Goal: Task Accomplishment & Management: Manage account settings

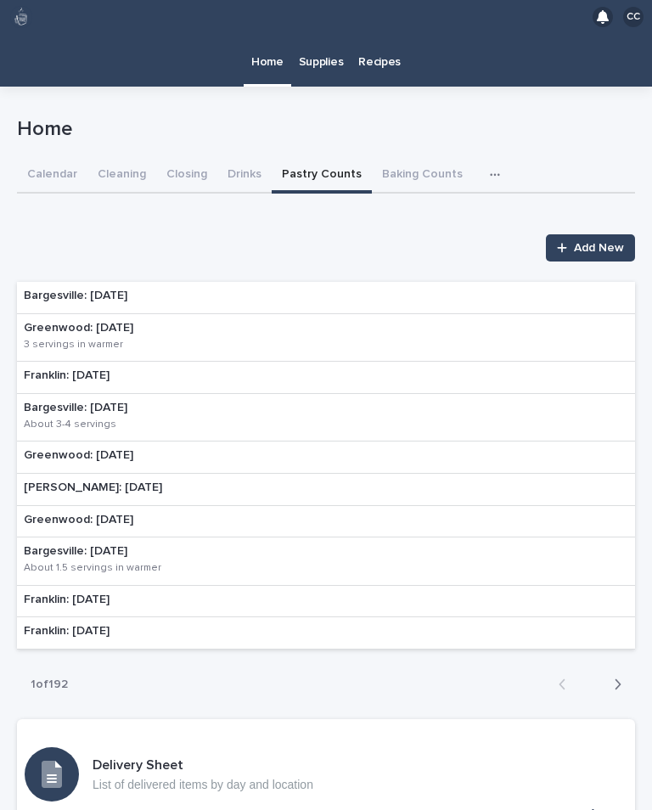
click at [327, 53] on p "Supplies" at bounding box center [321, 52] width 45 height 36
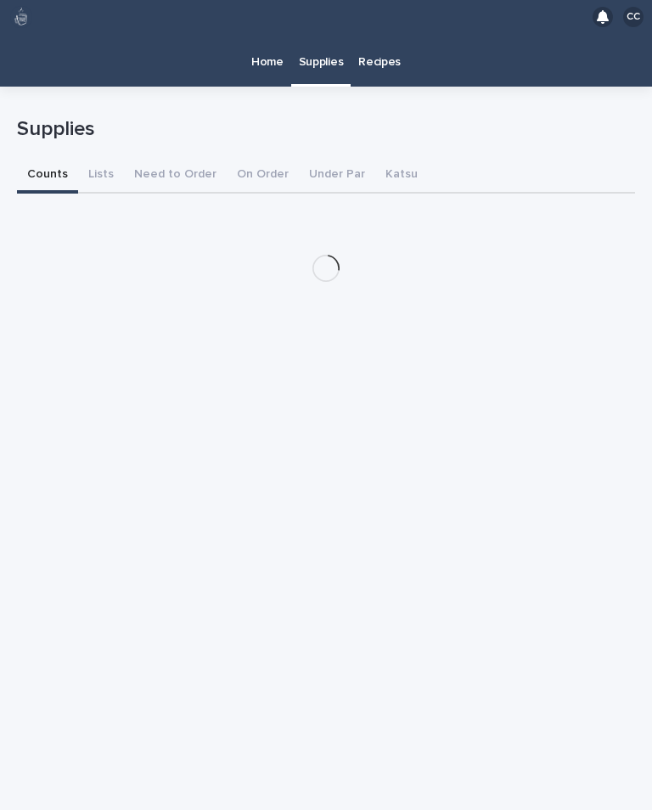
scroll to position [26, 0]
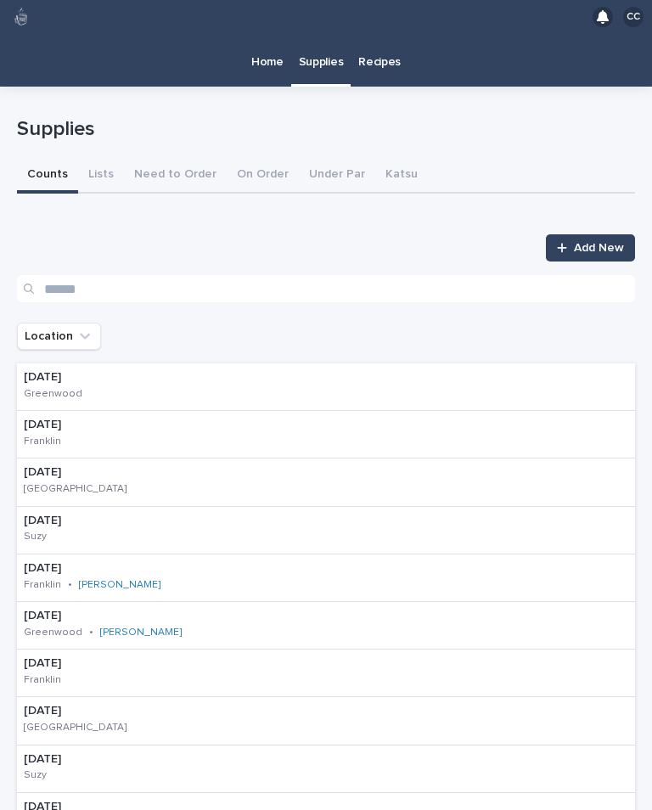
click at [171, 411] on div "09/16/2025 Franklin" at bounding box center [326, 435] width 618 height 48
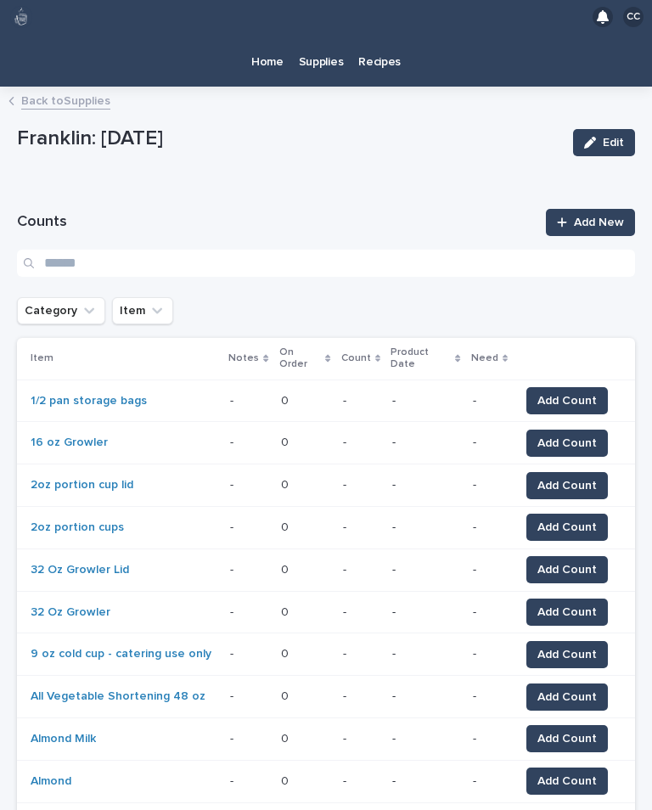
click at [81, 302] on icon "Category" at bounding box center [89, 310] width 17 height 17
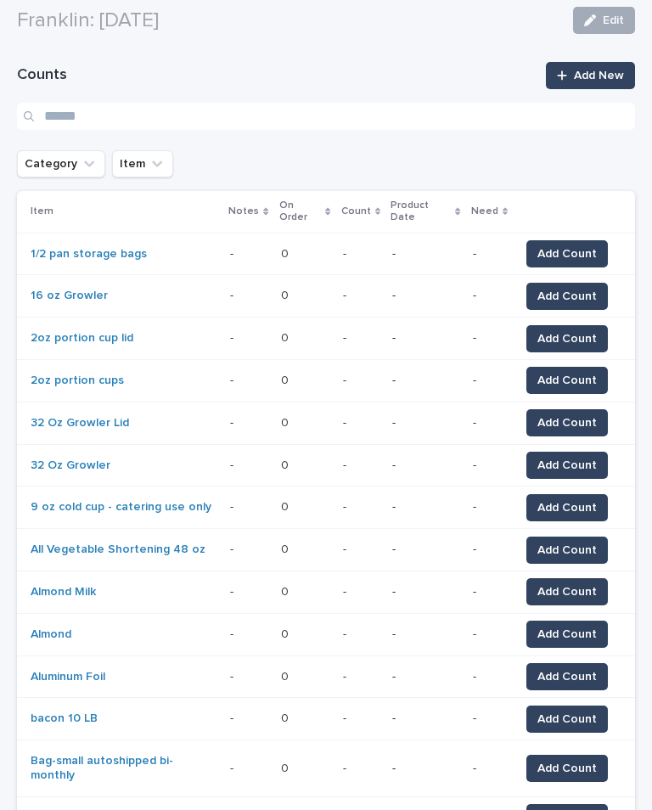
scroll to position [147, 0]
click at [69, 150] on button "Category" at bounding box center [61, 163] width 88 height 27
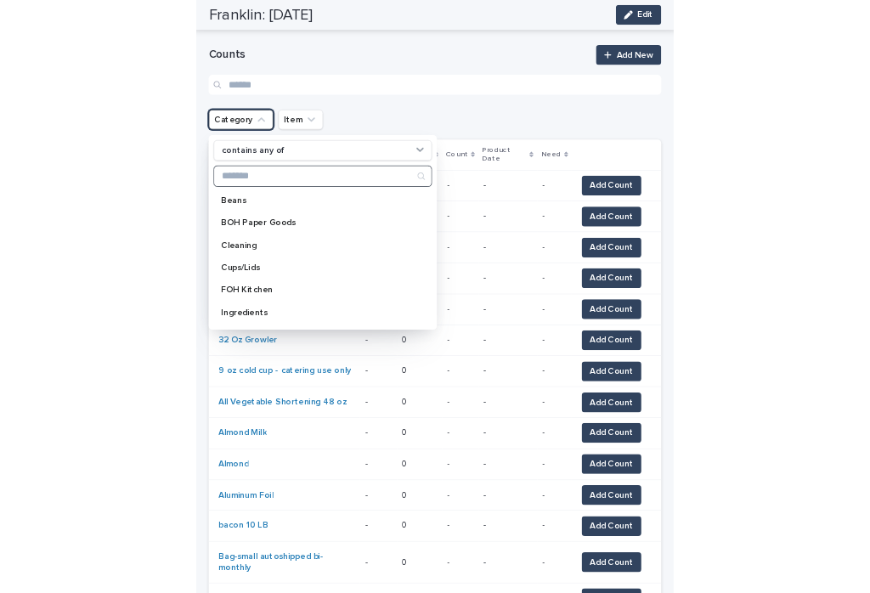
scroll to position [0, 0]
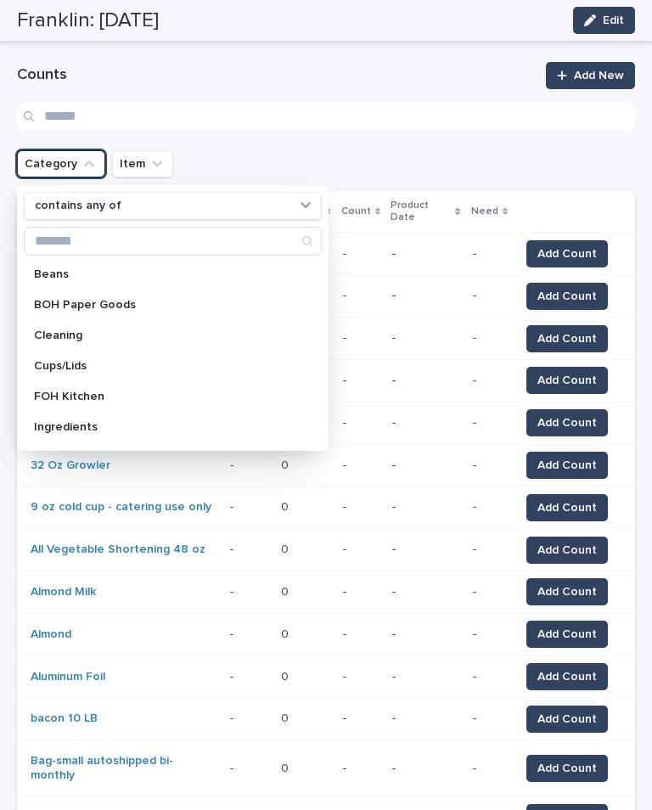
click at [101, 360] on p "Cups/Lids" at bounding box center [164, 366] width 261 height 12
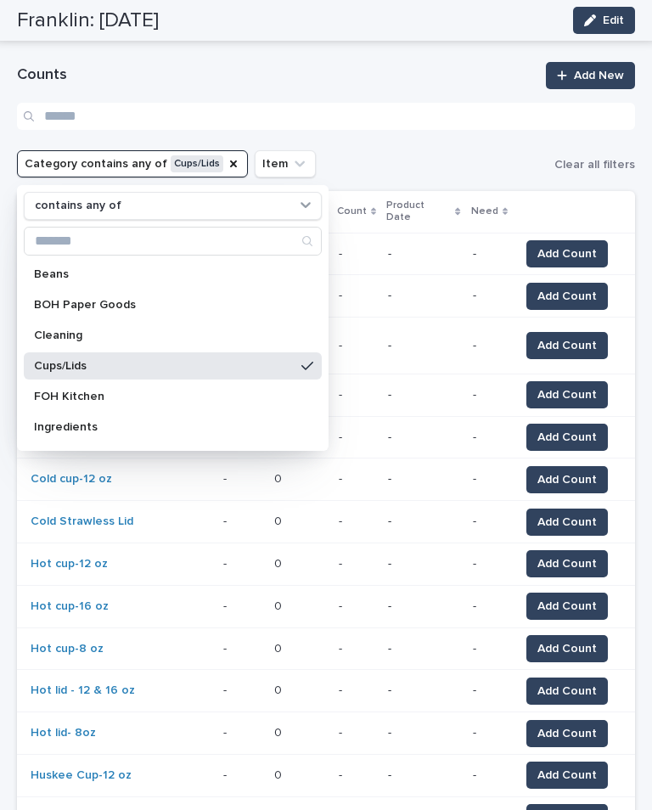
click at [402, 121] on div "Counts Add New Category contains any of Cups/Lids contains any of Beans BOH Pap…" at bounding box center [326, 537] width 618 height 950
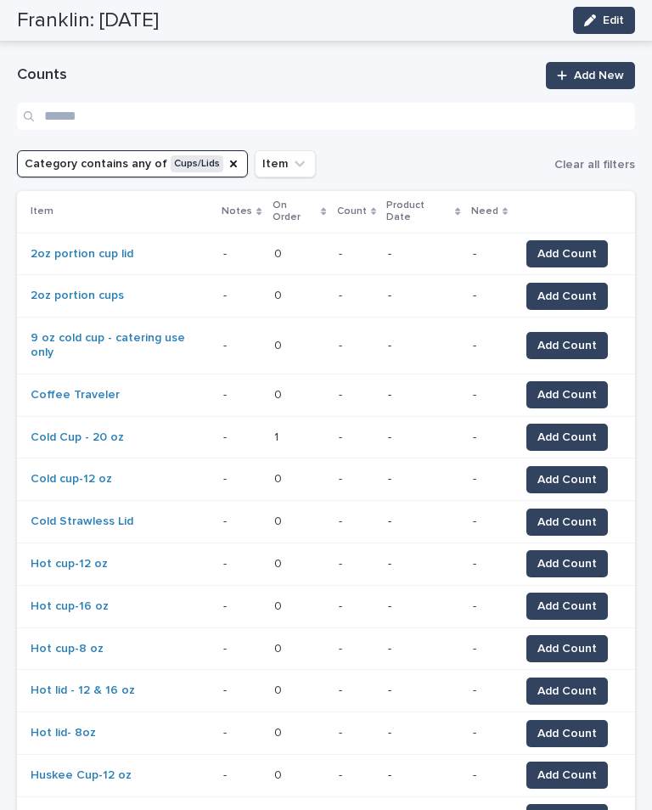
click at [560, 245] on span "Add Count" at bounding box center [566, 253] width 59 height 17
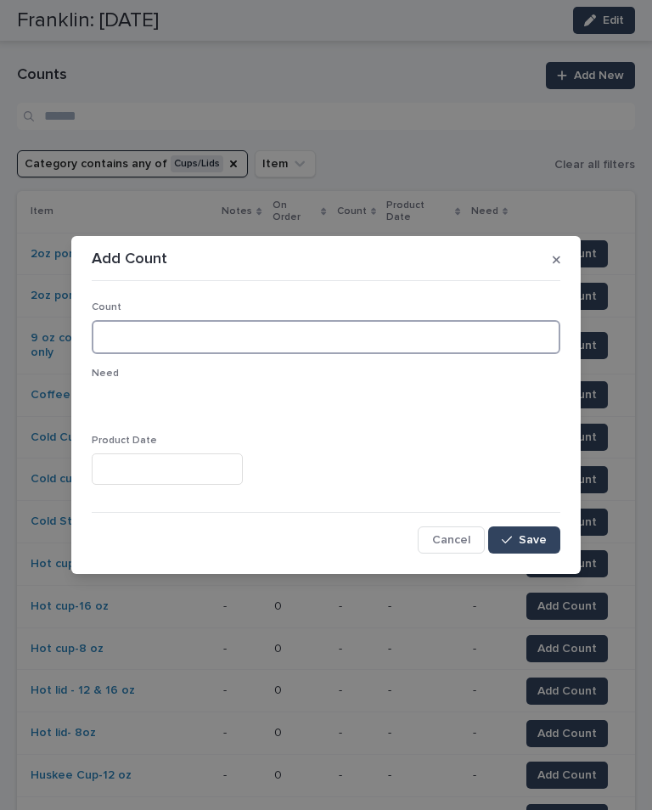
click at [103, 334] on input at bounding box center [326, 337] width 469 height 34
type input "**"
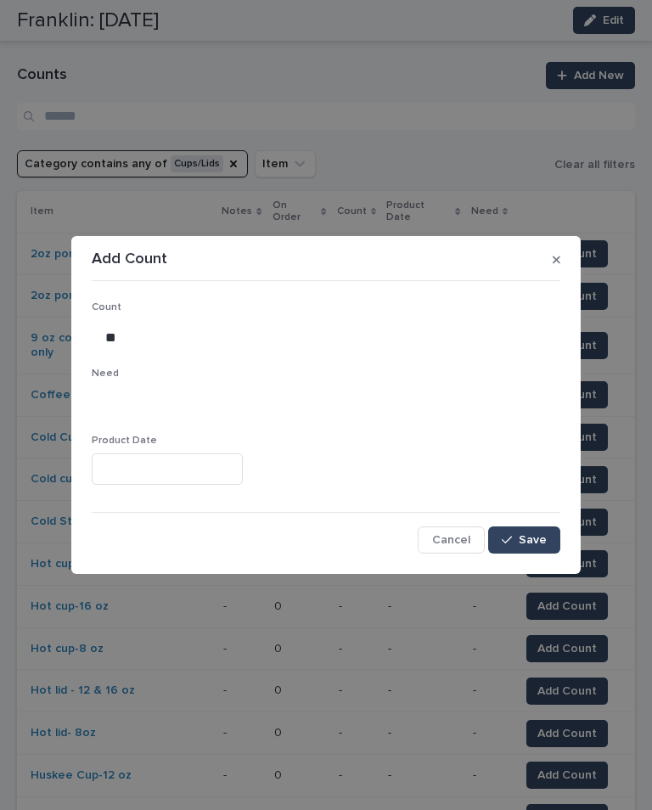
click at [536, 527] on button "Save" at bounding box center [524, 539] width 72 height 27
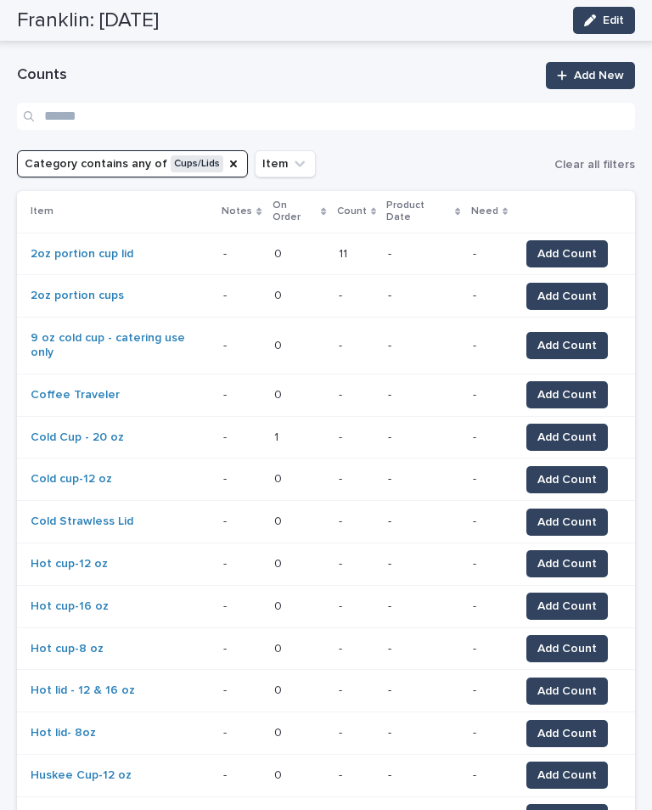
click at [565, 288] on span "Add Count" at bounding box center [566, 296] width 59 height 17
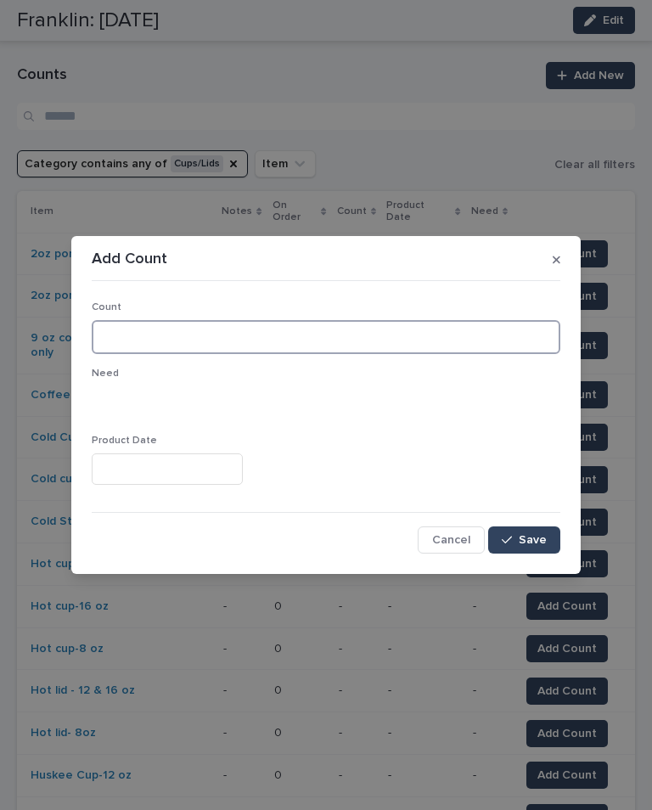
click at [103, 346] on input at bounding box center [326, 337] width 469 height 34
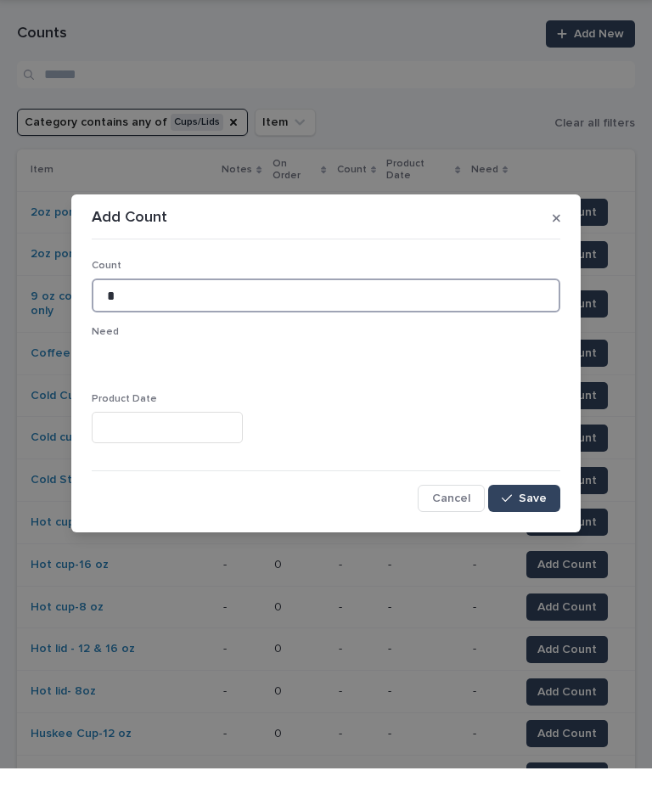
type input "*"
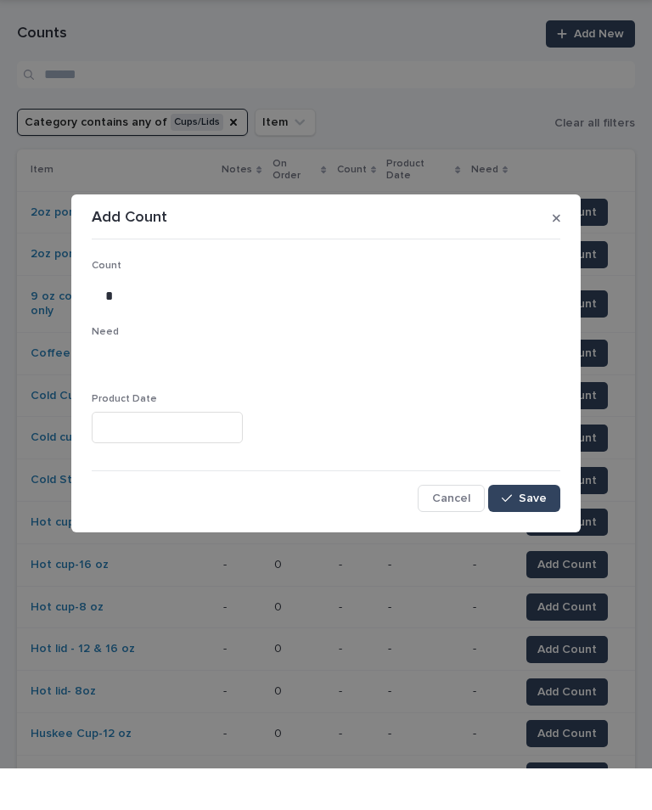
click at [542, 534] on span "Save" at bounding box center [533, 540] width 28 height 12
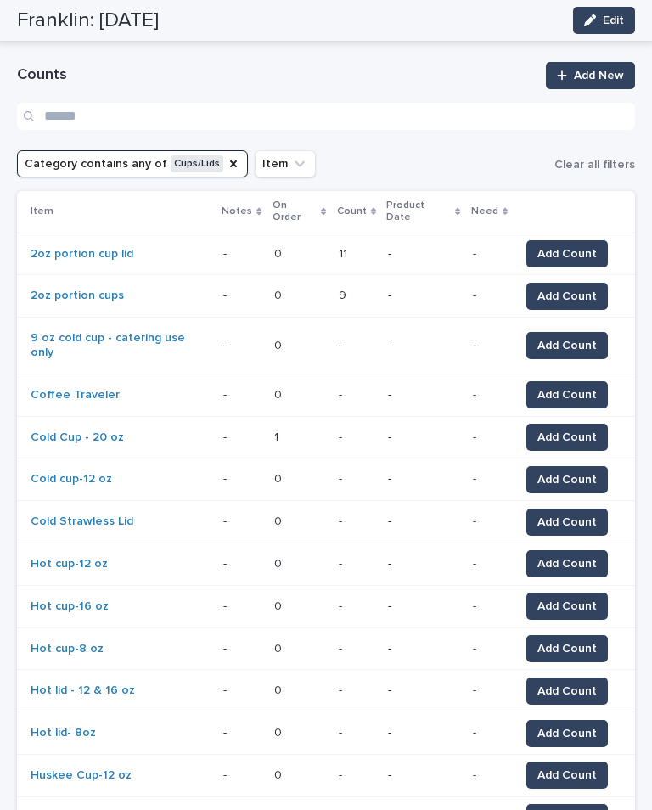
scroll to position [147, 0]
click at [563, 337] on span "Add Count" at bounding box center [566, 345] width 59 height 17
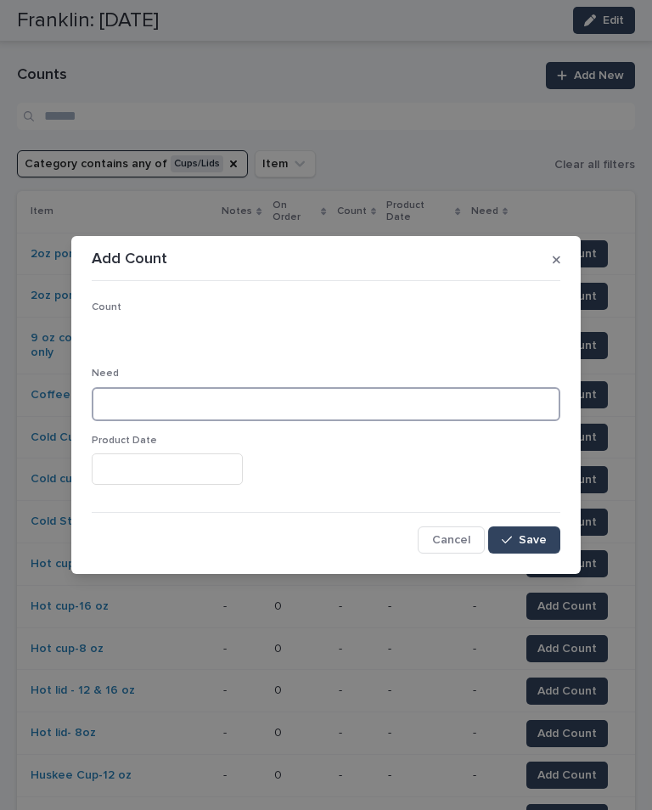
click at [127, 401] on input at bounding box center [326, 404] width 469 height 34
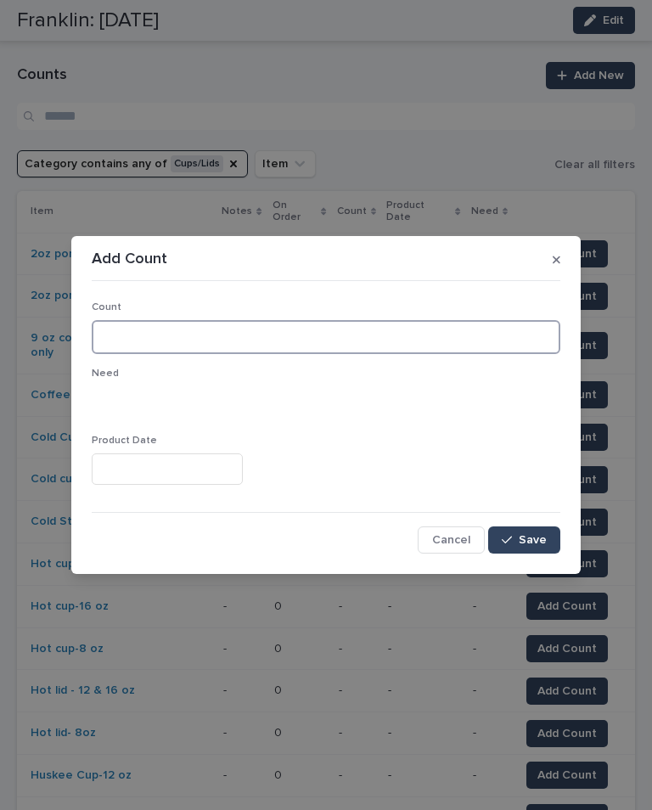
click at [116, 323] on input at bounding box center [326, 337] width 469 height 34
type input "*"
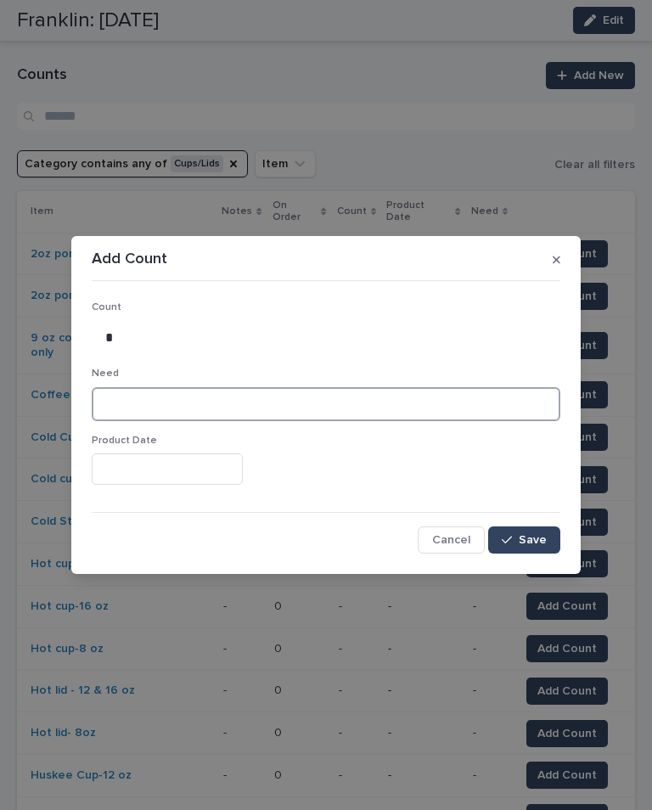
click at [403, 396] on input at bounding box center [326, 404] width 469 height 34
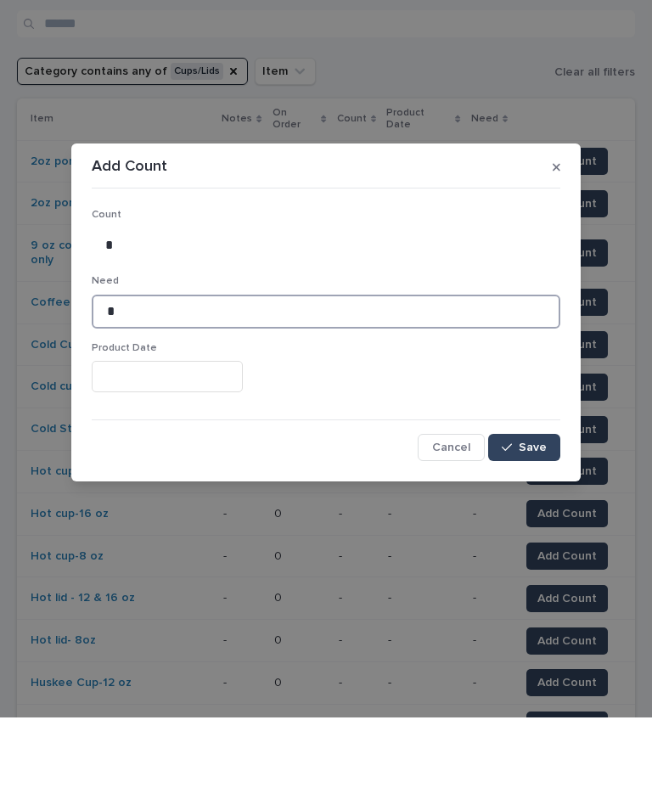
type input "*"
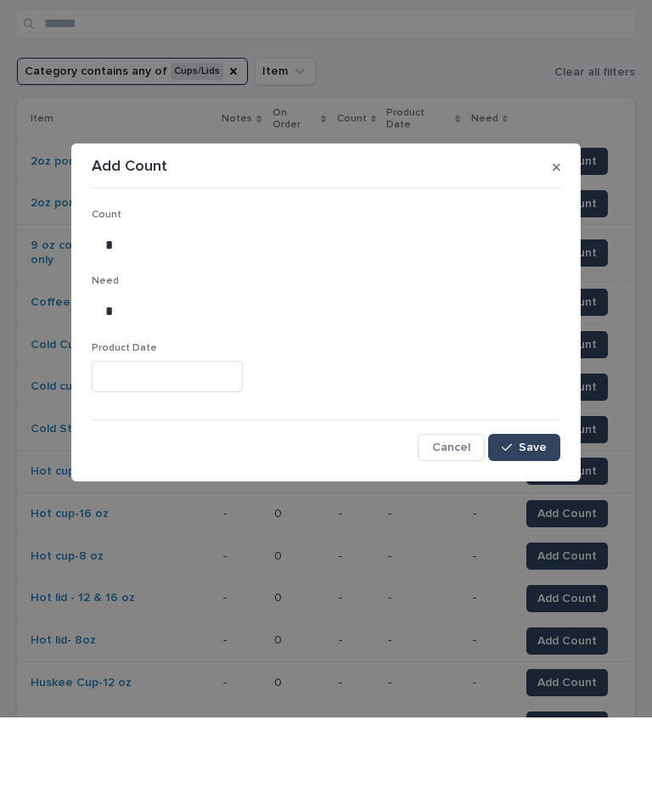
click at [533, 526] on button "Save" at bounding box center [524, 539] width 72 height 27
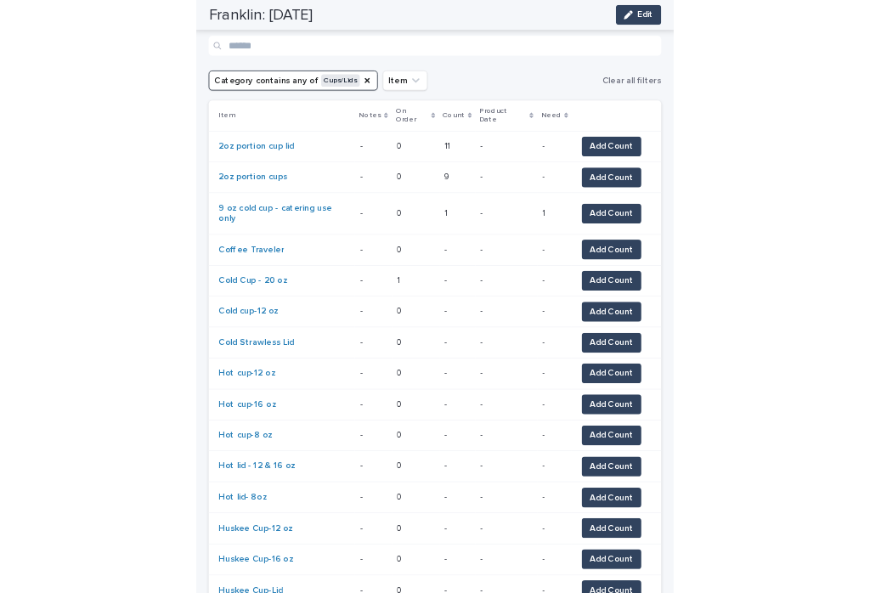
scroll to position [200, 0]
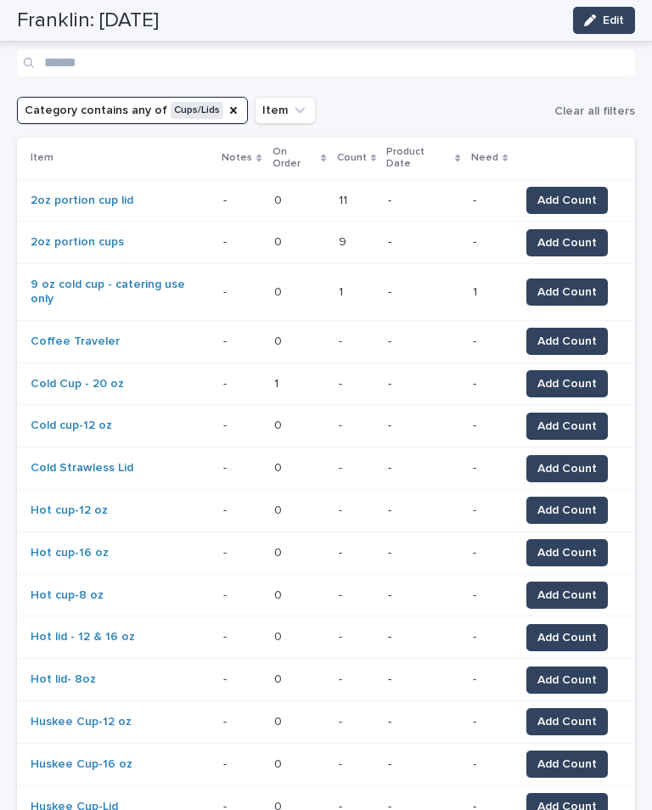
click at [575, 375] on span "Add Count" at bounding box center [566, 383] width 59 height 17
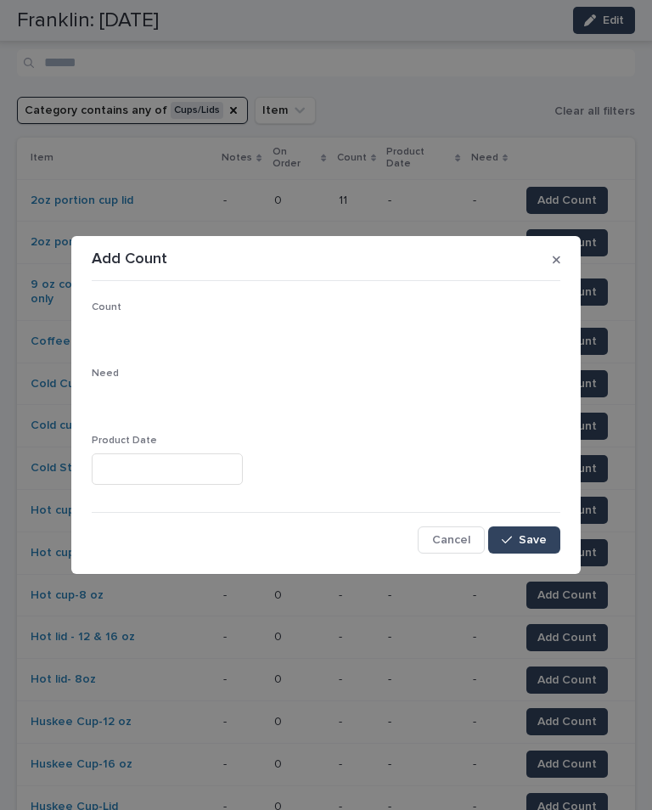
click at [446, 543] on span "Cancel" at bounding box center [451, 540] width 38 height 12
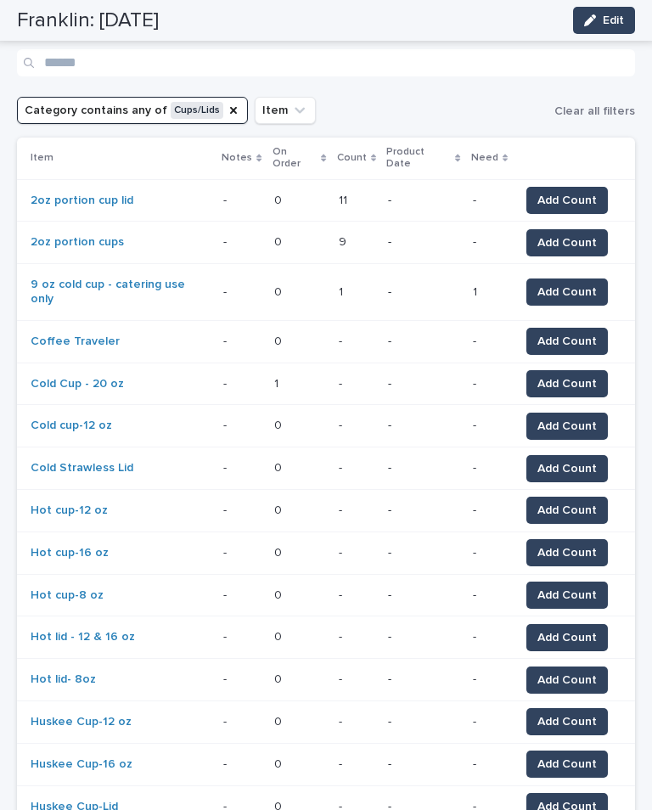
click at [572, 284] on span "Add Count" at bounding box center [566, 292] width 59 height 17
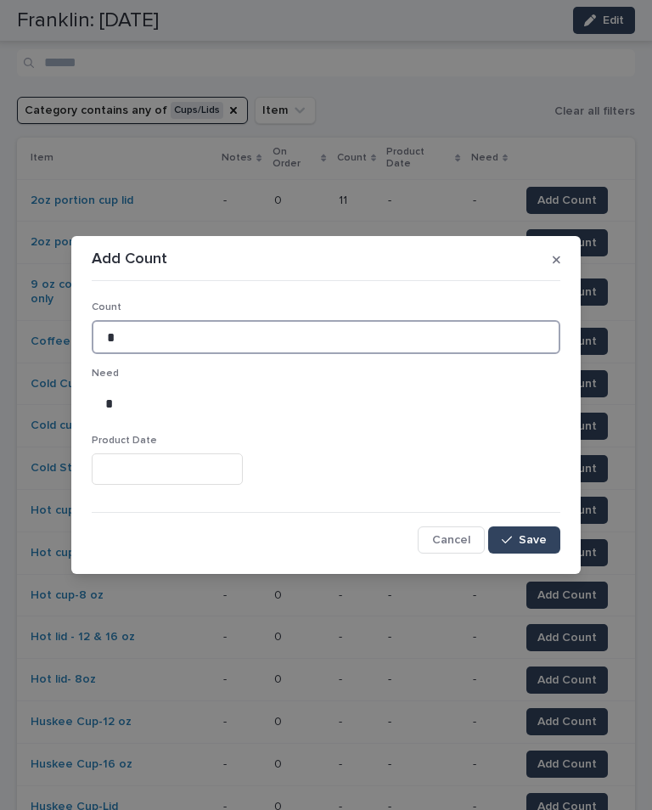
click at [314, 331] on input "*" at bounding box center [326, 337] width 469 height 34
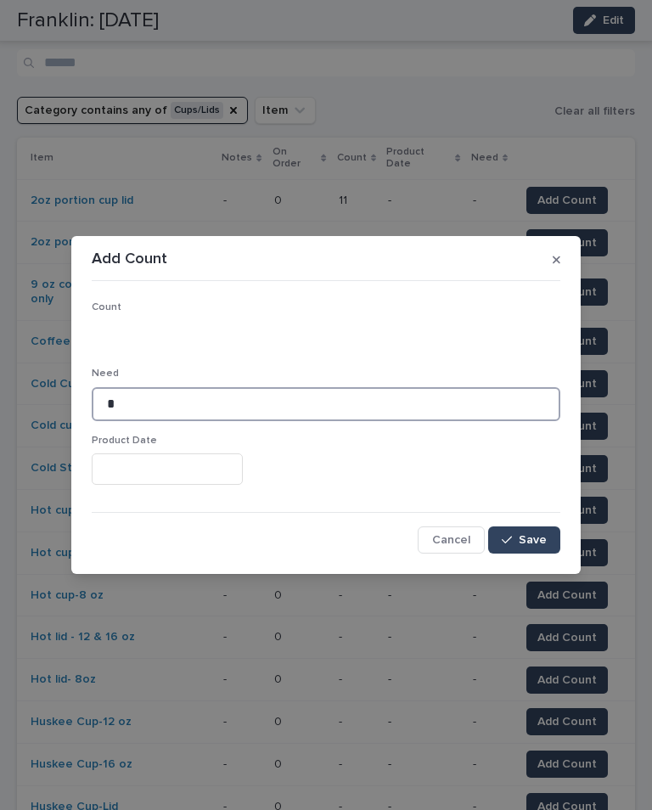
click at [276, 415] on input "*" at bounding box center [326, 404] width 469 height 34
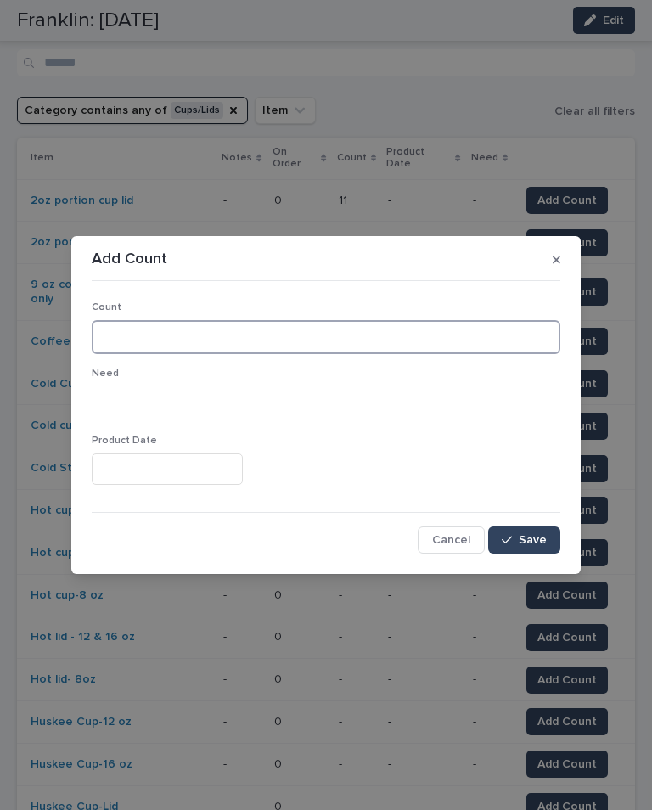
click at [357, 329] on input at bounding box center [326, 337] width 469 height 34
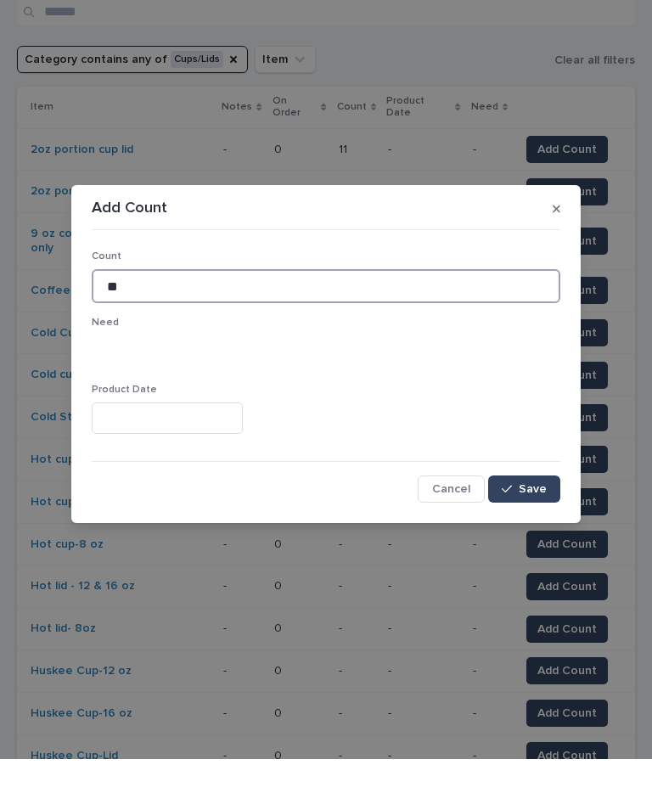
type input "**"
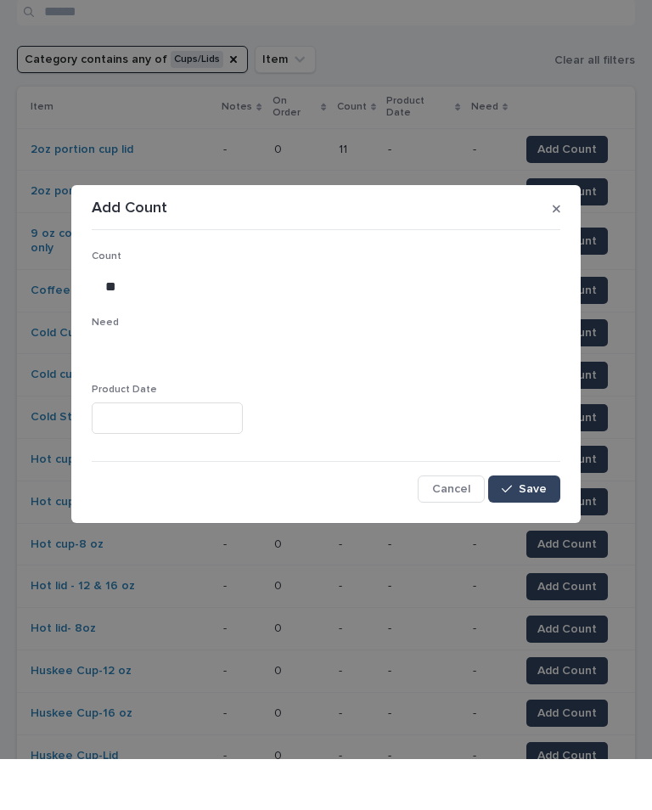
click at [537, 534] on span "Save" at bounding box center [533, 540] width 28 height 12
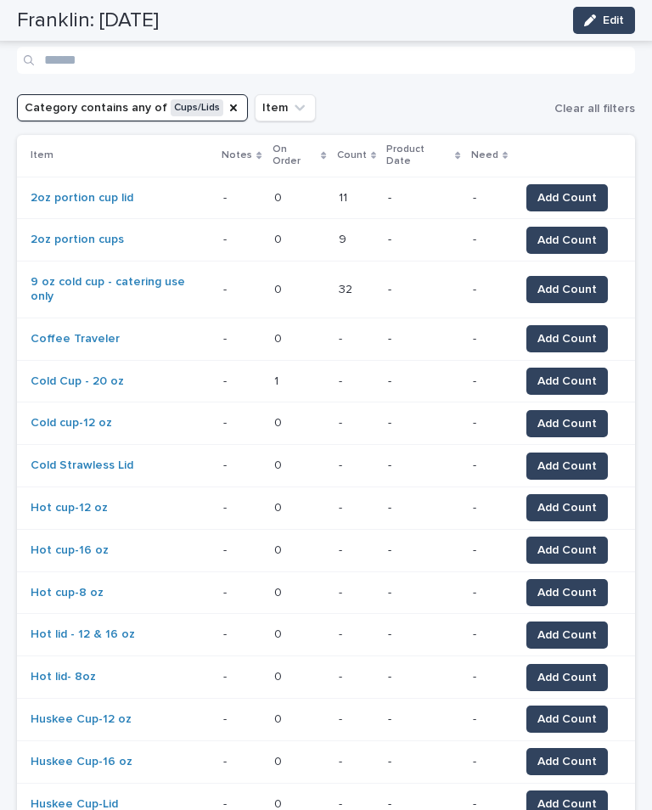
scroll to position [206, 0]
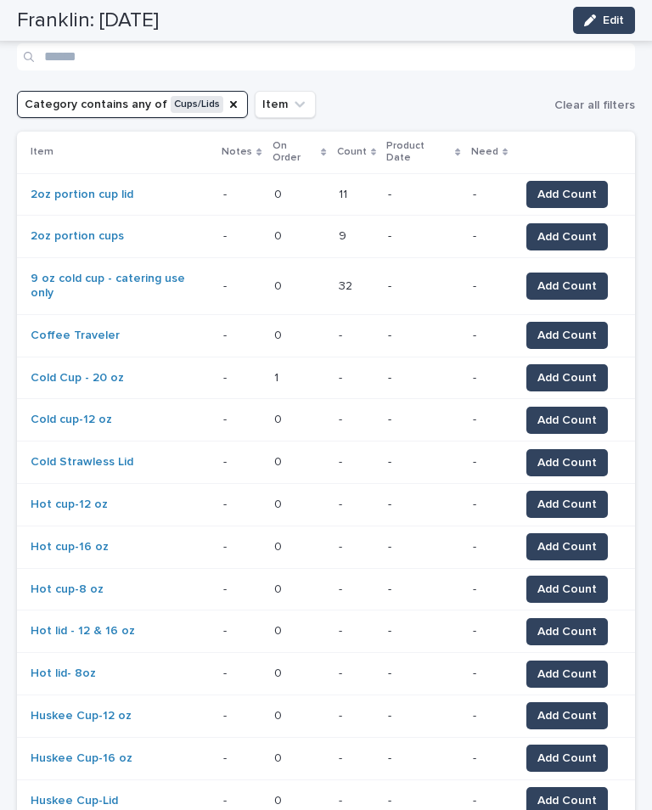
click at [567, 364] on button "Add Count" at bounding box center [567, 377] width 82 height 27
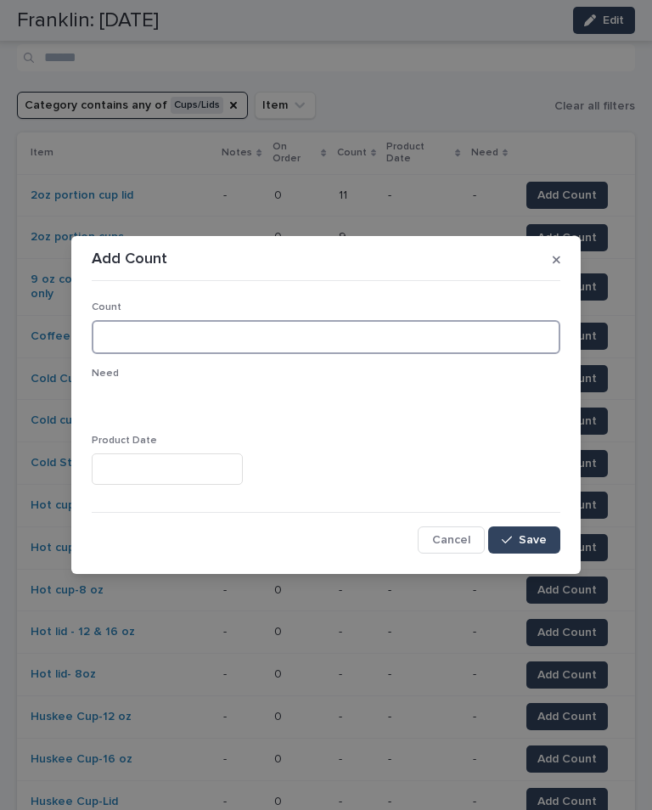
click at [414, 326] on input at bounding box center [326, 337] width 469 height 34
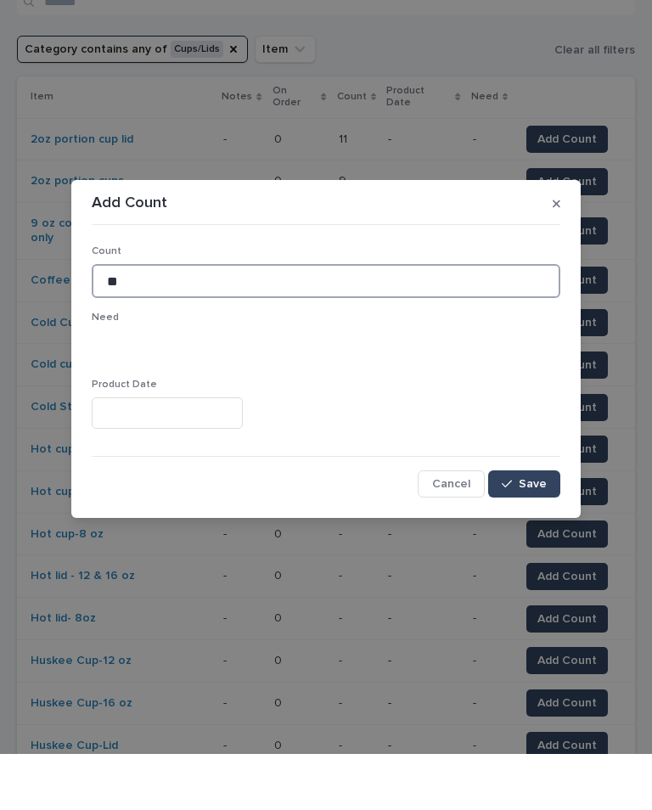
type input "**"
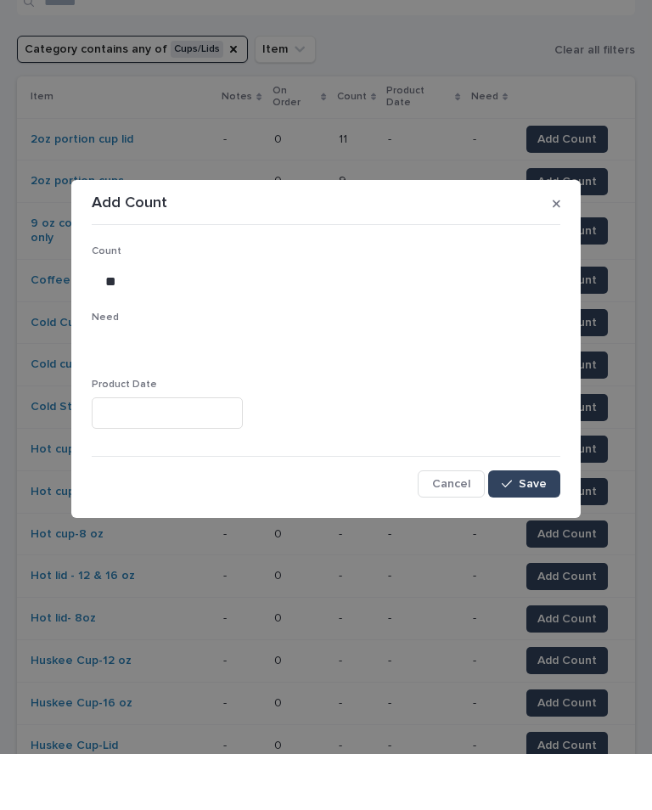
click at [530, 534] on span "Save" at bounding box center [533, 540] width 28 height 12
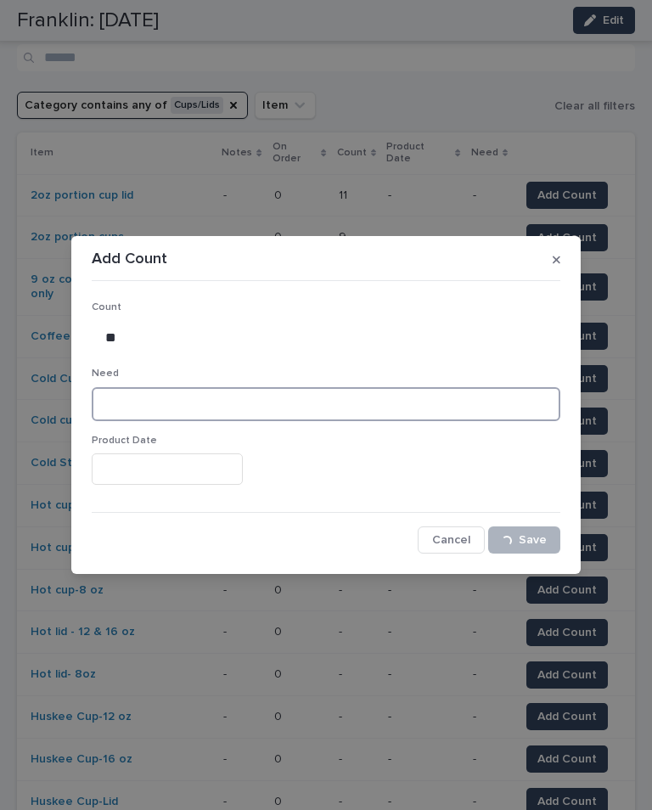
click at [476, 402] on input at bounding box center [326, 404] width 469 height 34
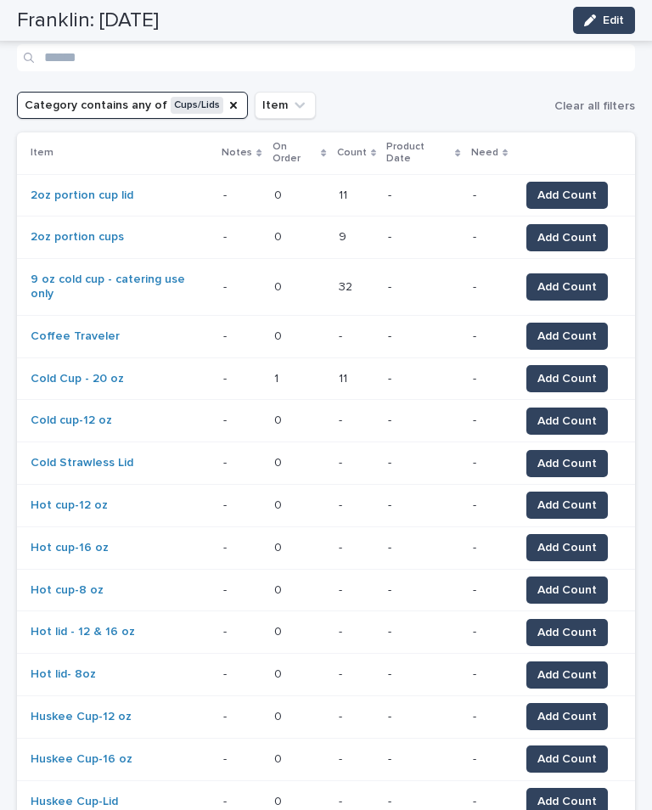
click at [565, 370] on span "Add Count" at bounding box center [566, 378] width 59 height 17
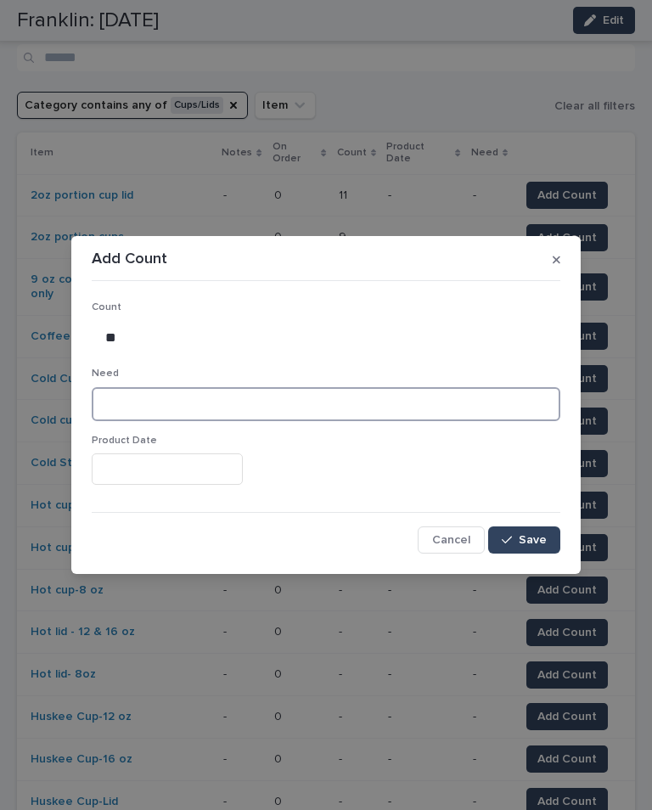
click at [115, 401] on input at bounding box center [326, 404] width 469 height 34
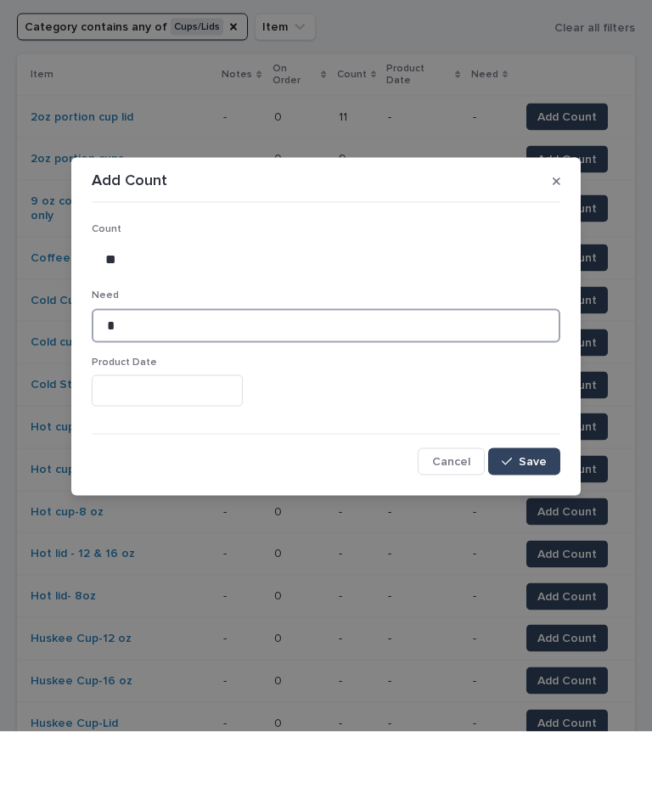
type input "*"
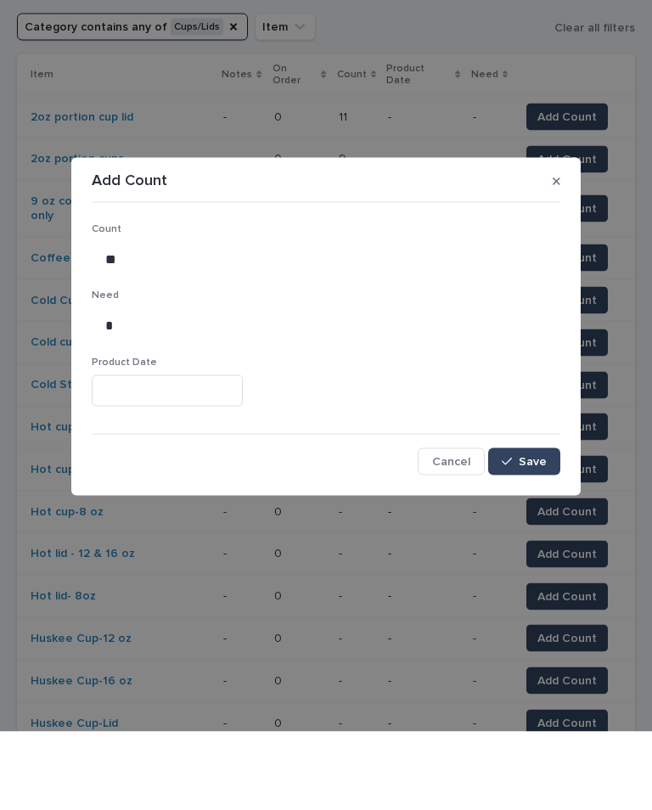
click at [530, 534] on span "Save" at bounding box center [533, 540] width 28 height 12
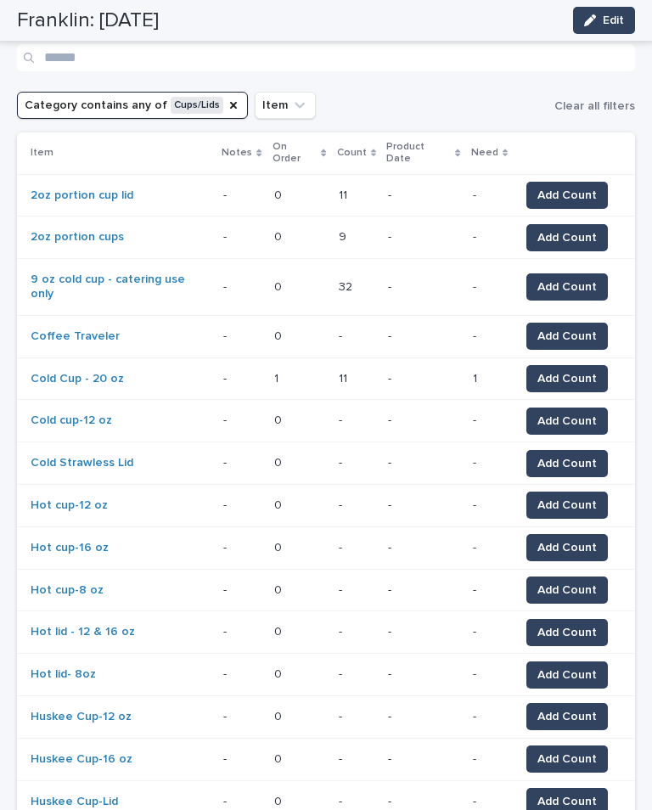
click at [572, 413] on span "Add Count" at bounding box center [566, 421] width 59 height 17
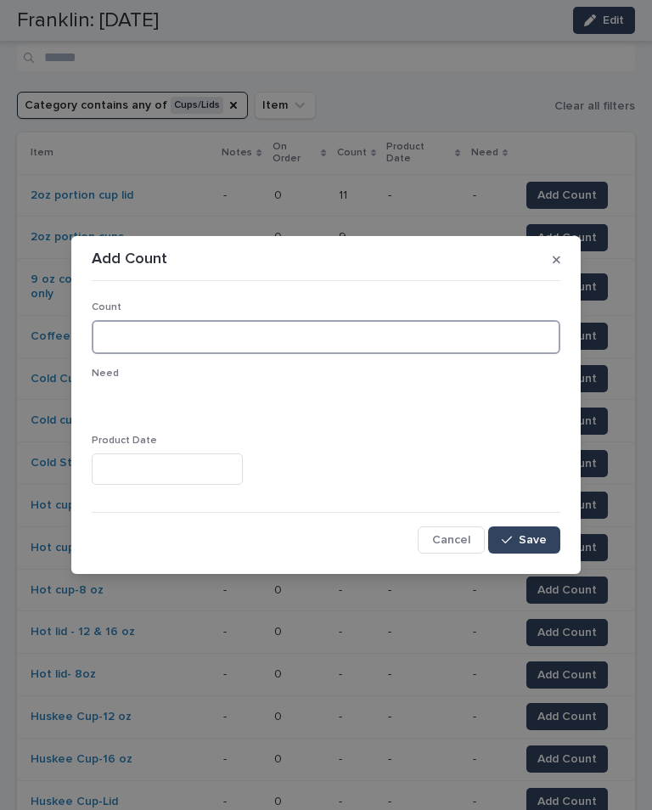
click at [265, 334] on input at bounding box center [326, 337] width 469 height 34
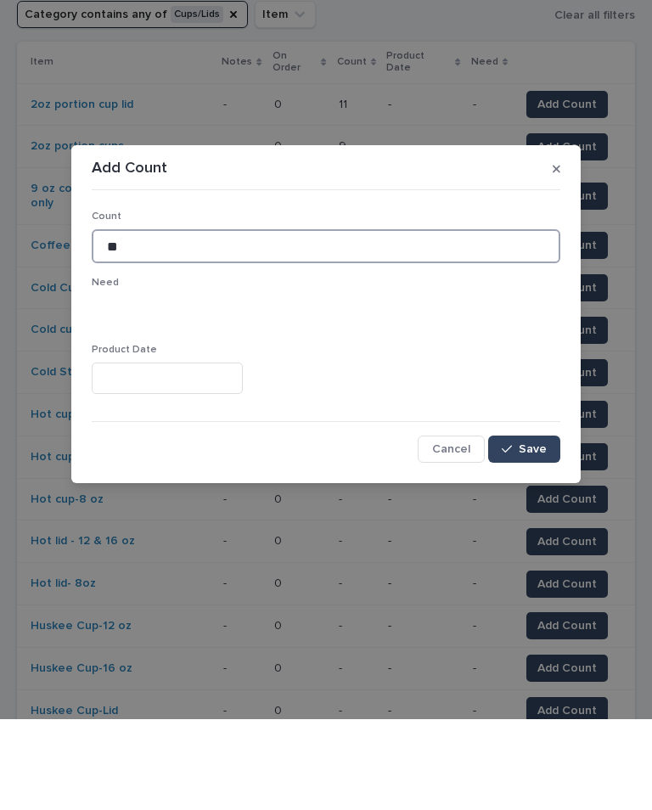
type input "**"
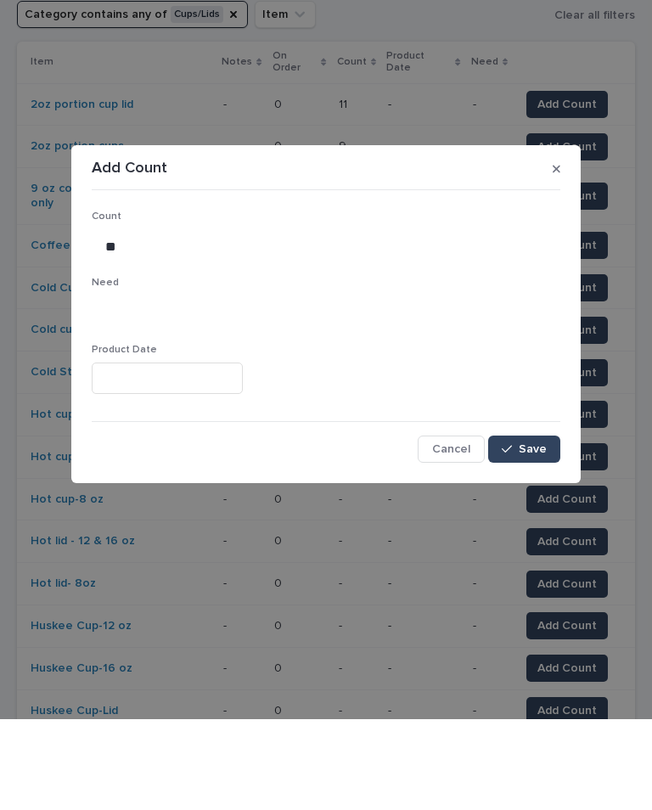
click at [530, 526] on button "Save" at bounding box center [524, 539] width 72 height 27
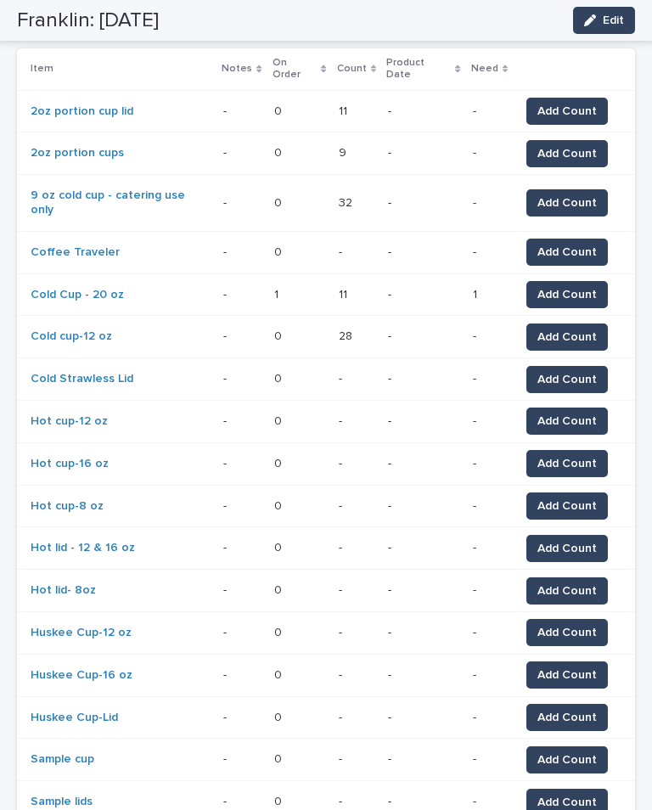
scroll to position [290, 0]
click at [577, 371] on span "Add Count" at bounding box center [566, 379] width 59 height 17
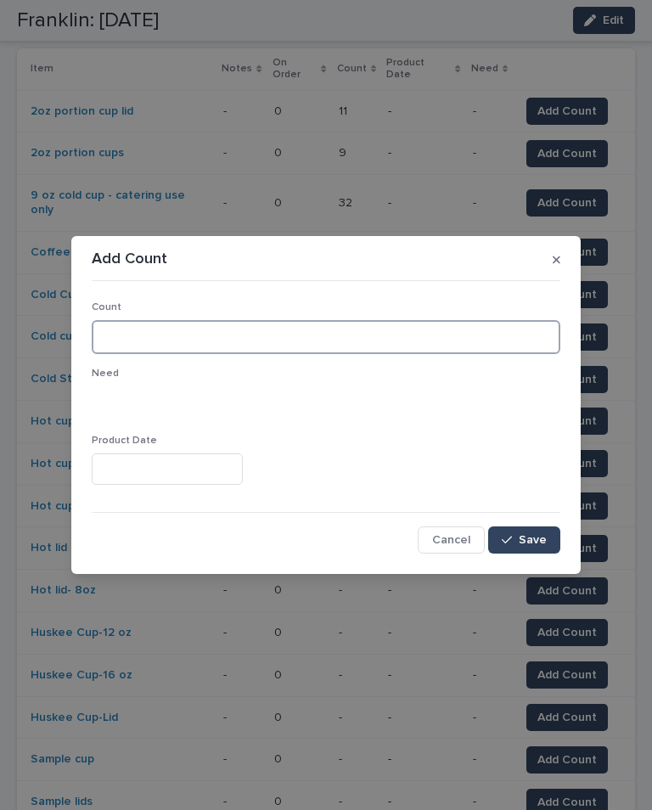
click at [301, 346] on input at bounding box center [326, 337] width 469 height 34
type input "**"
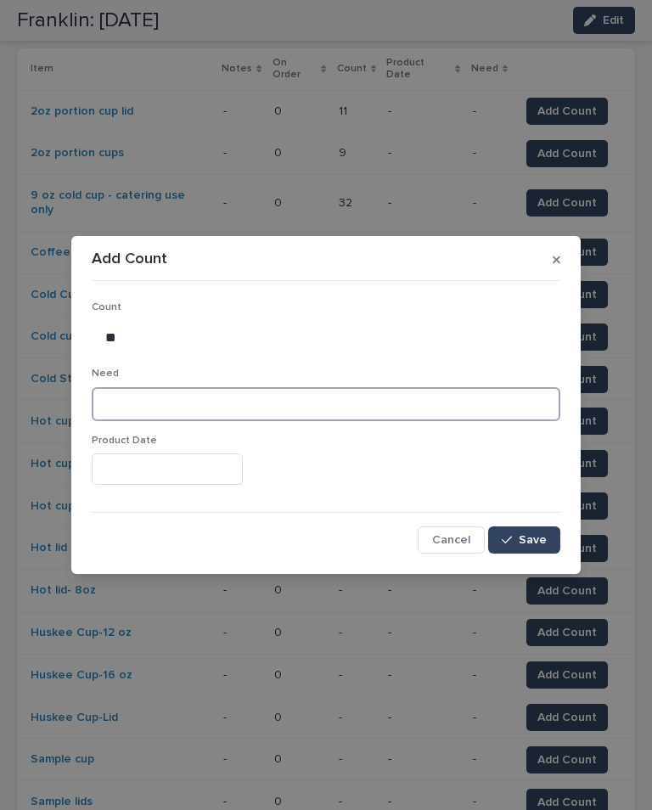
click at [257, 401] on input at bounding box center [326, 404] width 469 height 34
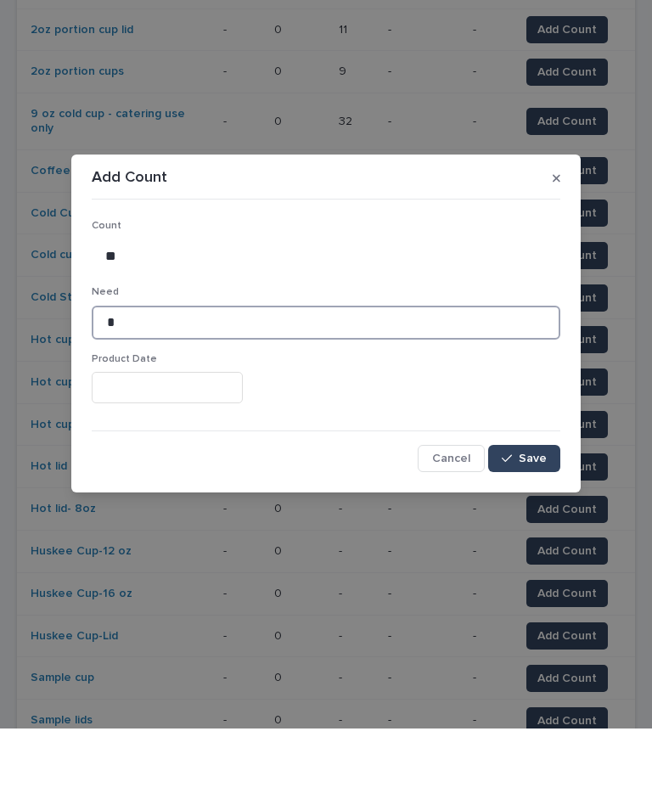
type input "*"
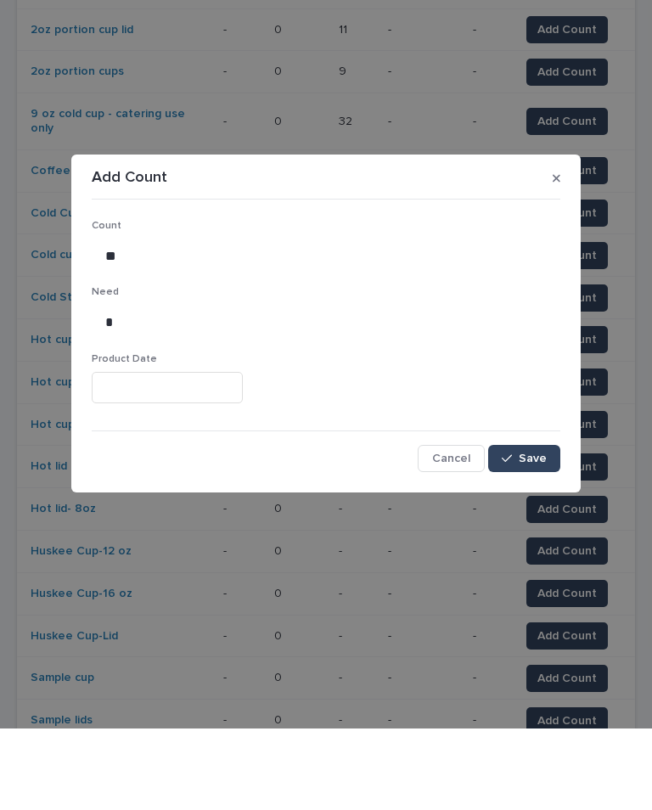
click at [526, 534] on span "Save" at bounding box center [533, 540] width 28 height 12
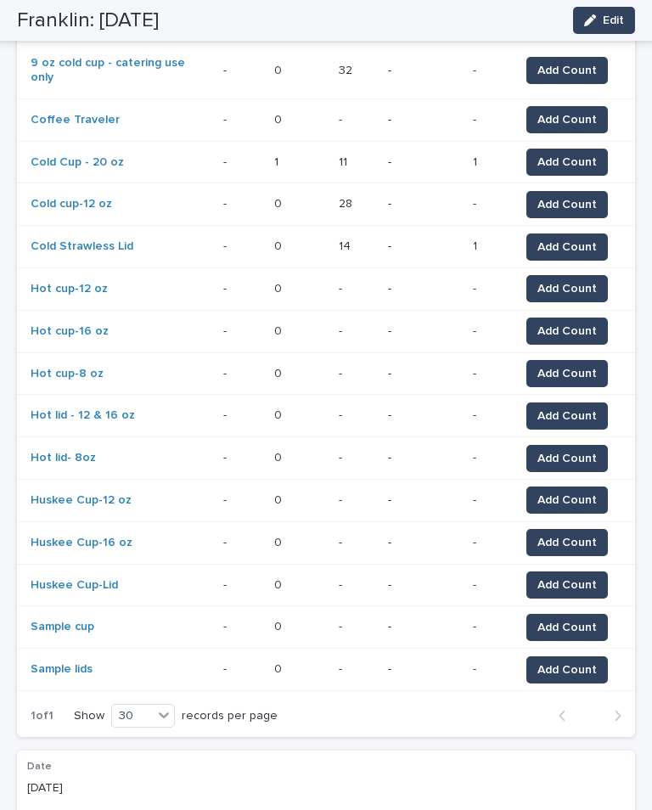
scroll to position [420, 0]
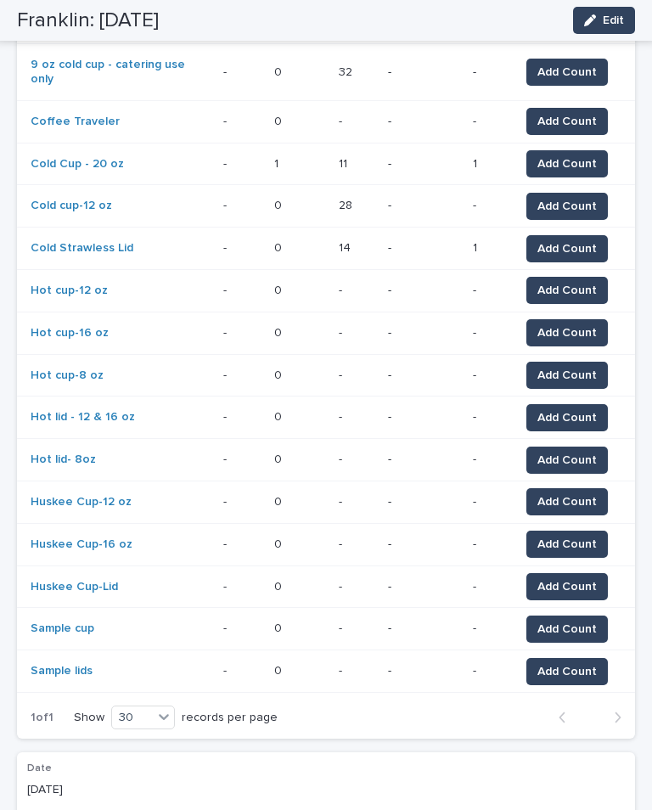
click at [565, 282] on span "Add Count" at bounding box center [566, 290] width 59 height 17
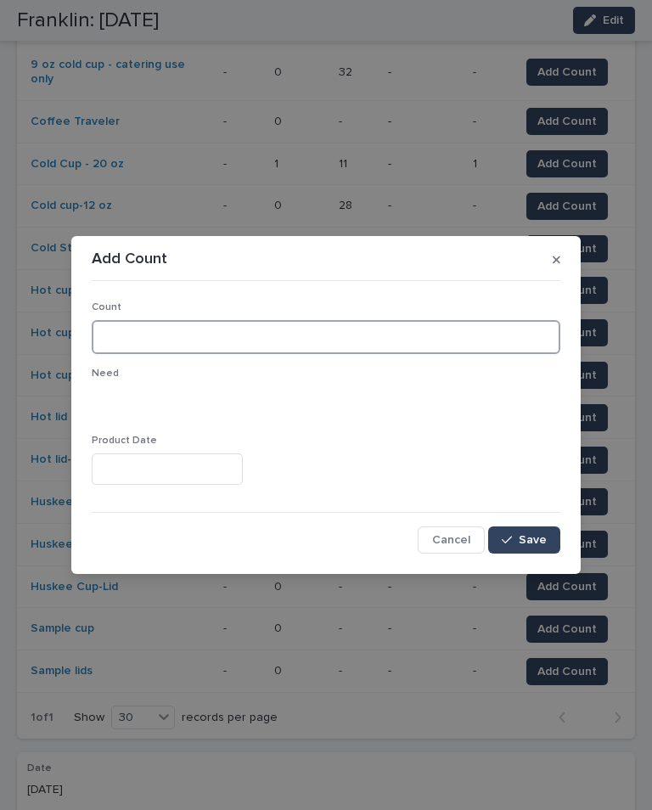
click at [278, 325] on input at bounding box center [326, 337] width 469 height 34
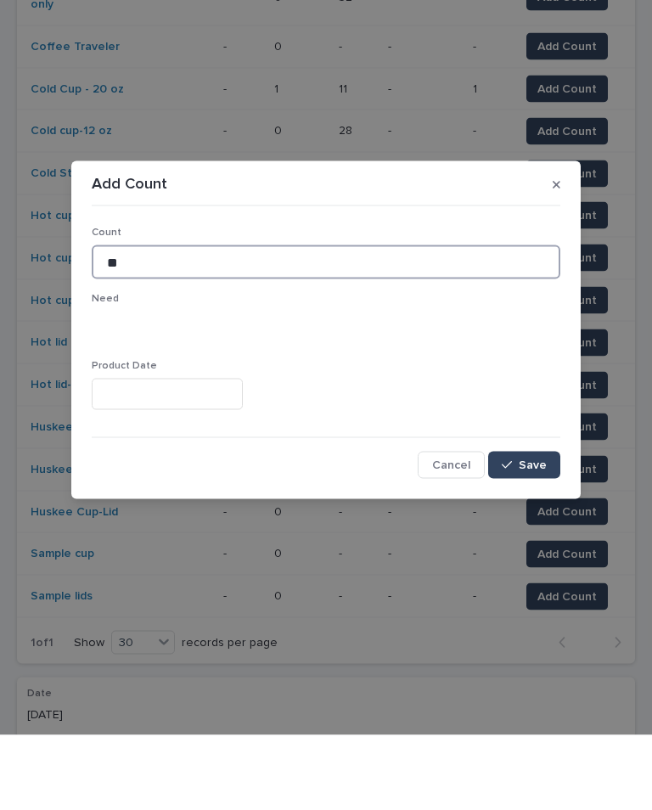
type input "**"
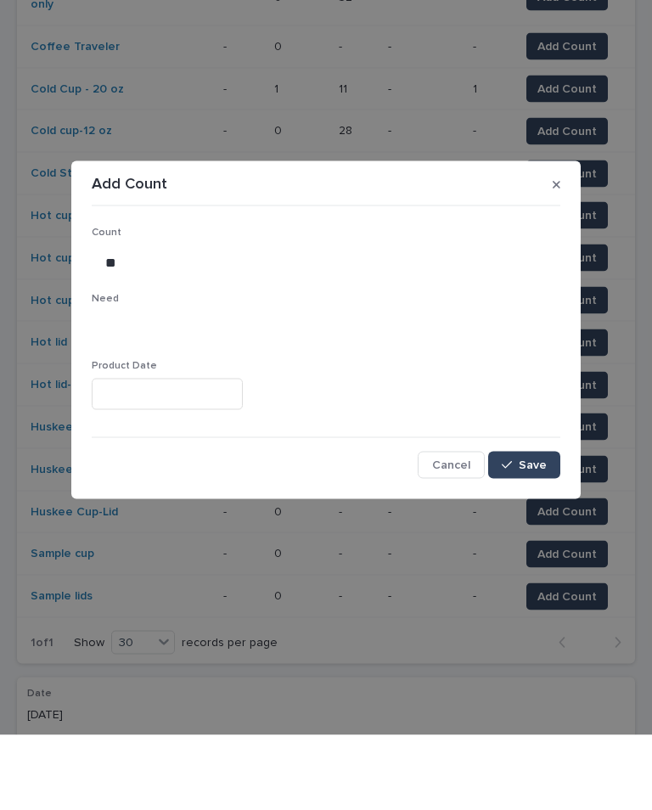
click at [518, 534] on div "button" at bounding box center [510, 540] width 17 height 12
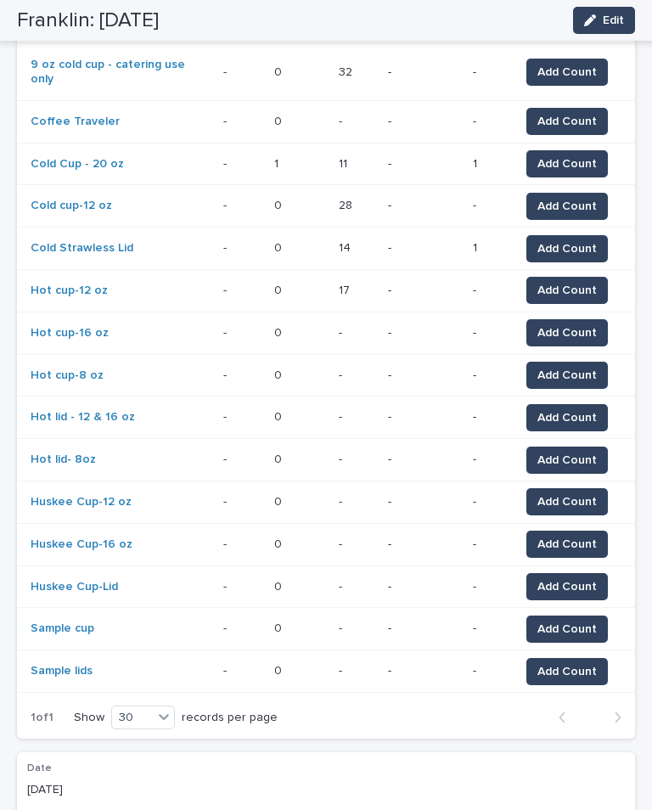
click at [567, 324] on span "Add Count" at bounding box center [566, 332] width 59 height 17
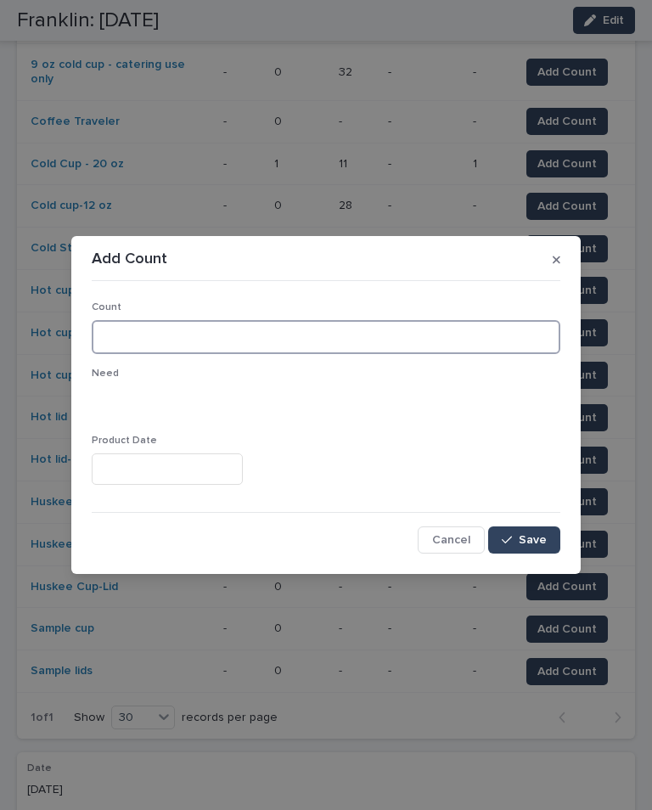
click at [313, 335] on input at bounding box center [326, 337] width 469 height 34
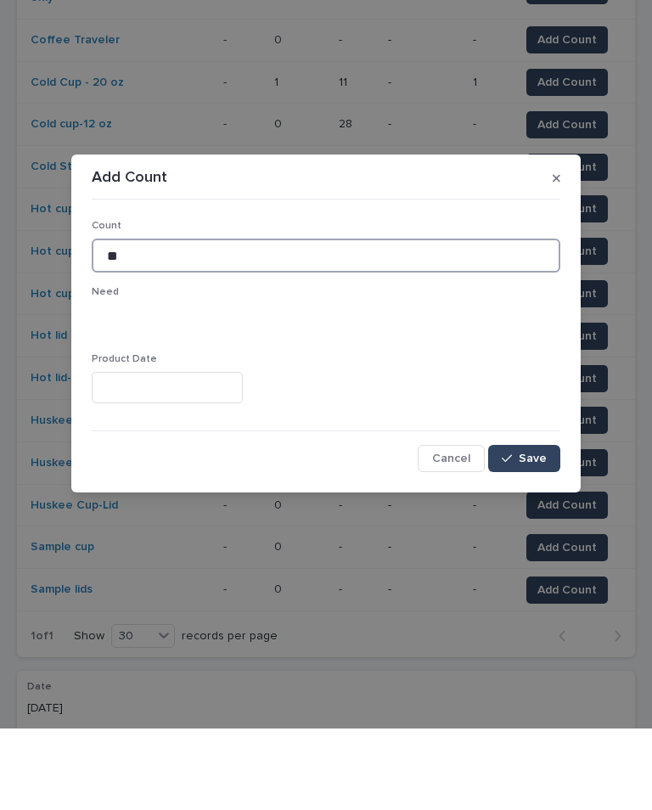
type input "**"
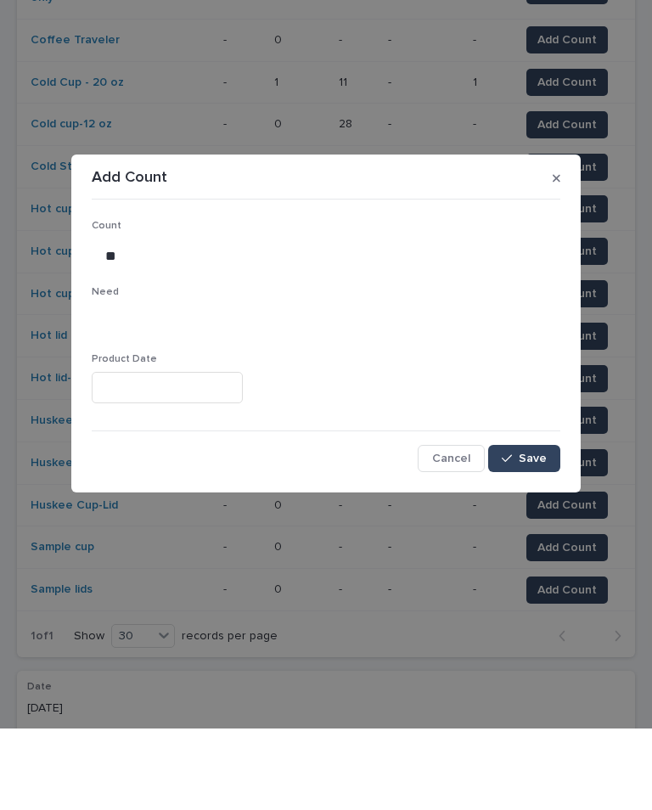
click at [527, 526] on button "Save" at bounding box center [524, 539] width 72 height 27
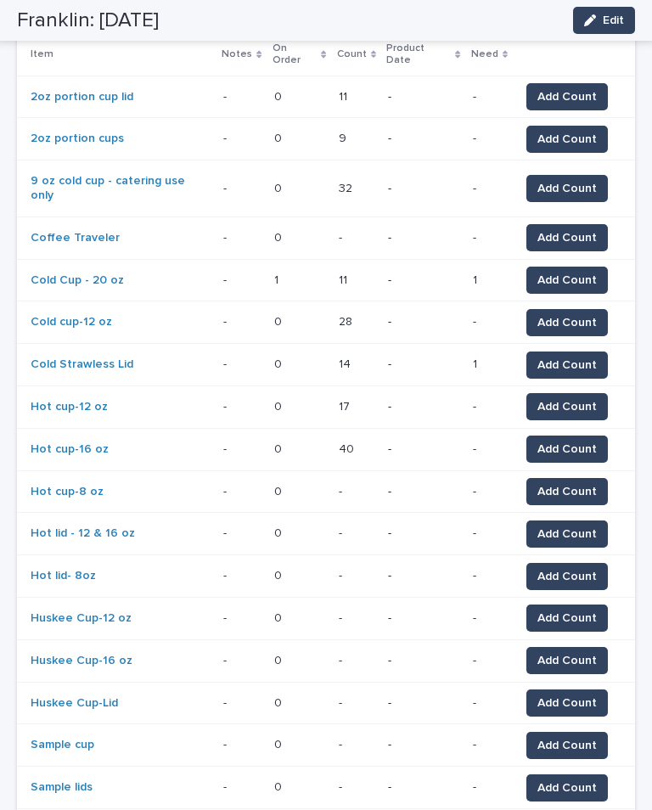
scroll to position [304, 0]
click at [568, 314] on span "Add Count" at bounding box center [566, 322] width 59 height 17
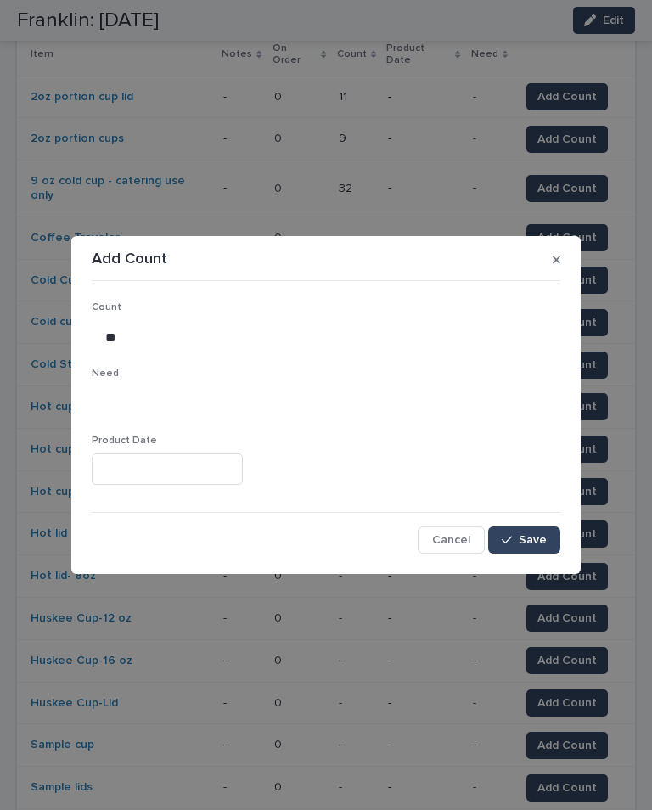
click at [564, 261] on button "button" at bounding box center [556, 259] width 21 height 27
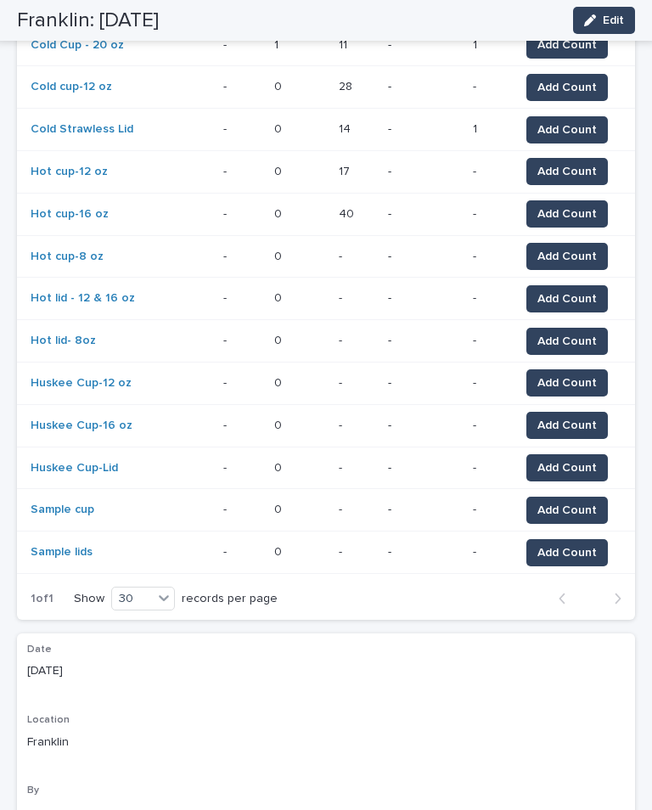
scroll to position [539, 0]
click at [563, 290] on span "Add Count" at bounding box center [566, 298] width 59 height 17
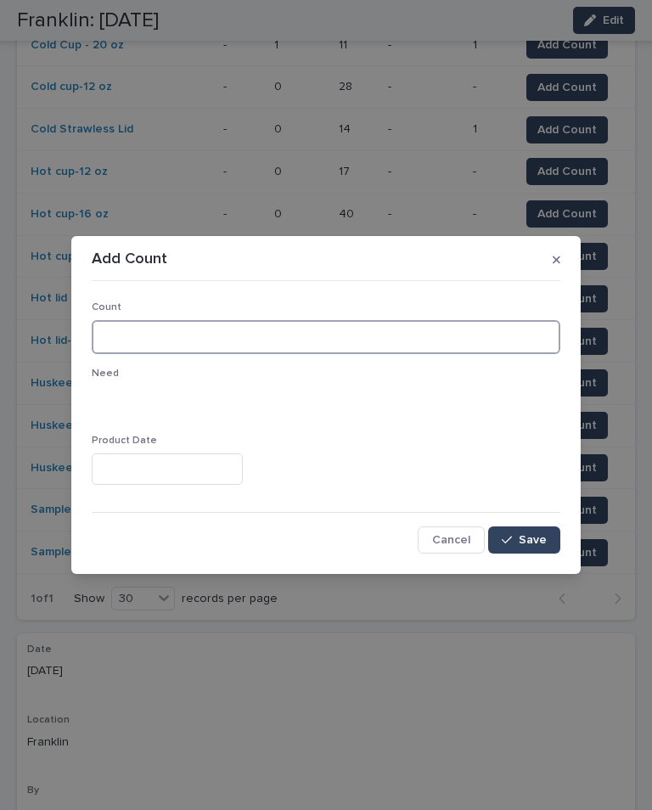
click at [269, 341] on input at bounding box center [326, 337] width 469 height 34
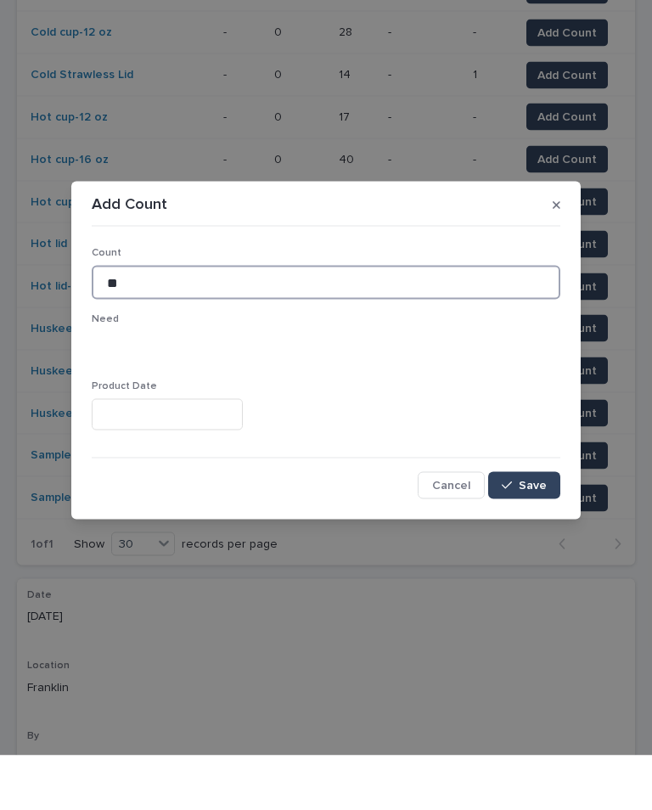
type input "**"
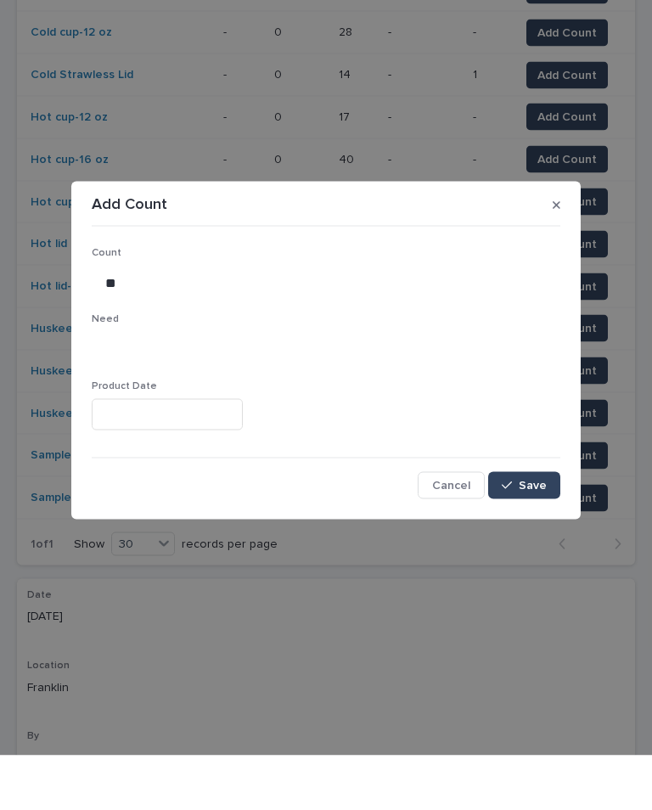
click at [530, 534] on span "Save" at bounding box center [533, 540] width 28 height 12
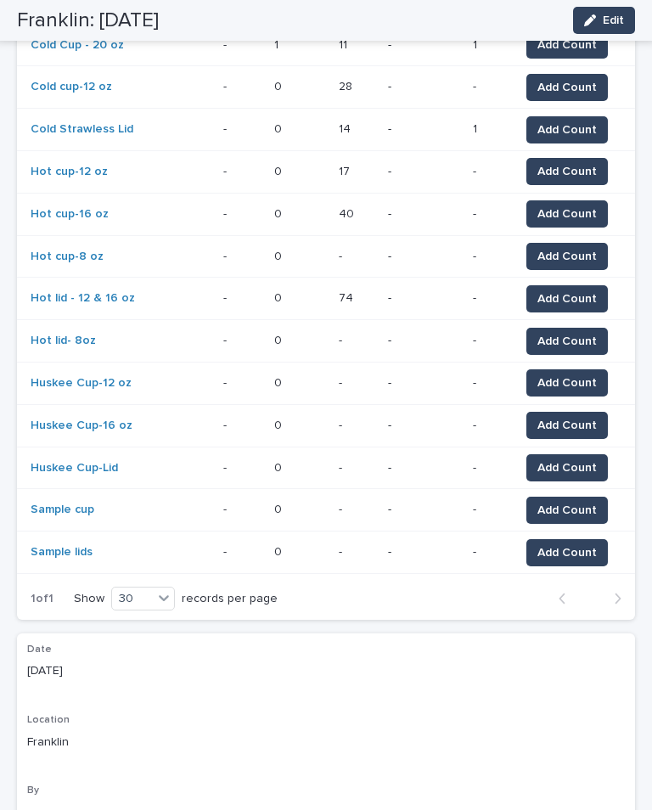
click at [552, 502] on span "Add Count" at bounding box center [566, 510] width 59 height 17
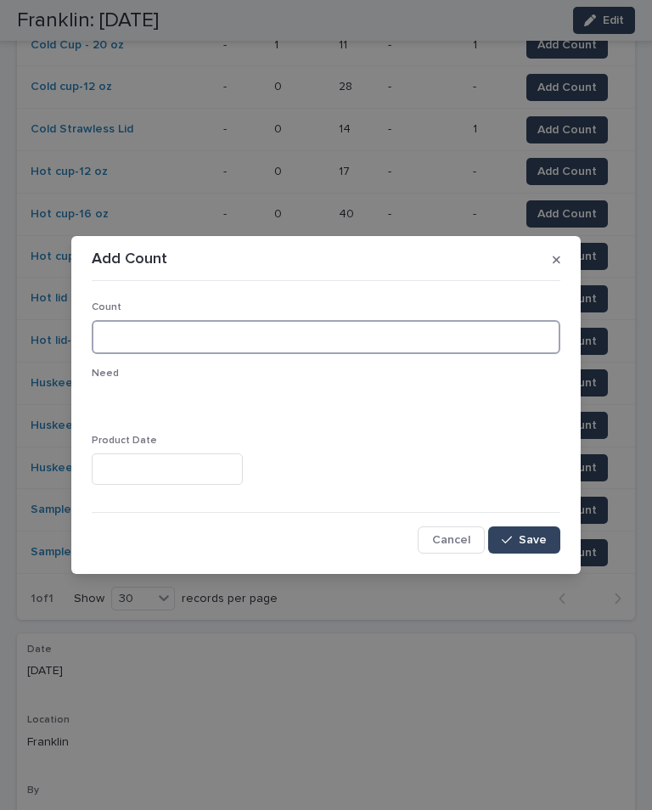
click at [411, 330] on input at bounding box center [326, 337] width 469 height 34
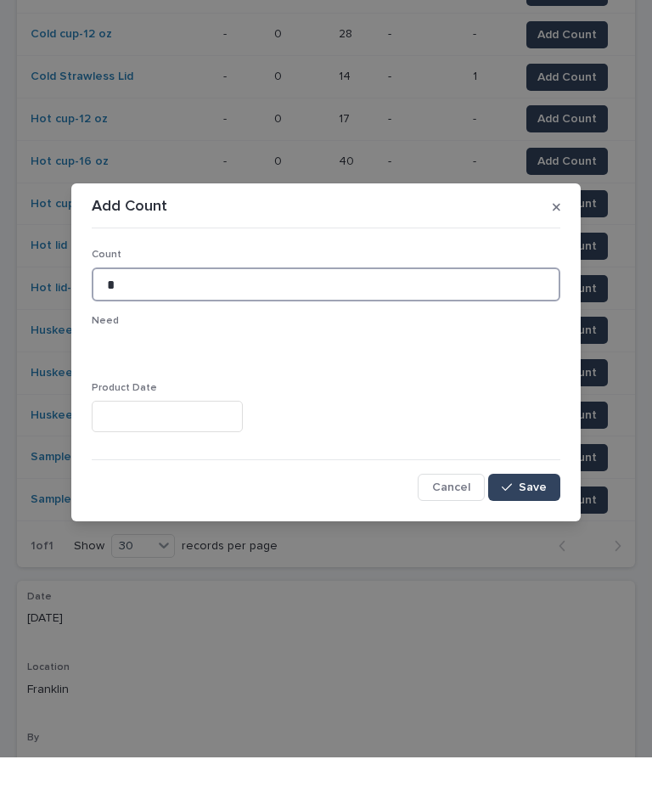
type input "*"
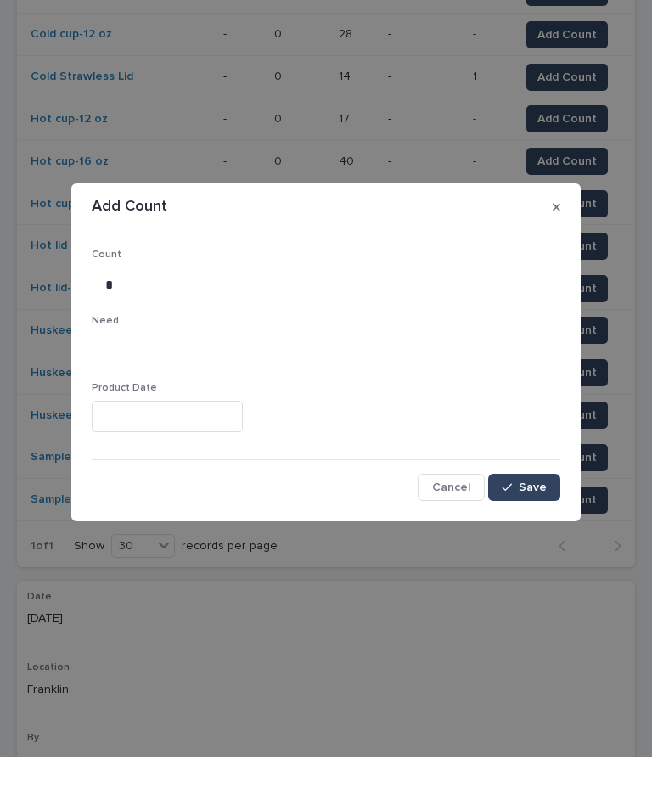
click at [543, 534] on span "Save" at bounding box center [533, 540] width 28 height 12
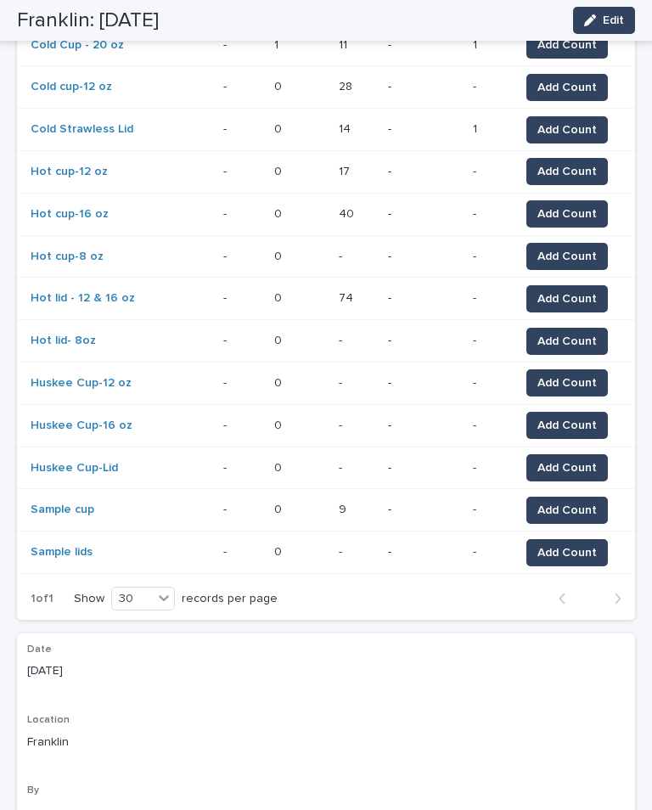
click at [579, 544] on span "Add Count" at bounding box center [566, 552] width 59 height 17
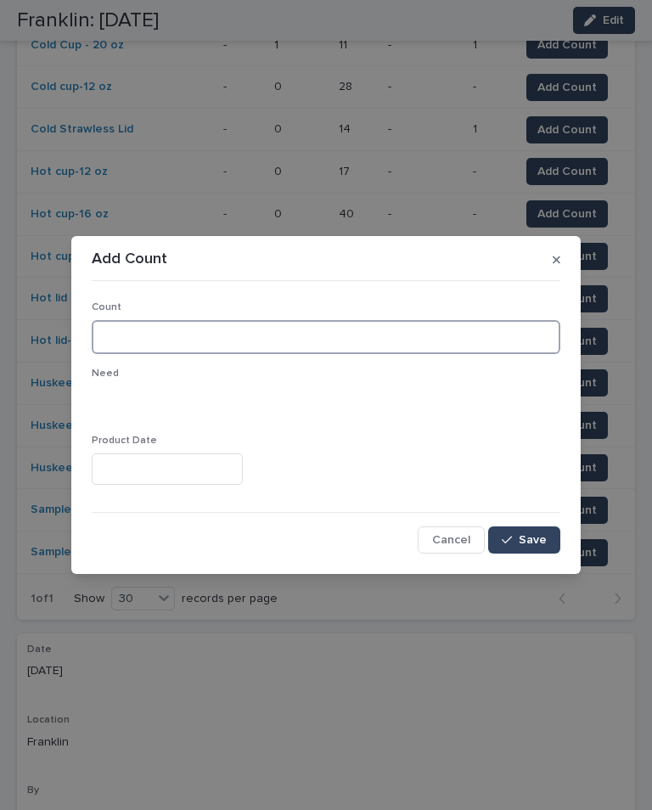
click at [301, 349] on input at bounding box center [326, 337] width 469 height 34
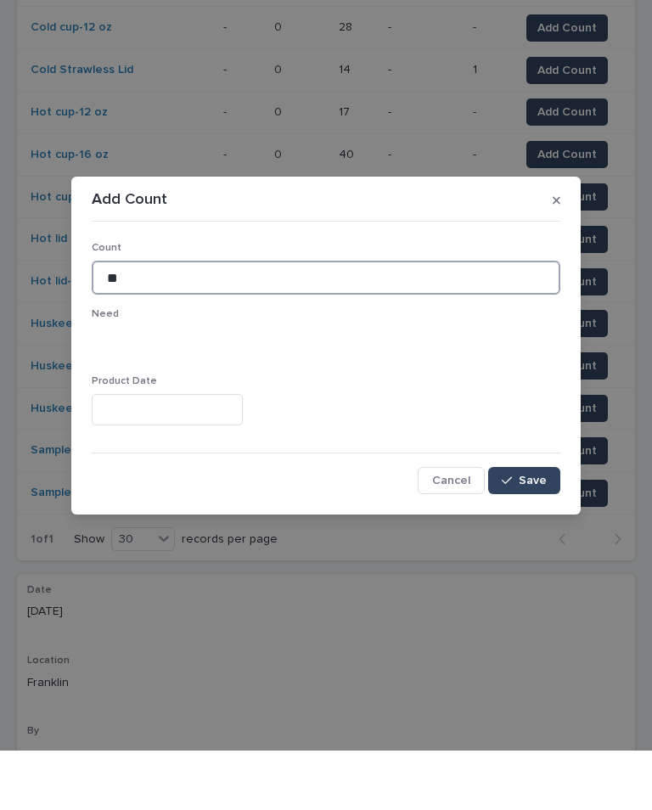
type input "**"
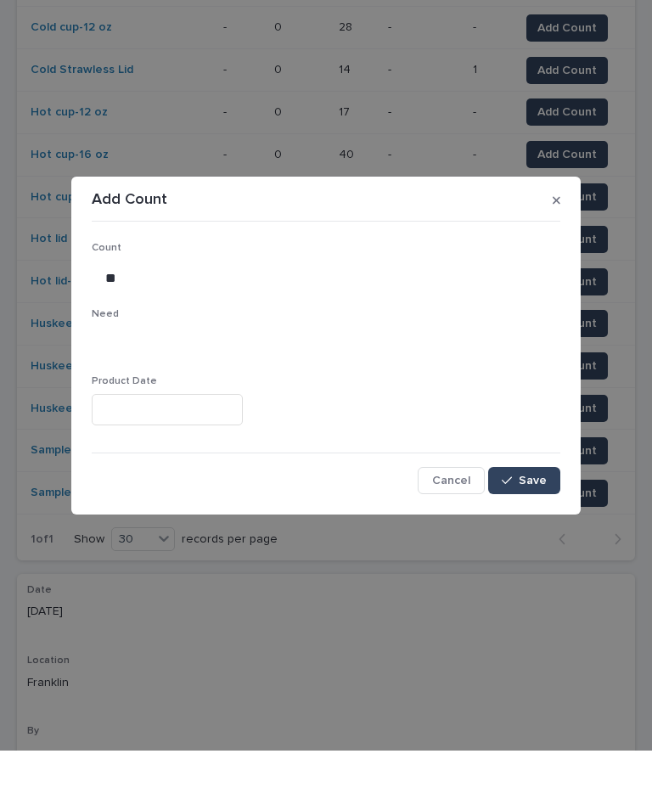
click at [534, 526] on button "Save" at bounding box center [524, 539] width 72 height 27
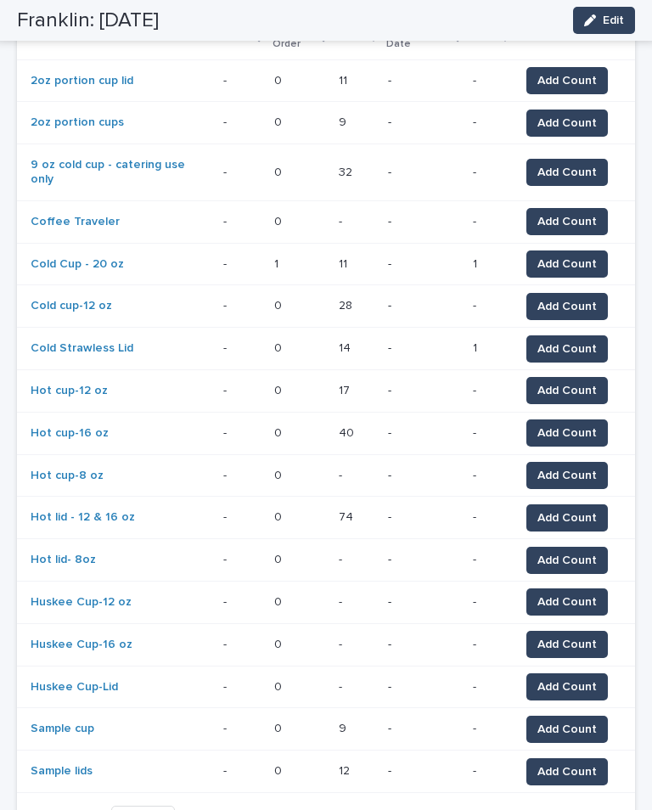
scroll to position [317, 0]
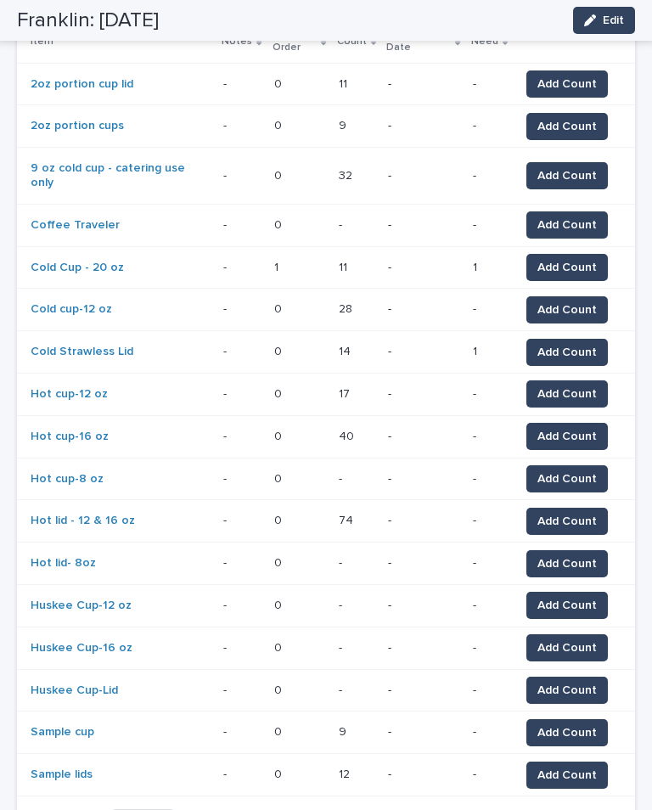
click at [573, 555] on span "Add Count" at bounding box center [566, 563] width 59 height 17
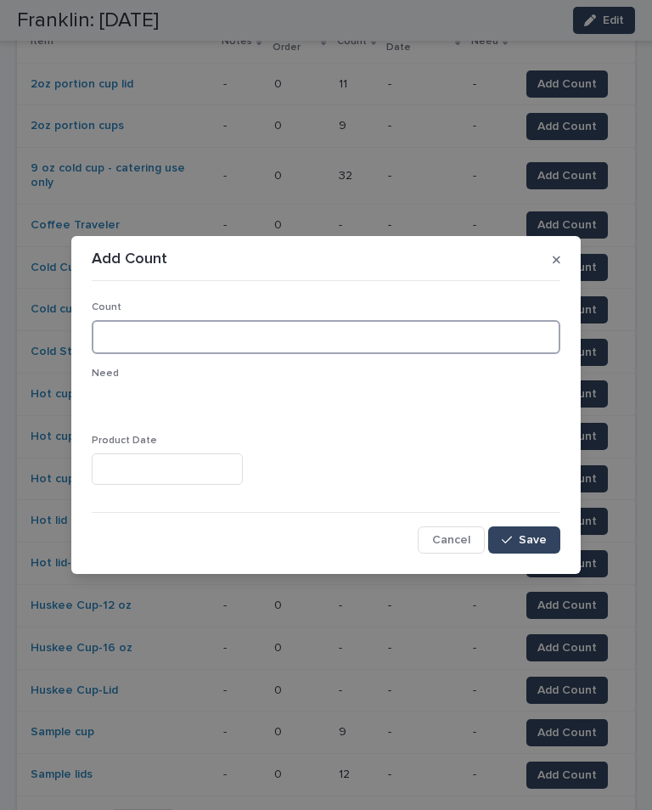
click at [310, 329] on input at bounding box center [326, 337] width 469 height 34
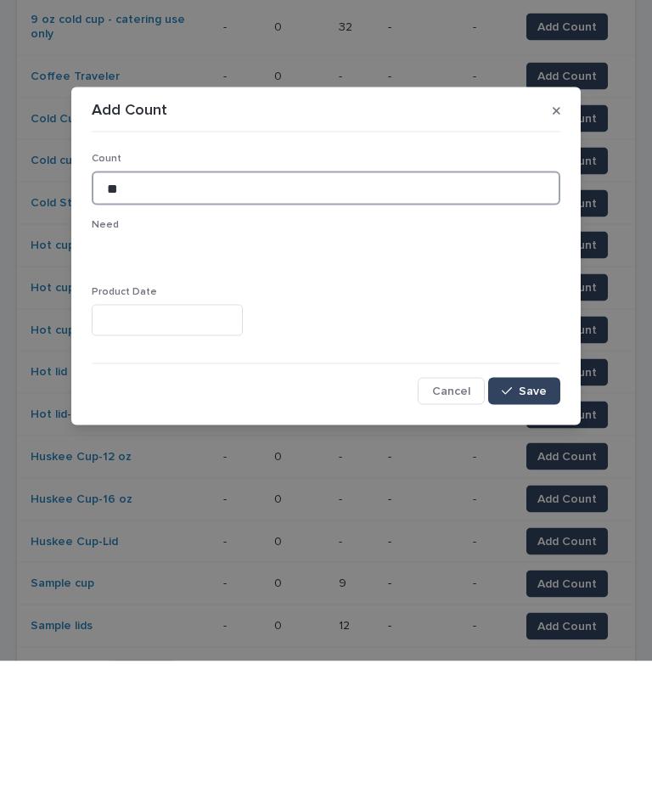
type input "**"
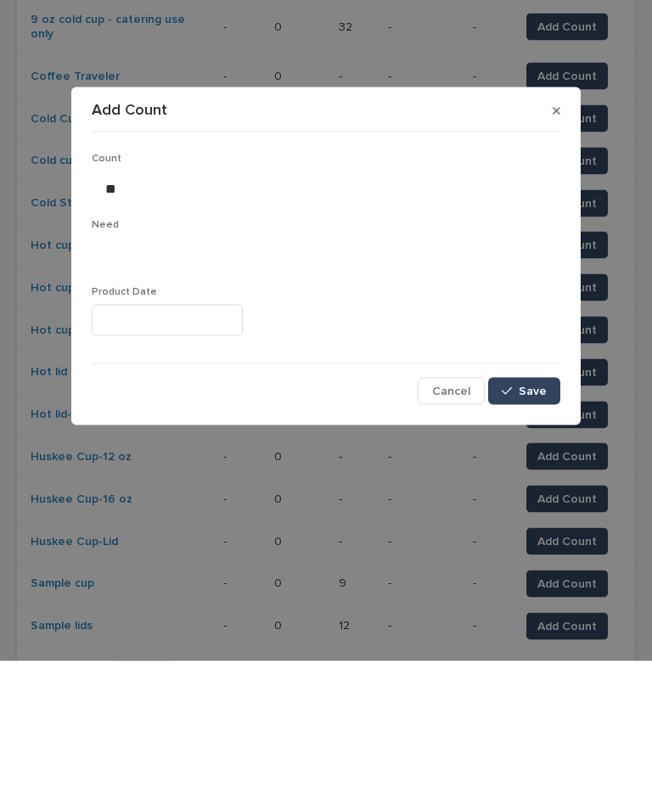
click at [536, 526] on button "Save" at bounding box center [524, 539] width 72 height 27
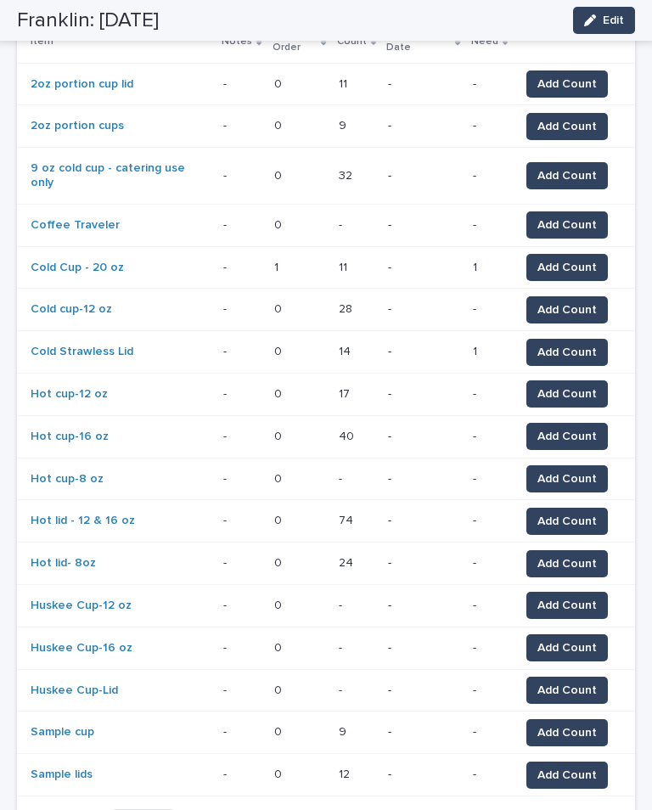
click at [560, 555] on span "Add Count" at bounding box center [566, 563] width 59 height 17
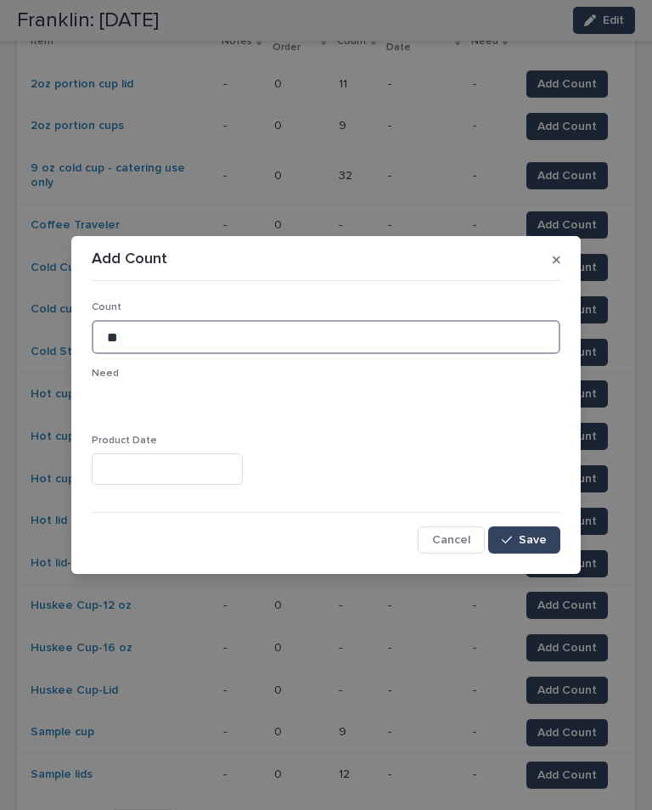
click at [363, 324] on input "**" at bounding box center [326, 337] width 469 height 34
click at [335, 323] on input "**" at bounding box center [326, 337] width 469 height 34
click at [378, 325] on input "**" at bounding box center [326, 337] width 469 height 34
click at [377, 330] on input "**" at bounding box center [326, 337] width 469 height 34
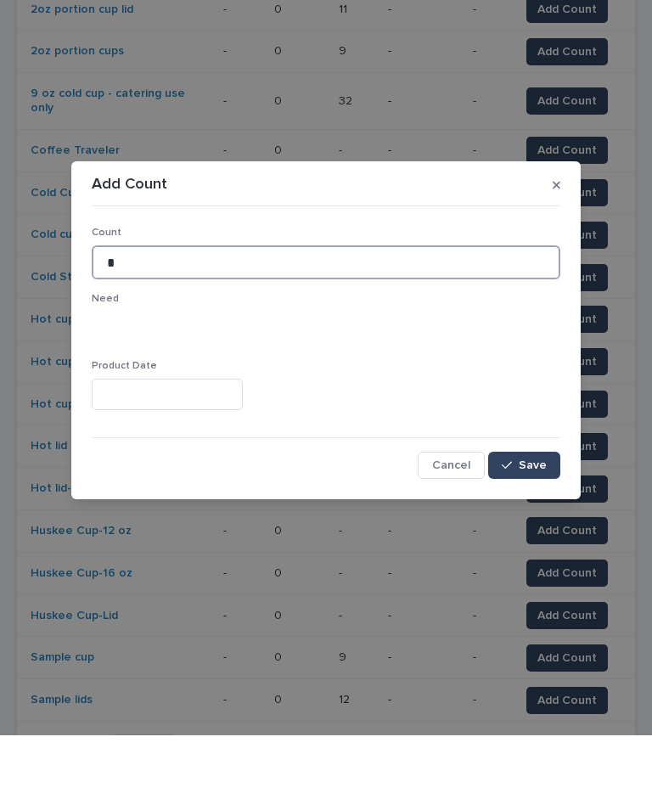
type input "*"
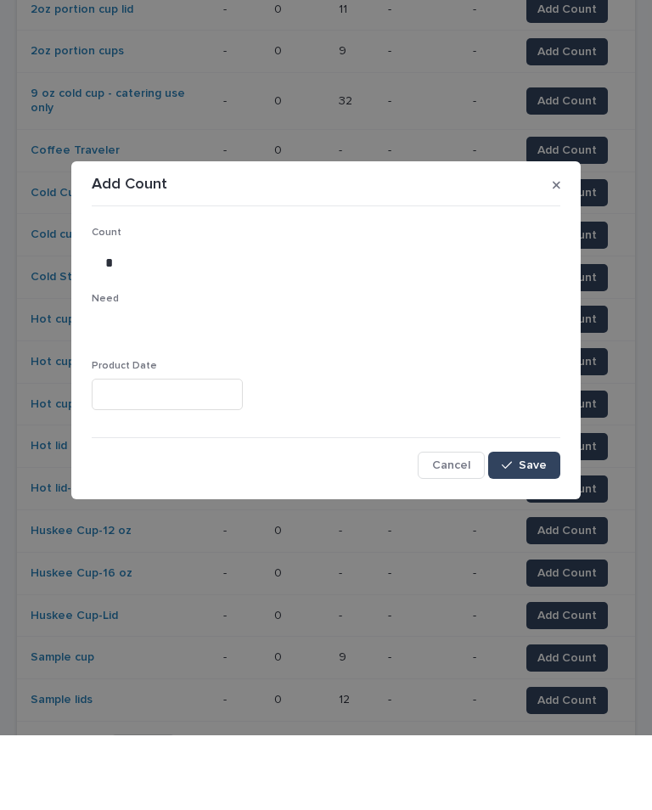
click at [551, 526] on button "Save" at bounding box center [524, 539] width 72 height 27
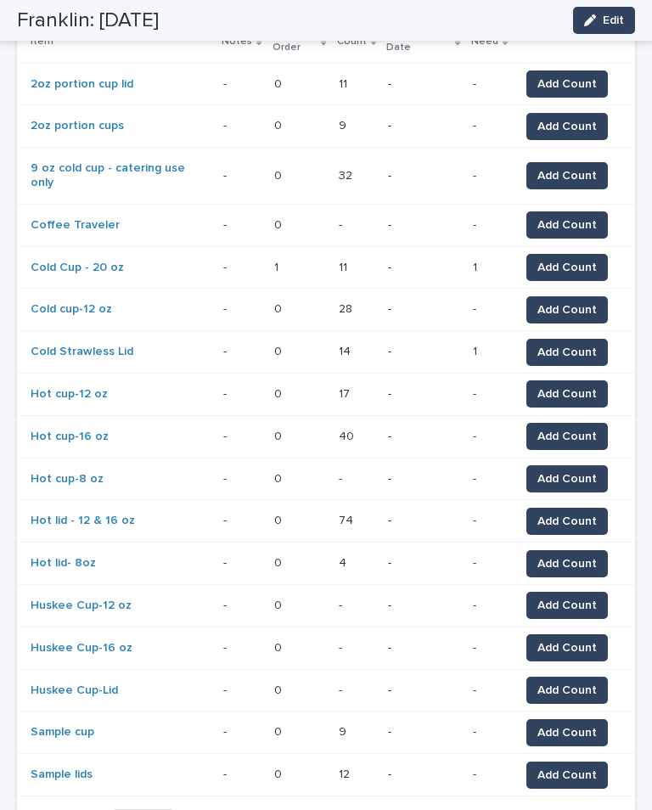
click at [561, 470] on span "Add Count" at bounding box center [566, 478] width 59 height 17
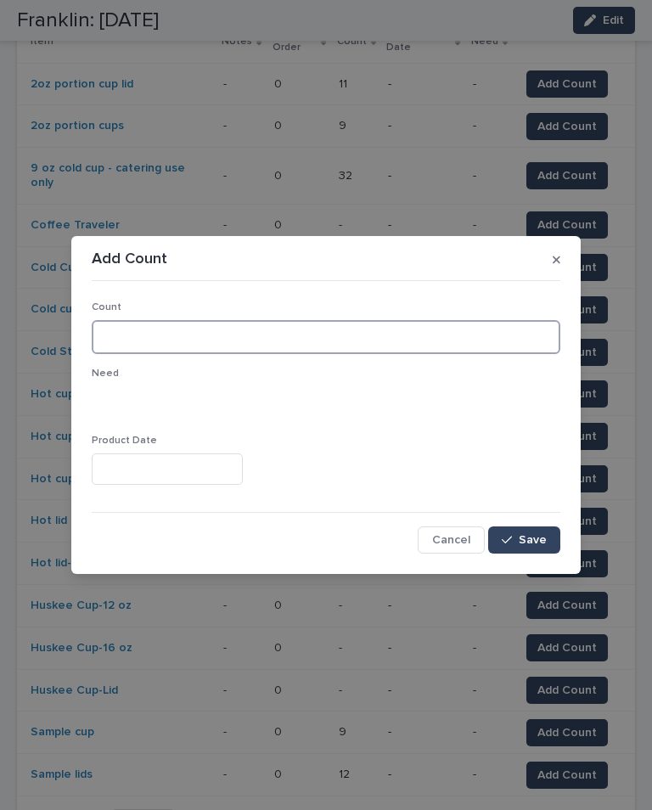
click at [262, 335] on input at bounding box center [326, 337] width 469 height 34
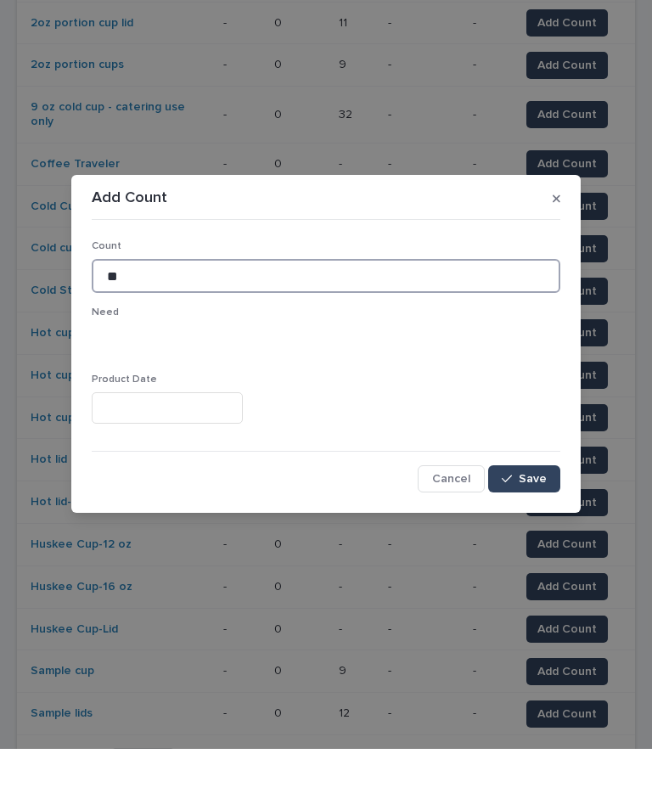
type input "**"
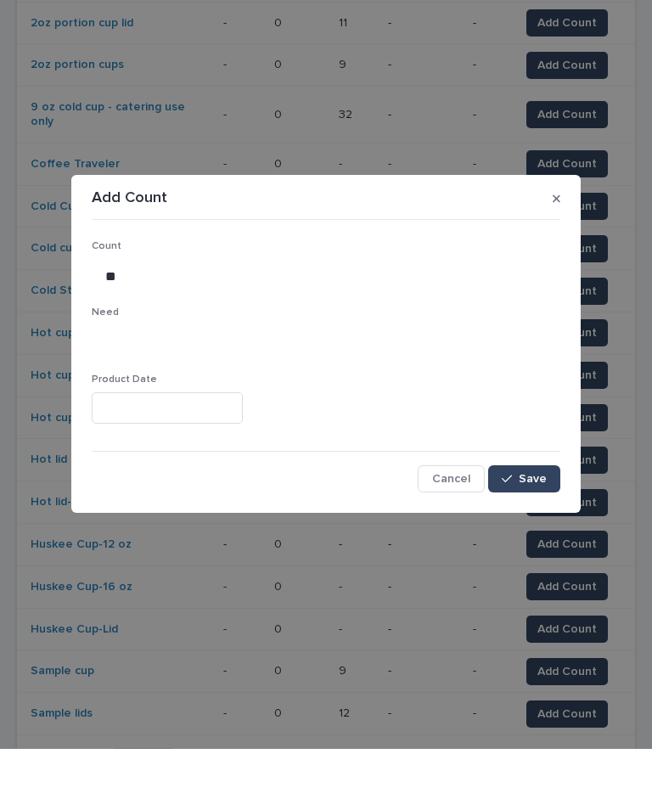
click at [529, 526] on button "Save" at bounding box center [524, 539] width 72 height 27
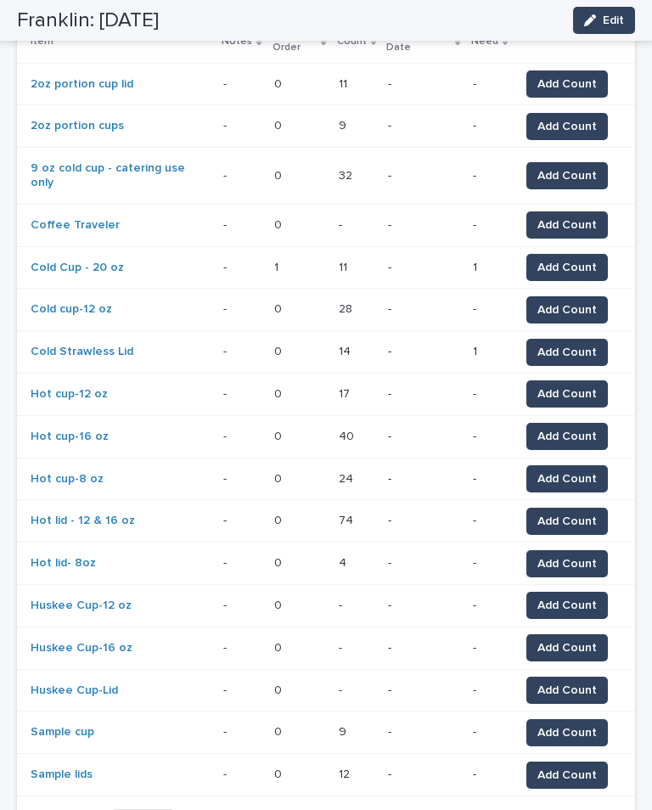
click at [569, 555] on span "Add Count" at bounding box center [566, 563] width 59 height 17
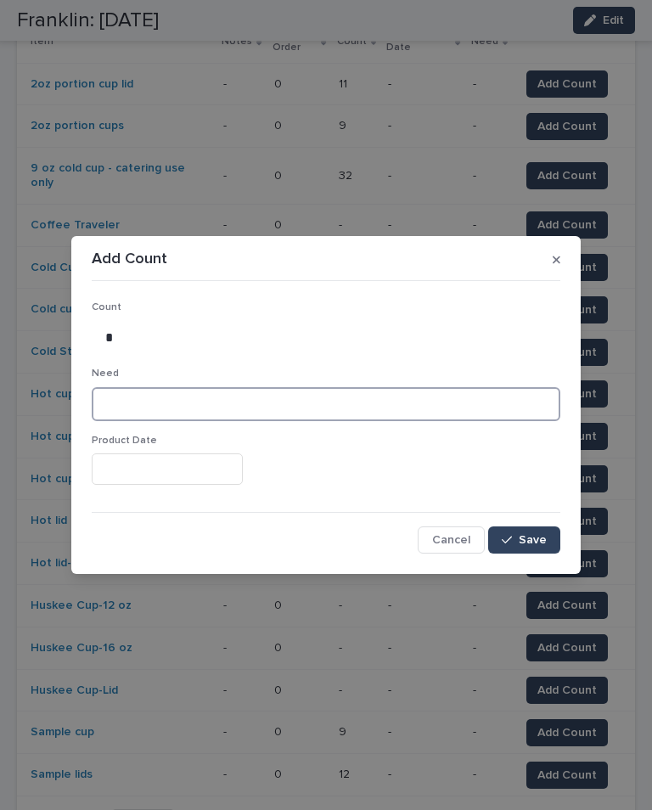
click at [278, 402] on input at bounding box center [326, 404] width 469 height 34
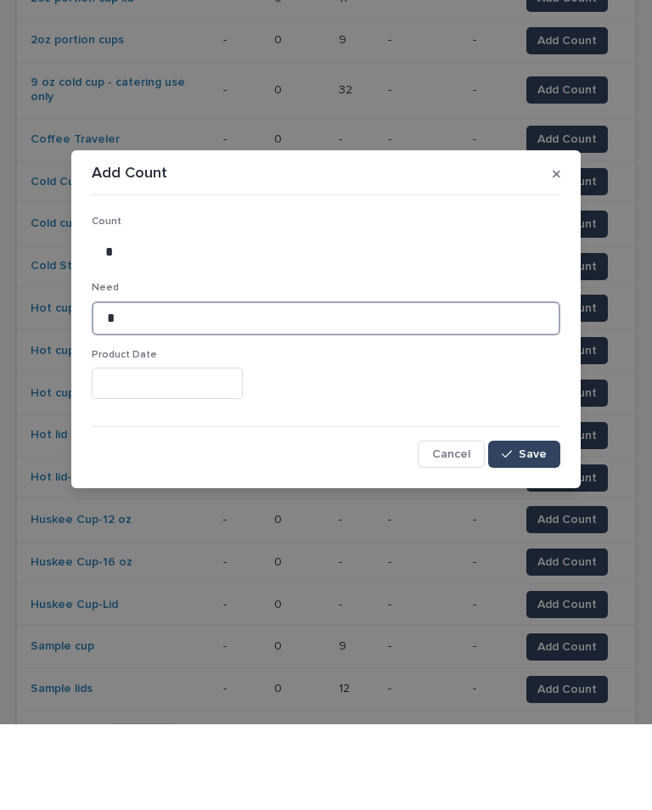
type input "*"
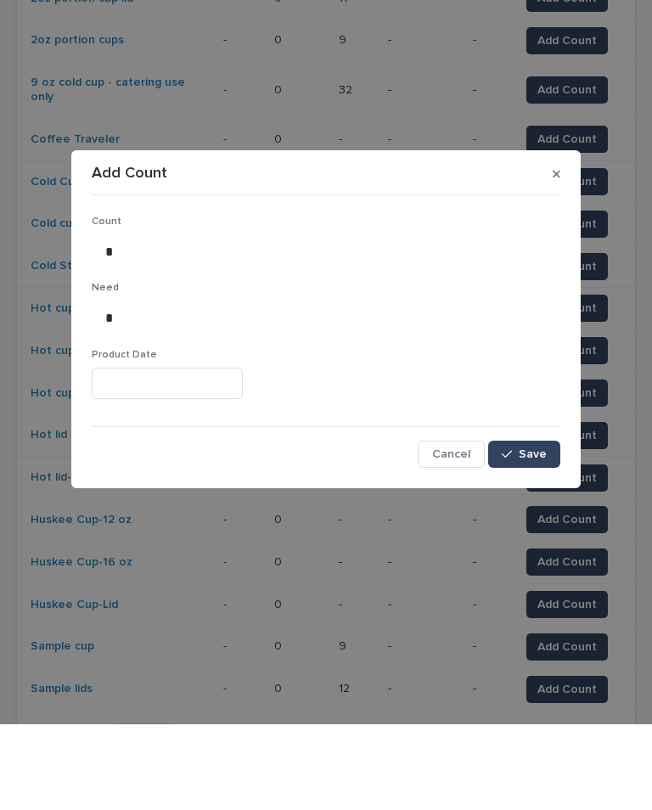
click at [529, 534] on span "Save" at bounding box center [533, 540] width 28 height 12
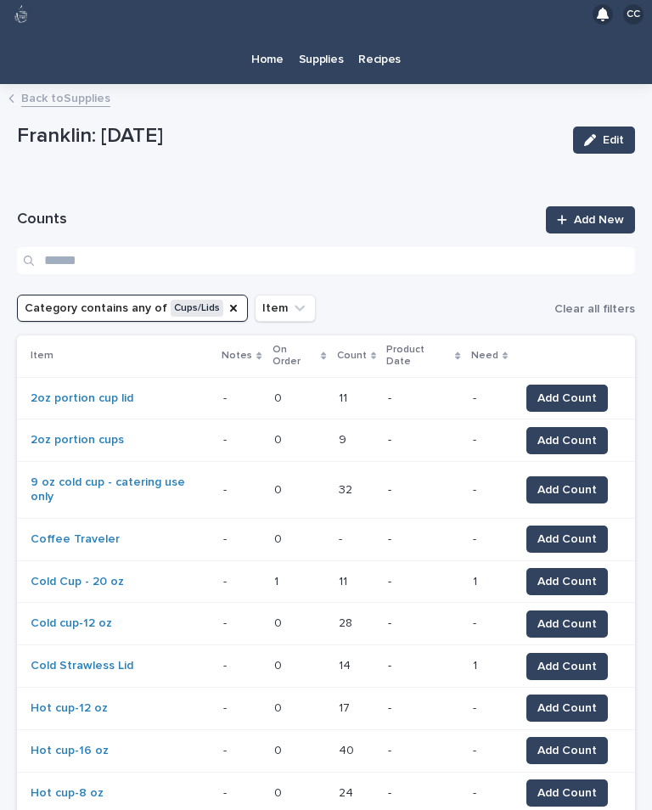
scroll to position [2, 0]
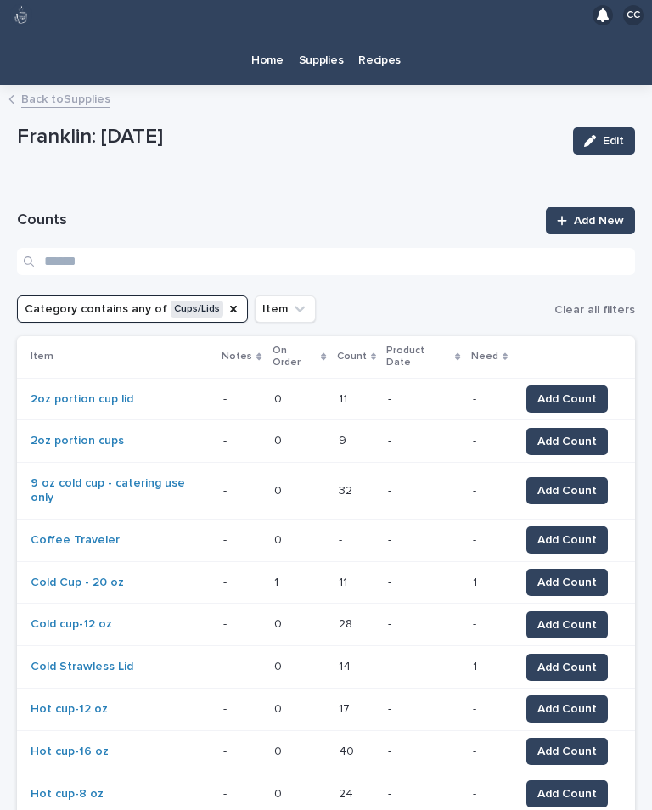
click at [227, 301] on div "Category" at bounding box center [234, 309] width 14 height 17
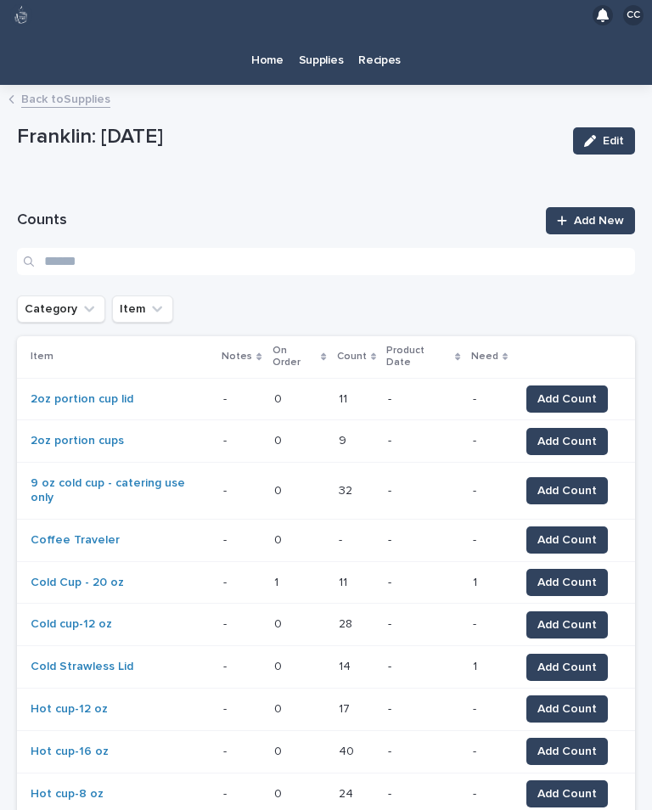
click at [60, 295] on button "Category" at bounding box center [61, 308] width 88 height 27
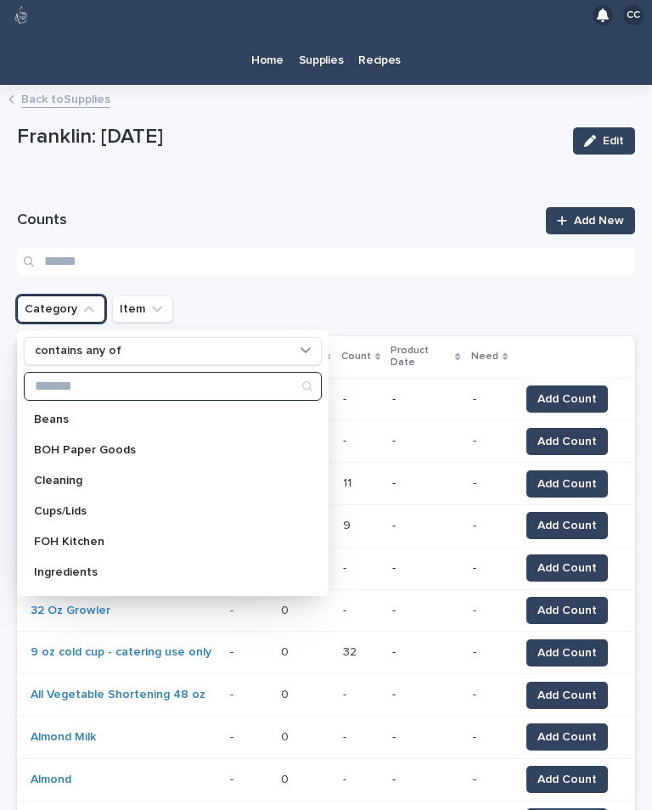
scroll to position [0, 0]
click at [53, 467] on div "Cleaning" at bounding box center [173, 480] width 298 height 27
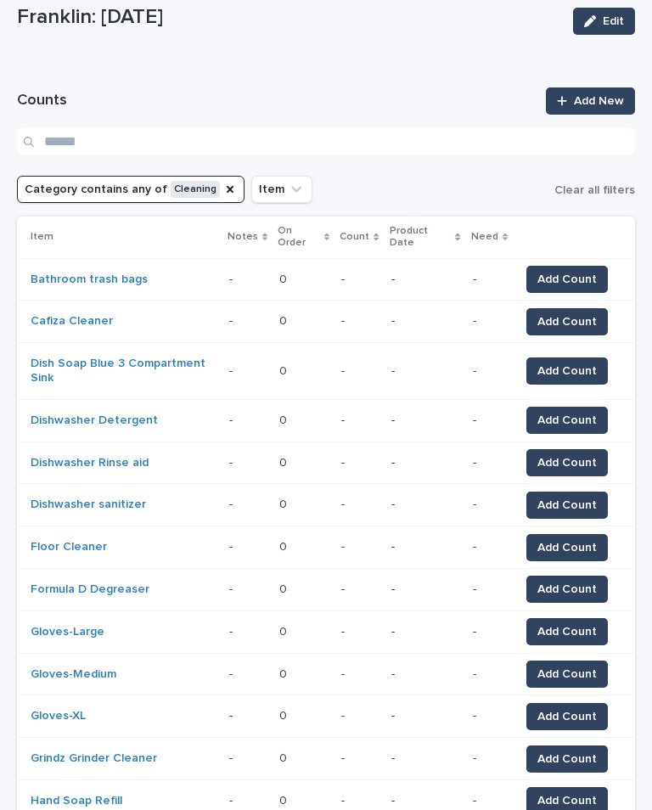
scroll to position [123, 0]
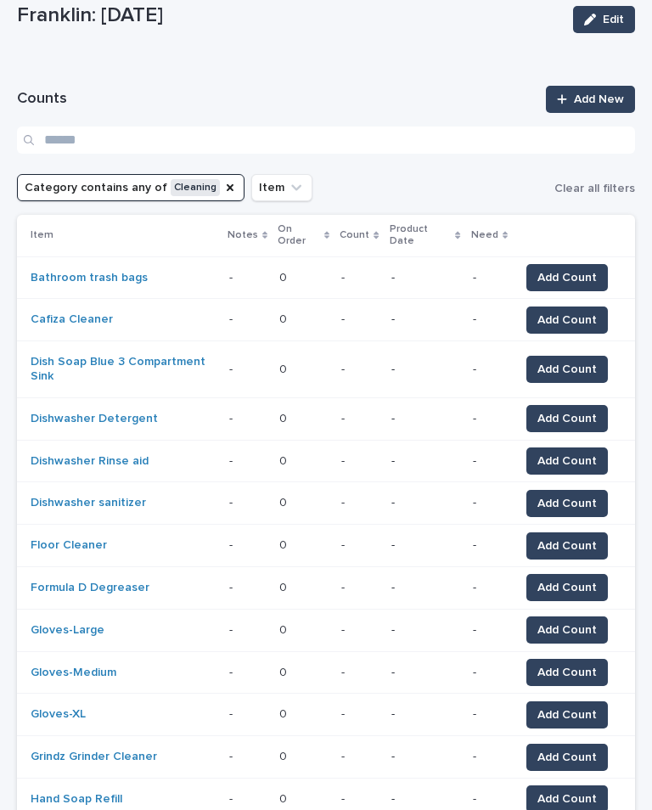
click at [571, 269] on span "Add Count" at bounding box center [566, 277] width 59 height 17
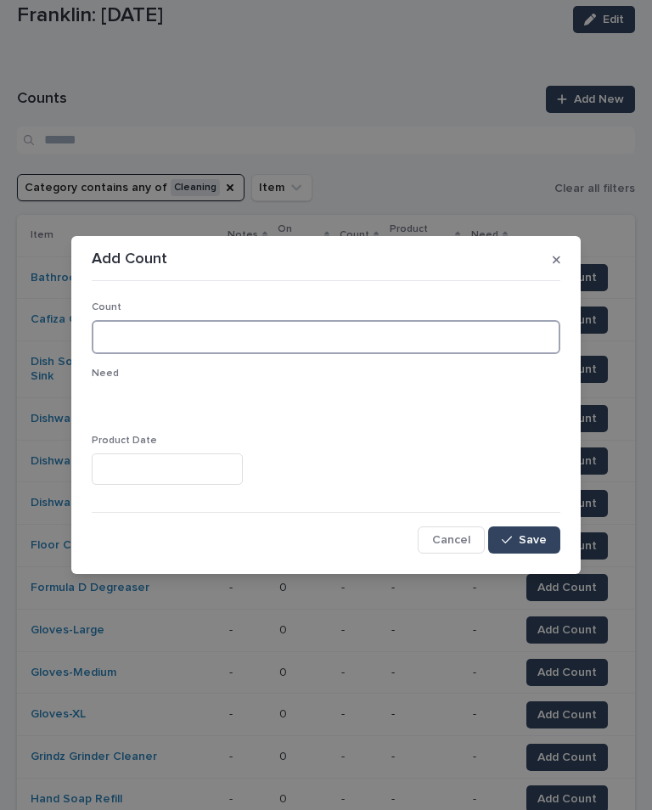
click at [360, 345] on input at bounding box center [326, 337] width 469 height 34
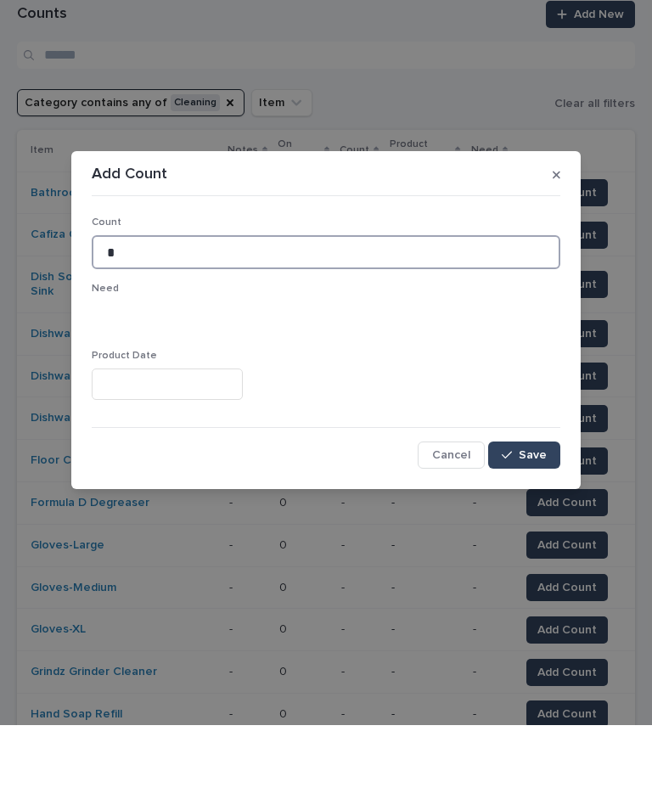
type input "*"
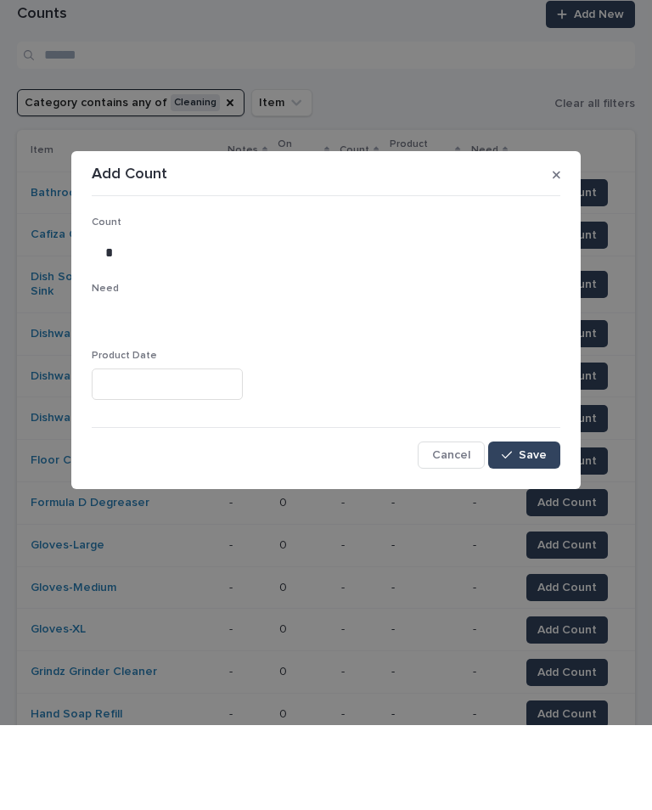
click at [534, 534] on span "Save" at bounding box center [533, 540] width 28 height 12
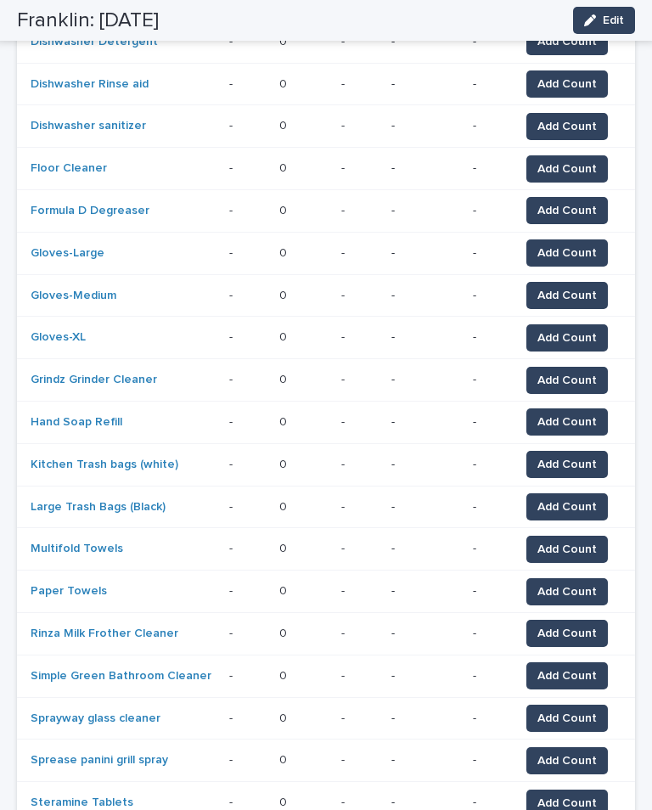
scroll to position [500, 0]
click at [560, 414] on span "Add Count" at bounding box center [566, 422] width 59 height 17
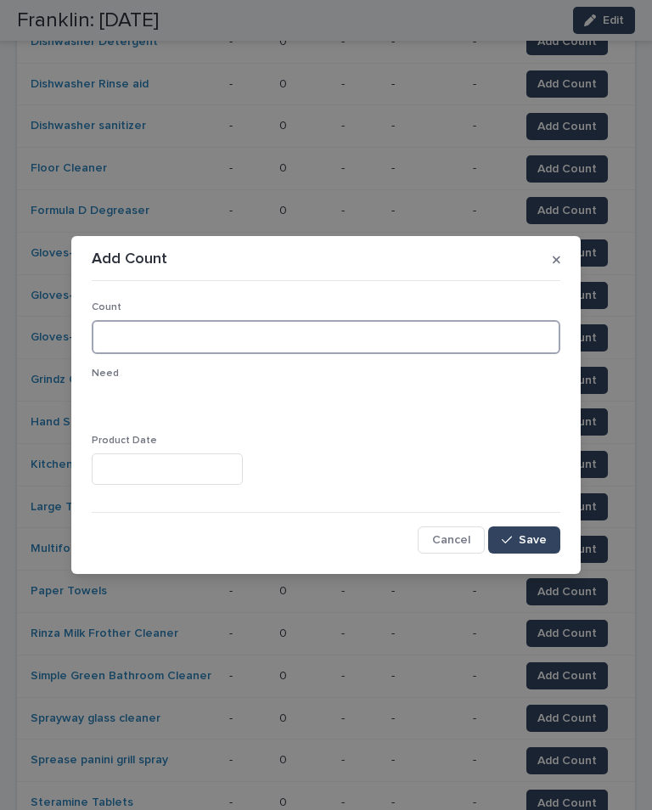
click at [394, 331] on input at bounding box center [326, 337] width 469 height 34
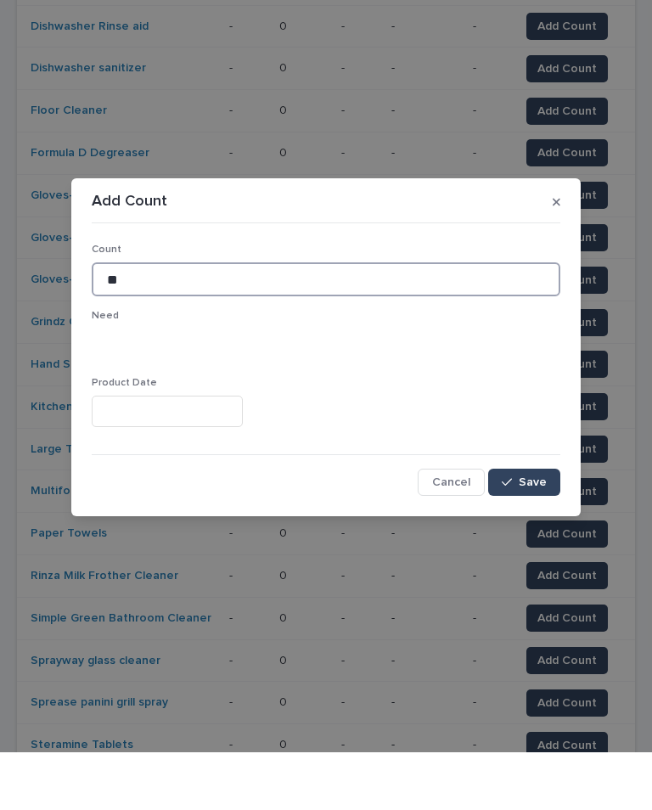
type input "**"
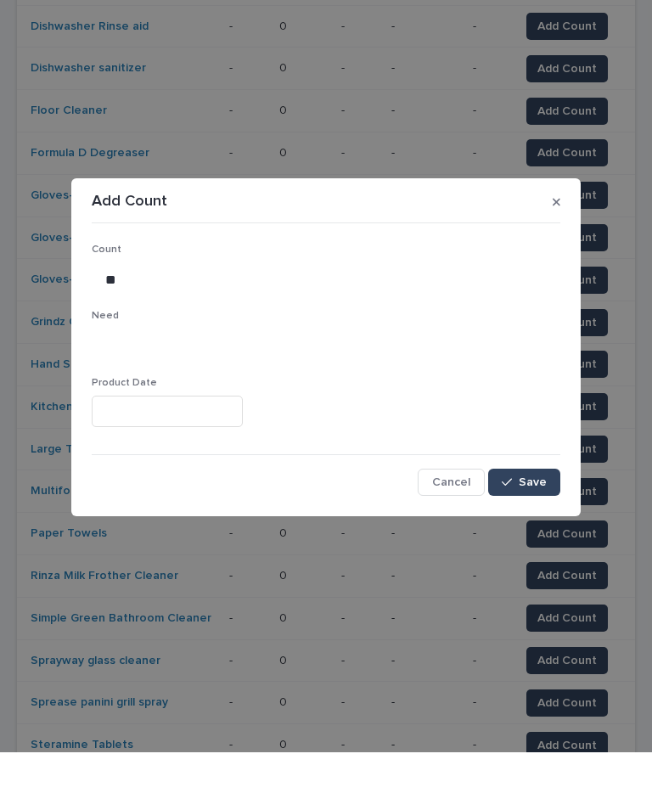
click at [541, 464] on div "Count ** Need Product Date Cancel Save" at bounding box center [326, 421] width 469 height 266
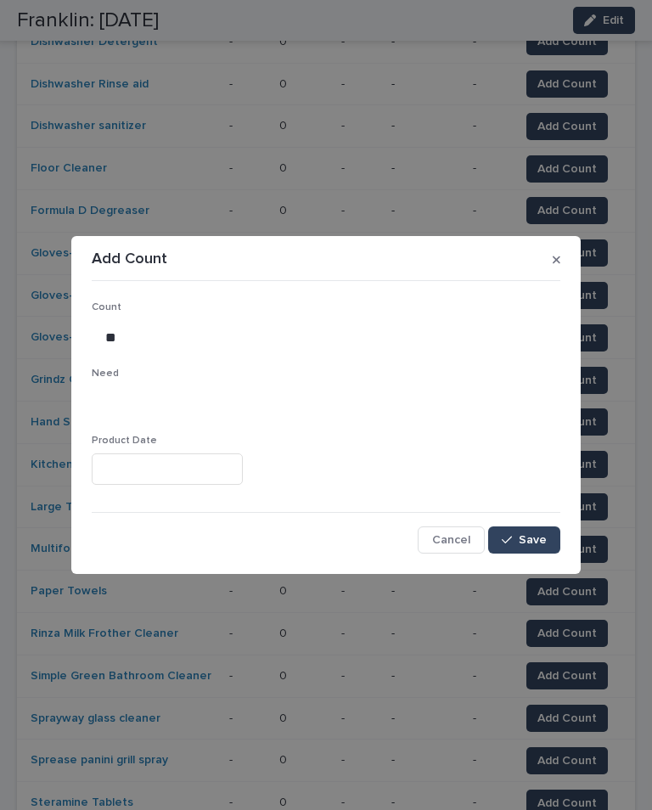
click at [532, 536] on span "Save" at bounding box center [533, 540] width 28 height 12
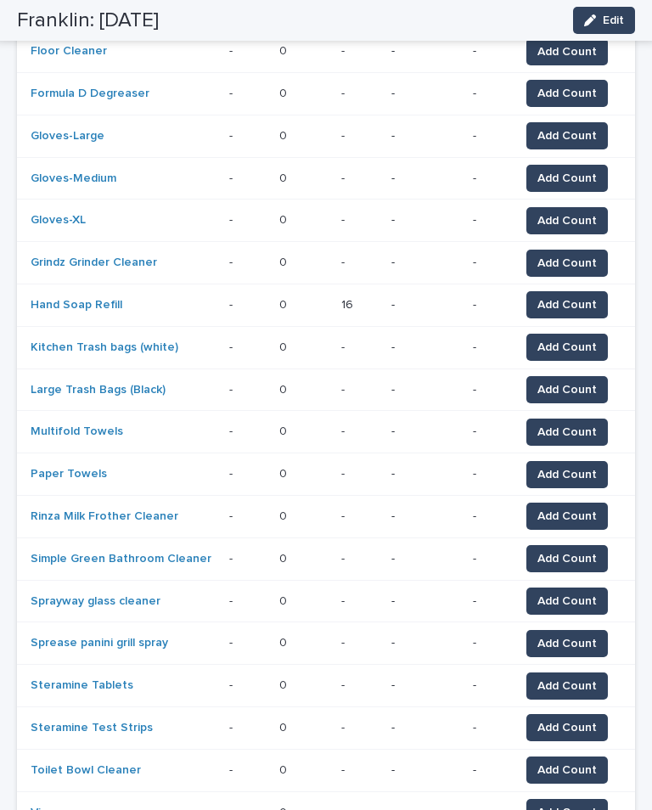
scroll to position [614, 0]
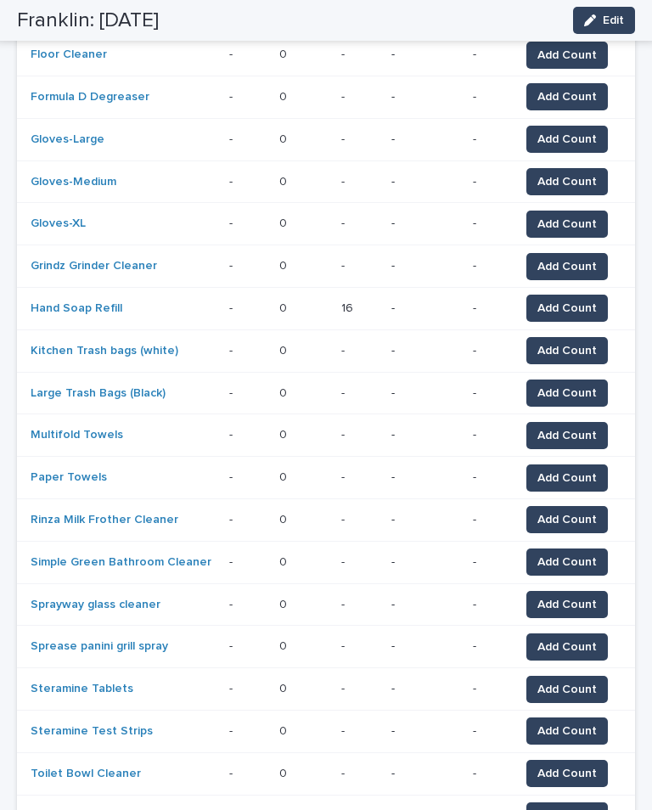
click at [577, 342] on span "Add Count" at bounding box center [566, 350] width 59 height 17
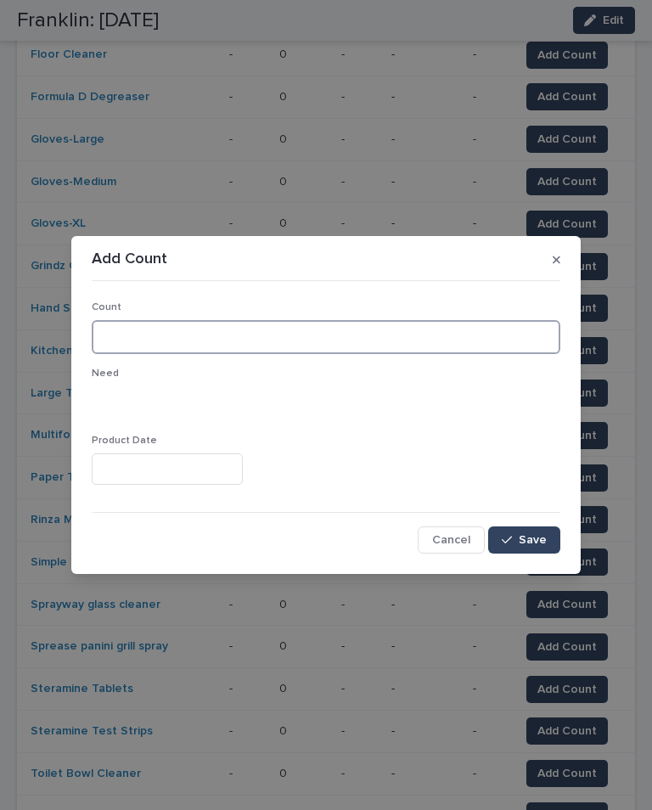
click at [317, 335] on input at bounding box center [326, 337] width 469 height 34
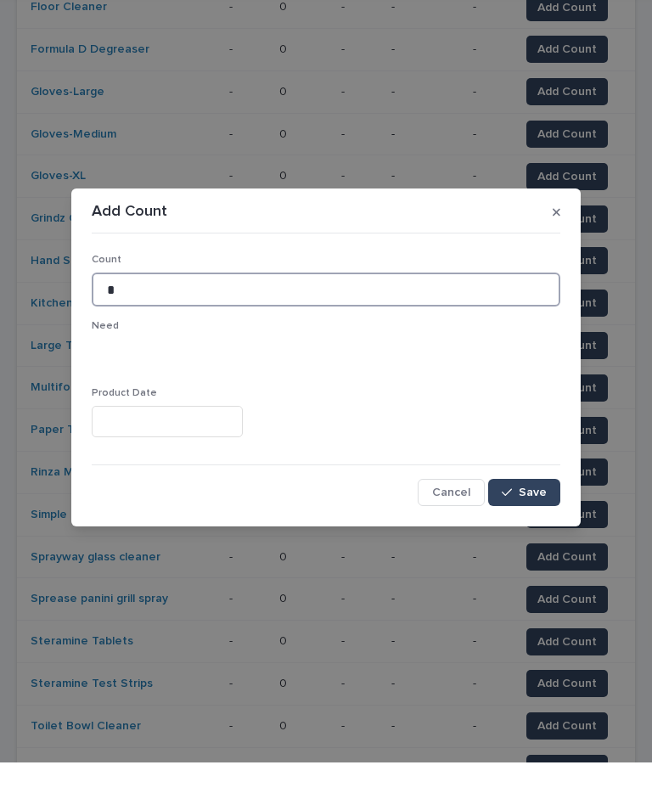
type input "*"
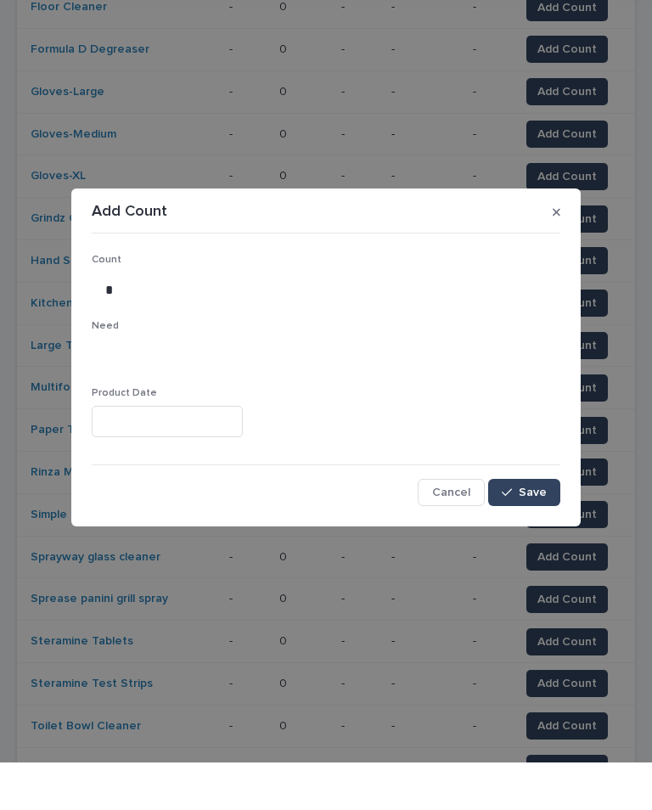
click at [547, 526] on button "Save" at bounding box center [524, 539] width 72 height 27
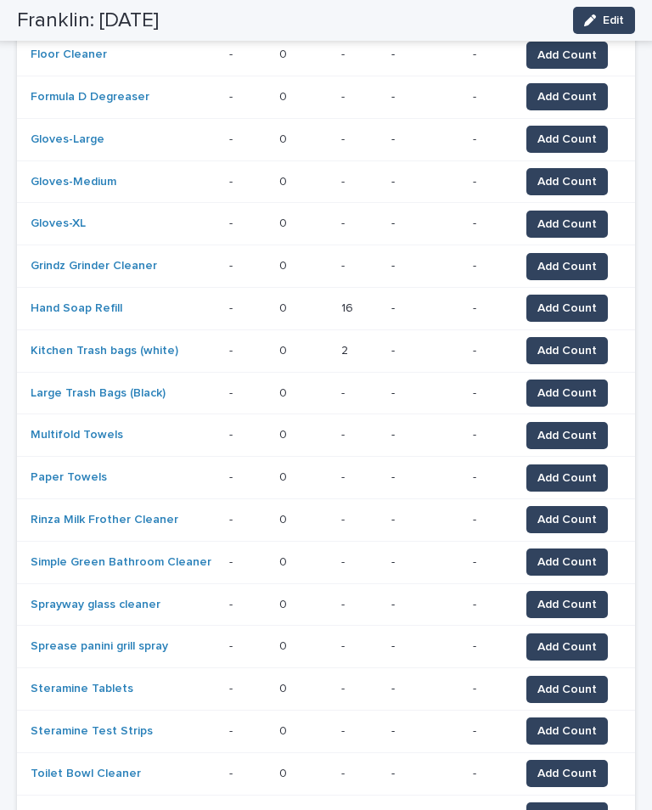
click at [581, 385] on span "Add Count" at bounding box center [566, 393] width 59 height 17
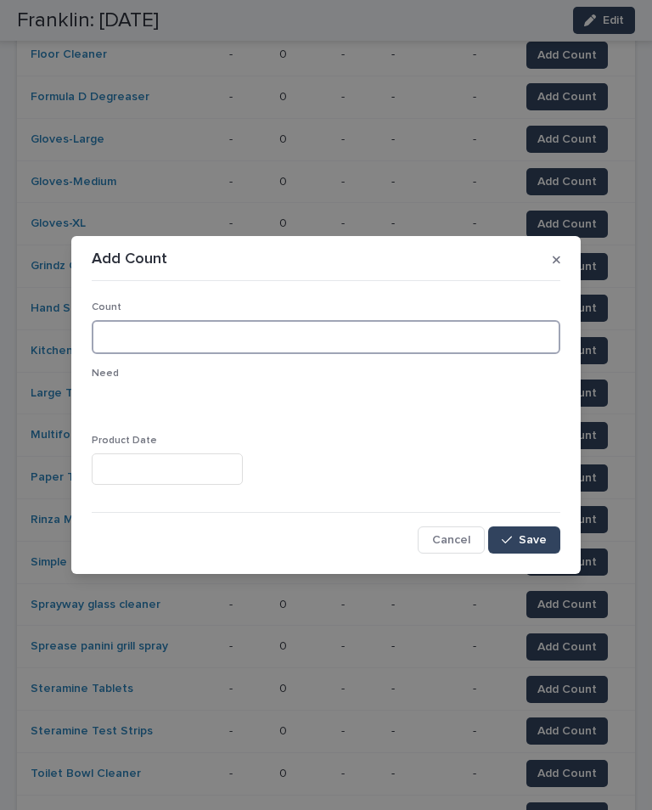
click at [434, 335] on input at bounding box center [326, 337] width 469 height 34
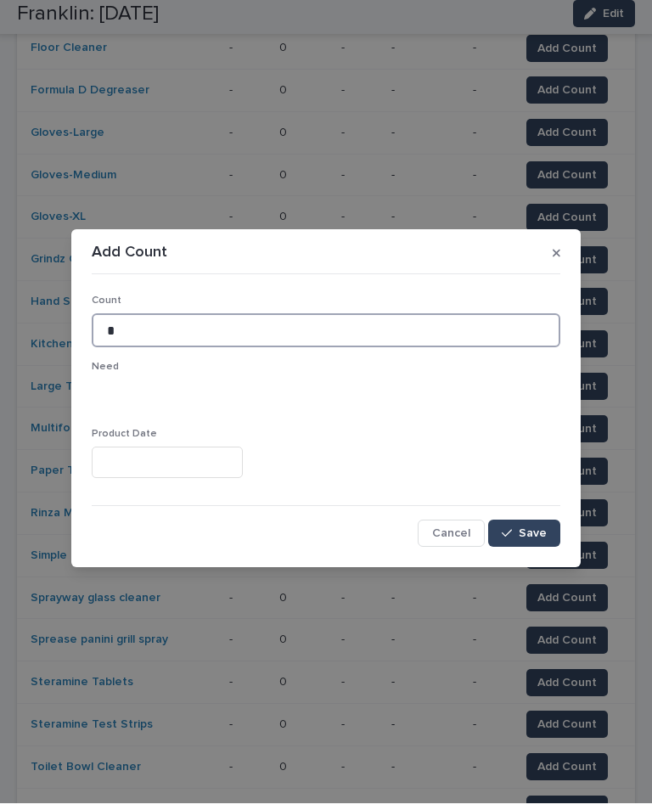
type input "*"
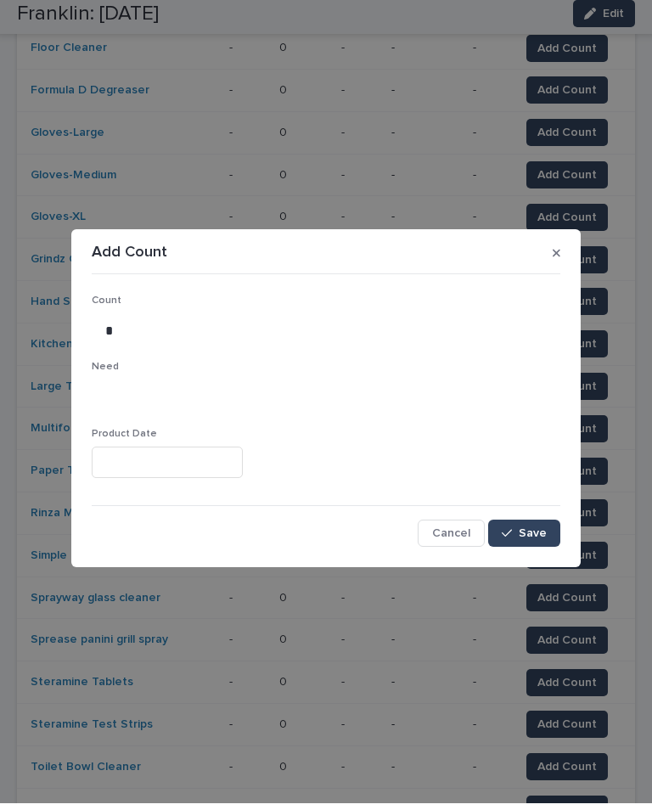
click at [519, 526] on button "Save" at bounding box center [524, 539] width 72 height 27
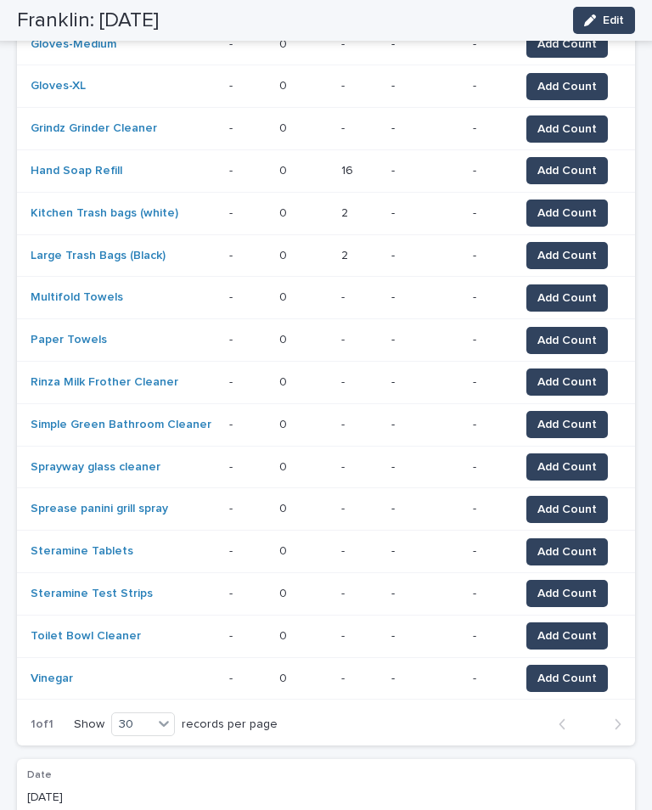
scroll to position [751, 0]
click at [570, 459] on span "Add Count" at bounding box center [566, 467] width 59 height 17
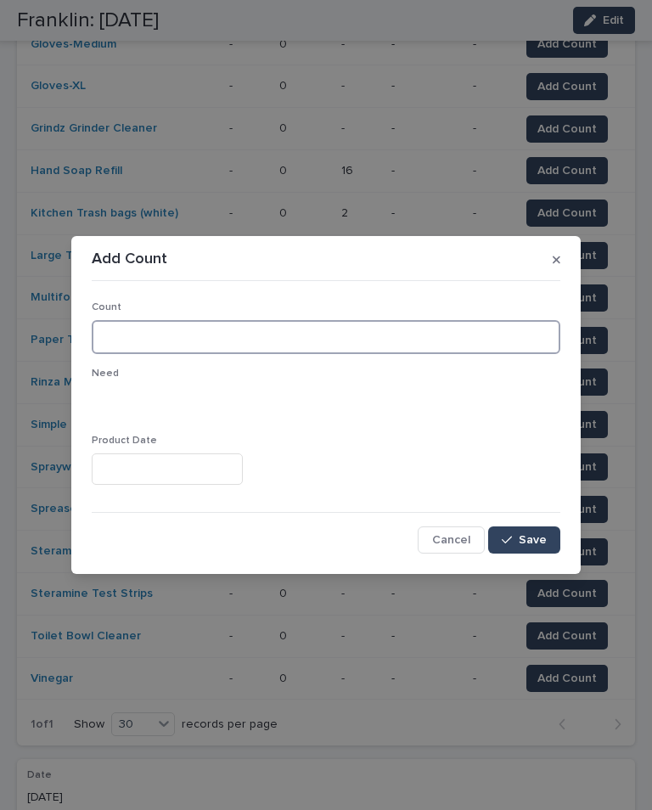
click at [259, 329] on input at bounding box center [326, 337] width 469 height 34
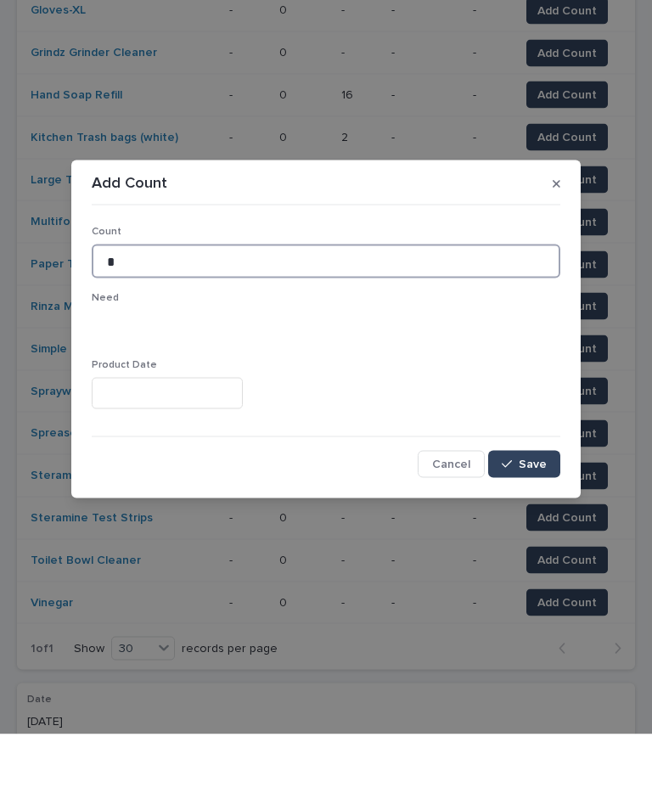
type input "*"
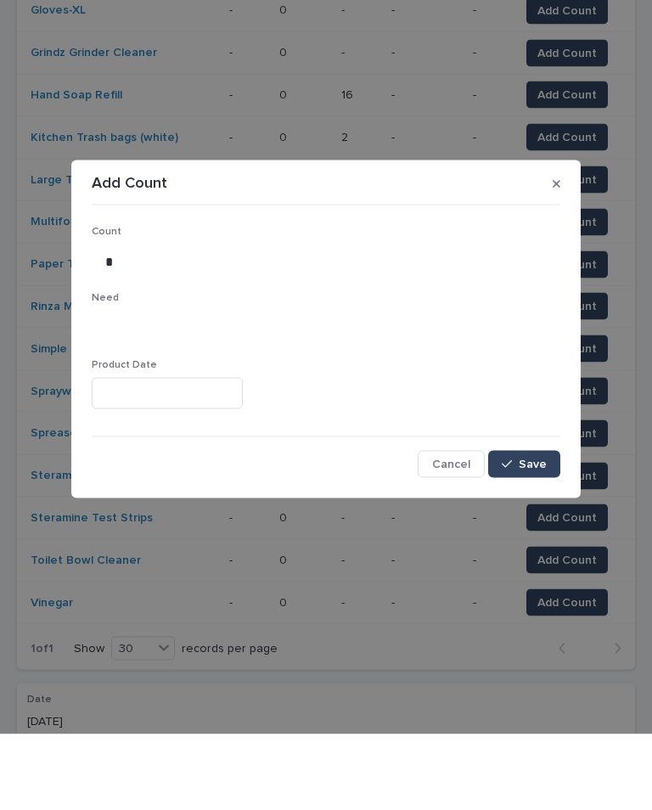
click at [543, 534] on span "Save" at bounding box center [533, 540] width 28 height 12
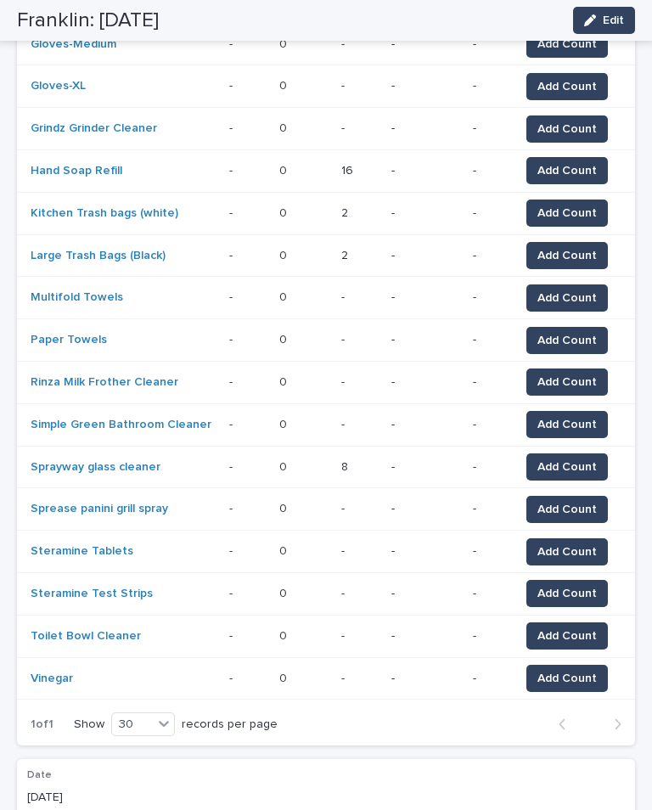
click at [571, 592] on span "Add Count" at bounding box center [566, 636] width 59 height 17
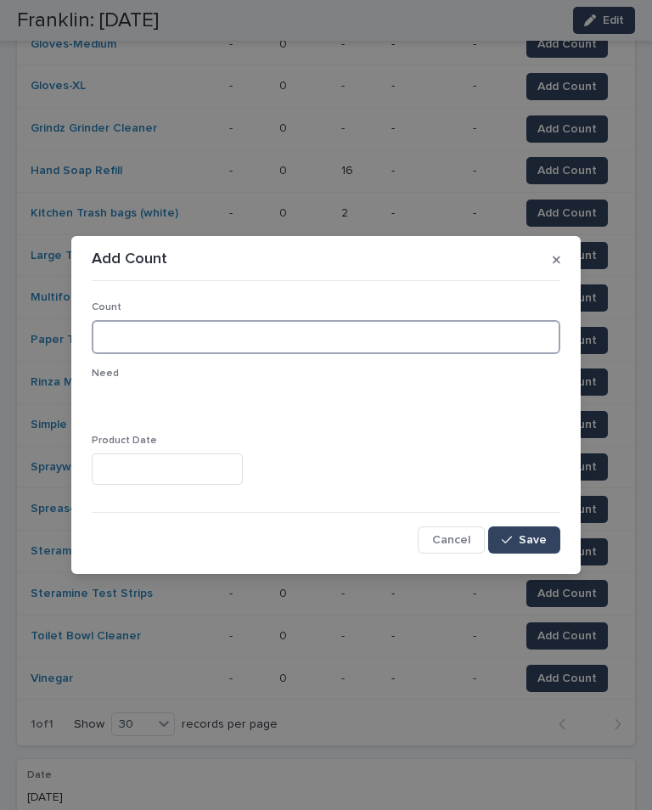
click at [243, 331] on input at bounding box center [326, 337] width 469 height 34
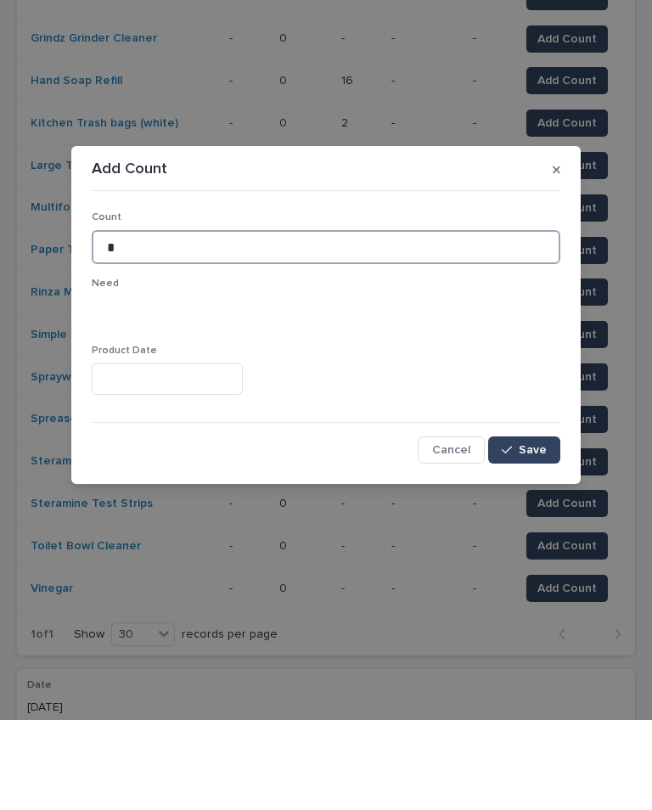
type input "*"
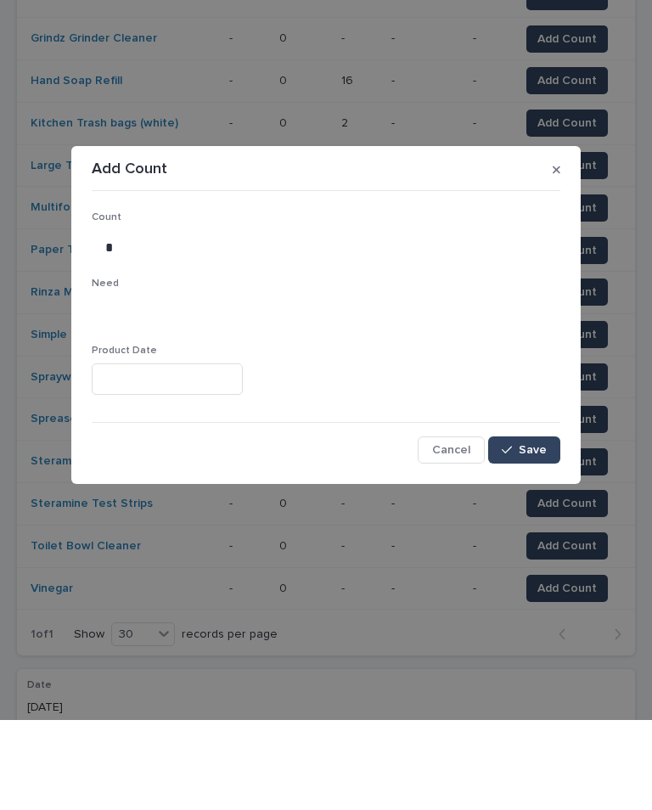
click at [535, 534] on span "Save" at bounding box center [533, 540] width 28 height 12
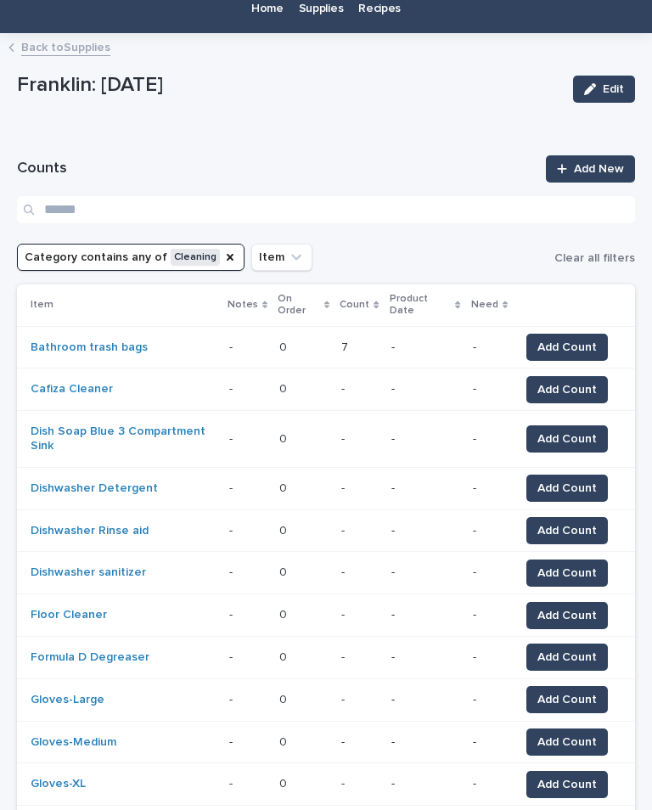
scroll to position [53, 0]
click at [570, 425] on button "Add Count" at bounding box center [567, 438] width 82 height 27
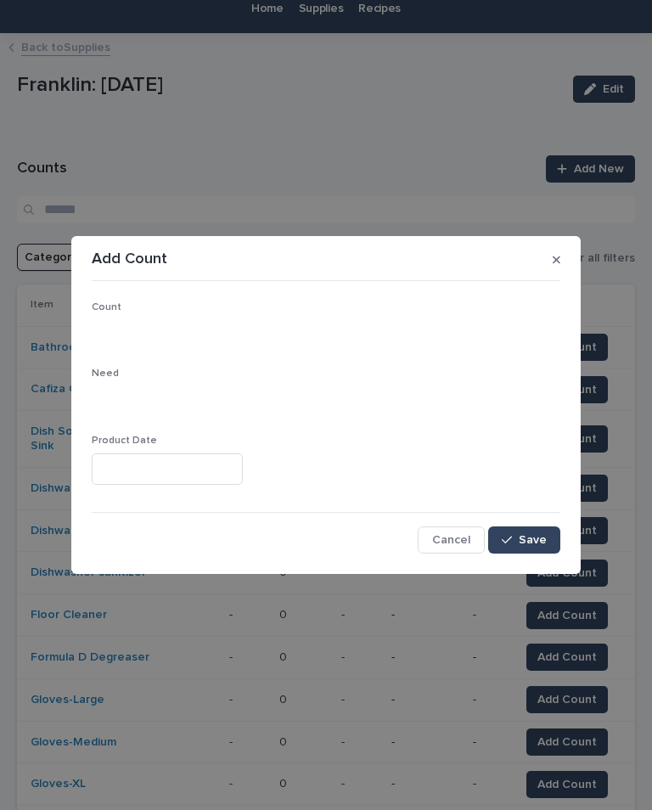
click at [562, 250] on button "button" at bounding box center [556, 259] width 21 height 27
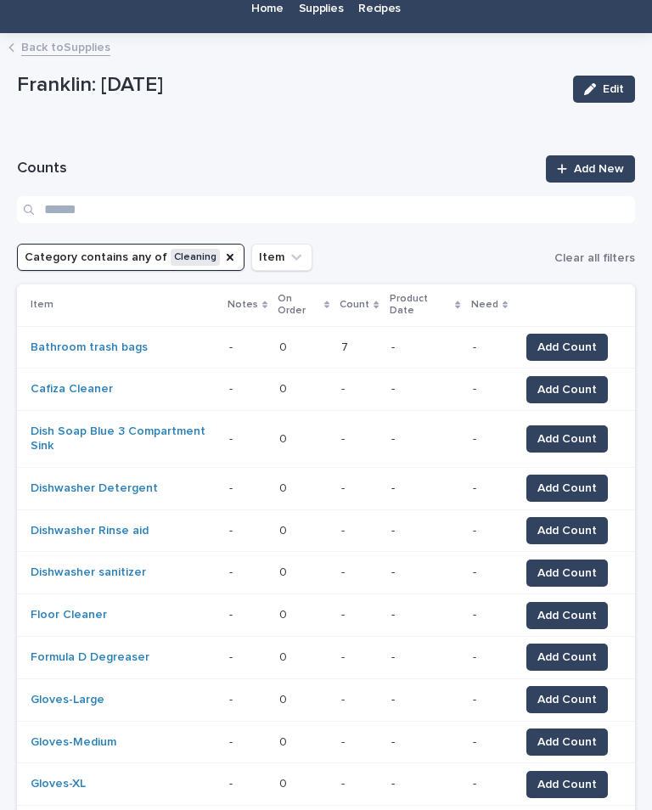
click at [585, 431] on span "Add Count" at bounding box center [566, 439] width 59 height 17
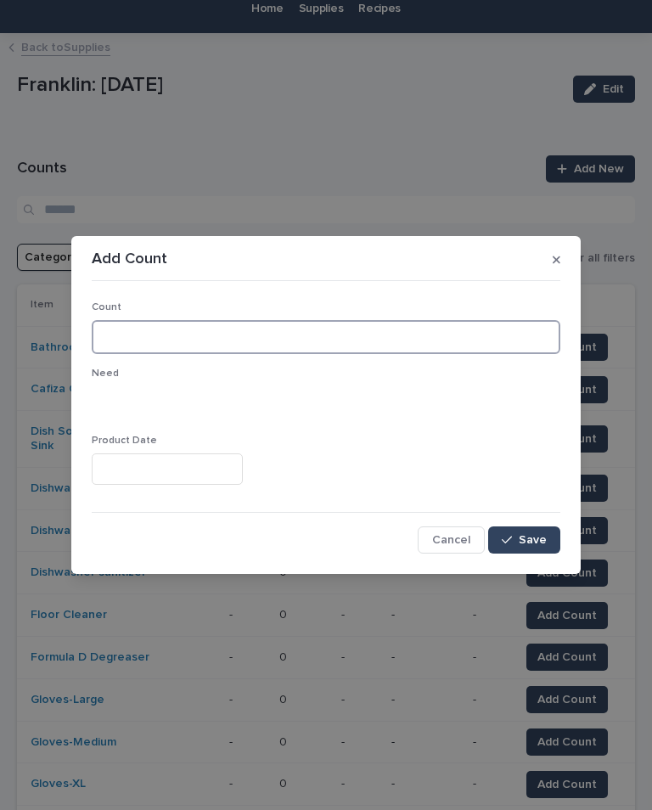
click at [429, 352] on input at bounding box center [326, 337] width 469 height 34
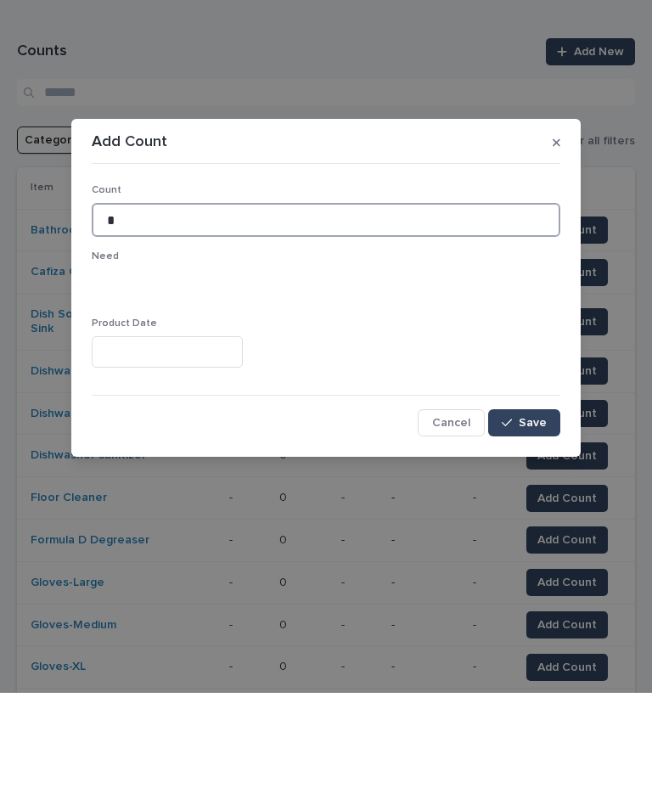
type input "*"
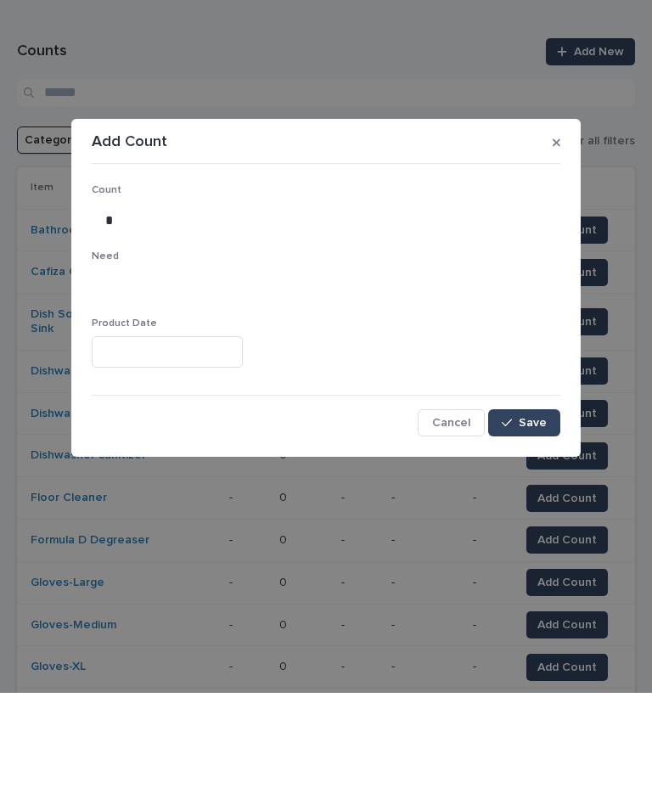
click at [532, 526] on button "Save" at bounding box center [524, 539] width 72 height 27
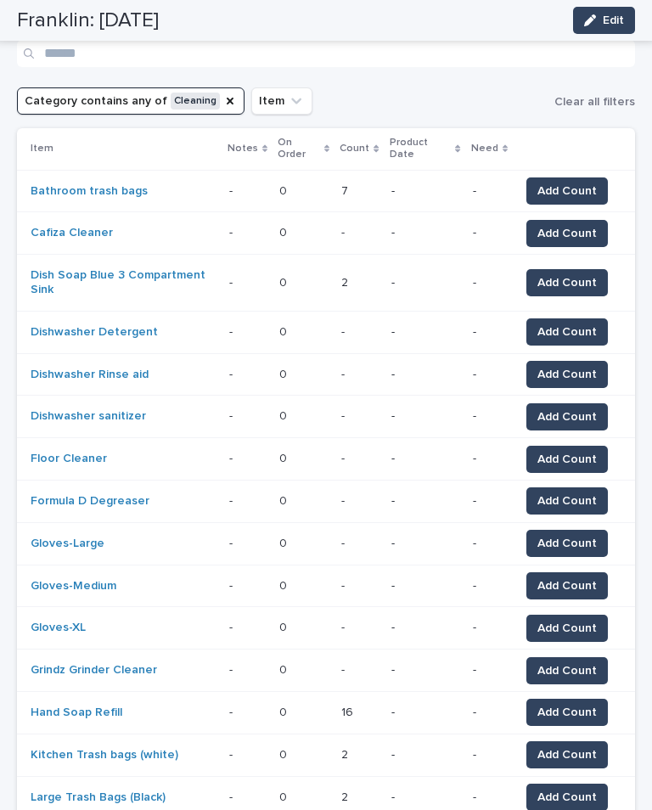
scroll to position [210, 0]
click at [567, 324] on span "Add Count" at bounding box center [566, 332] width 59 height 17
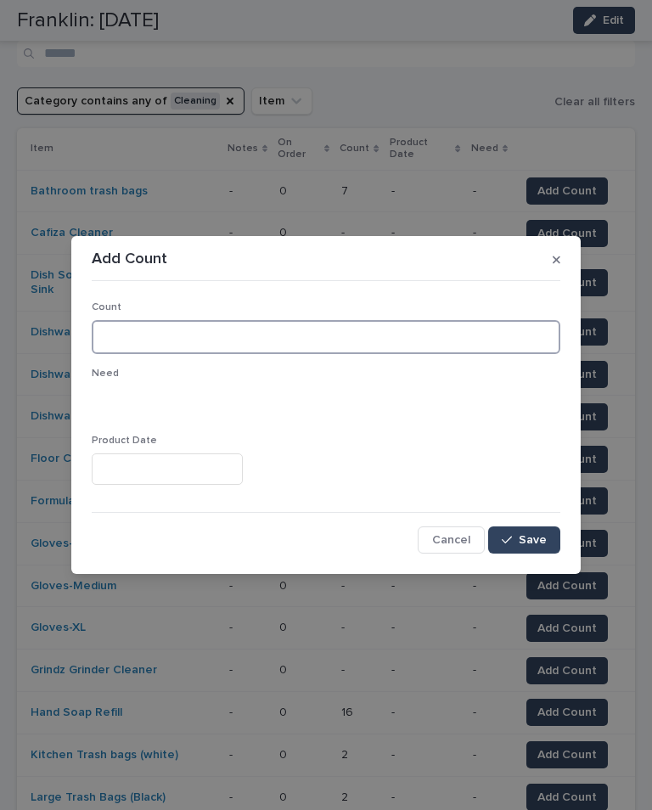
click at [354, 329] on input at bounding box center [326, 337] width 469 height 34
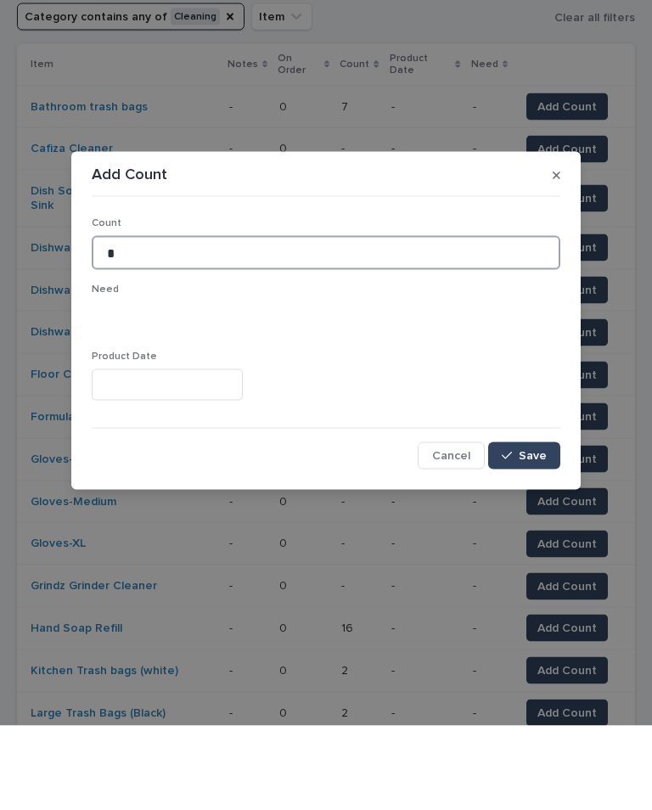
type input "*"
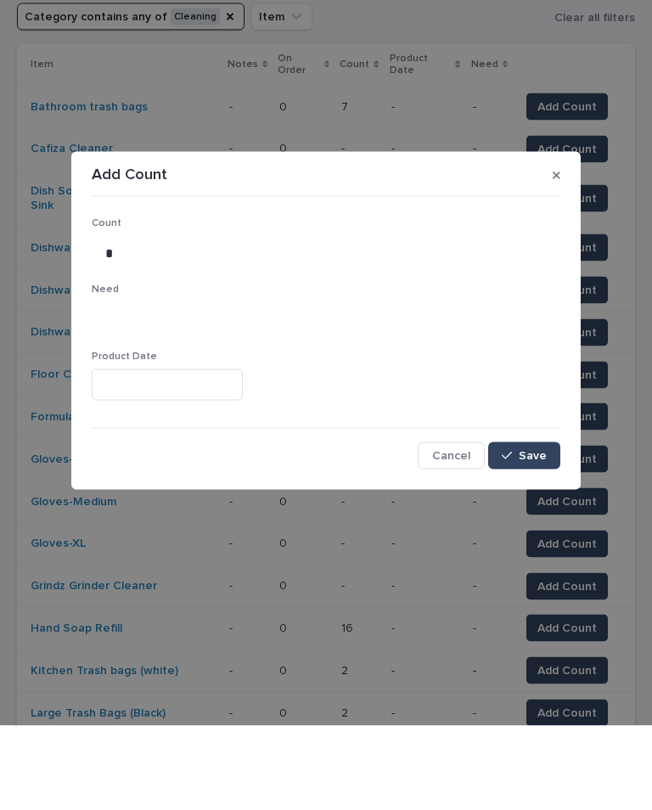
click at [523, 526] on button "Save" at bounding box center [524, 539] width 72 height 27
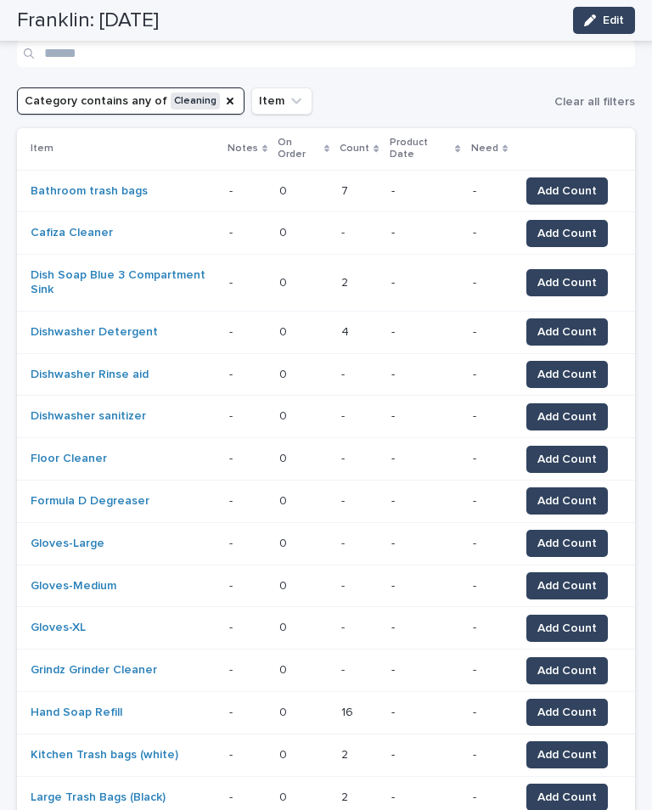
click at [558, 366] on span "Add Count" at bounding box center [566, 374] width 59 height 17
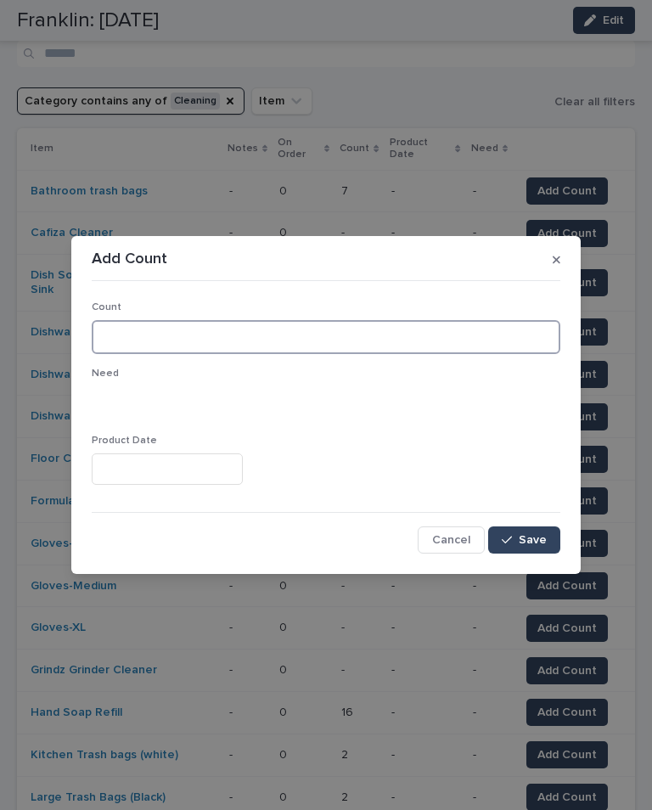
click at [228, 327] on input at bounding box center [326, 337] width 469 height 34
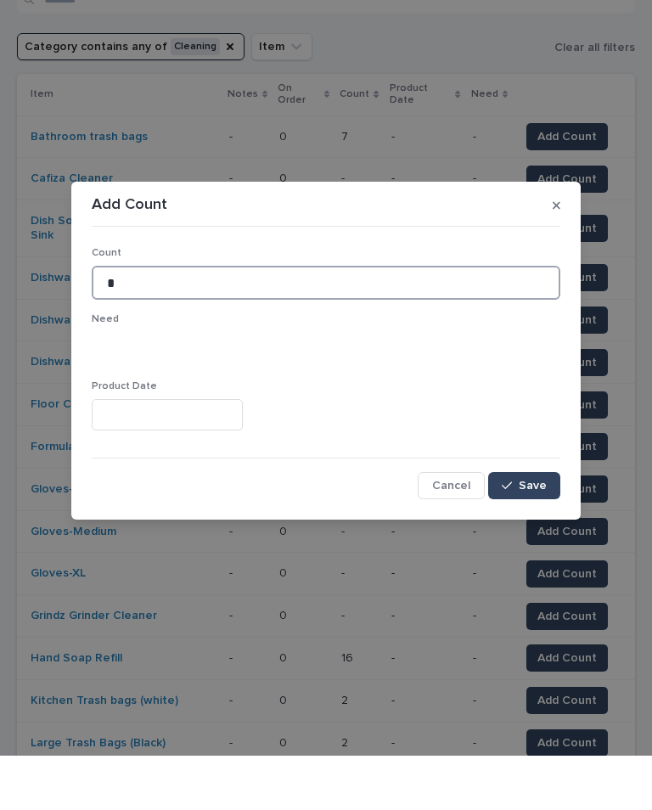
type input "*"
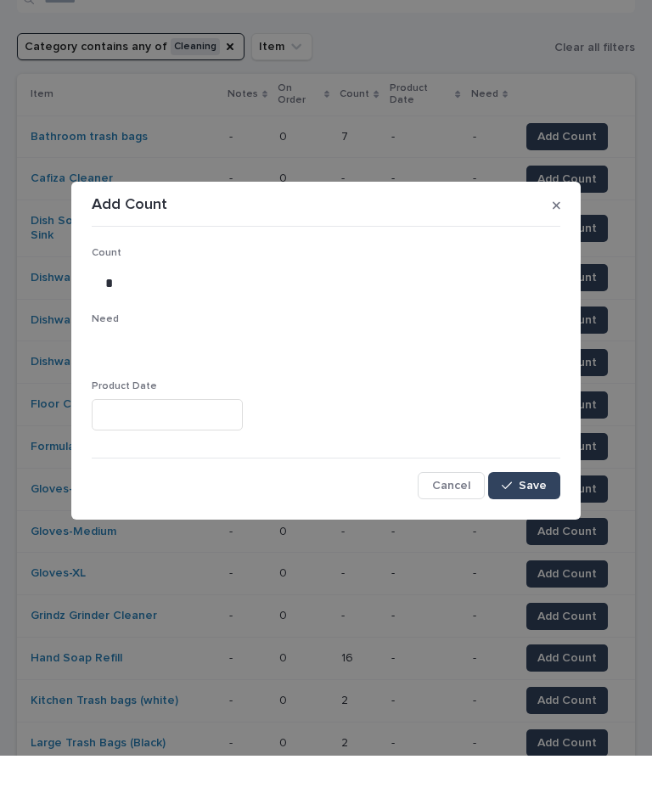
click at [532, 534] on span "Save" at bounding box center [533, 540] width 28 height 12
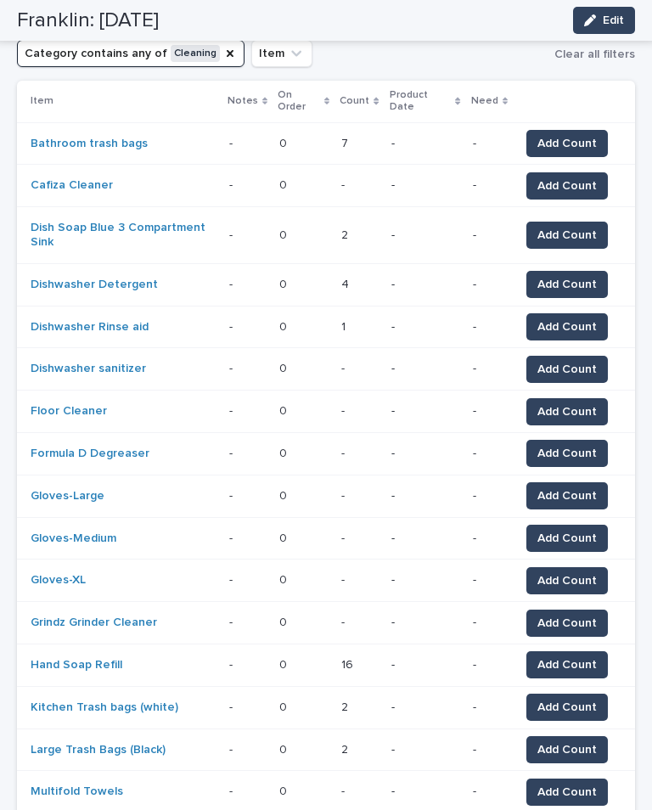
scroll to position [257, 0]
click at [565, 361] on span "Add Count" at bounding box center [566, 369] width 59 height 17
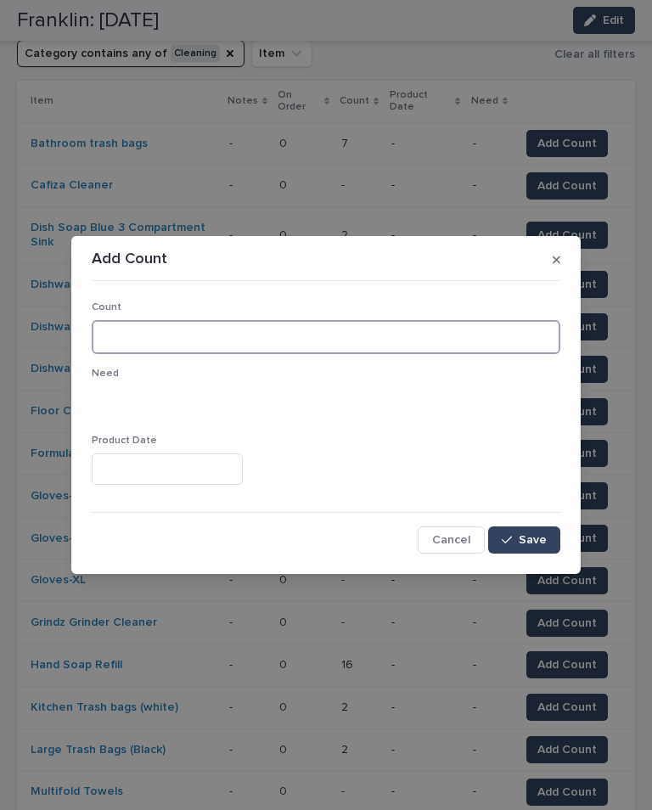
click at [320, 339] on input at bounding box center [326, 337] width 469 height 34
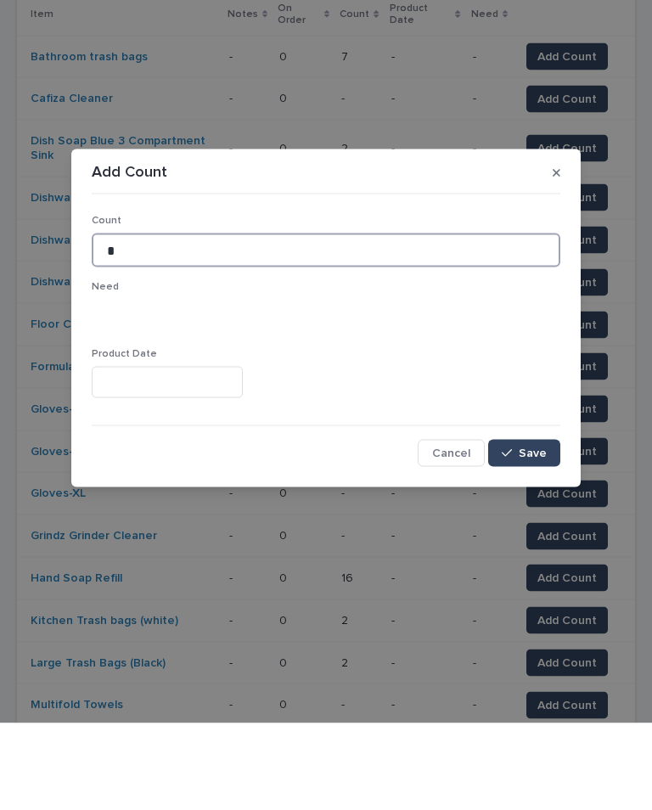
type input "*"
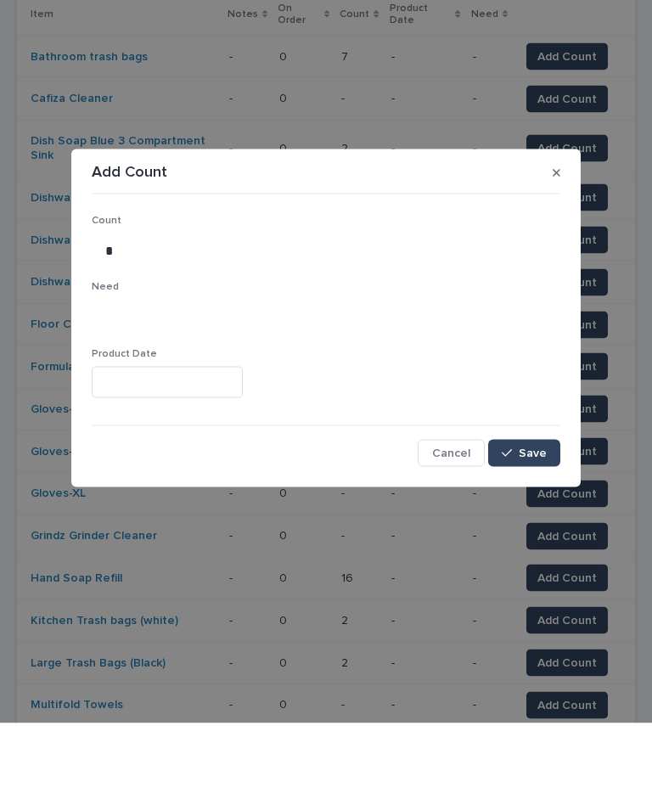
click at [524, 526] on button "Save" at bounding box center [524, 539] width 72 height 27
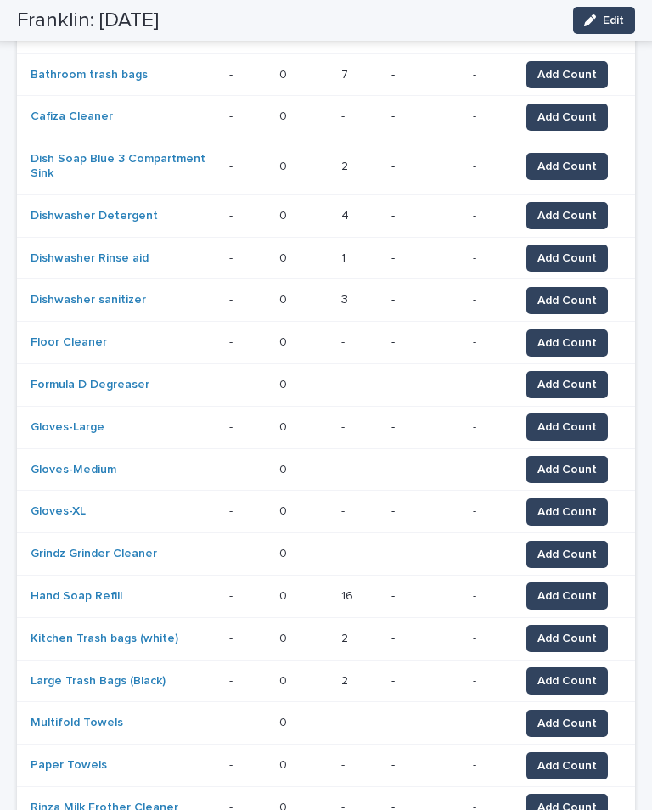
scroll to position [326, 0]
click at [582, 419] on span "Add Count" at bounding box center [566, 427] width 59 height 17
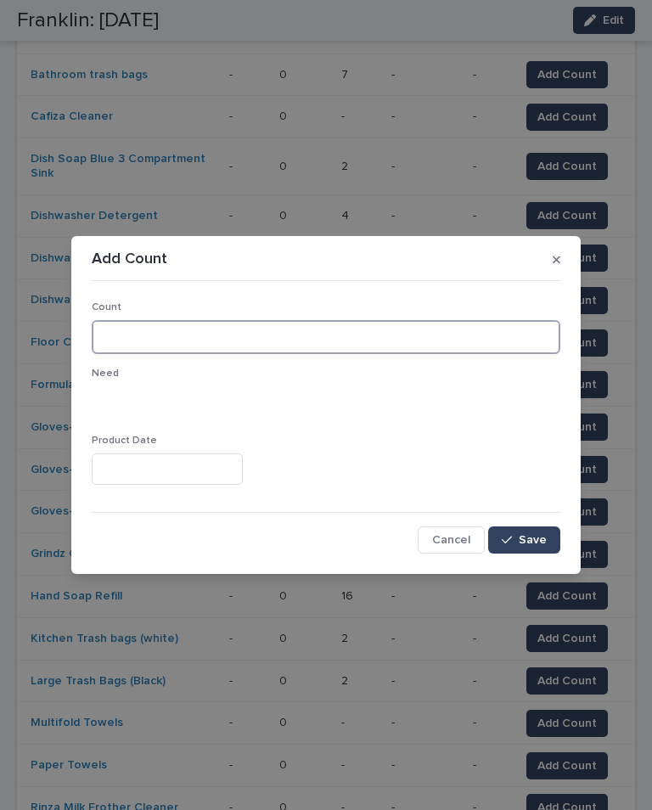
click at [300, 329] on input at bounding box center [326, 337] width 469 height 34
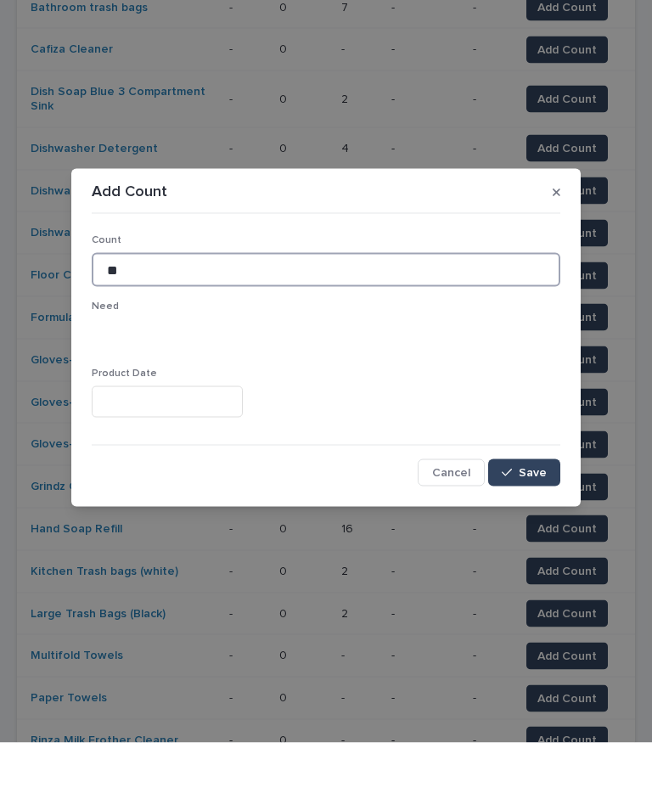
type input "**"
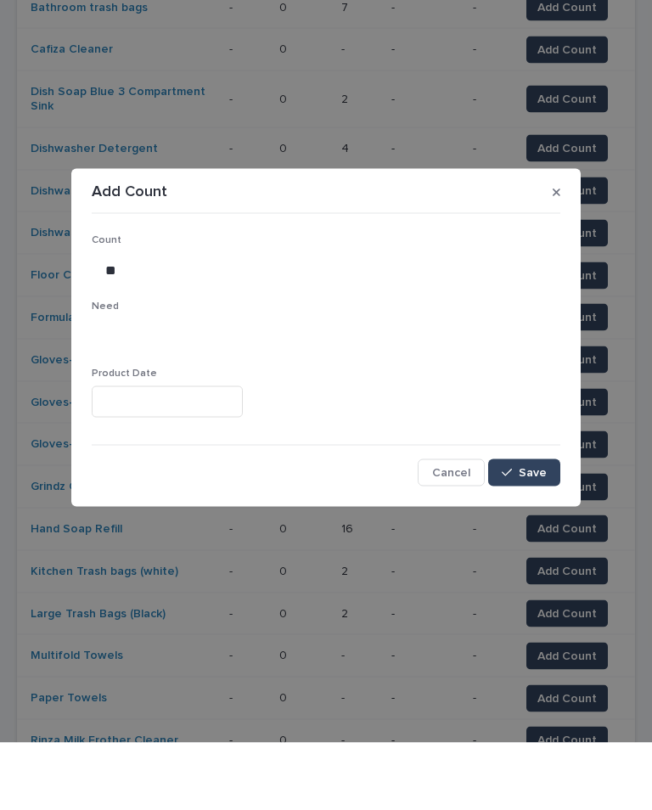
click at [536, 526] on button "Save" at bounding box center [524, 539] width 72 height 27
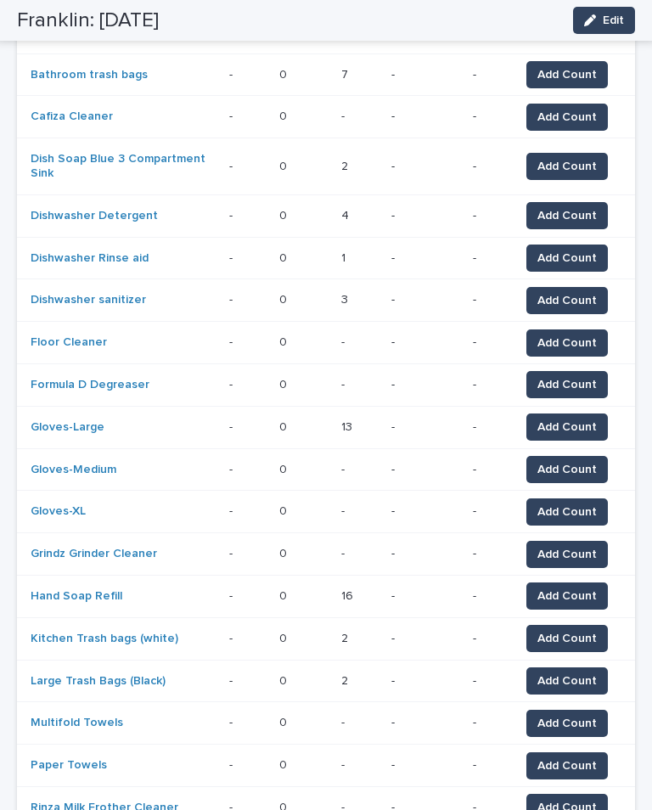
click at [584, 461] on span "Add Count" at bounding box center [566, 469] width 59 height 17
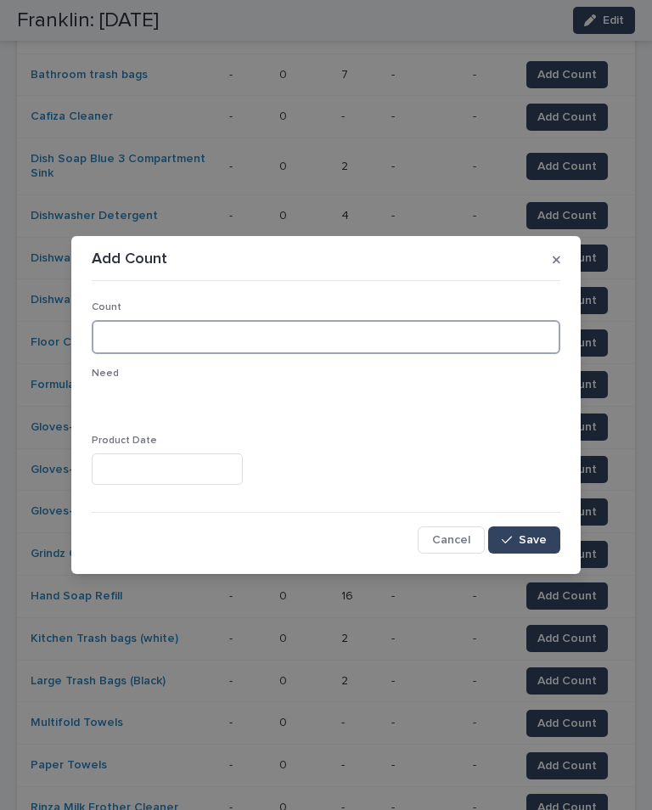
click at [280, 323] on input at bounding box center [326, 337] width 469 height 34
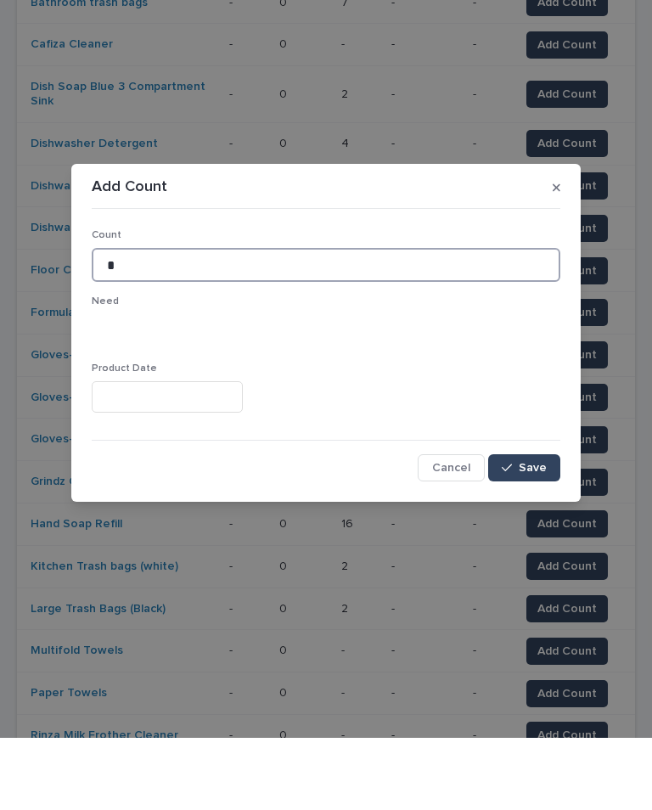
type input "*"
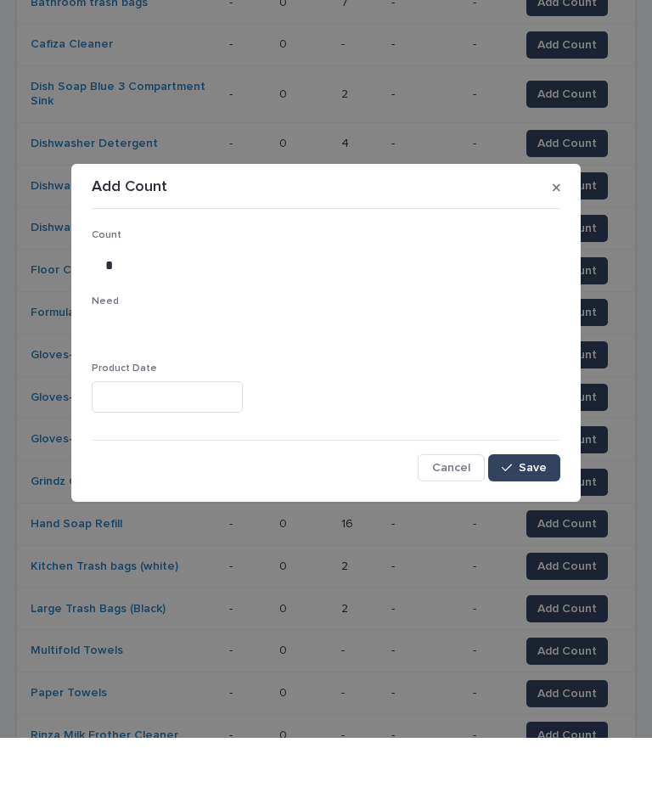
click at [523, 534] on span "Save" at bounding box center [533, 540] width 28 height 12
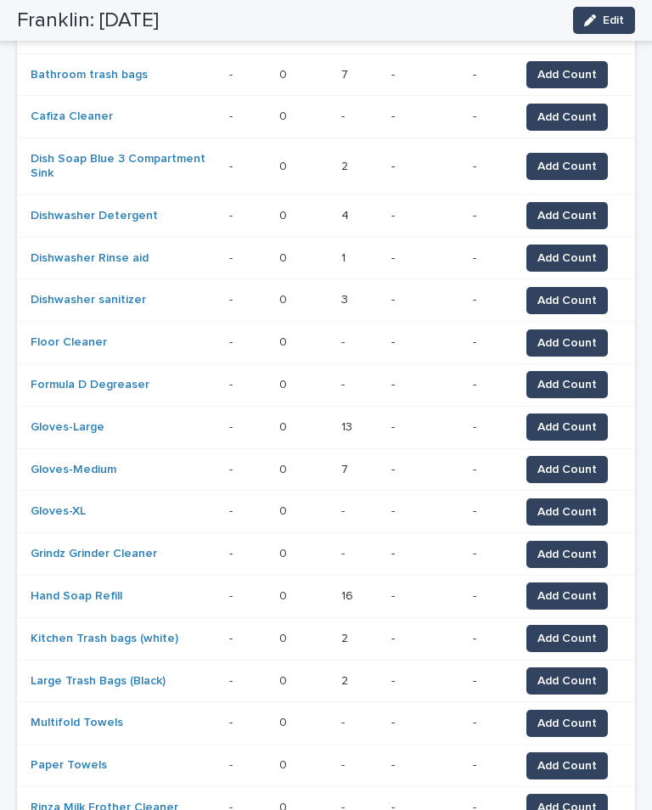
click at [573, 504] on span "Add Count" at bounding box center [566, 512] width 59 height 17
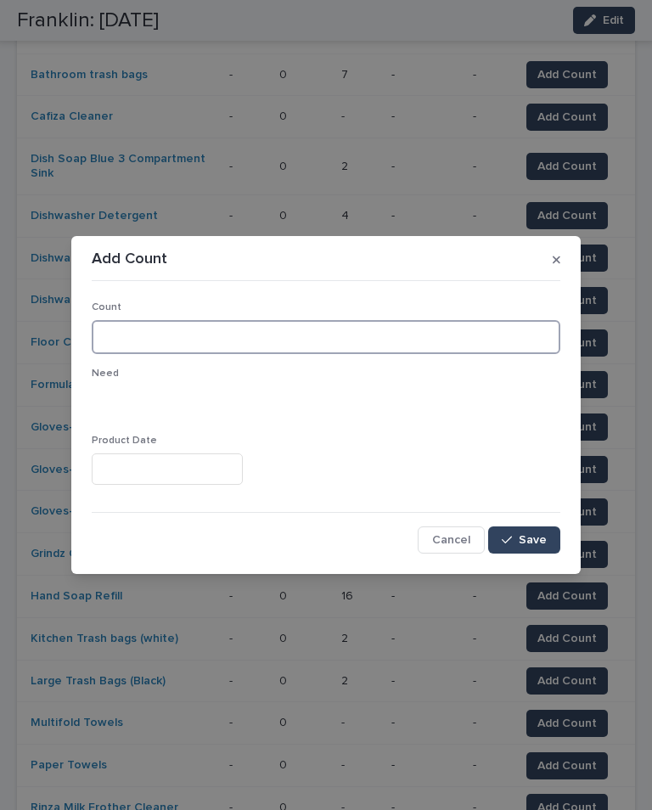
click at [291, 327] on input at bounding box center [326, 337] width 469 height 34
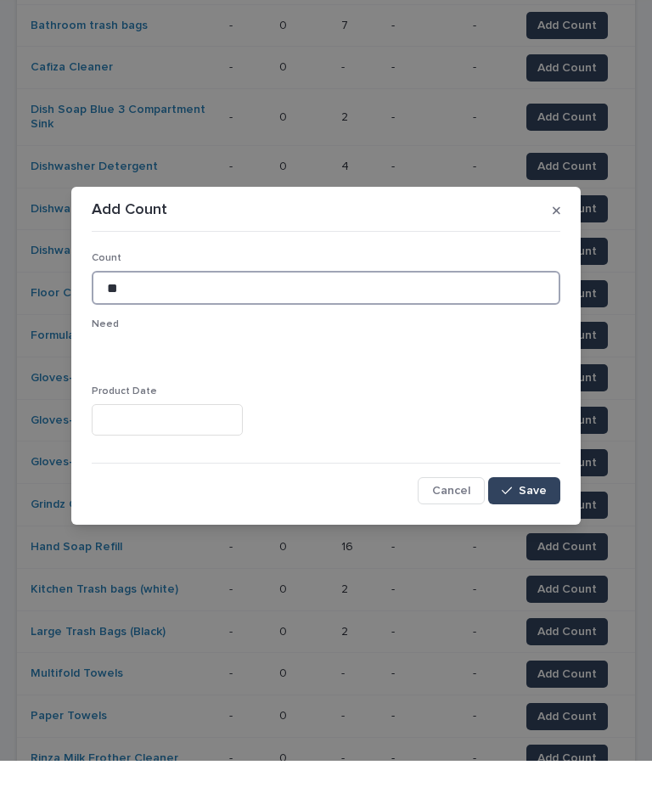
type input "**"
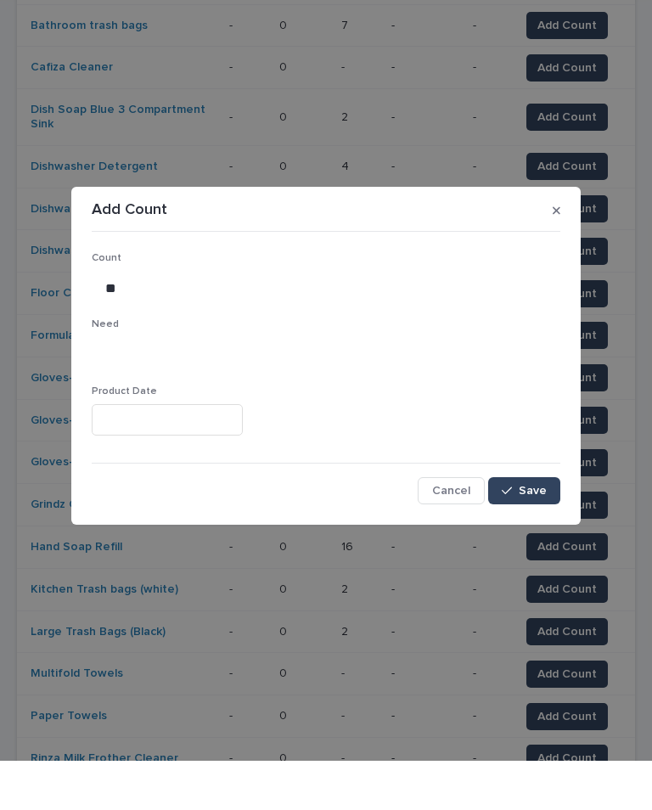
click at [528, 534] on span "Save" at bounding box center [533, 540] width 28 height 12
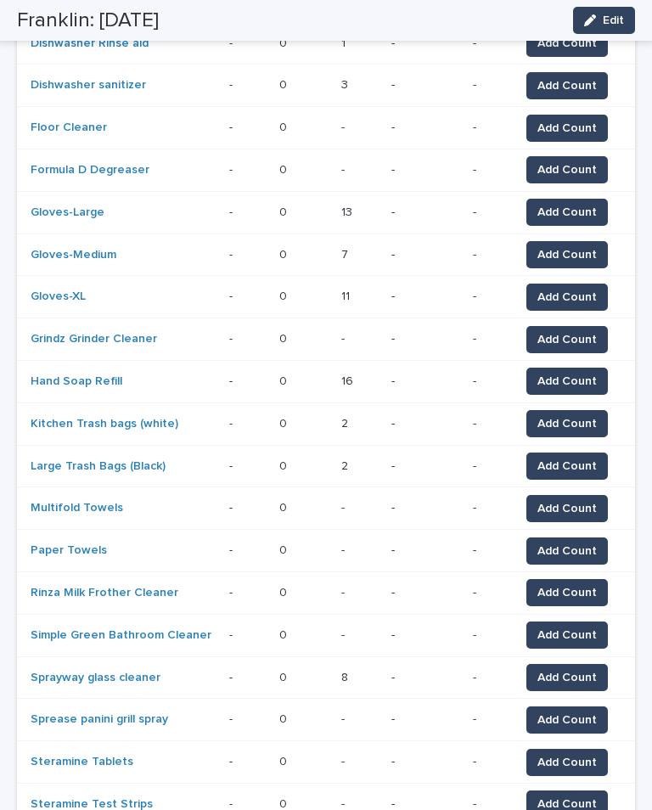
scroll to position [541, 0]
click at [582, 500] on span "Add Count" at bounding box center [566, 508] width 59 height 17
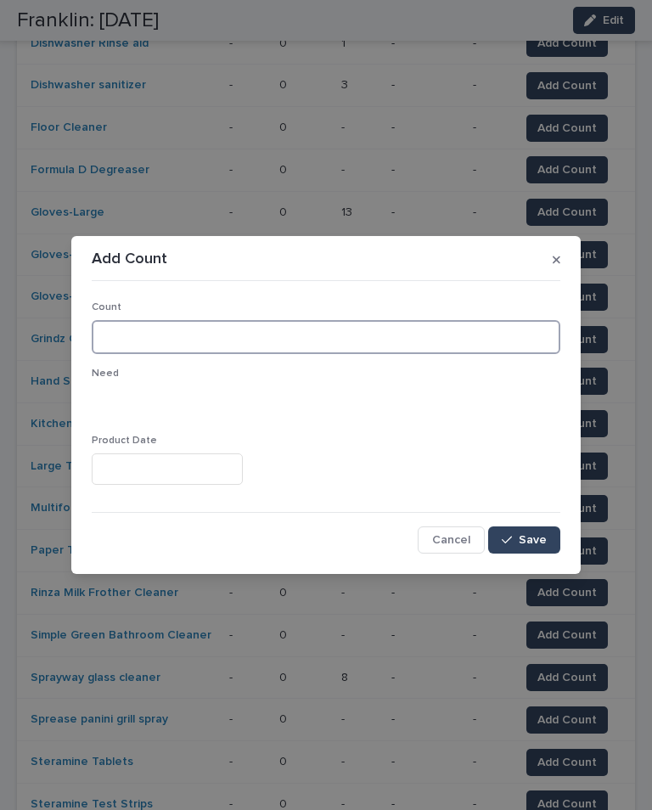
click at [251, 340] on input at bounding box center [326, 337] width 469 height 34
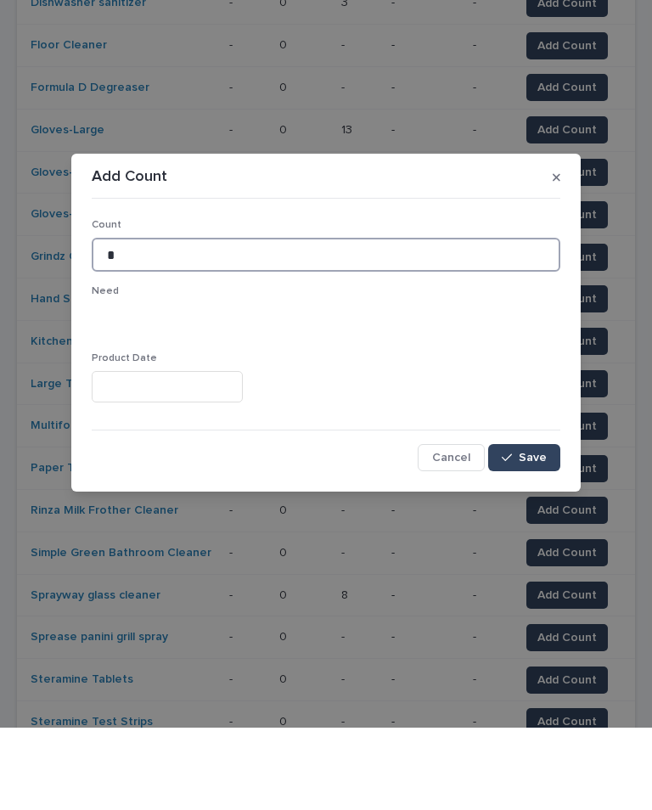
type input "*"
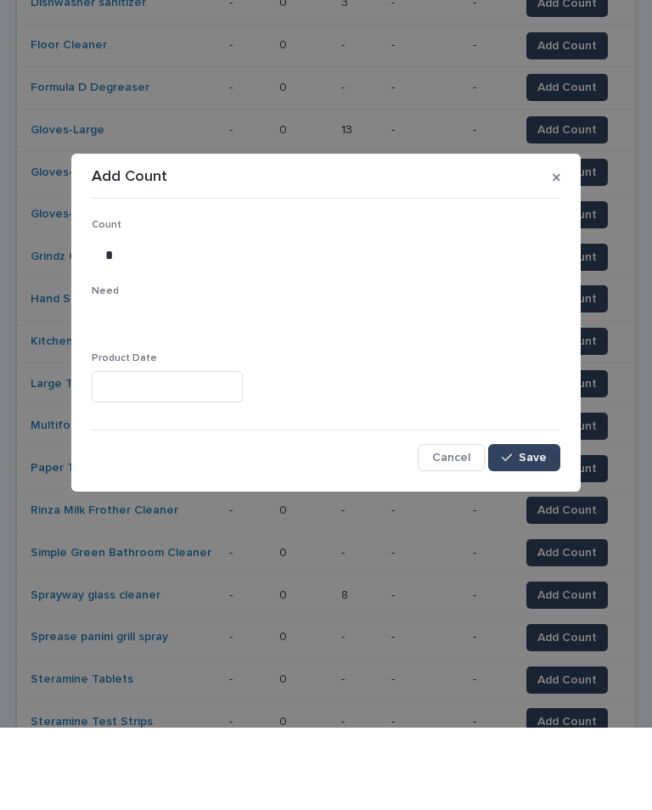
click at [532, 526] on button "Save" at bounding box center [524, 539] width 72 height 27
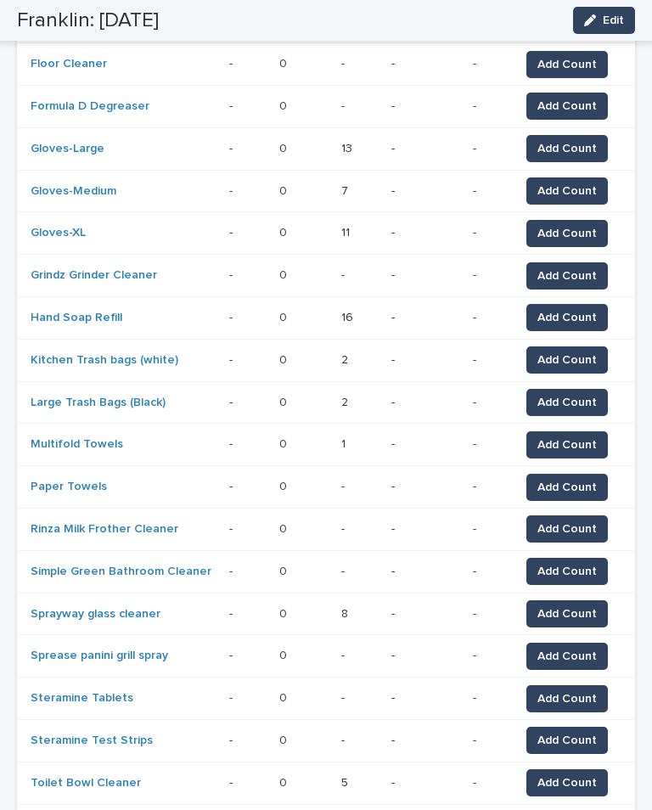
scroll to position [605, 0]
click at [553, 479] on span "Add Count" at bounding box center [566, 487] width 59 height 17
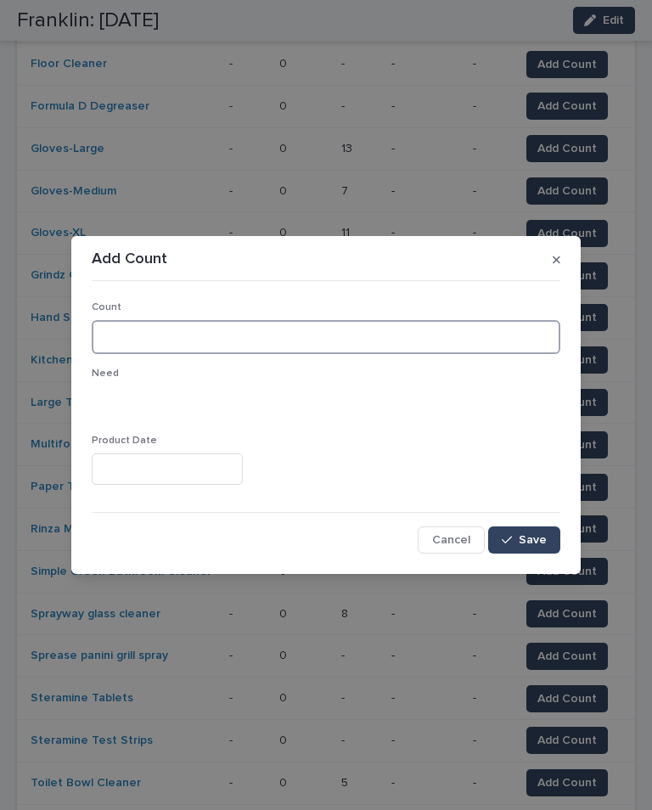
click at [335, 343] on input at bounding box center [326, 337] width 469 height 34
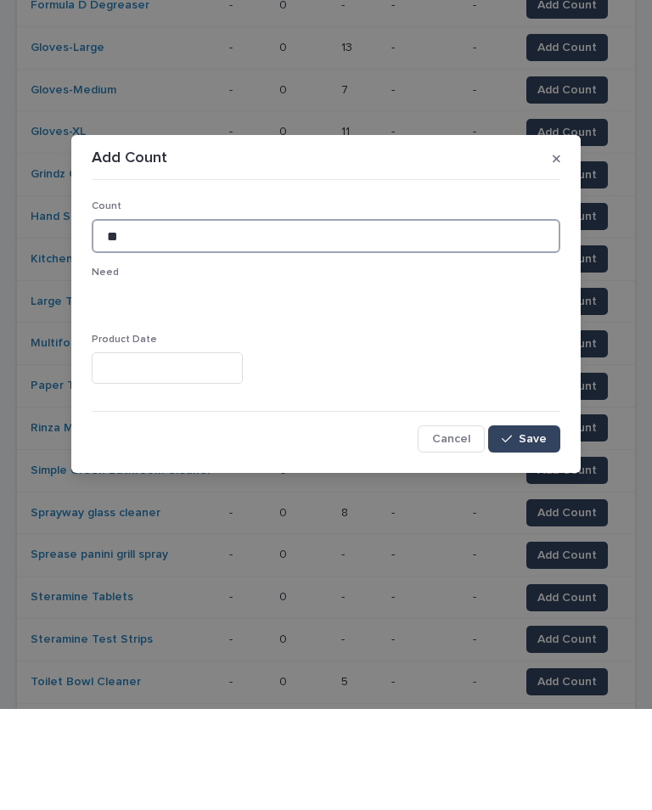
type input "**"
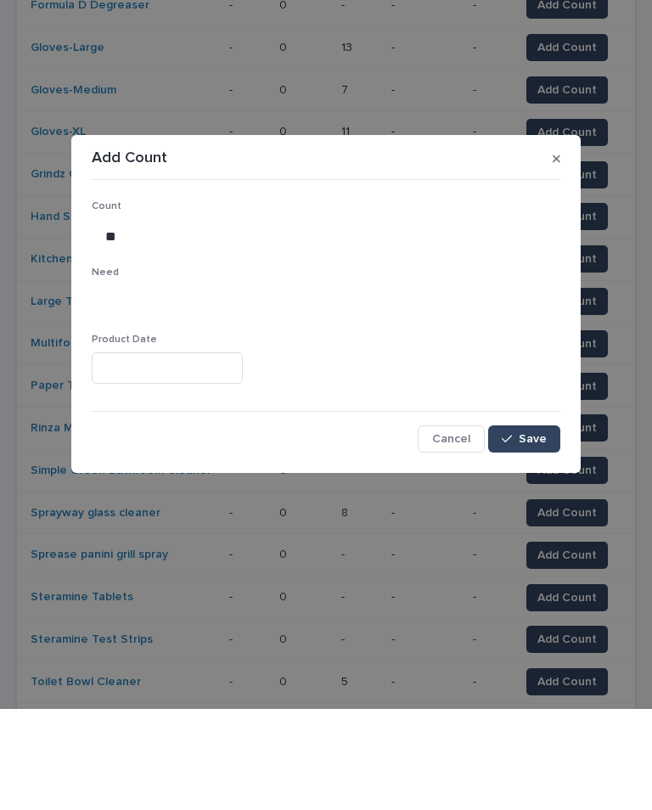
click at [521, 534] on span "Save" at bounding box center [533, 540] width 28 height 12
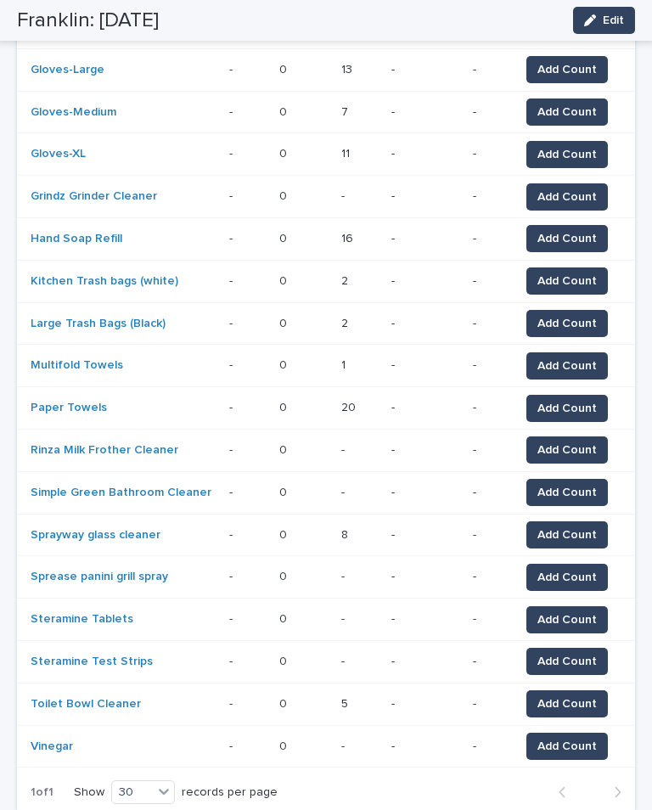
scroll to position [682, 0]
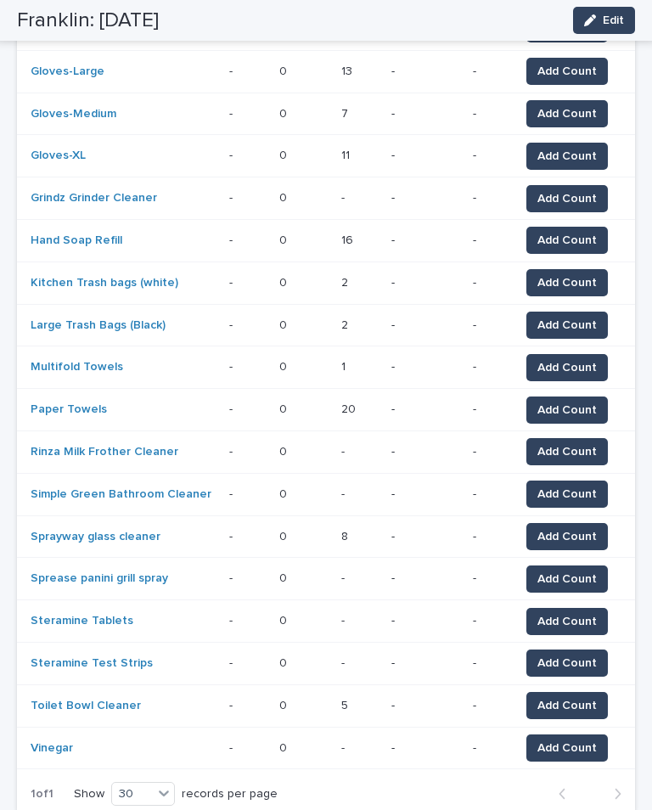
click at [582, 481] on button "Add Count" at bounding box center [567, 494] width 82 height 27
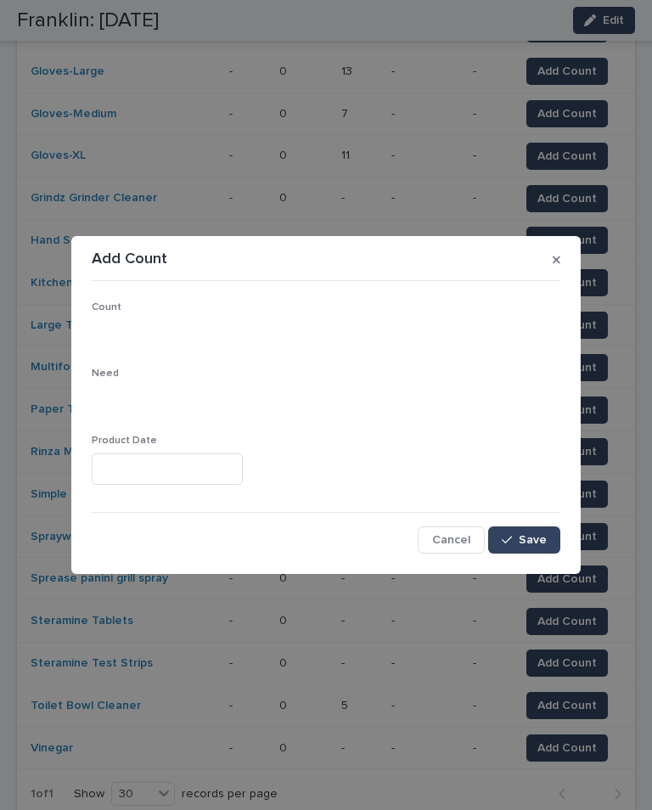
click at [556, 262] on icon "button" at bounding box center [557, 260] width 8 height 12
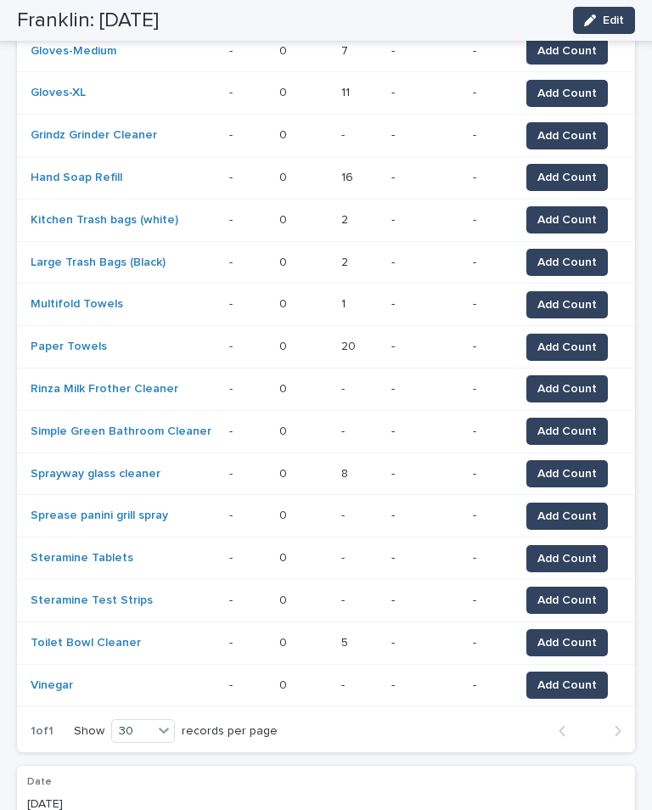
scroll to position [745, 0]
click at [584, 592] on span "Add Count" at bounding box center [566, 685] width 59 height 17
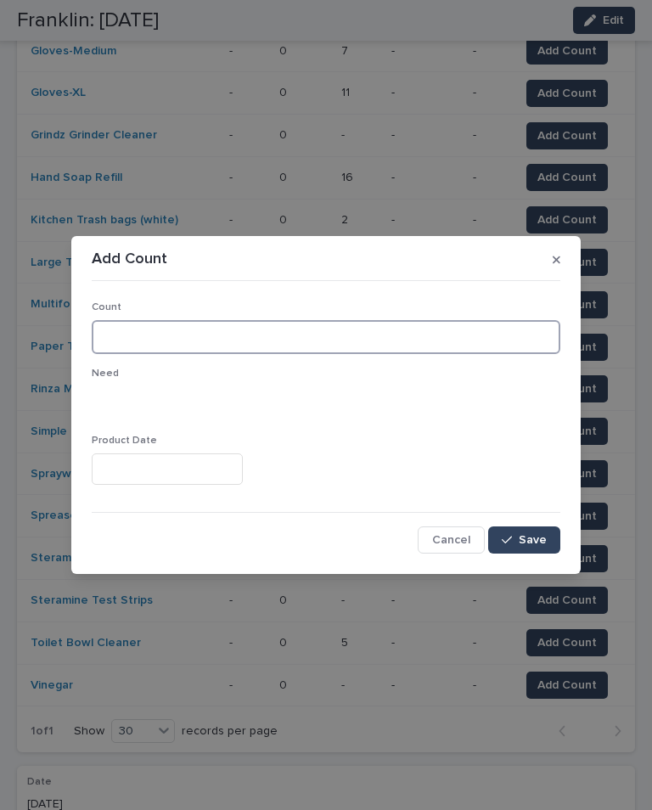
click at [248, 341] on input at bounding box center [326, 337] width 469 height 34
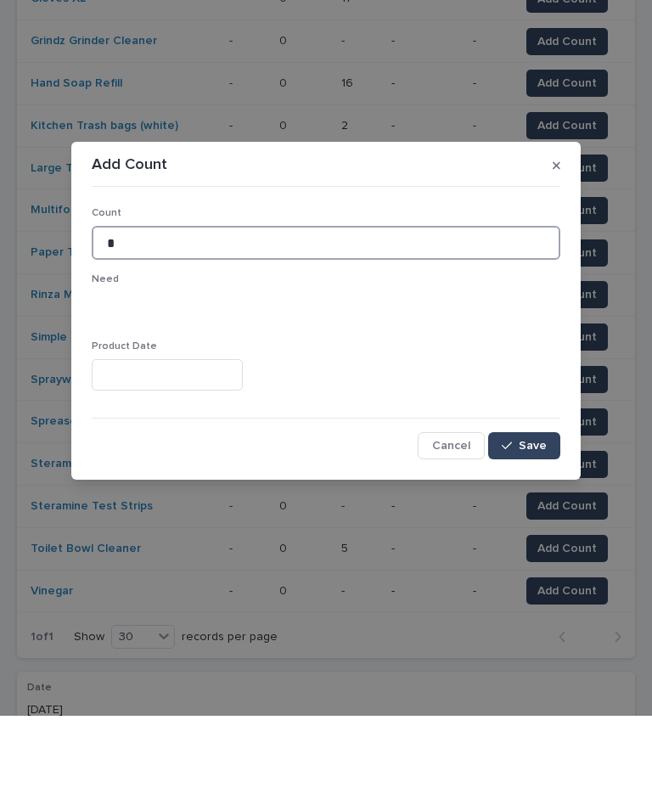
type input "*"
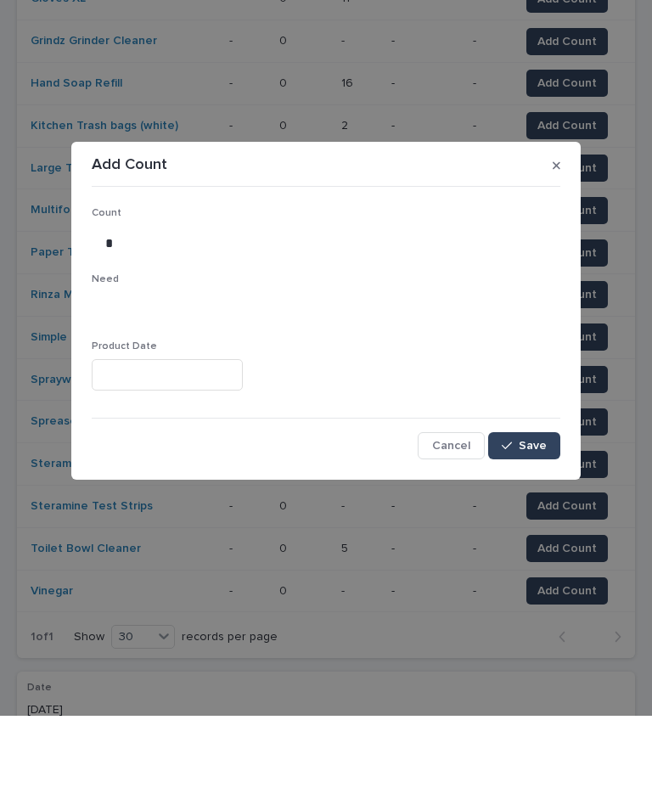
click at [529, 534] on span "Save" at bounding box center [533, 540] width 28 height 12
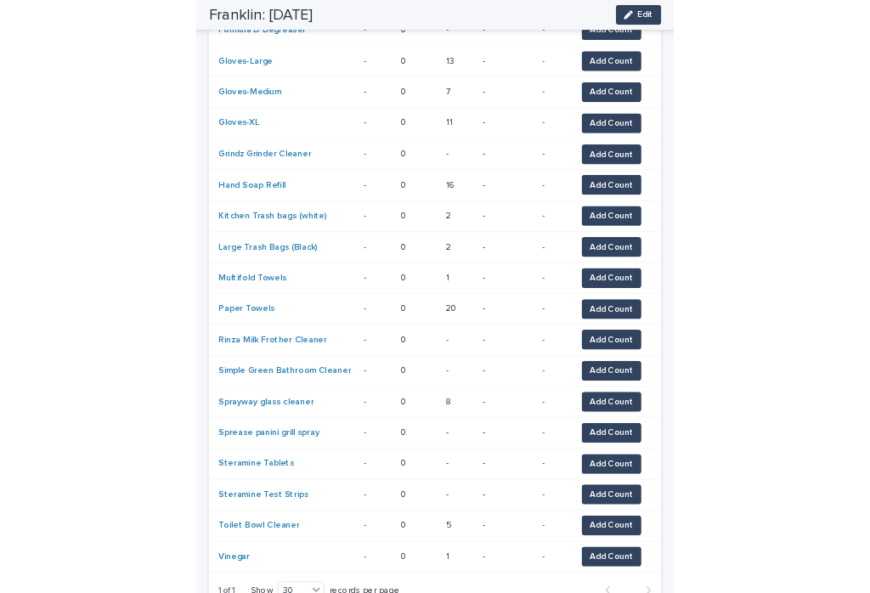
scroll to position [670, 0]
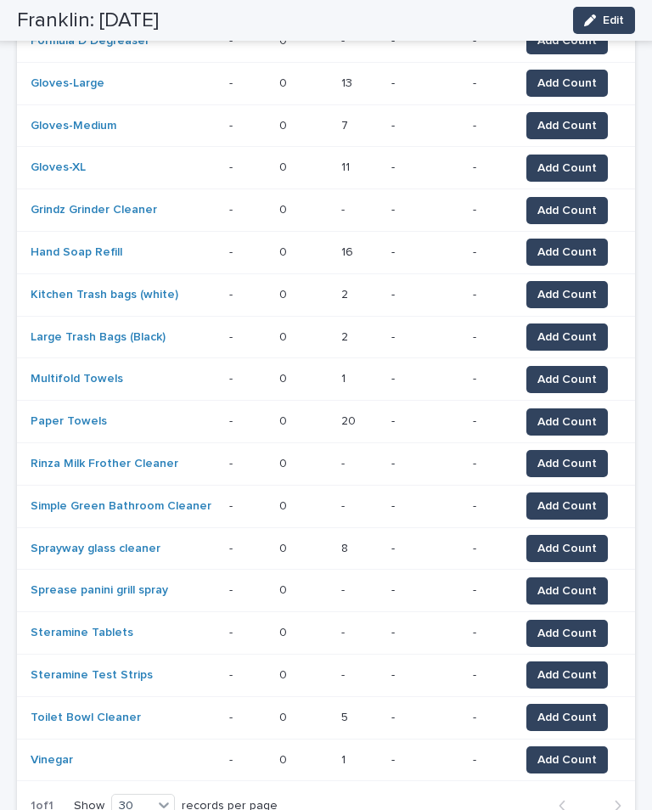
click at [569, 592] on span "Add Count" at bounding box center [566, 675] width 59 height 17
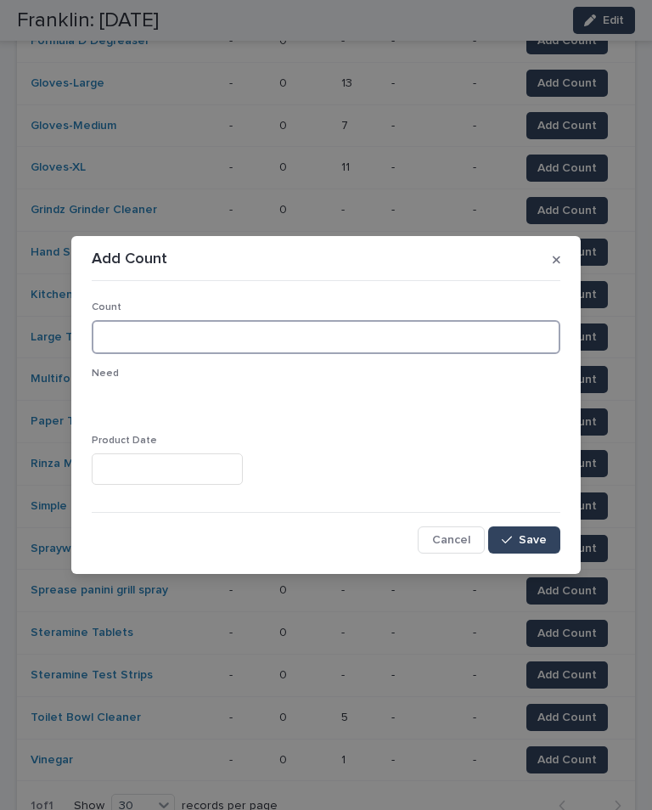
click at [437, 342] on input at bounding box center [326, 337] width 469 height 34
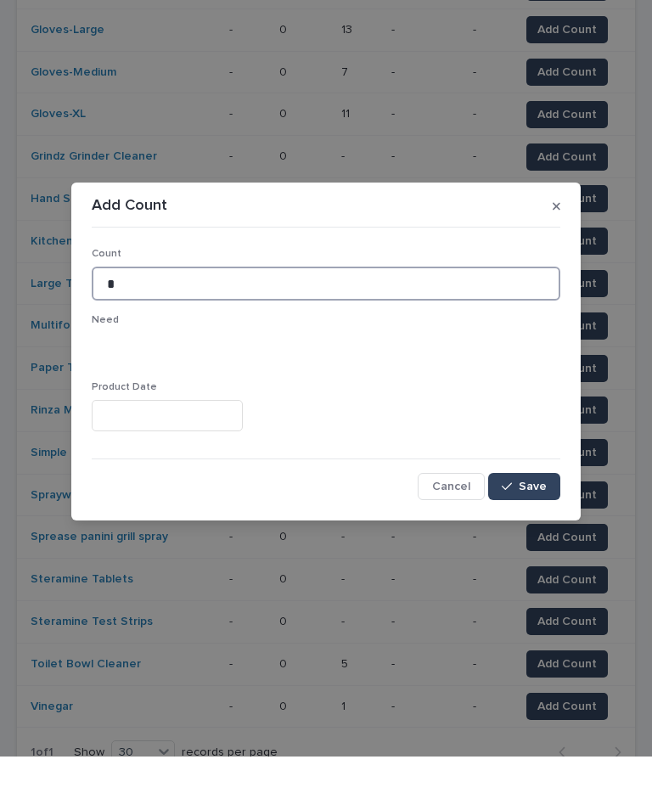
type input "*"
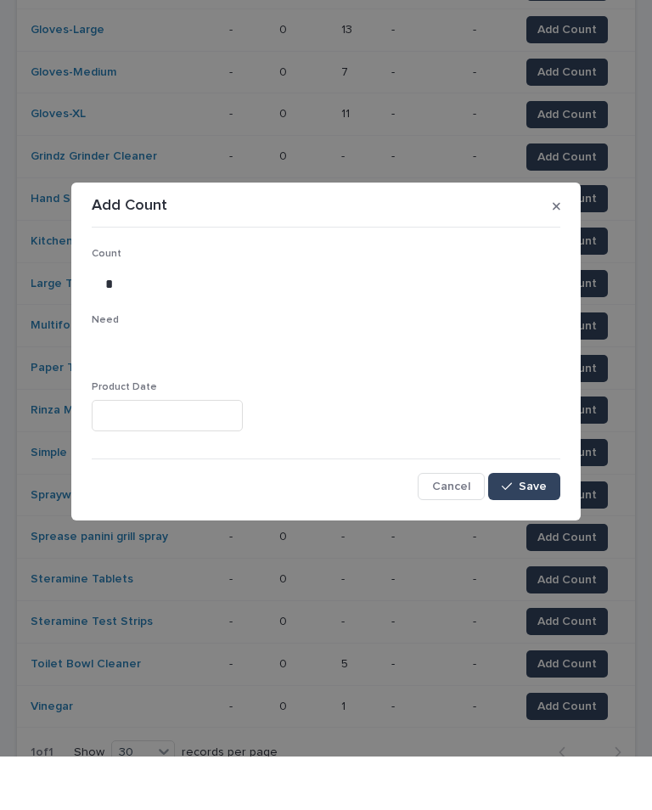
click at [534, 534] on span "Save" at bounding box center [533, 540] width 28 height 12
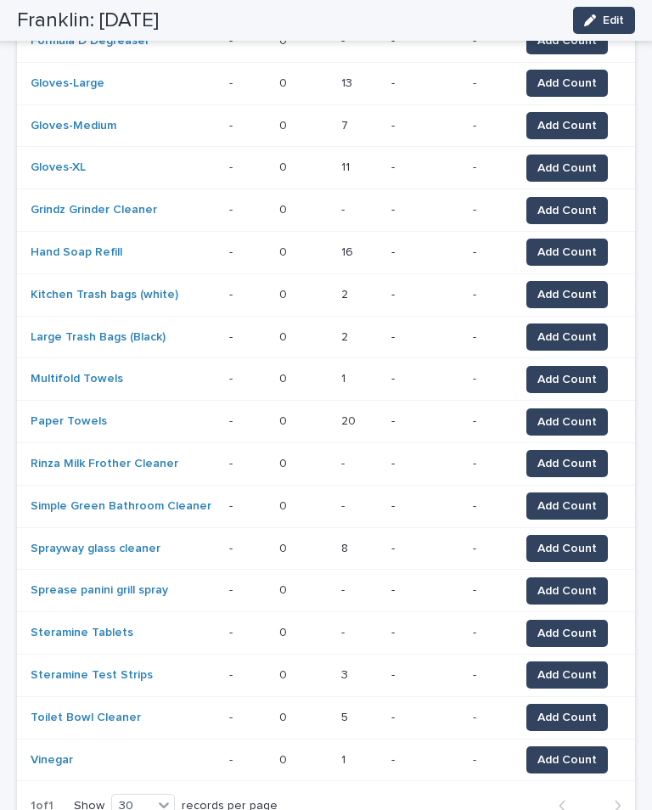
click at [568, 592] on span "Add Count" at bounding box center [566, 633] width 59 height 17
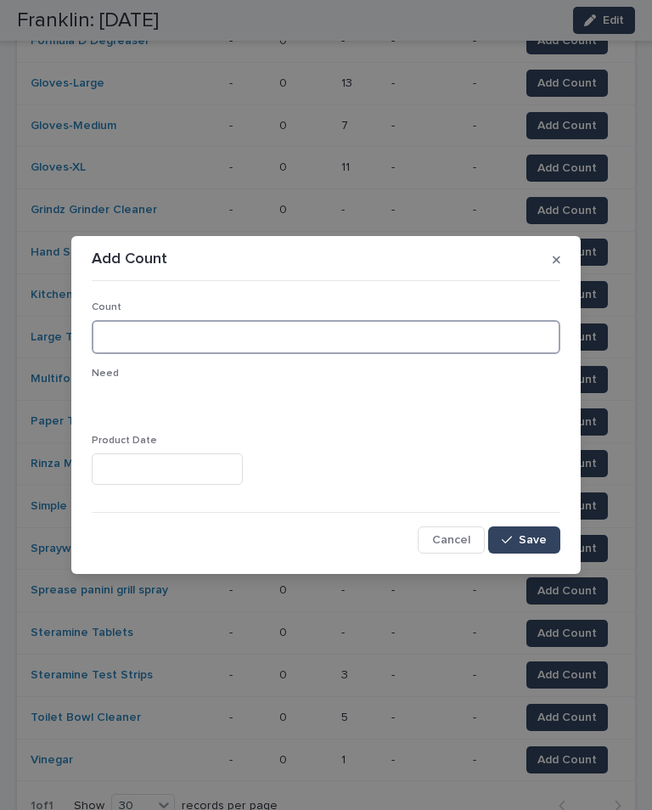
click at [328, 339] on input at bounding box center [326, 337] width 469 height 34
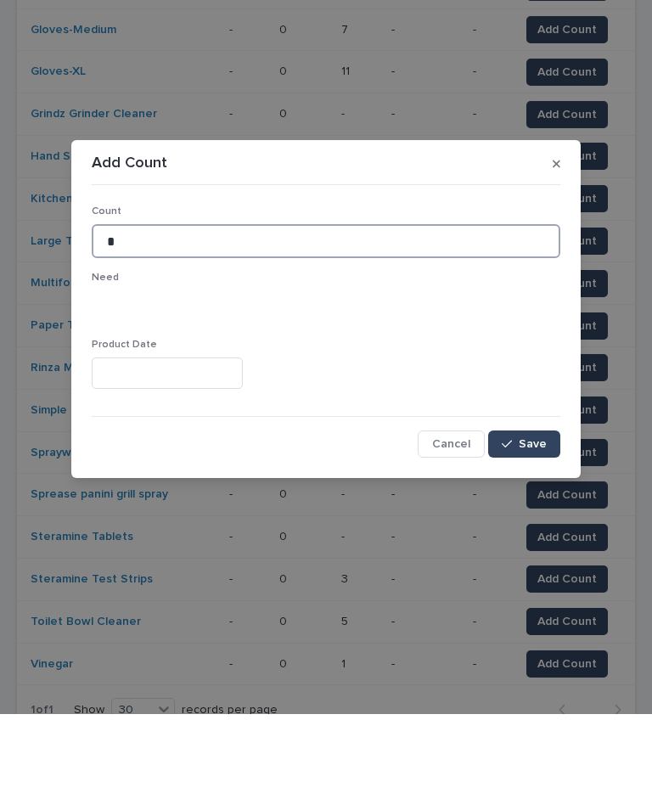
type input "*"
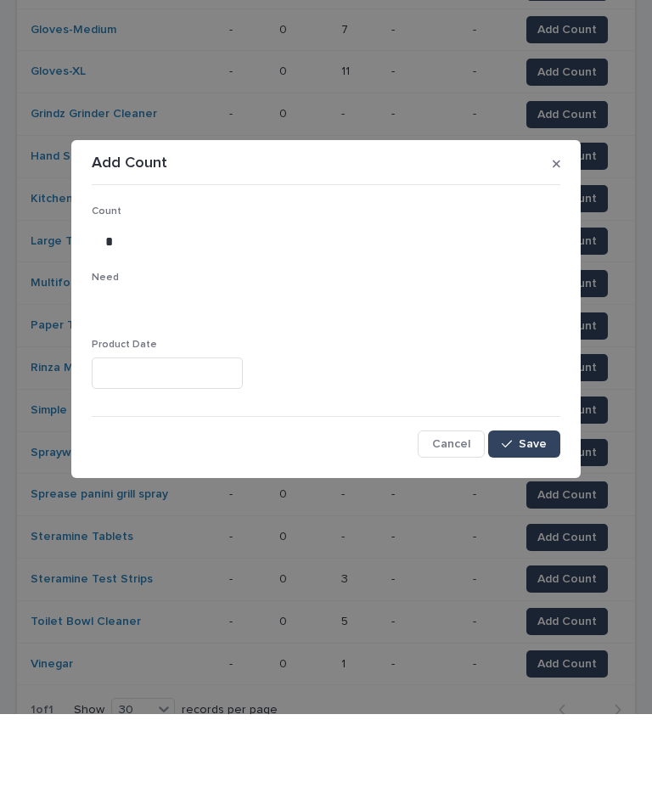
click at [527, 534] on span "Save" at bounding box center [533, 540] width 28 height 12
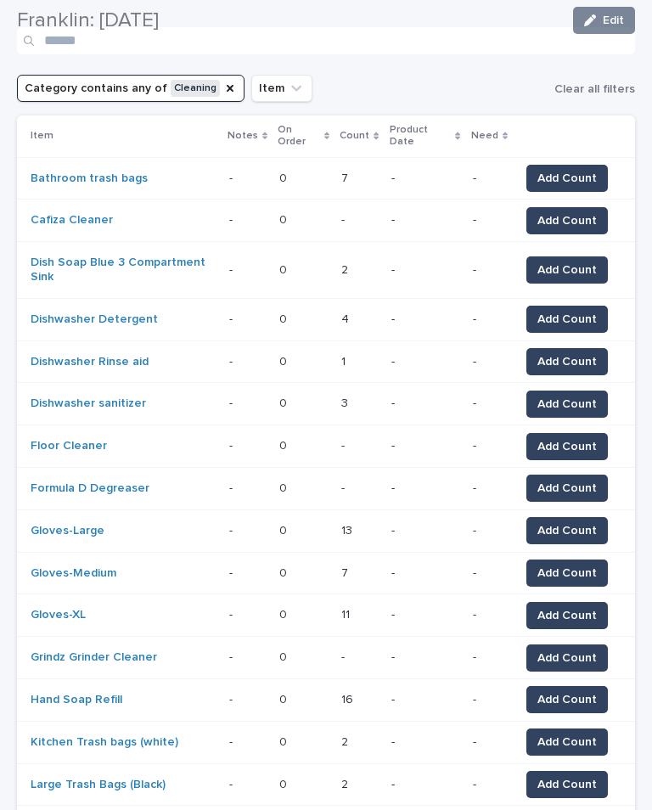
scroll to position [220, 0]
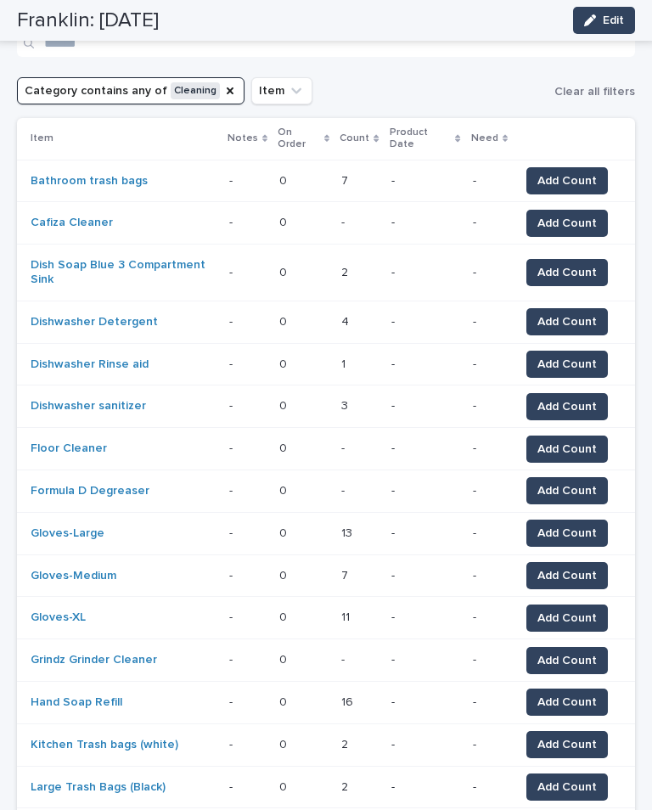
click at [567, 441] on span "Add Count" at bounding box center [566, 449] width 59 height 17
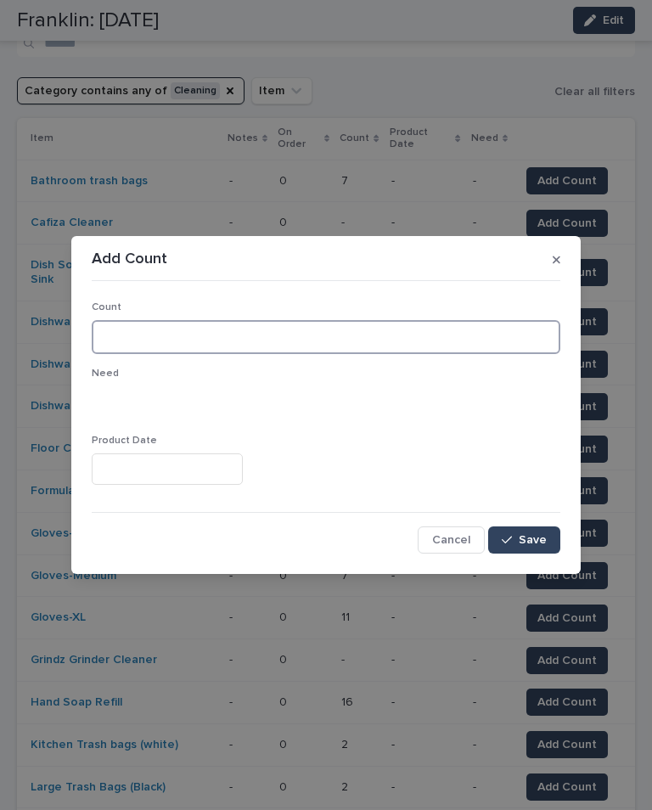
click at [131, 329] on input at bounding box center [326, 337] width 469 height 34
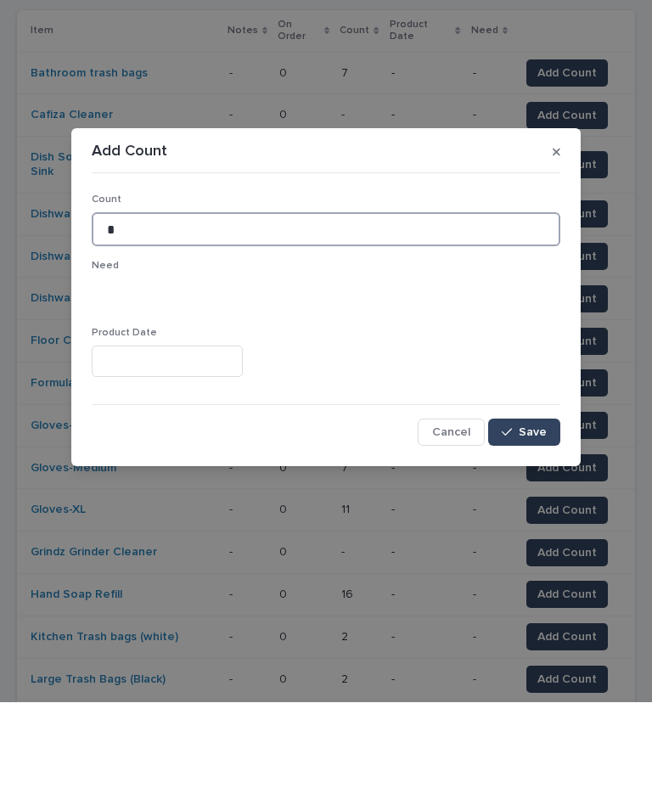
type input "*"
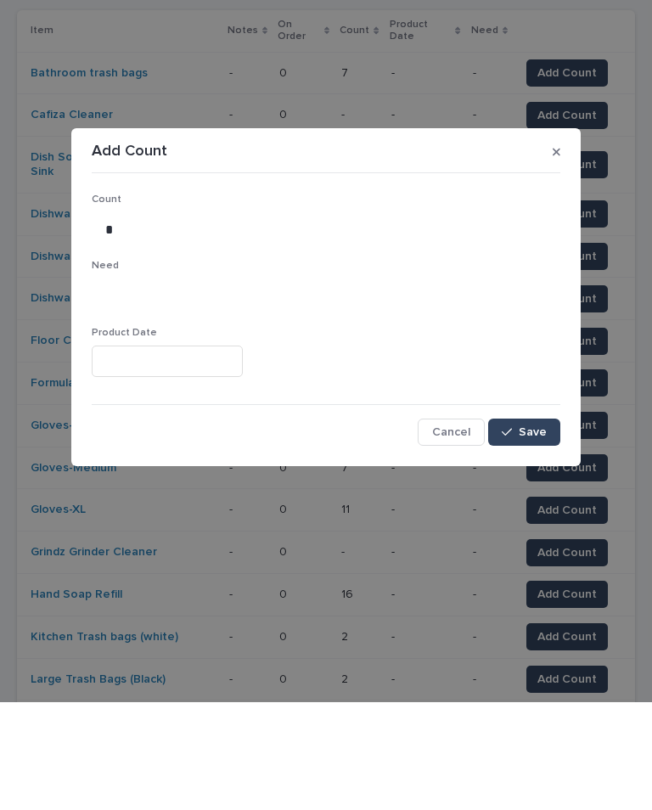
click at [521, 534] on span "Save" at bounding box center [533, 540] width 28 height 12
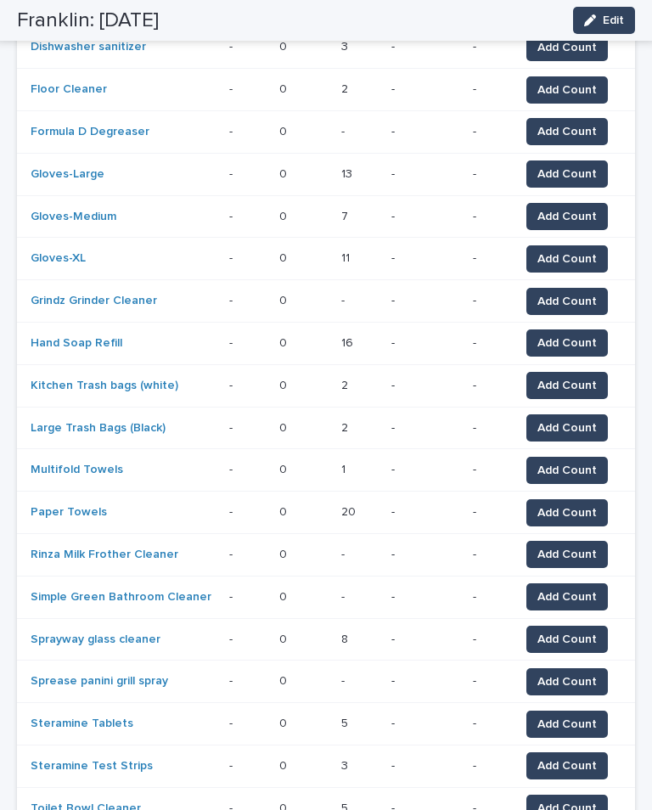
scroll to position [579, 0]
click at [577, 588] on span "Add Count" at bounding box center [566, 596] width 59 height 17
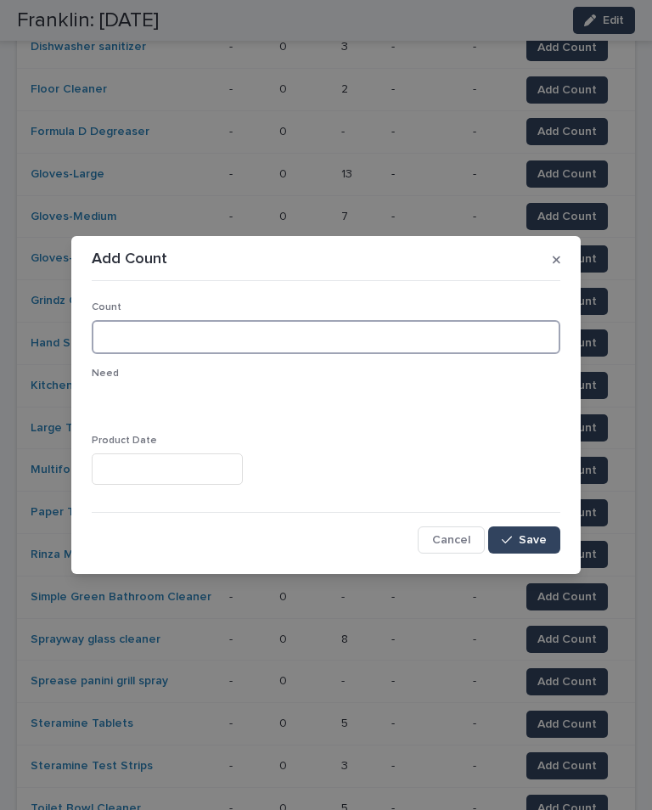
click at [413, 335] on input at bounding box center [326, 337] width 469 height 34
type input "*"
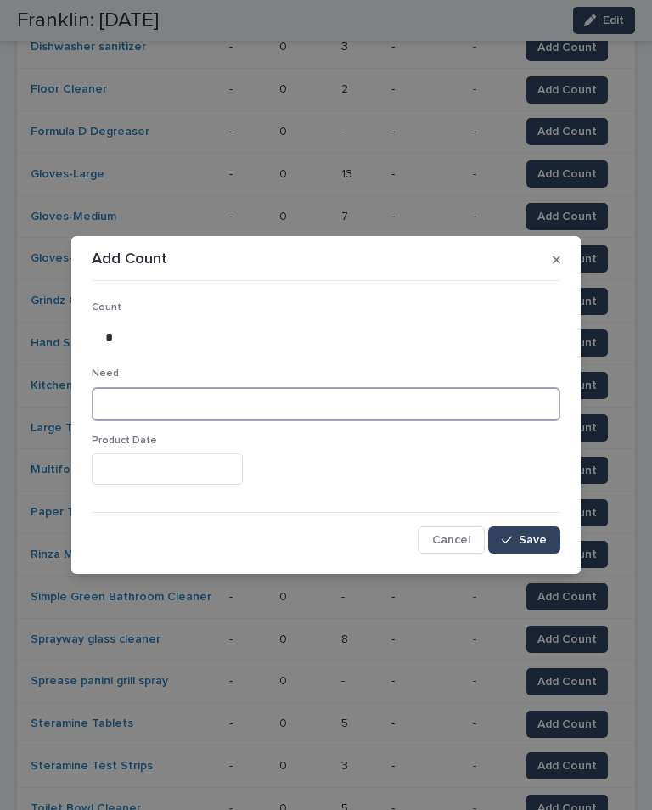
click at [255, 392] on input at bounding box center [326, 404] width 469 height 34
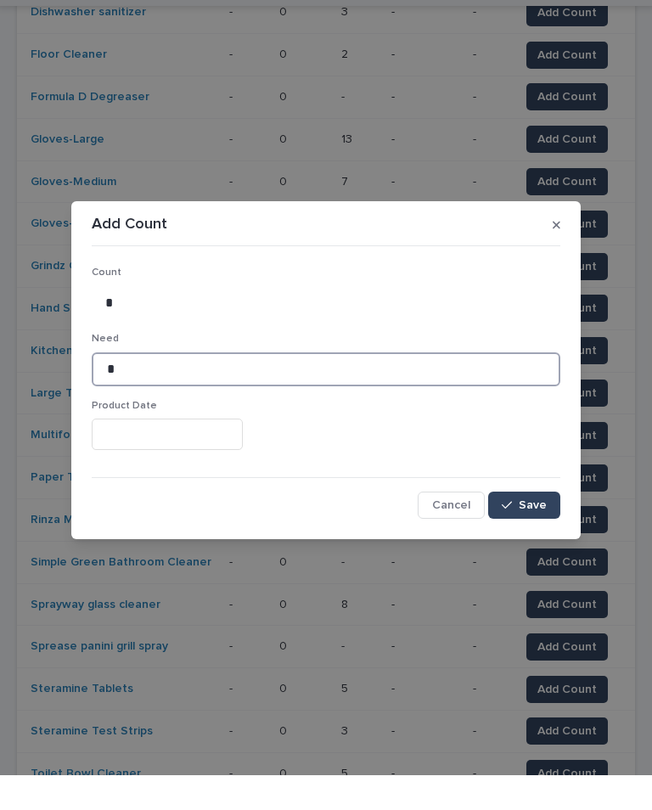
type input "*"
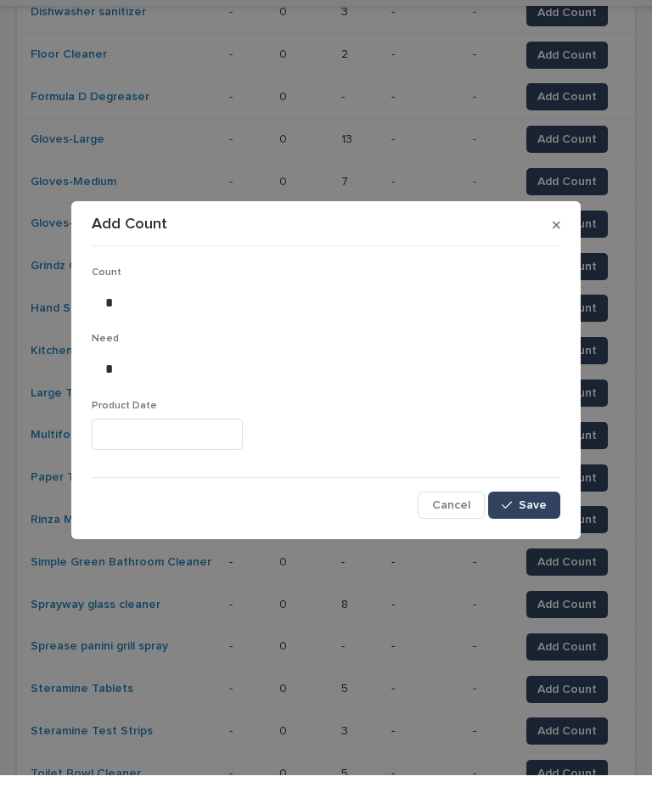
click at [529, 534] on span "Save" at bounding box center [533, 540] width 28 height 12
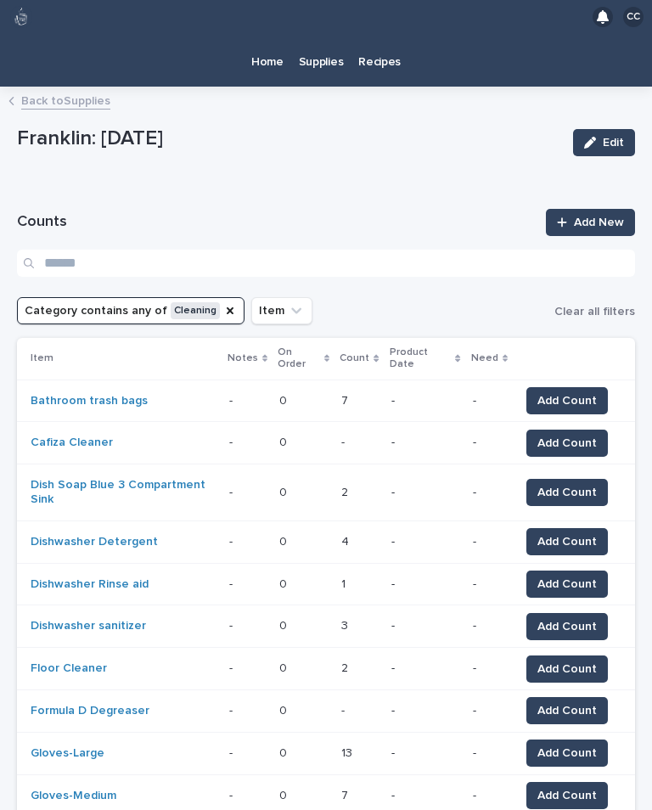
scroll to position [0, 0]
click at [224, 304] on icon "Category" at bounding box center [230, 311] width 14 height 14
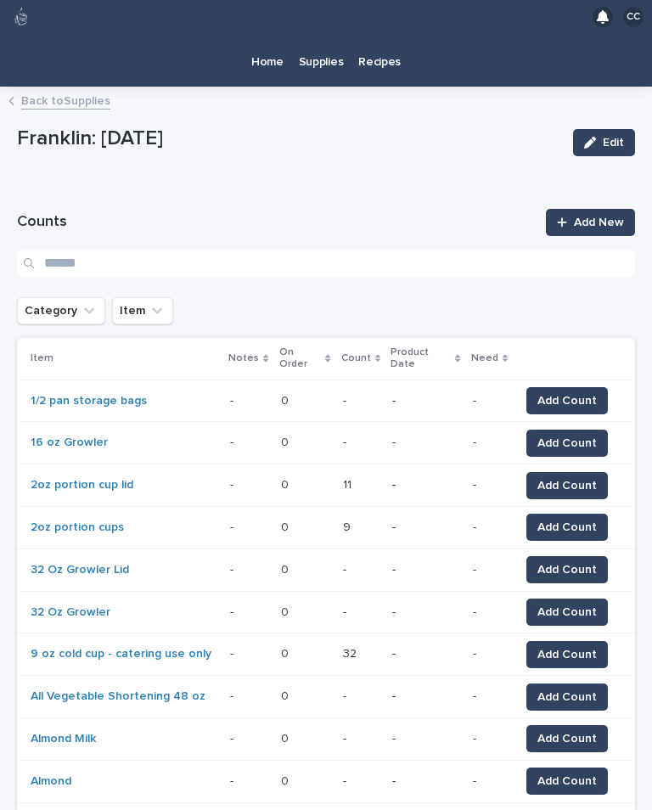
click at [65, 297] on button "Category" at bounding box center [61, 310] width 88 height 27
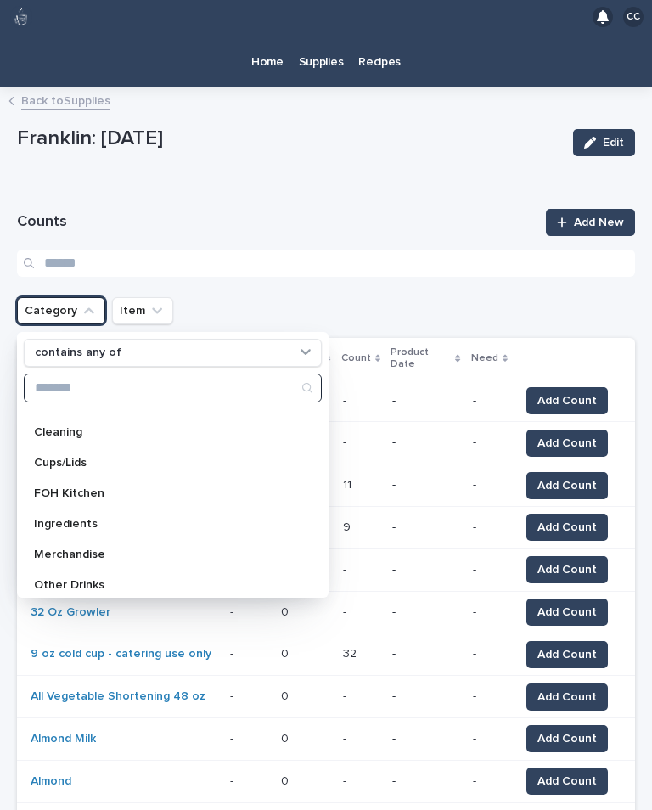
scroll to position [70, 0]
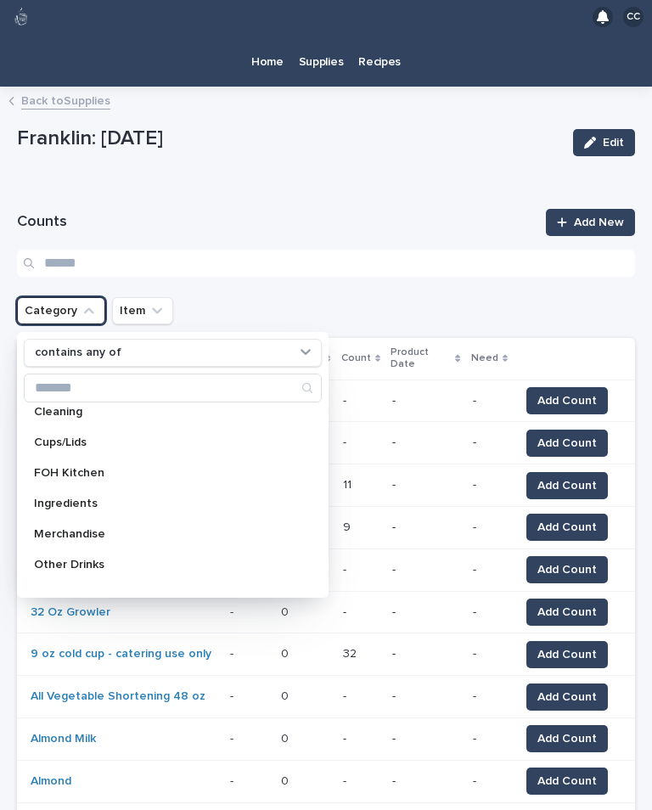
click at [91, 467] on p "FOH Kitchen" at bounding box center [164, 473] width 261 height 12
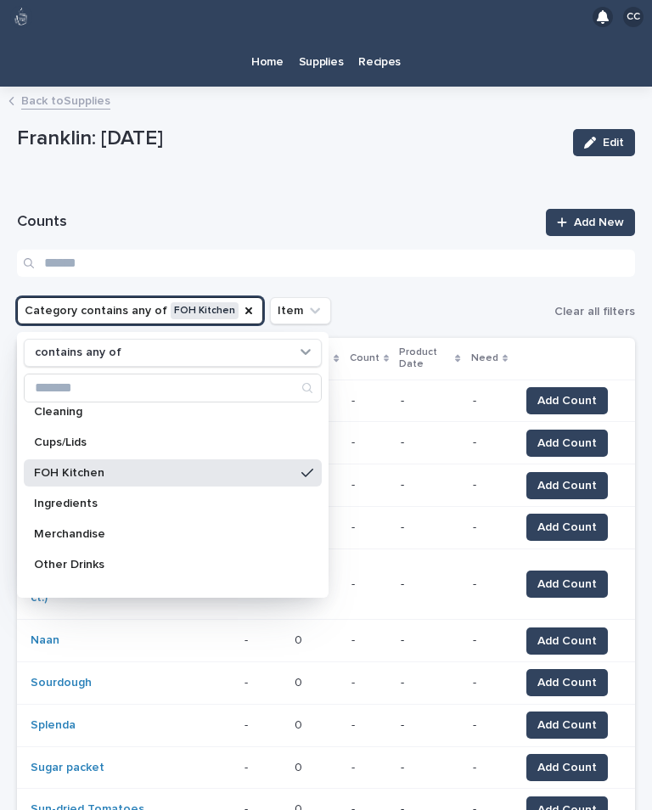
click at [149, 559] on p "Other Drinks" at bounding box center [164, 565] width 261 height 12
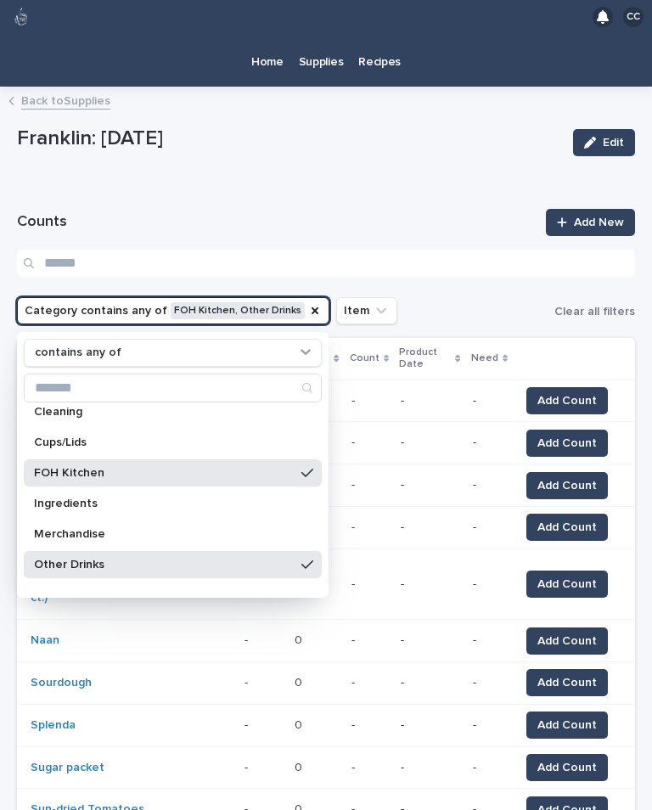
click at [186, 528] on p "Merchandise" at bounding box center [164, 534] width 261 height 12
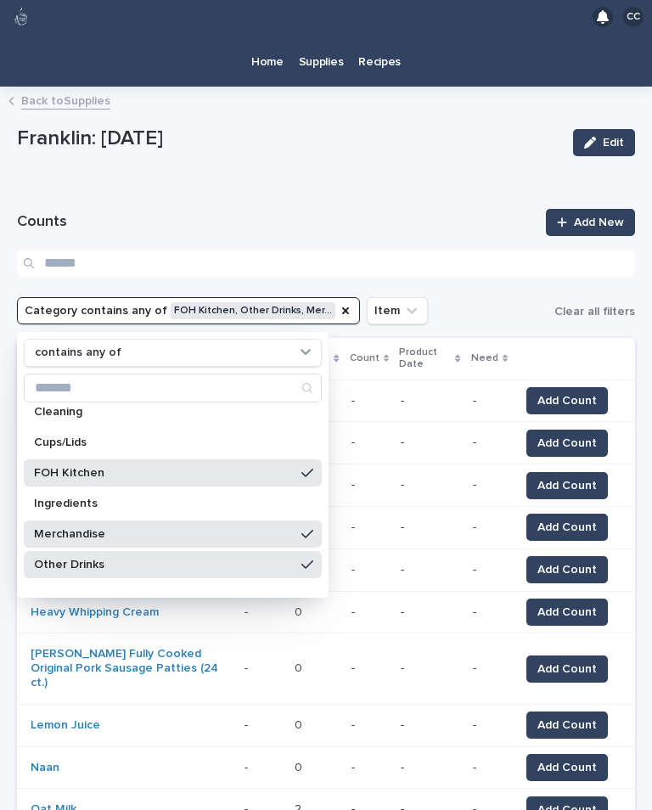
click at [374, 189] on div "Loading... Saving… Counts Add New Category contains any of FOH Kitchen, Other D…" at bounding box center [326, 730] width 618 height 1083
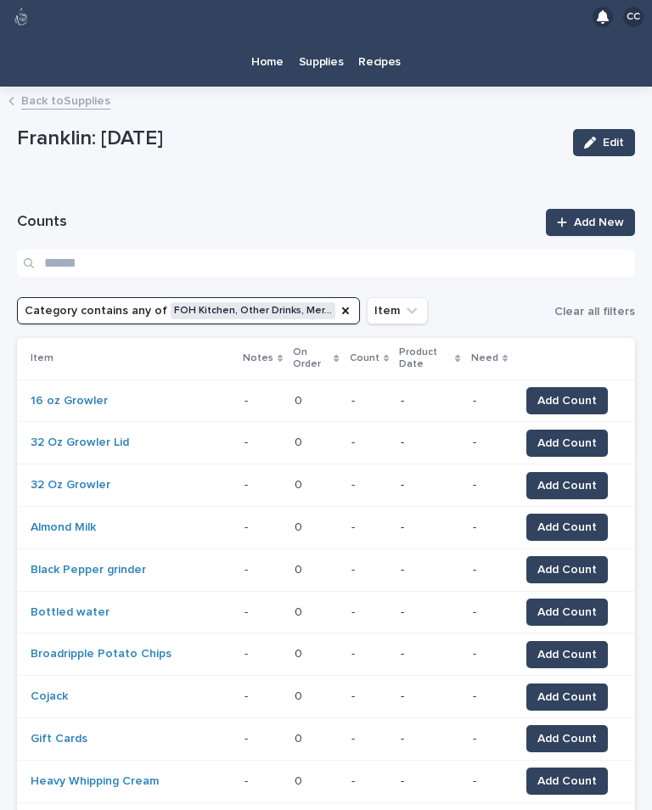
scroll to position [0, 0]
click at [339, 304] on icon "Category" at bounding box center [346, 311] width 14 height 14
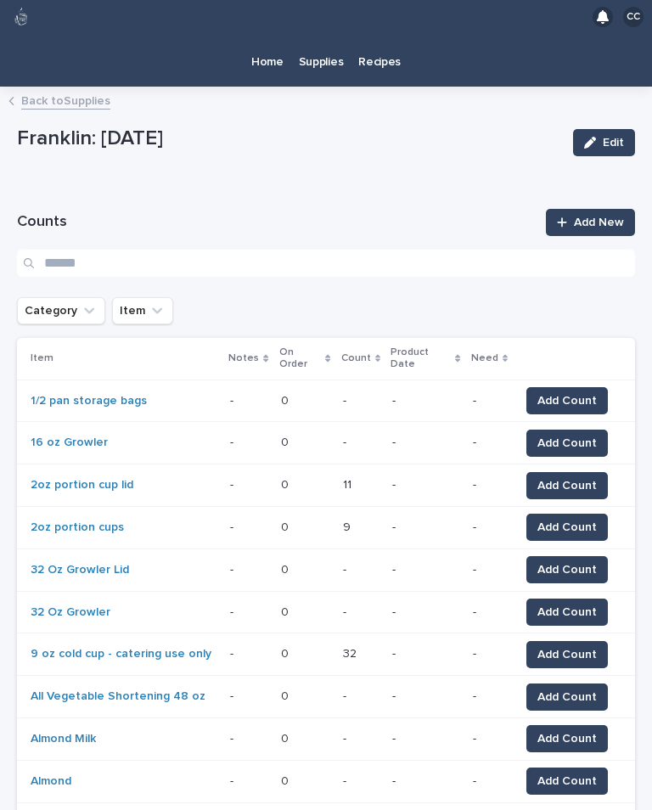
click at [88, 302] on icon "Category" at bounding box center [89, 310] width 17 height 17
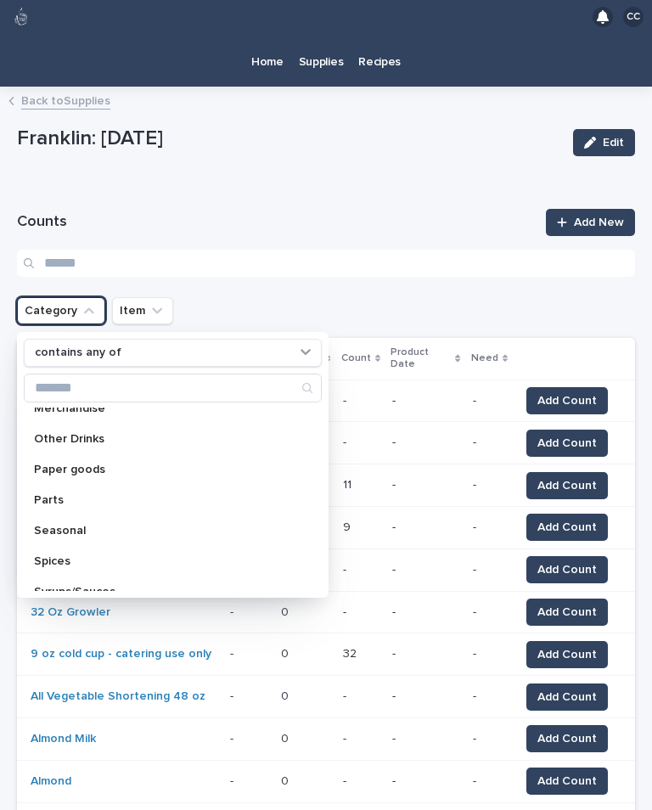
scroll to position [200, 0]
click at [127, 459] on p "Paper goods" at bounding box center [164, 465] width 261 height 12
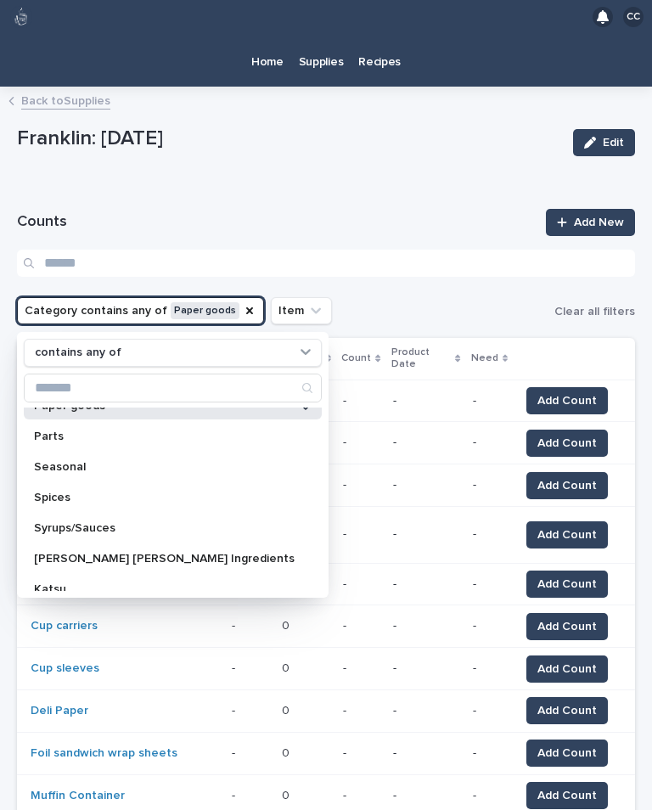
scroll to position [261, 0]
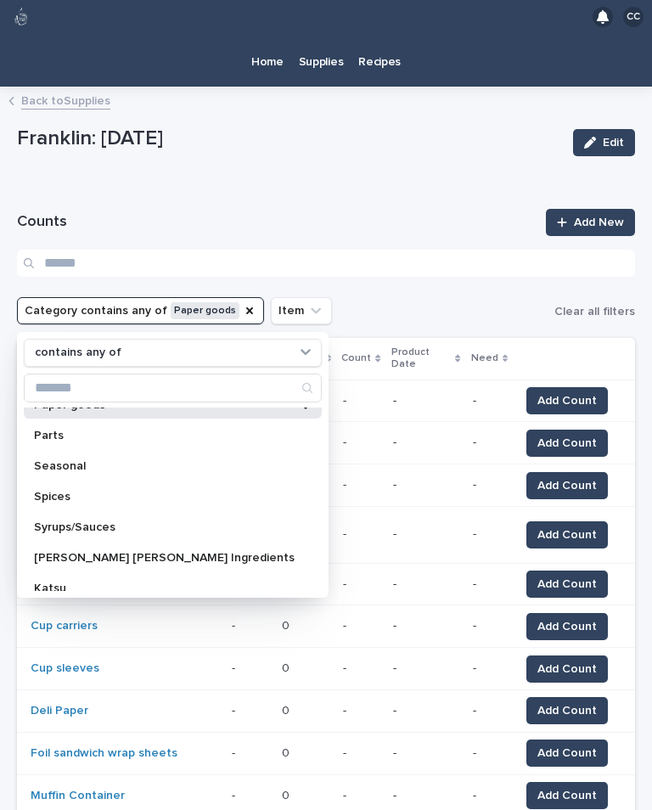
click at [369, 189] on div "Loading... Saving… Counts Add New Category contains any of Paper goods contains…" at bounding box center [326, 723] width 618 height 1069
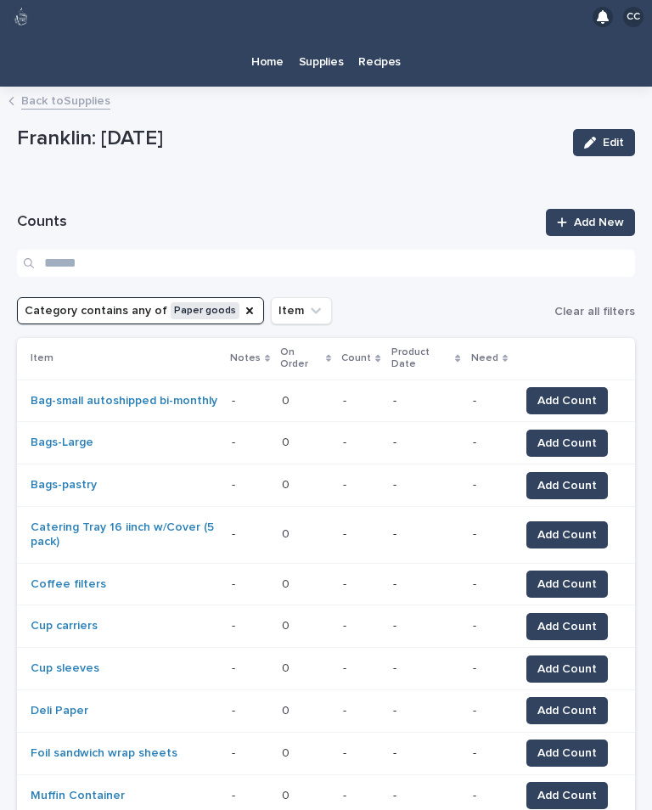
scroll to position [0, 0]
click at [581, 392] on span "Add Count" at bounding box center [566, 400] width 59 height 17
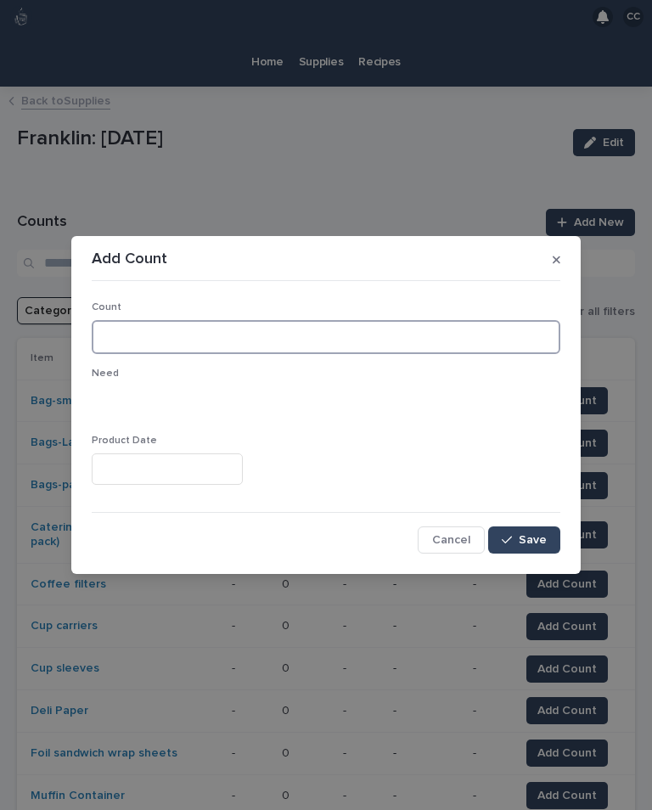
click at [113, 337] on input at bounding box center [326, 337] width 469 height 34
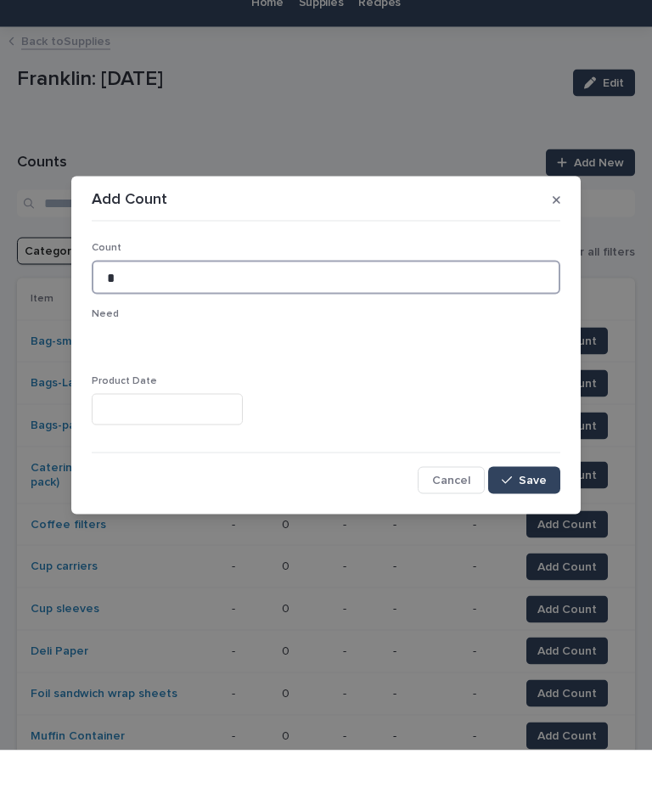
type input "*"
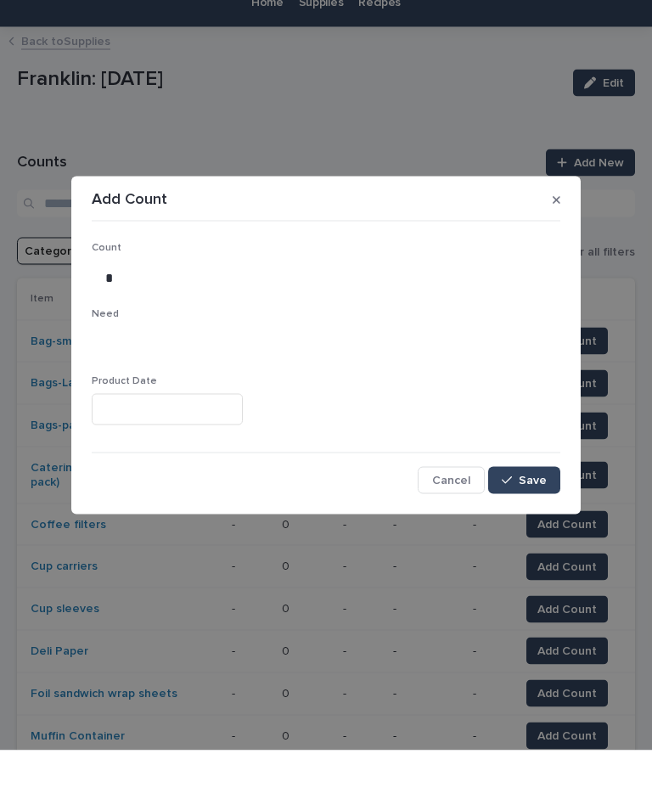
click at [528, 534] on span "Save" at bounding box center [533, 540] width 28 height 12
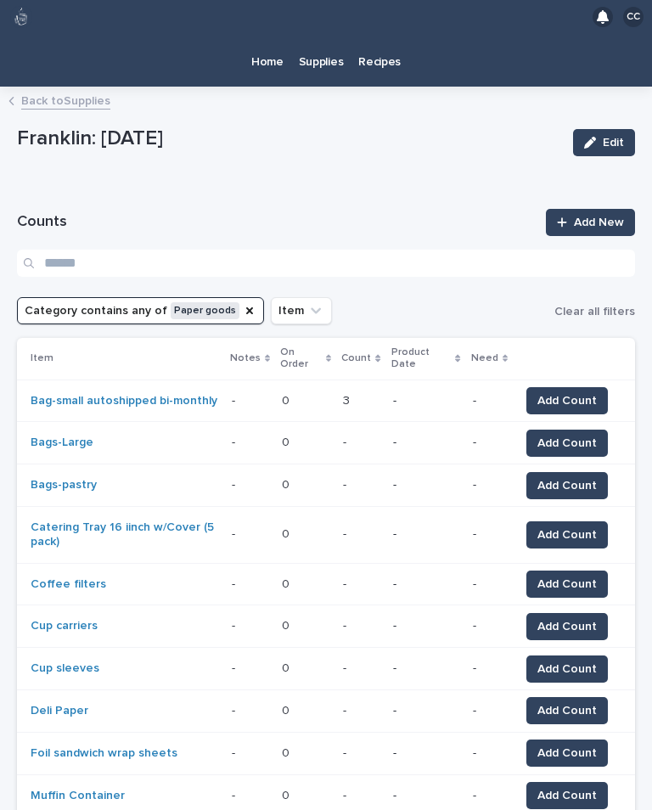
click at [571, 435] on span "Add Count" at bounding box center [566, 443] width 59 height 17
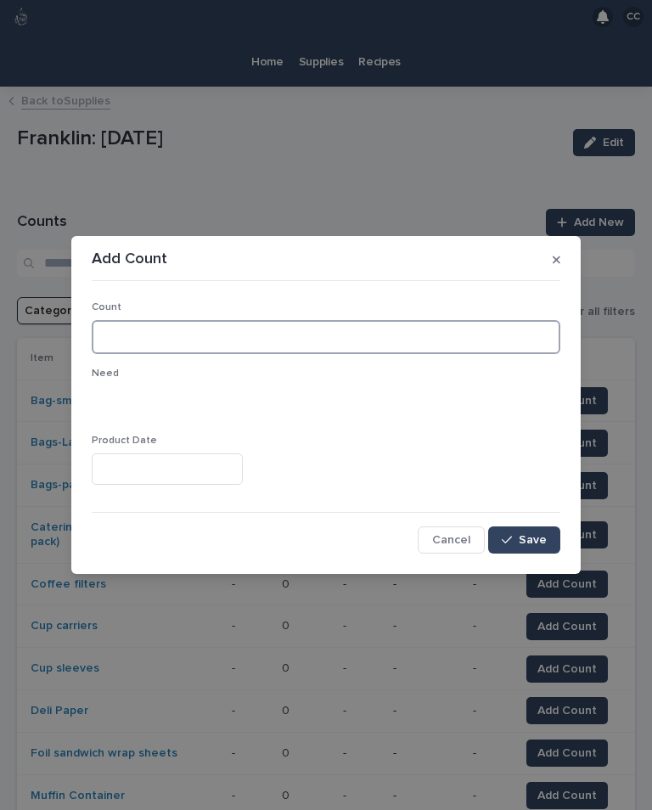
click at [126, 330] on input at bounding box center [326, 337] width 469 height 34
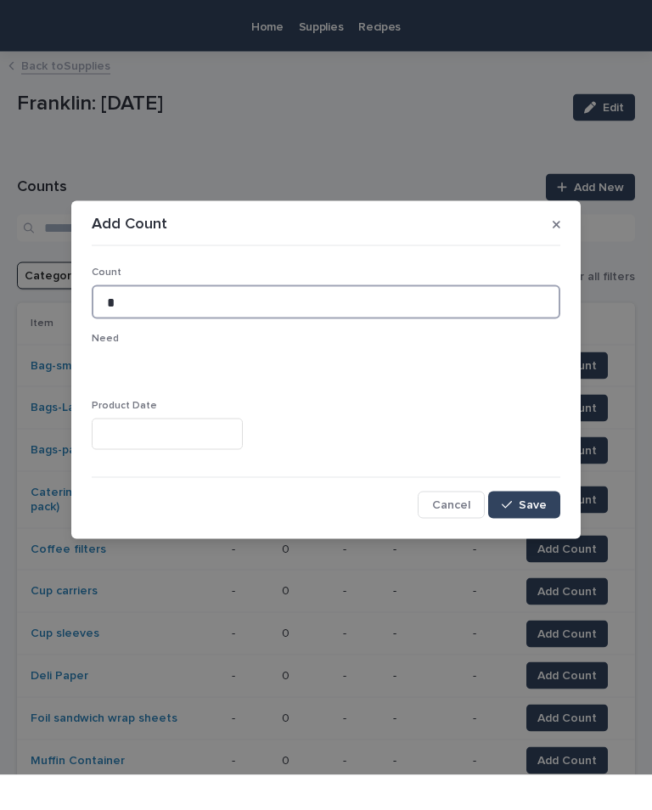
type input "*"
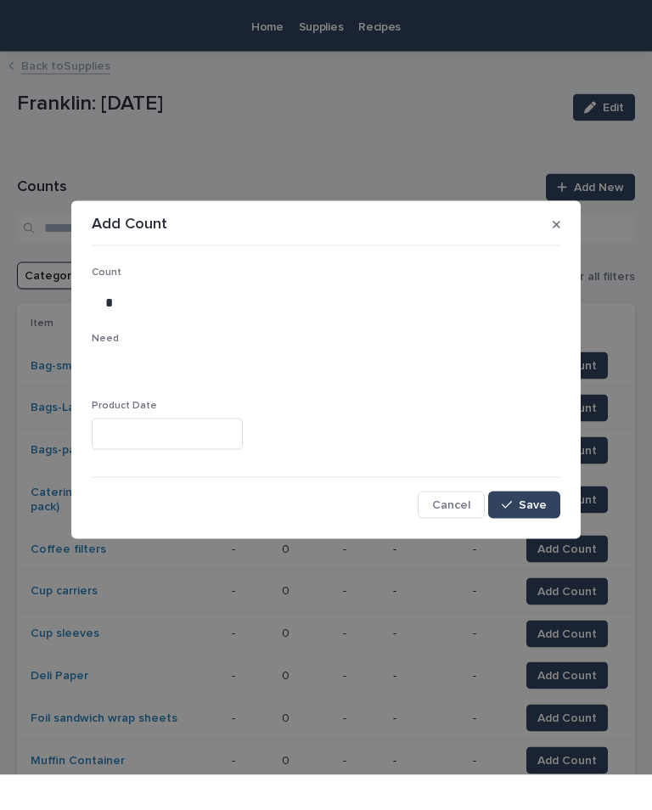
click at [529, 534] on span "Save" at bounding box center [533, 540] width 28 height 12
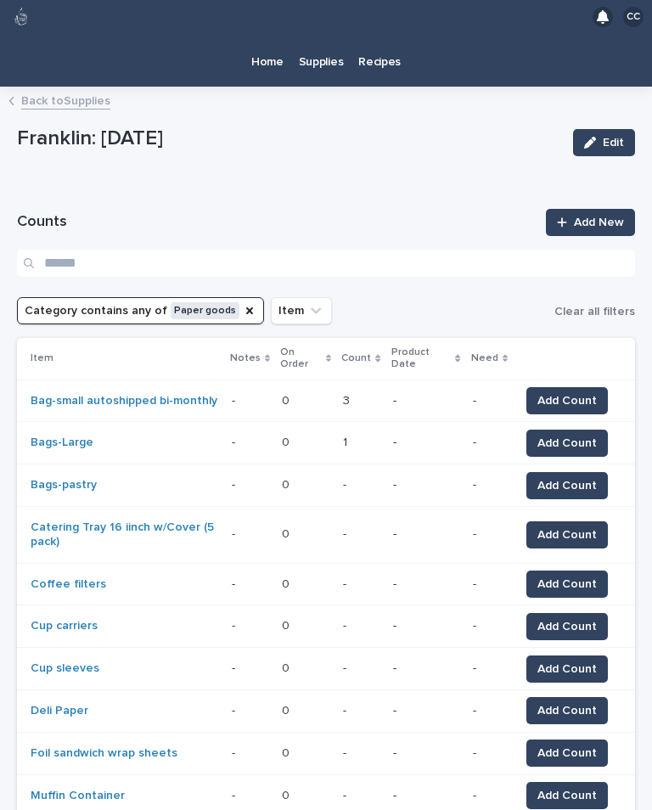
click at [575, 477] on span "Add Count" at bounding box center [566, 485] width 59 height 17
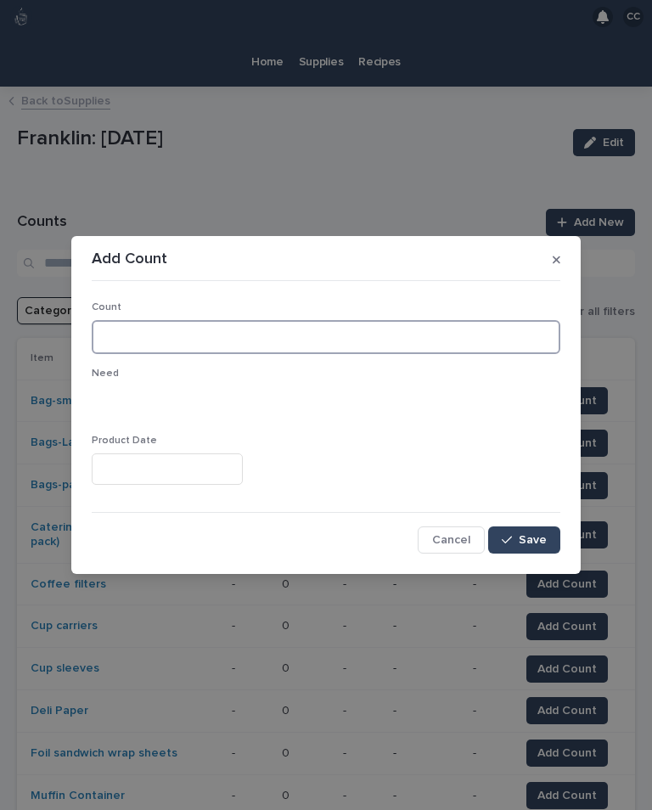
click at [260, 344] on input at bounding box center [326, 337] width 469 height 34
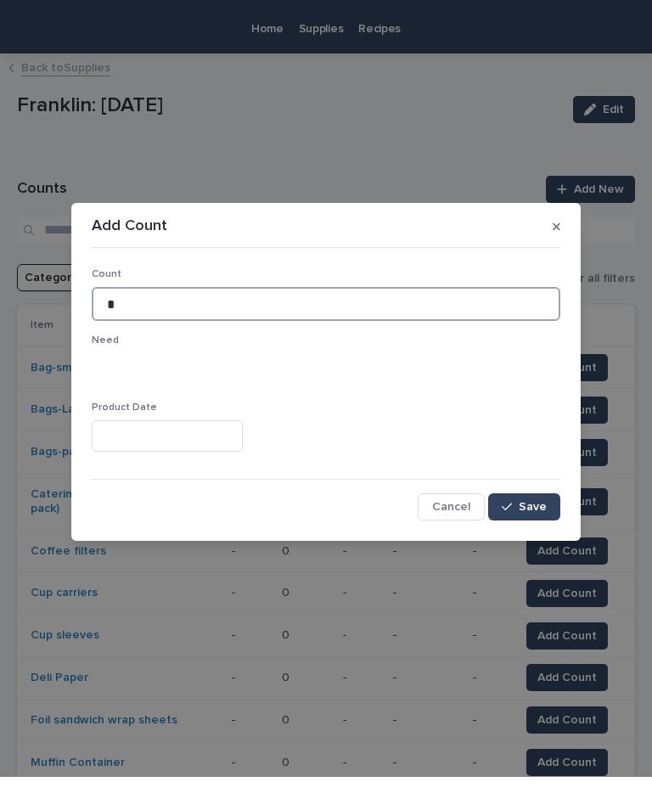
type input "*"
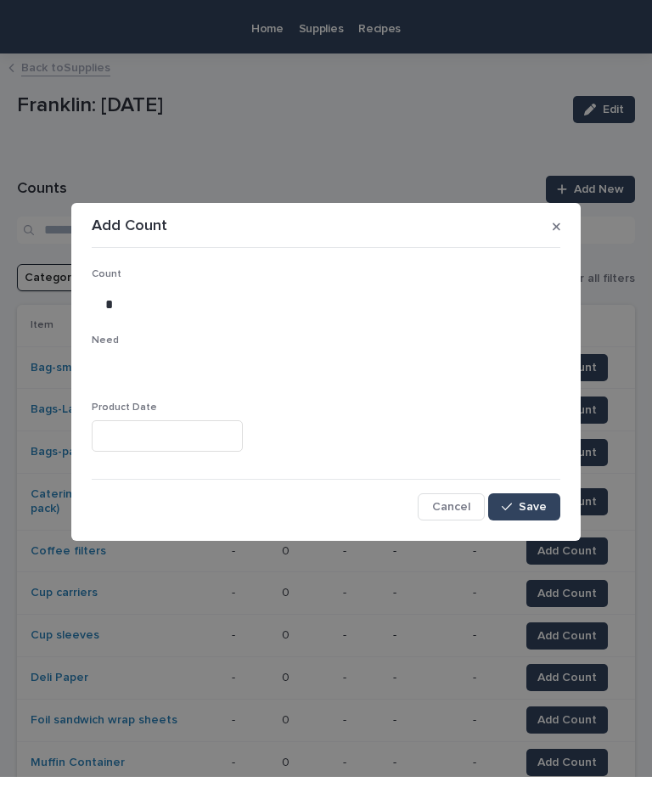
click at [544, 534] on span "Save" at bounding box center [533, 540] width 28 height 12
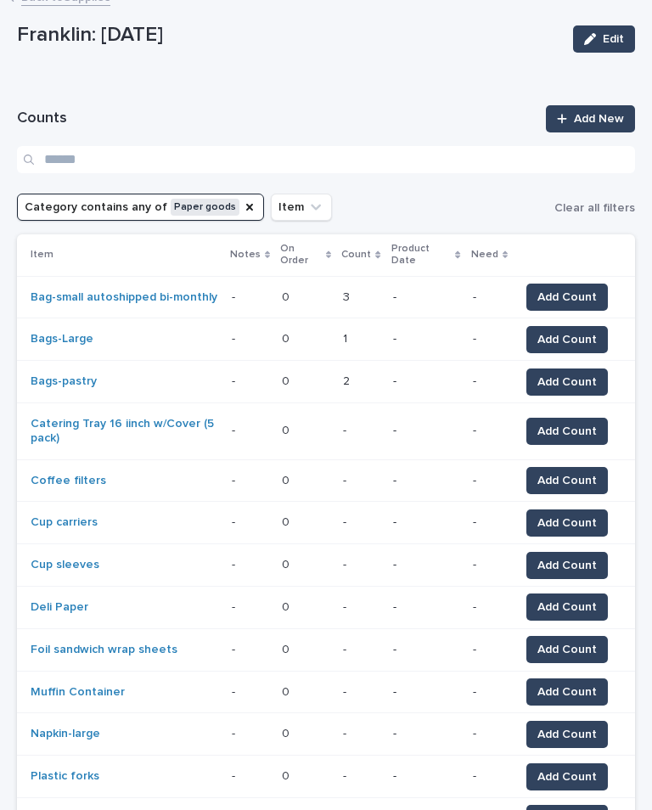
scroll to position [103, 0]
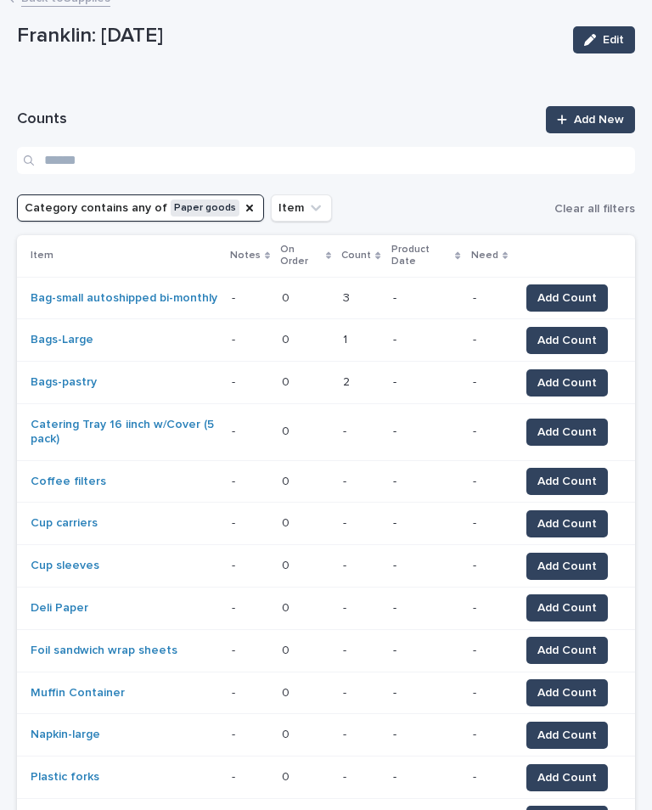
click at [575, 424] on span "Add Count" at bounding box center [566, 432] width 59 height 17
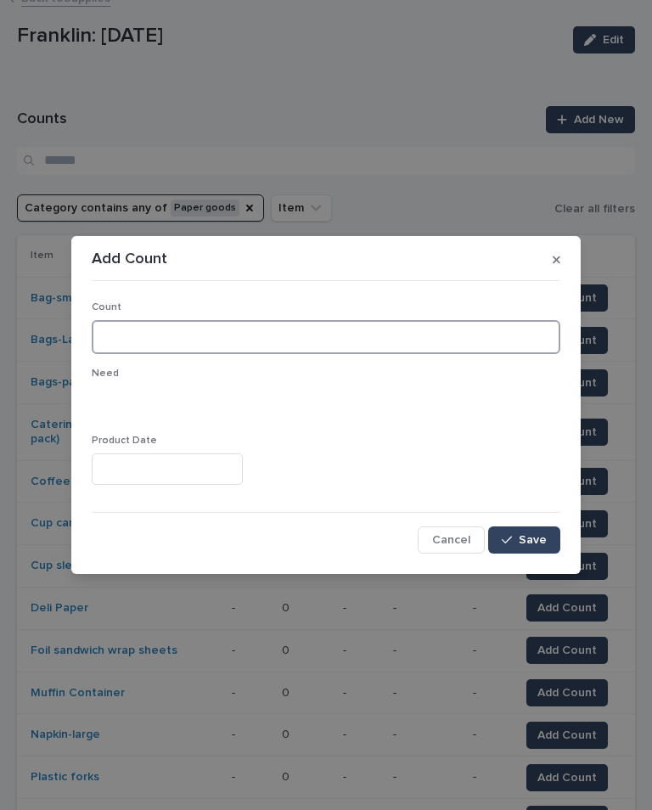
click at [332, 334] on input at bounding box center [326, 337] width 469 height 34
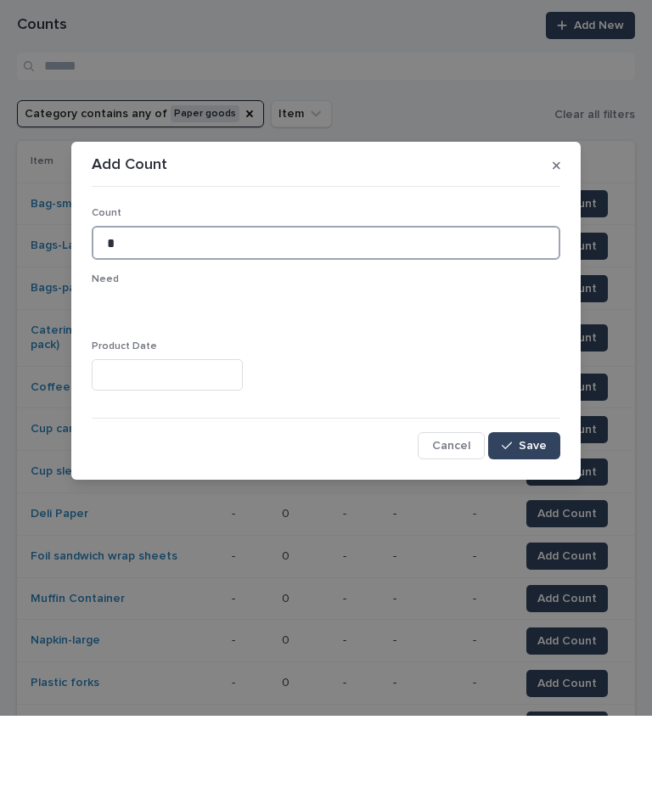
type input "*"
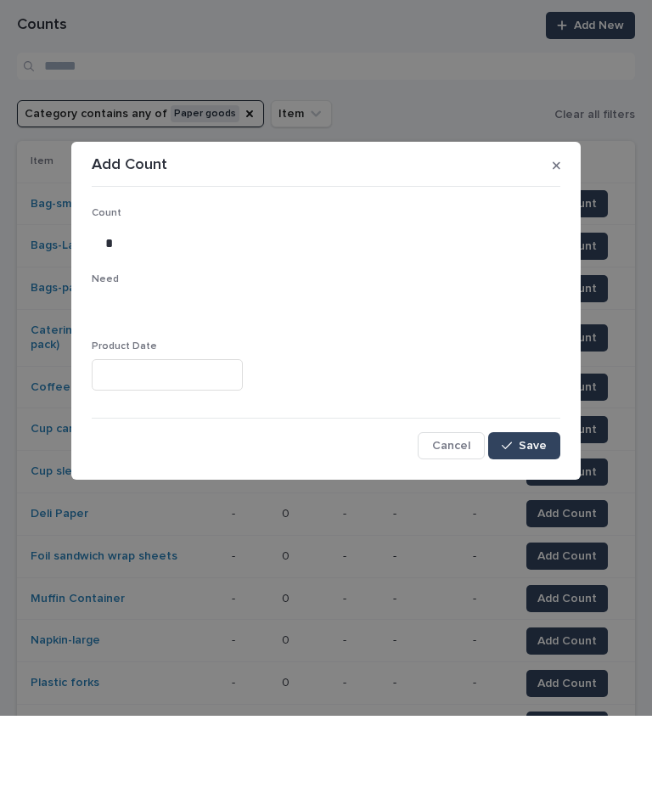
click at [536, 526] on button "Save" at bounding box center [524, 539] width 72 height 27
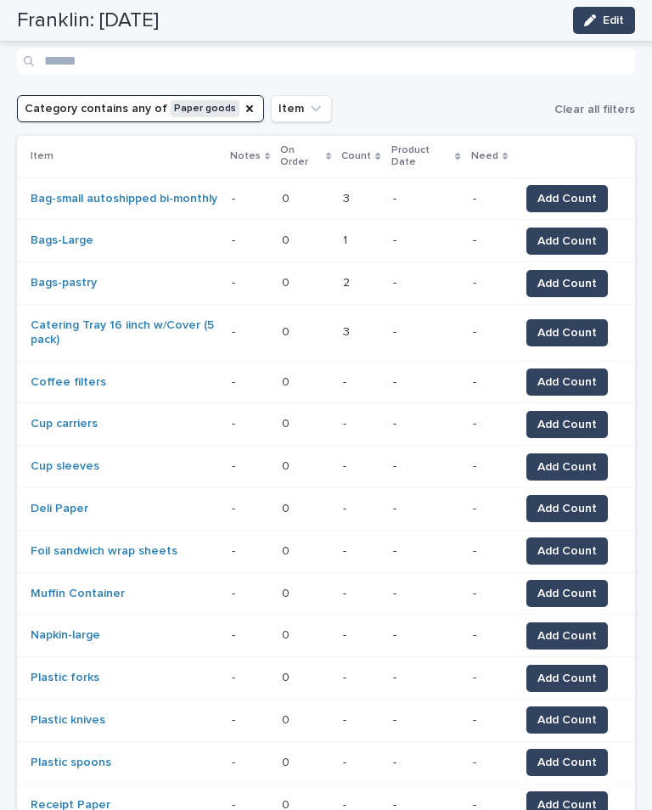
scroll to position [202, 0]
click at [575, 416] on span "Add Count" at bounding box center [566, 424] width 59 height 17
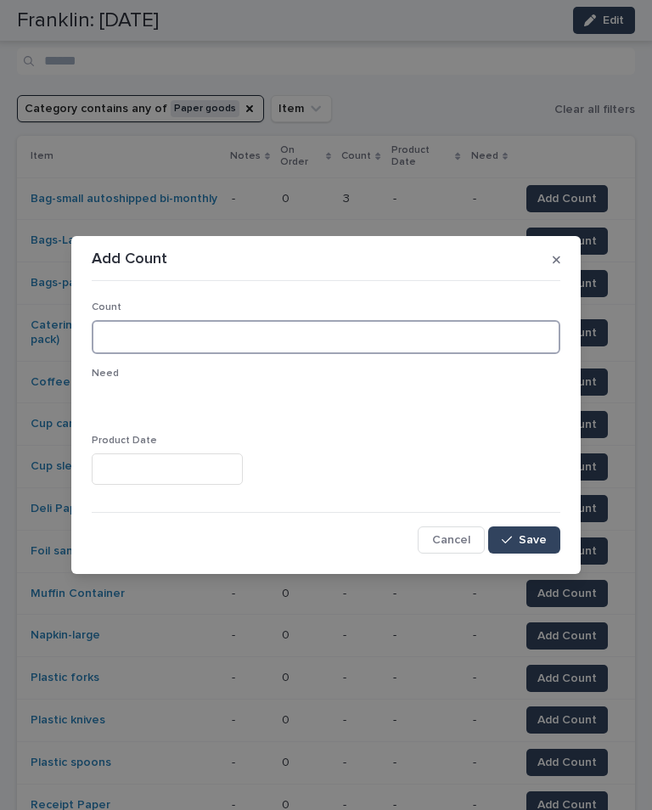
click at [478, 335] on input at bounding box center [326, 337] width 469 height 34
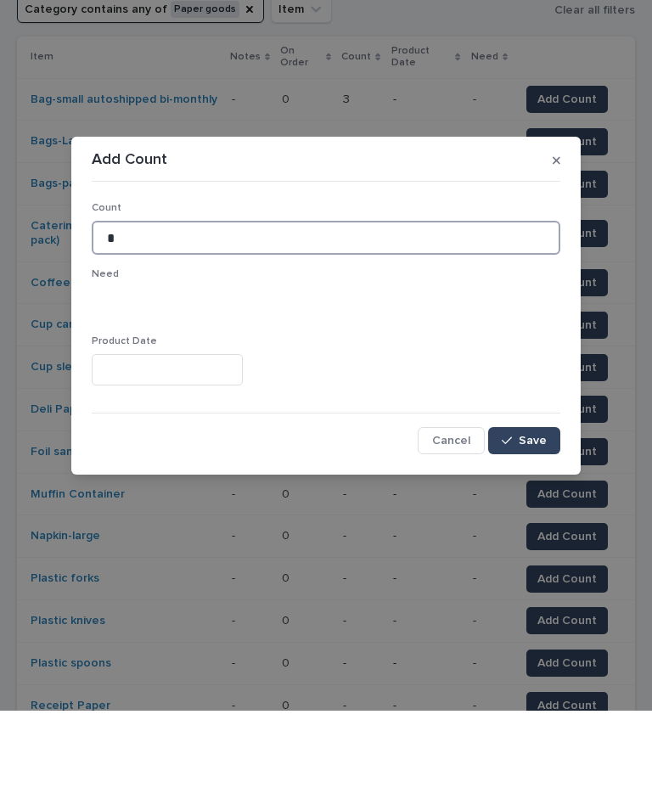
type input "*"
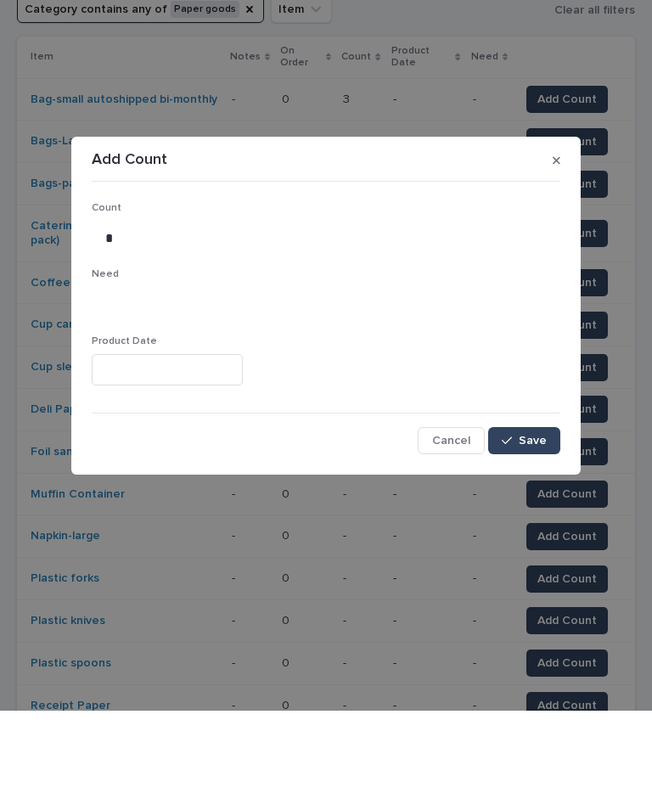
click at [535, 526] on button "Save" at bounding box center [524, 539] width 72 height 27
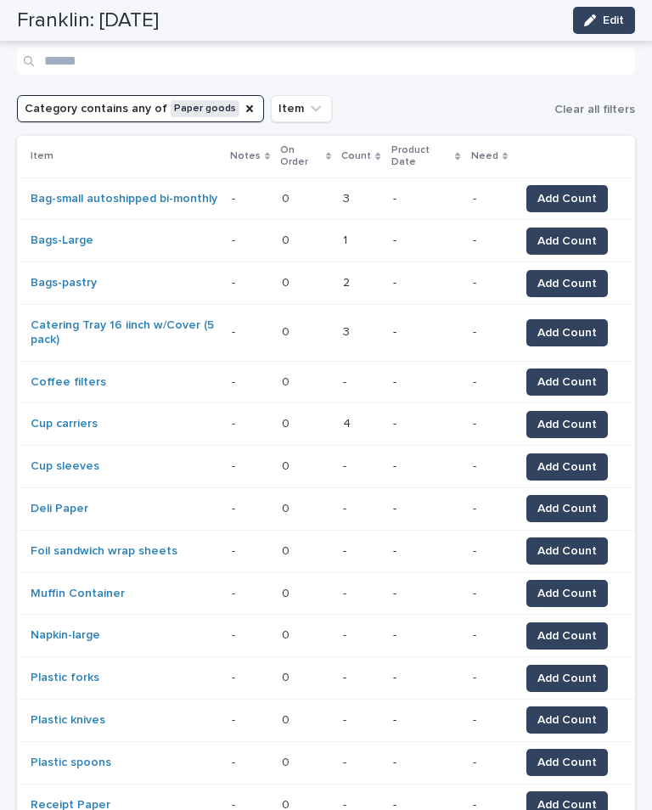
click at [578, 459] on span "Add Count" at bounding box center [566, 467] width 59 height 17
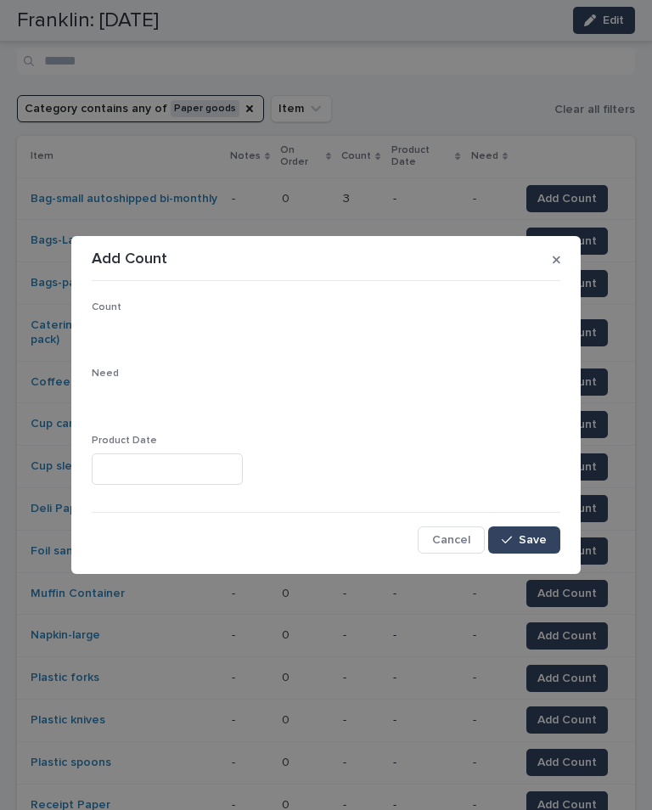
click at [557, 260] on icon "button" at bounding box center [557, 260] width 8 height 8
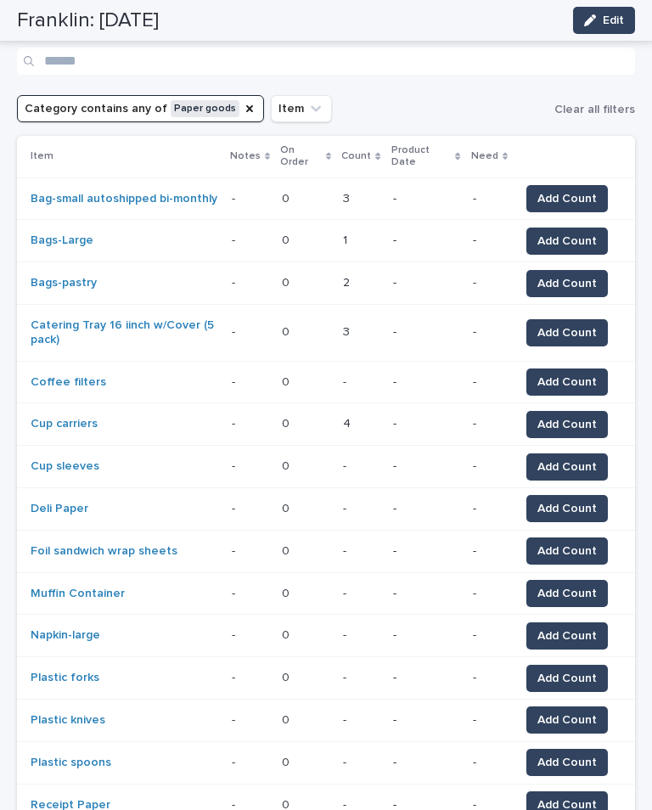
click at [580, 500] on span "Add Count" at bounding box center [566, 508] width 59 height 17
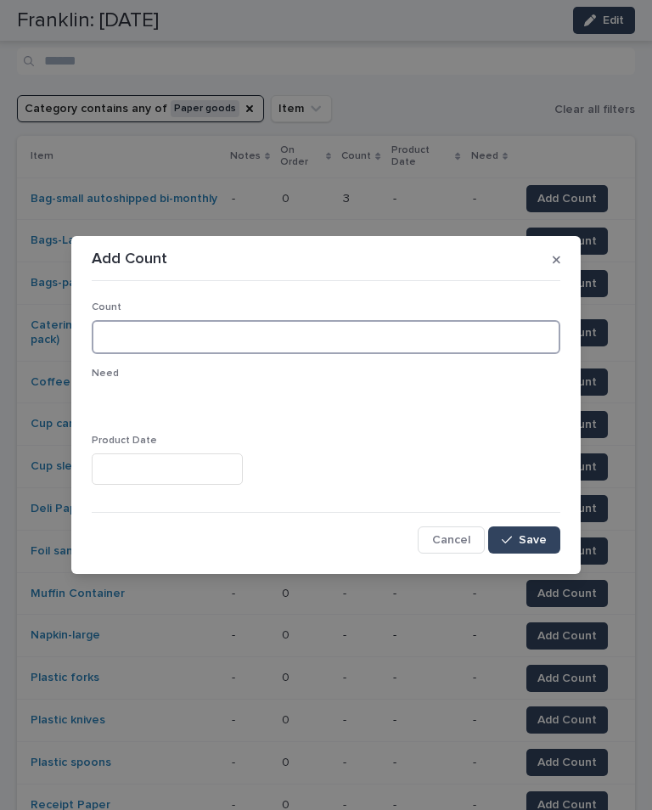
click at [393, 324] on input at bounding box center [326, 337] width 469 height 34
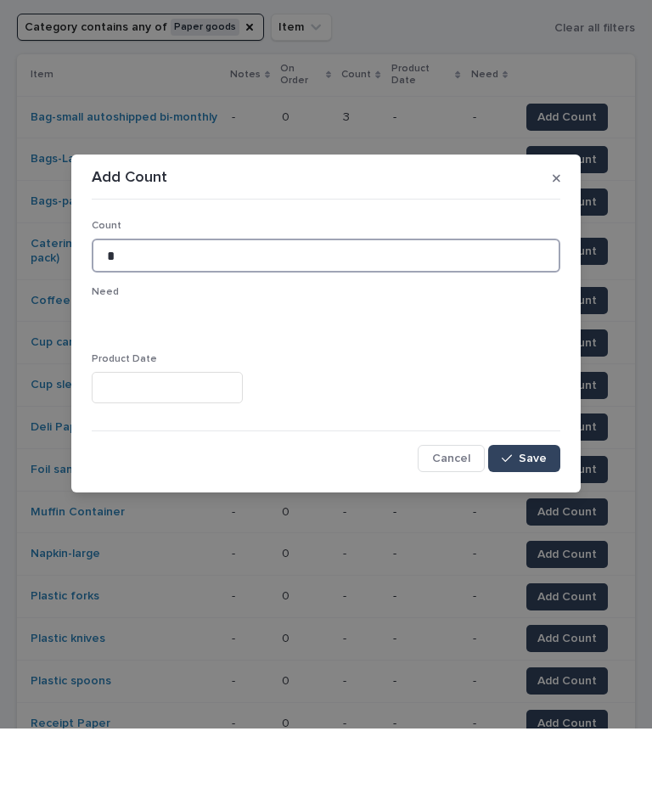
type input "*"
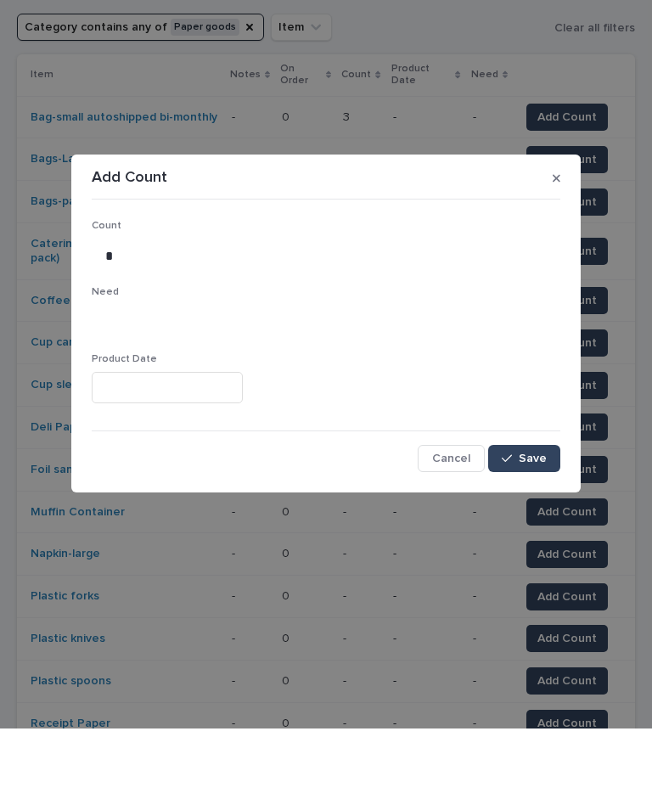
click at [535, 526] on button "Save" at bounding box center [524, 539] width 72 height 27
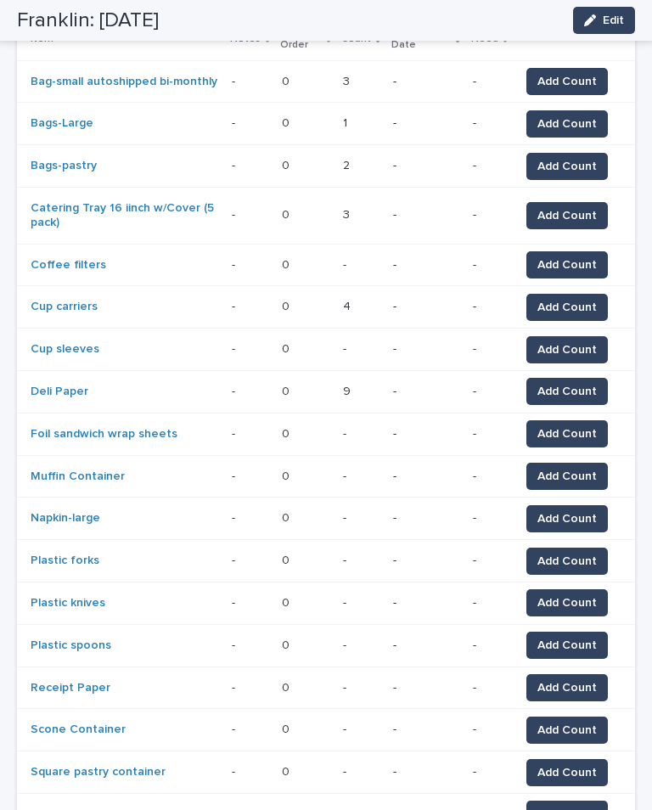
scroll to position [318, 0]
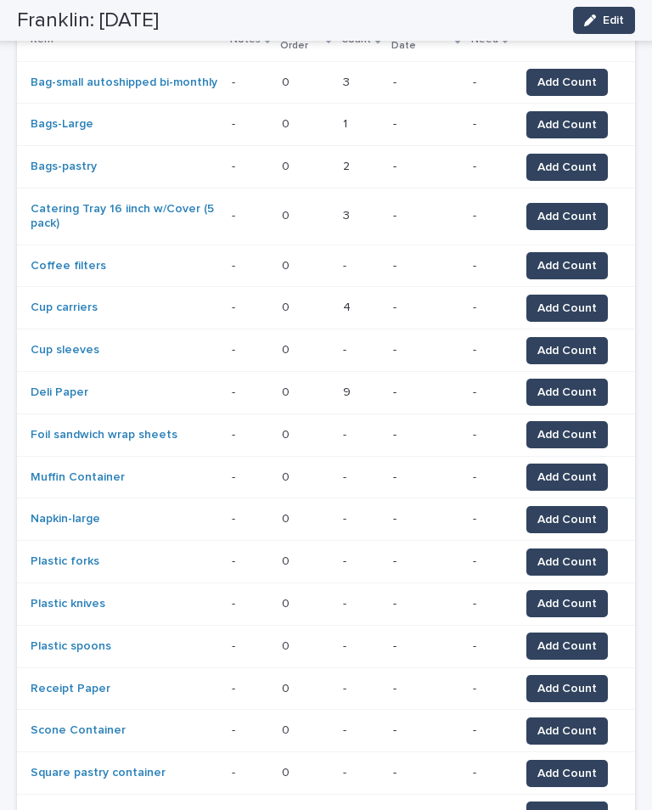
click at [577, 469] on span "Add Count" at bounding box center [566, 477] width 59 height 17
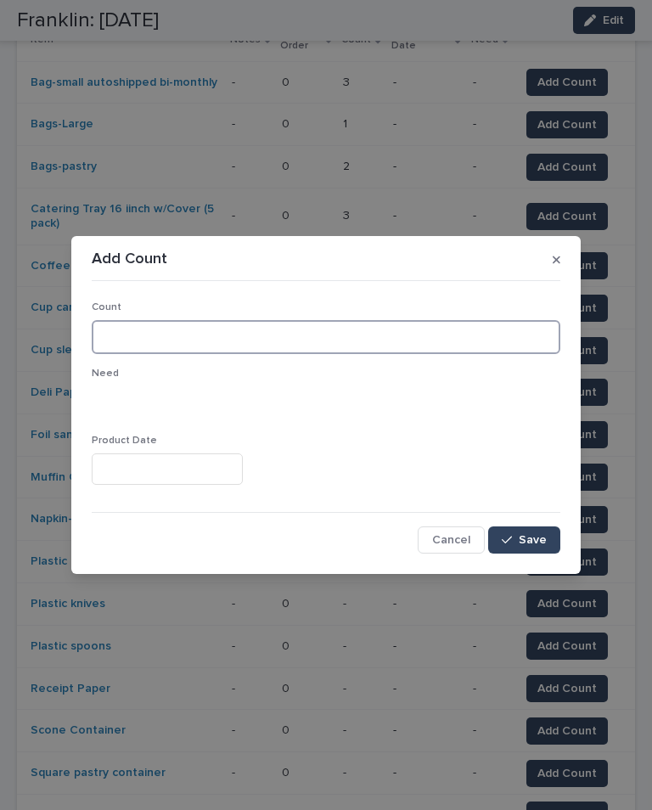
click at [431, 334] on input at bounding box center [326, 337] width 469 height 34
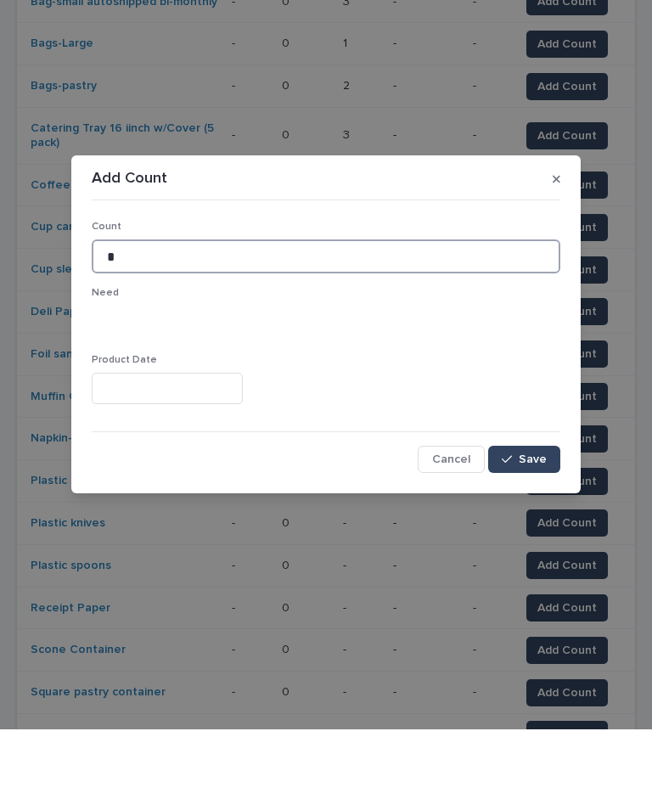
type input "*"
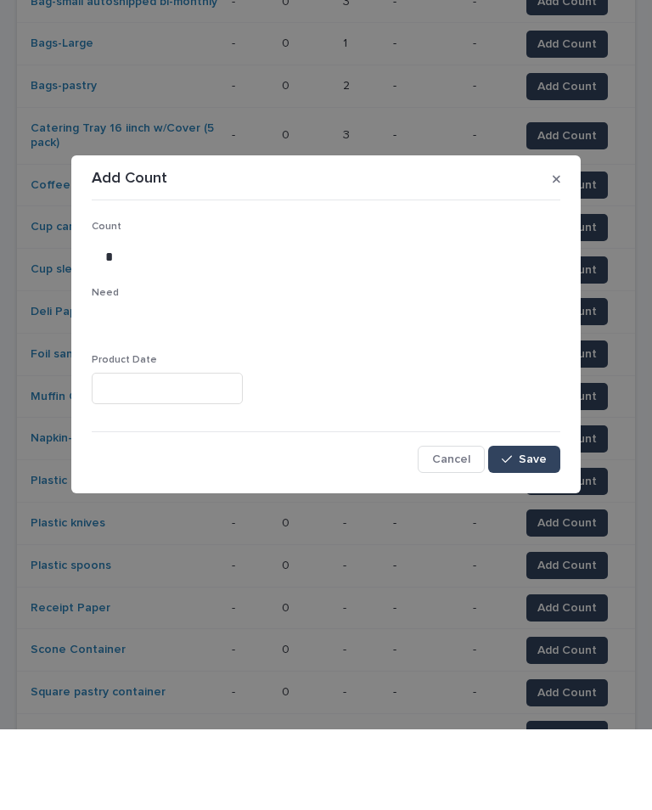
click at [536, 526] on button "Save" at bounding box center [524, 539] width 72 height 27
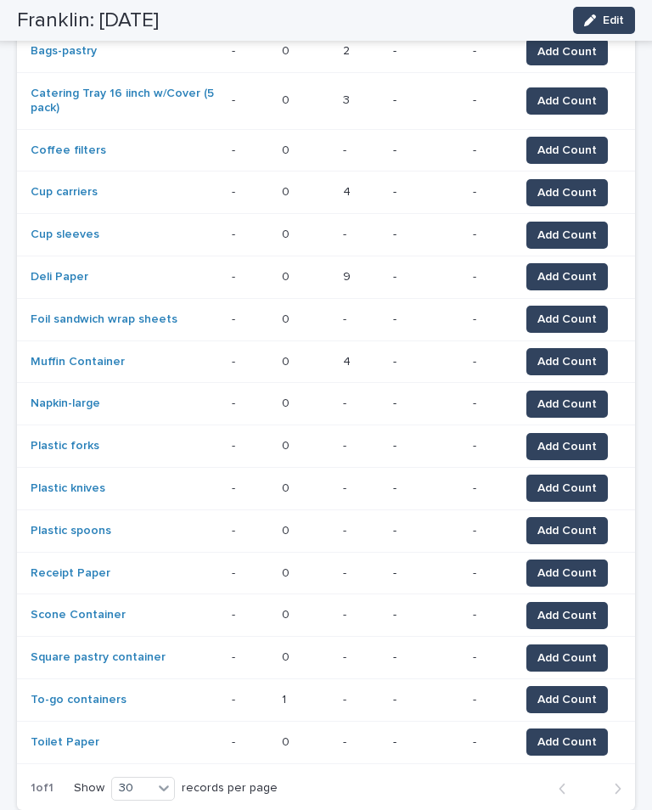
scroll to position [431, 0]
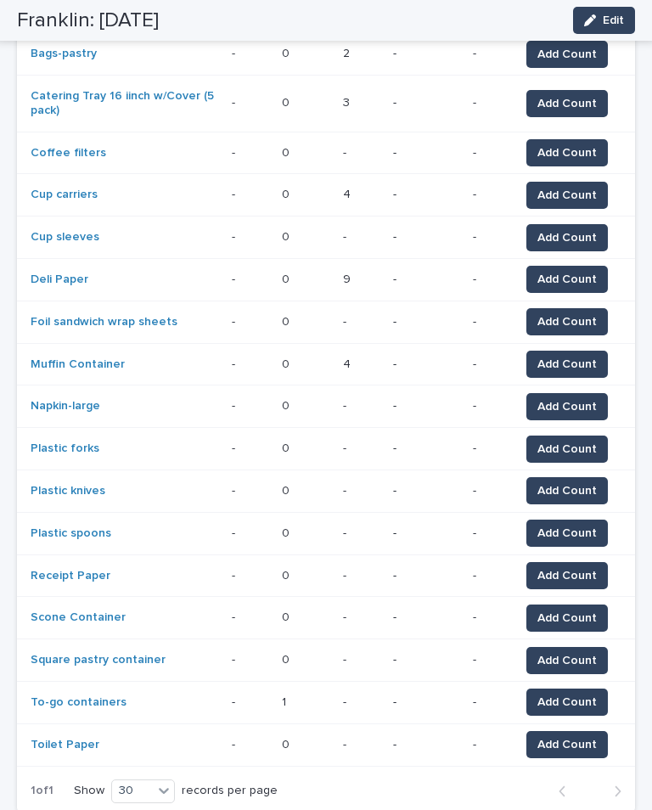
click at [569, 592] on button "Add Count" at bounding box center [567, 618] width 82 height 27
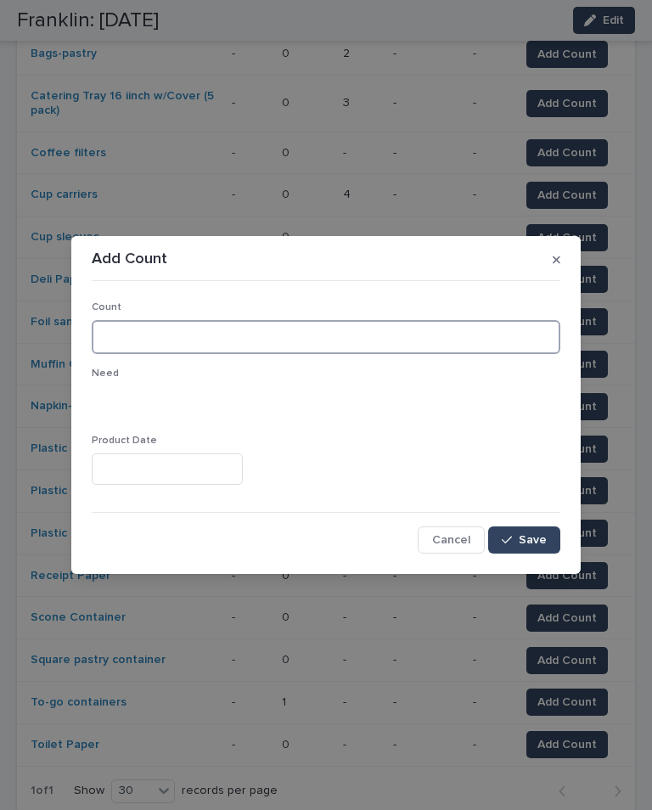
click at [301, 324] on input at bounding box center [326, 337] width 469 height 34
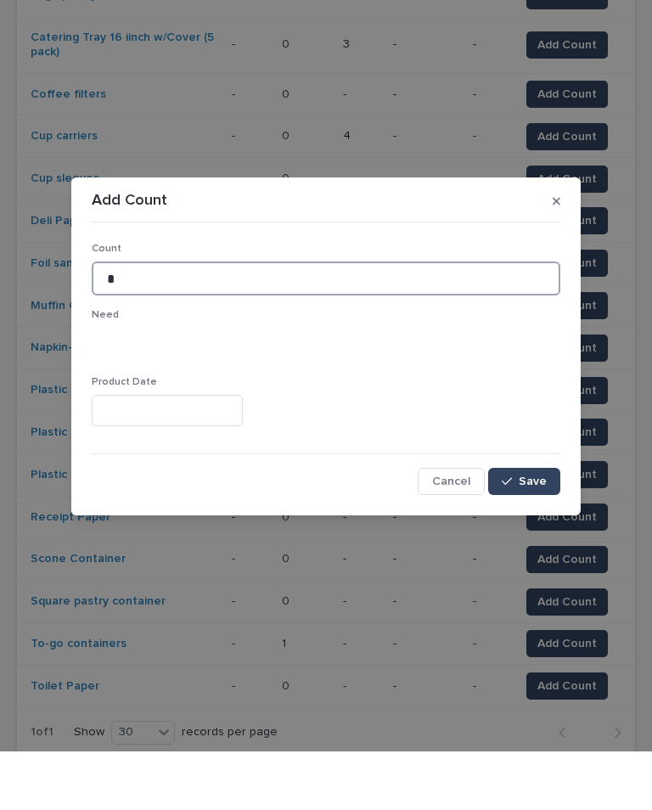
type input "*"
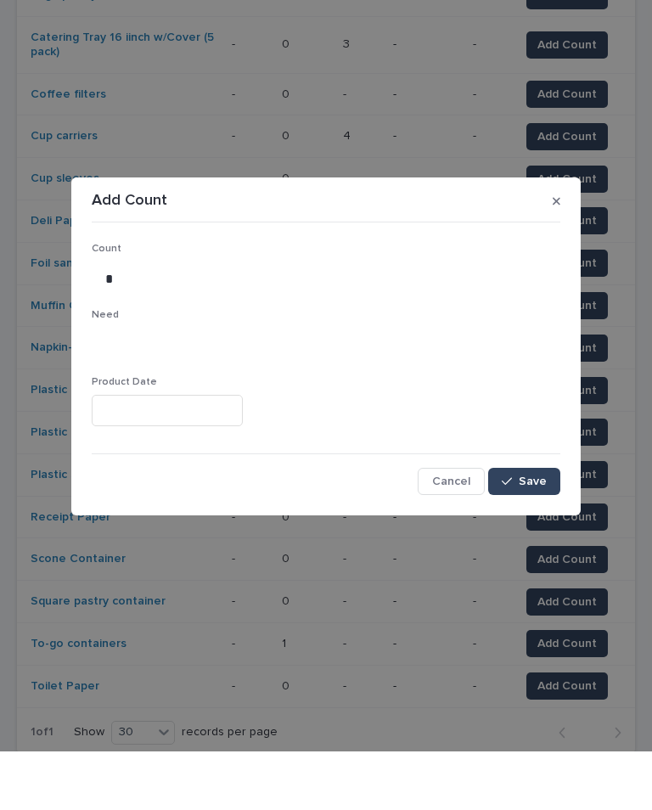
click at [539, 526] on button "Save" at bounding box center [524, 539] width 72 height 27
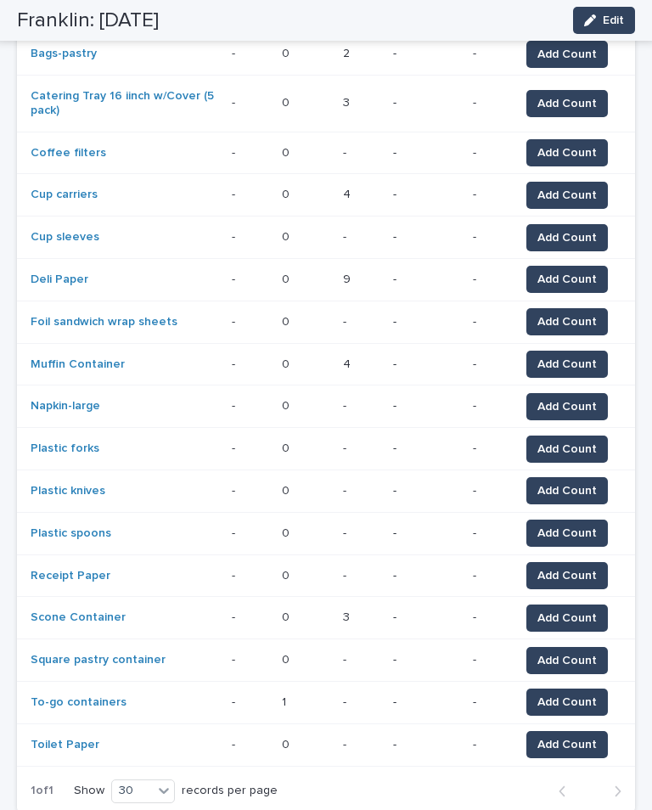
click at [585, 592] on span "Add Count" at bounding box center [566, 660] width 59 height 17
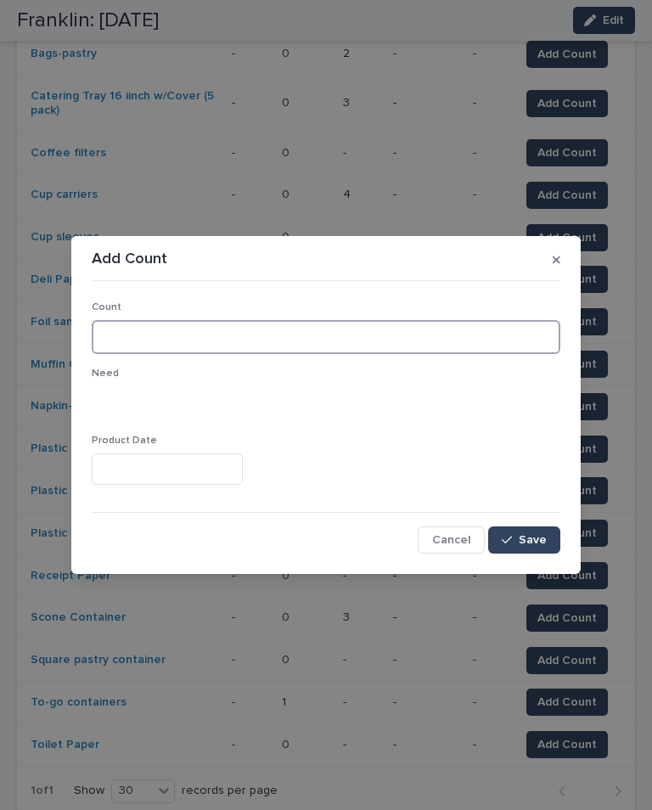
click at [340, 329] on input at bounding box center [326, 337] width 469 height 34
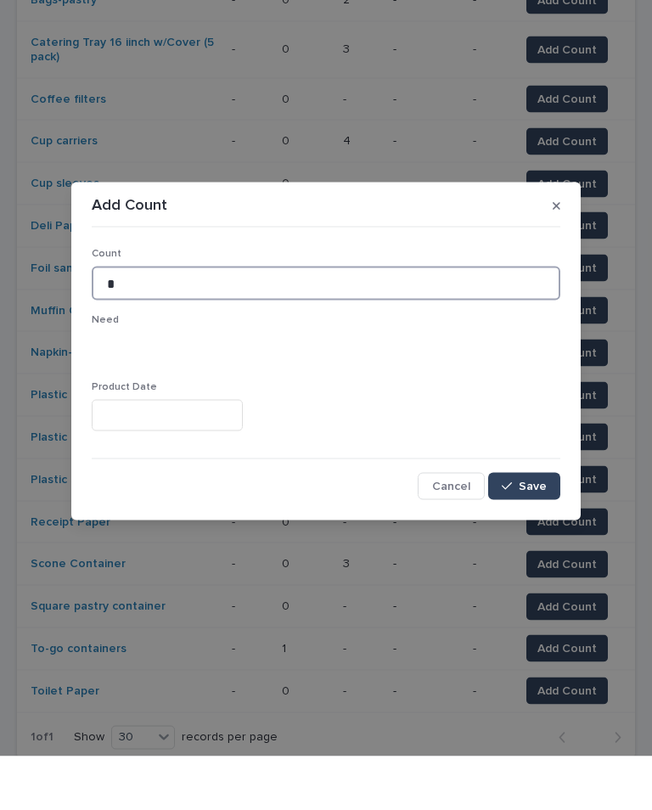
type input "*"
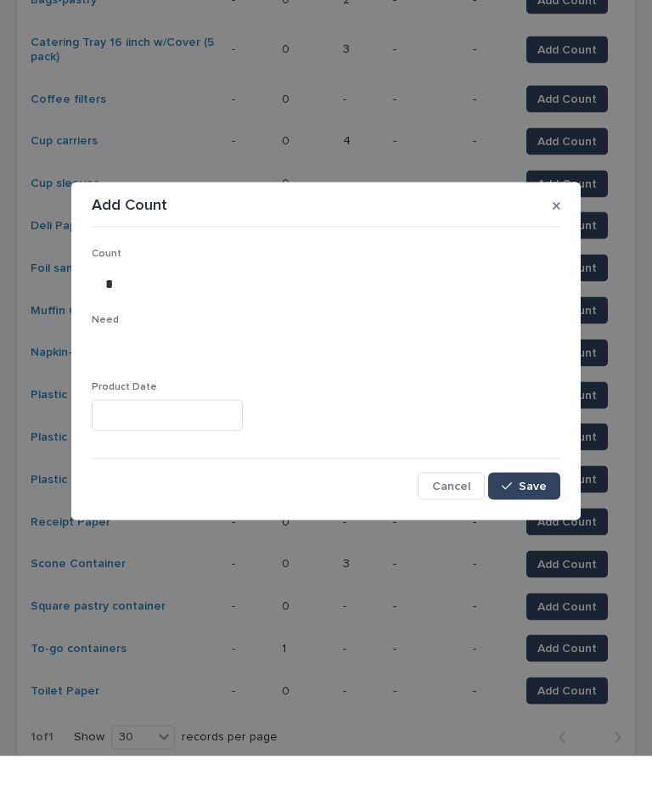
click at [536, 526] on button "Save" at bounding box center [524, 539] width 72 height 27
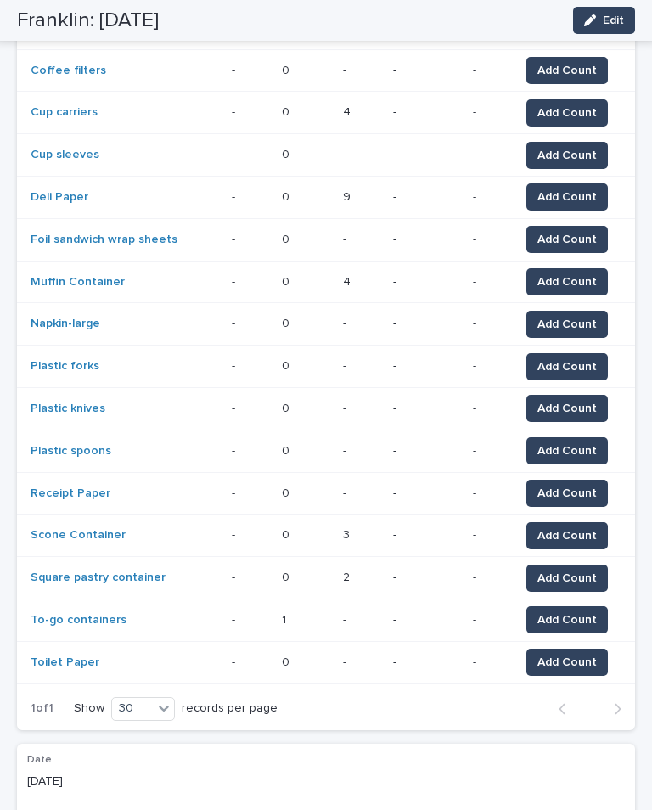
scroll to position [512, 0]
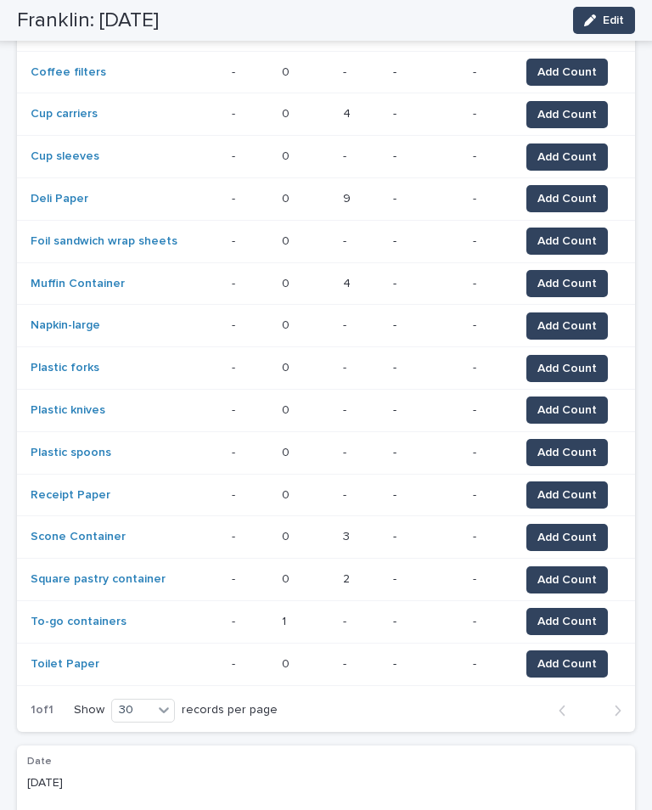
click at [580, 592] on span "Add Count" at bounding box center [566, 621] width 59 height 17
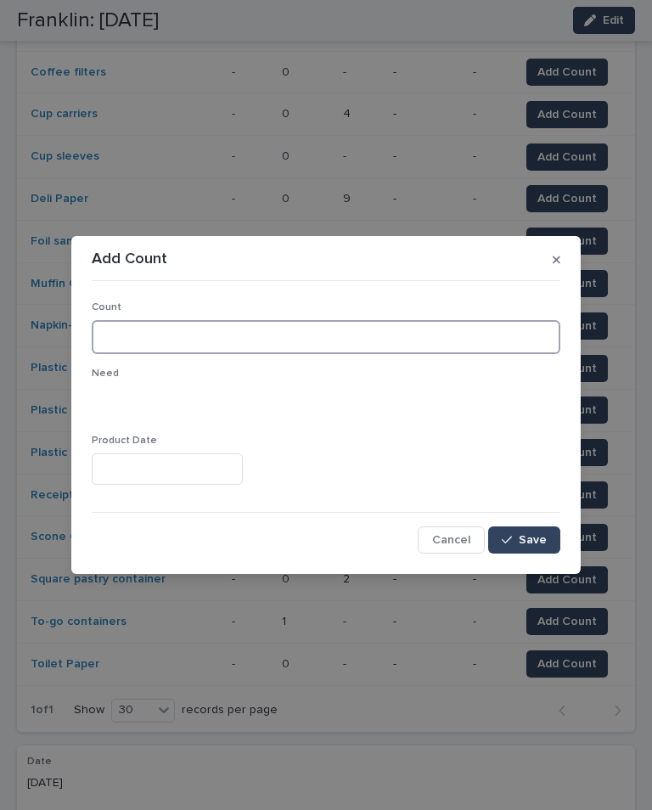
click at [458, 323] on input at bounding box center [326, 337] width 469 height 34
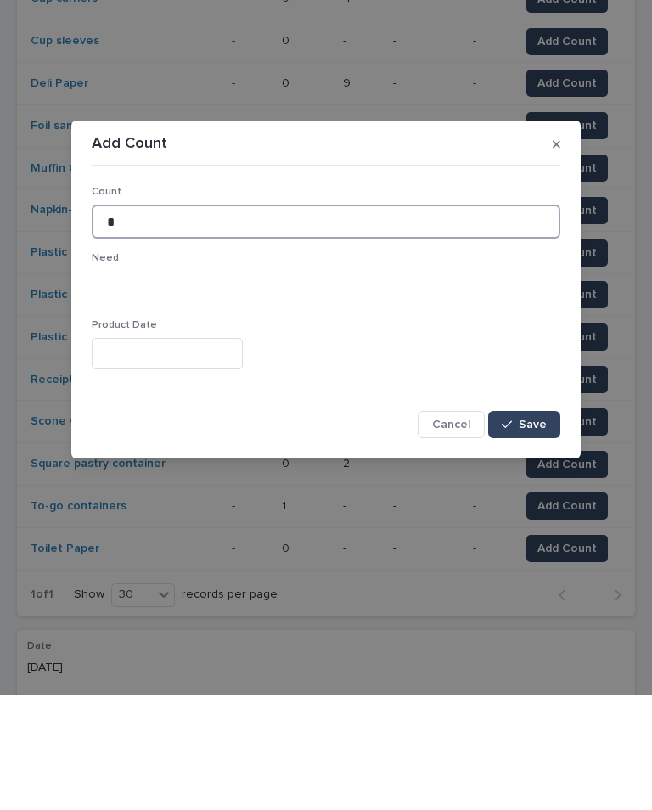
type input "*"
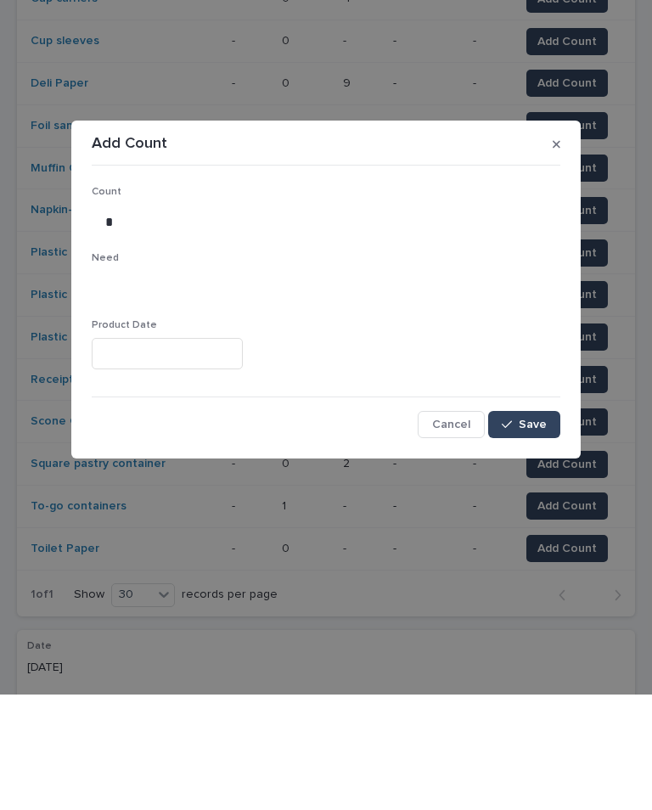
click at [526, 526] on button "Save" at bounding box center [524, 539] width 72 height 27
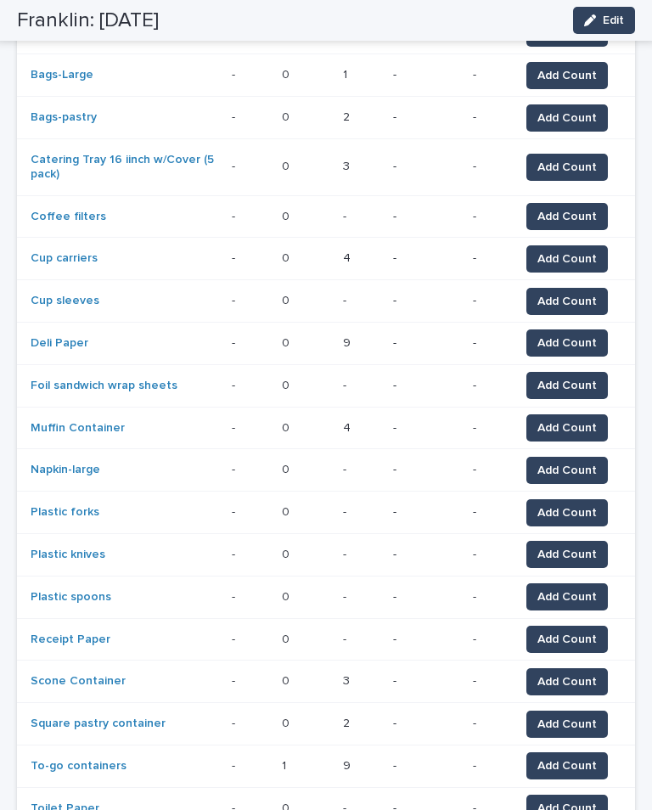
scroll to position [373, 0]
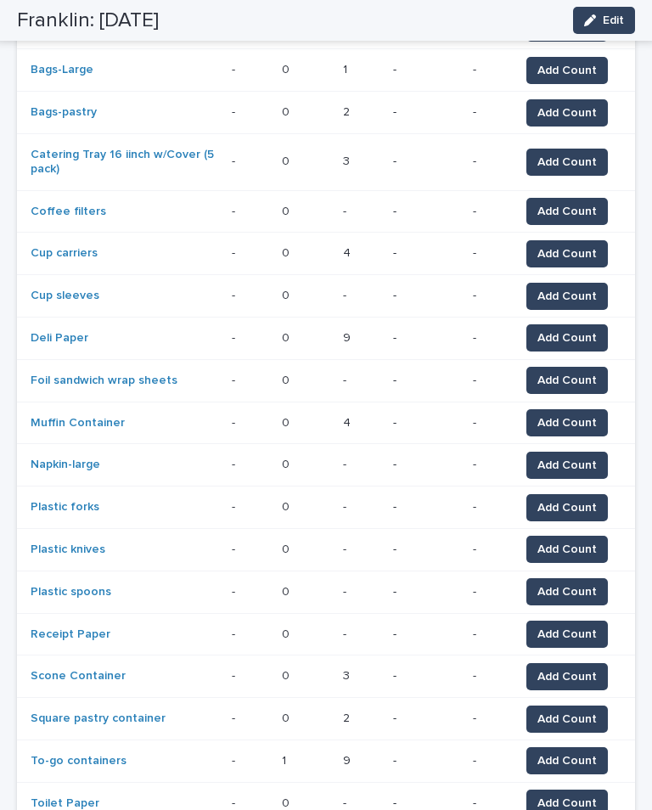
click at [596, 457] on span "Add Count" at bounding box center [566, 465] width 59 height 17
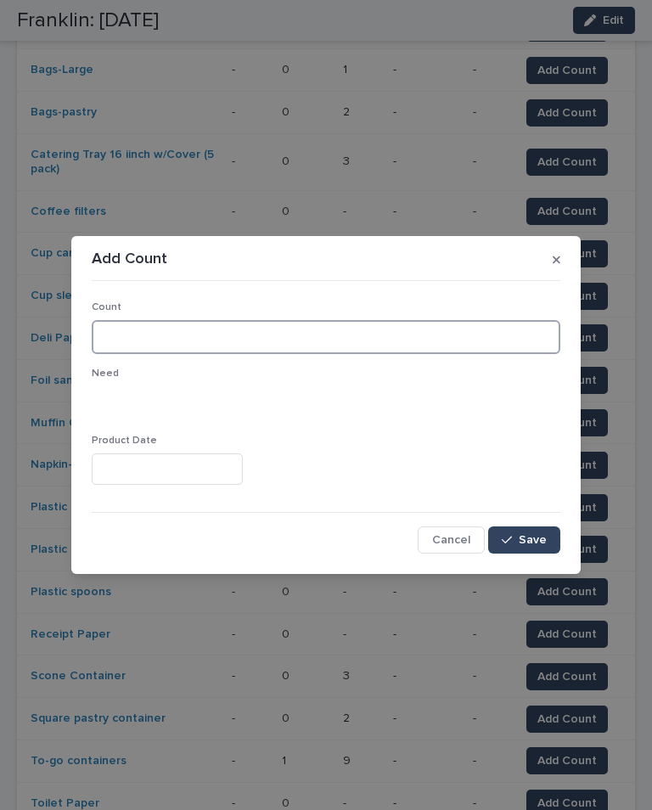
click at [313, 335] on input at bounding box center [326, 337] width 469 height 34
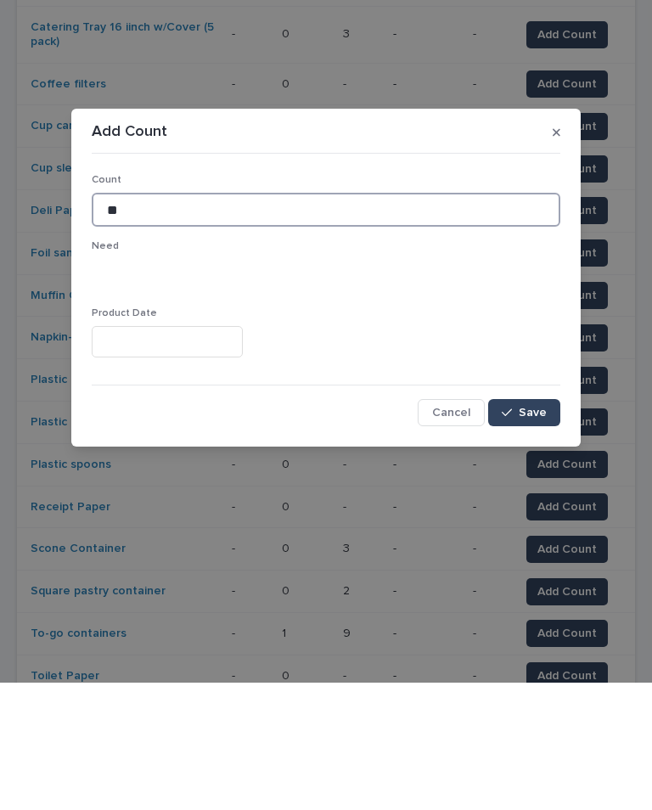
type input "**"
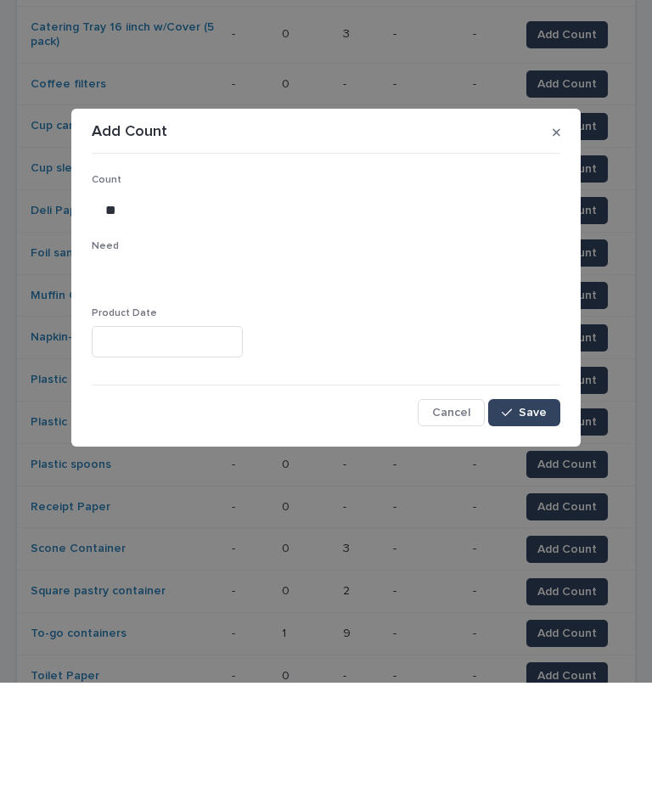
click at [517, 534] on div "button" at bounding box center [510, 540] width 17 height 12
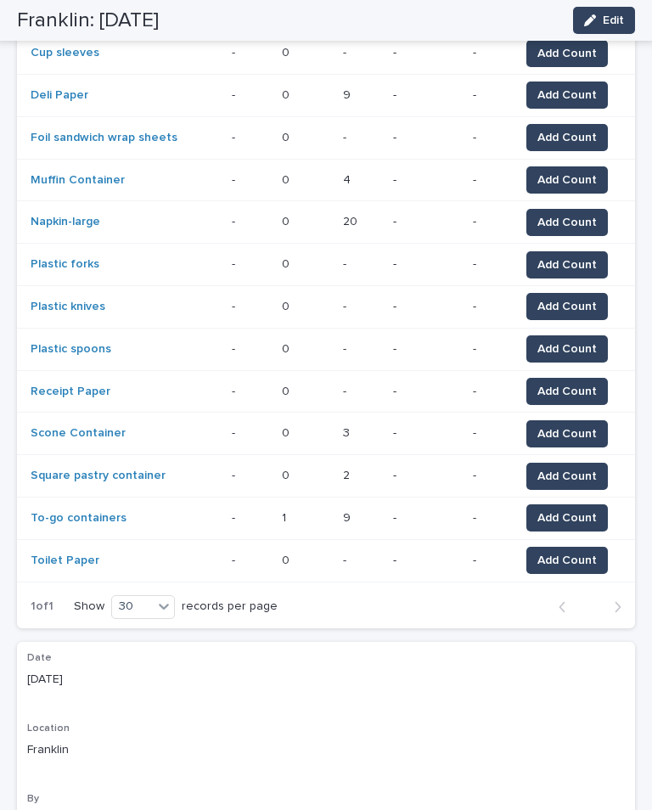
scroll to position [615, 0]
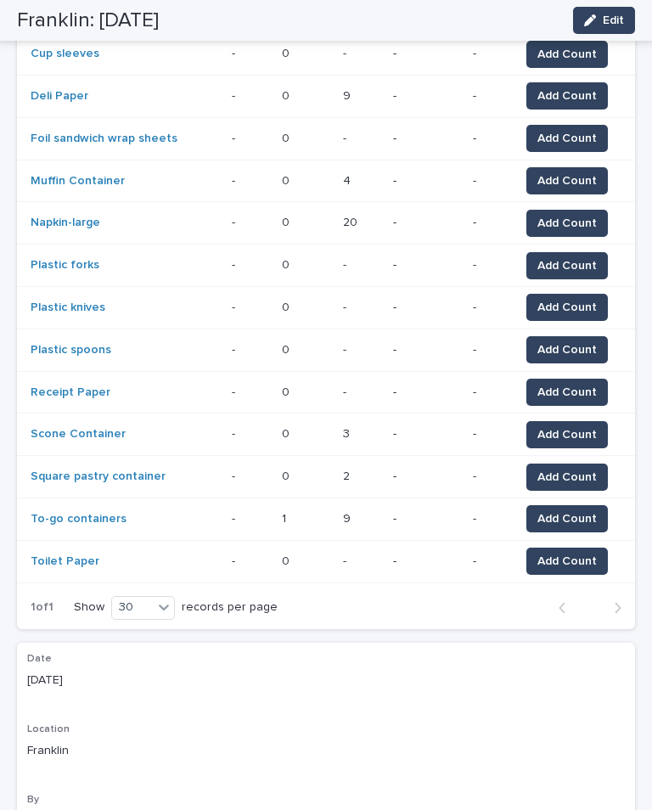
click at [595, 548] on button "Add Count" at bounding box center [567, 561] width 82 height 27
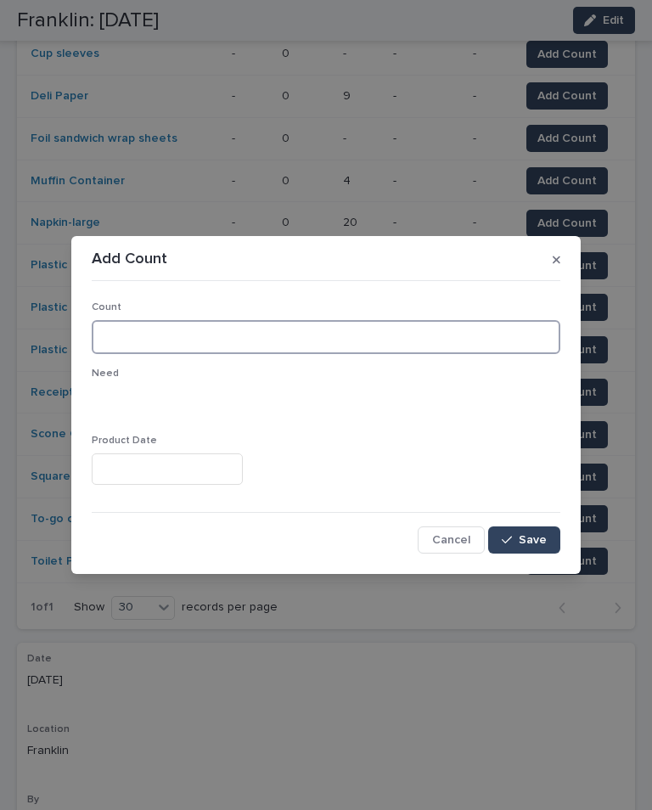
click at [321, 345] on input at bounding box center [326, 337] width 469 height 34
type input "***"
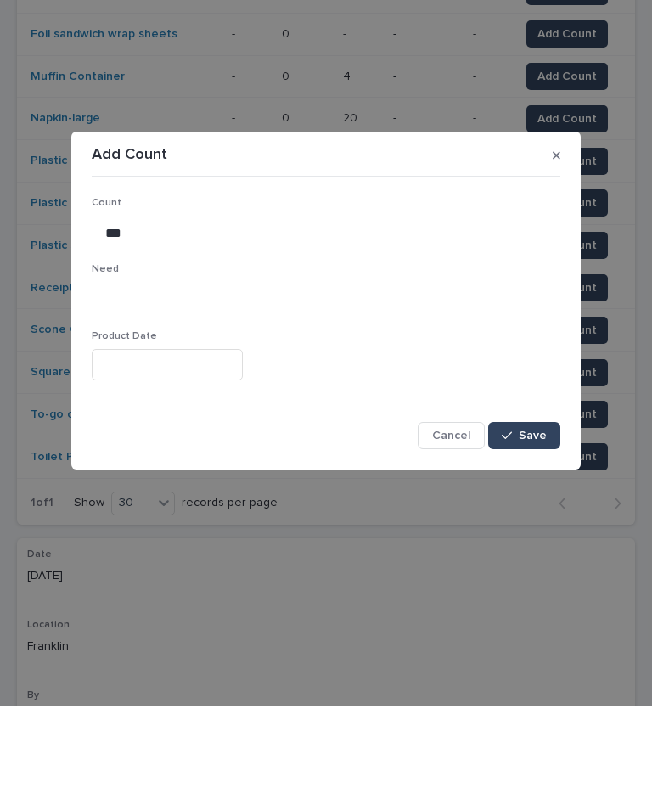
click at [527, 526] on button "Save" at bounding box center [524, 539] width 72 height 27
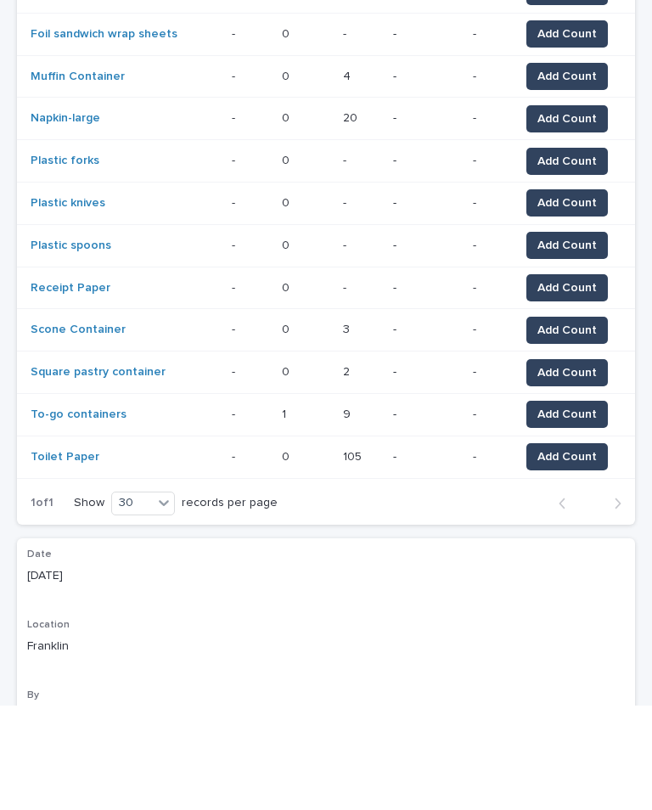
click at [526, 548] on div "Add Count" at bounding box center [564, 561] width 88 height 27
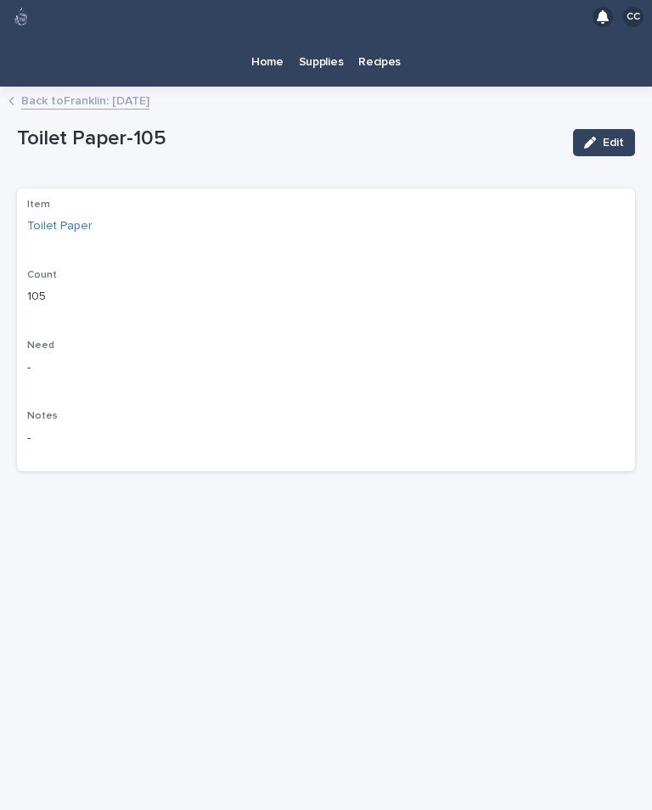
click at [59, 90] on link "Back to Franklin: 9-16-25" at bounding box center [85, 100] width 128 height 20
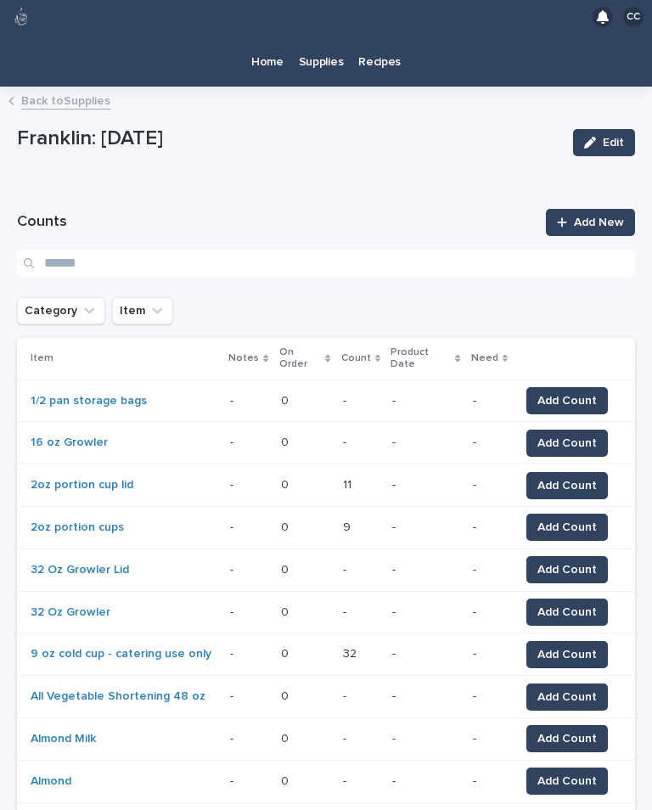
click at [57, 297] on button "Category" at bounding box center [61, 310] width 88 height 27
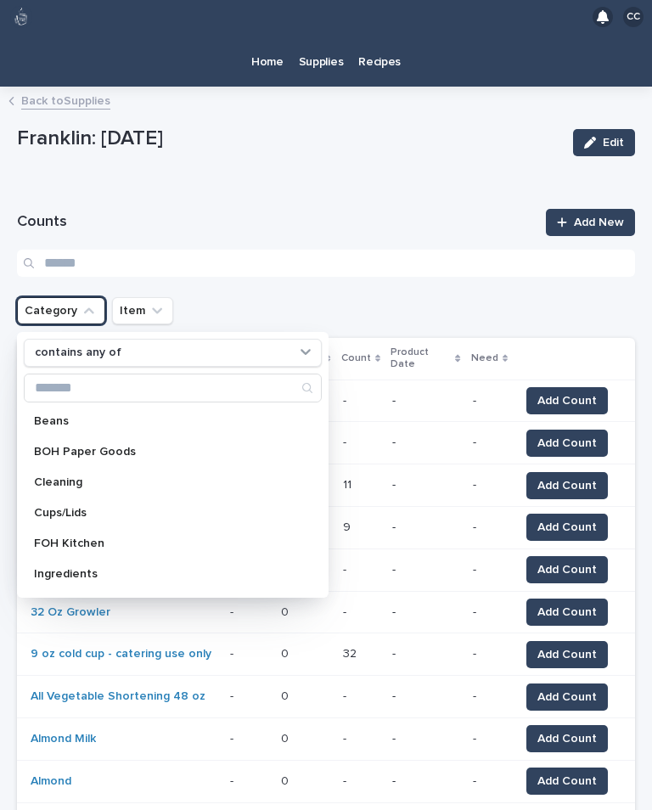
click at [40, 469] on div "Cleaning" at bounding box center [173, 482] width 298 height 27
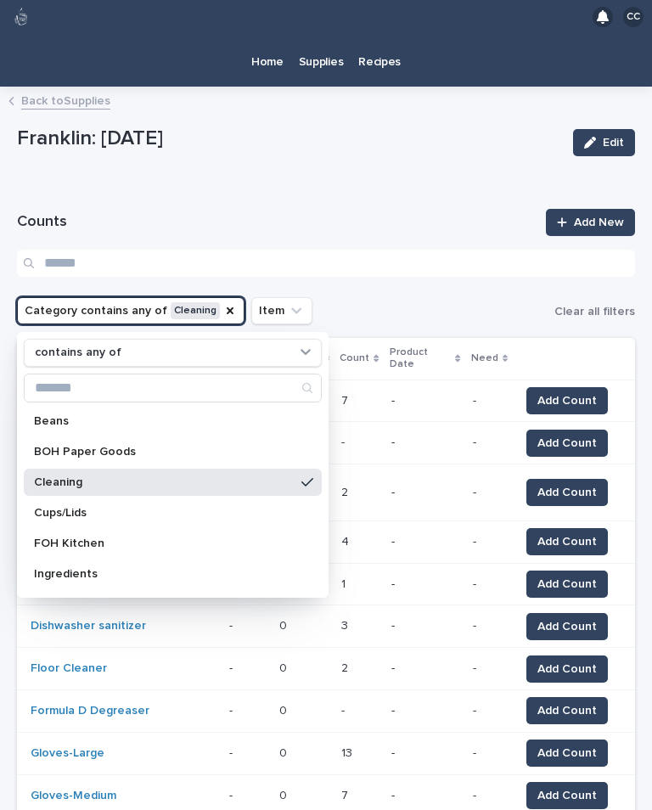
click at [141, 499] on div "Cups/Lids" at bounding box center [173, 512] width 298 height 27
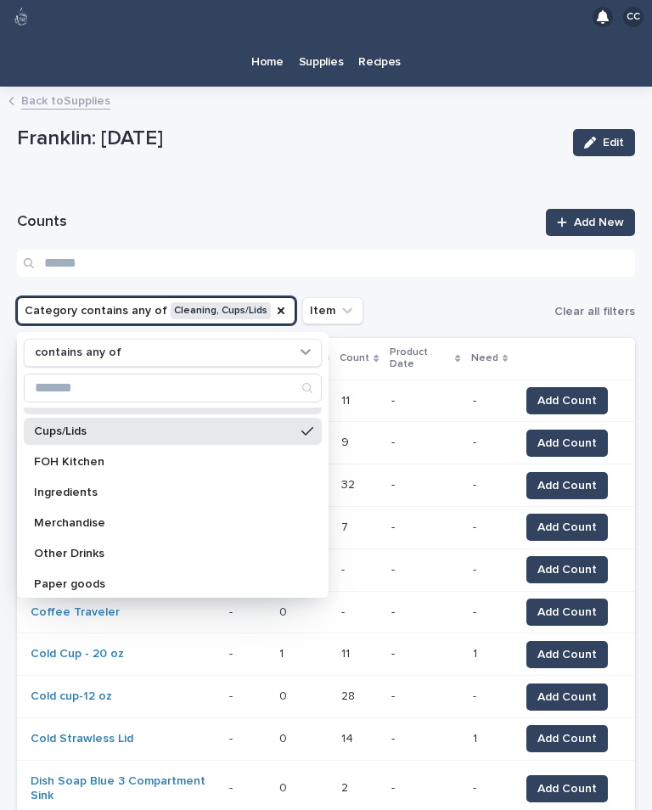
scroll to position [68, 0]
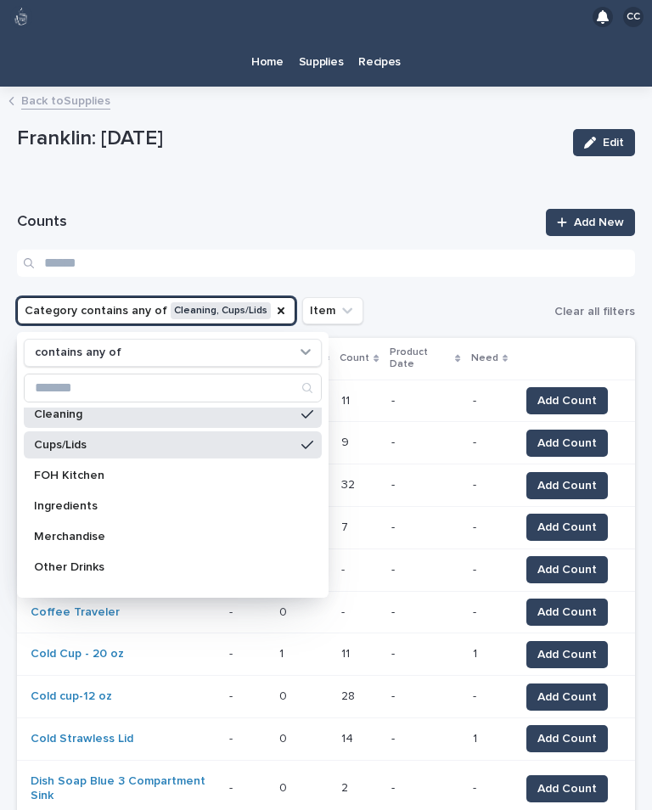
click at [192, 470] on p "FOH Kitchen" at bounding box center [164, 476] width 261 height 12
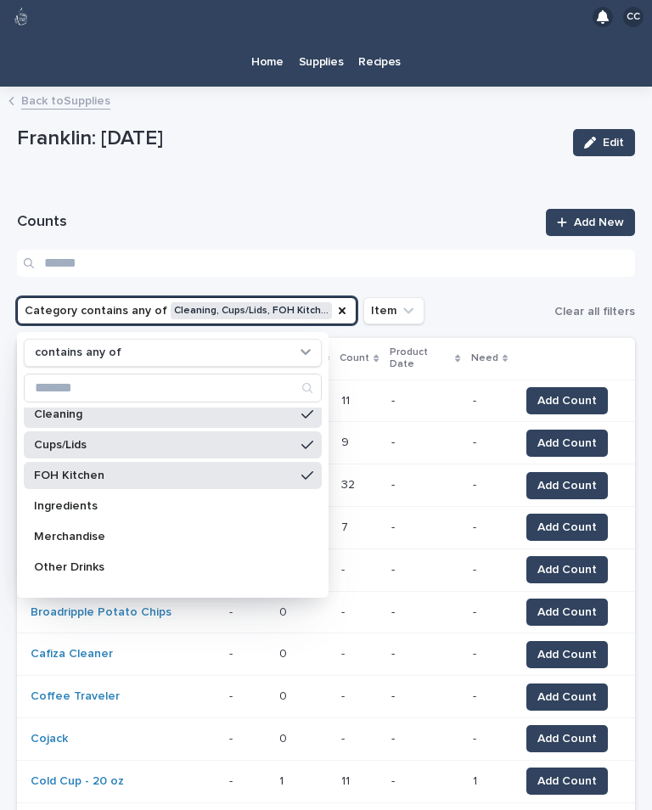
click at [139, 561] on p "Other Drinks" at bounding box center [164, 567] width 261 height 12
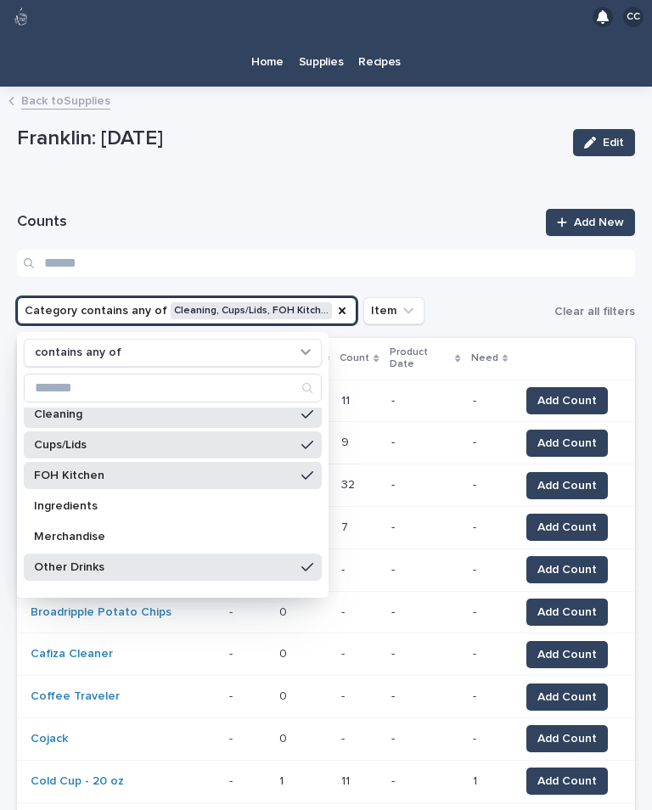
click at [155, 531] on p "Merchandise" at bounding box center [164, 537] width 261 height 12
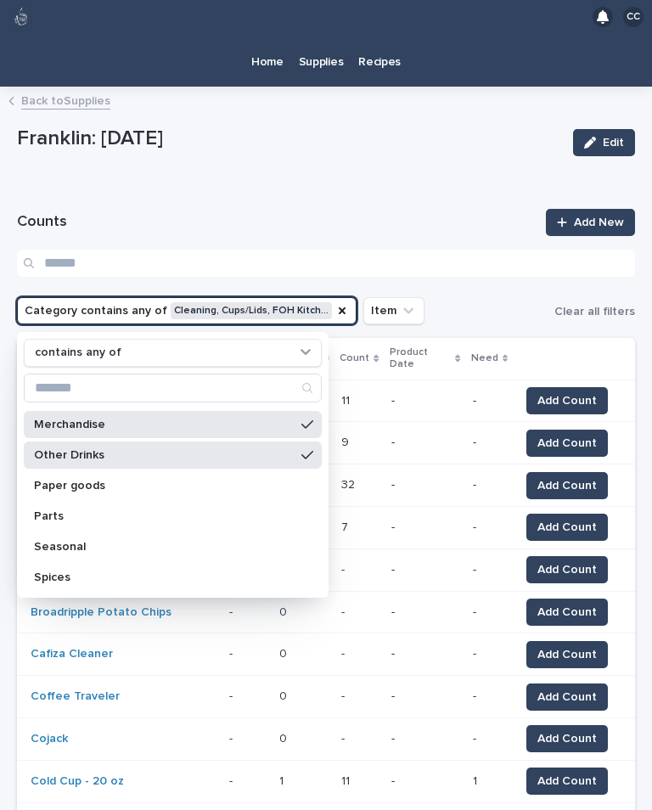
scroll to position [181, 0]
click at [87, 479] on p "Paper goods" at bounding box center [164, 485] width 261 height 12
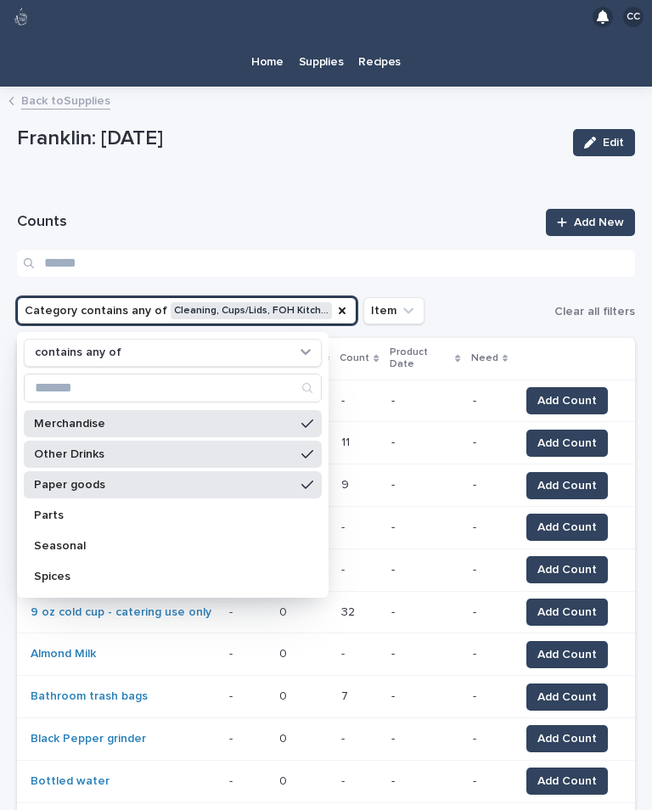
scroll to position [226, 0]
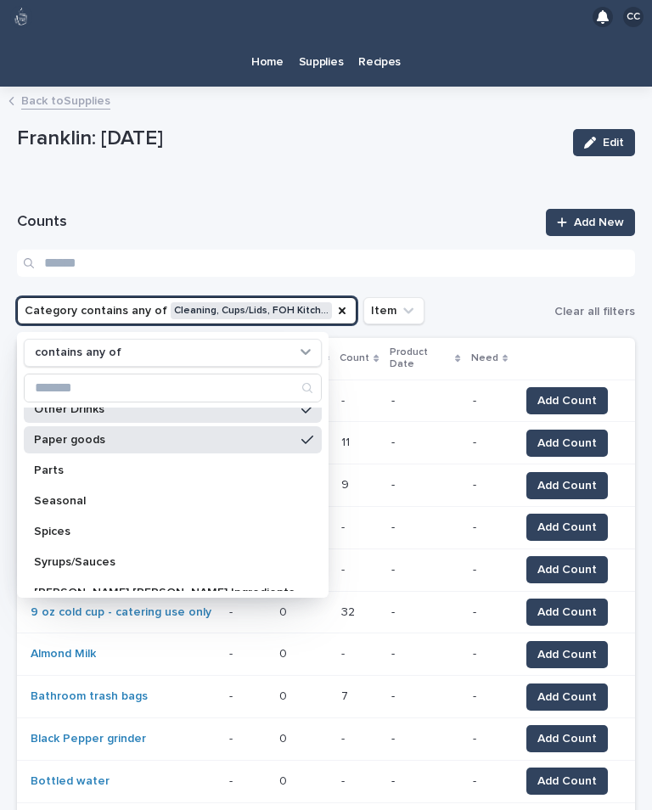
click at [142, 556] on p "Syrups/Sauces" at bounding box center [164, 562] width 261 height 12
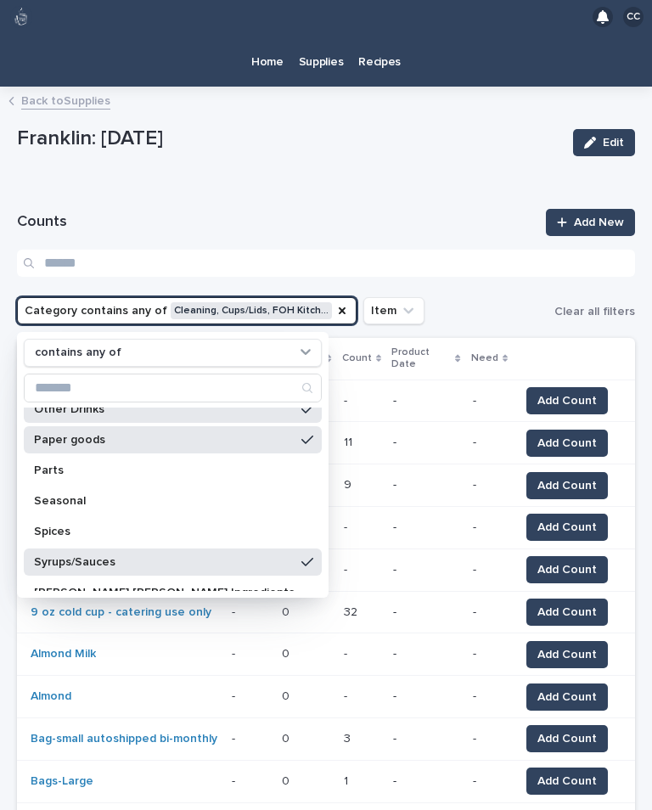
scroll to position [272, 0]
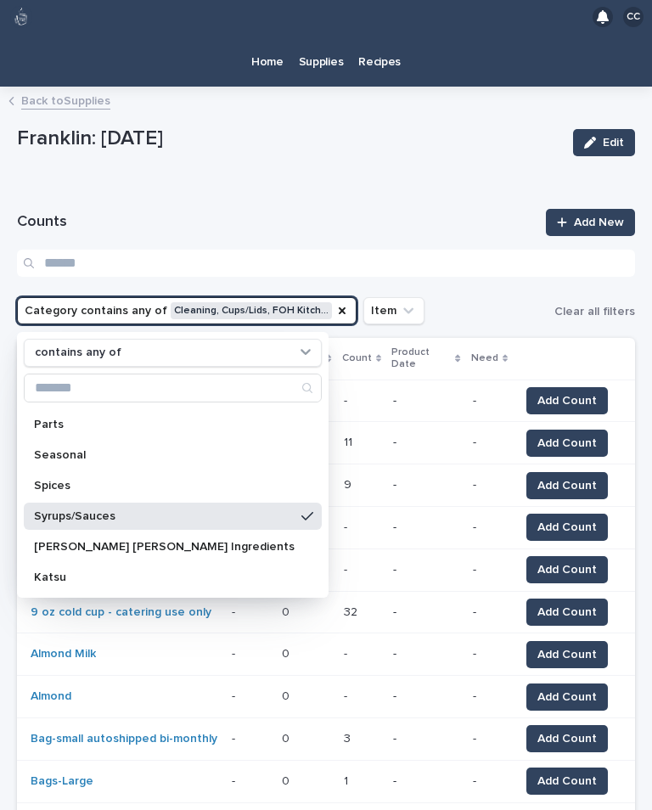
click at [130, 571] on p "Katsu" at bounding box center [164, 577] width 261 height 12
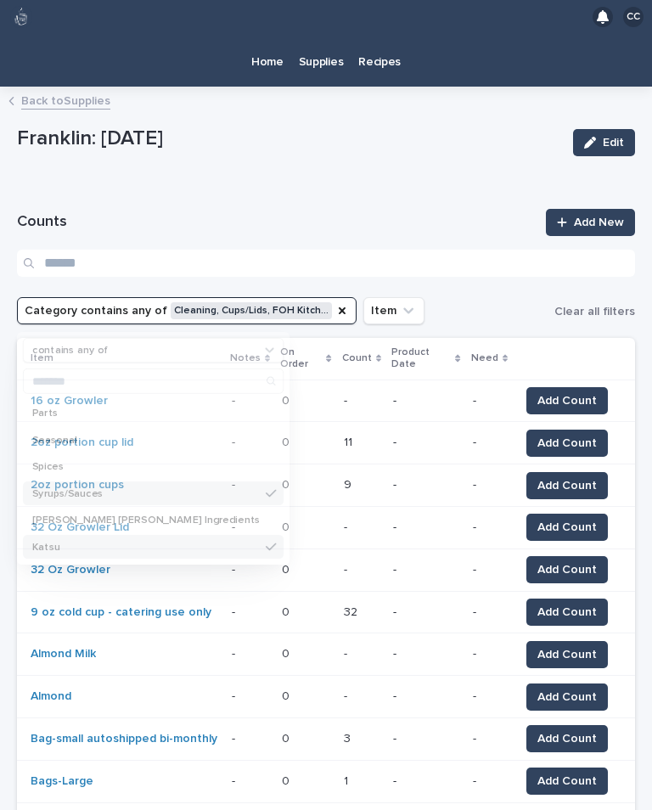
click at [215, 349] on div "Item" at bounding box center [125, 358] width 189 height 19
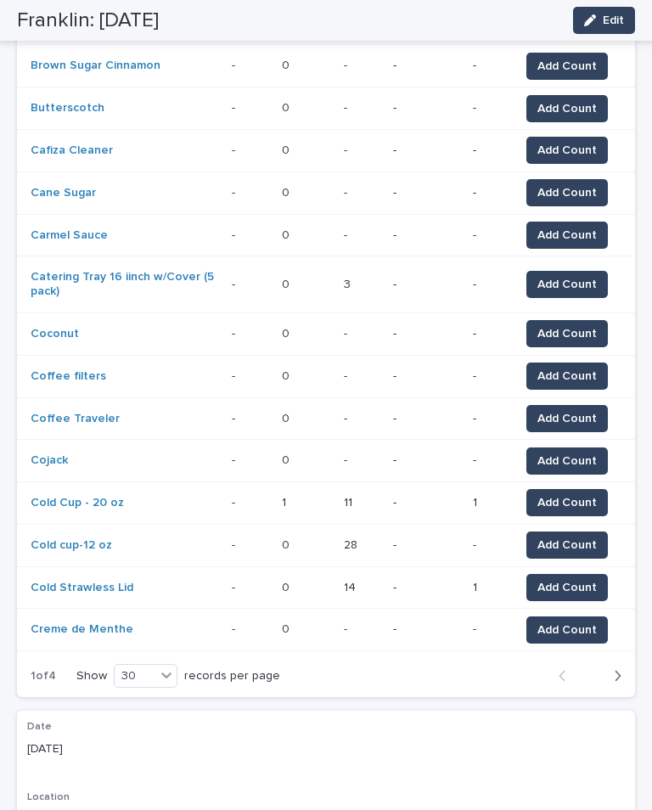
scroll to position [1010, 0]
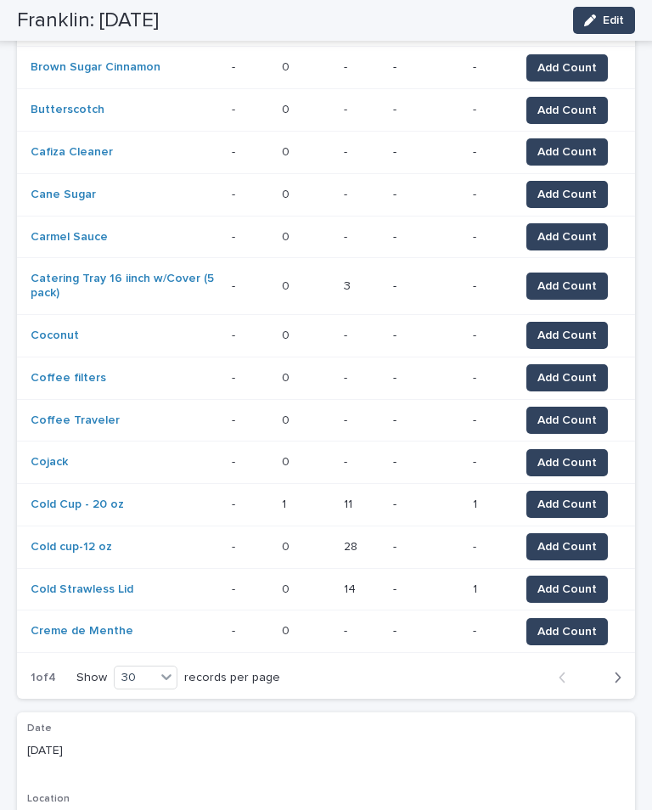
click at [615, 592] on icon "button" at bounding box center [618, 677] width 8 height 15
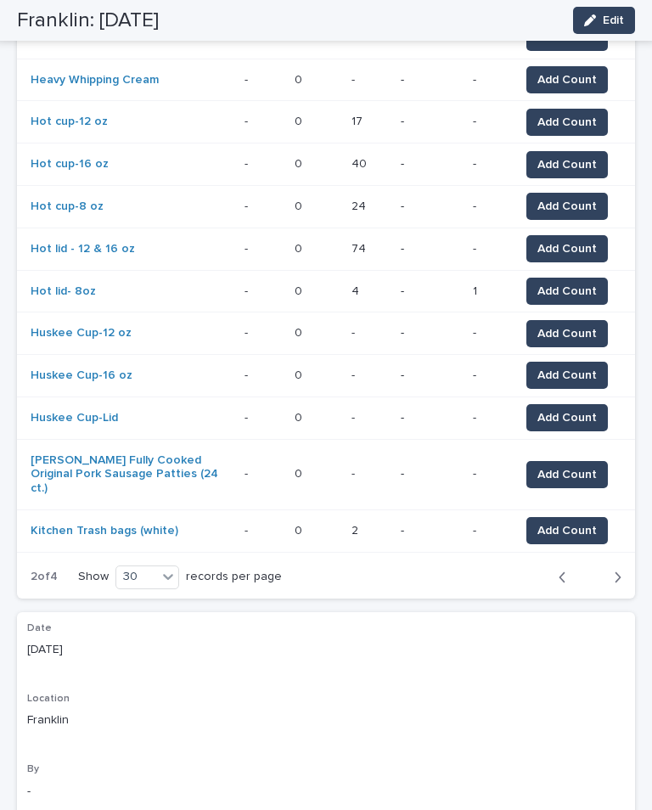
scroll to position [1164, 0]
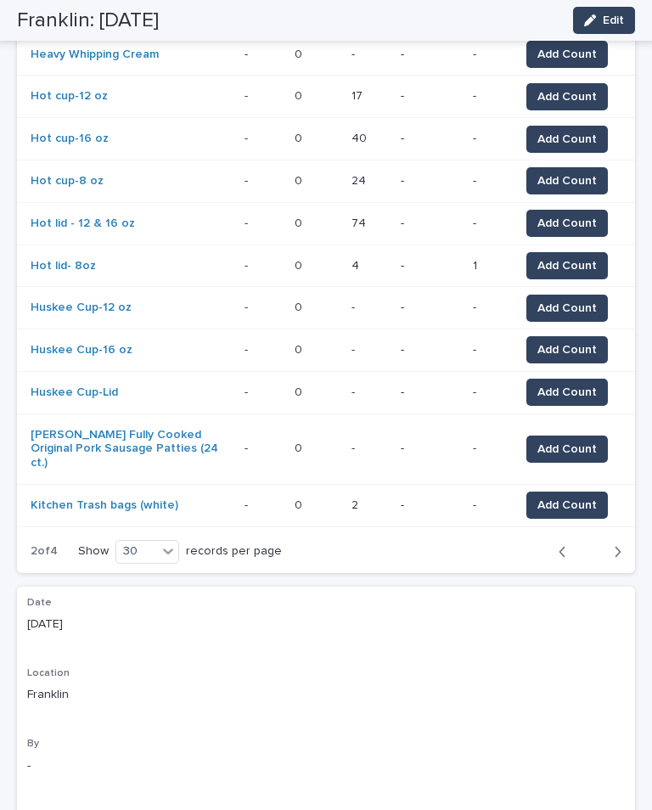
click at [615, 544] on icon "button" at bounding box center [618, 551] width 8 height 15
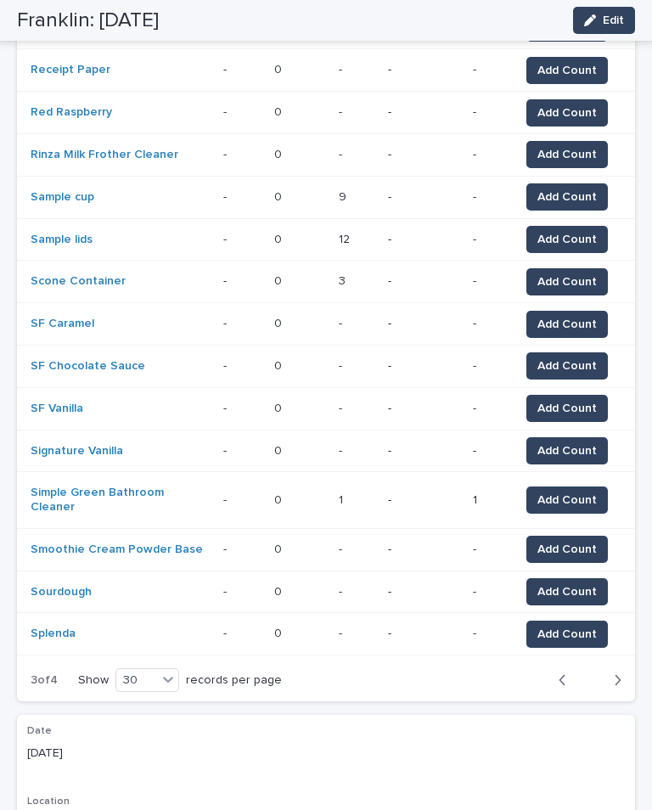
scroll to position [1006, 0]
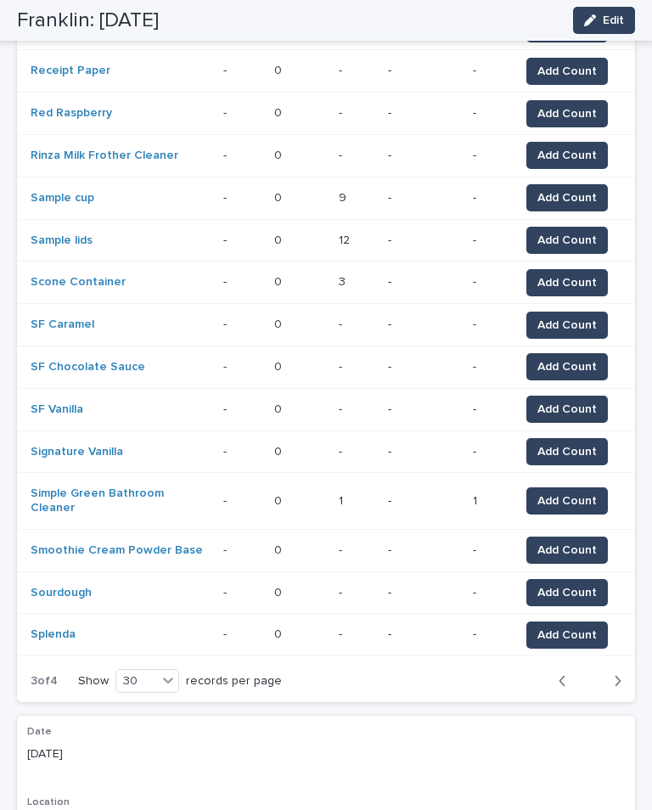
click at [599, 592] on button "Next" at bounding box center [612, 680] width 45 height 15
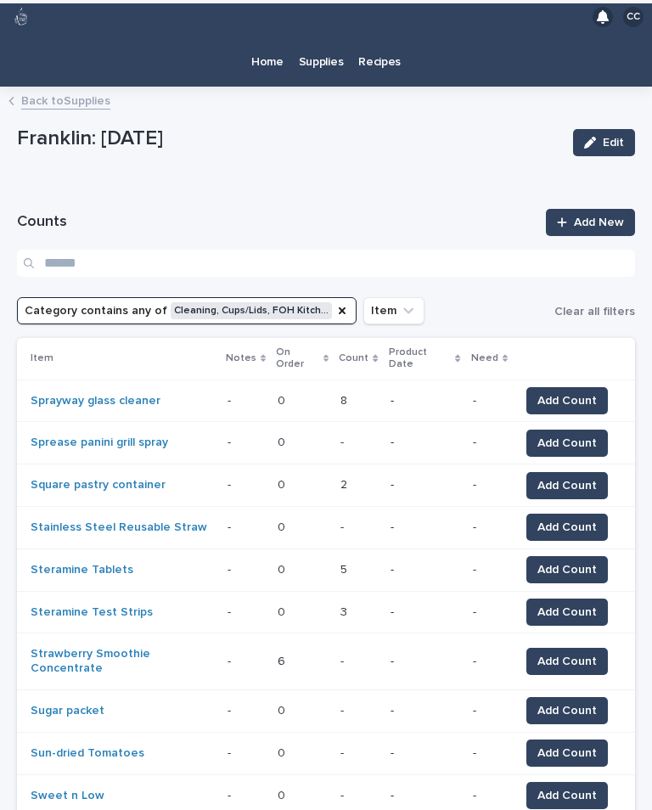
scroll to position [-139, 0]
click at [327, 288] on div "Loading... Saving… Loading... Saving… Counts Add New Category contains any of C…" at bounding box center [326, 799] width 618 height 1255
click at [326, 168] on div "[PERSON_NAME]: [DATE] Edit" at bounding box center [326, 142] width 618 height 51
click at [320, 287] on div "Loading... Saving… Loading... Saving… Counts Add New Category contains any of C…" at bounding box center [326, 799] width 618 height 1255
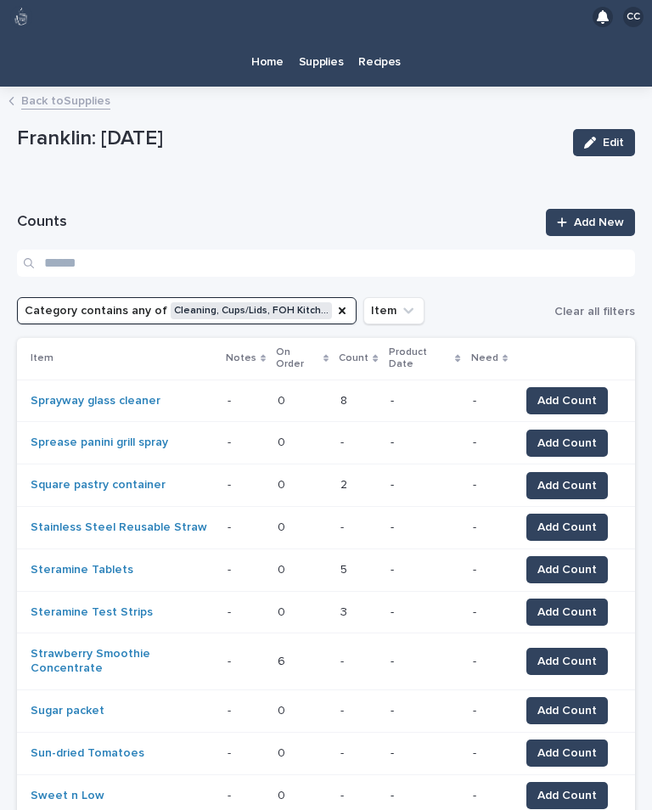
click at [335, 304] on icon "Category" at bounding box center [342, 311] width 14 height 14
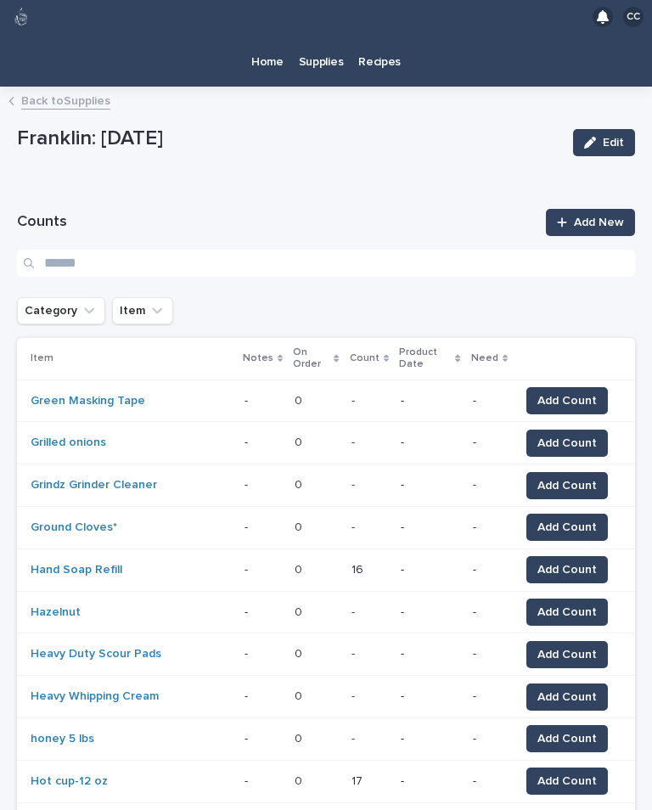
click at [51, 297] on button "Category" at bounding box center [61, 310] width 88 height 27
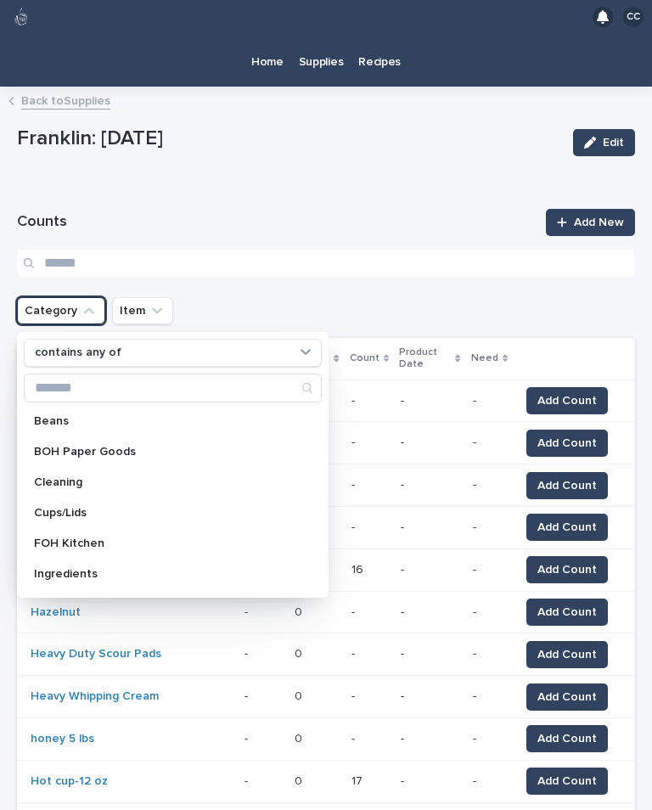
click at [176, 476] on p "Cleaning" at bounding box center [164, 482] width 261 height 12
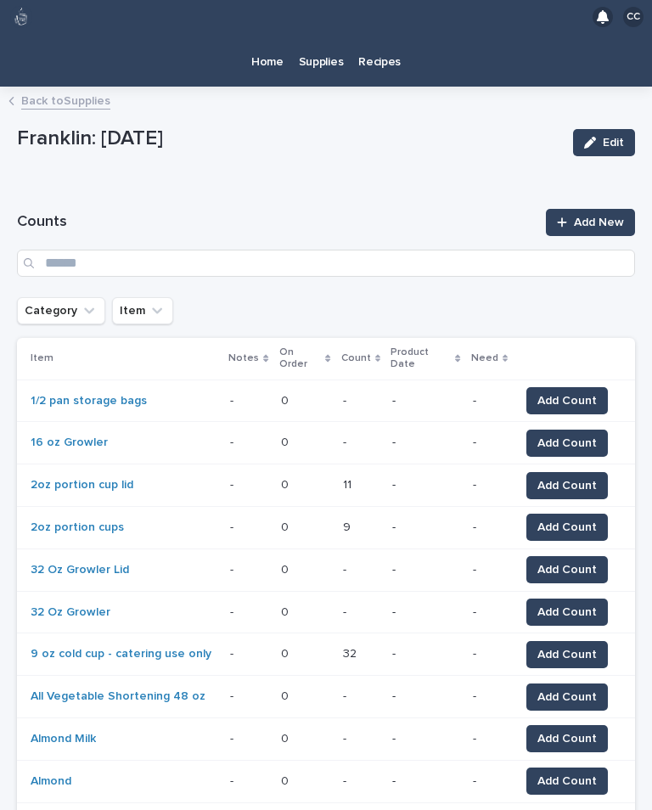
click at [93, 319] on button "Category" at bounding box center [61, 310] width 88 height 27
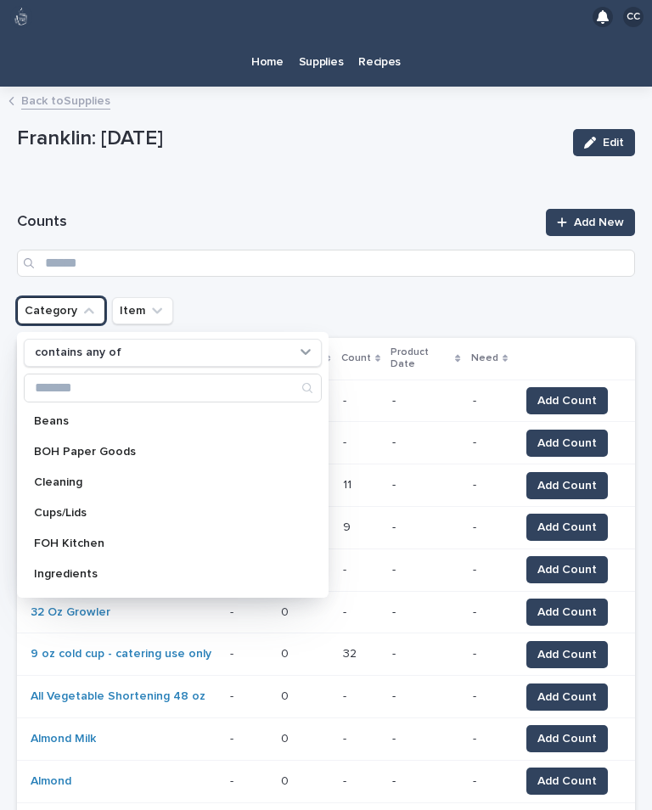
click at [102, 486] on p "Cleaning" at bounding box center [164, 482] width 261 height 12
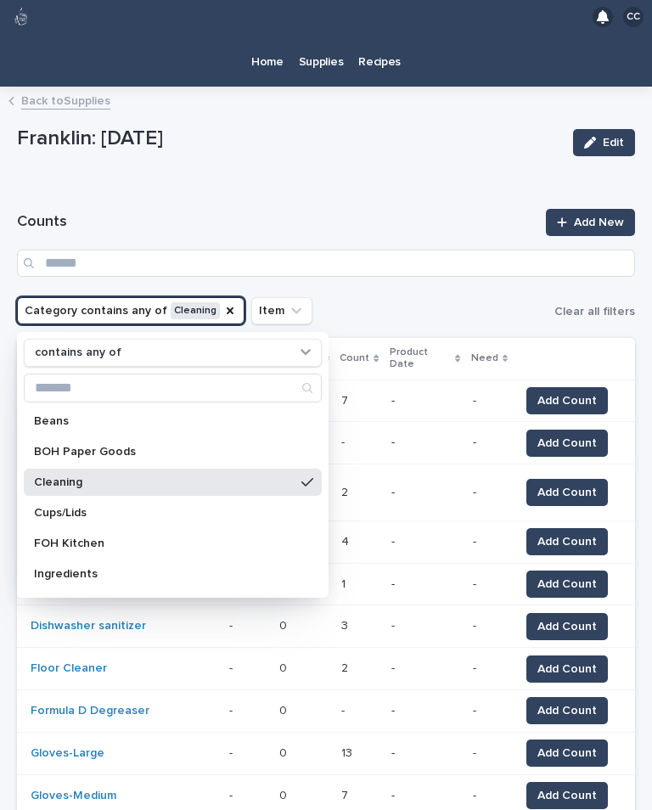
click at [391, 163] on div "[PERSON_NAME]: [DATE] Edit" at bounding box center [326, 142] width 618 height 51
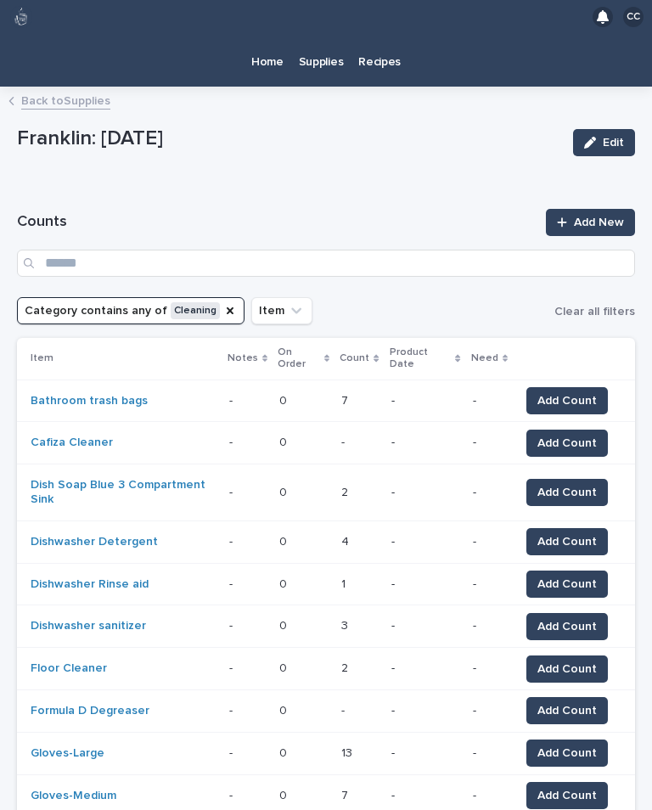
click at [569, 435] on span "Add Count" at bounding box center [566, 443] width 59 height 17
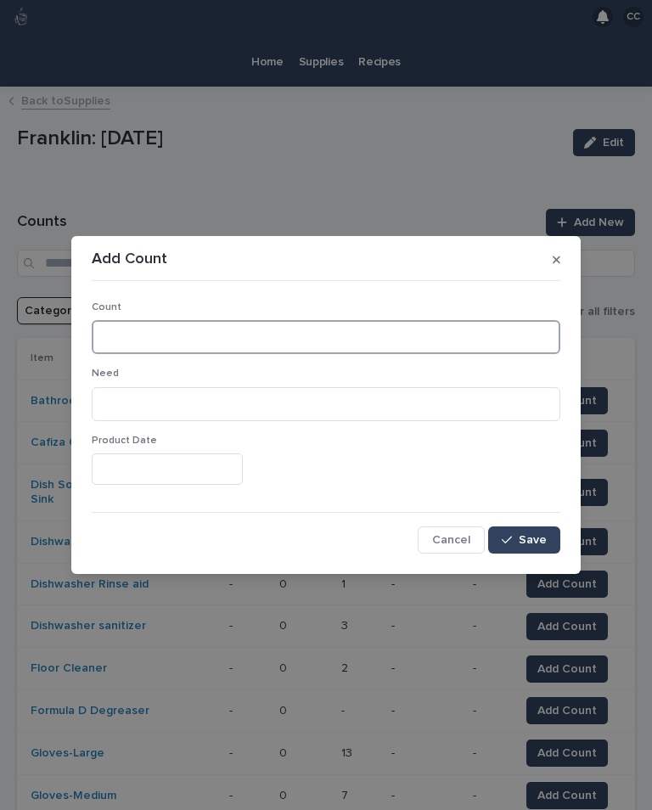
click at [184, 332] on input at bounding box center [326, 337] width 469 height 34
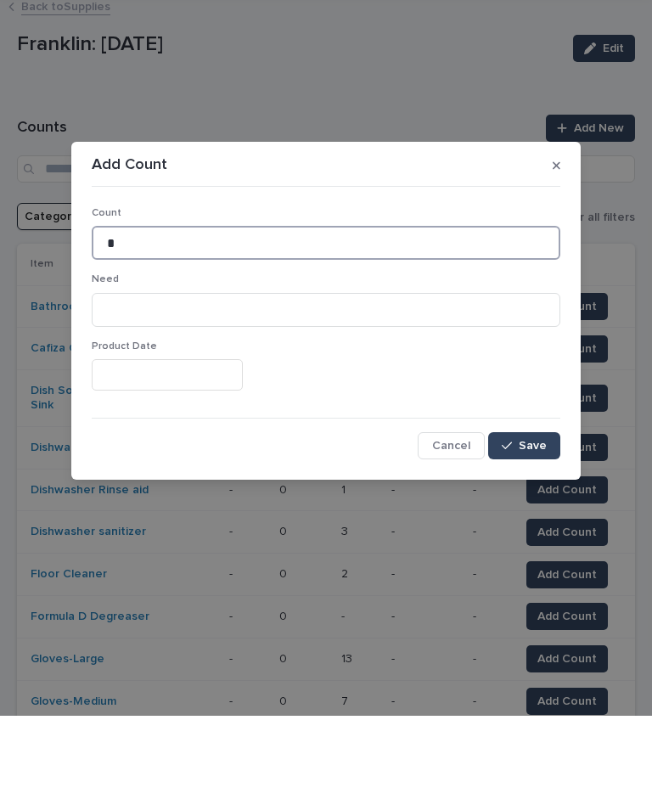
type input "*"
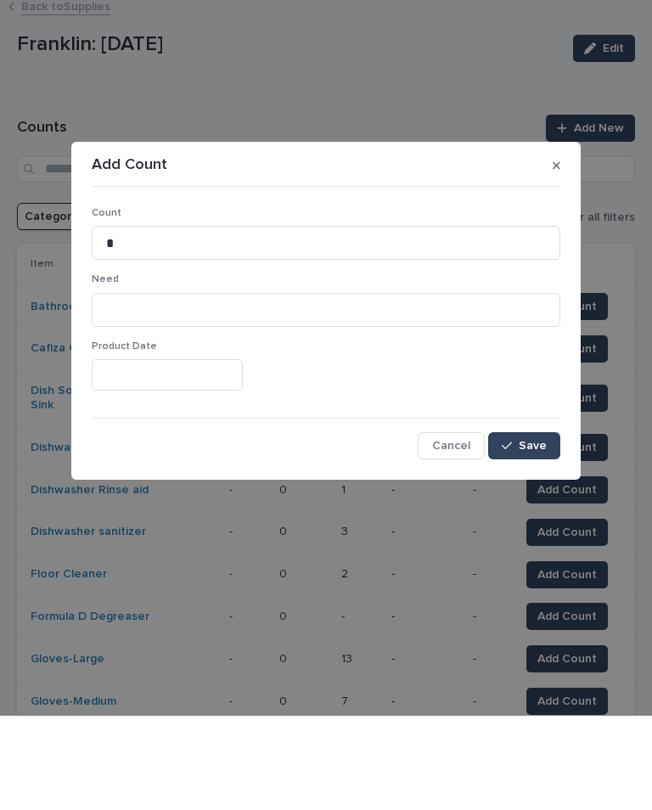
click at [531, 534] on span "Save" at bounding box center [533, 540] width 28 height 12
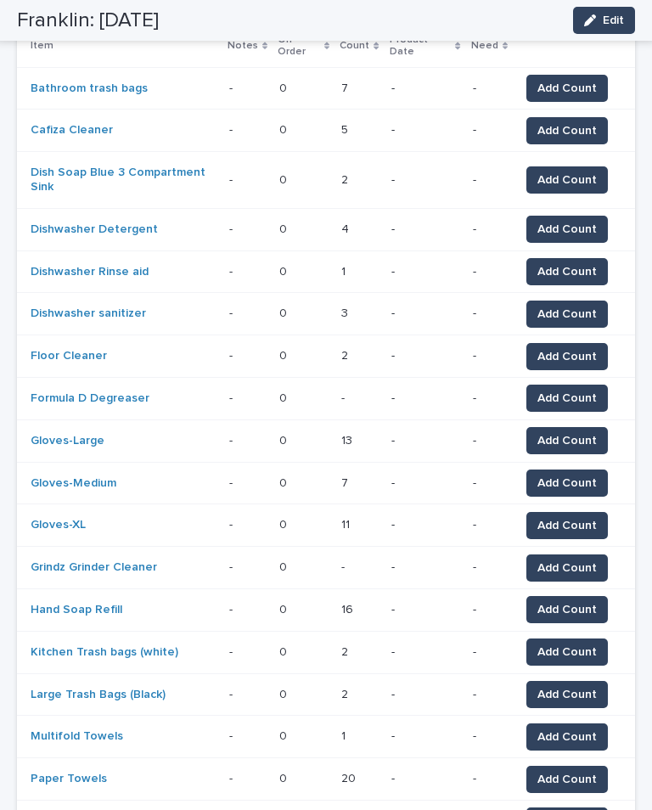
scroll to position [355, 0]
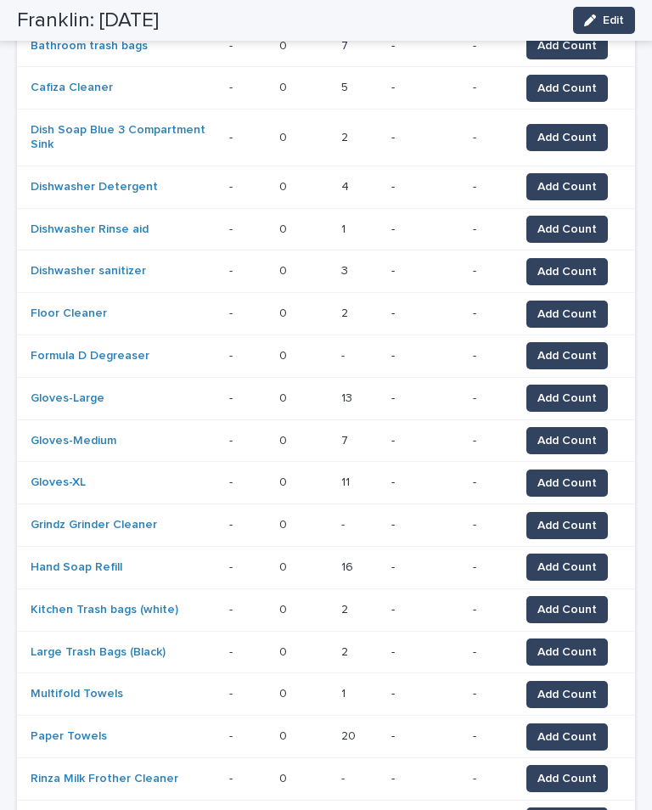
click at [573, 517] on span "Add Count" at bounding box center [566, 525] width 59 height 17
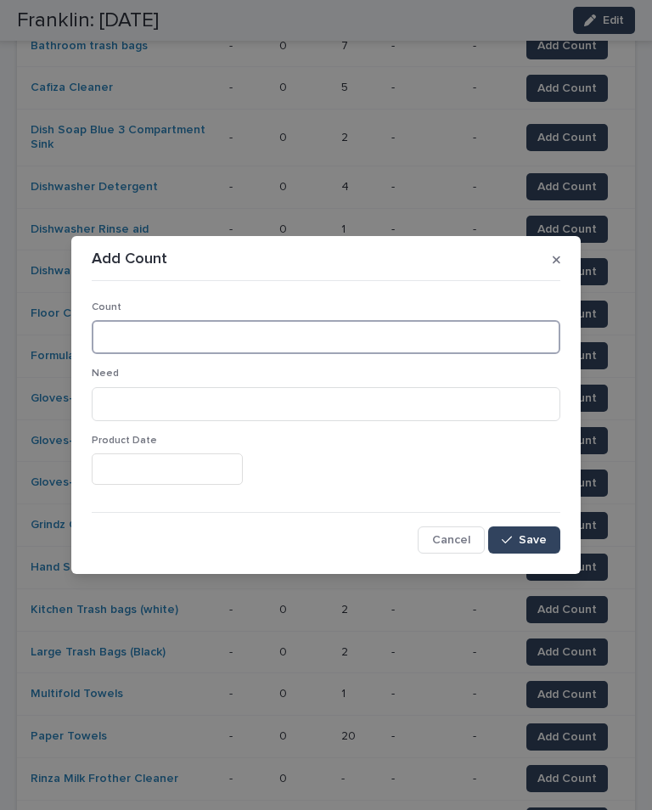
click at [220, 335] on input at bounding box center [326, 337] width 469 height 34
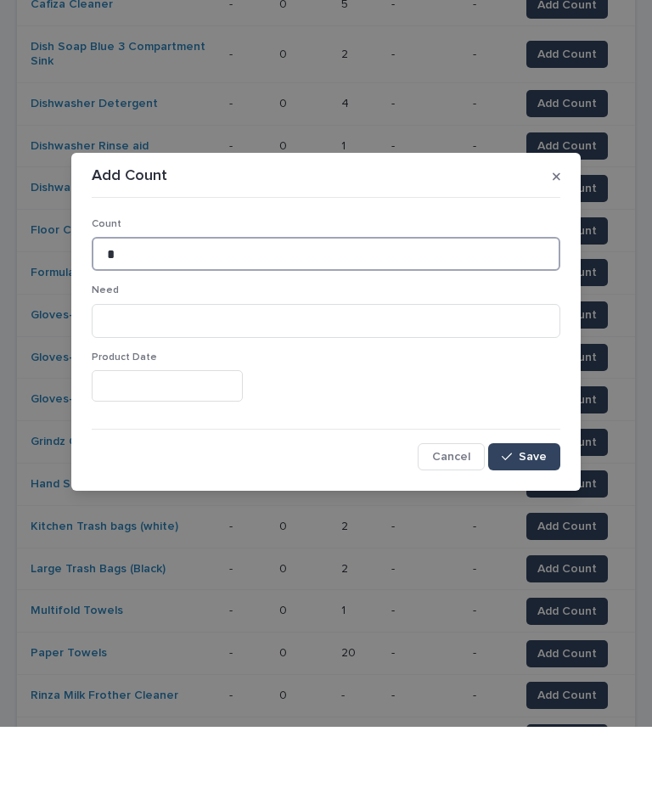
type input "*"
click at [542, 534] on span "Save" at bounding box center [533, 540] width 28 height 12
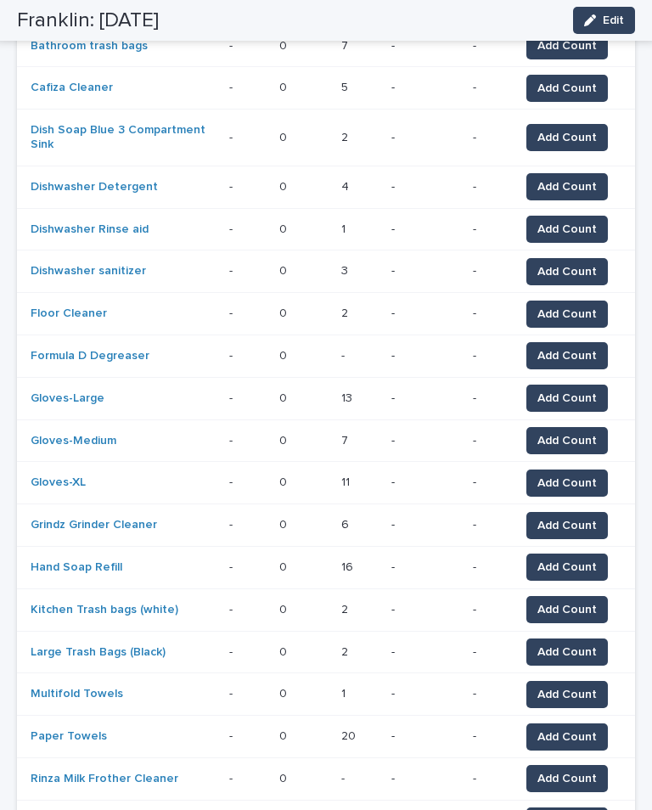
click at [570, 770] on span "Add Count" at bounding box center [566, 778] width 59 height 17
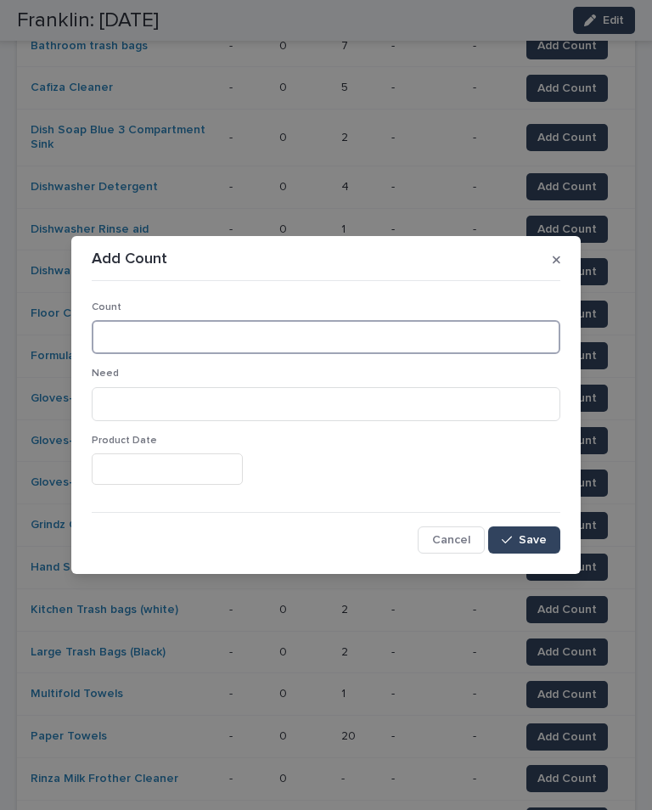
click at [226, 331] on input at bounding box center [326, 337] width 469 height 34
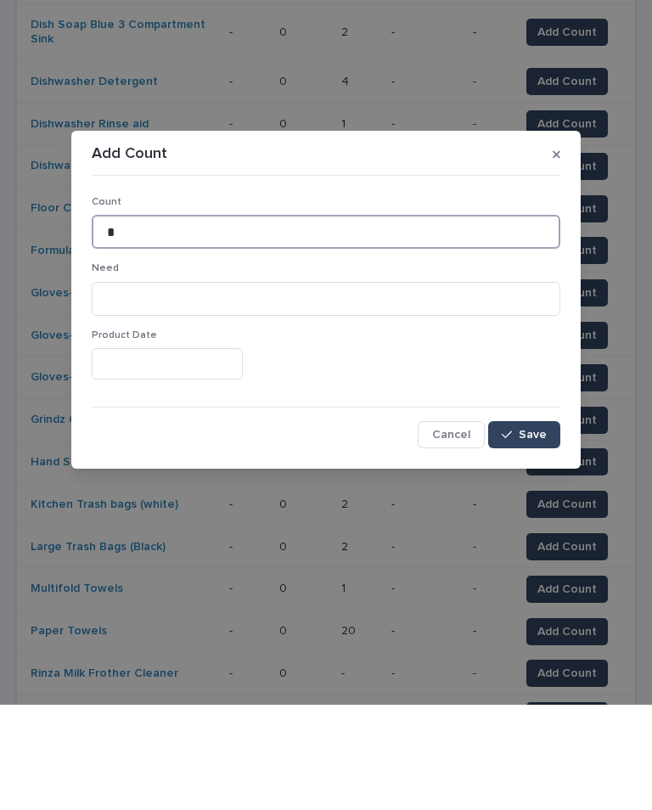
type input "*"
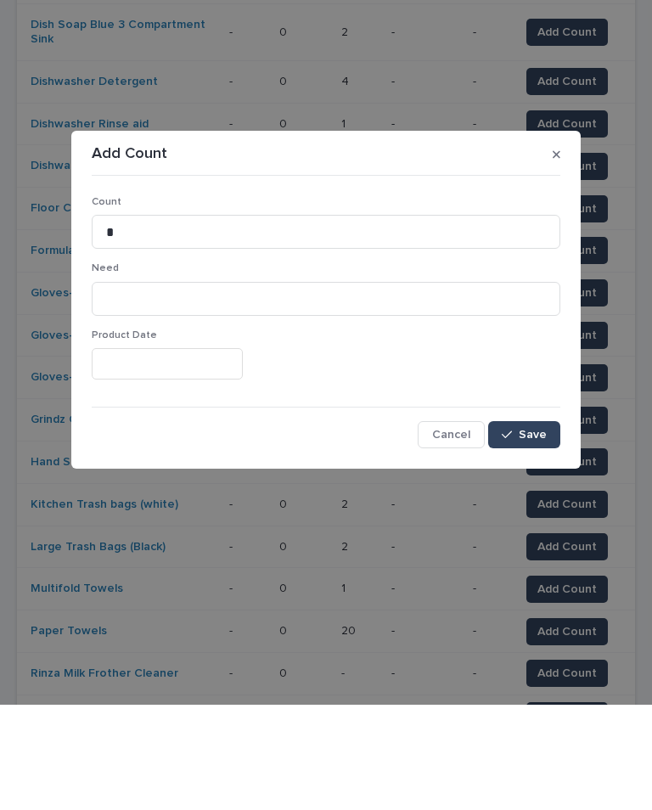
click at [540, 534] on span "Save" at bounding box center [533, 540] width 28 height 12
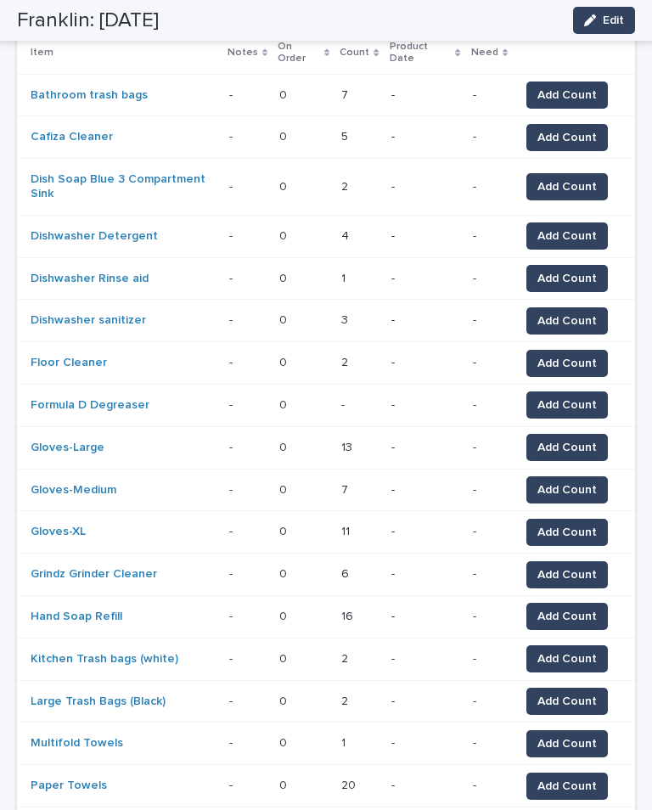
scroll to position [302, 0]
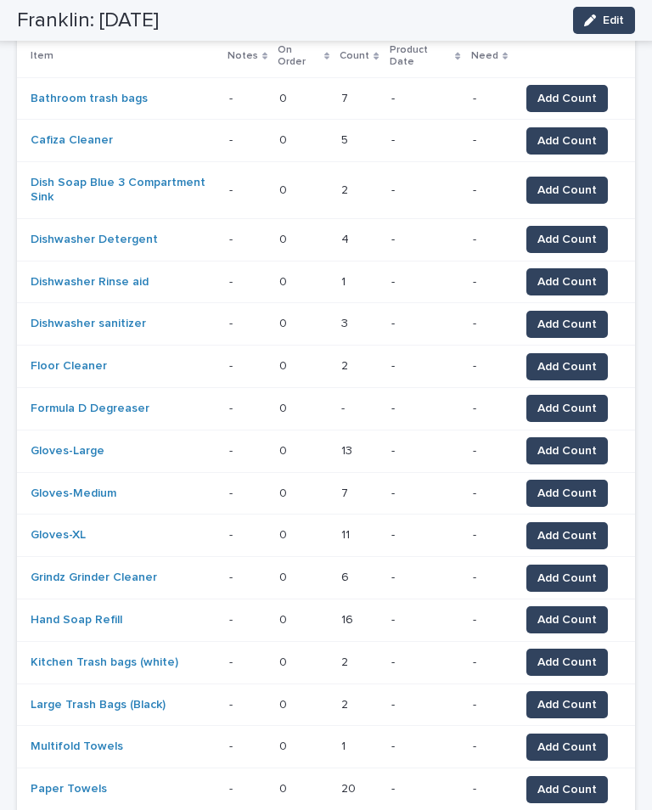
click at [586, 400] on span "Add Count" at bounding box center [566, 408] width 59 height 17
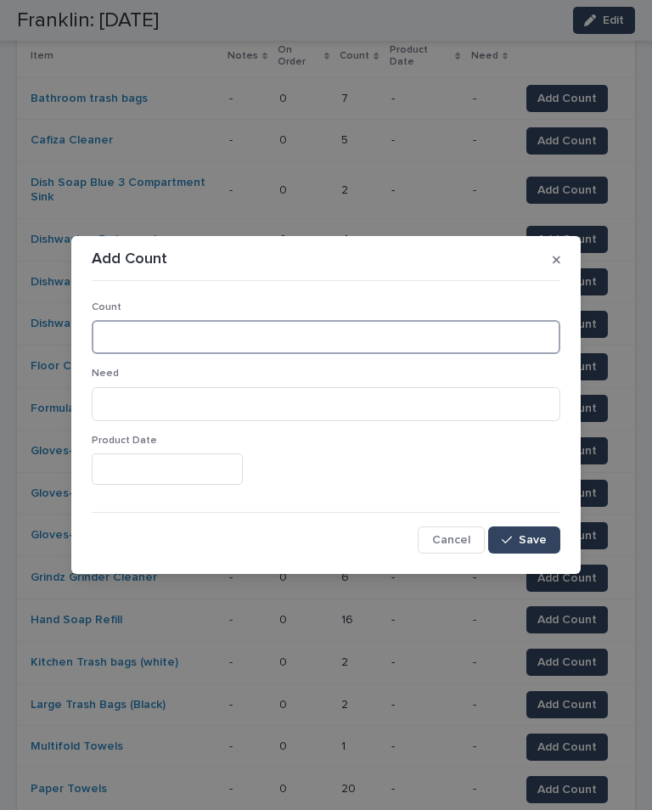
click at [410, 352] on input at bounding box center [326, 337] width 469 height 34
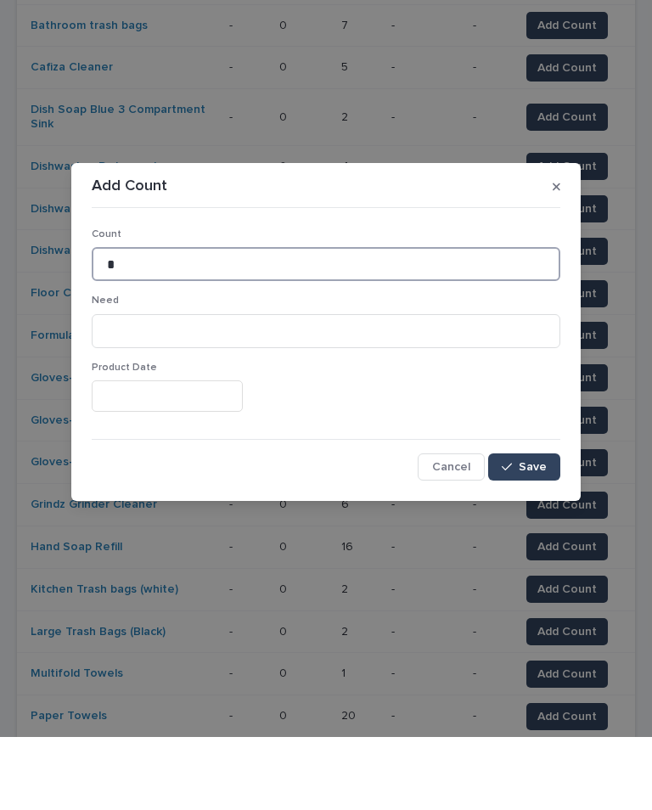
type input "*"
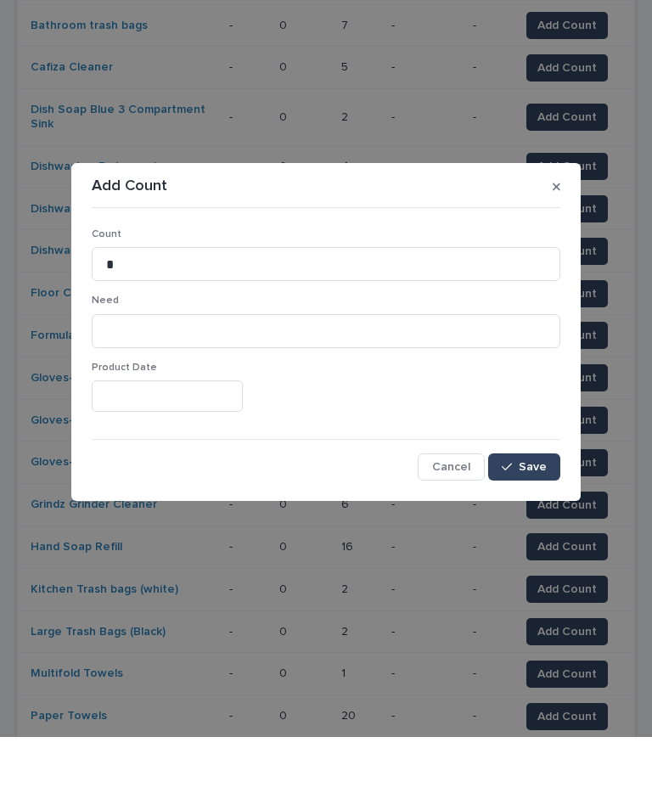
click at [548, 526] on button "Save" at bounding box center [524, 539] width 72 height 27
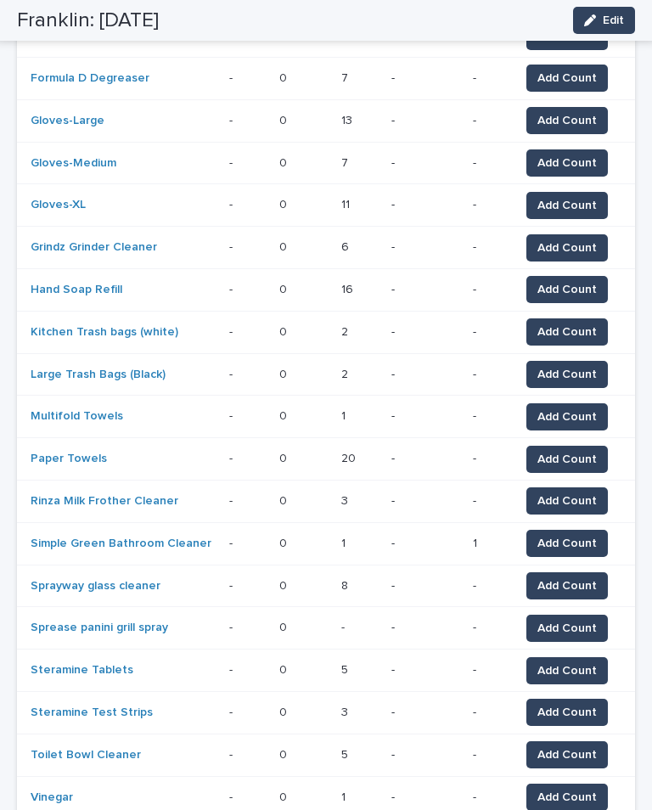
scroll to position [631, 0]
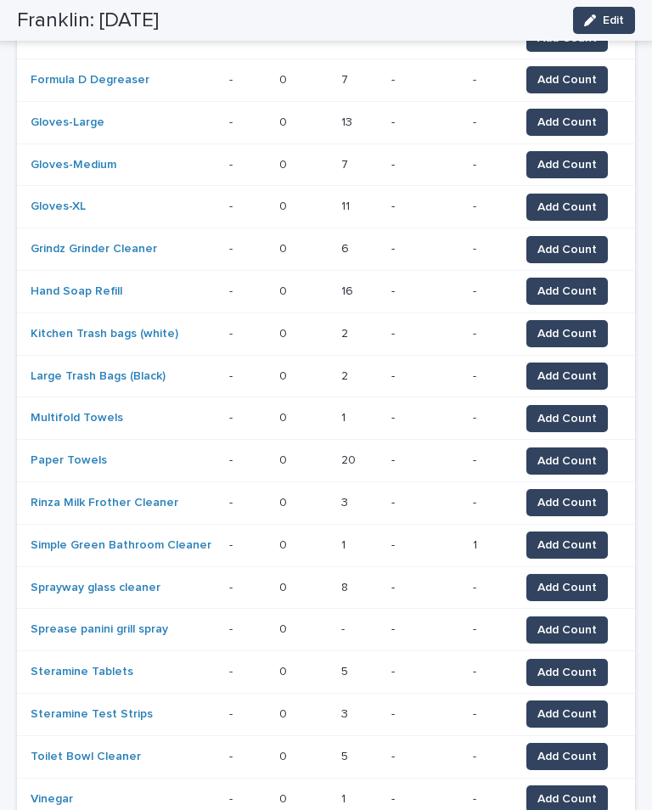
click at [575, 622] on span "Add Count" at bounding box center [566, 630] width 59 height 17
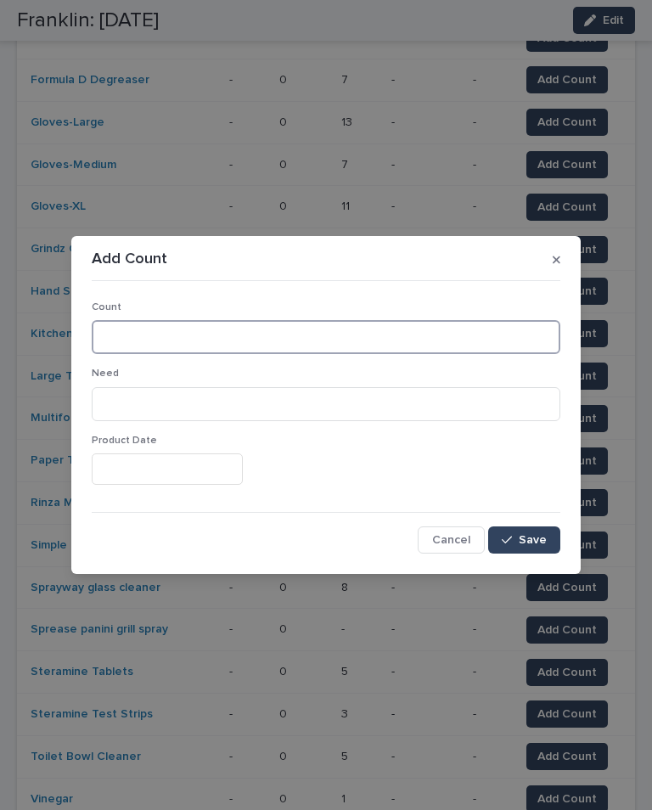
click at [358, 349] on input at bounding box center [326, 337] width 469 height 34
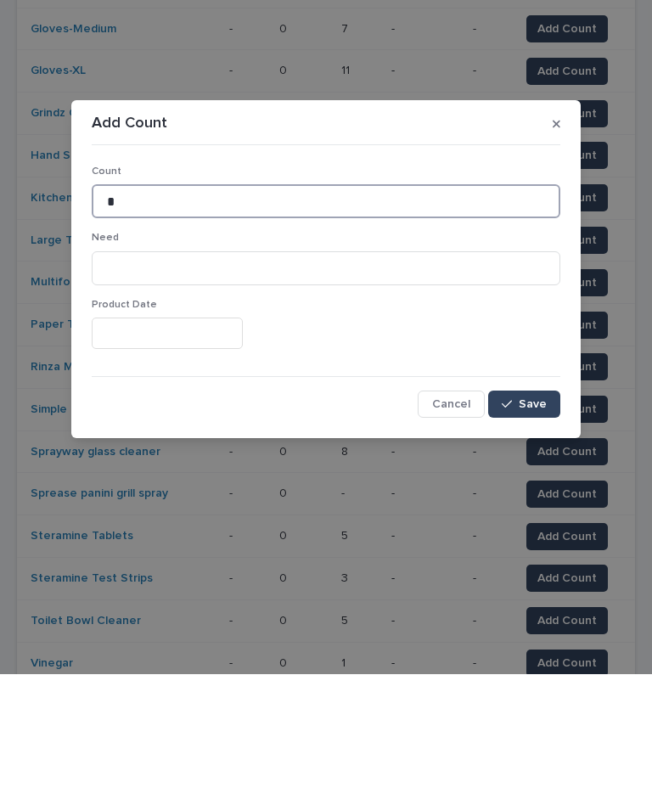
type input "*"
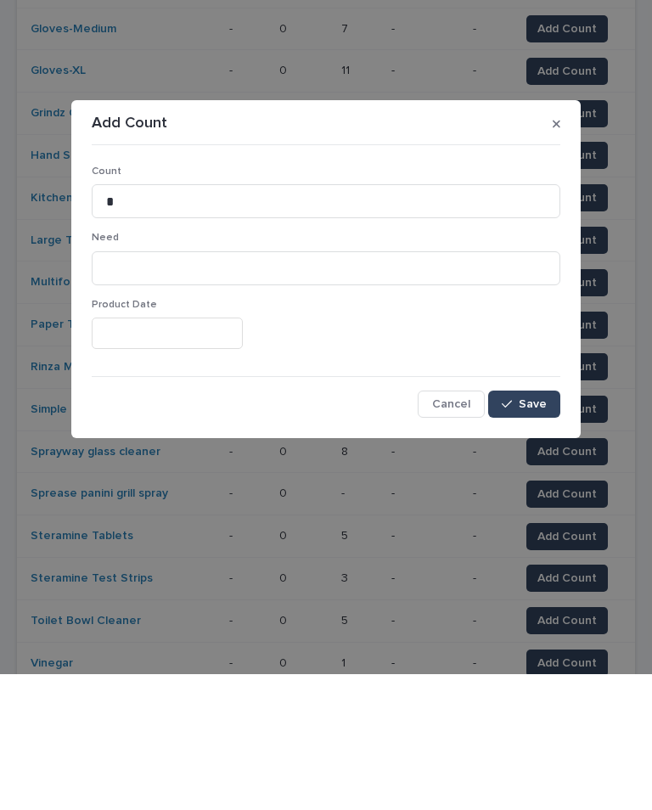
click at [532, 534] on span "Save" at bounding box center [533, 540] width 28 height 12
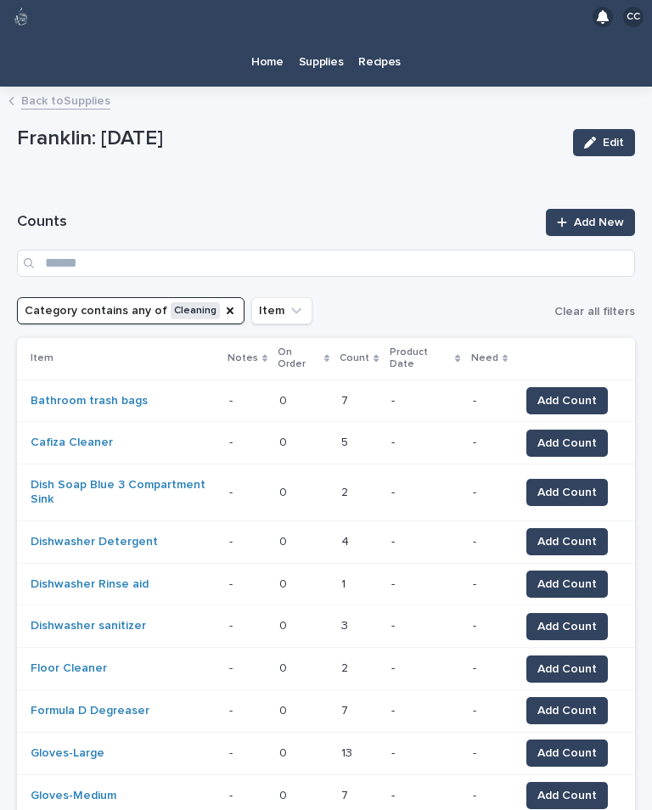
scroll to position [0, 0]
click at [223, 307] on icon "Category" at bounding box center [230, 311] width 14 height 14
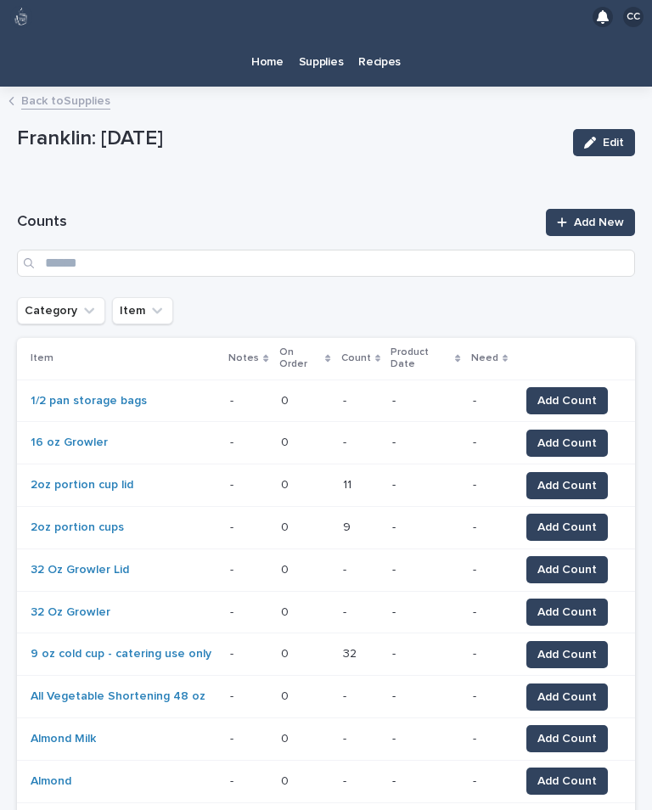
click at [59, 304] on button "Category" at bounding box center [61, 310] width 88 height 27
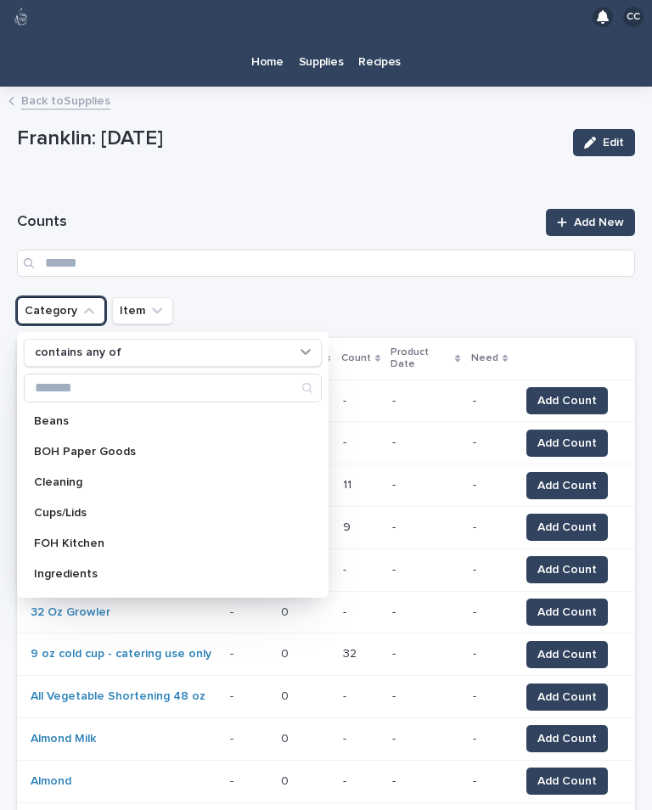
click at [123, 507] on p "Cups/Lids" at bounding box center [164, 513] width 261 height 12
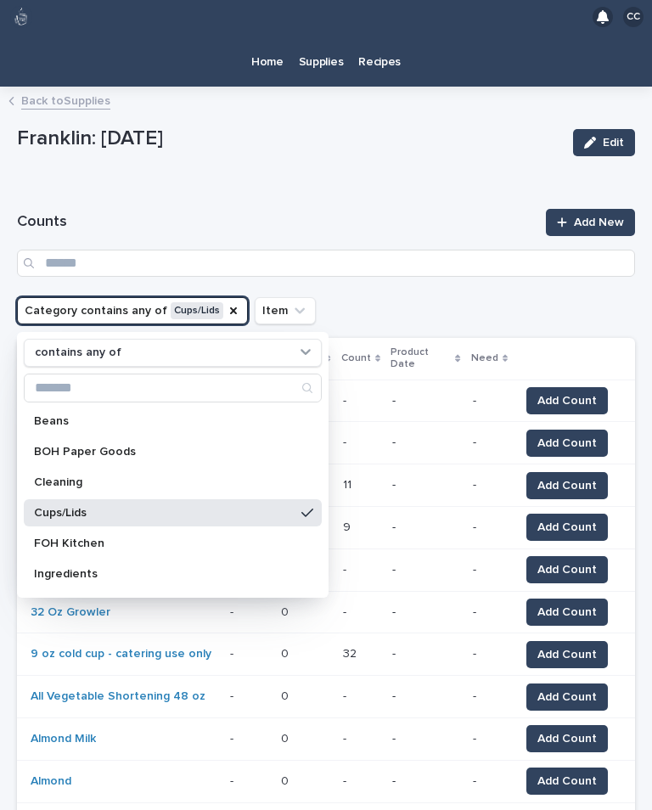
scroll to position [42, 0]
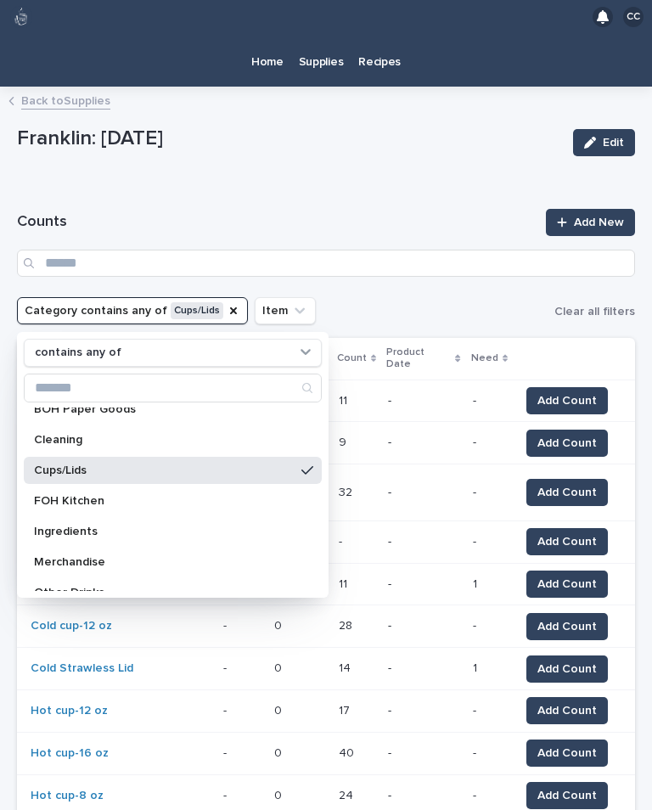
click at [377, 183] on div "Loading... Saving… Loading... Saving… Counts Add New Category contains any of C…" at bounding box center [326, 820] width 618 height 1297
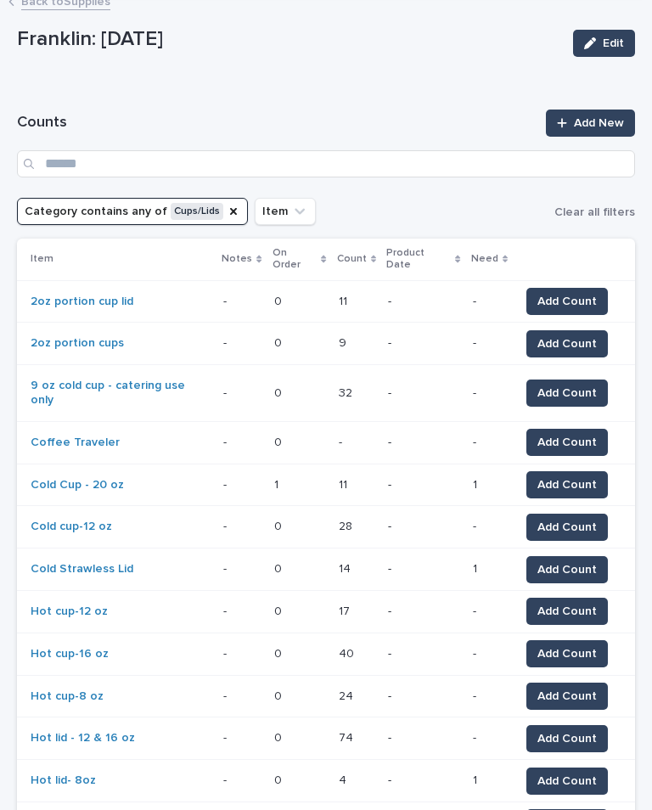
scroll to position [102, 0]
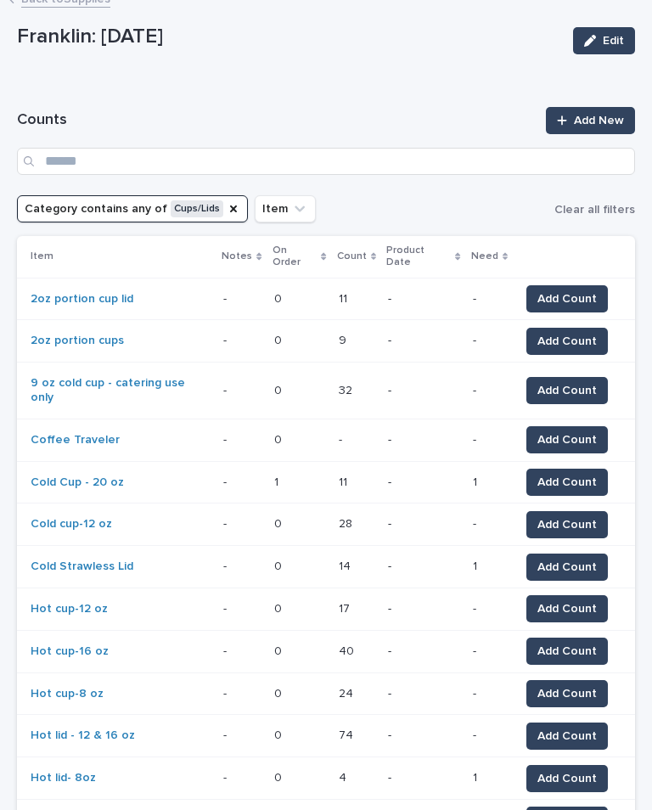
click at [573, 431] on span "Add Count" at bounding box center [566, 439] width 59 height 17
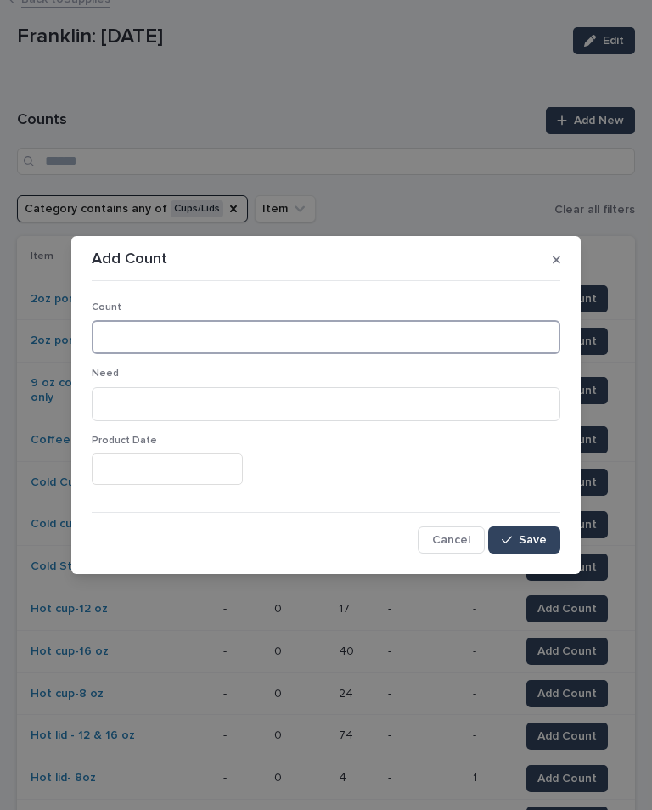
click at [184, 323] on input at bounding box center [326, 337] width 469 height 34
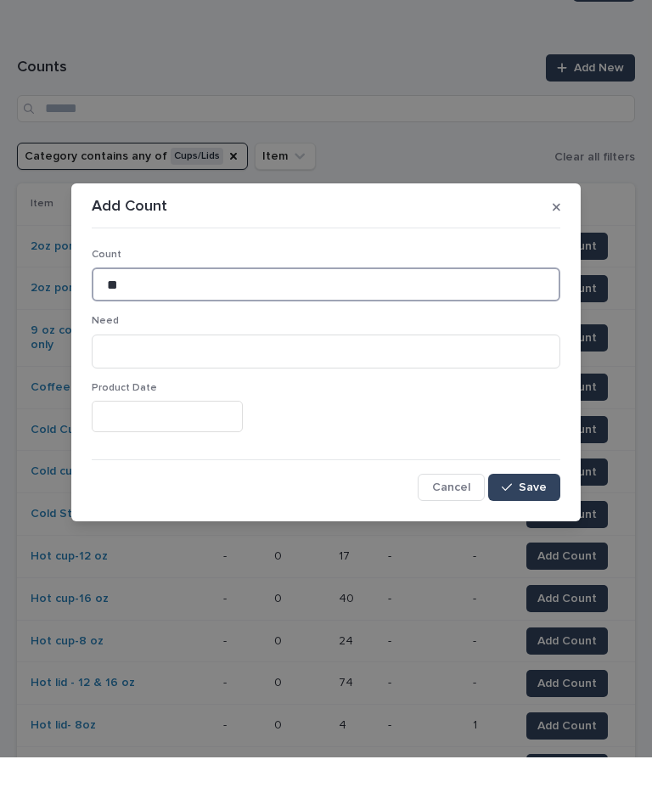
type input "**"
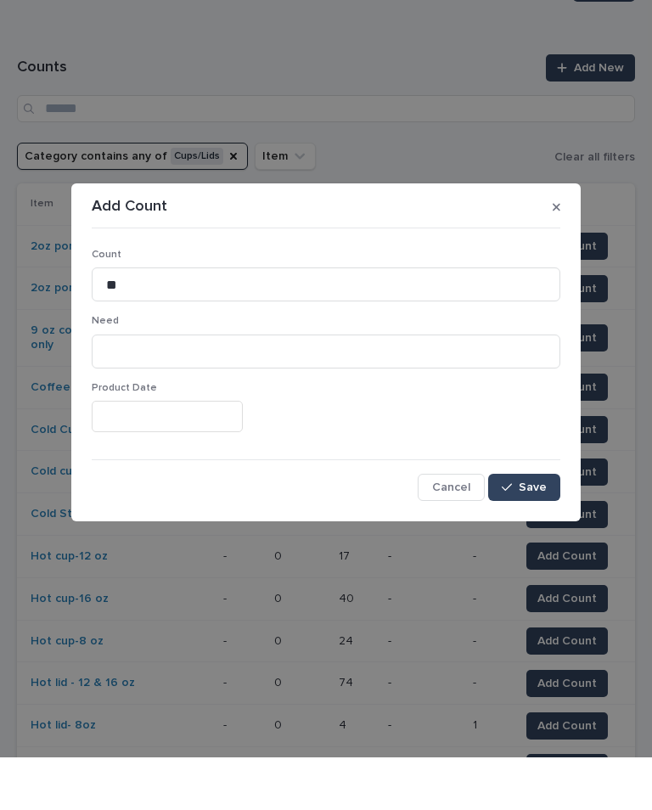
click at [519, 534] on div "button" at bounding box center [510, 540] width 17 height 12
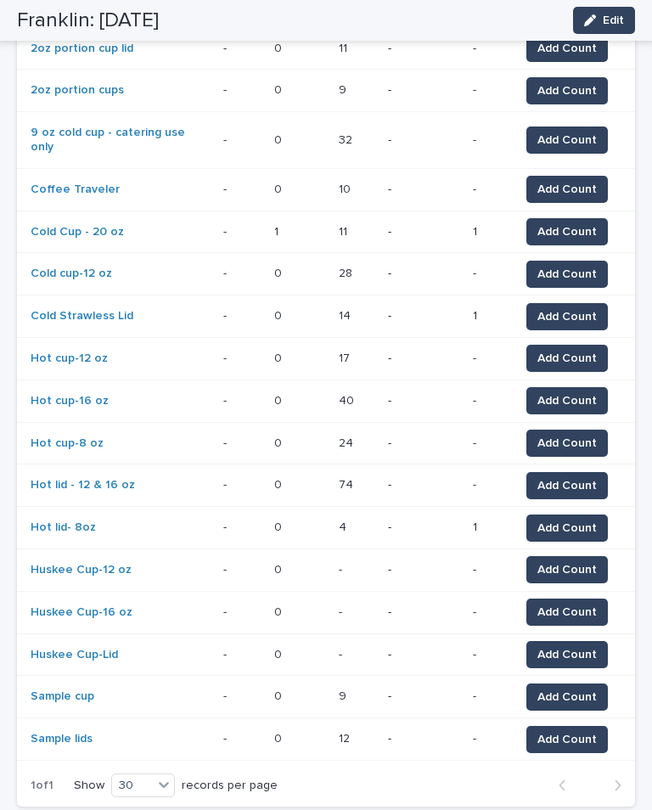
scroll to position [352, 0]
click at [566, 561] on span "Add Count" at bounding box center [566, 569] width 59 height 17
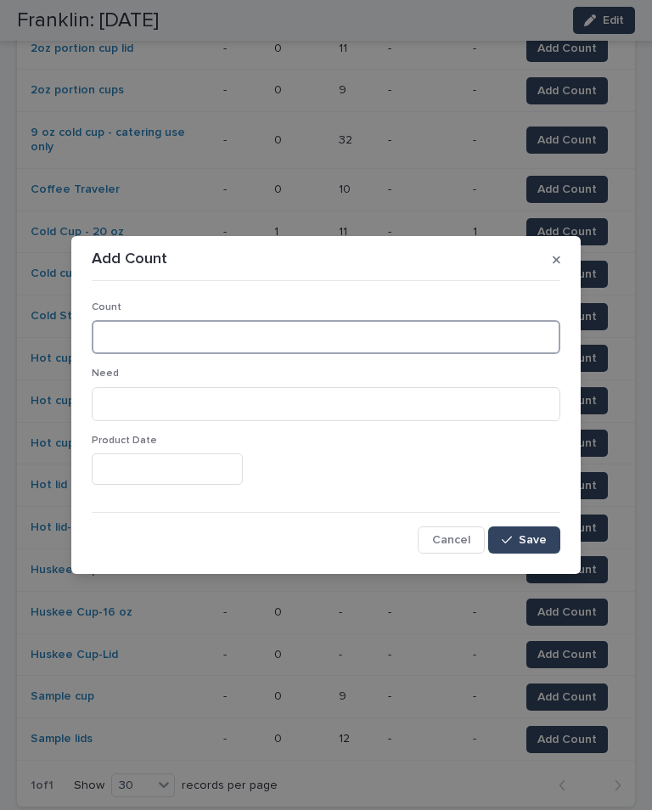
click at [301, 332] on input at bounding box center [326, 337] width 469 height 34
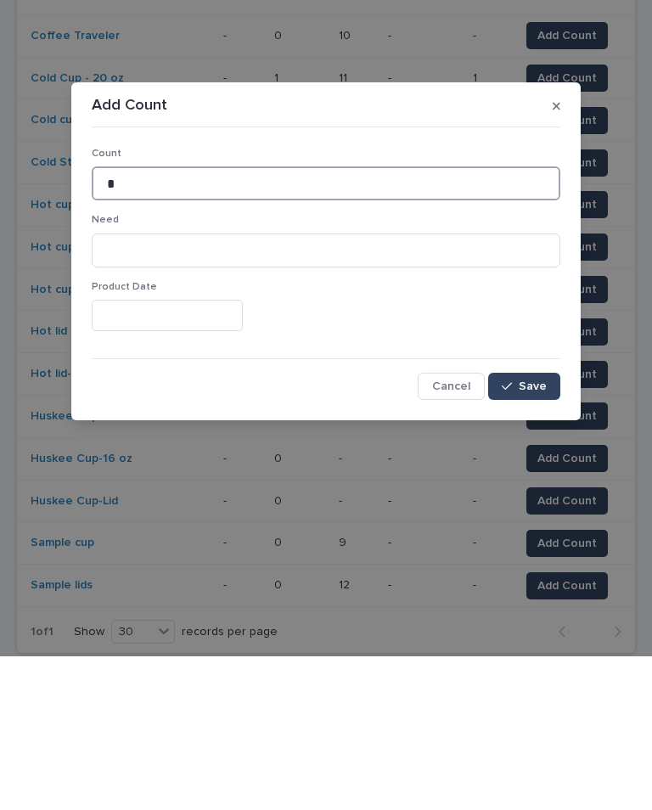
type input "*"
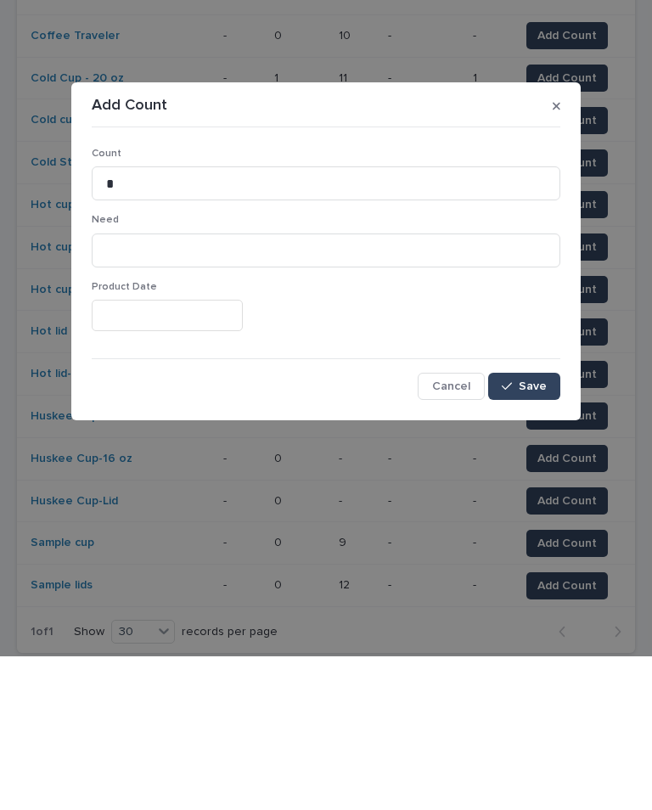
click at [522, 534] on span "Save" at bounding box center [533, 540] width 28 height 12
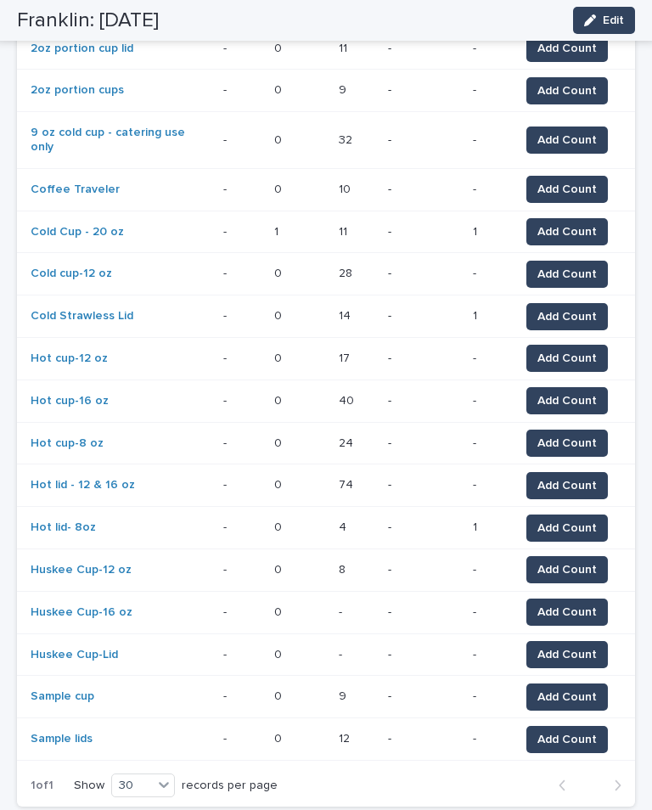
click at [580, 604] on span "Add Count" at bounding box center [566, 612] width 59 height 17
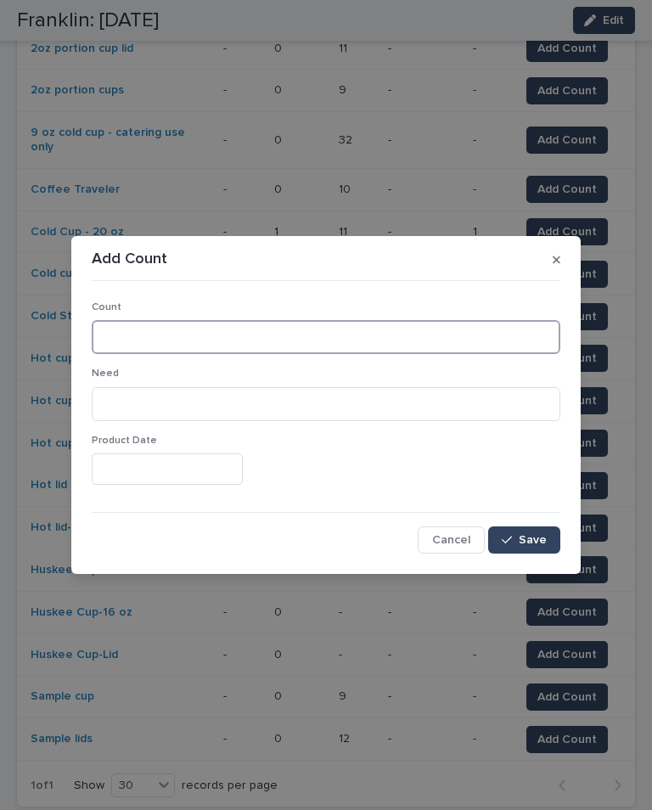
click at [194, 335] on input at bounding box center [326, 337] width 469 height 34
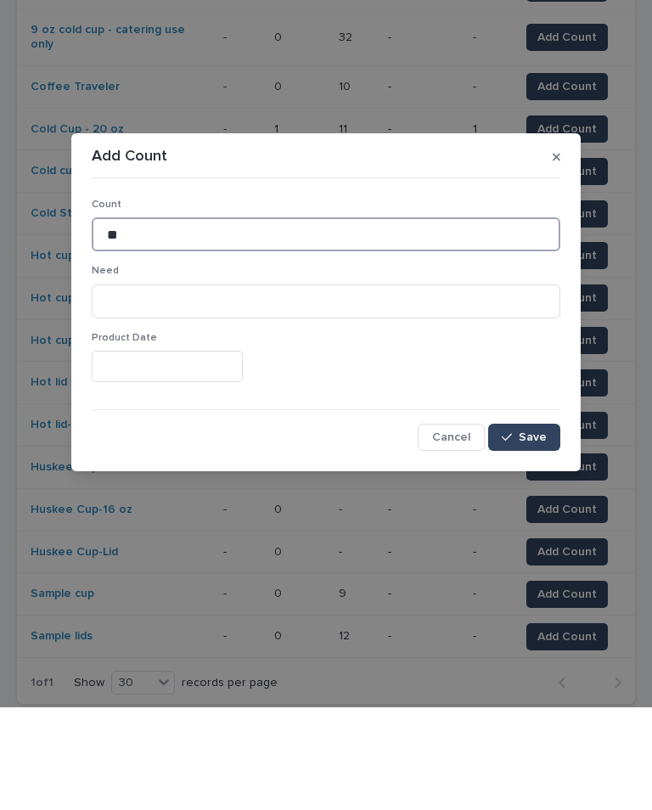
type input "**"
click at [533, 526] on button "Save" at bounding box center [524, 539] width 72 height 27
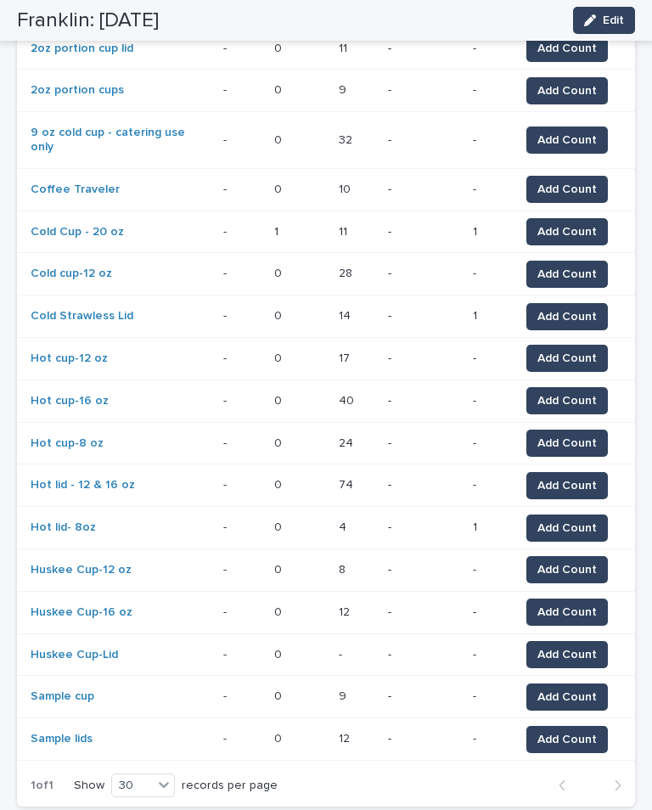
click at [577, 646] on span "Add Count" at bounding box center [566, 654] width 59 height 17
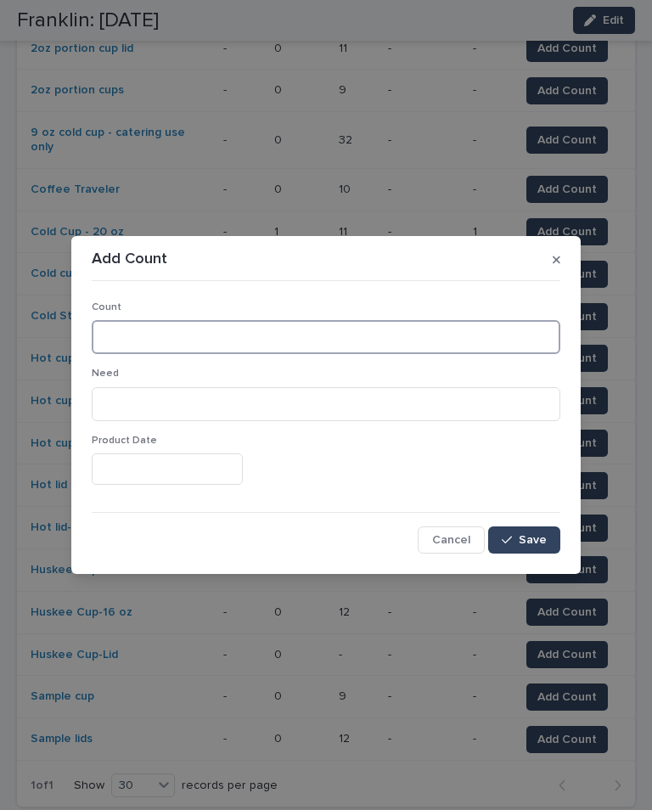
click at [306, 324] on input at bounding box center [326, 337] width 469 height 34
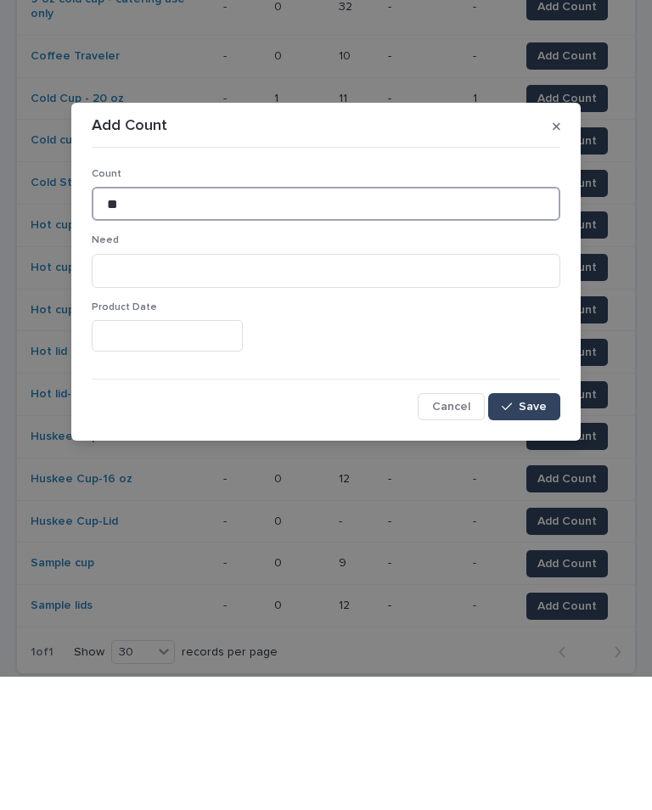
type input "**"
click at [549, 526] on button "Save" at bounding box center [524, 539] width 72 height 27
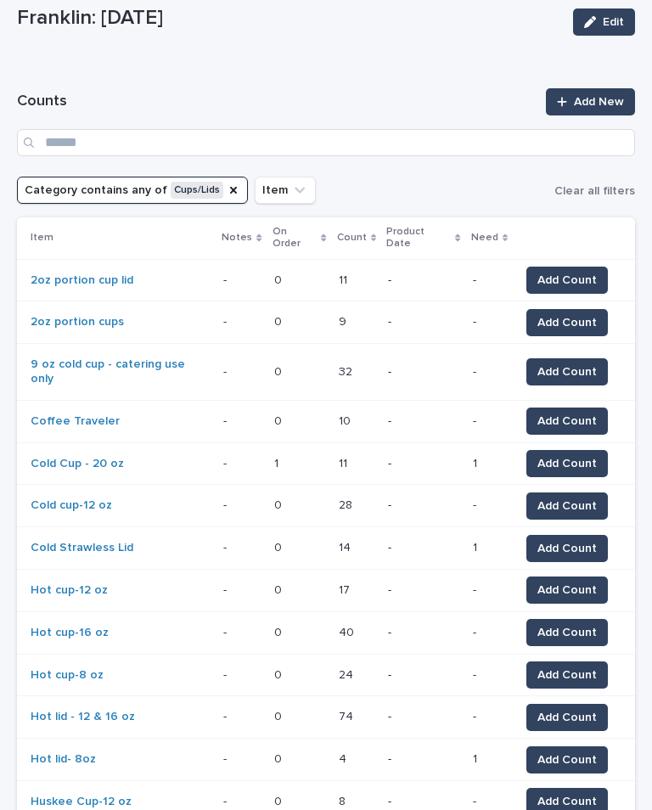
scroll to position [118, 0]
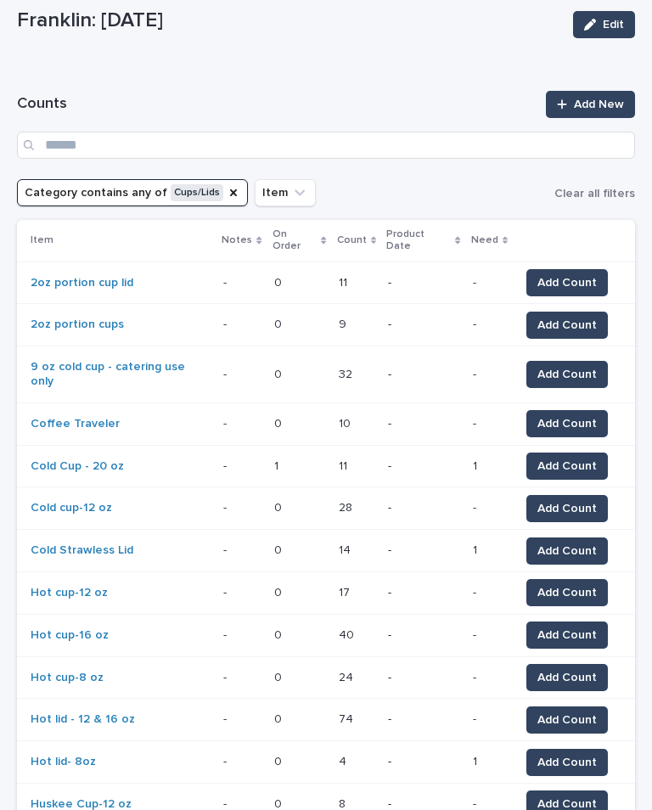
click at [229, 190] on icon "Category" at bounding box center [234, 193] width 14 height 14
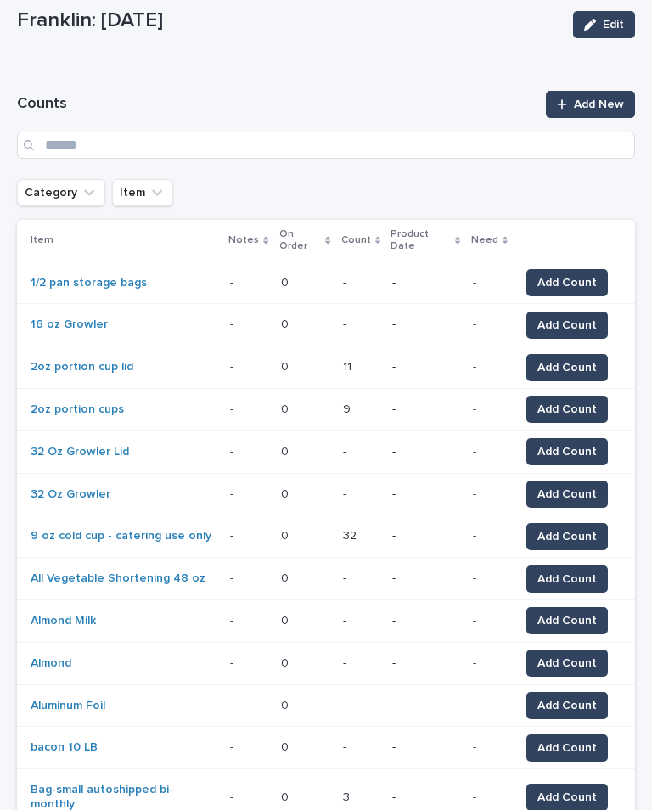
click at [81, 194] on icon "Category" at bounding box center [89, 192] width 17 height 17
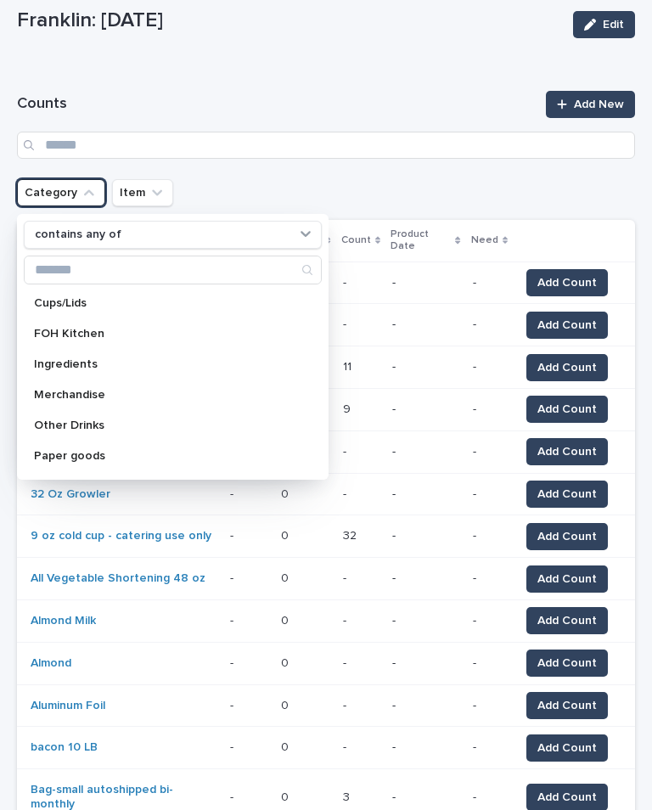
scroll to position [90, 0]
click at [131, 340] on div "FOH Kitchen" at bounding box center [173, 335] width 298 height 27
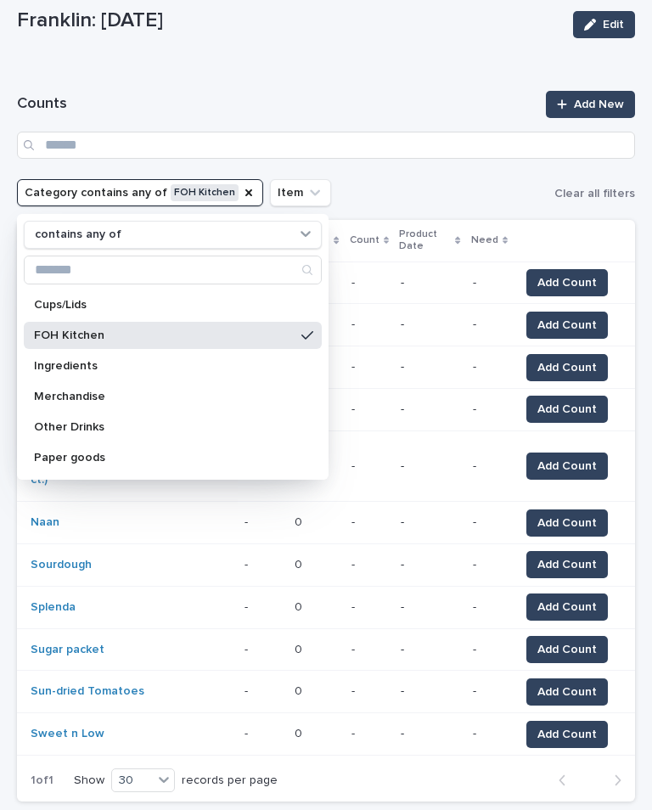
click at [371, 81] on div "Loading... Saving… Counts Add New Category contains any of FOH Kitchen contains…" at bounding box center [326, 442] width 618 height 745
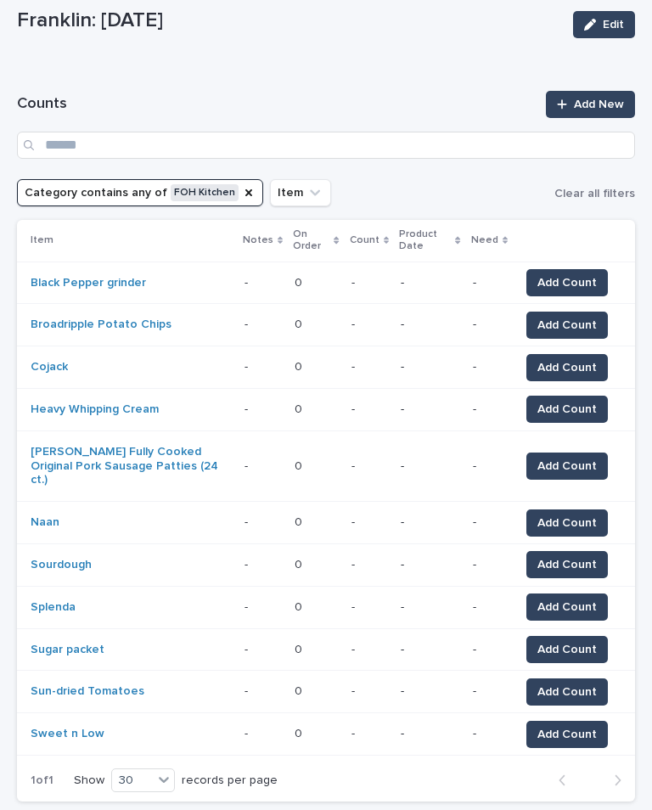
click at [585, 284] on span "Add Count" at bounding box center [566, 282] width 59 height 17
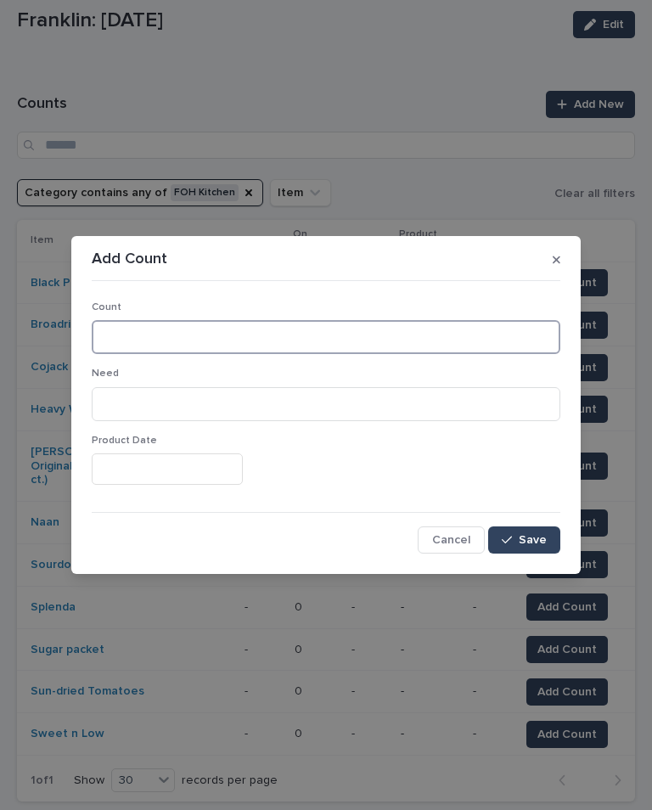
click at [369, 341] on input at bounding box center [326, 337] width 469 height 34
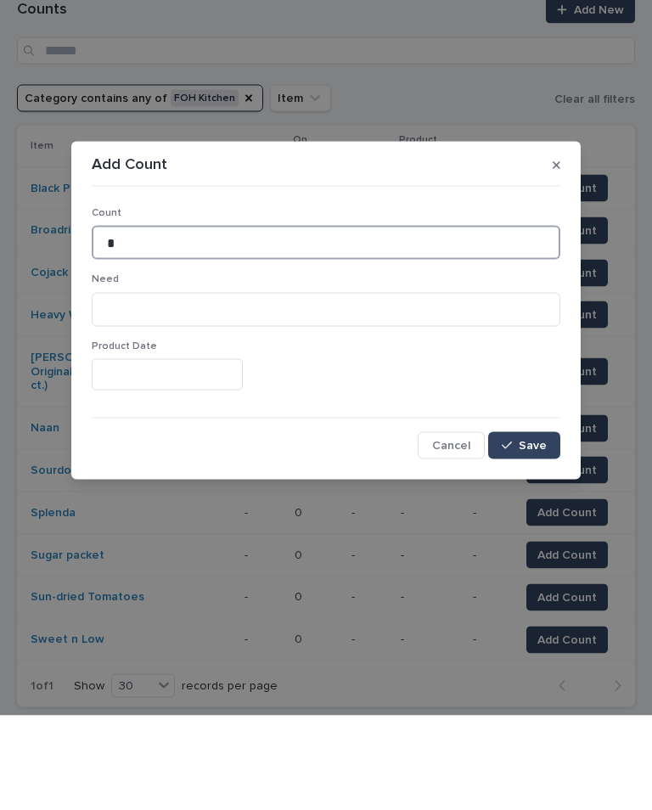
type input "*"
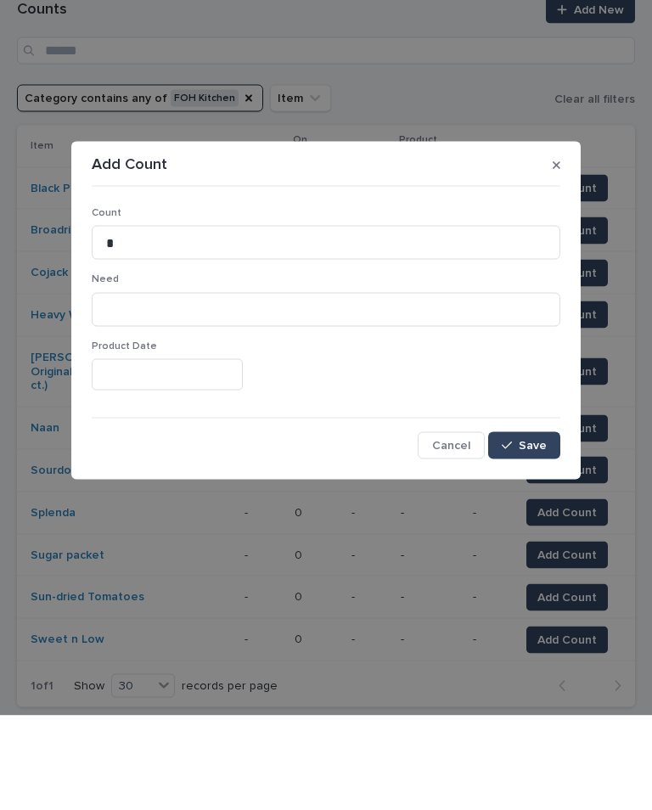
click at [510, 526] on button "Save" at bounding box center [524, 539] width 72 height 27
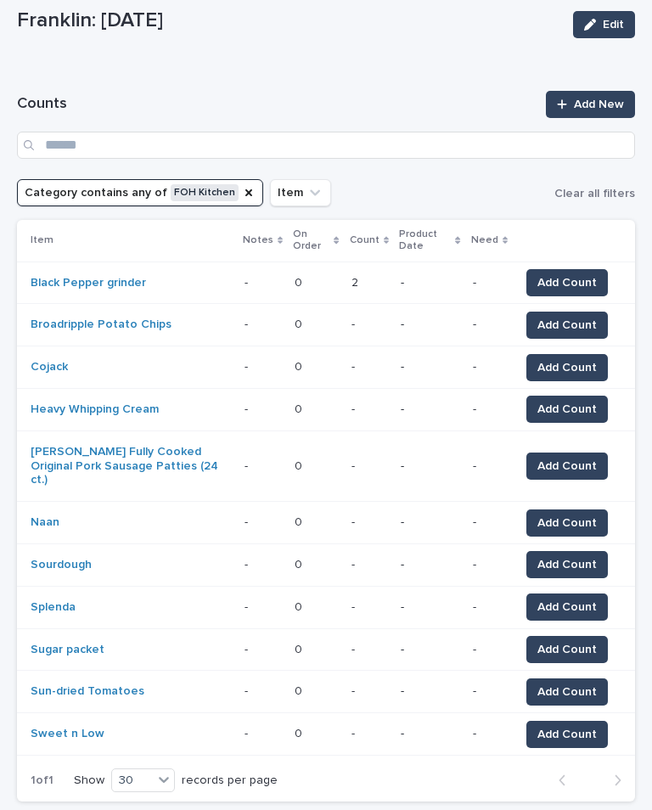
click at [575, 317] on span "Add Count" at bounding box center [566, 325] width 59 height 17
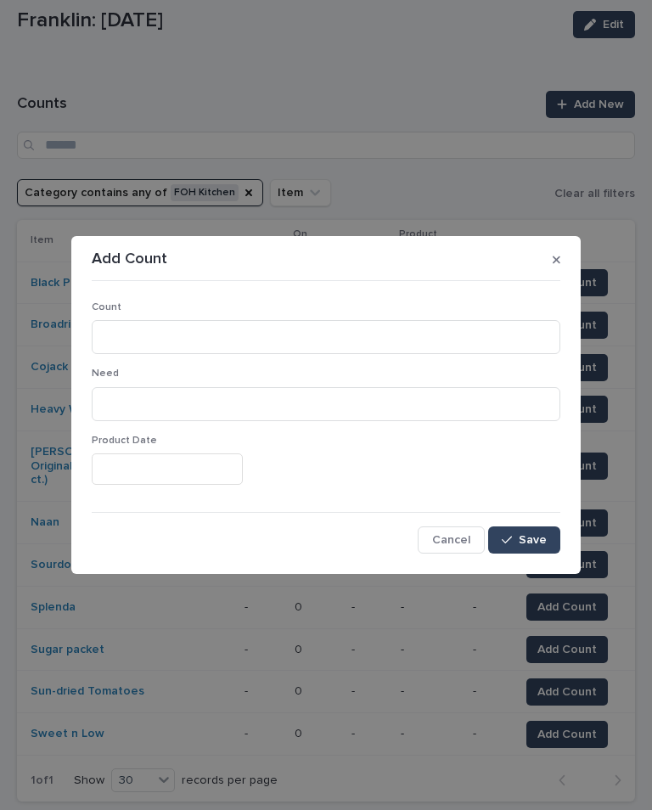
click at [266, 306] on p "Count" at bounding box center [326, 307] width 469 height 12
click at [327, 302] on p "Count" at bounding box center [326, 307] width 469 height 12
click at [324, 346] on input at bounding box center [326, 337] width 469 height 34
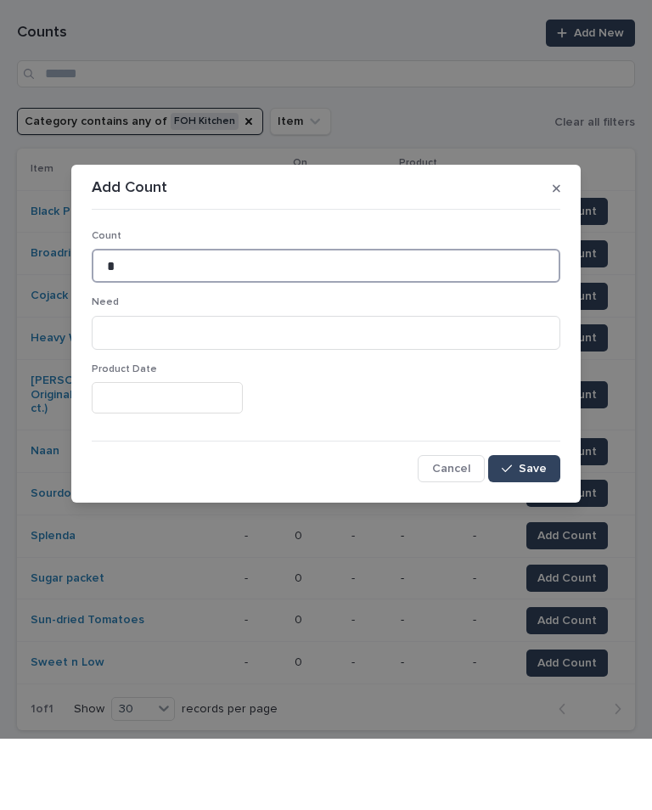
type input "*"
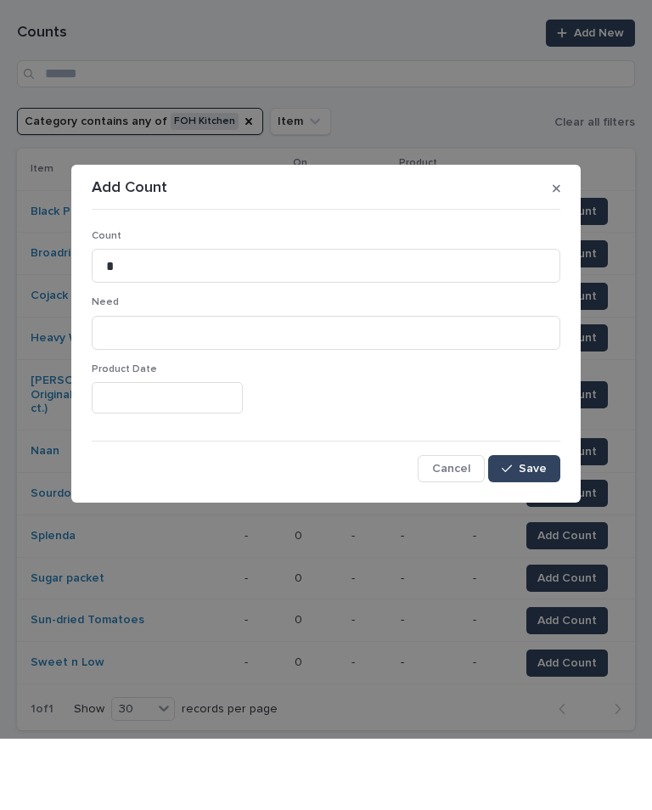
click at [534, 534] on span "Save" at bounding box center [533, 540] width 28 height 12
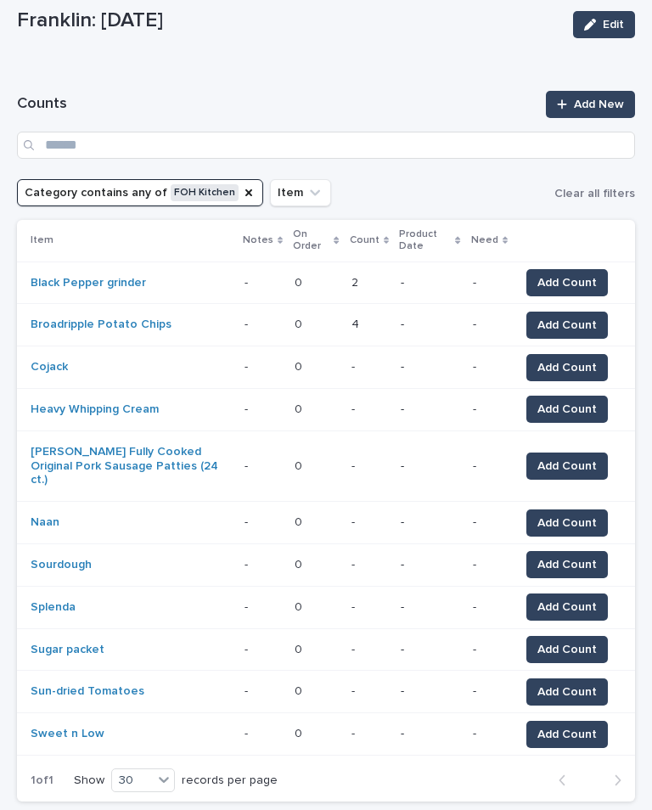
click at [579, 368] on span "Add Count" at bounding box center [566, 367] width 59 height 17
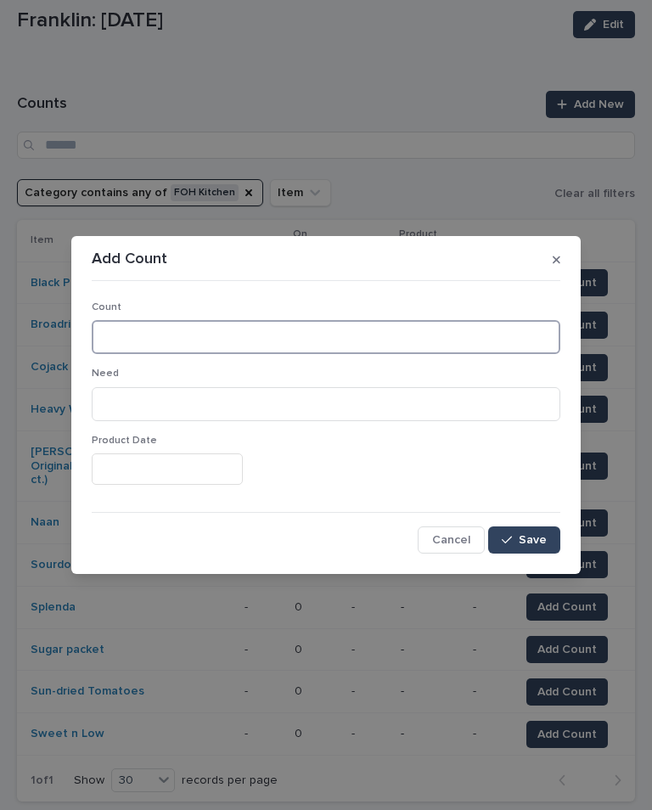
click at [334, 332] on input at bounding box center [326, 337] width 469 height 34
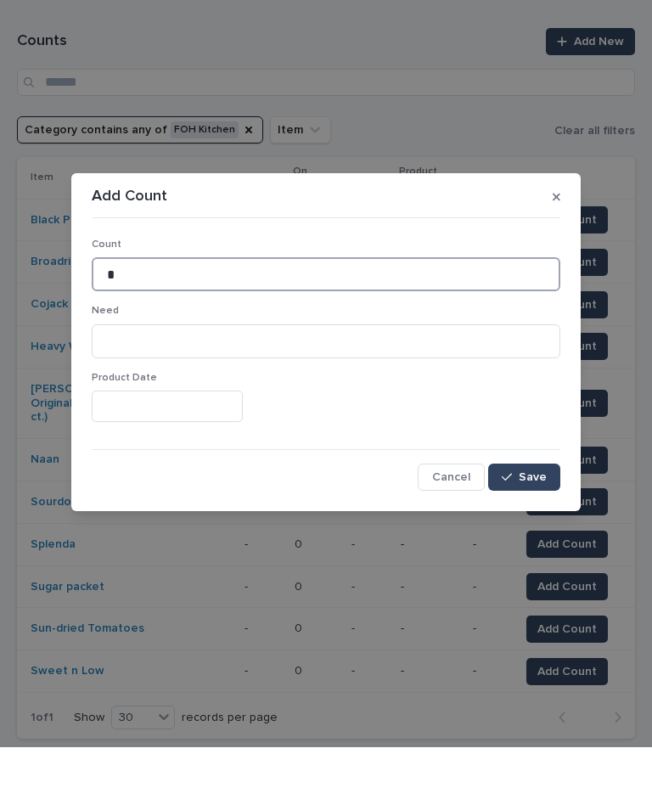
type input "*"
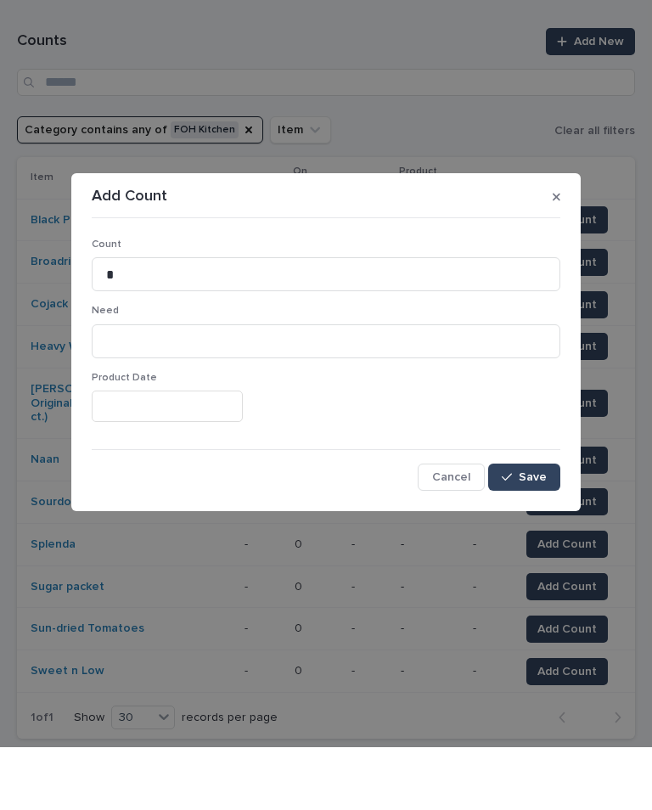
click at [536, 534] on span "Save" at bounding box center [533, 540] width 28 height 12
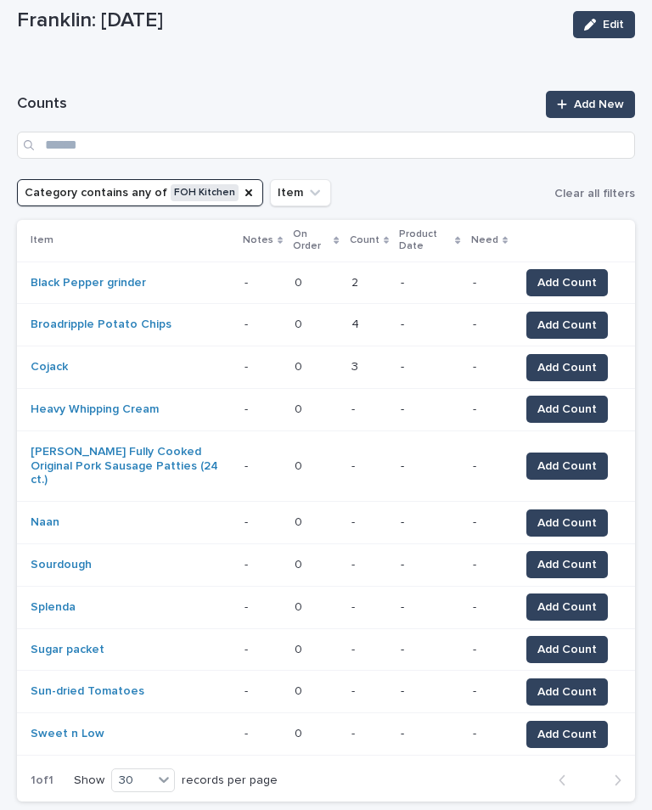
click at [574, 408] on span "Add Count" at bounding box center [566, 409] width 59 height 17
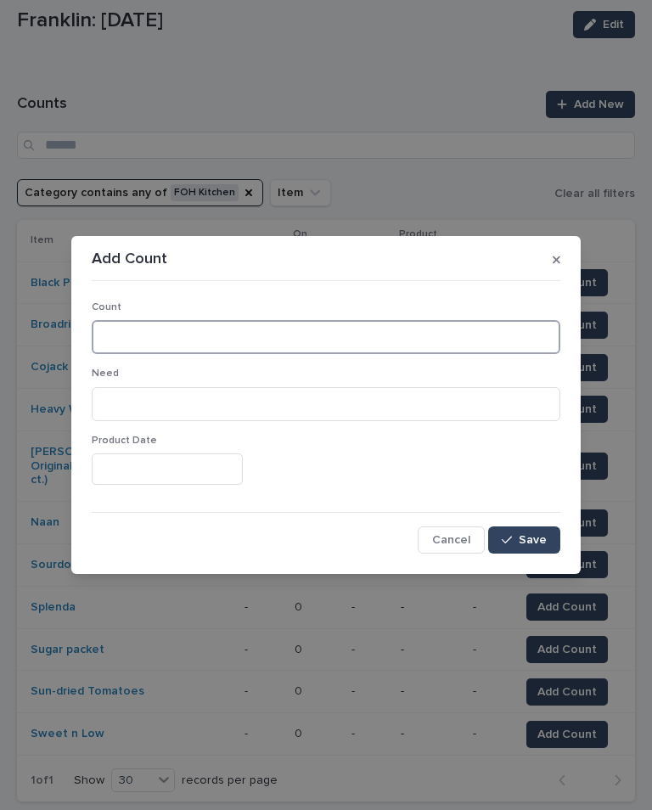
click at [439, 340] on input at bounding box center [326, 337] width 469 height 34
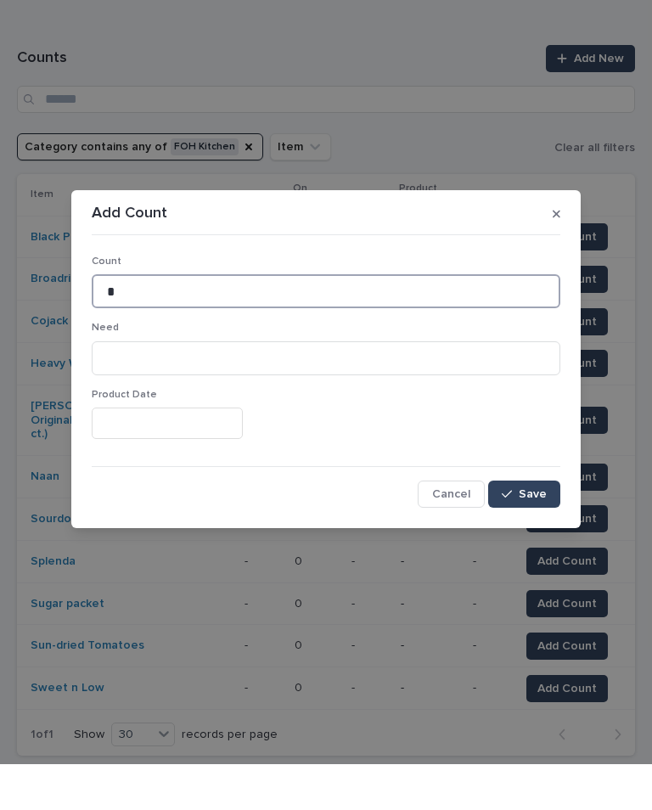
type input "*"
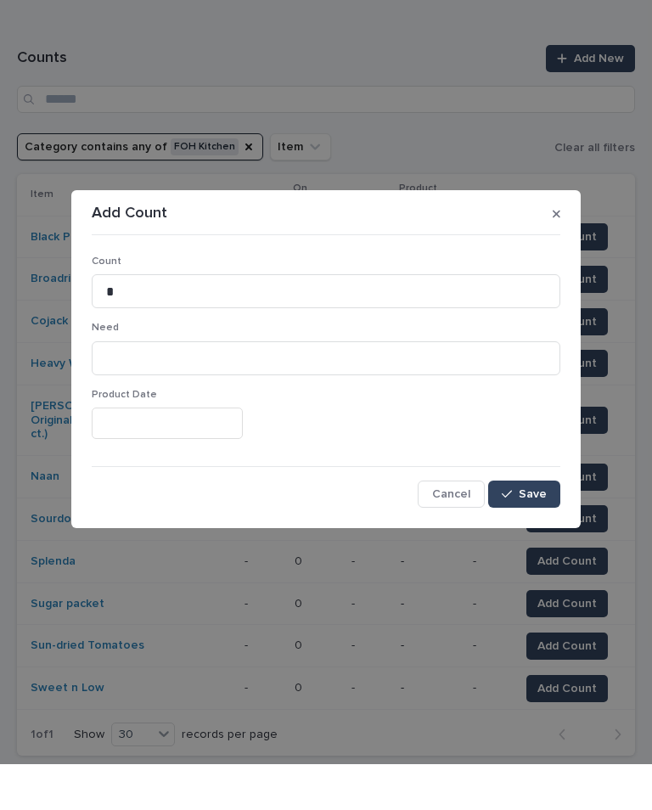
click at [519, 534] on div "button" at bounding box center [510, 540] width 17 height 12
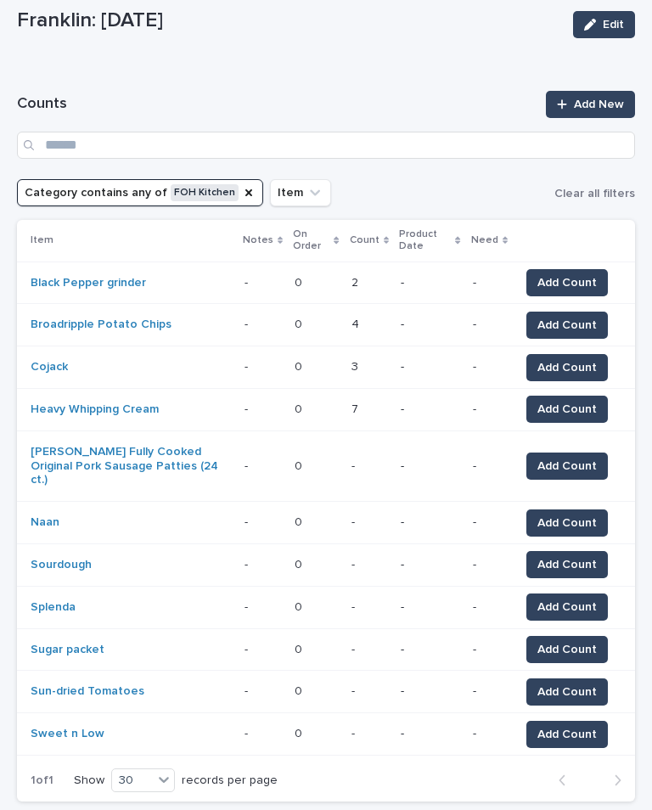
click at [586, 458] on span "Add Count" at bounding box center [566, 466] width 59 height 17
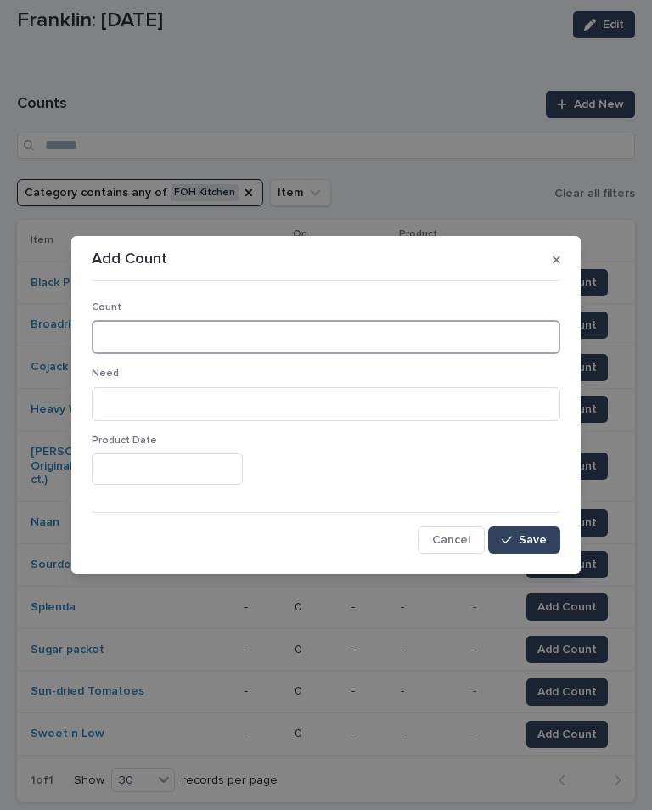
click at [272, 331] on input at bounding box center [326, 337] width 469 height 34
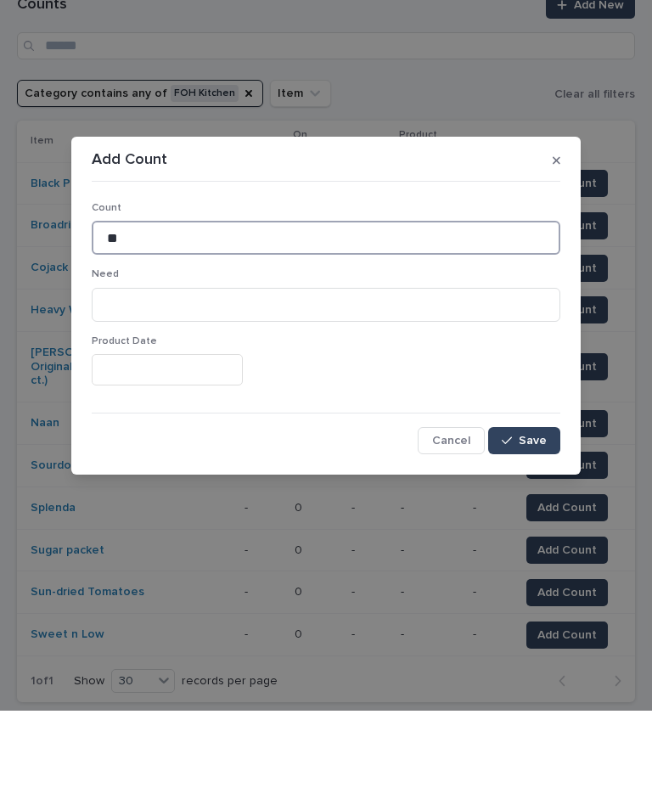
type input "**"
click at [514, 526] on button "Save" at bounding box center [524, 539] width 72 height 27
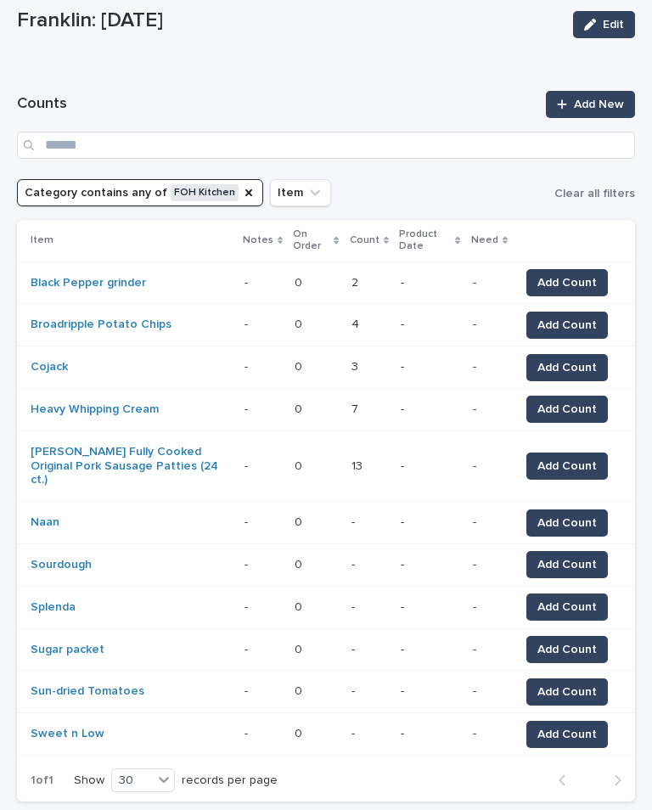
click at [571, 515] on span "Add Count" at bounding box center [566, 523] width 59 height 17
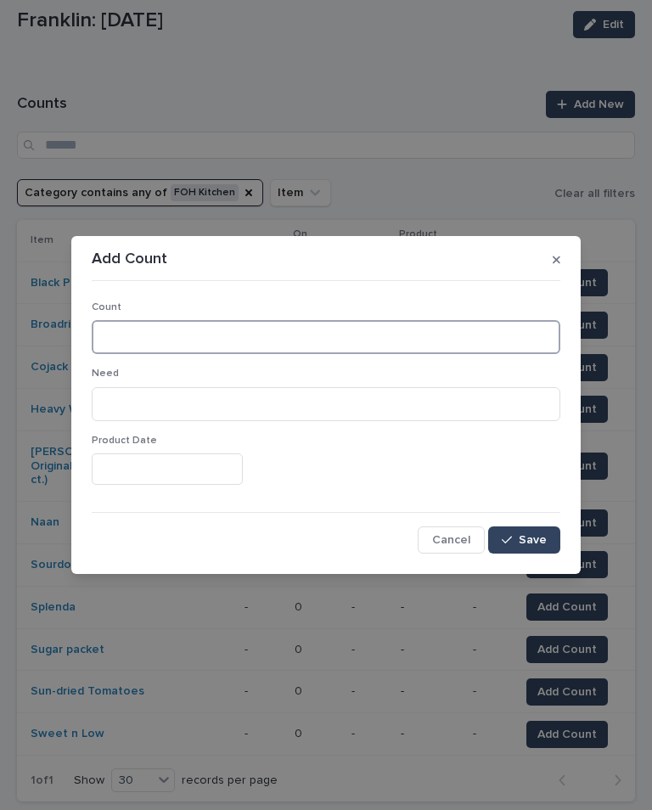
click at [466, 333] on input at bounding box center [326, 337] width 469 height 34
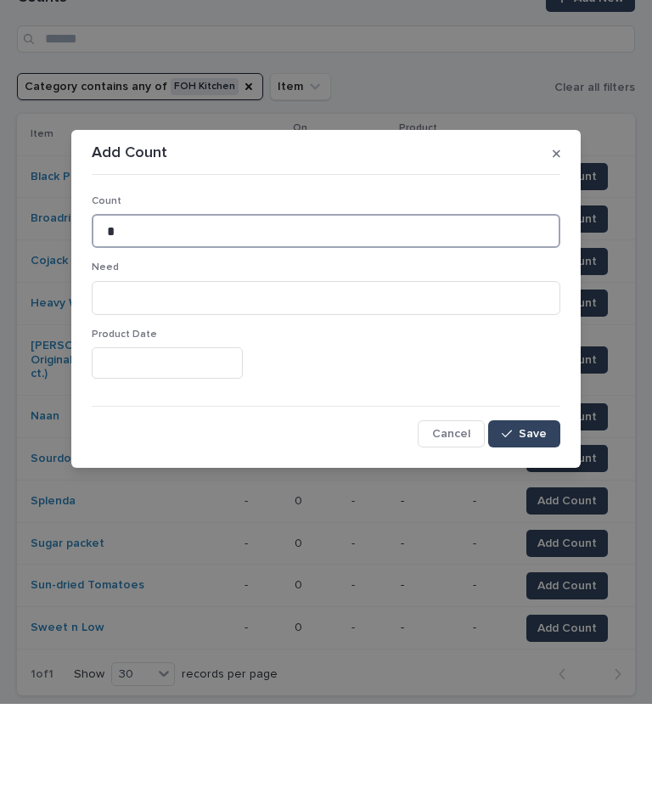
type input "*"
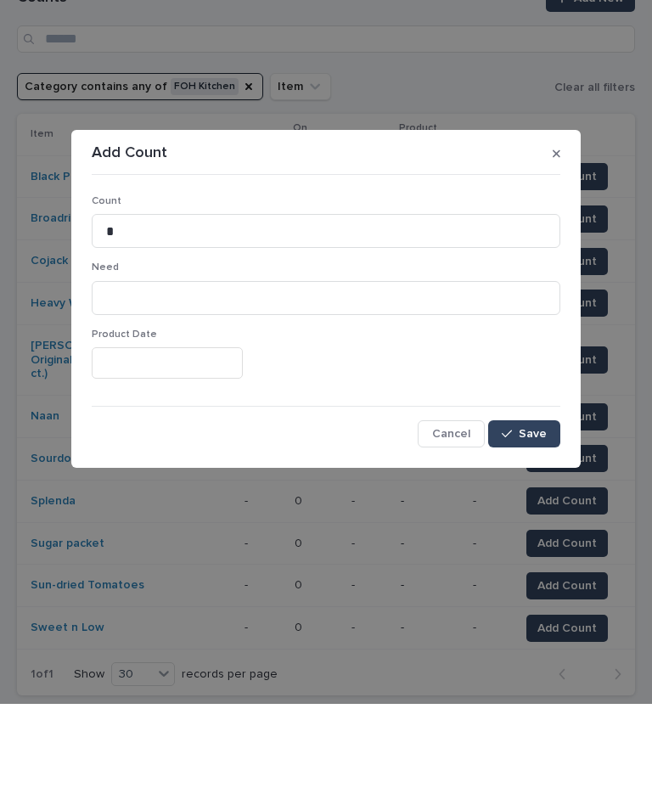
click at [532, 534] on span "Save" at bounding box center [533, 540] width 28 height 12
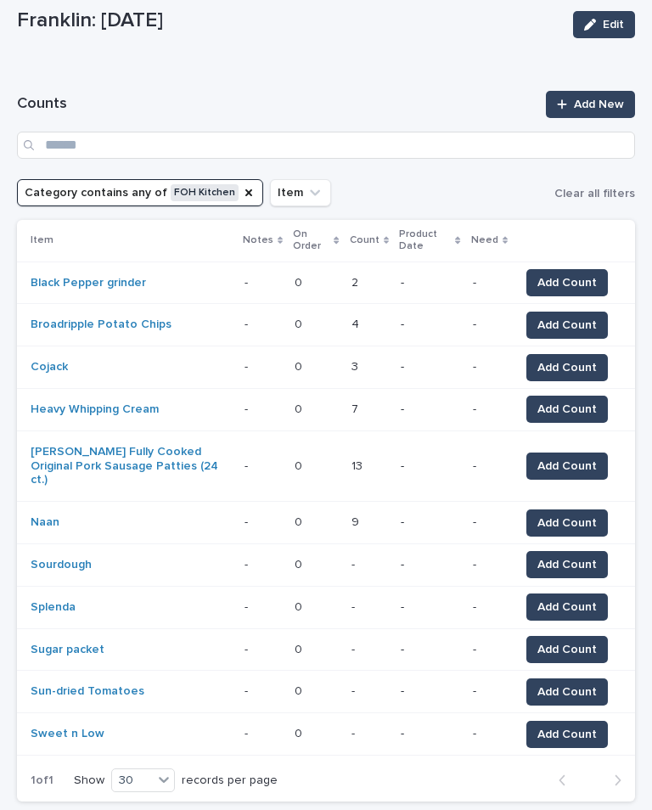
click at [578, 599] on span "Add Count" at bounding box center [566, 607] width 59 height 17
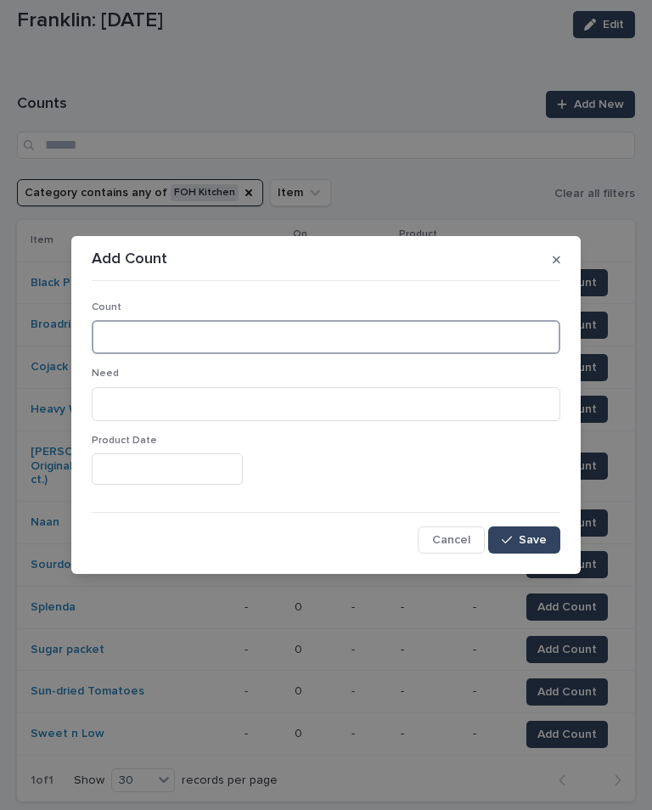
click at [479, 337] on input at bounding box center [326, 337] width 469 height 34
click at [546, 262] on button "button" at bounding box center [556, 259] width 21 height 27
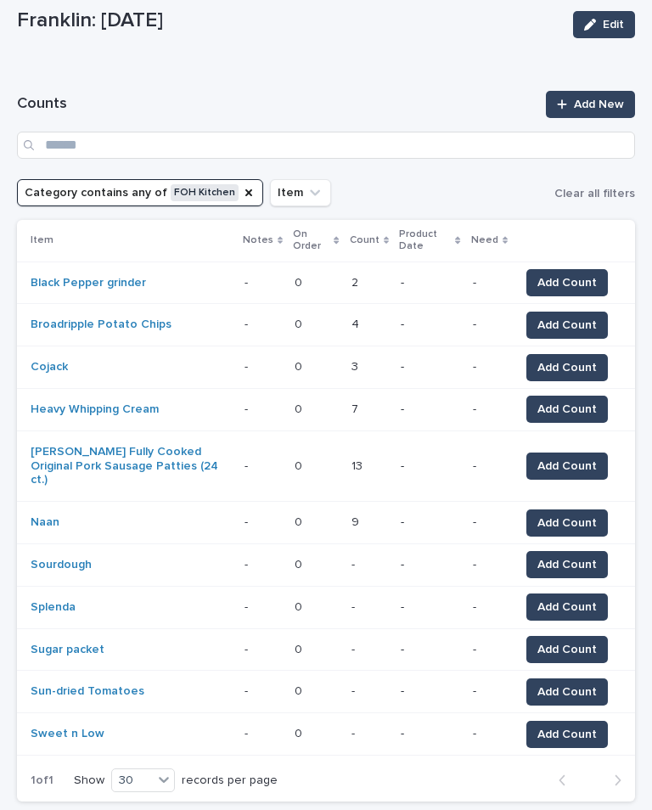
click at [571, 556] on span "Add Count" at bounding box center [566, 564] width 59 height 17
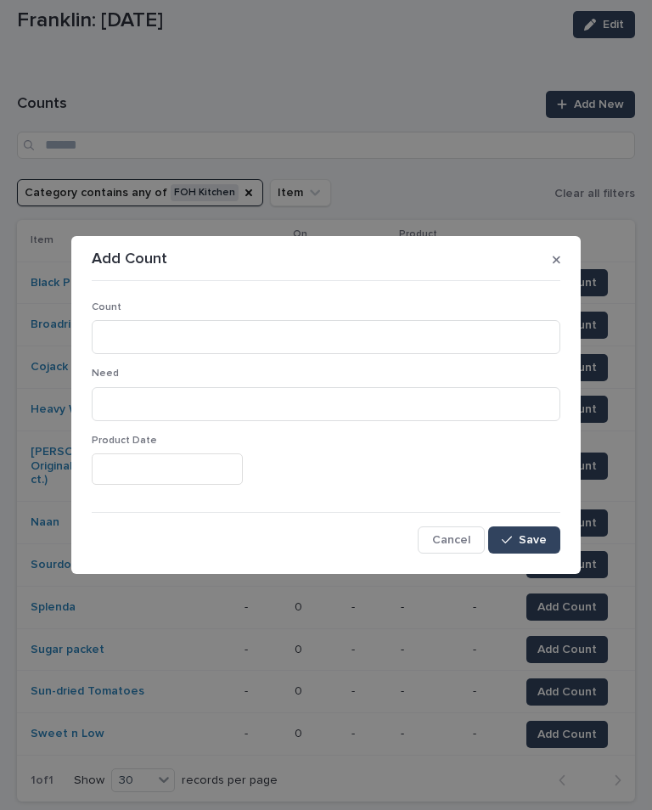
click at [104, 305] on span "Count" at bounding box center [107, 307] width 30 height 10
click at [125, 346] on input at bounding box center [326, 337] width 469 height 34
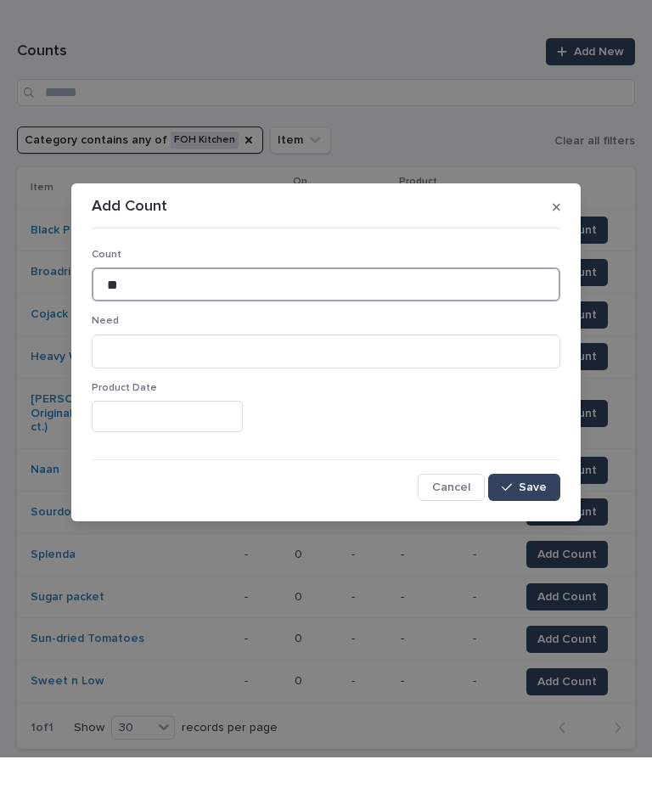
type input "**"
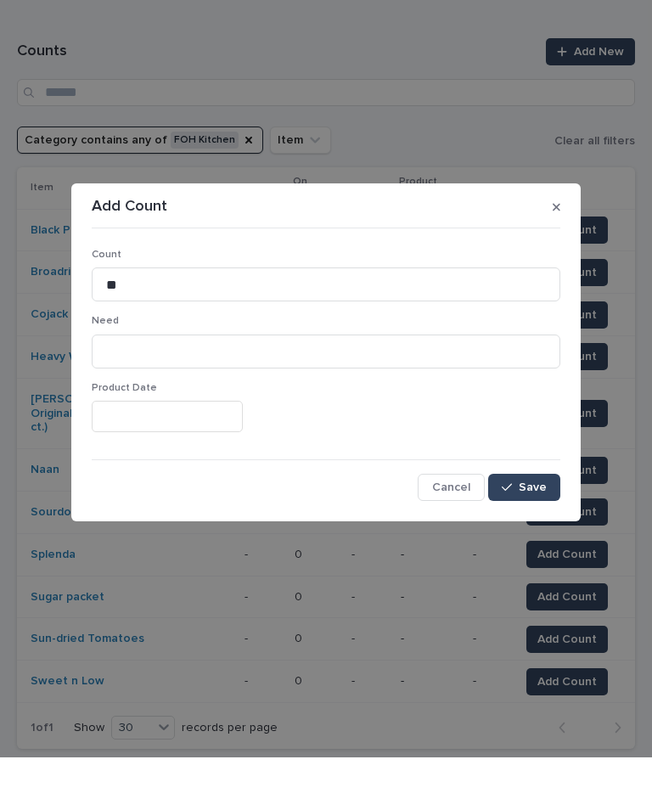
click at [544, 534] on span "Save" at bounding box center [533, 540] width 28 height 12
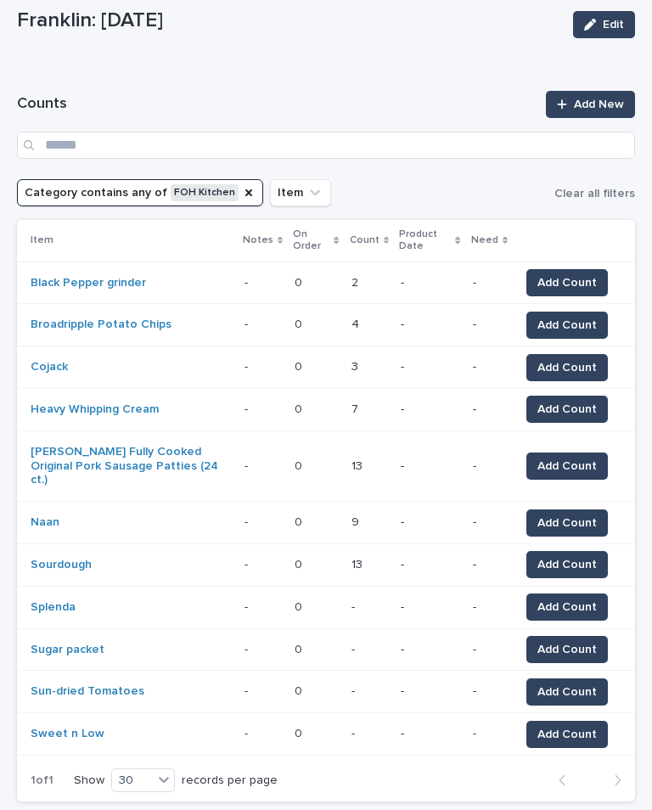
click at [571, 599] on span "Add Count" at bounding box center [566, 607] width 59 height 17
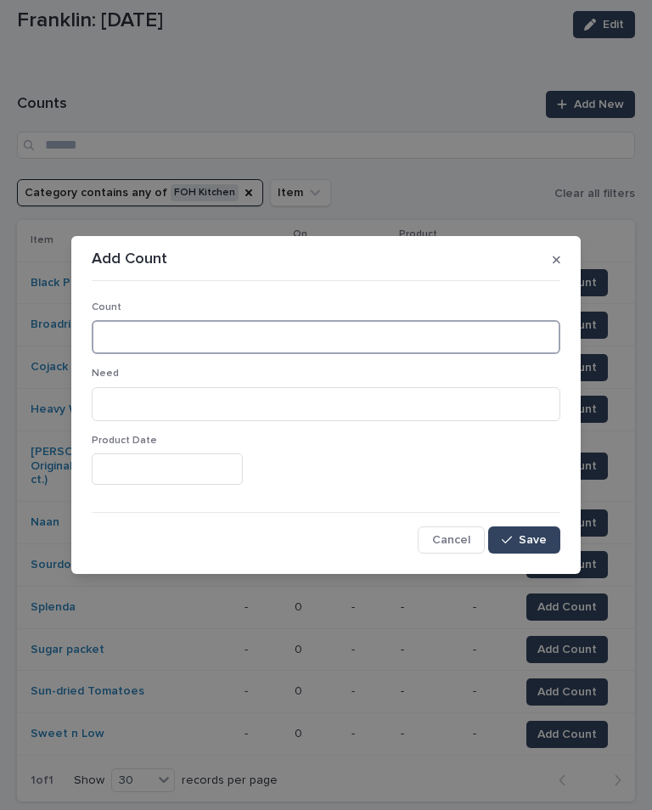
click at [108, 333] on input at bounding box center [326, 337] width 469 height 34
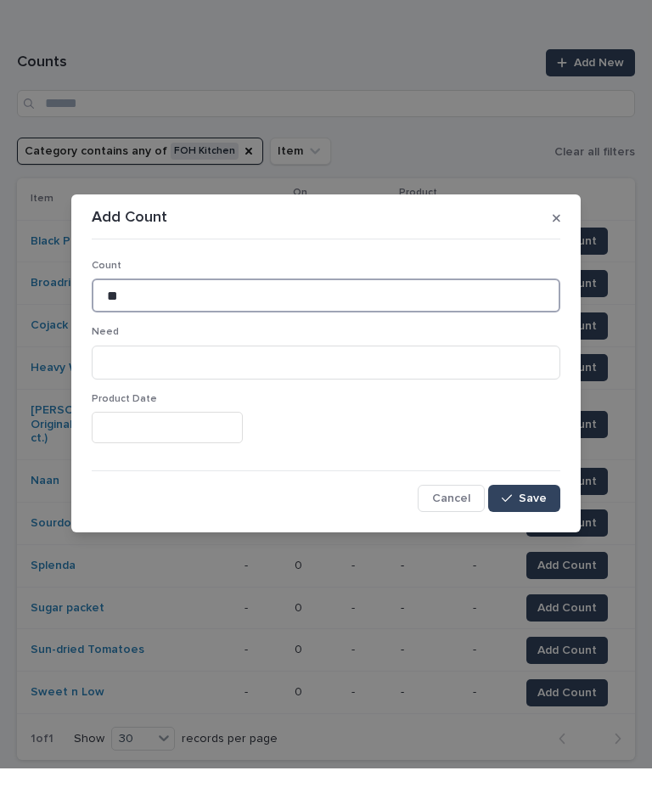
type input "**"
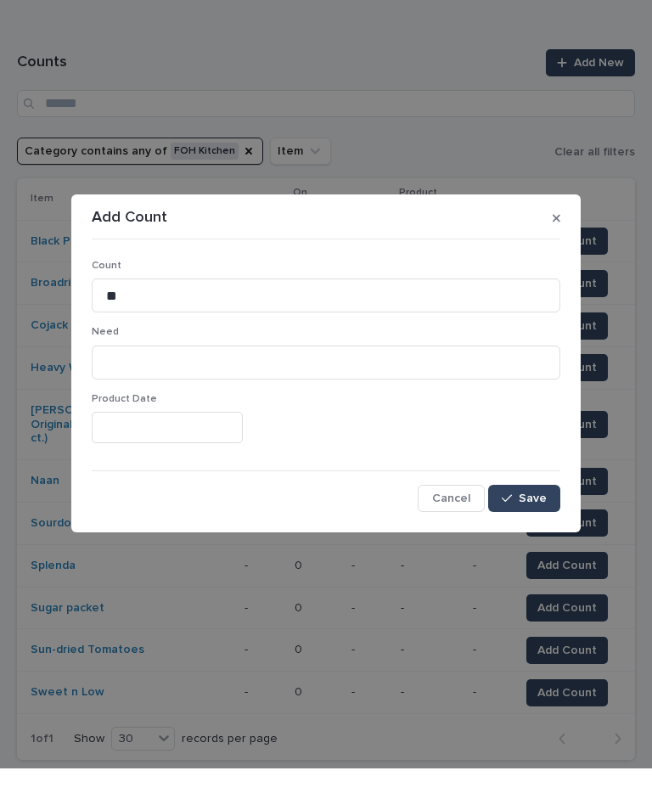
click at [543, 534] on span "Save" at bounding box center [533, 540] width 28 height 12
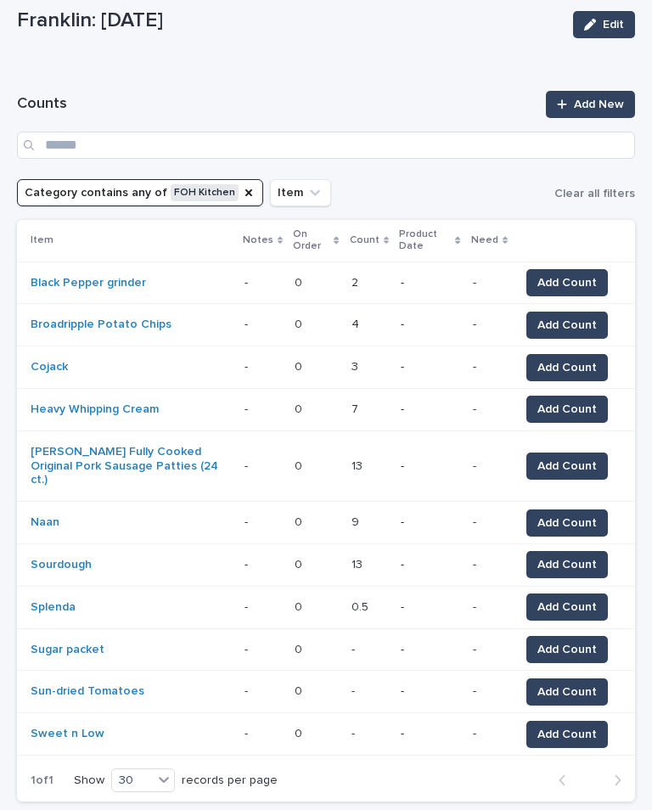
click at [573, 641] on span "Add Count" at bounding box center [566, 649] width 59 height 17
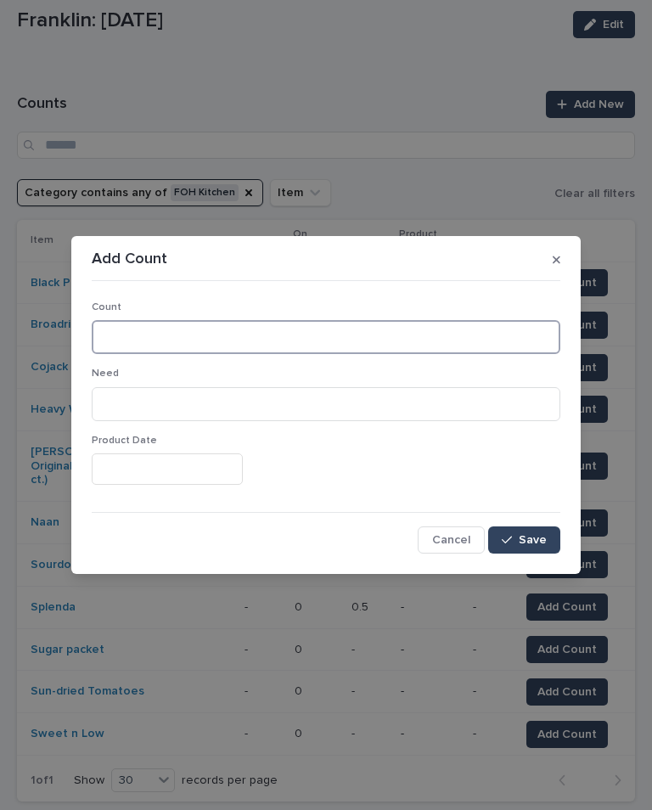
click at [127, 332] on input at bounding box center [326, 337] width 469 height 34
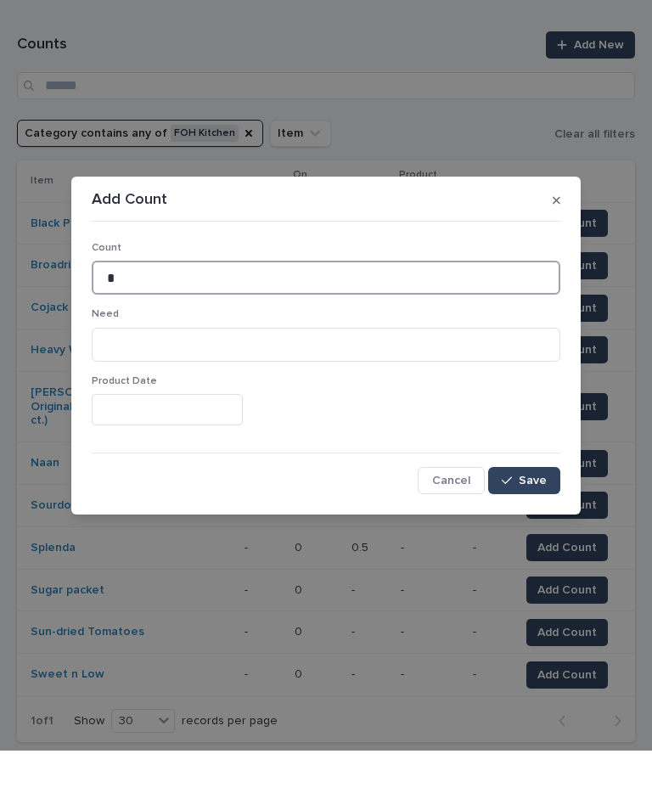
type input "*"
click at [531, 534] on span "Save" at bounding box center [533, 540] width 28 height 12
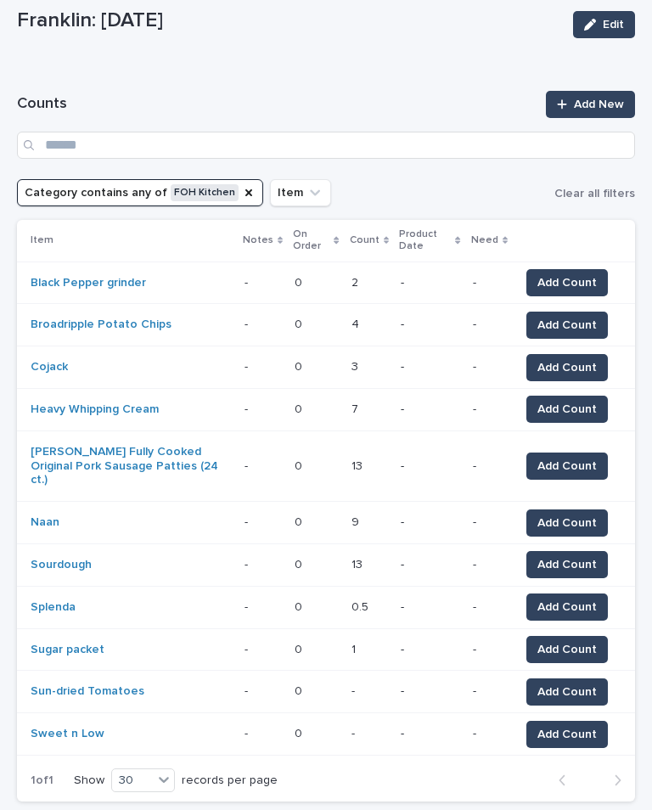
click at [573, 721] on button "Add Count" at bounding box center [567, 734] width 82 height 27
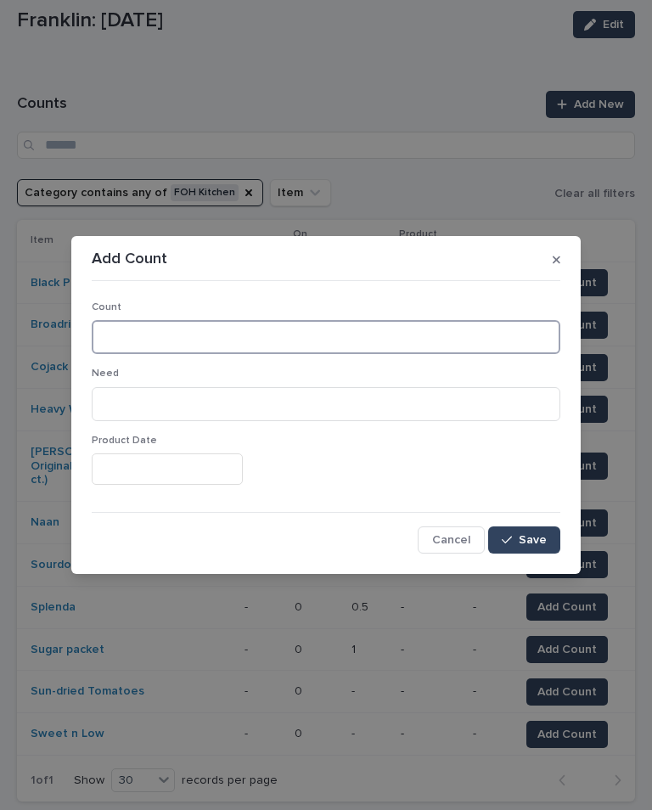
click at [125, 335] on input at bounding box center [326, 337] width 469 height 34
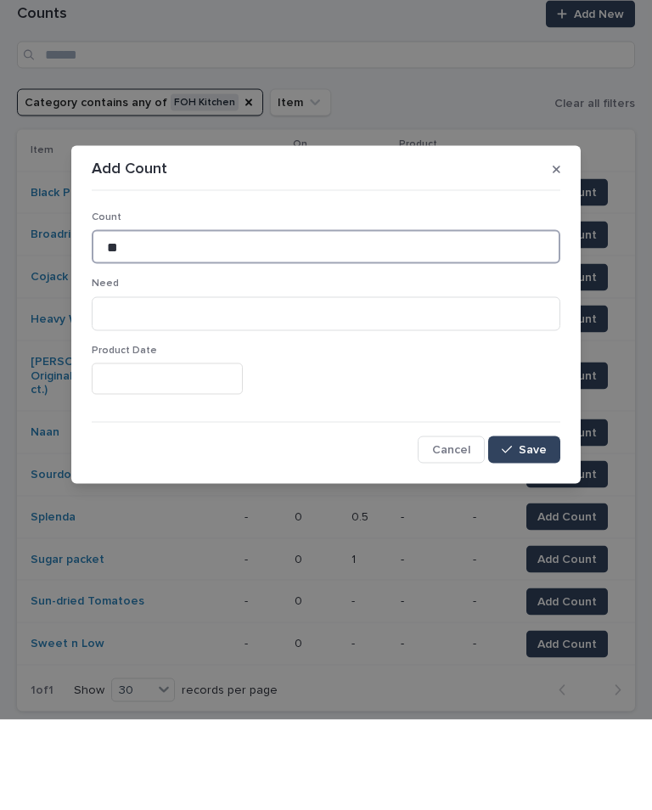
type input "**"
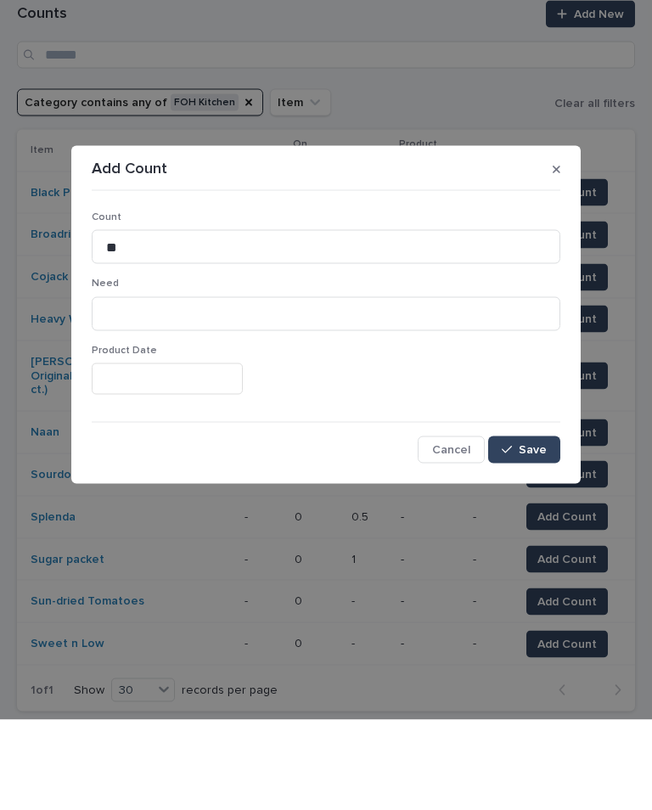
click at [538, 534] on span "Save" at bounding box center [533, 540] width 28 height 12
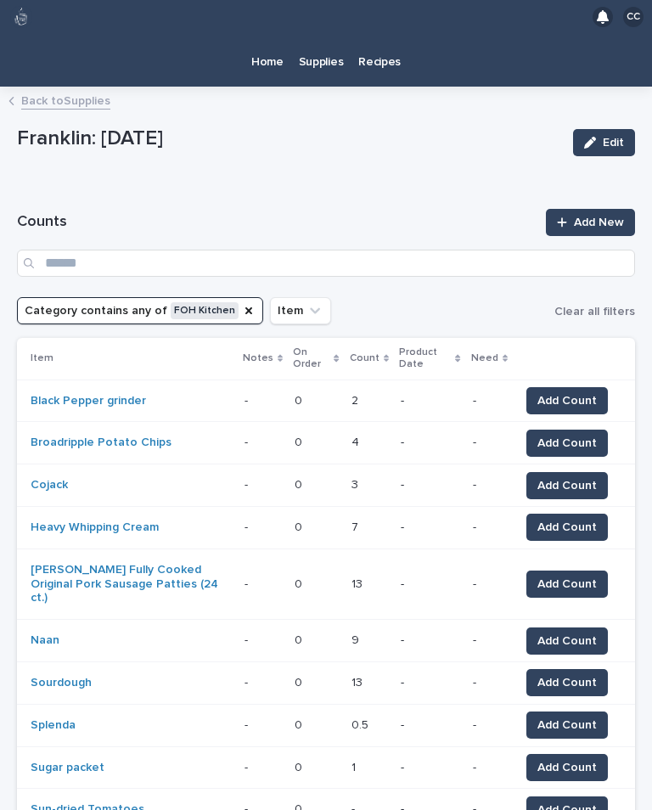
scroll to position [0, 0]
click at [218, 311] on button "Category contains any of FOH Kitchen" at bounding box center [140, 310] width 246 height 27
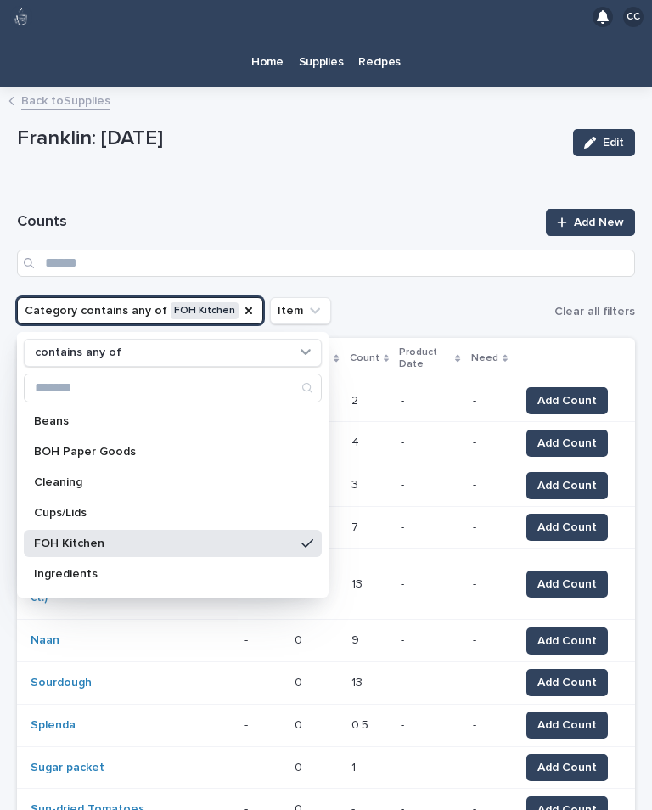
click at [242, 309] on icon "Category" at bounding box center [249, 311] width 14 height 14
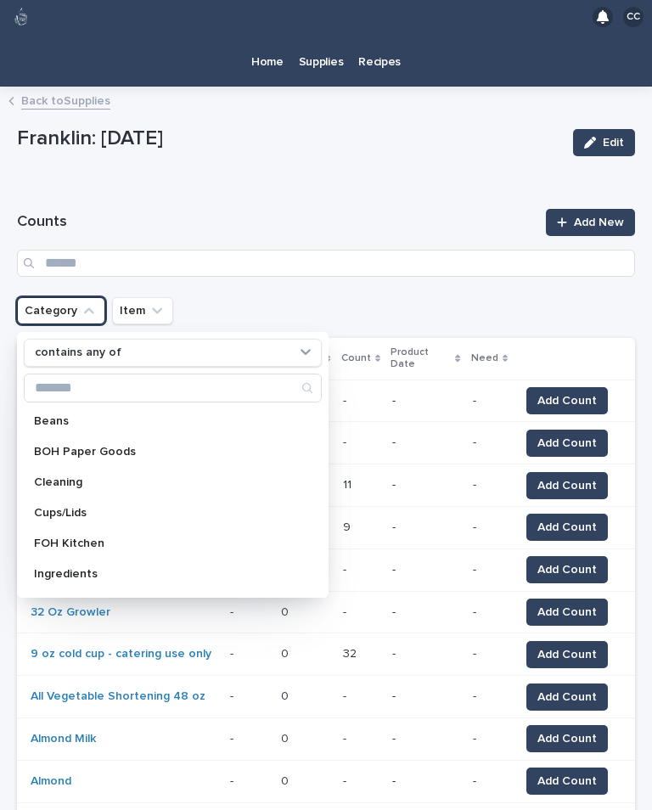
scroll to position [104, 0]
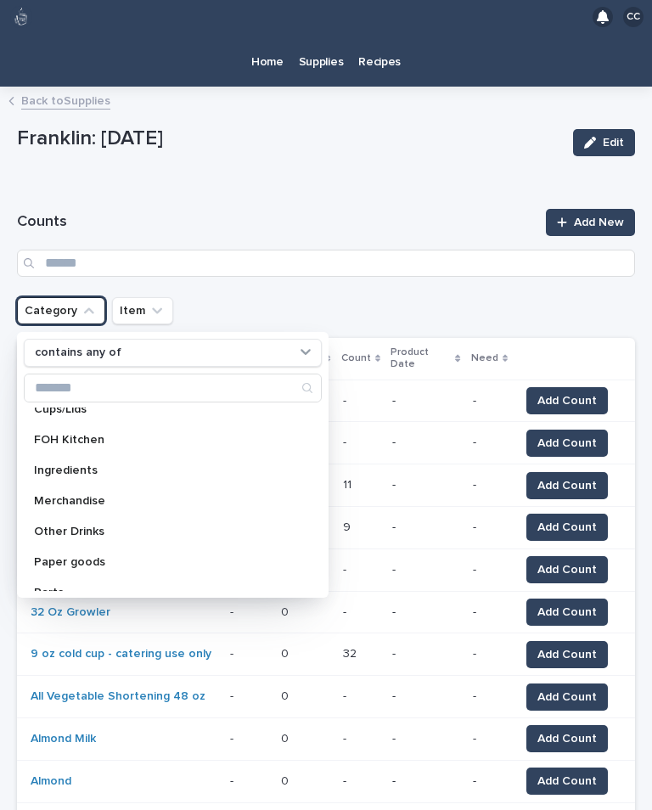
click at [127, 496] on p "Merchandise" at bounding box center [164, 501] width 261 height 12
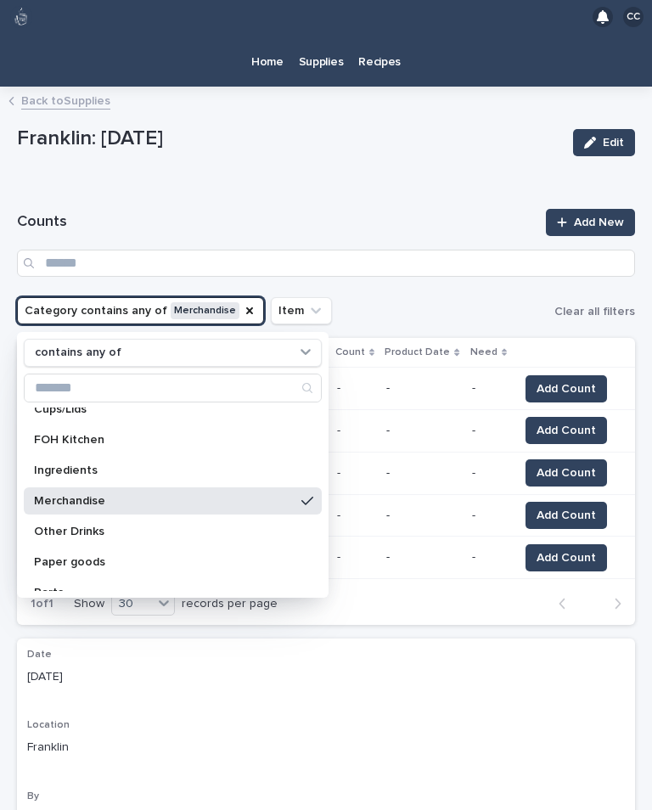
click at [180, 533] on p "Other Drinks" at bounding box center [164, 532] width 261 height 12
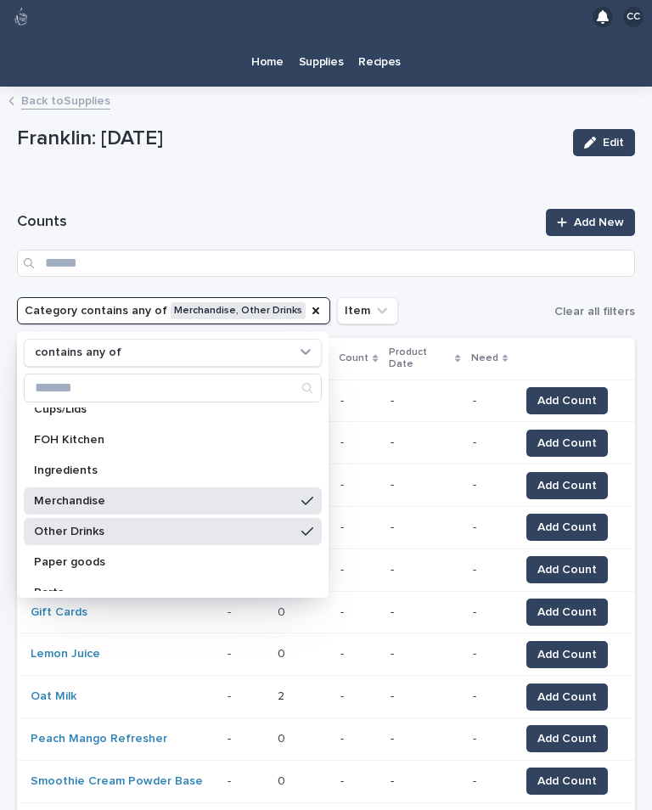
click at [408, 166] on div "[PERSON_NAME]: [DATE] Edit" at bounding box center [326, 142] width 618 height 51
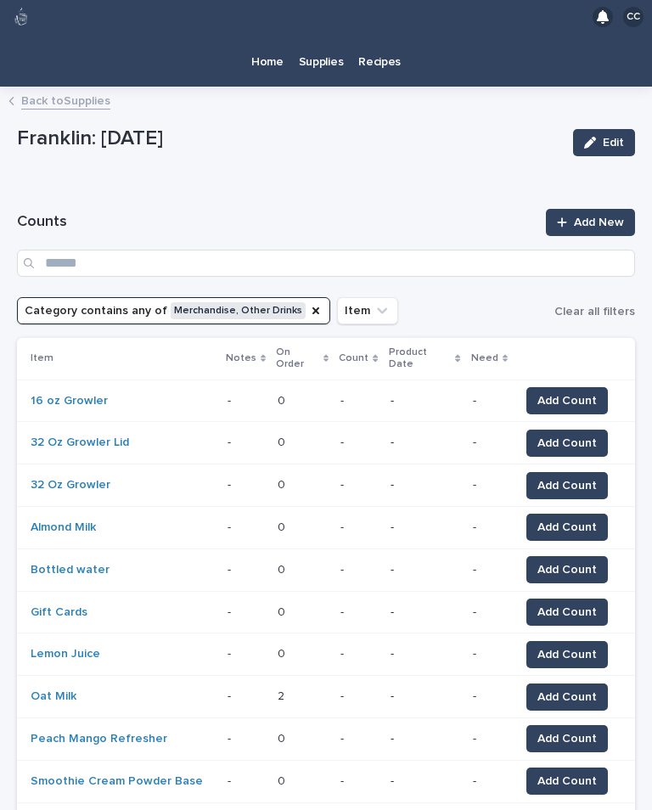
click at [573, 392] on span "Add Count" at bounding box center [566, 400] width 59 height 17
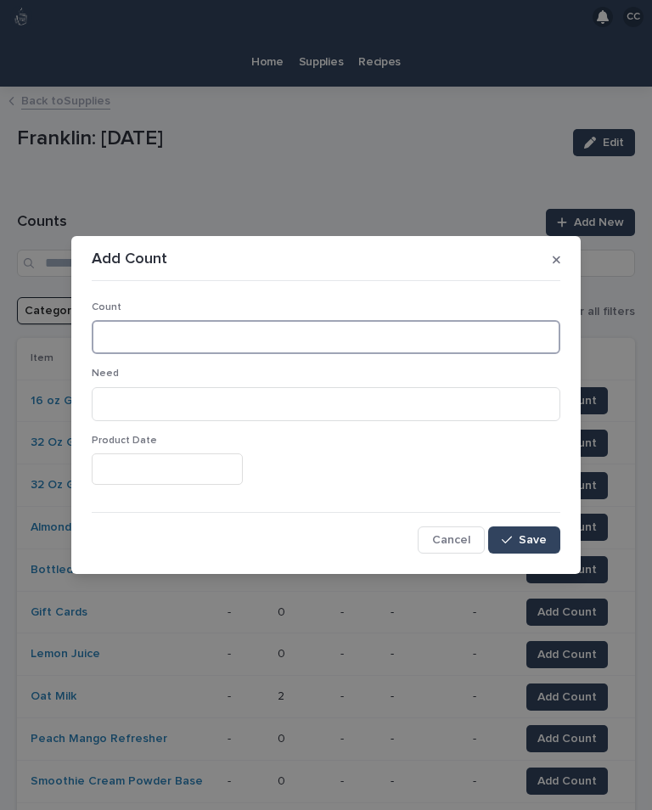
click at [452, 344] on input at bounding box center [326, 337] width 469 height 34
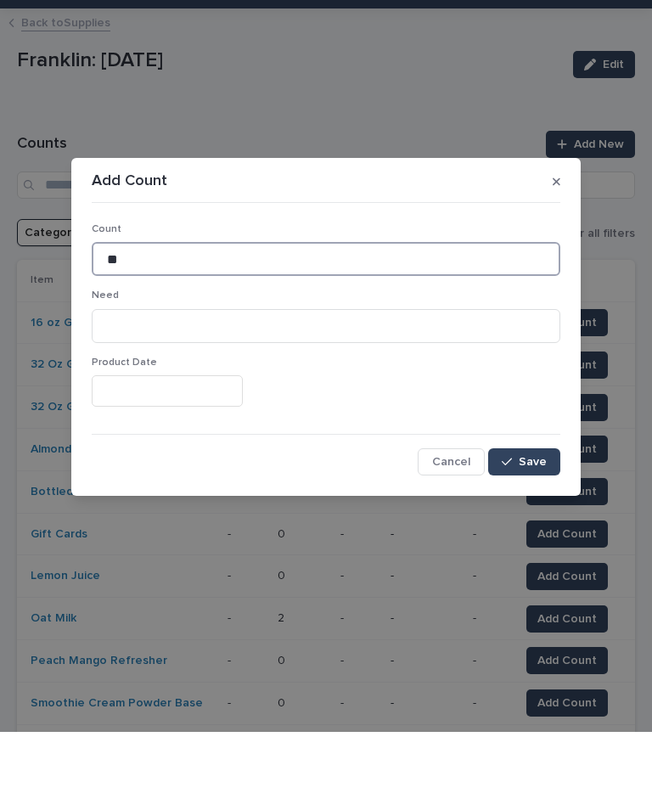
type input "**"
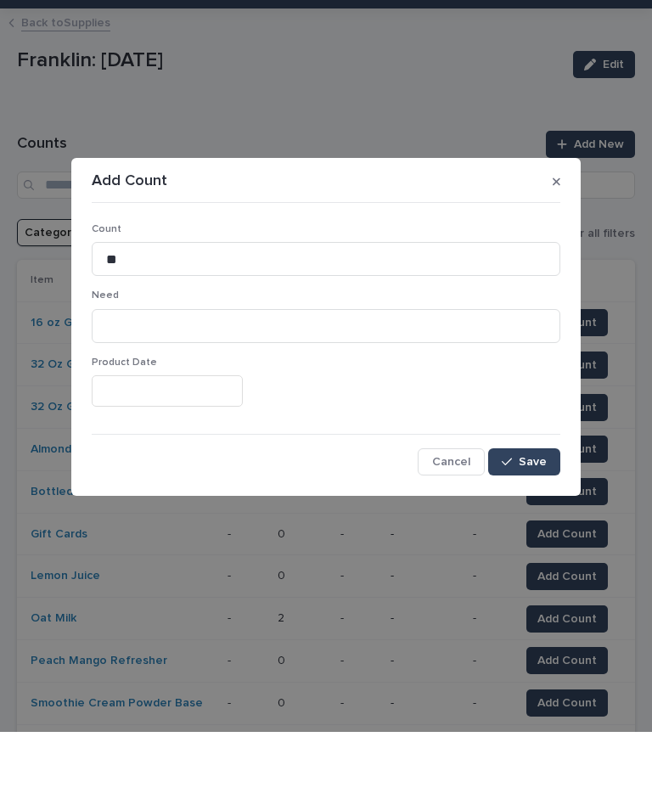
click at [536, 526] on button "Save" at bounding box center [524, 539] width 72 height 27
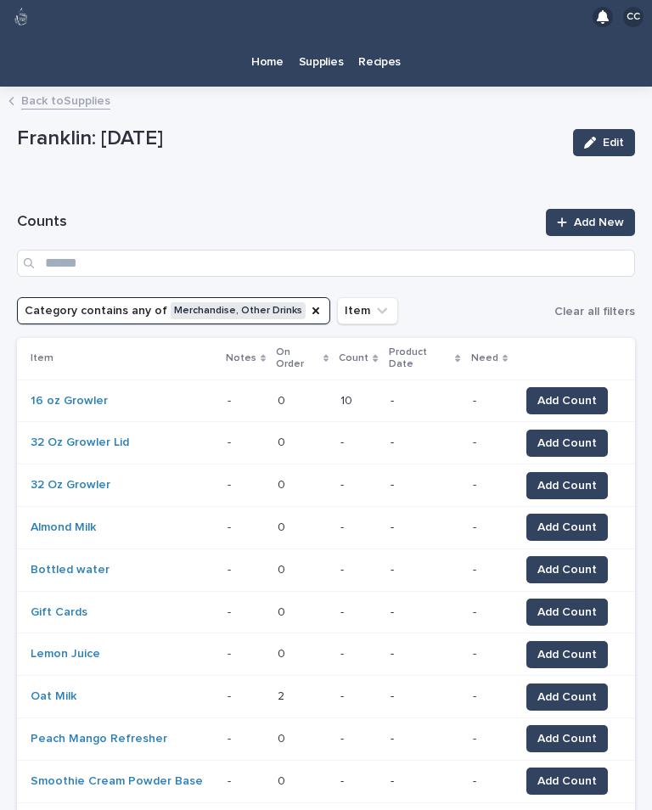
click at [588, 430] on button "Add Count" at bounding box center [567, 443] width 82 height 27
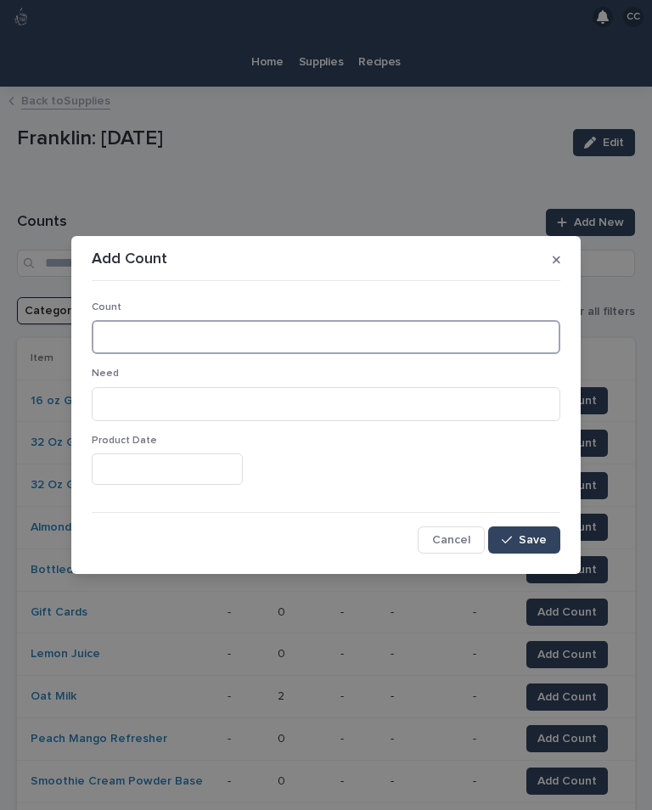
click at [235, 345] on input at bounding box center [326, 337] width 469 height 34
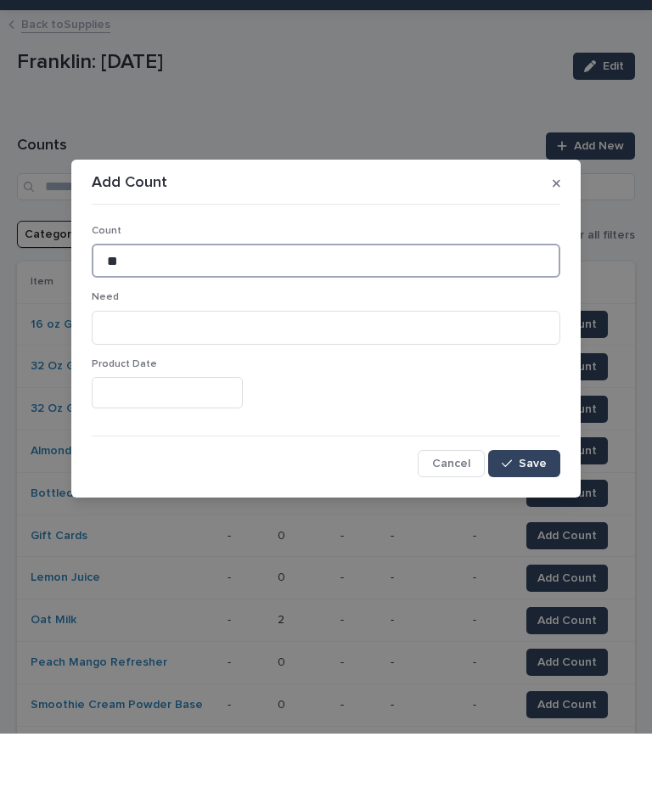
type input "**"
click at [534, 534] on span "Save" at bounding box center [533, 540] width 28 height 12
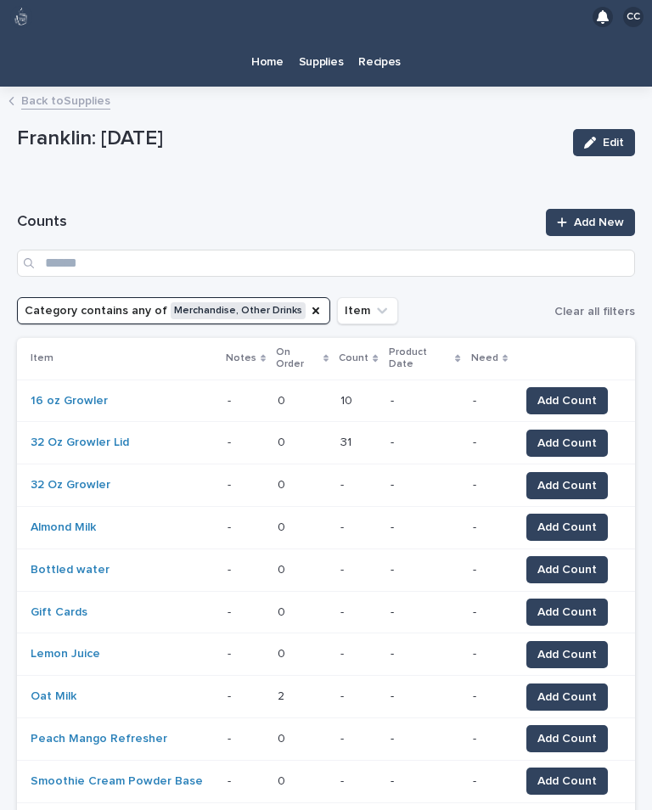
click at [566, 477] on span "Add Count" at bounding box center [566, 485] width 59 height 17
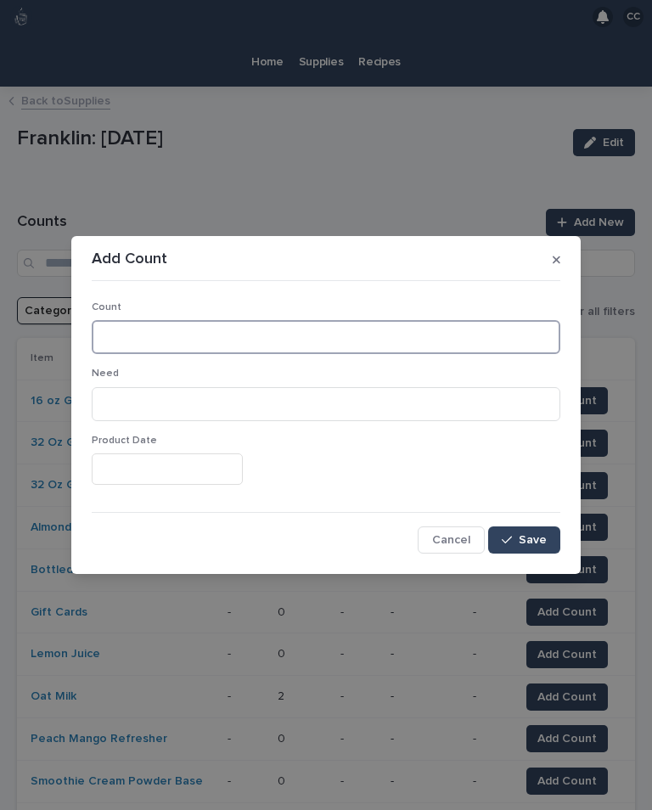
click at [499, 347] on input at bounding box center [326, 337] width 469 height 34
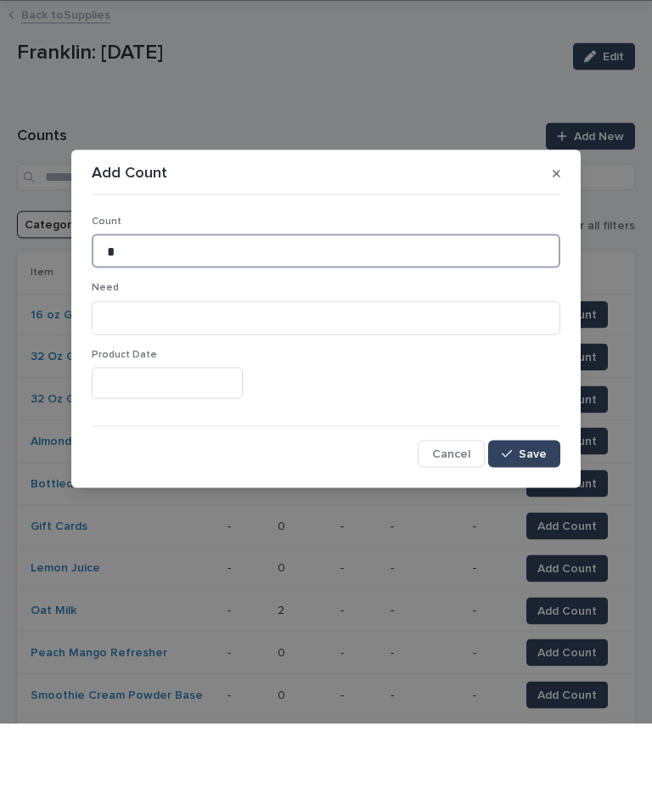
type input "*"
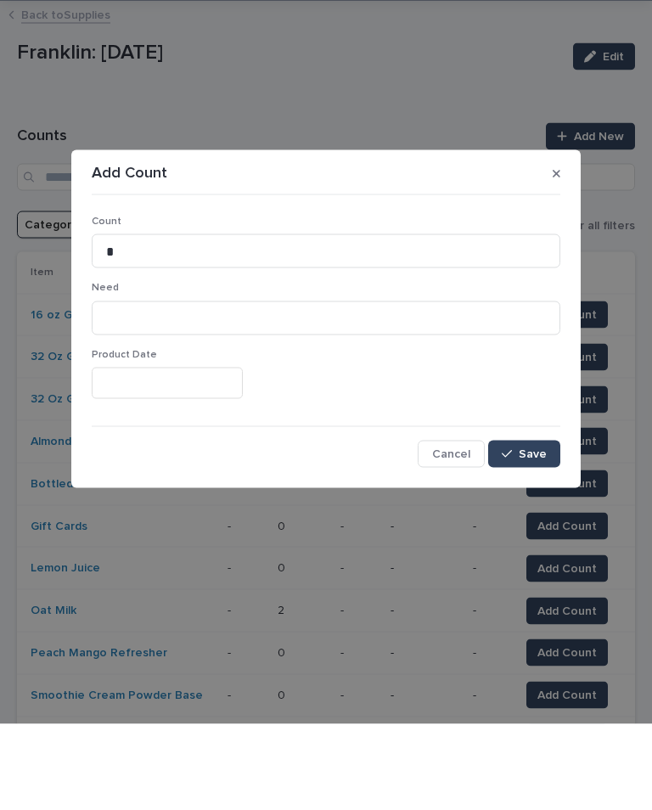
click at [534, 534] on span "Save" at bounding box center [533, 540] width 28 height 12
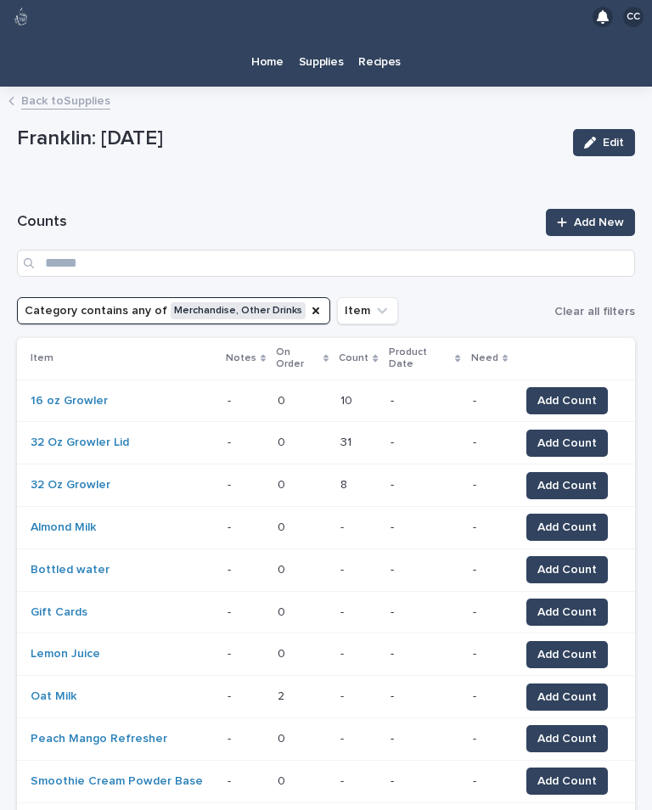
click at [579, 519] on span "Add Count" at bounding box center [566, 527] width 59 height 17
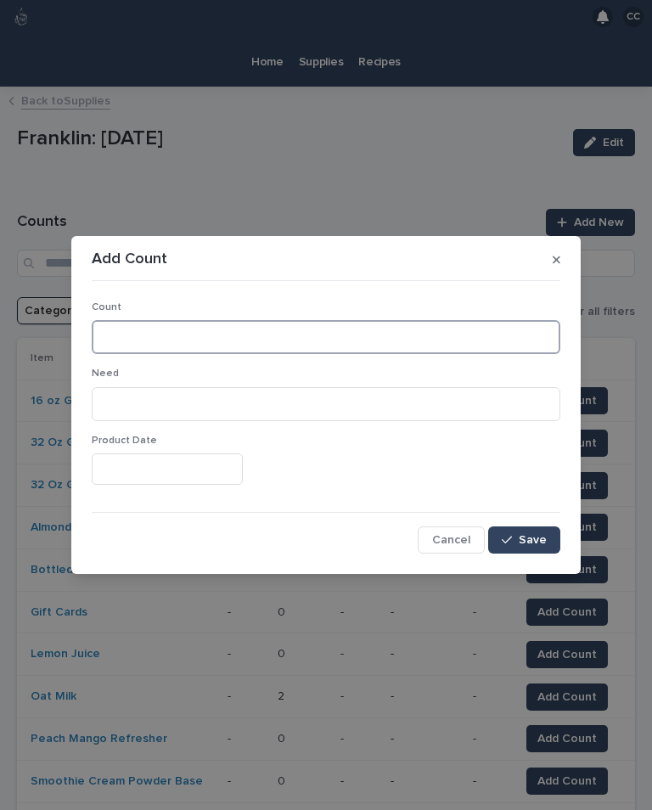
click at [470, 329] on input at bounding box center [326, 337] width 469 height 34
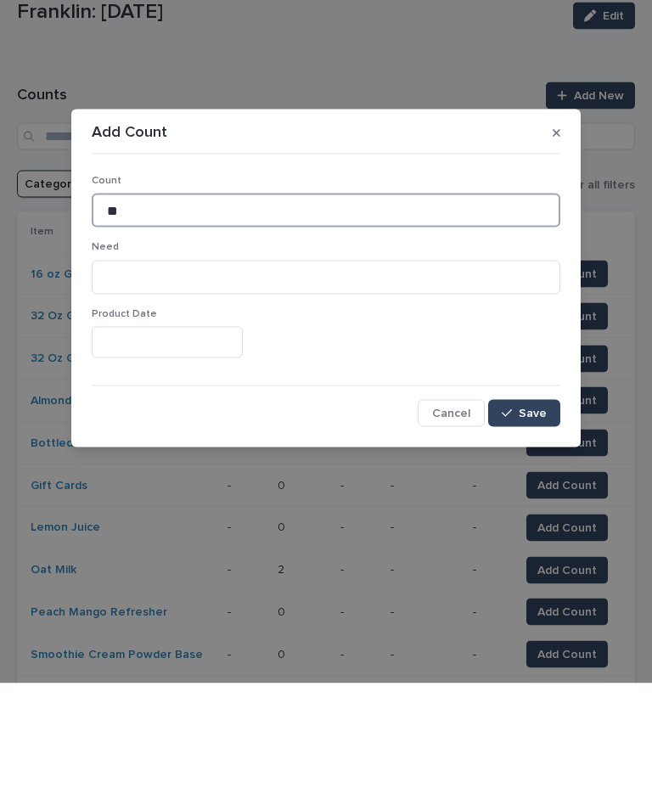
type input "**"
click at [531, 526] on button "Save" at bounding box center [524, 539] width 72 height 27
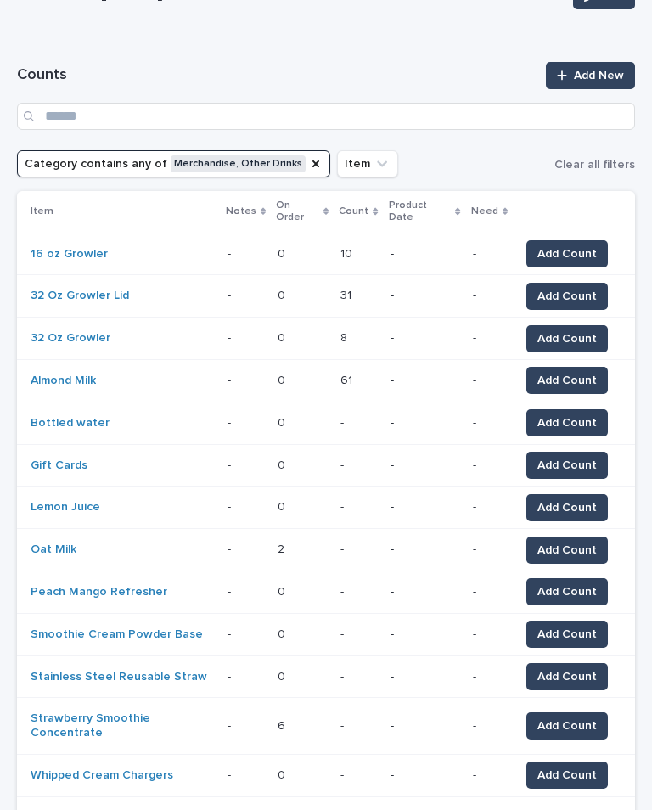
scroll to position [141, 0]
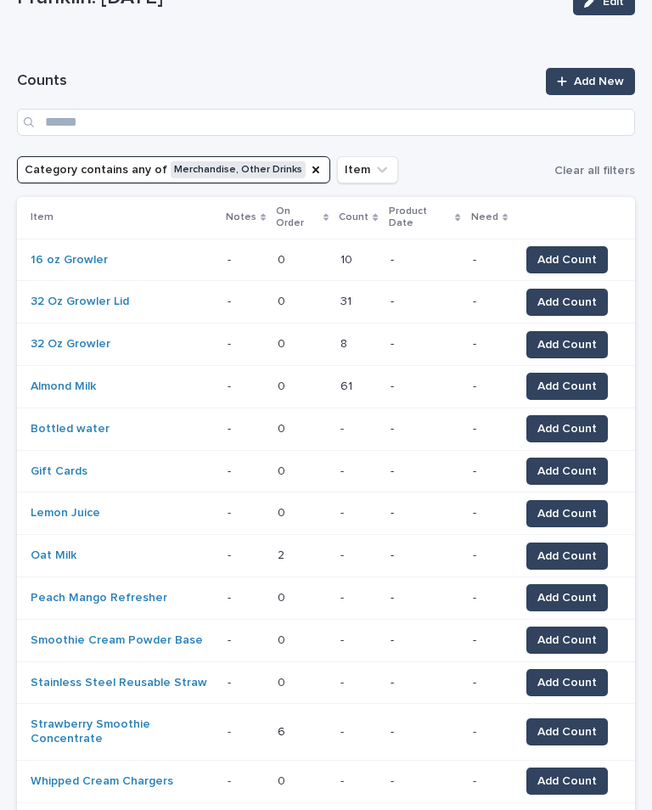
click at [570, 548] on span "Add Count" at bounding box center [566, 556] width 59 height 17
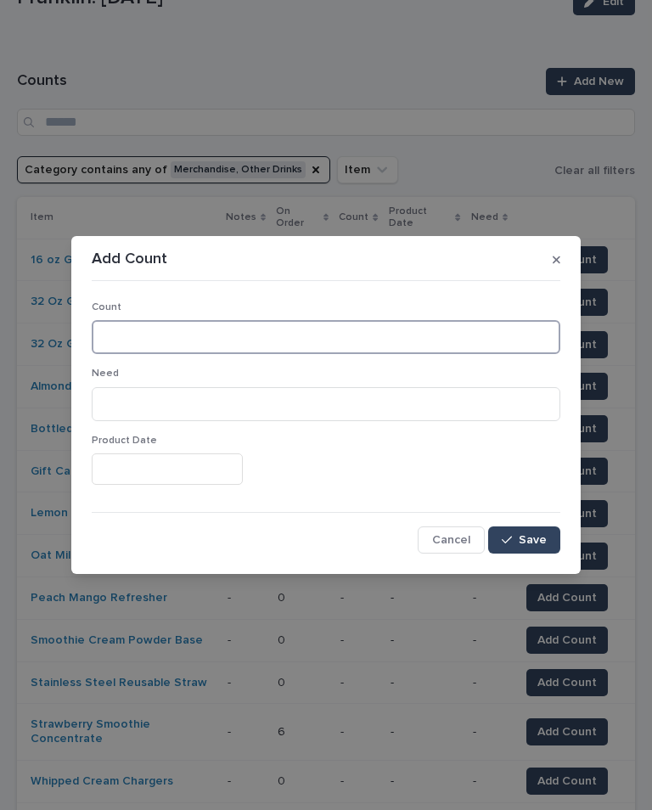
click at [316, 326] on input at bounding box center [326, 337] width 469 height 34
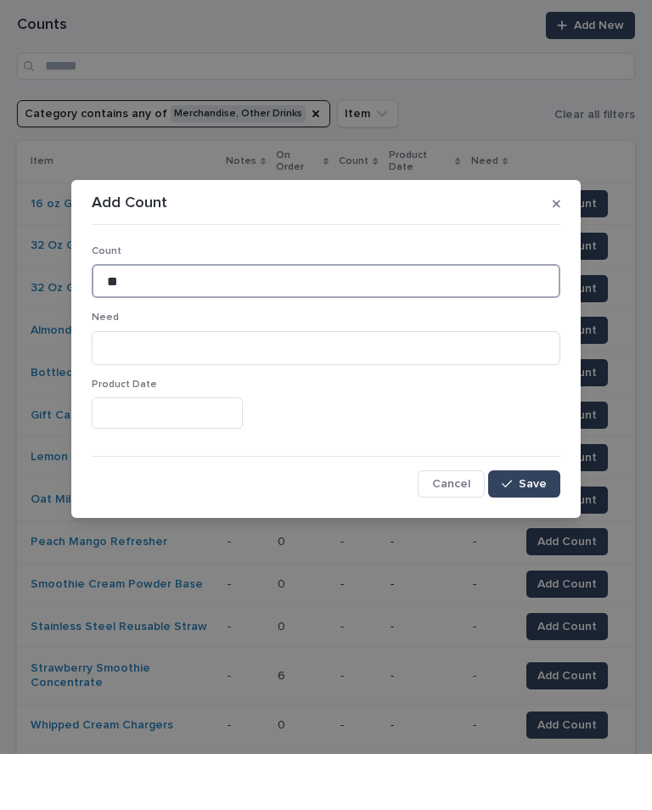
type input "**"
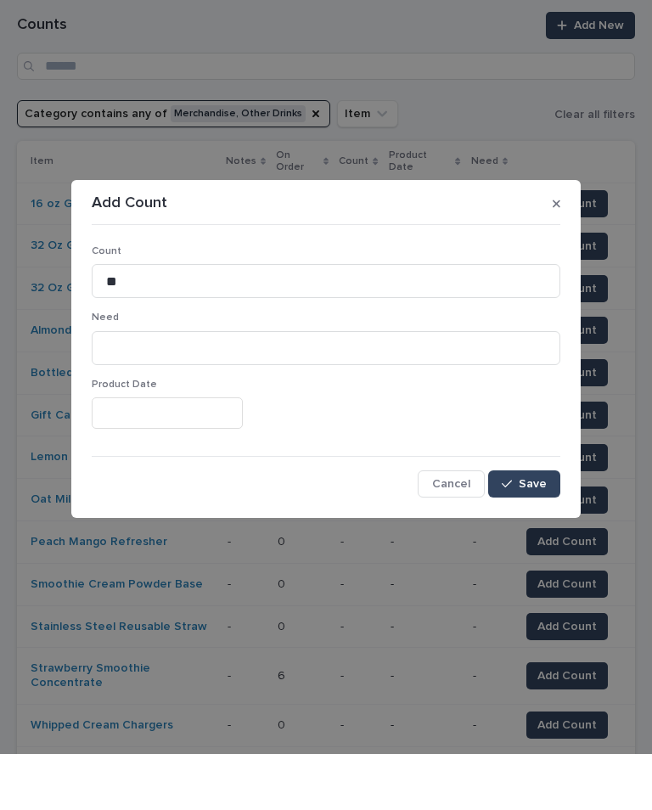
click at [545, 534] on span "Save" at bounding box center [533, 540] width 28 height 12
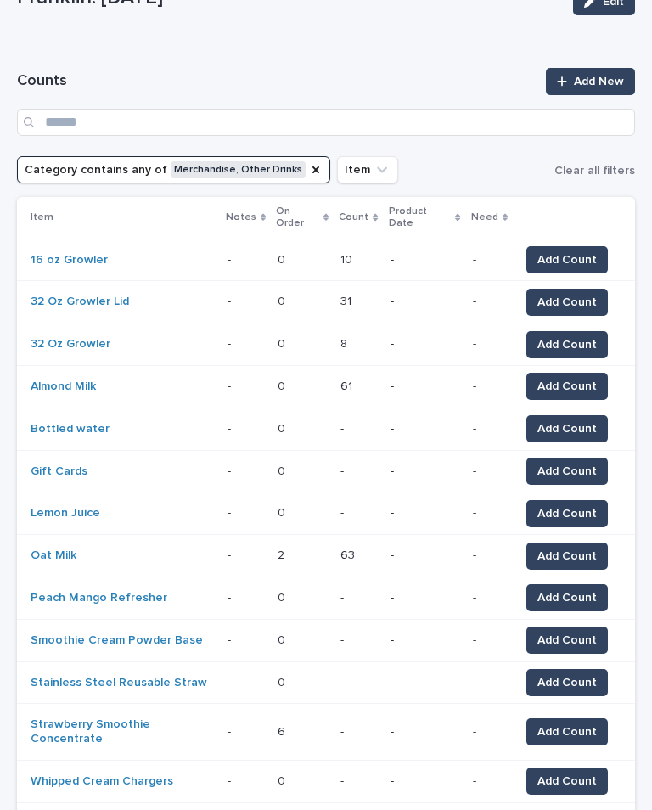
click at [572, 500] on button "Add Count" at bounding box center [567, 513] width 82 height 27
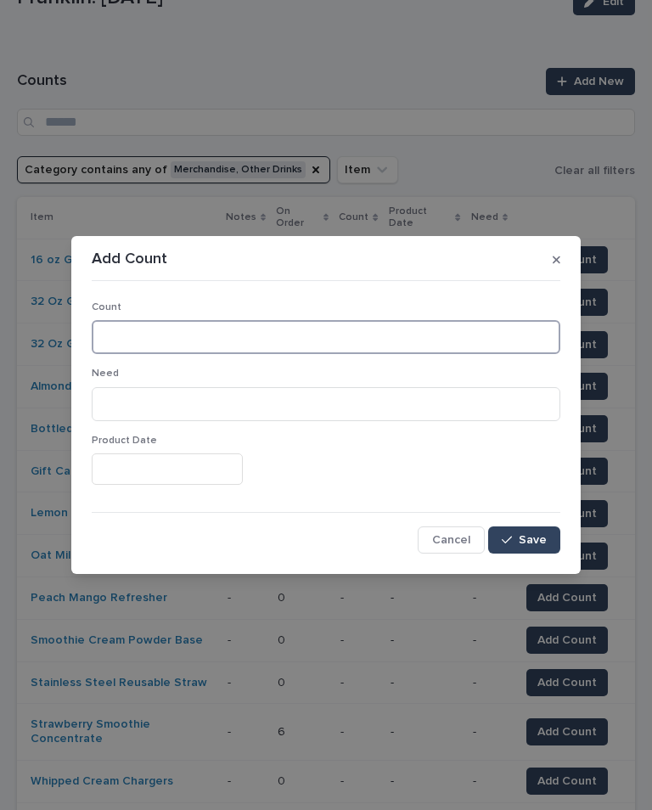
click at [405, 343] on input at bounding box center [326, 337] width 469 height 34
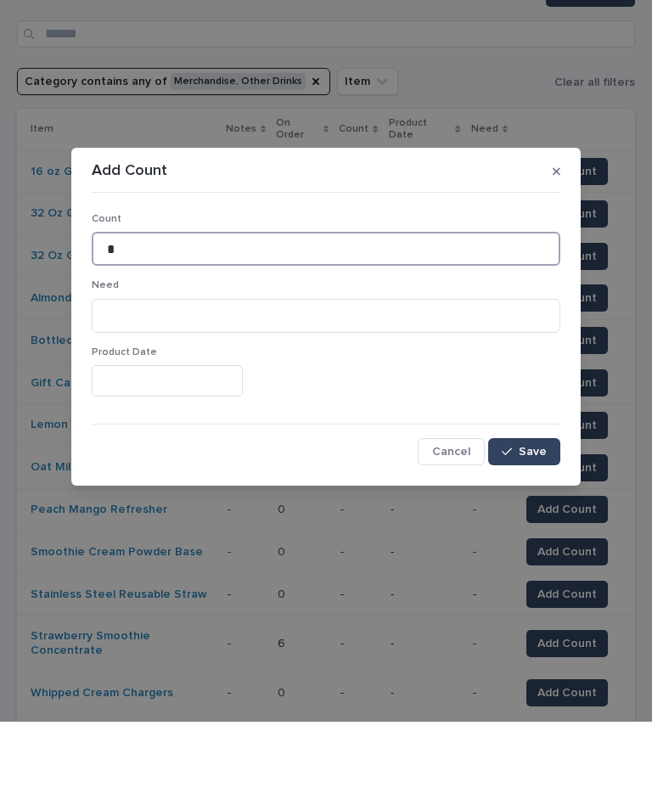
type input "*"
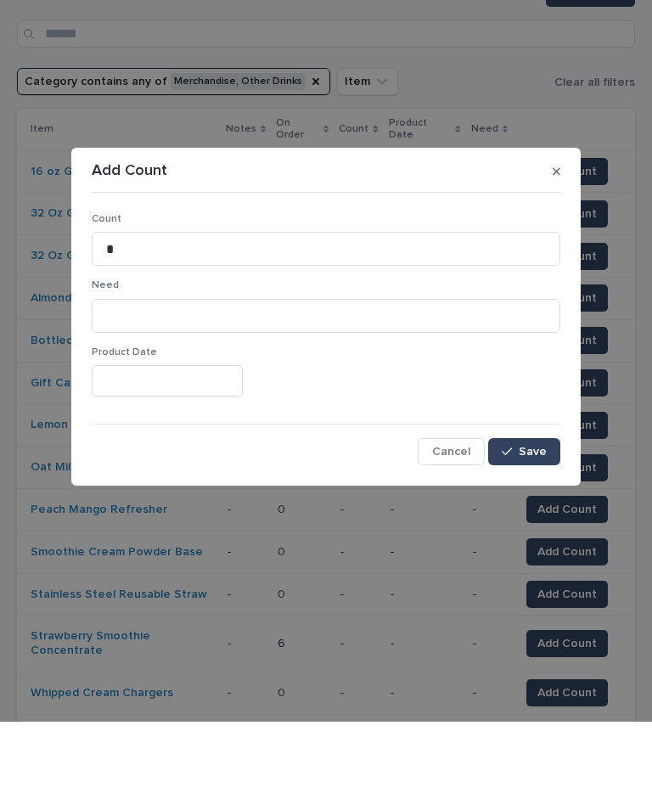
click at [541, 526] on button "Save" at bounding box center [524, 539] width 72 height 27
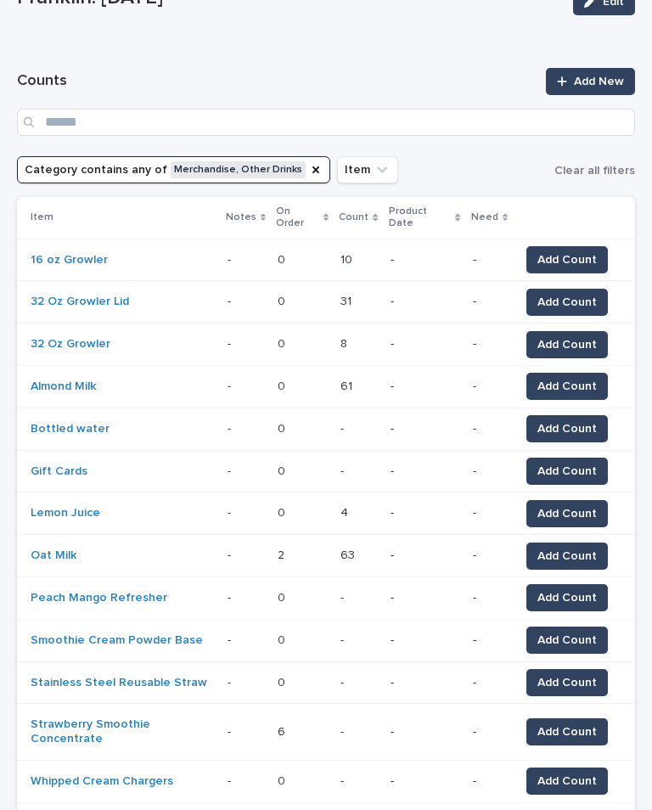
click at [580, 589] on span "Add Count" at bounding box center [566, 597] width 59 height 17
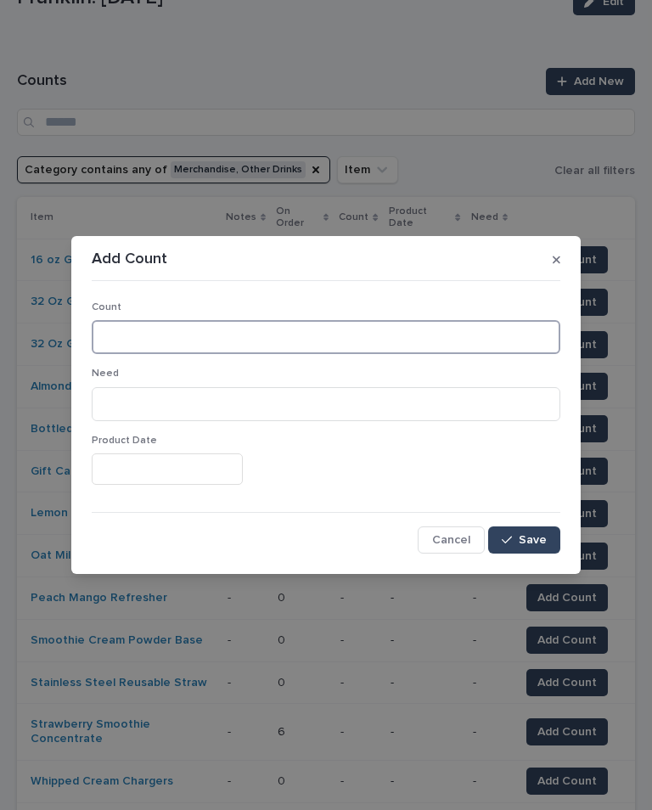
click at [282, 340] on input at bounding box center [326, 337] width 469 height 34
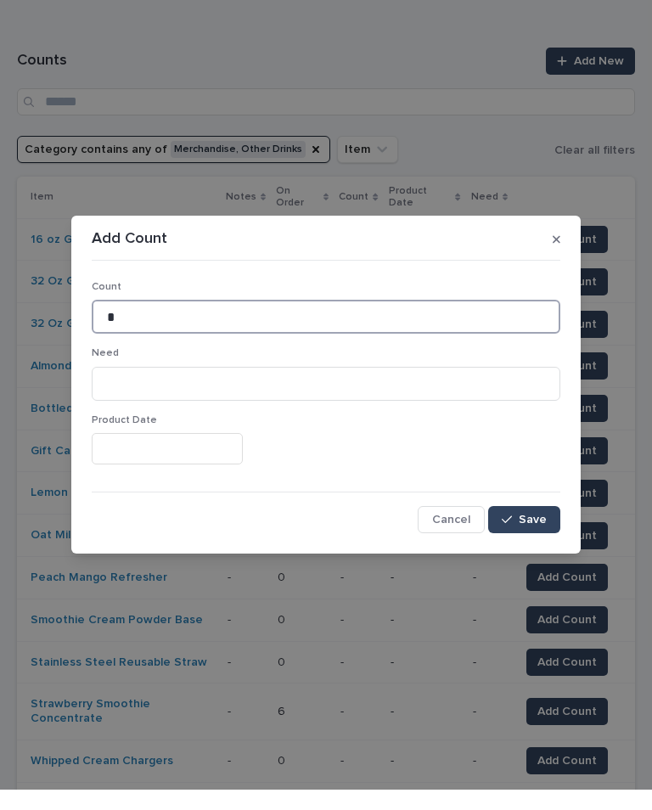
type input "*"
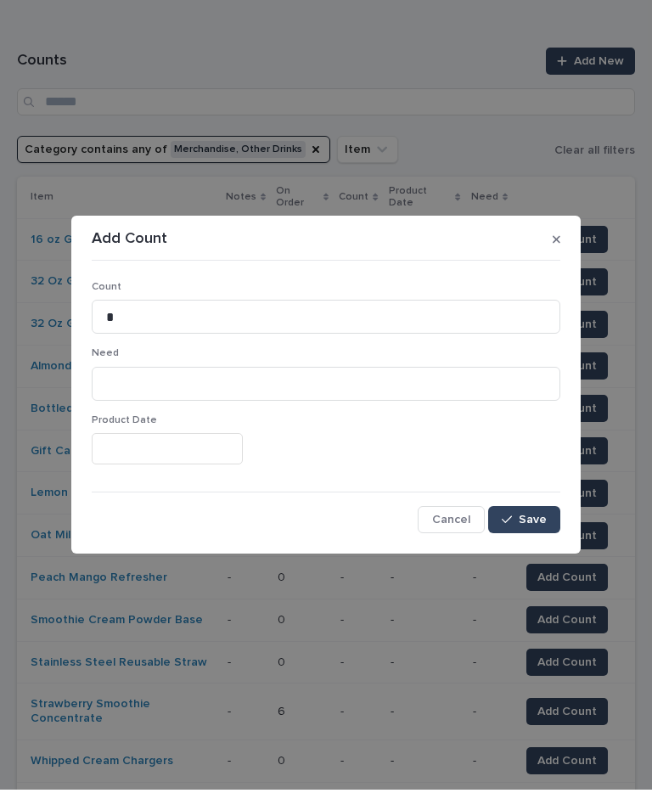
click at [534, 534] on span "Save" at bounding box center [533, 540] width 28 height 12
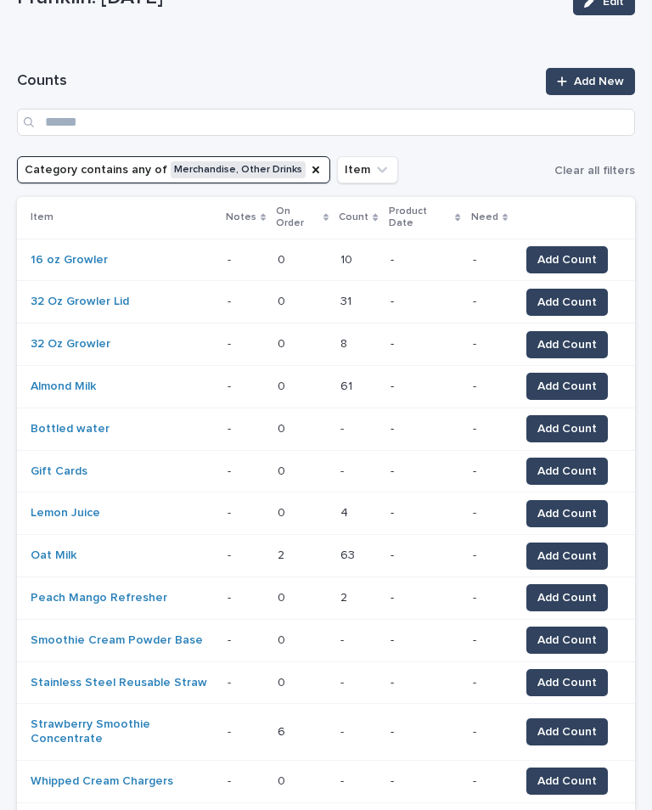
scroll to position [277, 0]
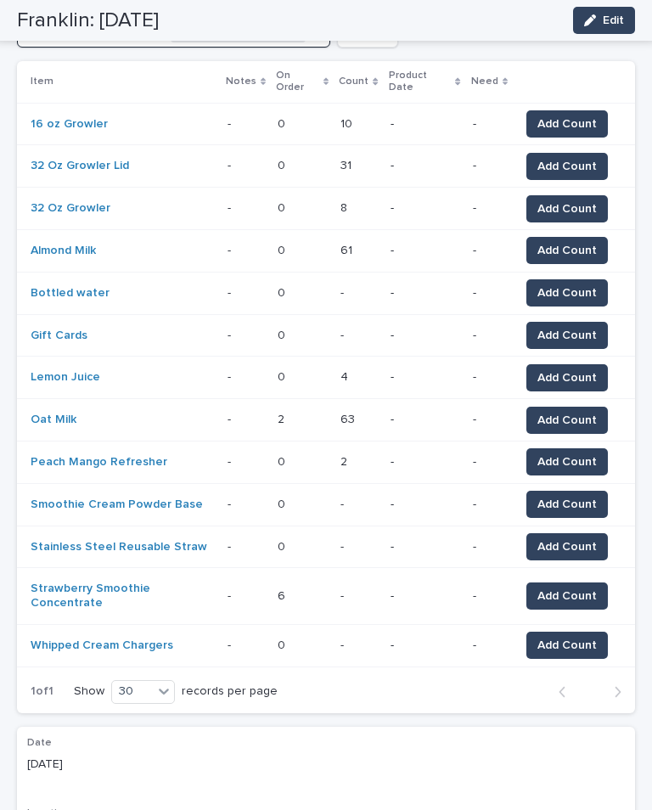
click at [567, 588] on span "Add Count" at bounding box center [566, 596] width 59 height 17
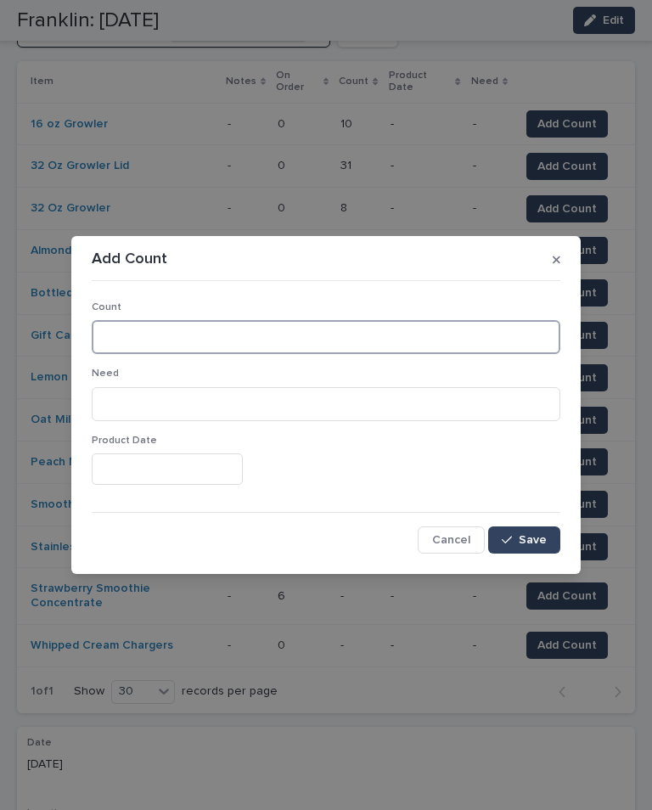
click at [279, 343] on input at bounding box center [326, 337] width 469 height 34
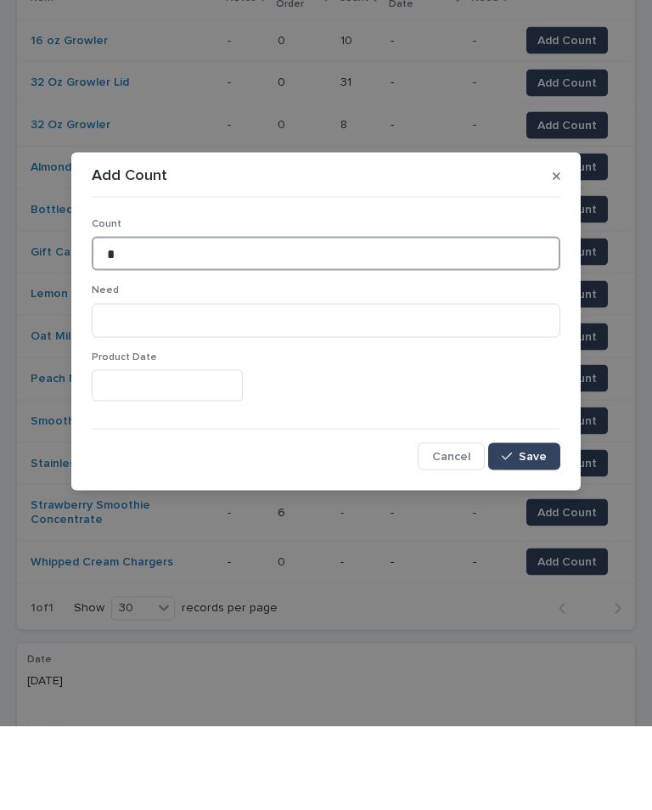
type input "*"
click at [550, 526] on button "Save" at bounding box center [524, 539] width 72 height 27
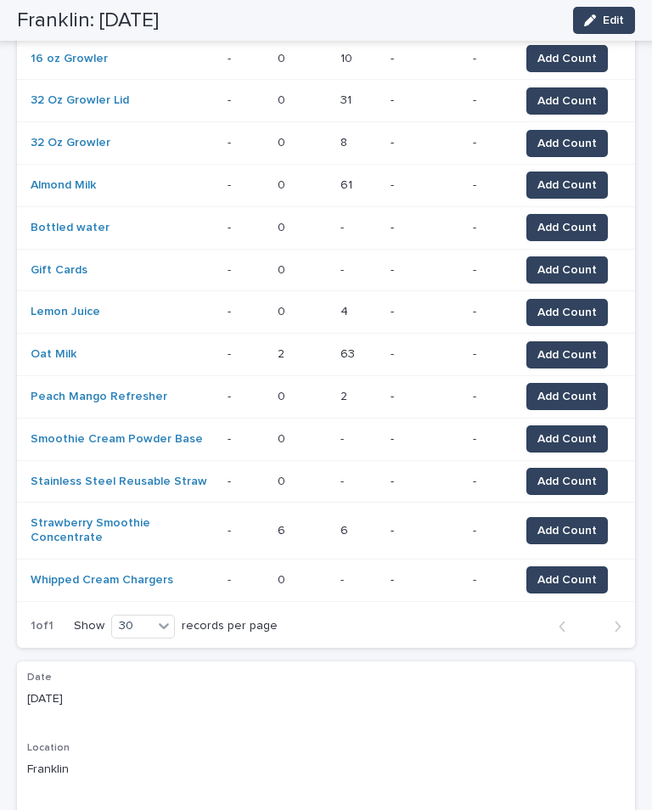
scroll to position [341, 0]
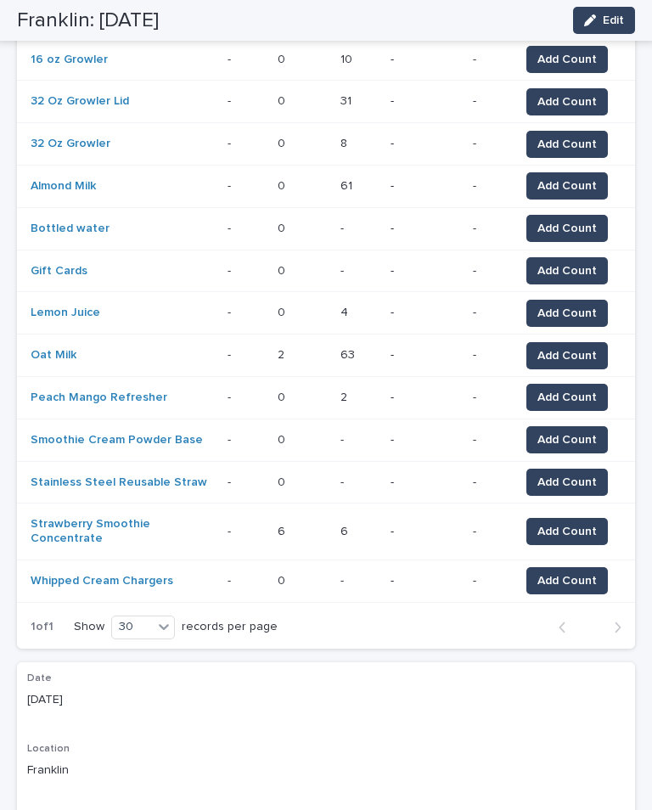
click at [572, 431] on span "Add Count" at bounding box center [566, 439] width 59 height 17
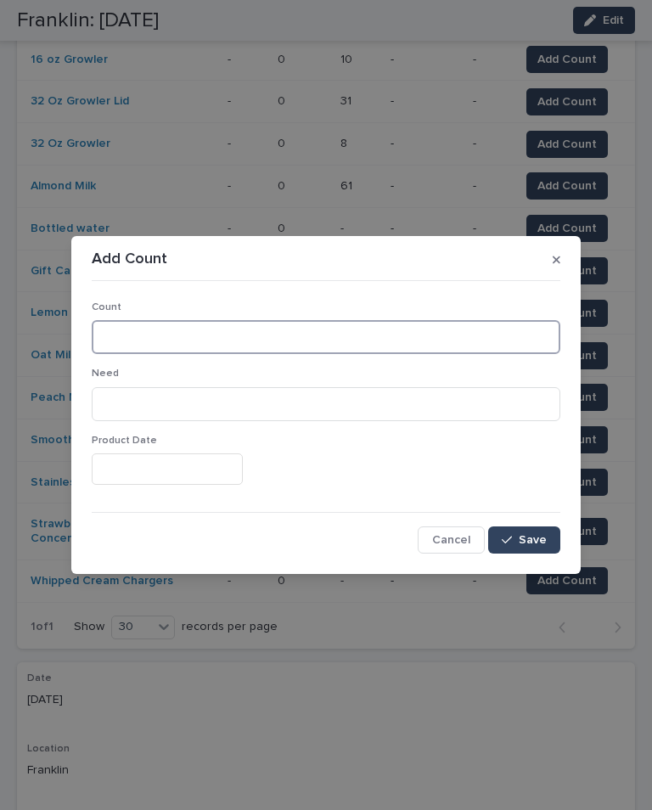
click at [239, 325] on input at bounding box center [326, 337] width 469 height 34
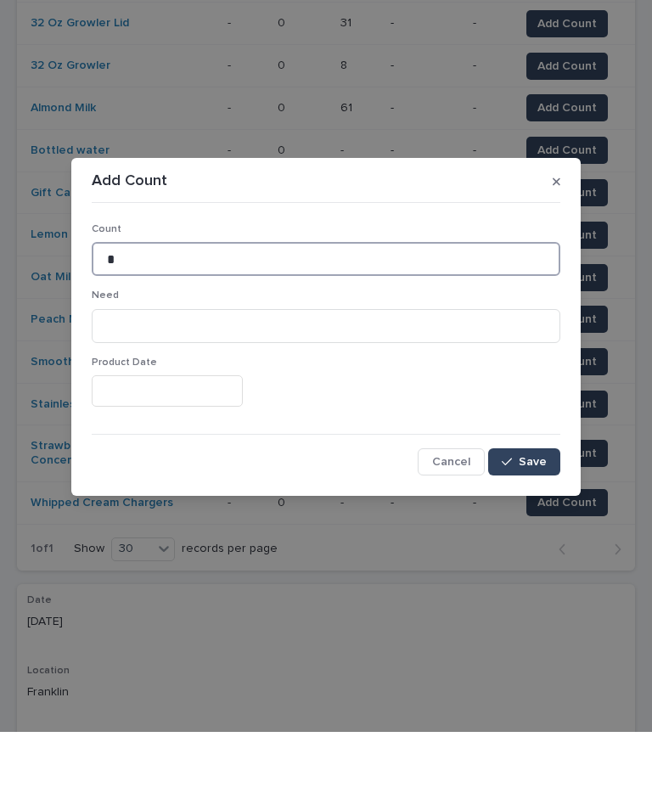
type input "*"
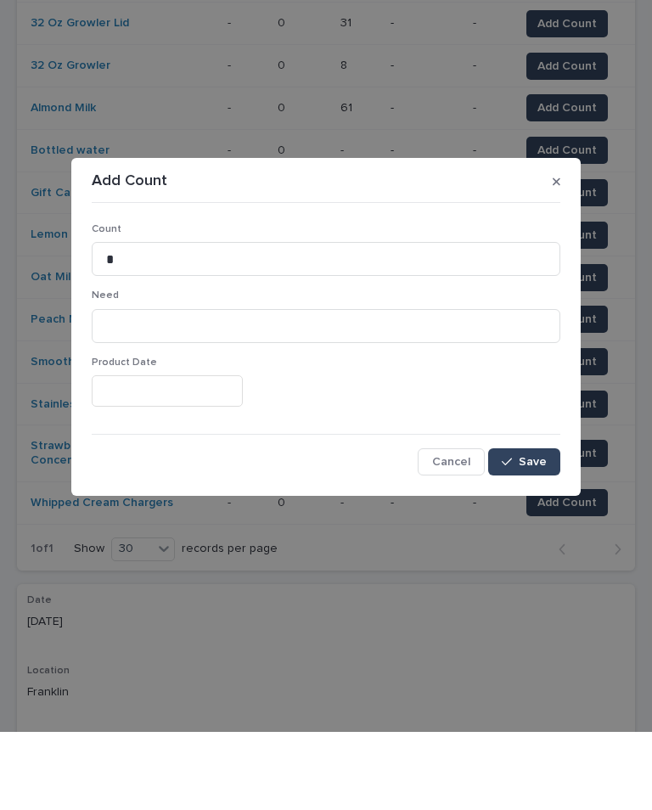
click at [524, 534] on span "Save" at bounding box center [533, 540] width 28 height 12
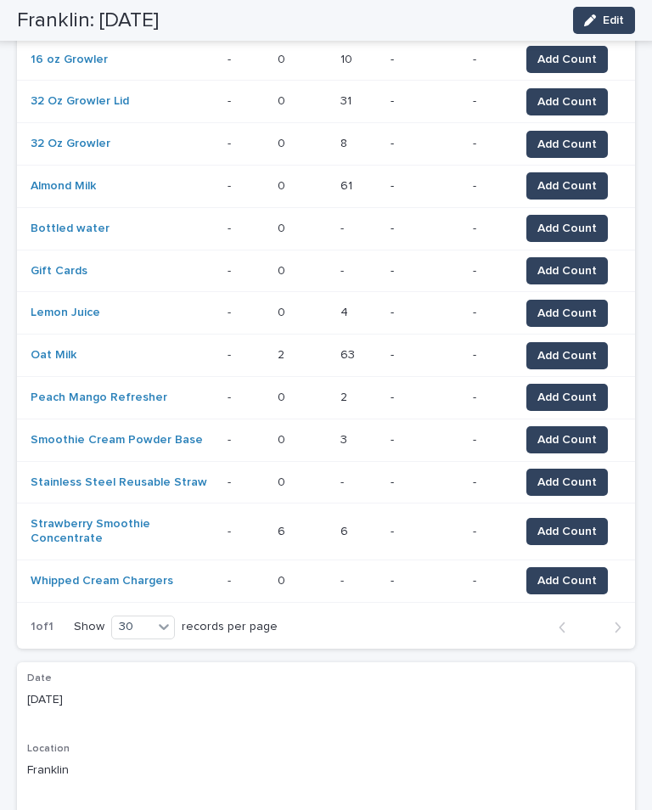
click at [586, 474] on span "Add Count" at bounding box center [566, 482] width 59 height 17
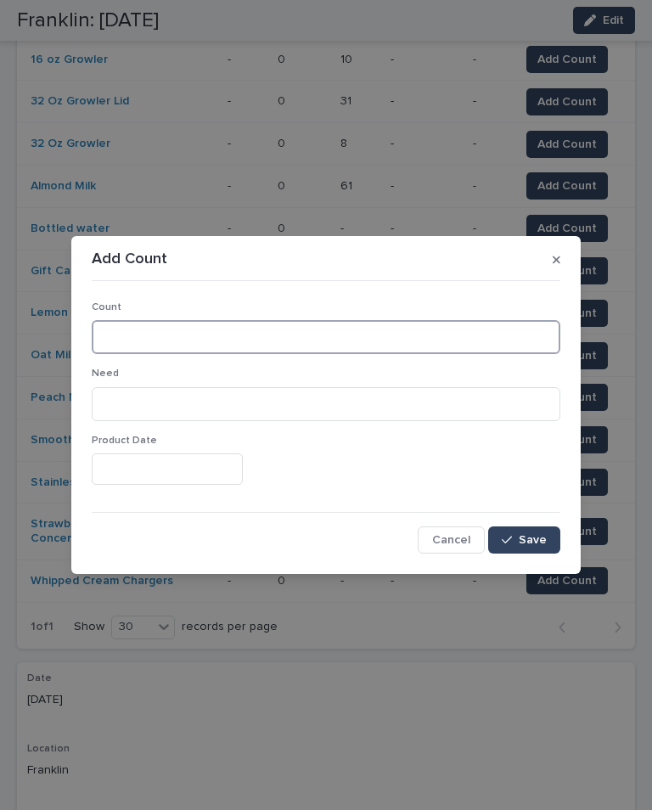
click at [202, 338] on input at bounding box center [326, 337] width 469 height 34
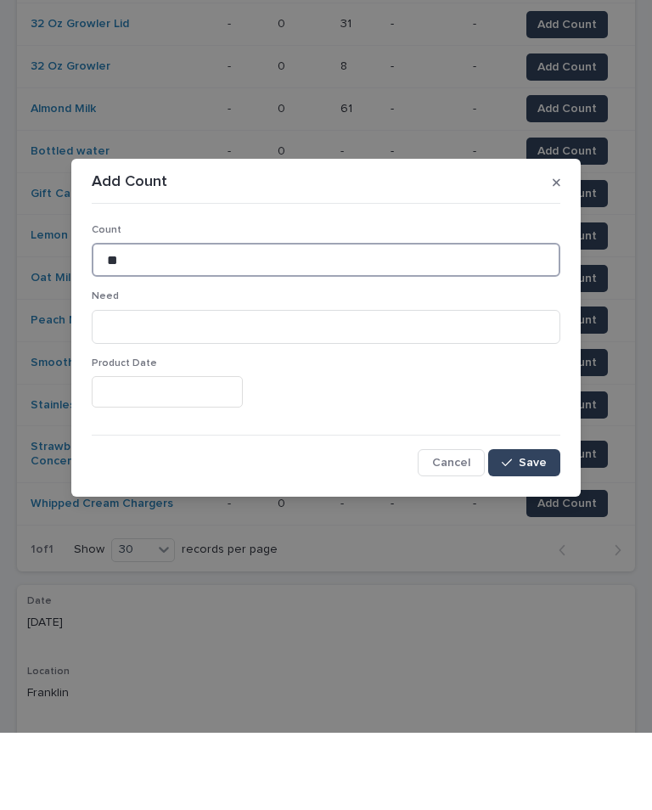
type input "**"
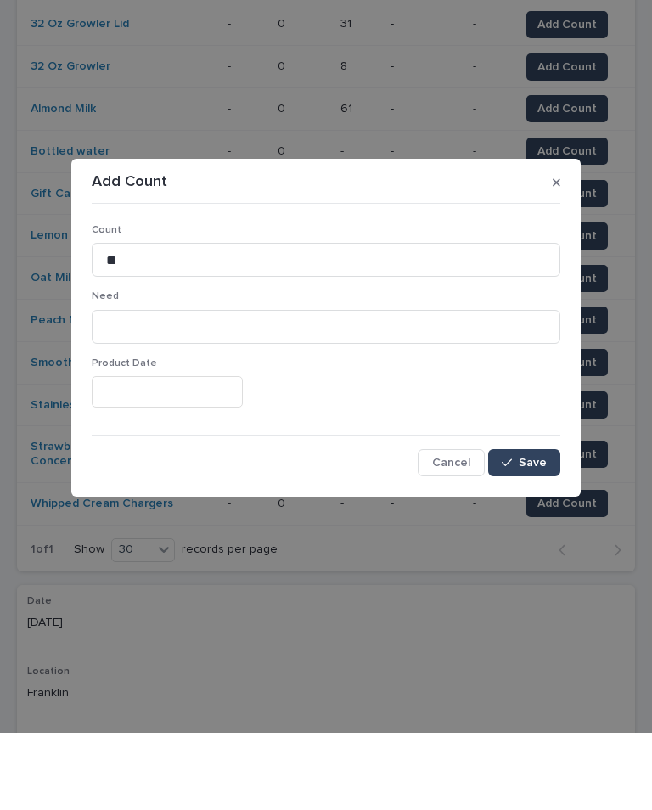
click at [537, 534] on span "Save" at bounding box center [533, 540] width 28 height 12
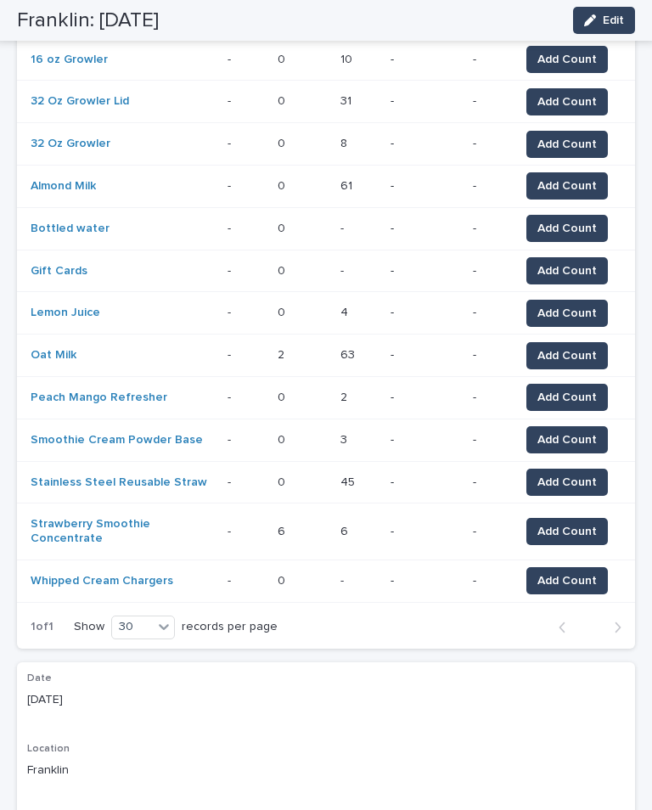
click at [571, 262] on span "Add Count" at bounding box center [566, 270] width 59 height 17
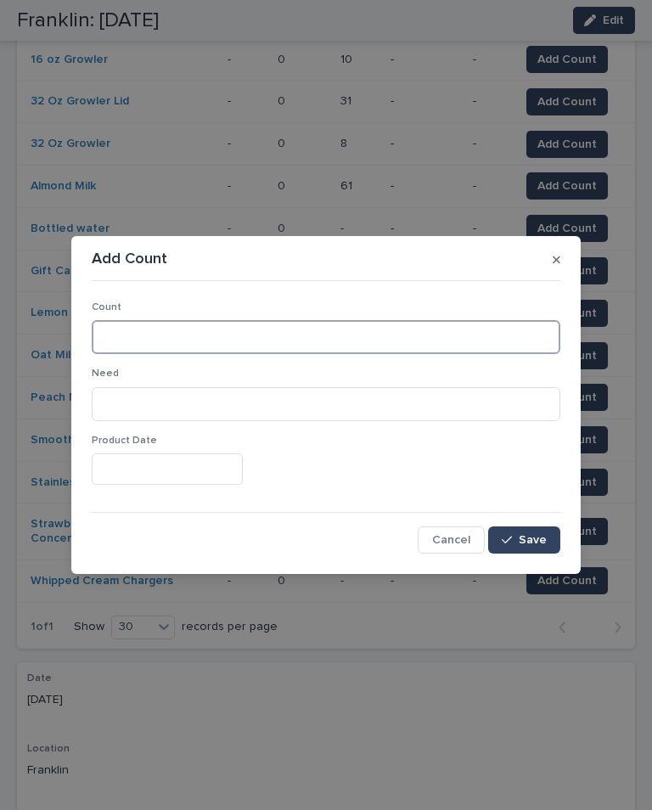
click at [242, 338] on input at bounding box center [326, 337] width 469 height 34
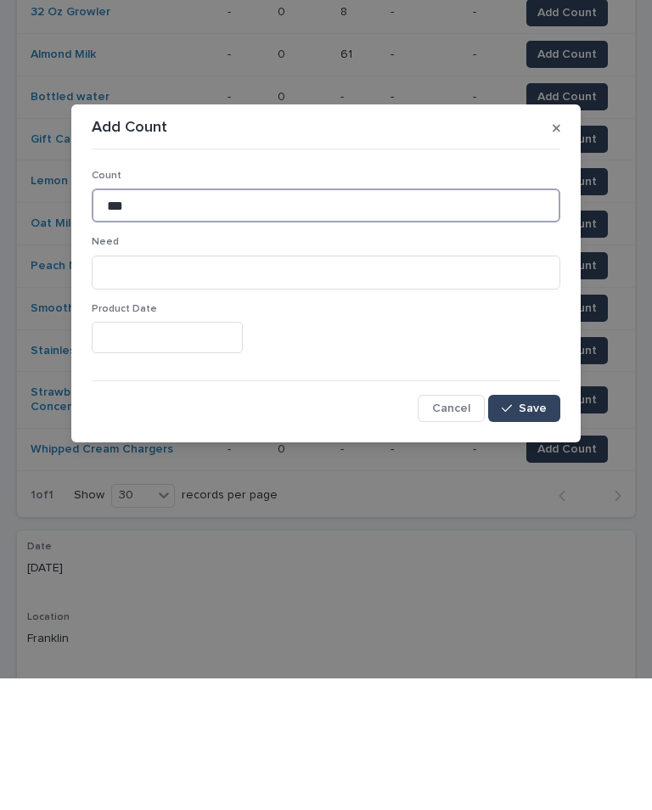
type input "***"
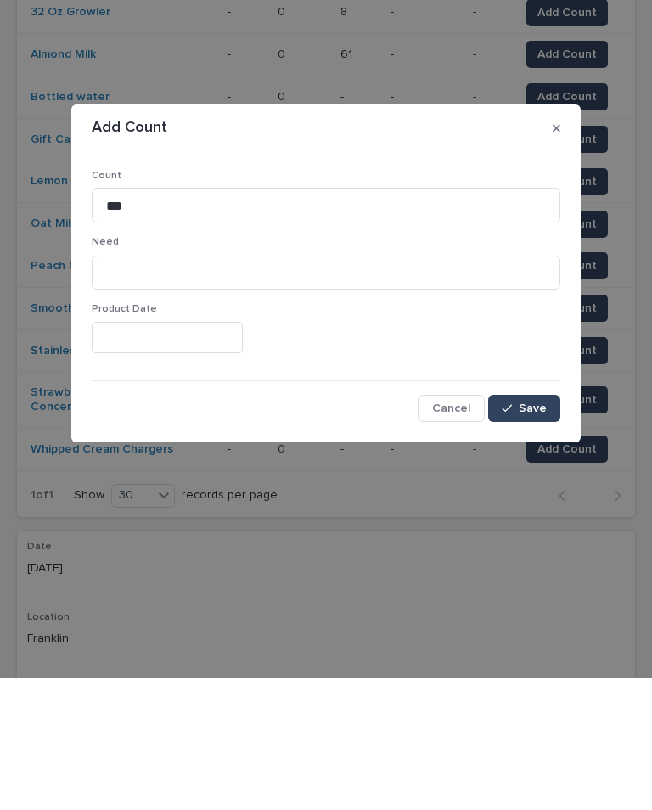
click at [535, 534] on span "Save" at bounding box center [533, 540] width 28 height 12
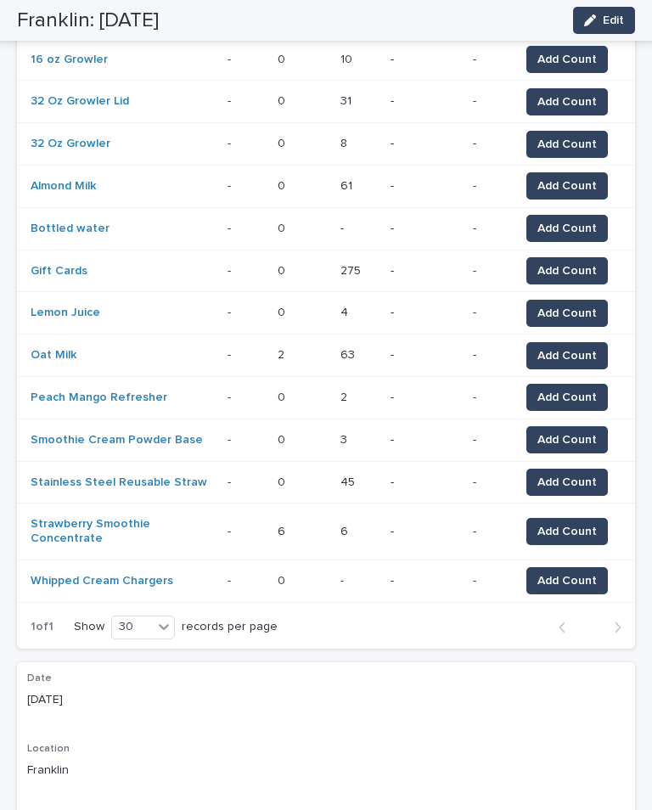
click at [594, 567] on button "Add Count" at bounding box center [567, 580] width 82 height 27
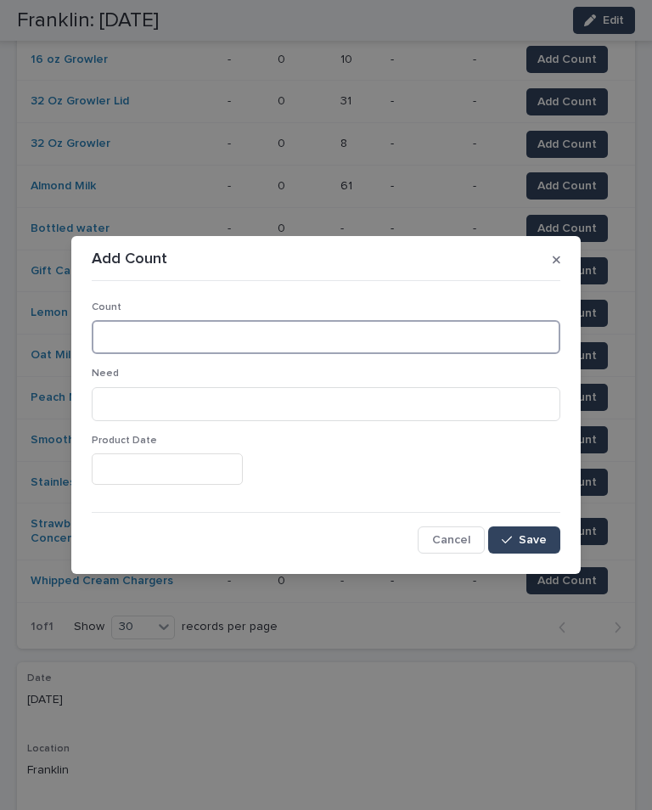
click at [312, 335] on input at bounding box center [326, 337] width 469 height 34
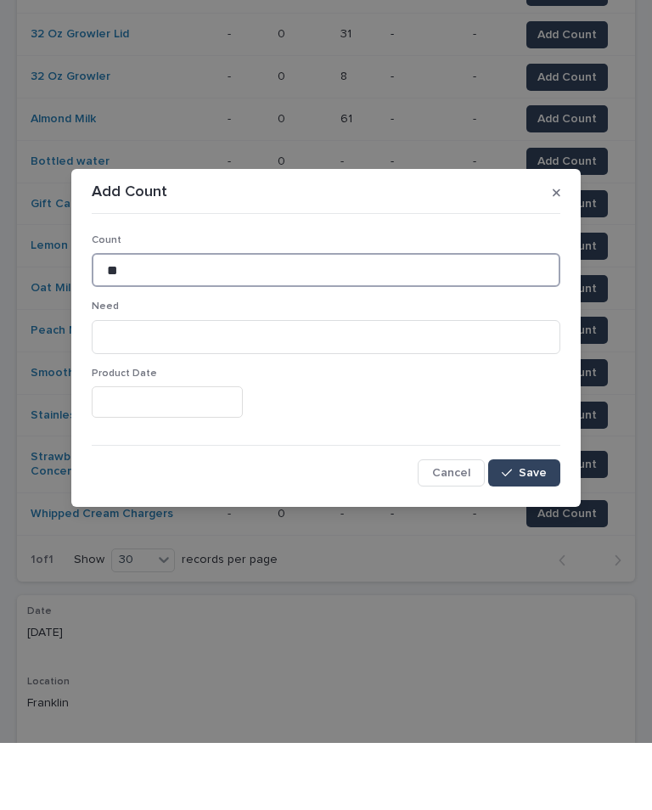
type input "**"
click at [529, 534] on span "Save" at bounding box center [533, 540] width 28 height 12
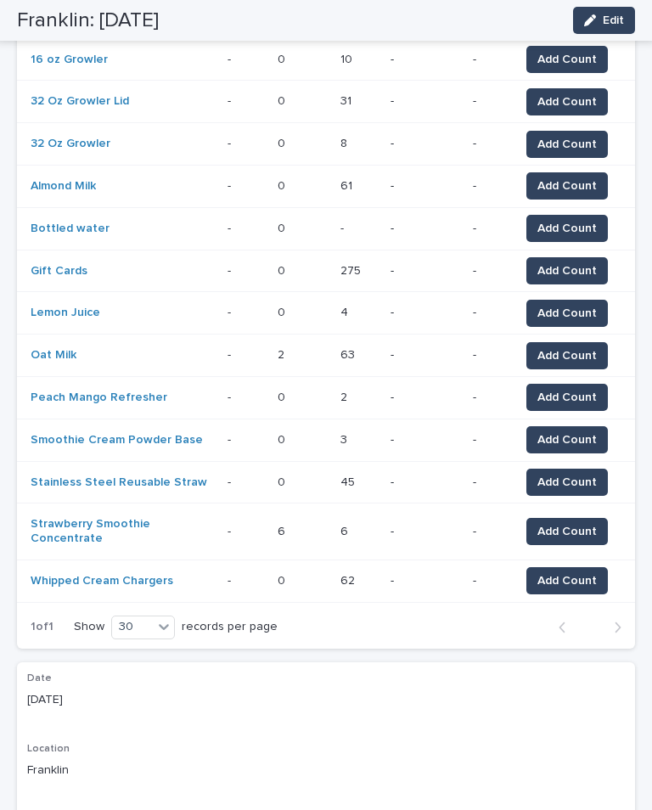
click at [564, 220] on span "Add Count" at bounding box center [566, 228] width 59 height 17
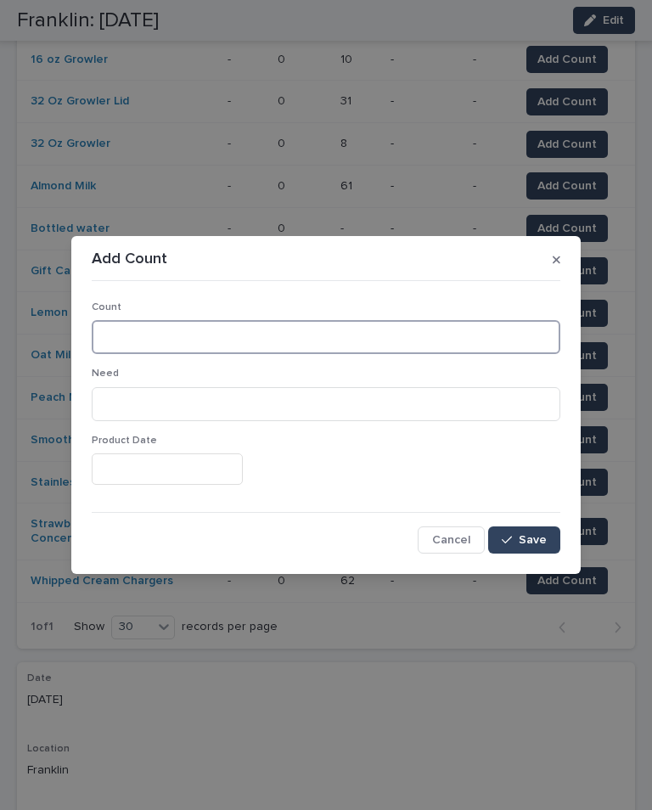
click at [466, 324] on input at bounding box center [326, 337] width 469 height 34
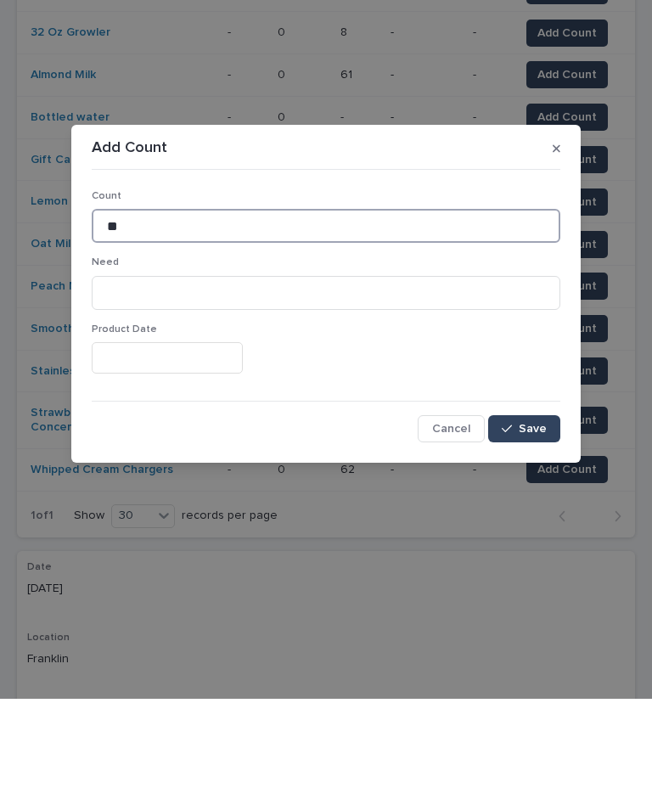
type input "**"
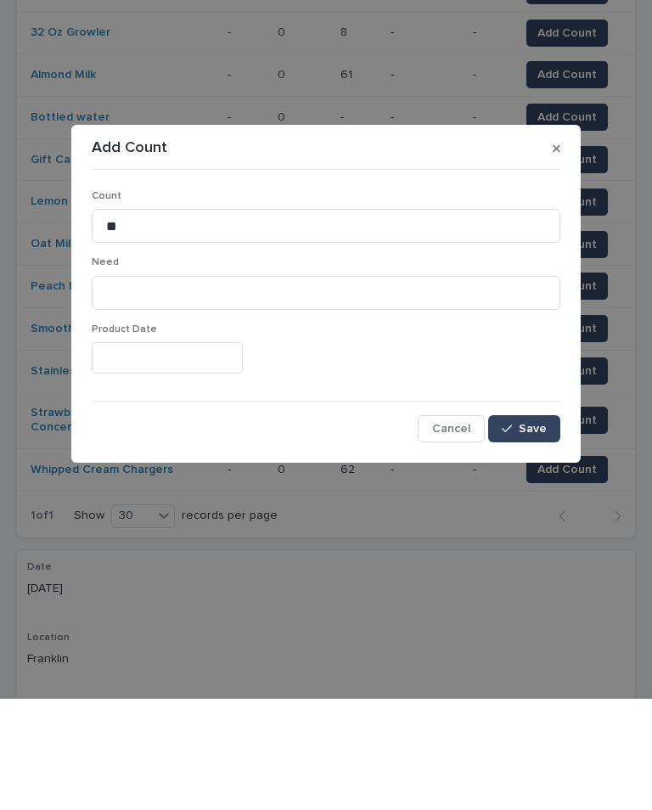
click at [536, 534] on span "Save" at bounding box center [533, 540] width 28 height 12
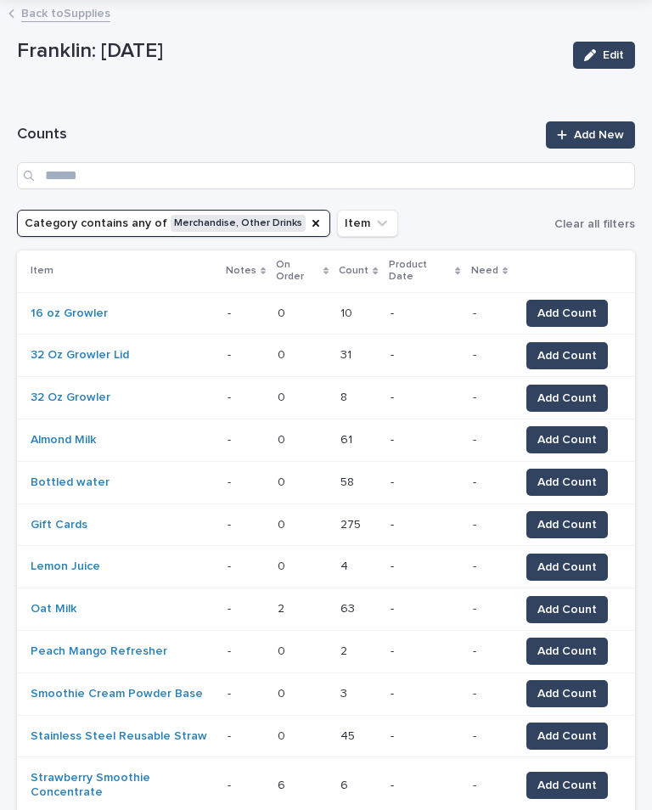
scroll to position [91, 0]
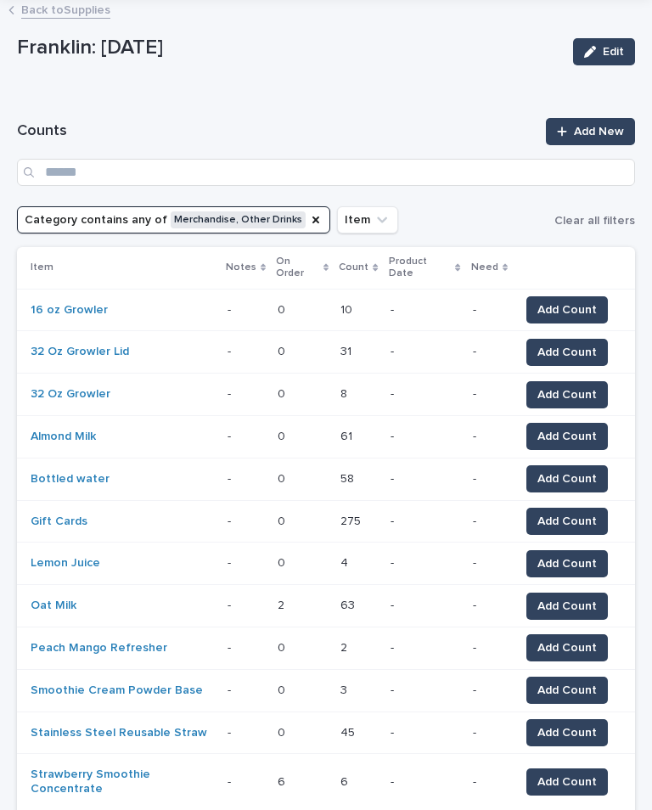
click at [309, 226] on icon "Category" at bounding box center [316, 220] width 14 height 14
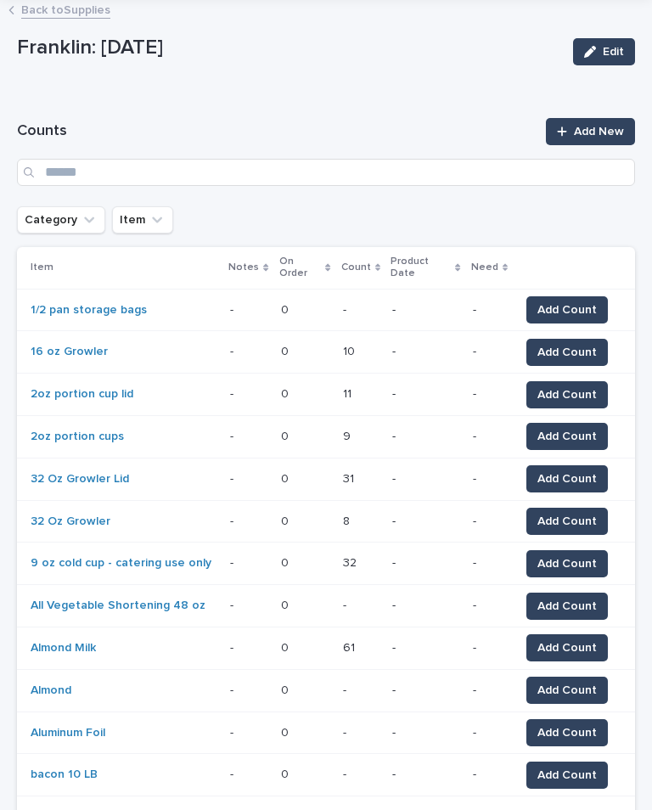
click at [81, 216] on icon "Category" at bounding box center [89, 219] width 17 height 17
click at [455, 127] on h1 "Counts" at bounding box center [276, 131] width 519 height 20
click at [92, 218] on icon "Category" at bounding box center [89, 219] width 17 height 17
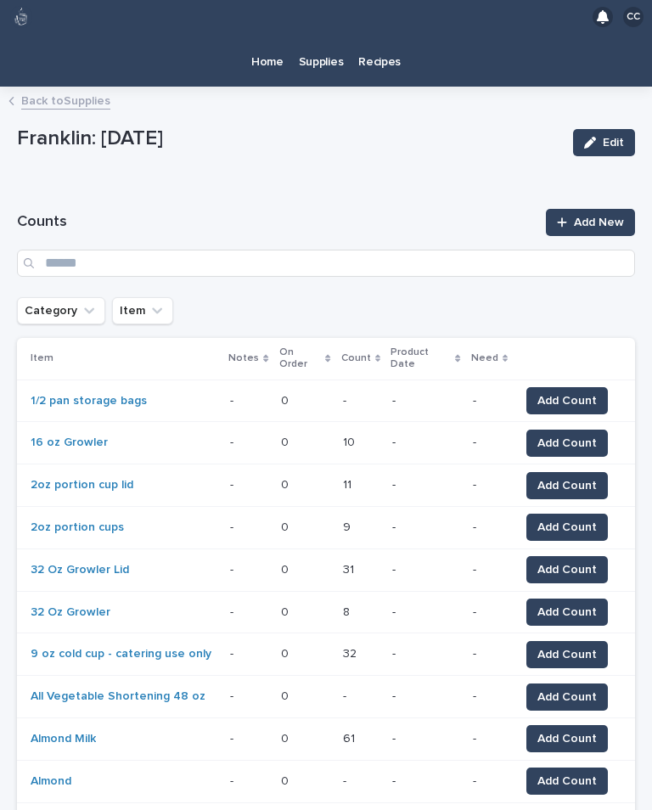
scroll to position [0, 0]
click at [93, 297] on button "Category" at bounding box center [61, 310] width 88 height 27
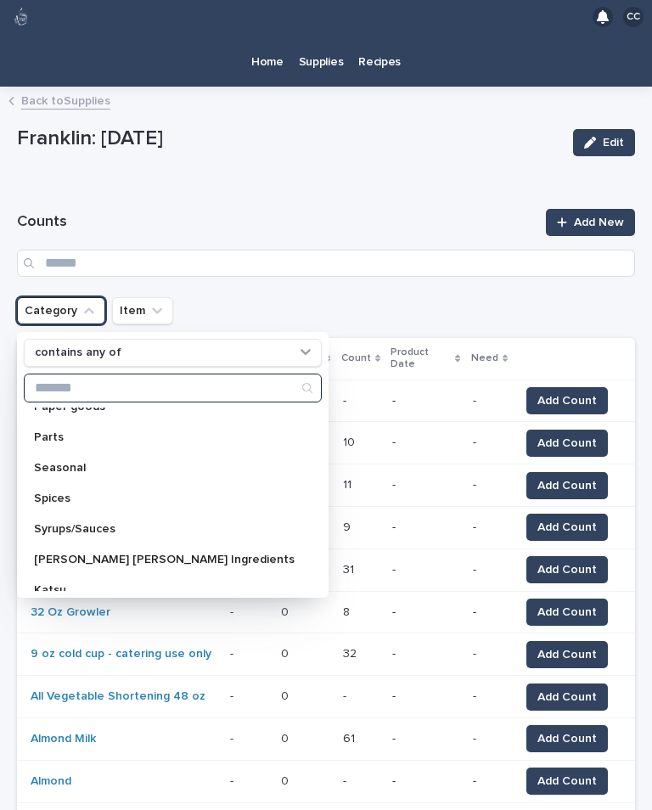
scroll to position [256, 0]
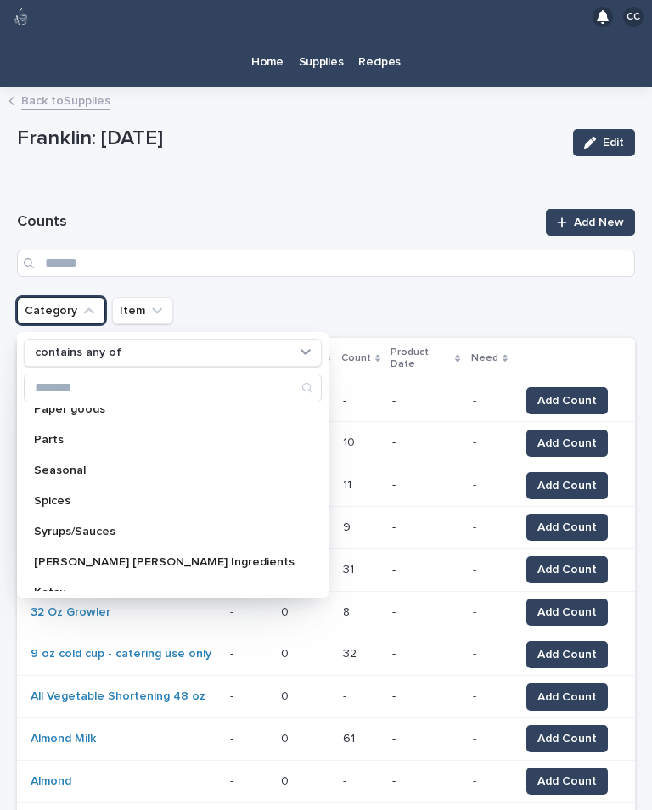
click at [131, 526] on p "Syrups/Sauces" at bounding box center [164, 532] width 261 height 12
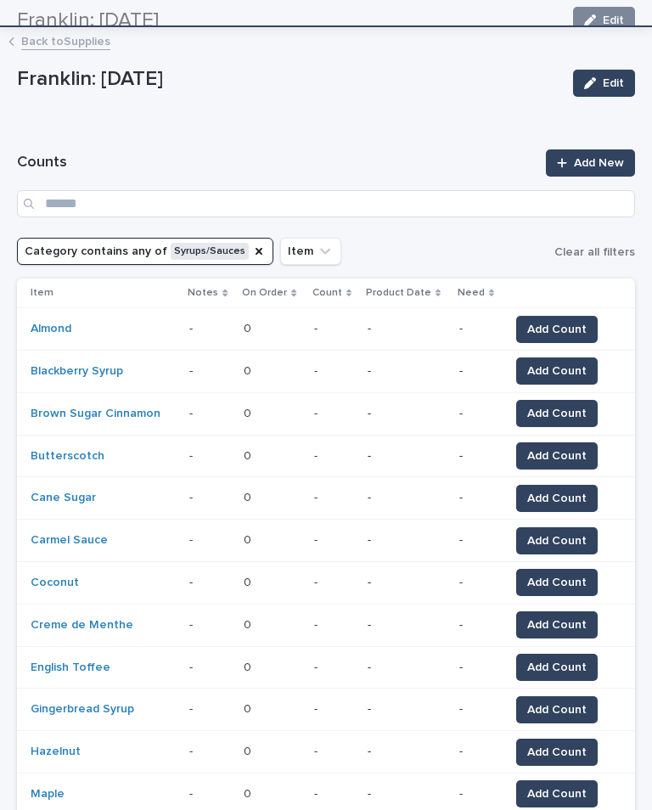
scroll to position [62, 0]
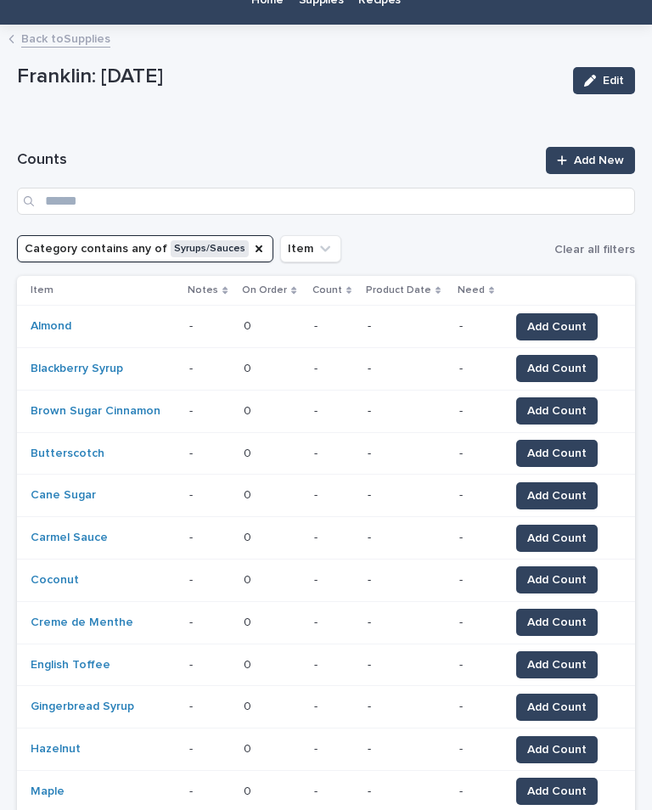
click at [549, 322] on span "Add Count" at bounding box center [556, 326] width 59 height 17
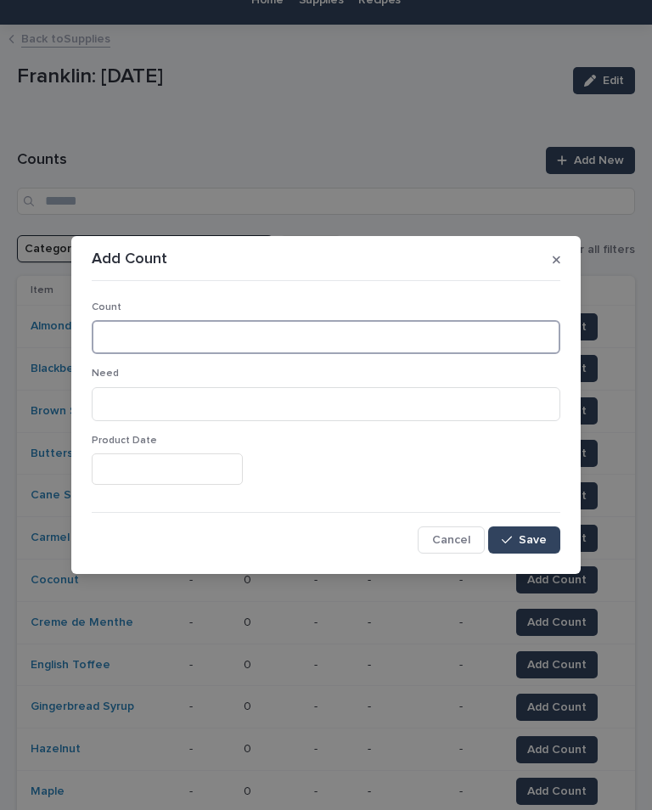
click at [269, 333] on input at bounding box center [326, 337] width 469 height 34
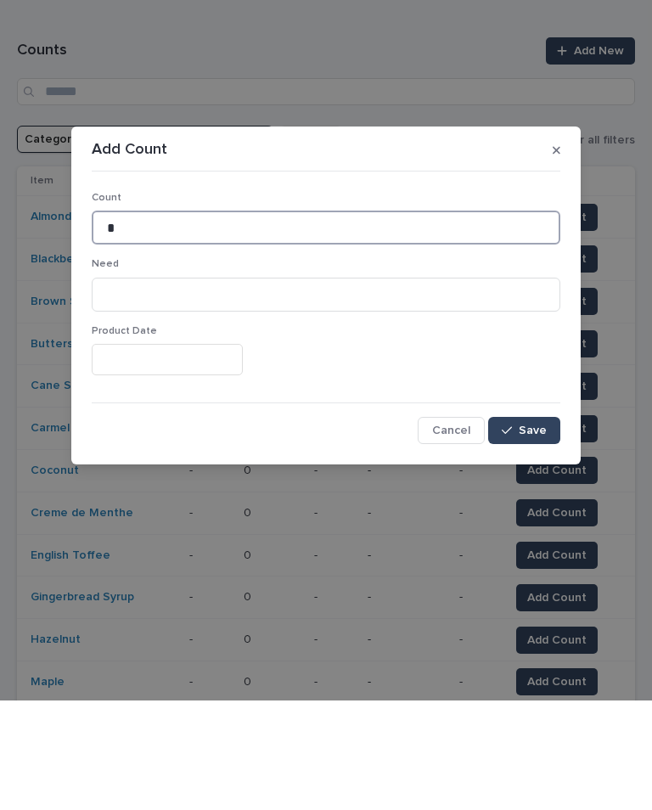
type input "*"
click at [533, 534] on span "Save" at bounding box center [533, 540] width 28 height 12
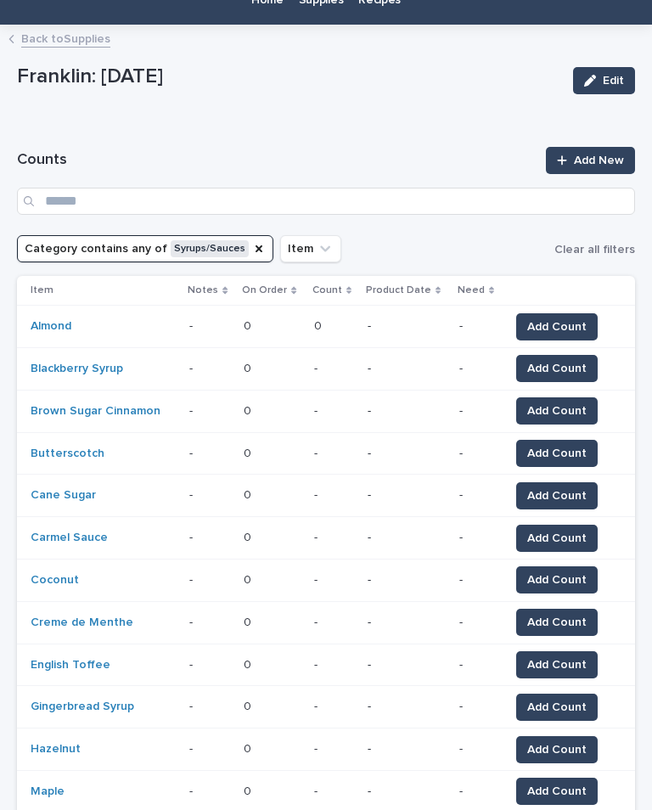
click at [552, 368] on span "Add Count" at bounding box center [556, 368] width 59 height 17
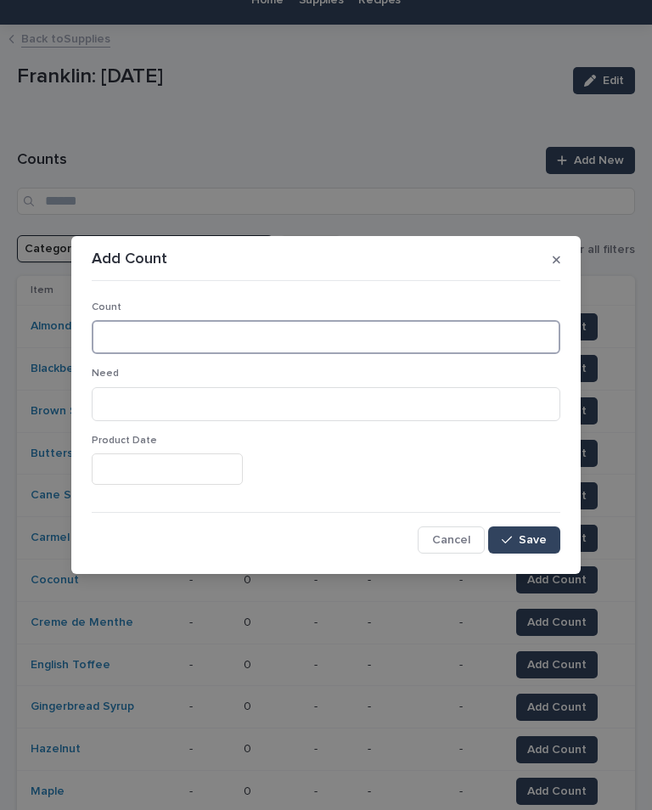
click at [409, 335] on input at bounding box center [326, 337] width 469 height 34
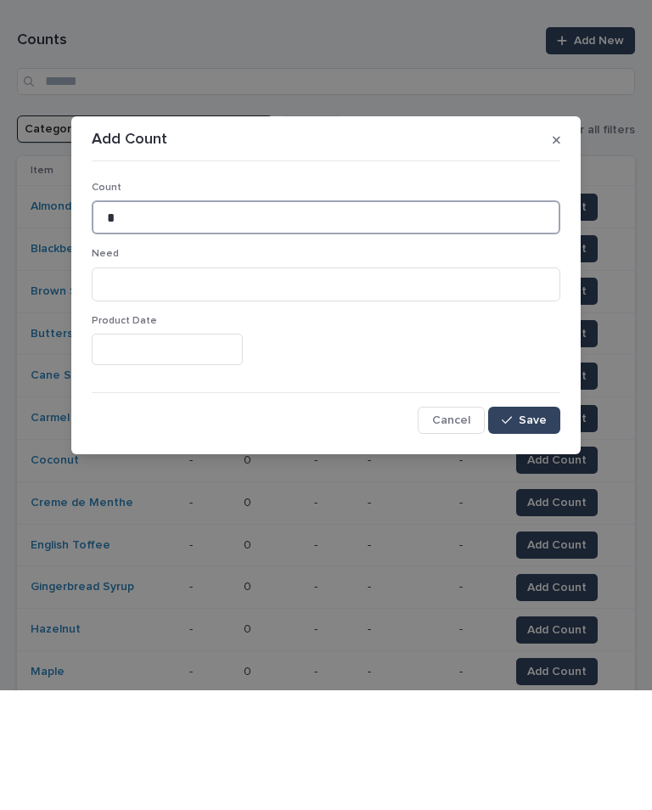
type input "*"
click at [537, 526] on button "Save" at bounding box center [524, 539] width 72 height 27
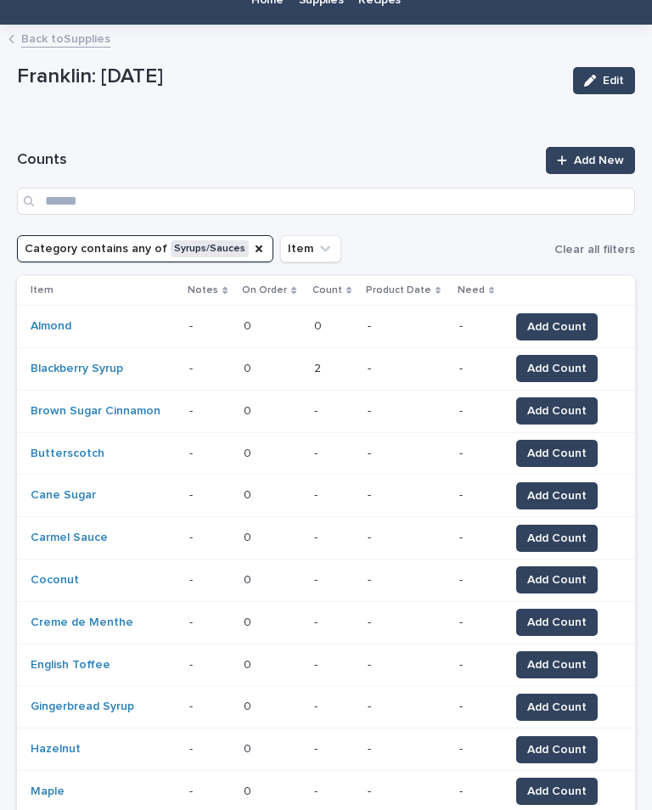
click at [552, 420] on button "Add Count" at bounding box center [557, 410] width 82 height 27
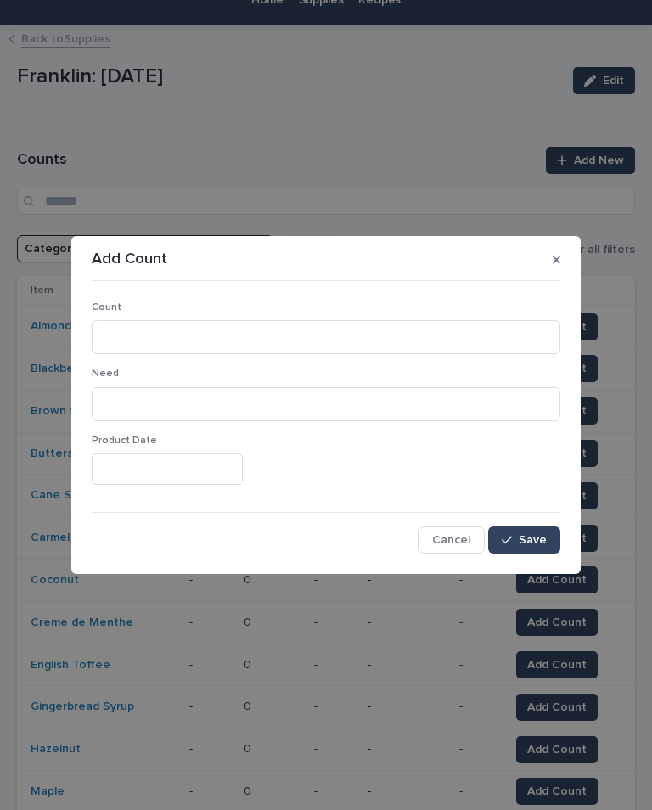
click at [358, 312] on p "Count" at bounding box center [326, 307] width 469 height 12
click at [367, 340] on input at bounding box center [326, 337] width 469 height 34
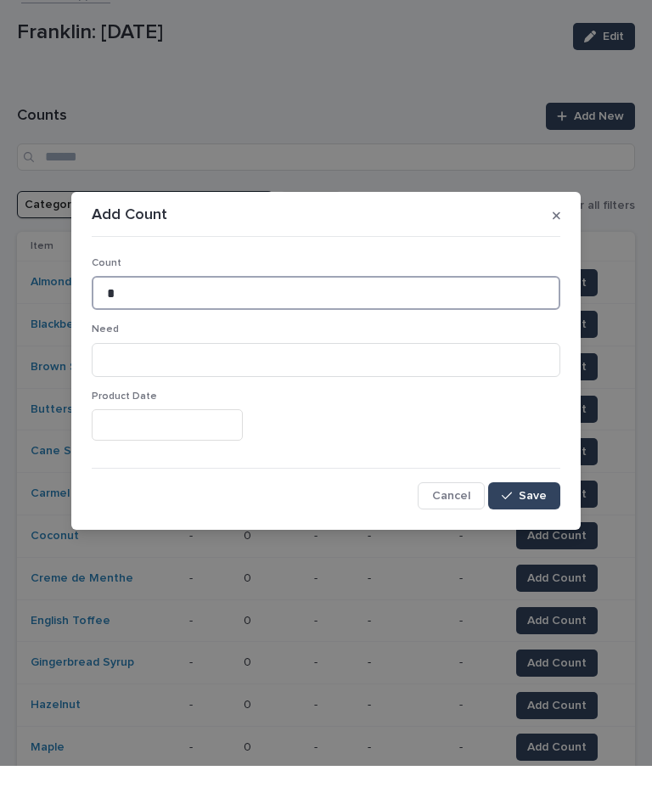
type input "*"
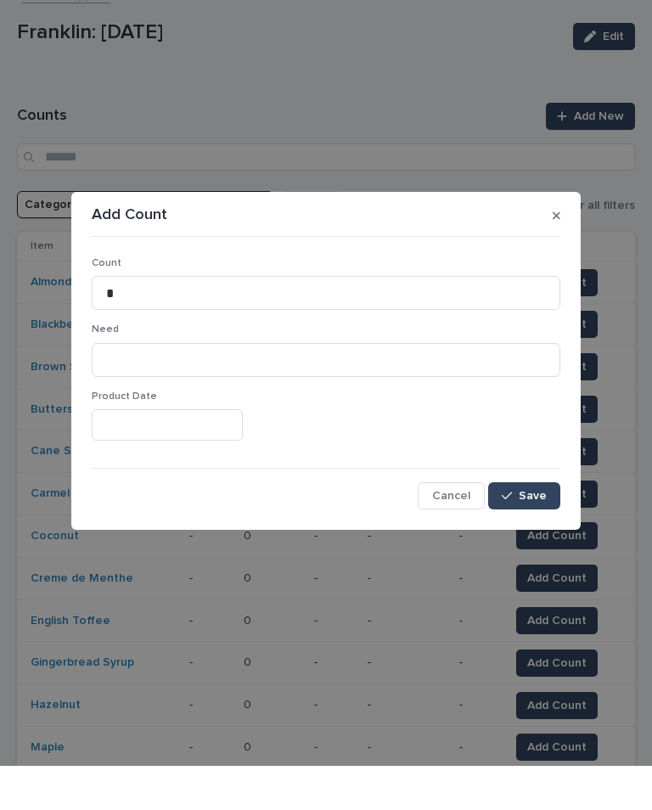
click at [540, 526] on button "Save" at bounding box center [524, 539] width 72 height 27
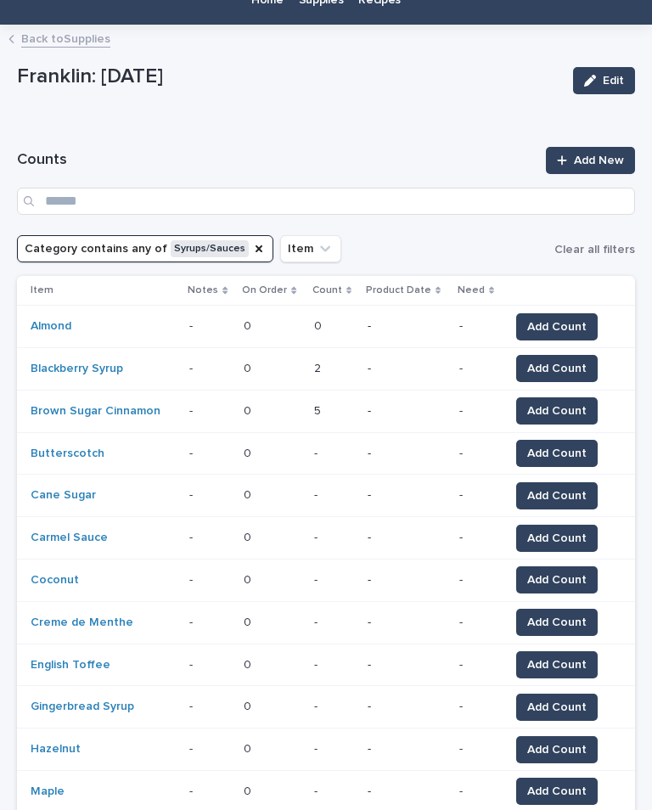
click at [553, 453] on span "Add Count" at bounding box center [556, 453] width 59 height 17
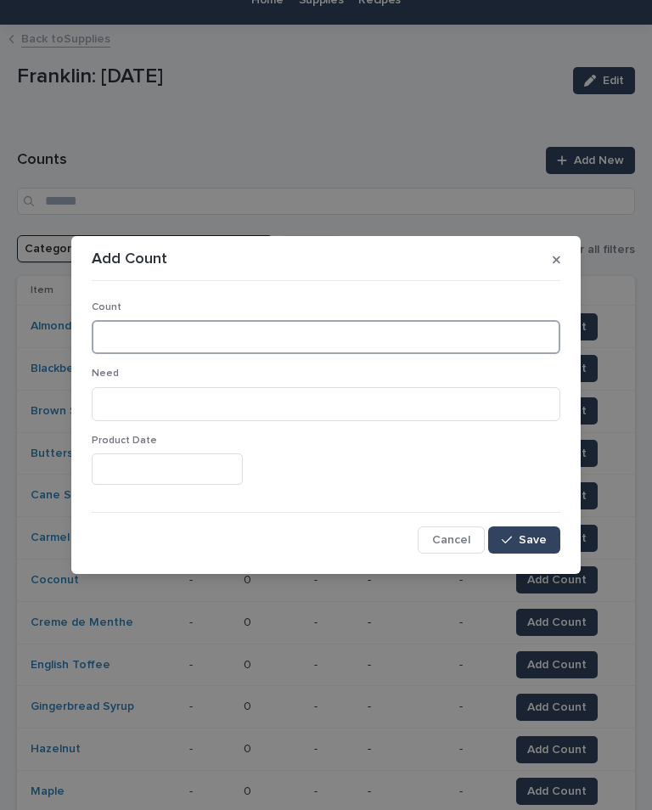
click at [354, 327] on input at bounding box center [326, 337] width 469 height 34
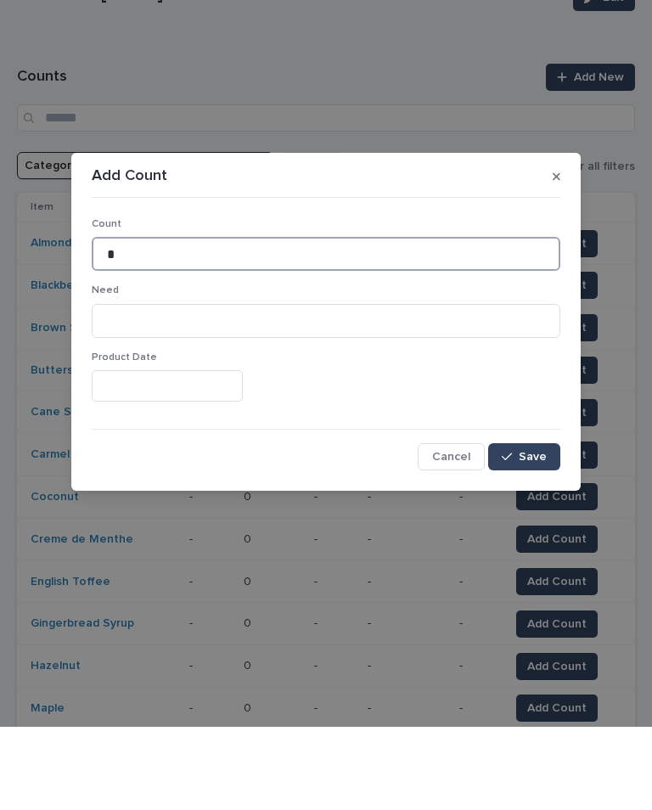
type input "*"
click at [524, 534] on span "Save" at bounding box center [533, 540] width 28 height 12
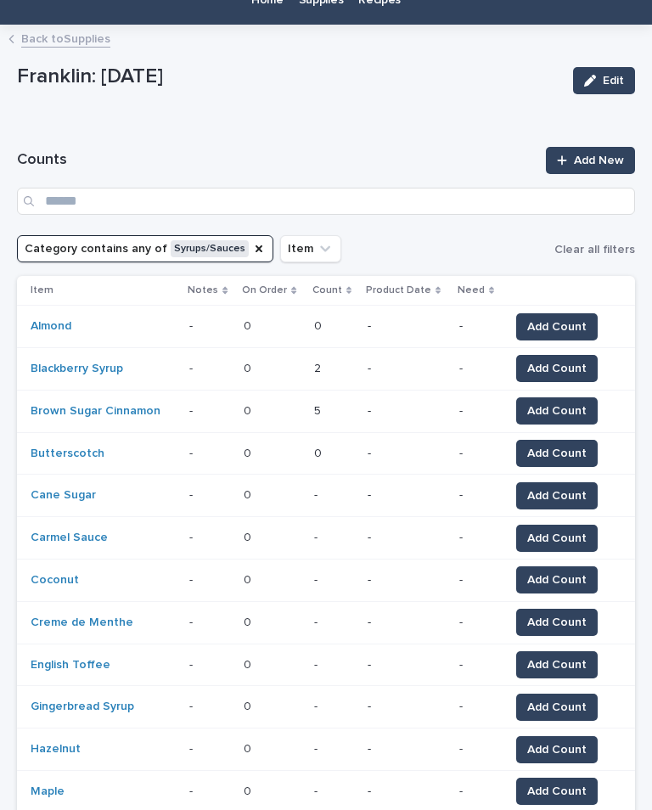
click at [562, 483] on button "Add Count" at bounding box center [557, 495] width 82 height 27
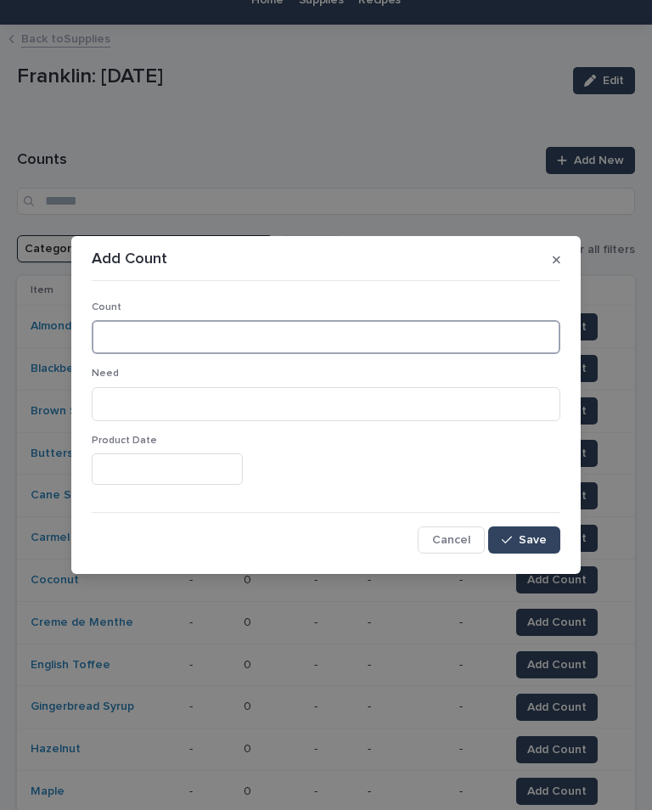
click at [273, 340] on input at bounding box center [326, 337] width 469 height 34
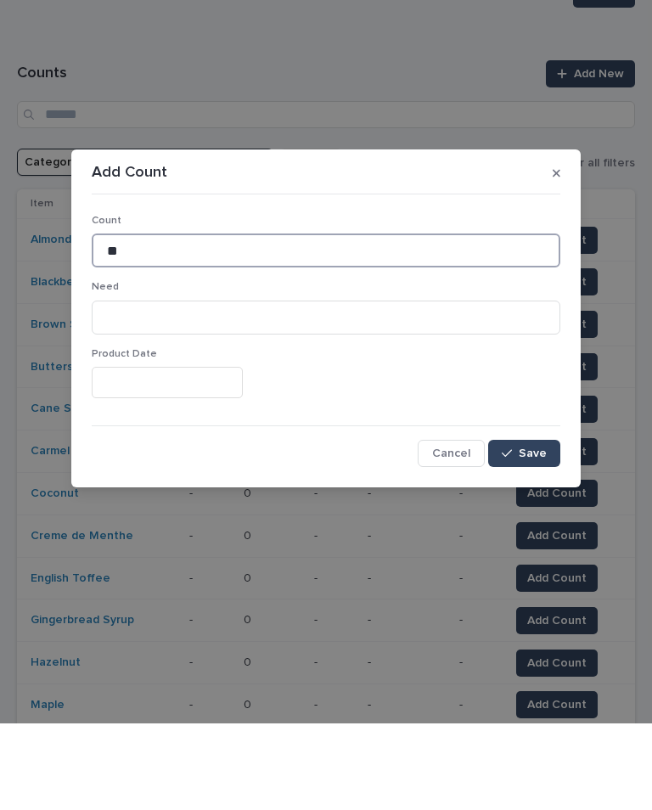
type input "**"
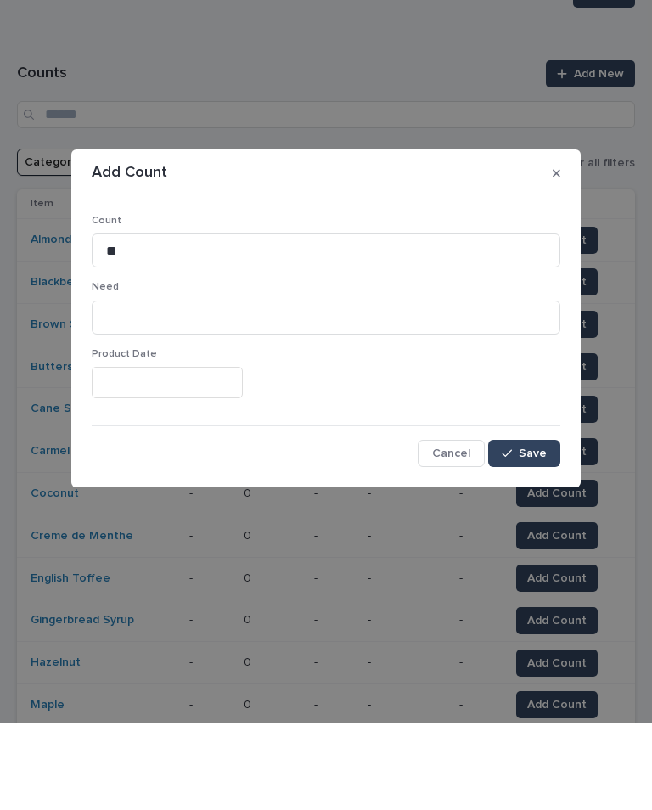
click at [526, 534] on span "Save" at bounding box center [533, 540] width 28 height 12
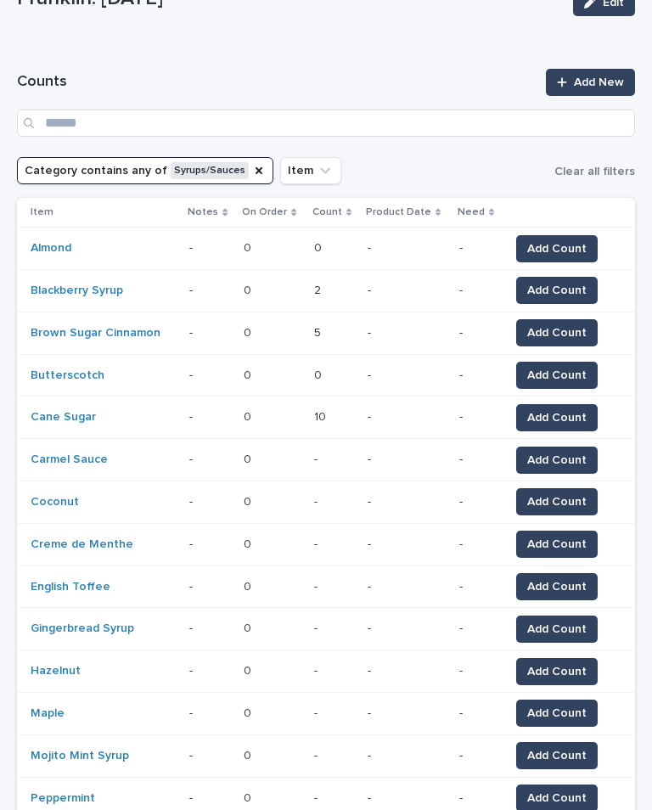
scroll to position [153, 0]
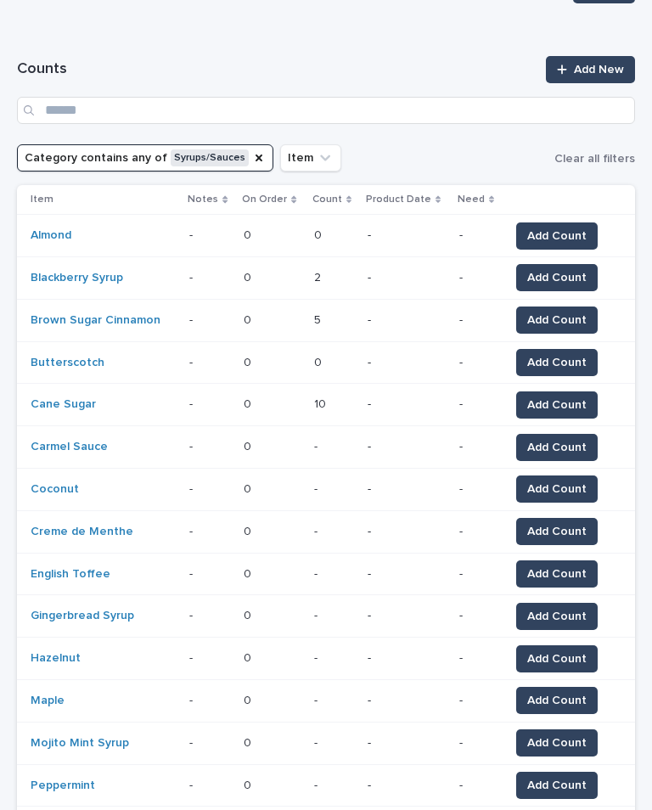
click at [564, 443] on span "Add Count" at bounding box center [556, 447] width 59 height 17
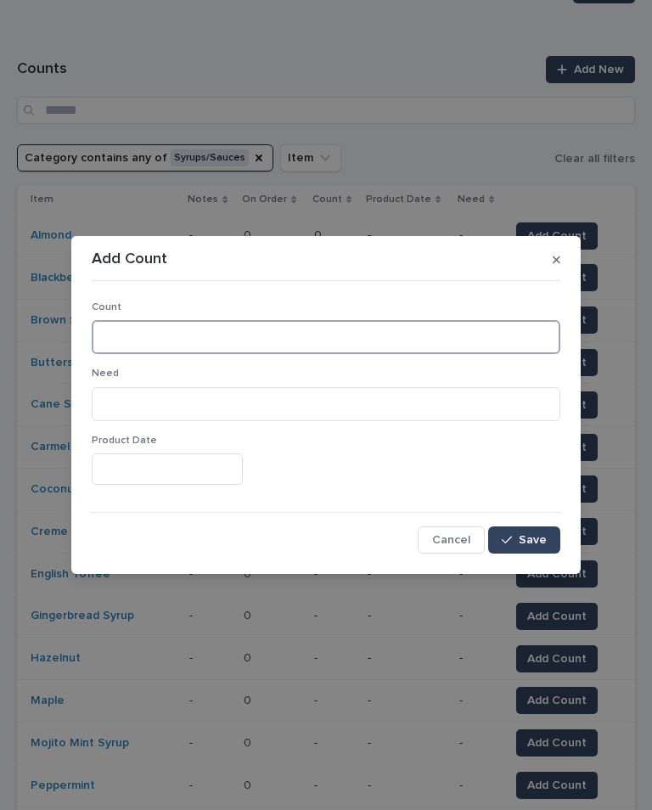
click at [335, 323] on input at bounding box center [326, 337] width 469 height 34
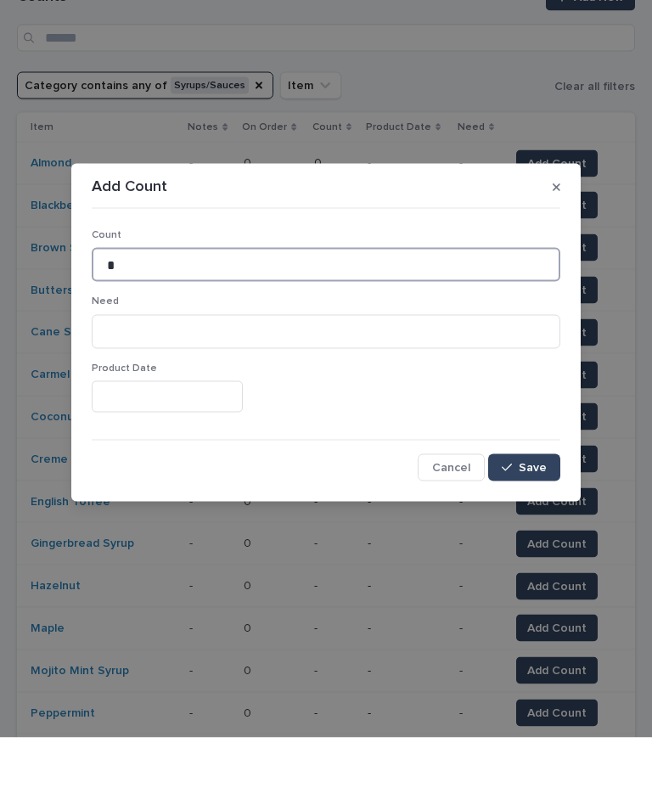
type input "*"
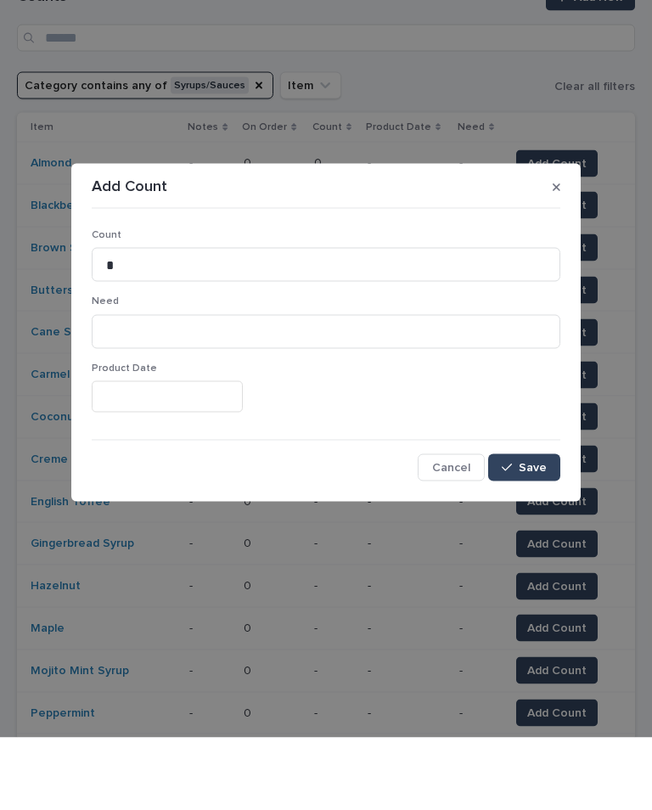
click at [527, 534] on span "Save" at bounding box center [533, 540] width 28 height 12
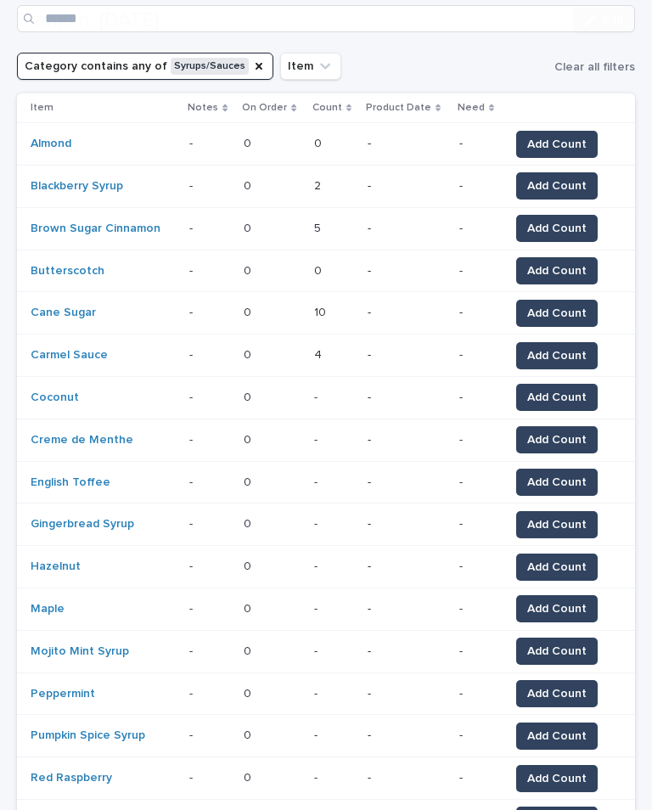
scroll to position [244, 0]
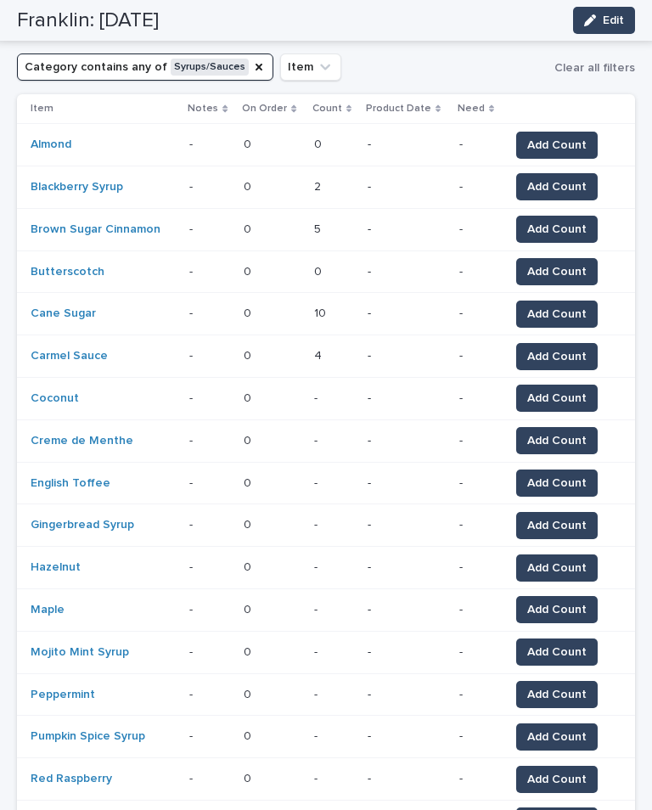
click at [567, 392] on span "Add Count" at bounding box center [556, 398] width 59 height 17
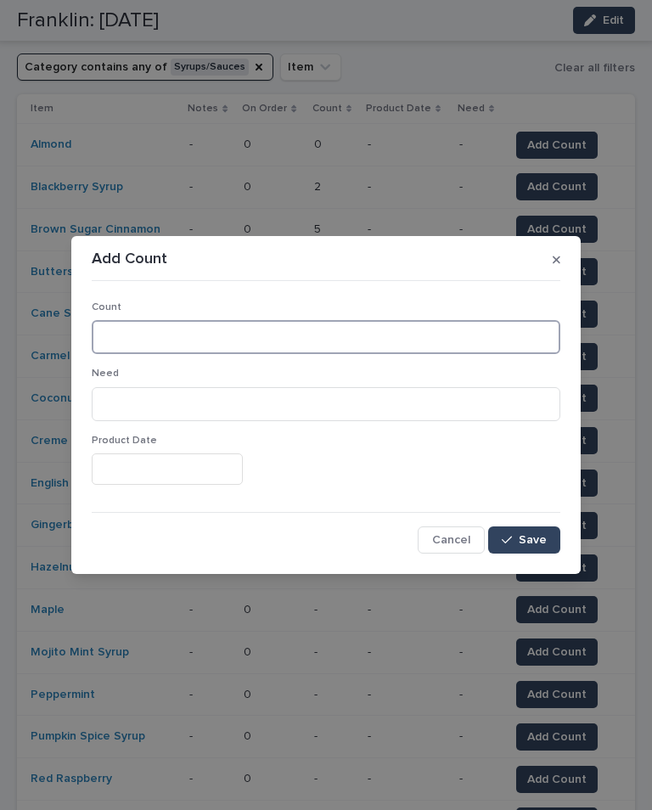
click at [481, 322] on input at bounding box center [326, 337] width 469 height 34
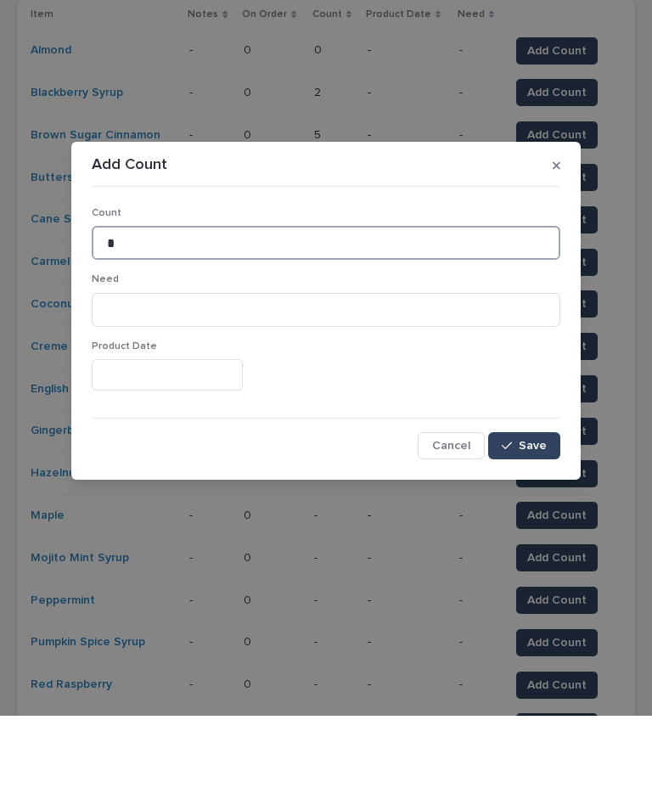
type input "*"
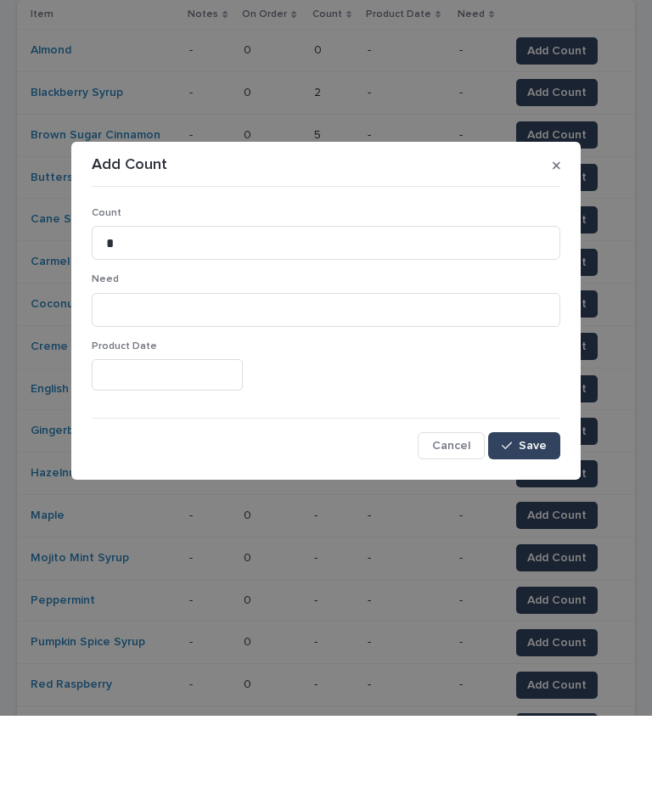
click at [541, 534] on span "Save" at bounding box center [533, 540] width 28 height 12
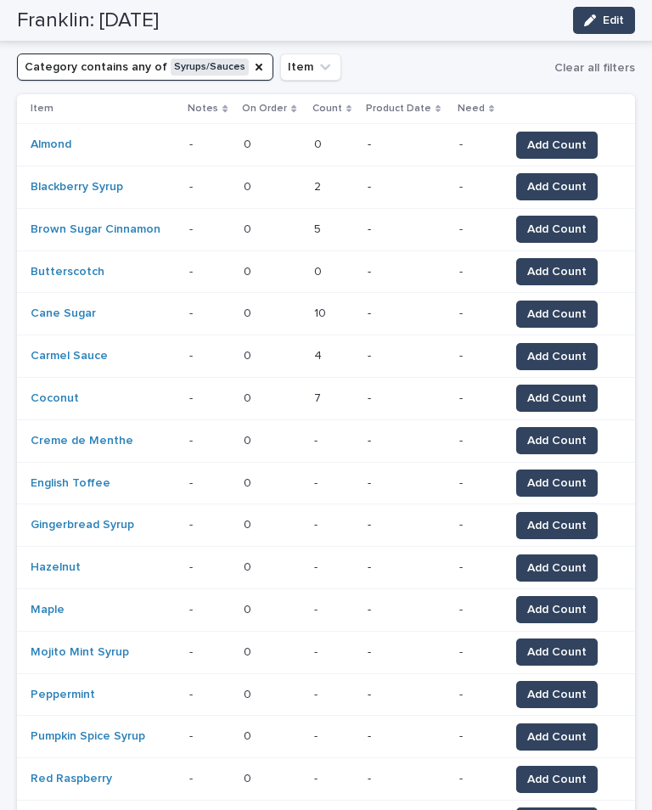
click at [563, 434] on span "Add Count" at bounding box center [556, 440] width 59 height 17
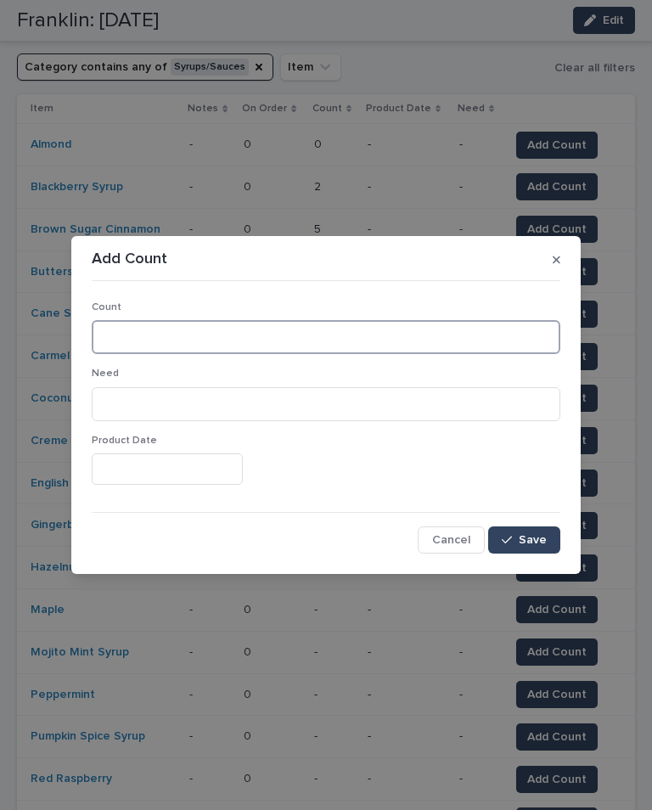
click at [267, 337] on input at bounding box center [326, 337] width 469 height 34
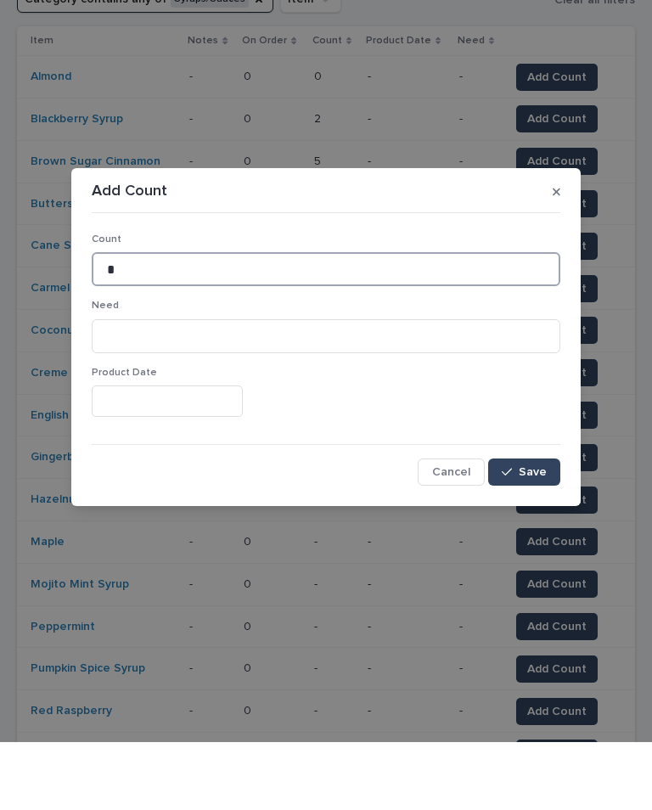
type input "*"
click at [544, 534] on span "Save" at bounding box center [533, 540] width 28 height 12
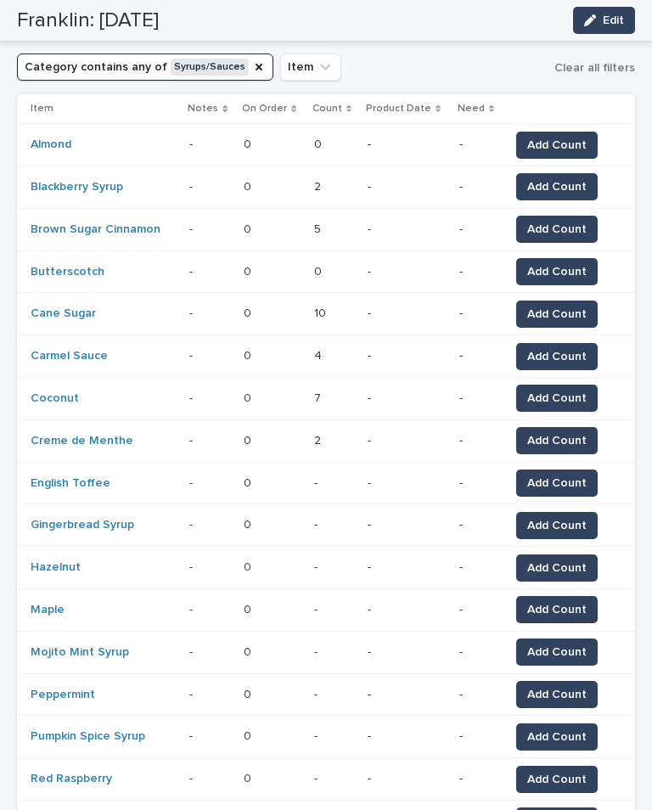
click at [549, 470] on button "Add Count" at bounding box center [557, 483] width 82 height 27
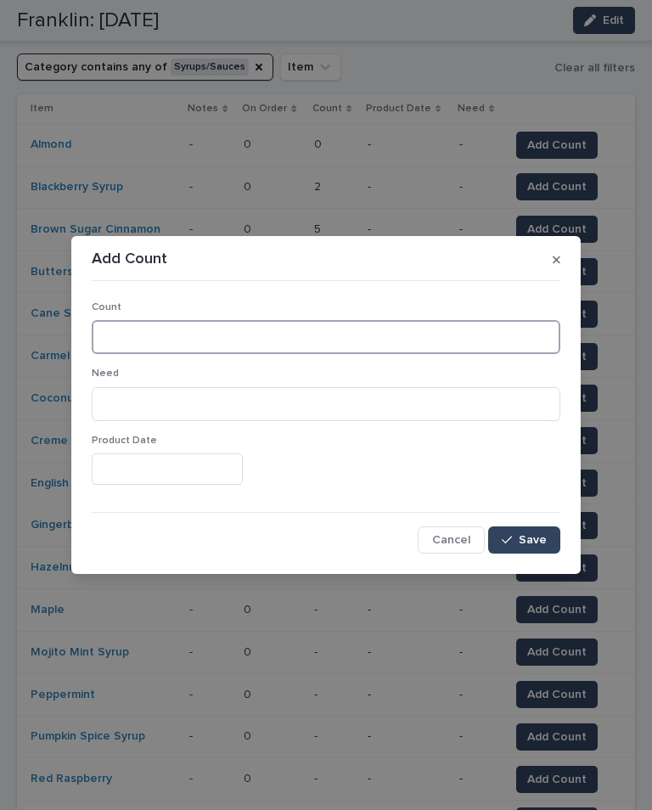
click at [230, 335] on input at bounding box center [326, 337] width 469 height 34
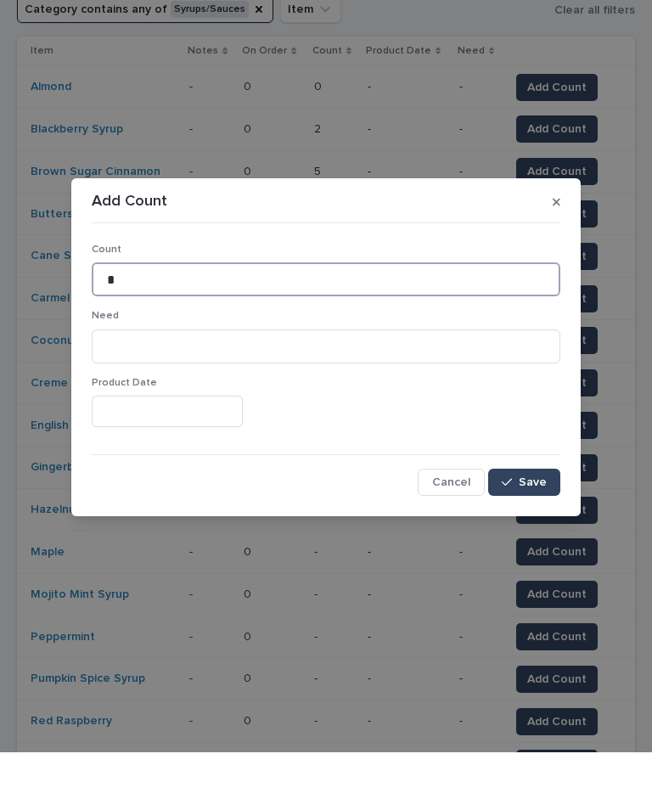
type input "*"
click at [535, 534] on span "Save" at bounding box center [533, 540] width 28 height 12
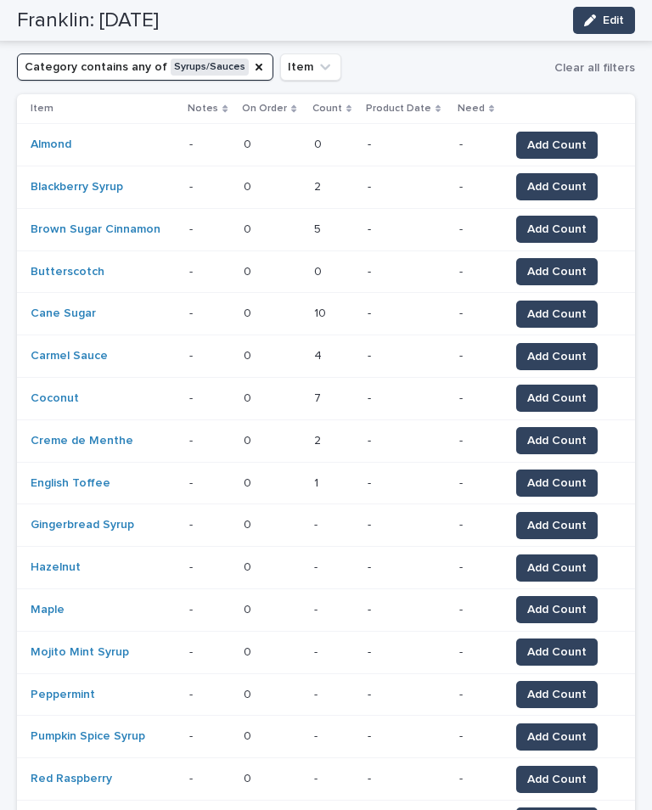
click at [560, 517] on span "Add Count" at bounding box center [556, 525] width 59 height 17
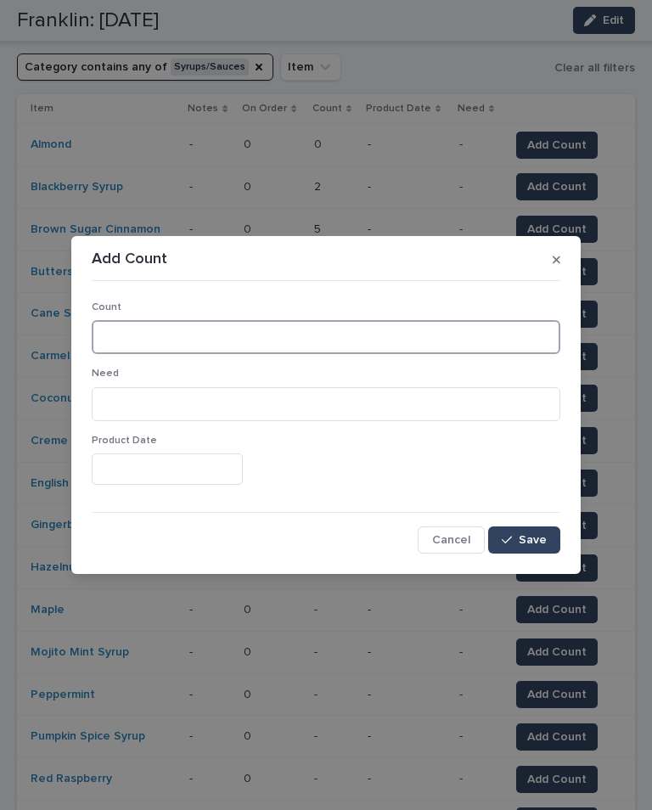
click at [222, 346] on input at bounding box center [326, 337] width 469 height 34
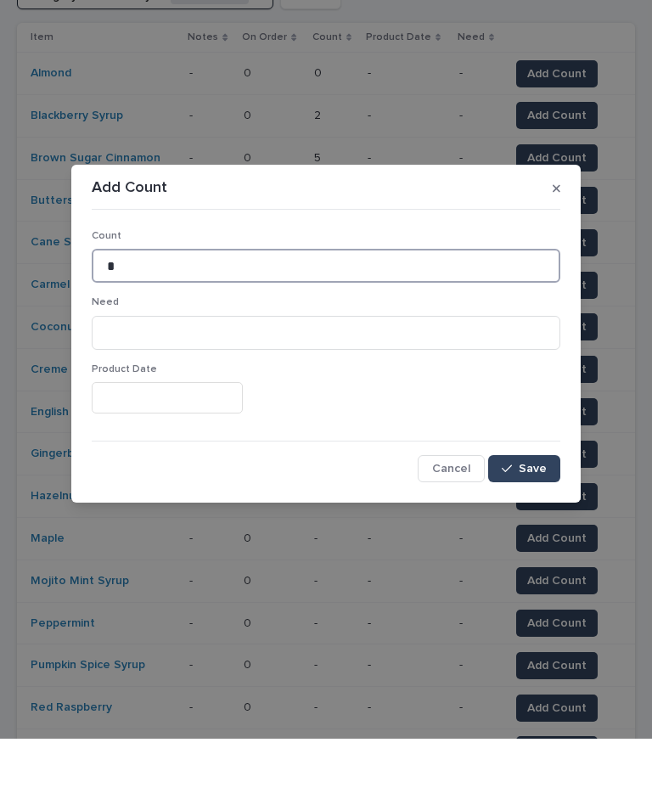
type input "*"
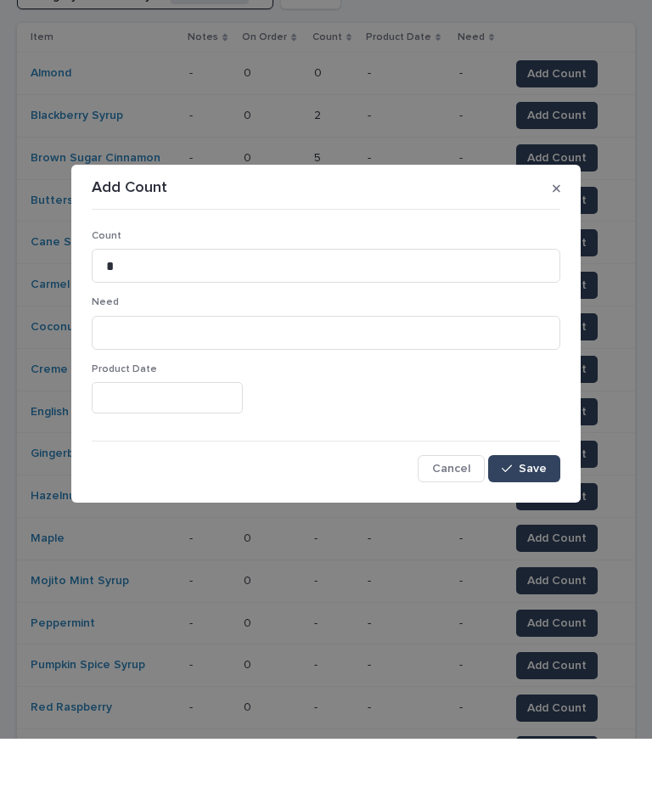
click at [536, 526] on button "Save" at bounding box center [524, 539] width 72 height 27
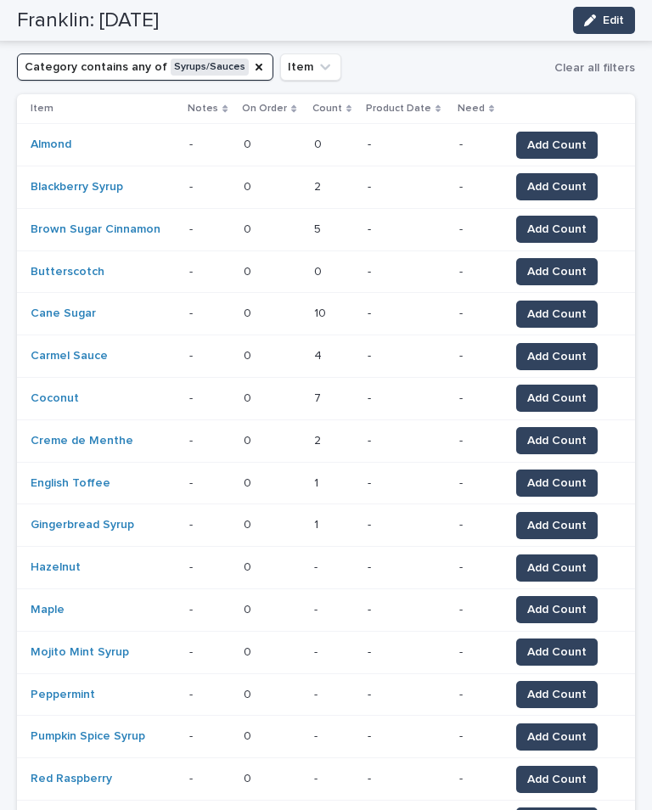
click at [566, 565] on span "Add Count" at bounding box center [556, 568] width 59 height 17
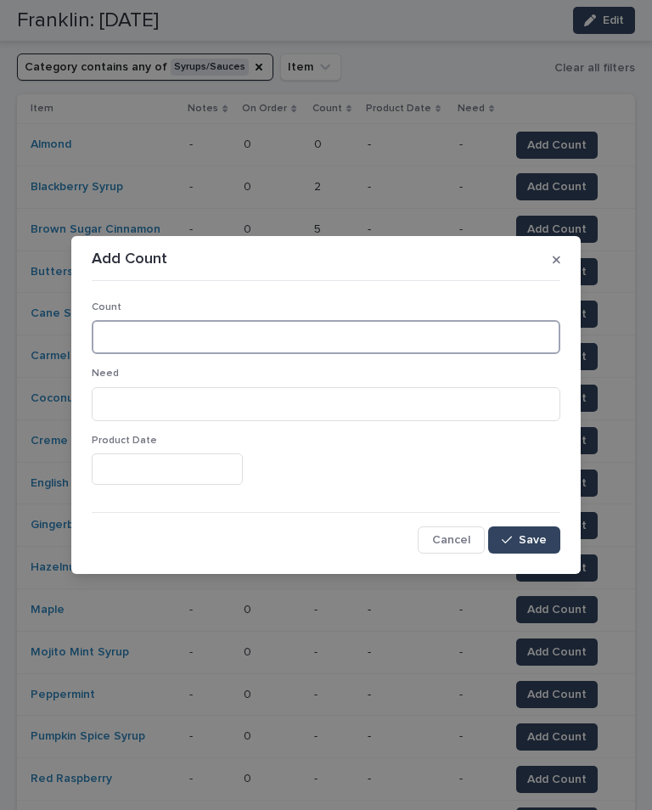
click at [307, 341] on input at bounding box center [326, 337] width 469 height 34
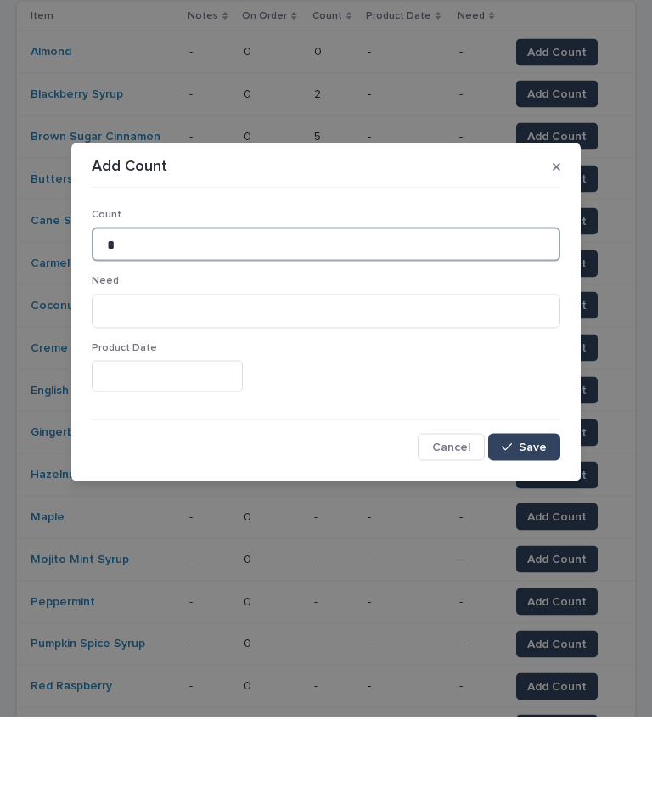
type input "*"
click at [544, 534] on span "Save" at bounding box center [533, 540] width 28 height 12
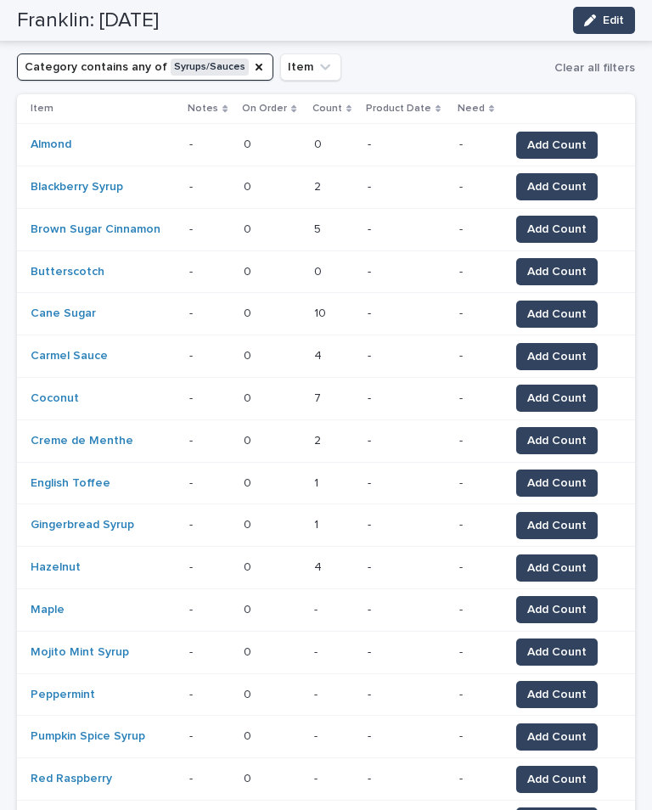
click at [565, 601] on span "Add Count" at bounding box center [556, 609] width 59 height 17
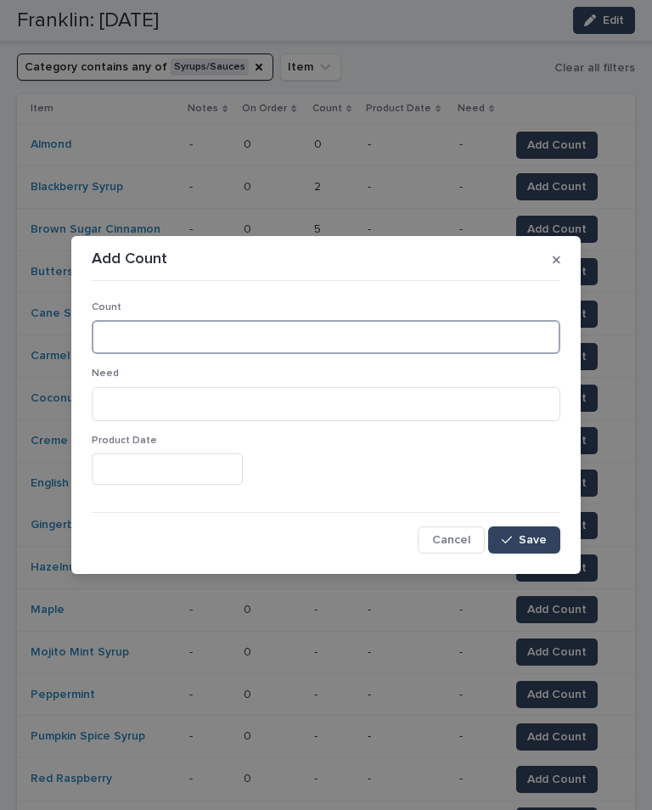
click at [243, 338] on input at bounding box center [326, 337] width 469 height 34
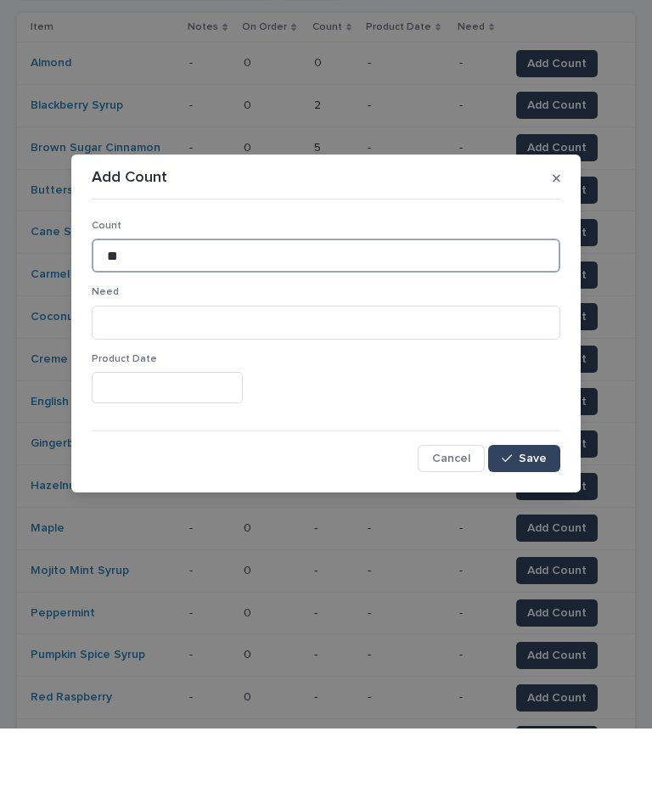
type input "**"
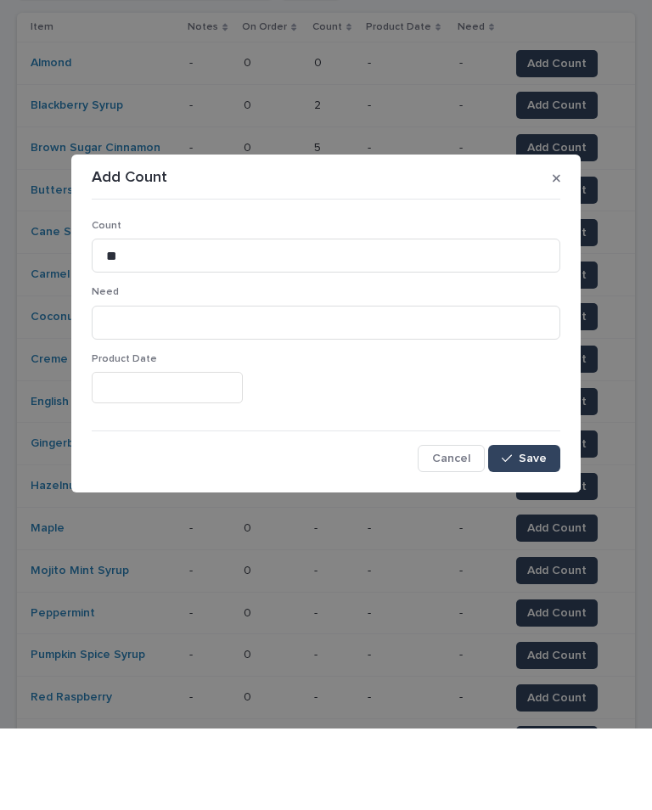
click at [531, 534] on span "Save" at bounding box center [533, 540] width 28 height 12
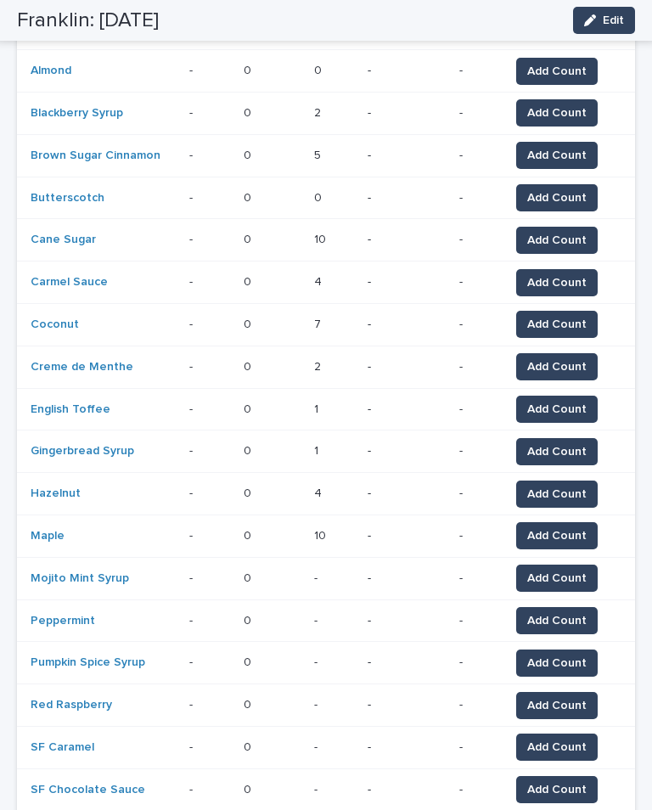
scroll to position [331, 0]
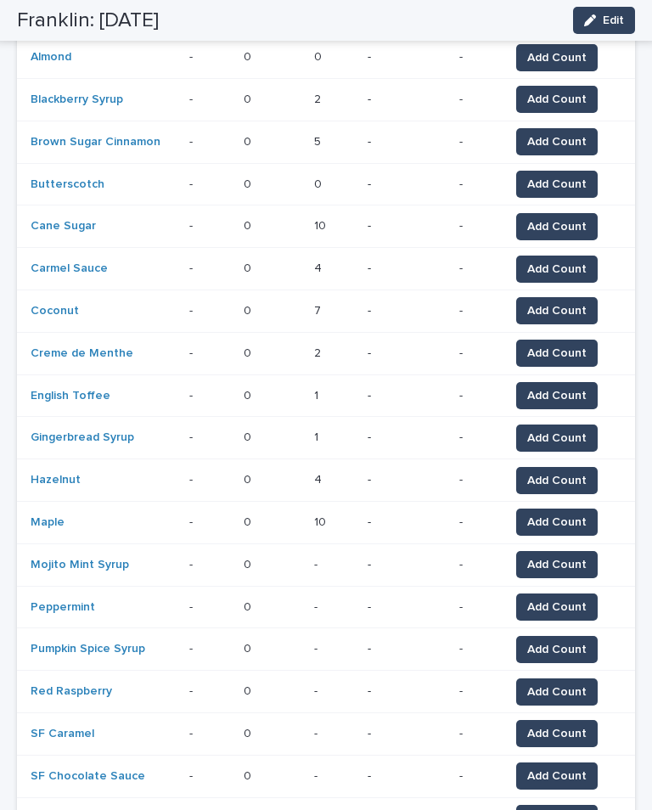
click at [562, 556] on span "Add Count" at bounding box center [556, 564] width 59 height 17
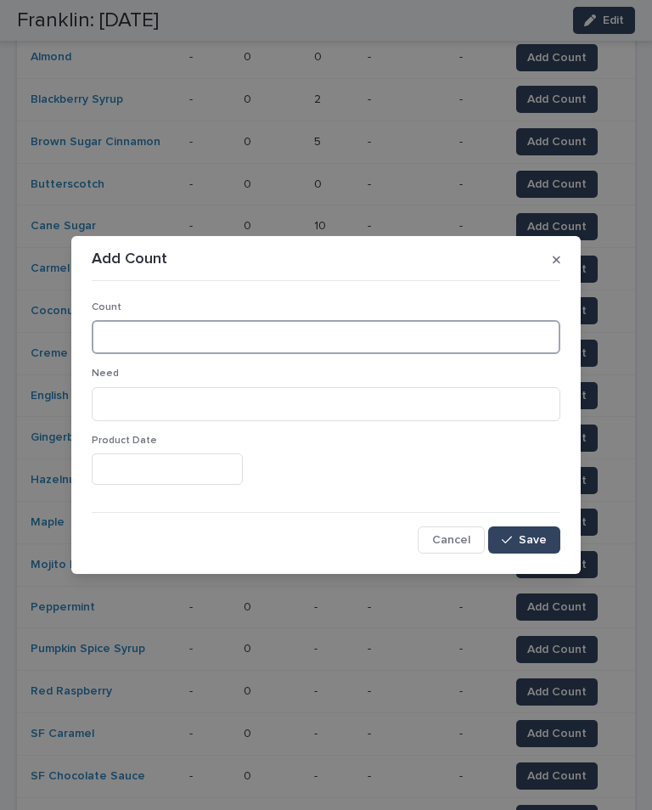
click at [429, 348] on input at bounding box center [326, 337] width 469 height 34
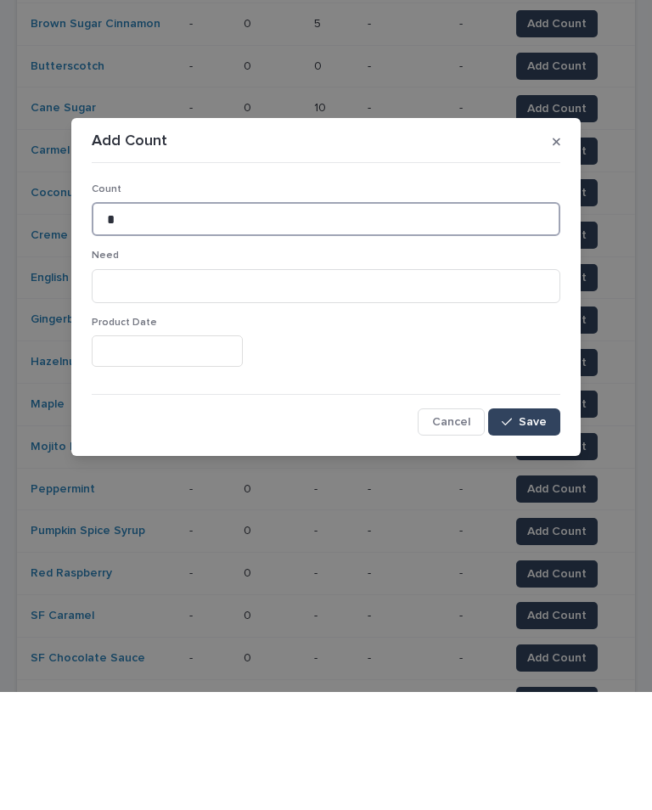
type input "*"
click at [530, 526] on button "Save" at bounding box center [524, 539] width 72 height 27
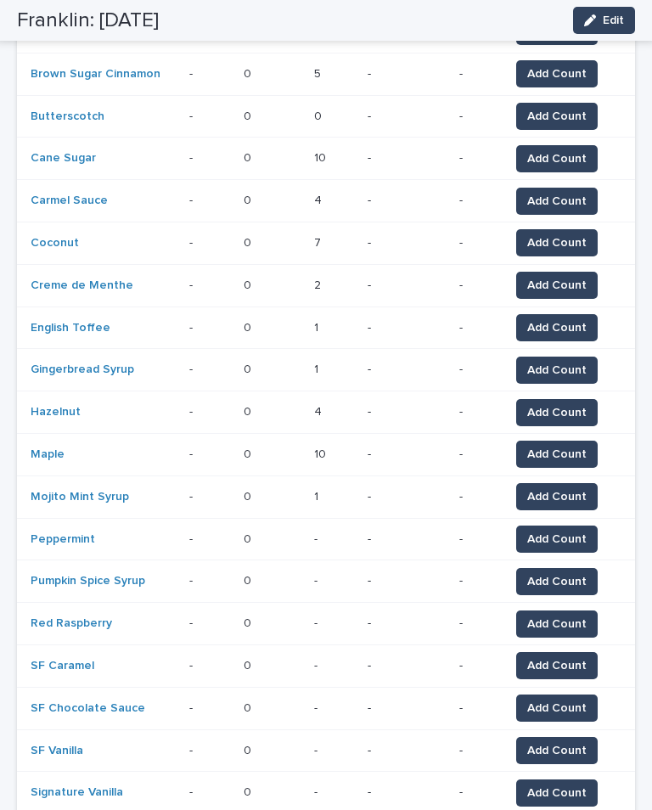
scroll to position [400, 0]
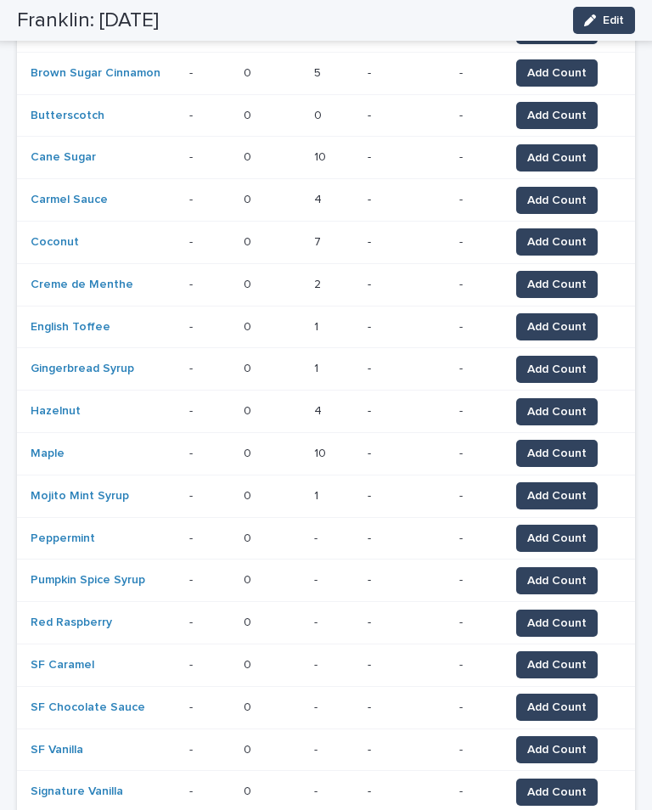
click at [556, 525] on button "Add Count" at bounding box center [557, 538] width 82 height 27
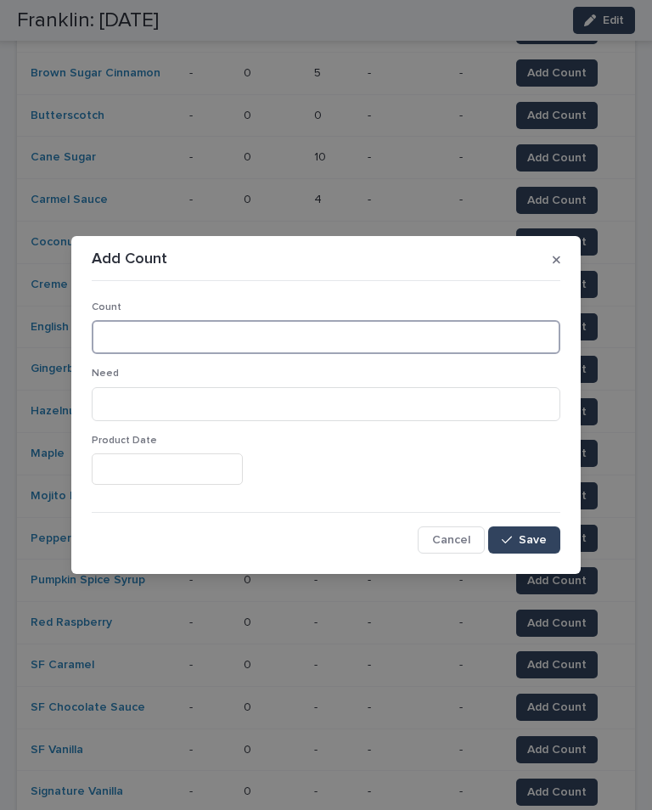
click at [284, 320] on input at bounding box center [326, 337] width 469 height 34
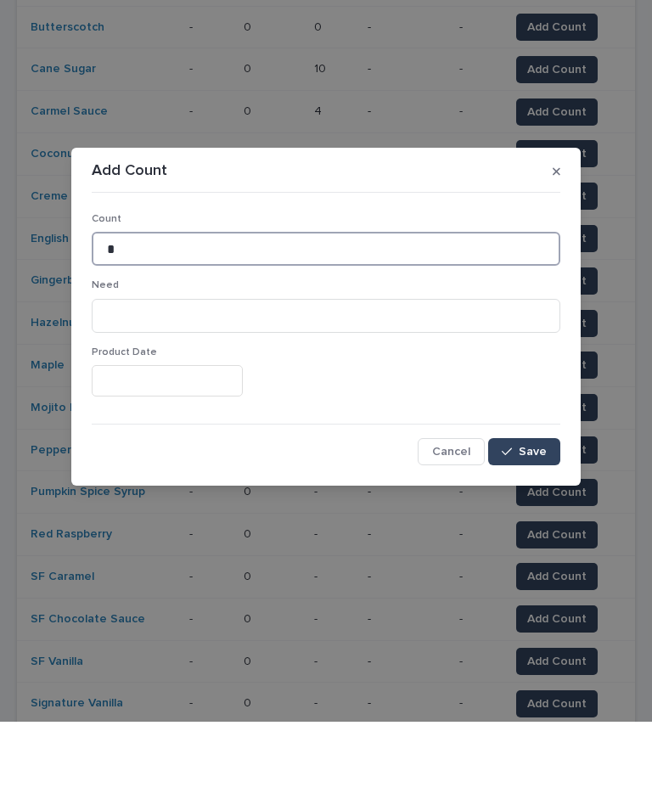
type input "*"
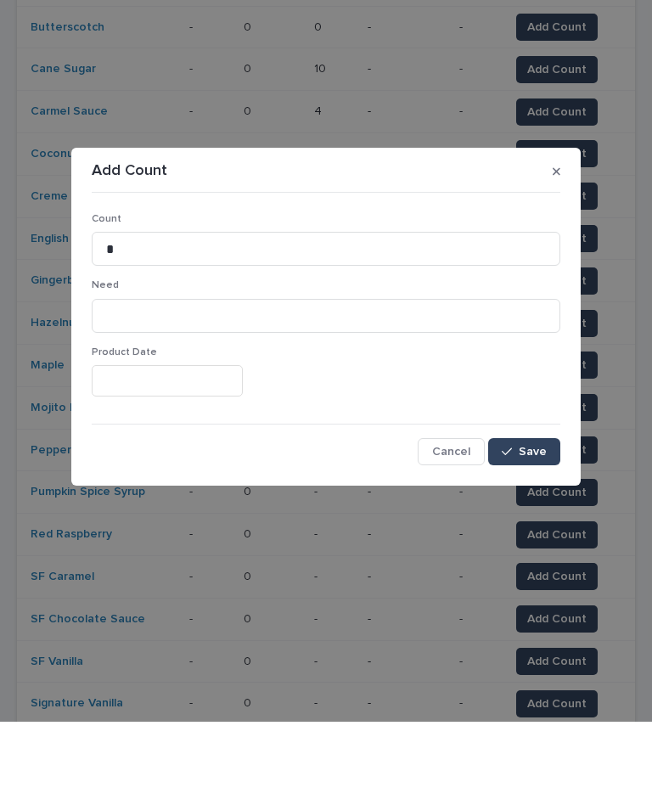
click at [512, 534] on icon "button" at bounding box center [507, 540] width 10 height 12
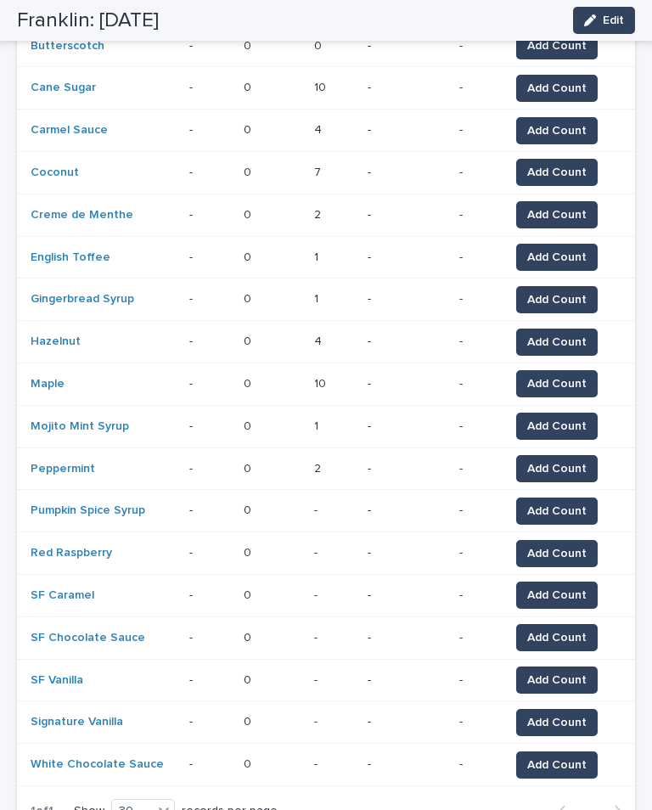
scroll to position [476, 0]
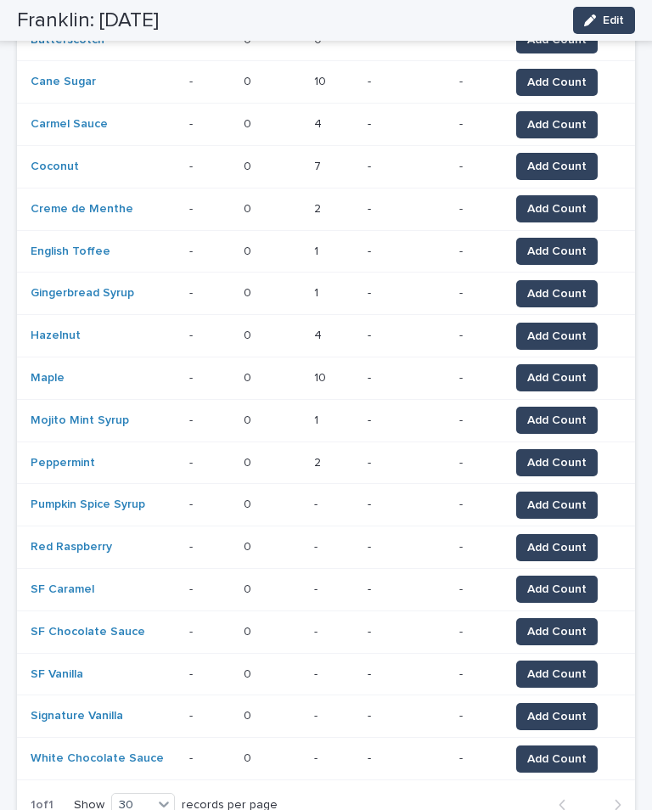
click at [570, 499] on span "Add Count" at bounding box center [556, 505] width 59 height 17
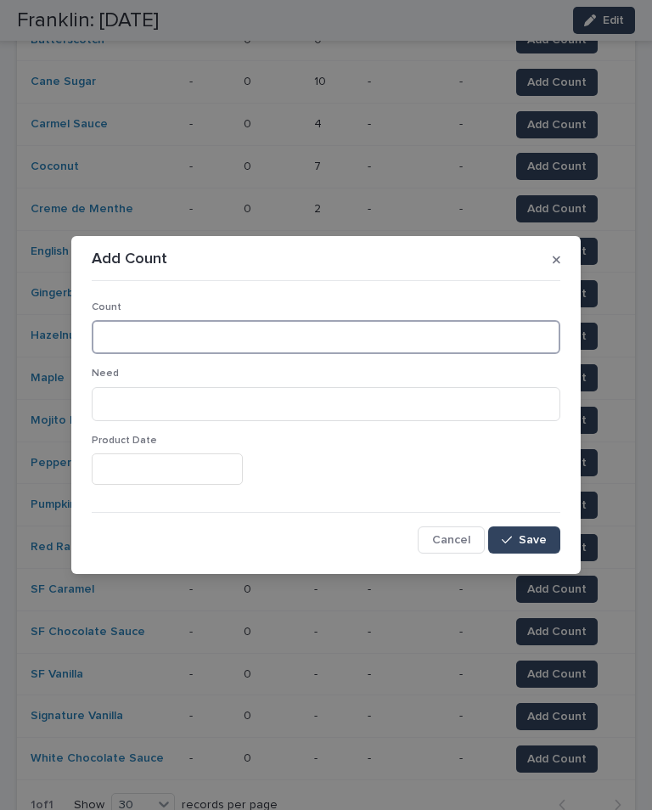
click at [296, 332] on input at bounding box center [326, 337] width 469 height 34
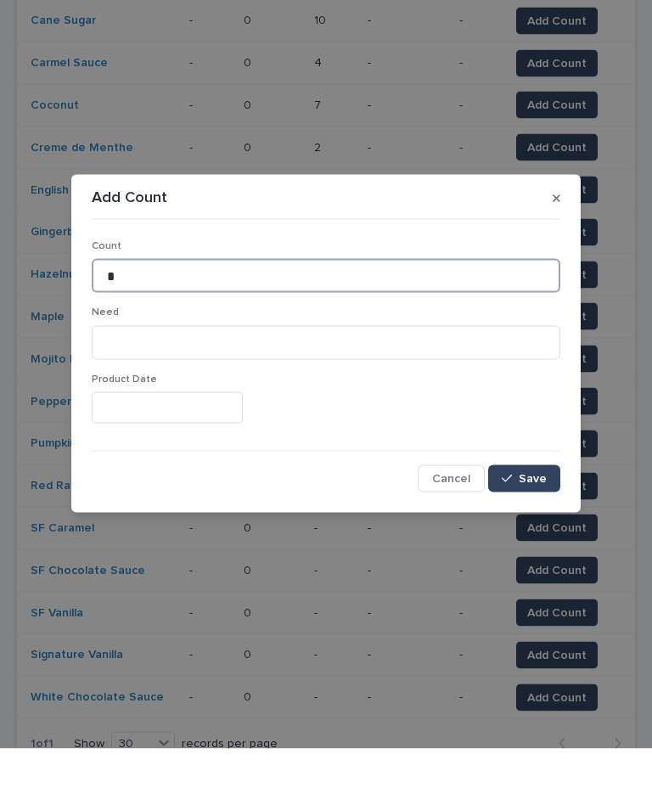
type input "*"
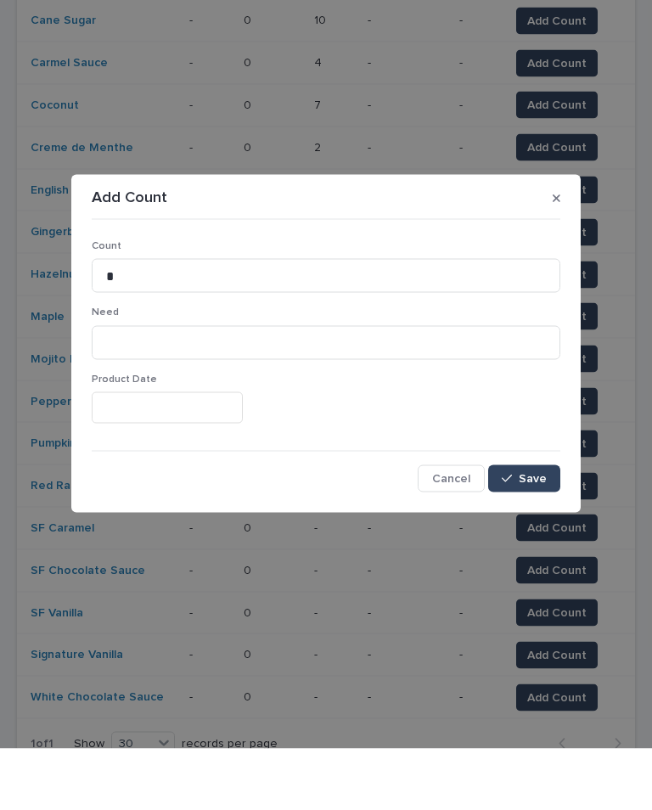
click at [537, 534] on span "Save" at bounding box center [533, 540] width 28 height 12
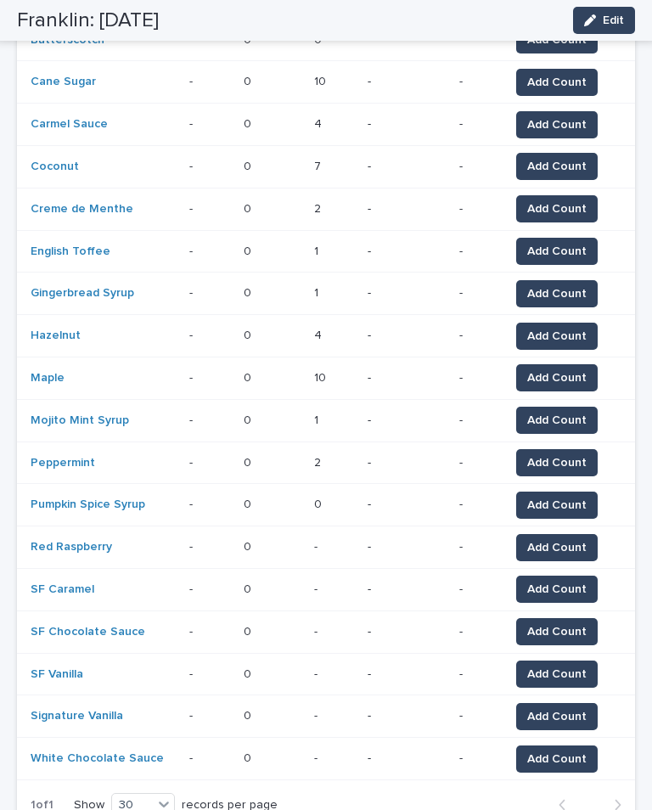
click at [566, 539] on span "Add Count" at bounding box center [556, 547] width 59 height 17
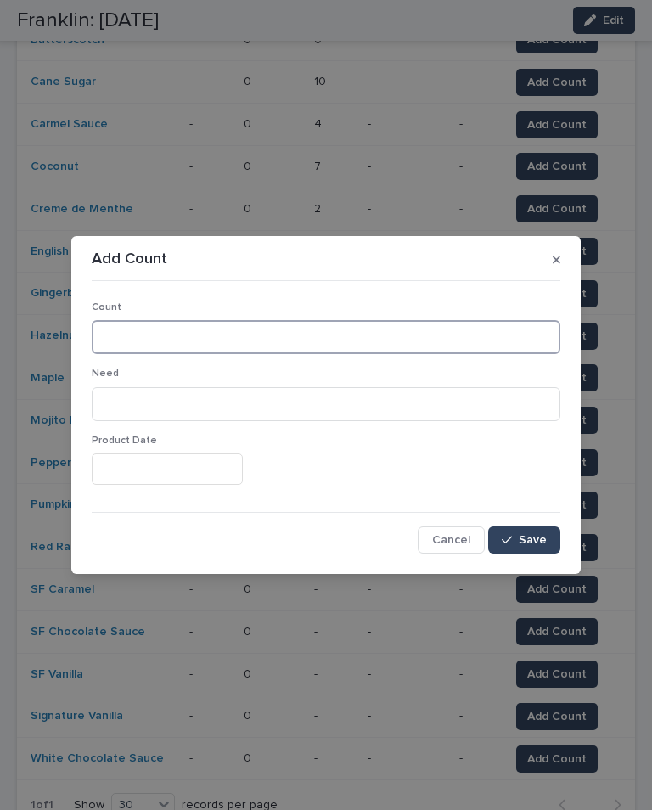
click at [252, 333] on input at bounding box center [326, 337] width 469 height 34
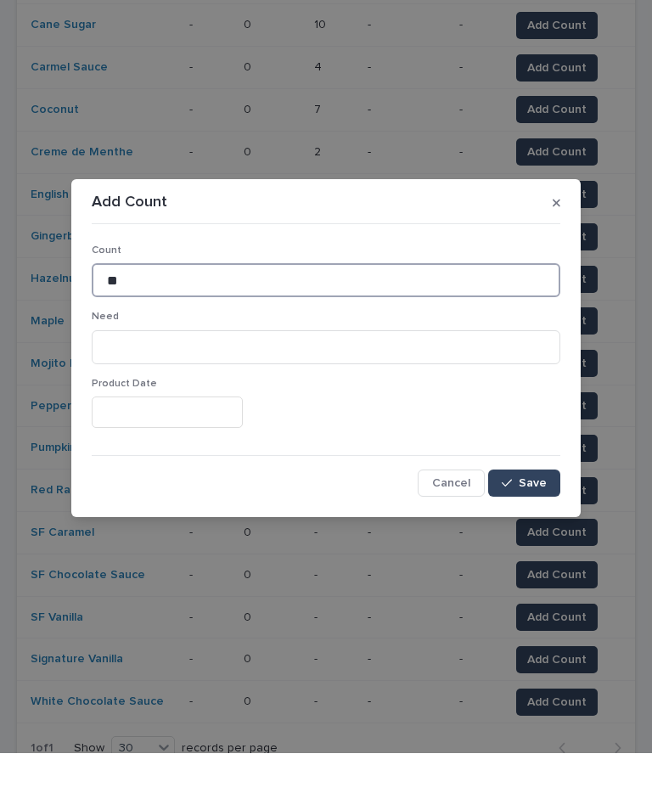
type input "**"
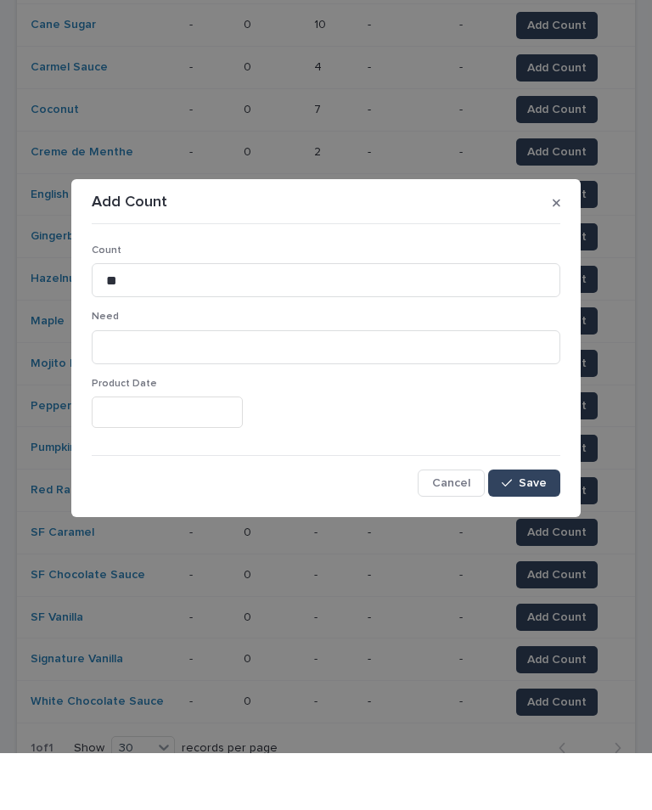
click at [549, 526] on button "Save" at bounding box center [524, 539] width 72 height 27
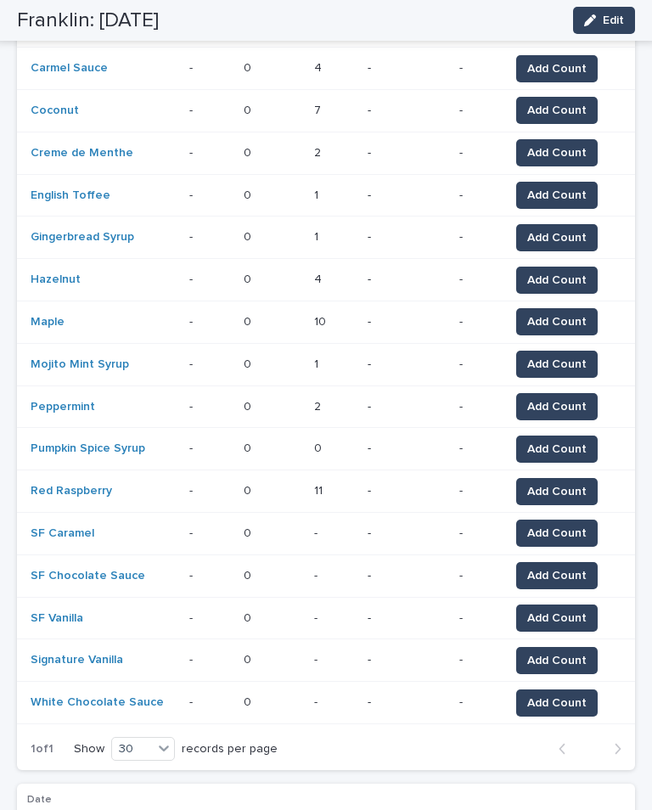
scroll to position [567, 0]
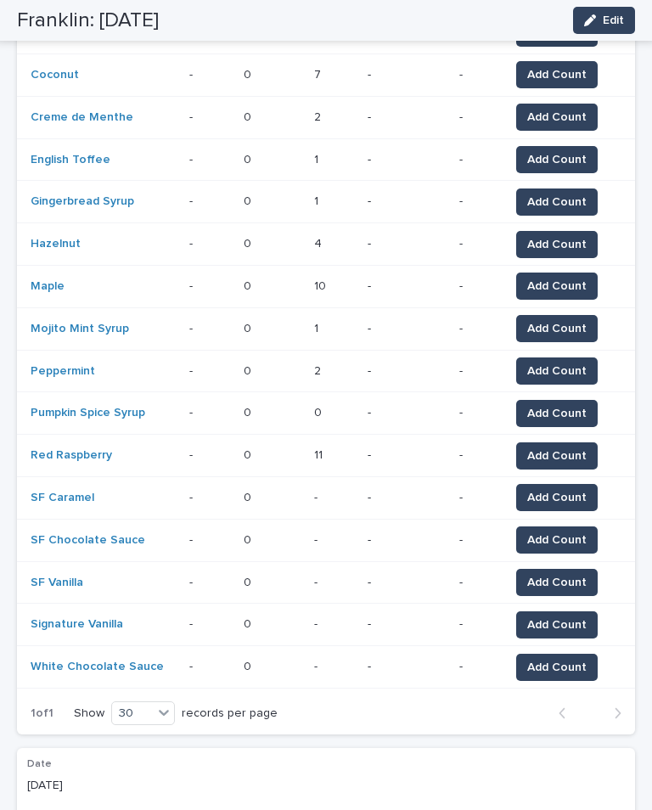
click at [558, 489] on span "Add Count" at bounding box center [556, 497] width 59 height 17
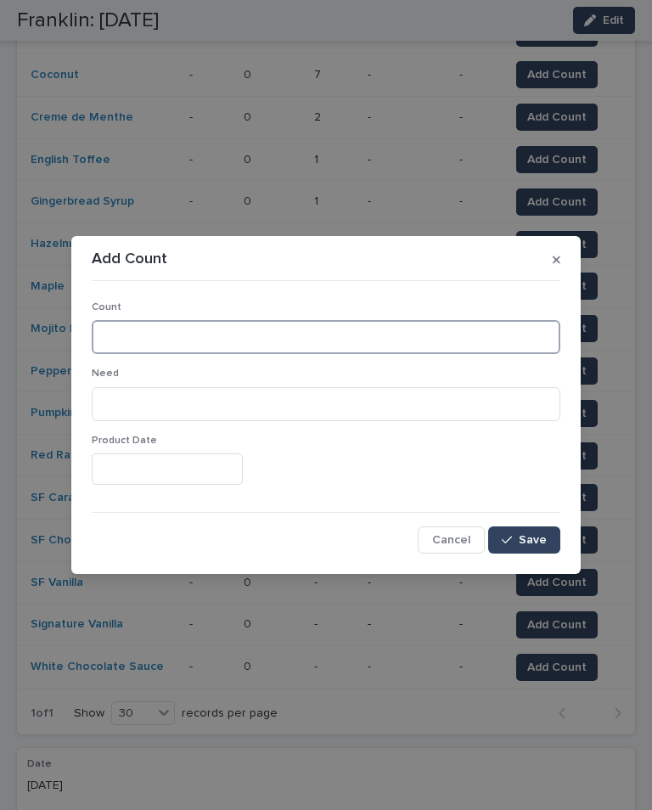
click at [325, 323] on input at bounding box center [326, 337] width 469 height 34
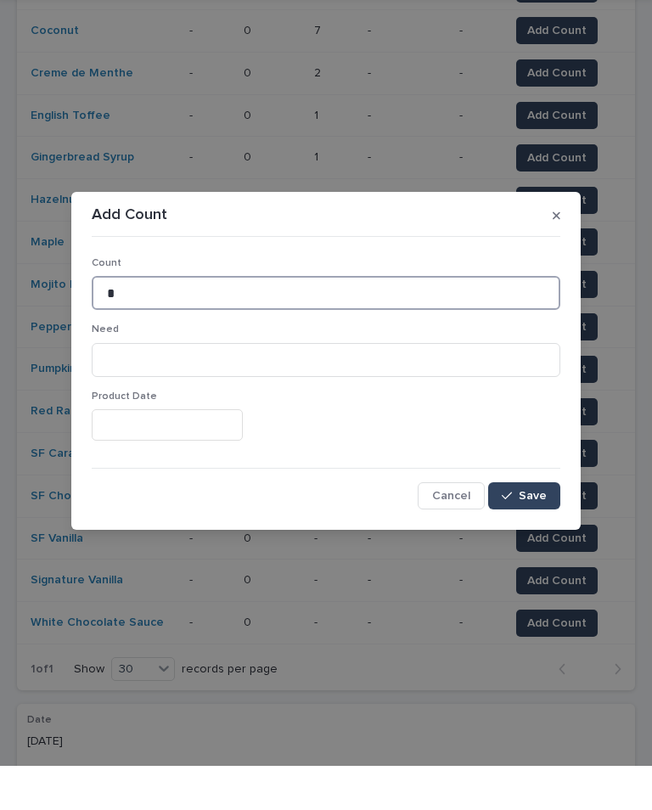
type input "*"
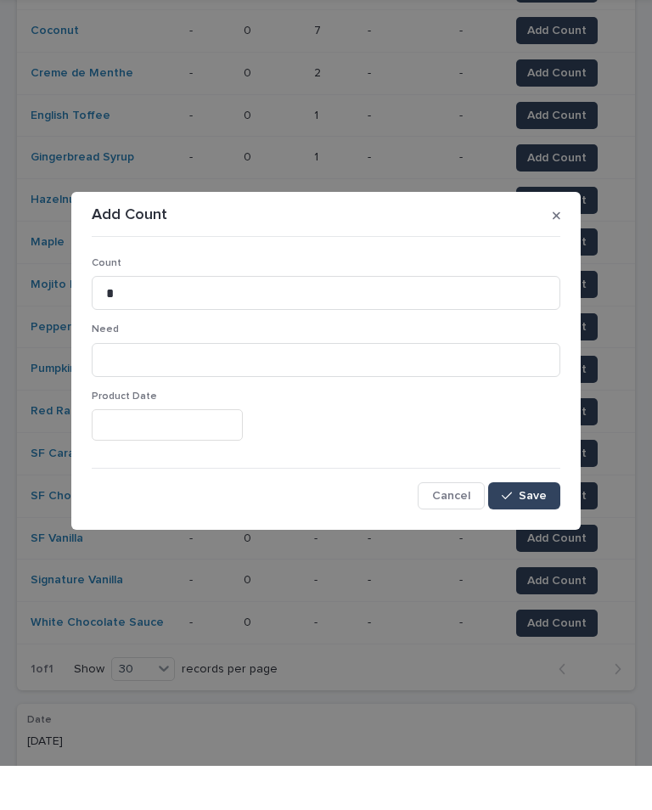
click at [526, 534] on span "Save" at bounding box center [533, 540] width 28 height 12
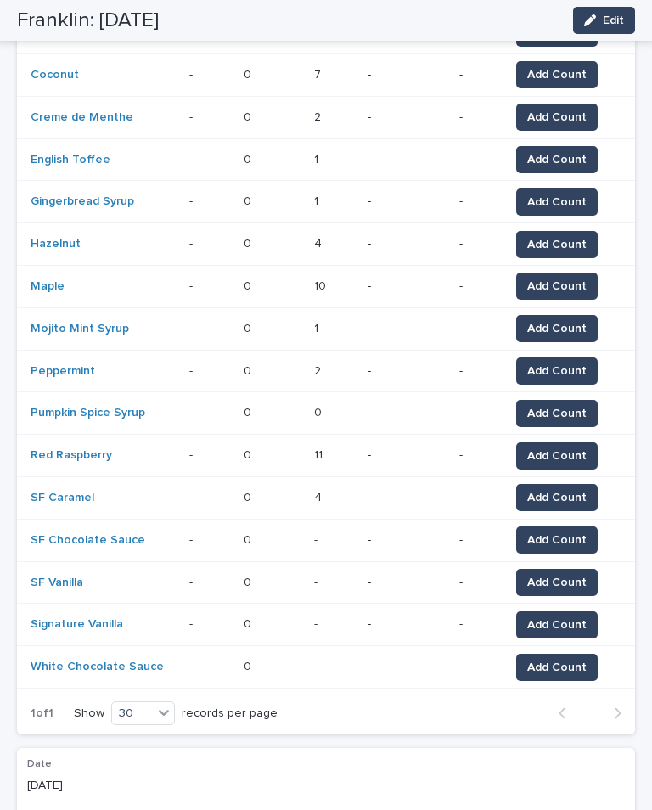
click at [560, 569] on button "Add Count" at bounding box center [557, 582] width 82 height 27
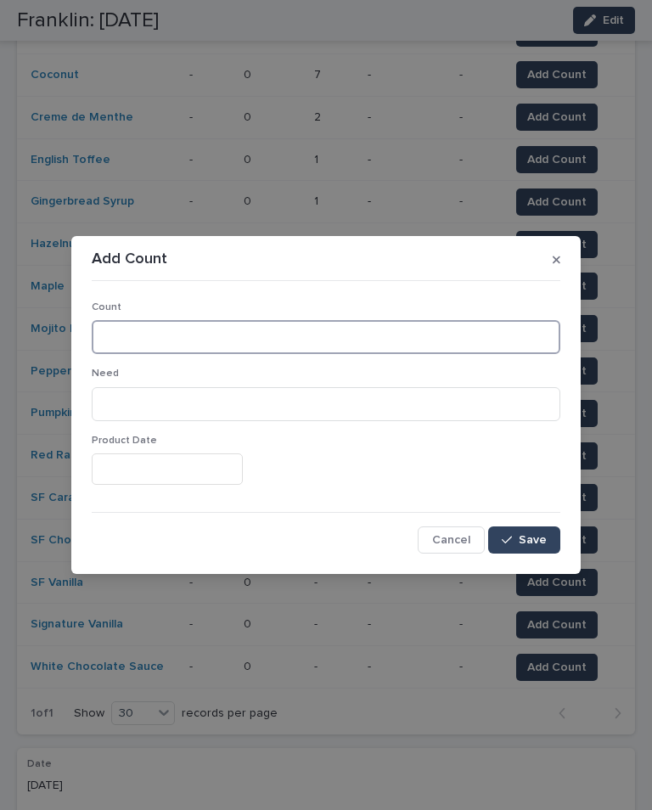
click at [312, 330] on input at bounding box center [326, 337] width 469 height 34
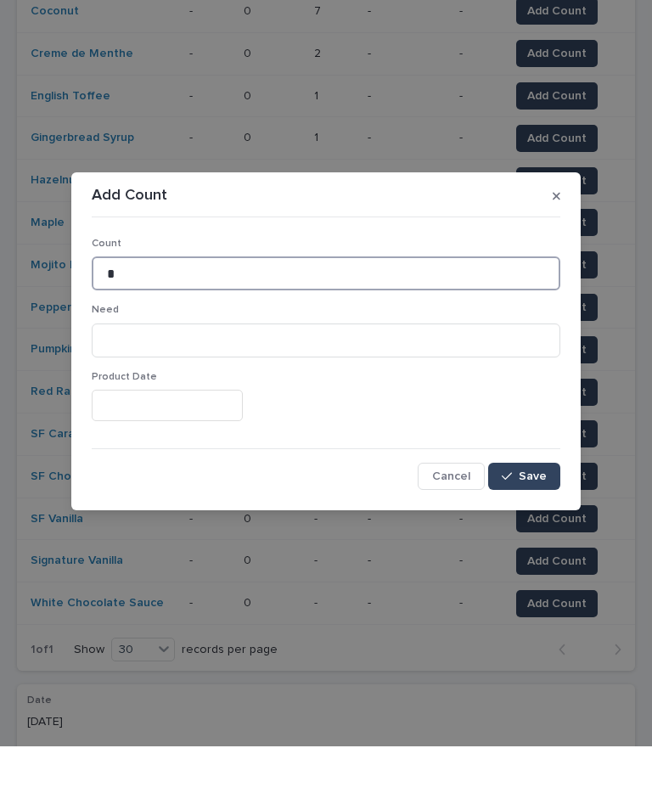
type input "*"
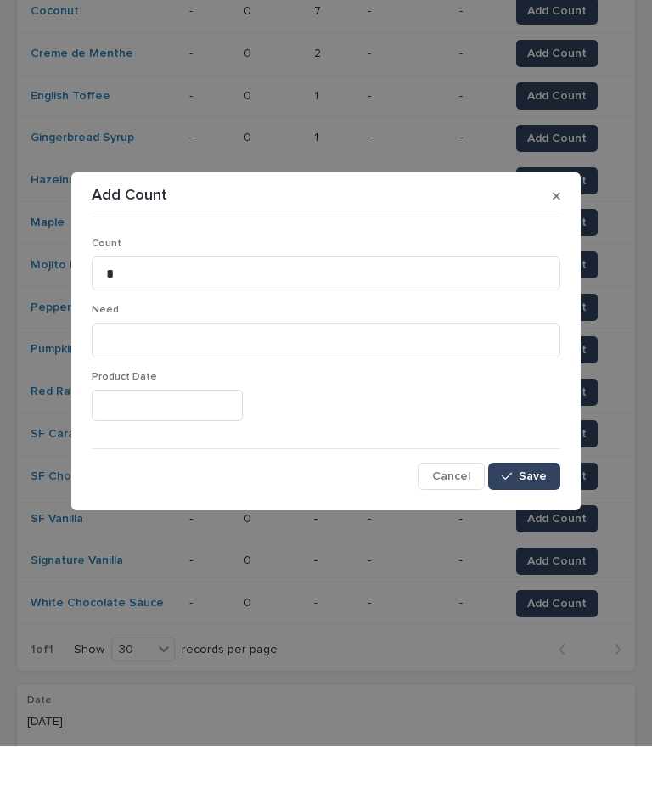
click at [532, 526] on button "Save" at bounding box center [524, 539] width 72 height 27
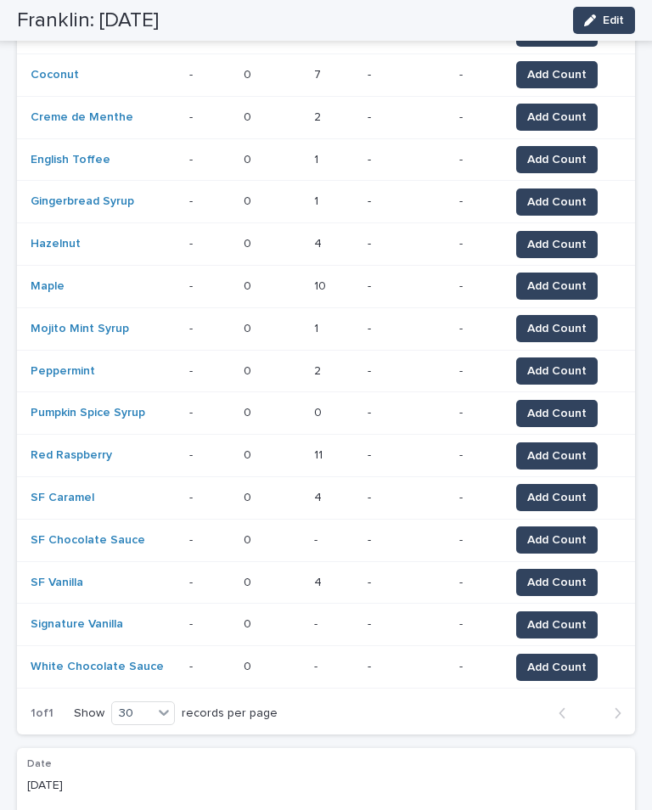
click at [562, 616] on span "Add Count" at bounding box center [556, 624] width 59 height 17
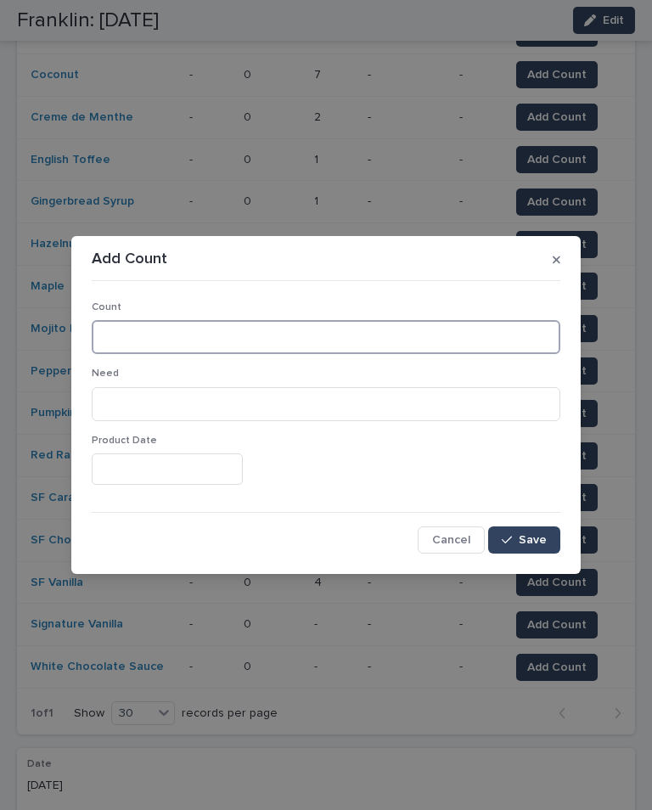
click at [228, 329] on input at bounding box center [326, 337] width 469 height 34
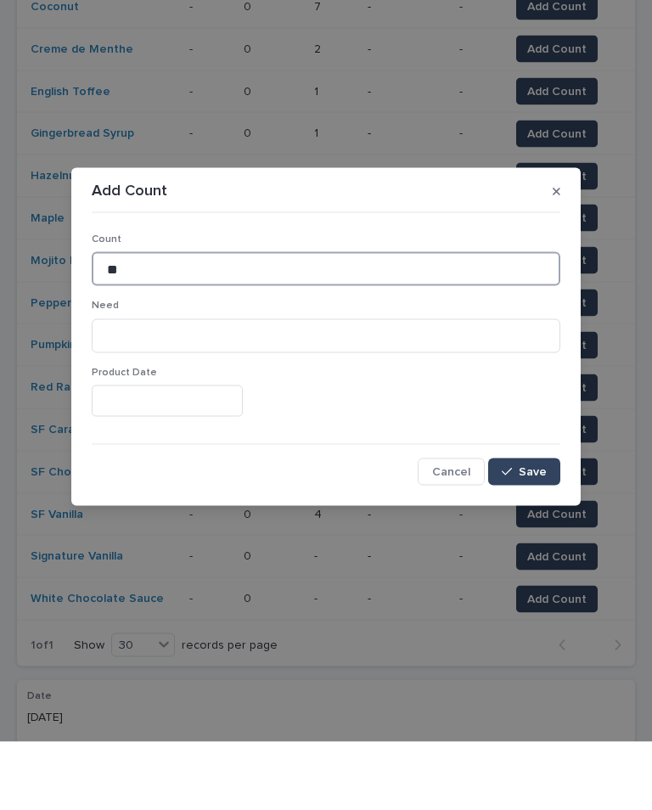
type input "**"
click at [530, 534] on span "Save" at bounding box center [533, 540] width 28 height 12
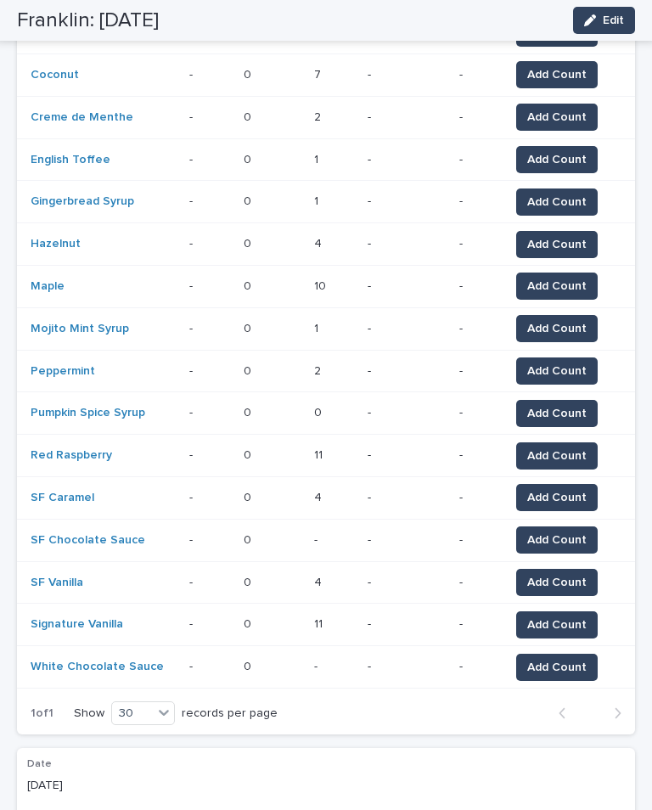
click at [560, 532] on span "Add Count" at bounding box center [556, 540] width 59 height 17
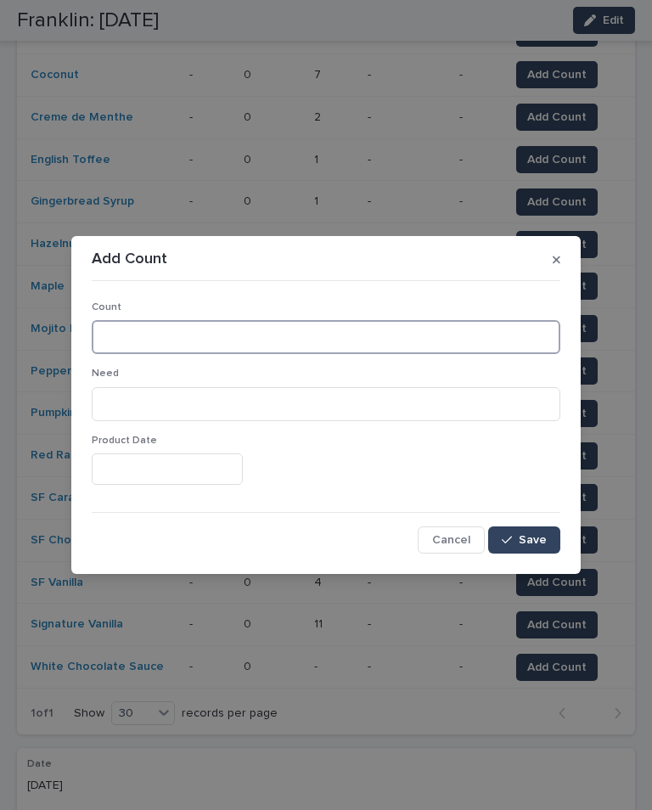
click at [429, 332] on input at bounding box center [326, 337] width 469 height 34
type input "**"
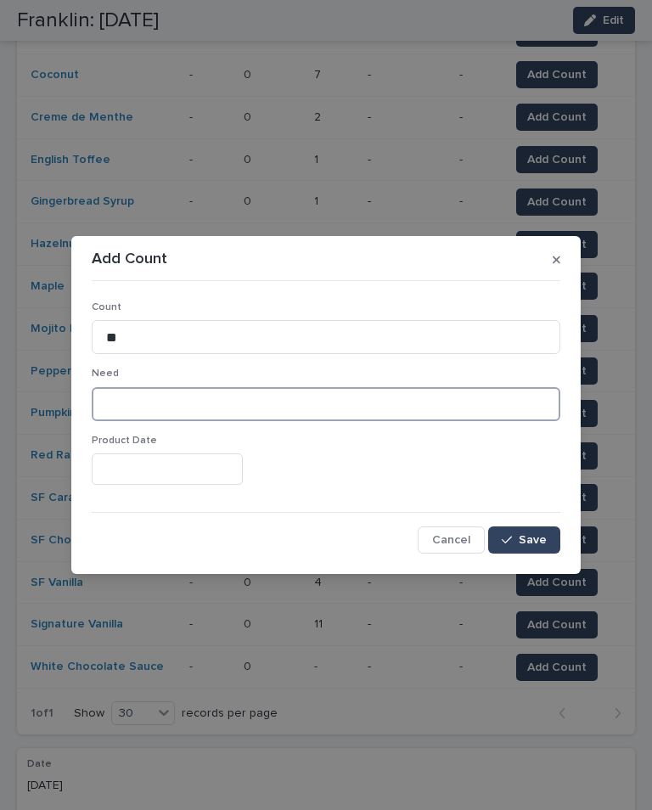
click at [211, 398] on input at bounding box center [326, 404] width 469 height 34
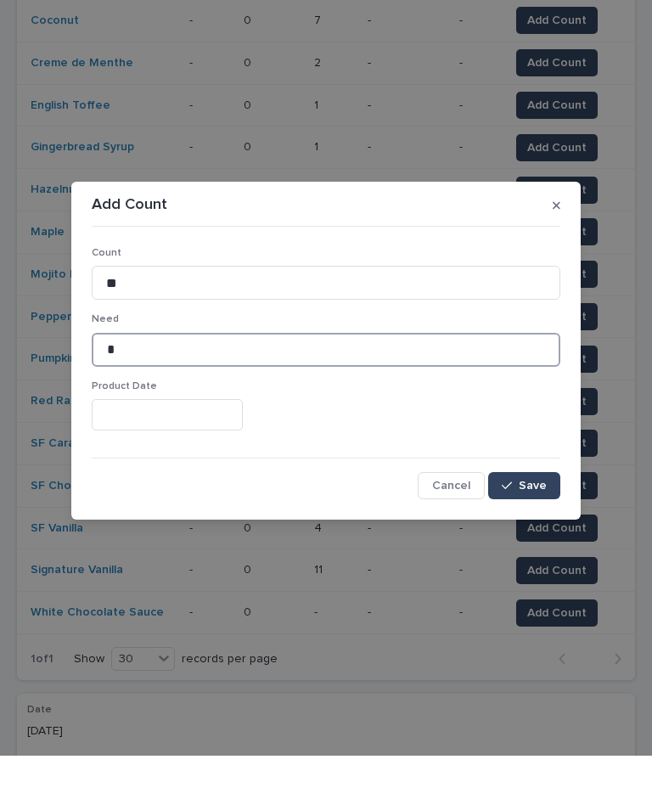
type input "*"
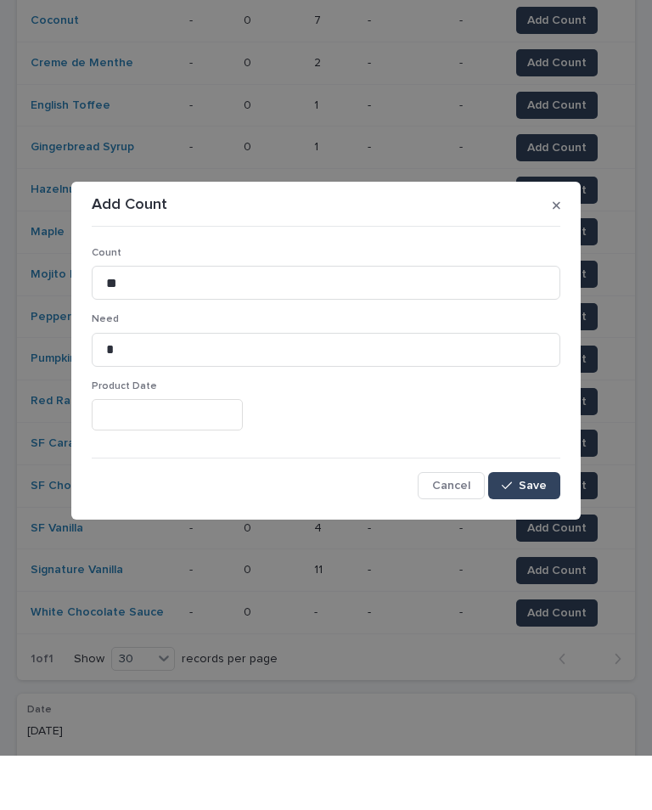
click at [521, 534] on span "Save" at bounding box center [533, 540] width 28 height 12
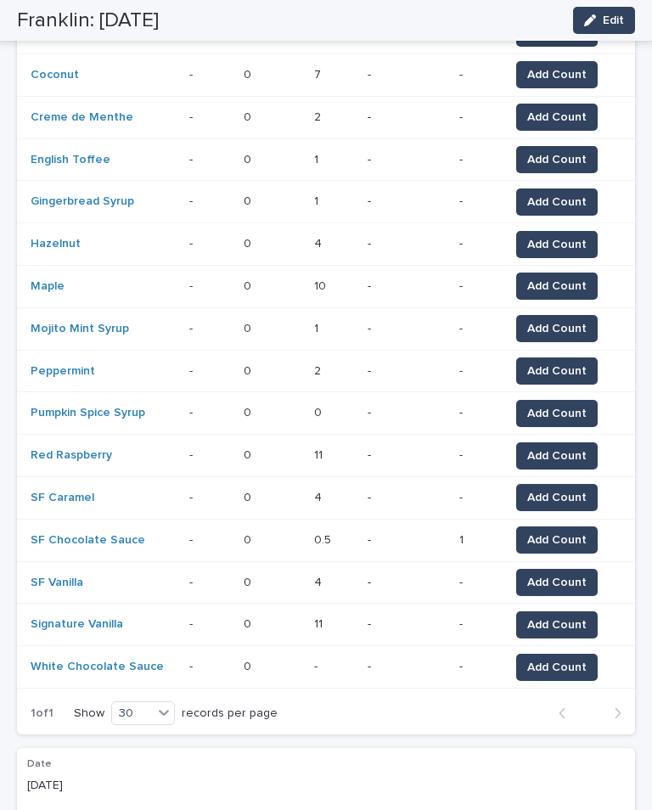
click at [549, 659] on span "Add Count" at bounding box center [556, 667] width 59 height 17
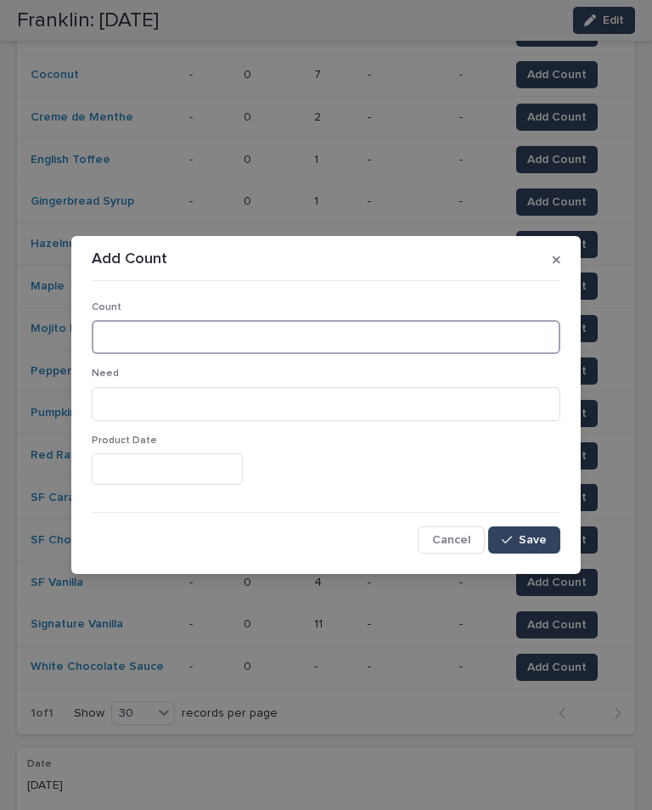
click at [295, 341] on input at bounding box center [326, 337] width 469 height 34
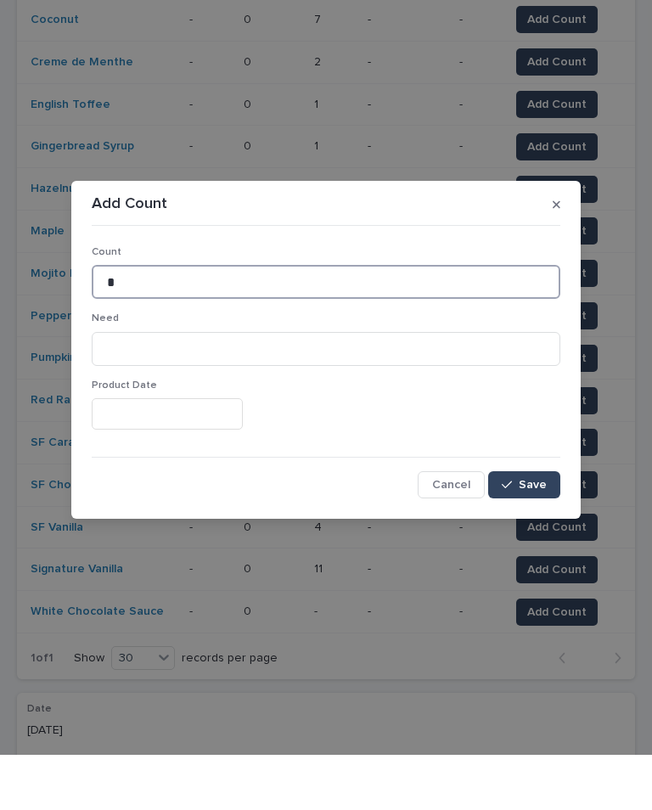
type input "*"
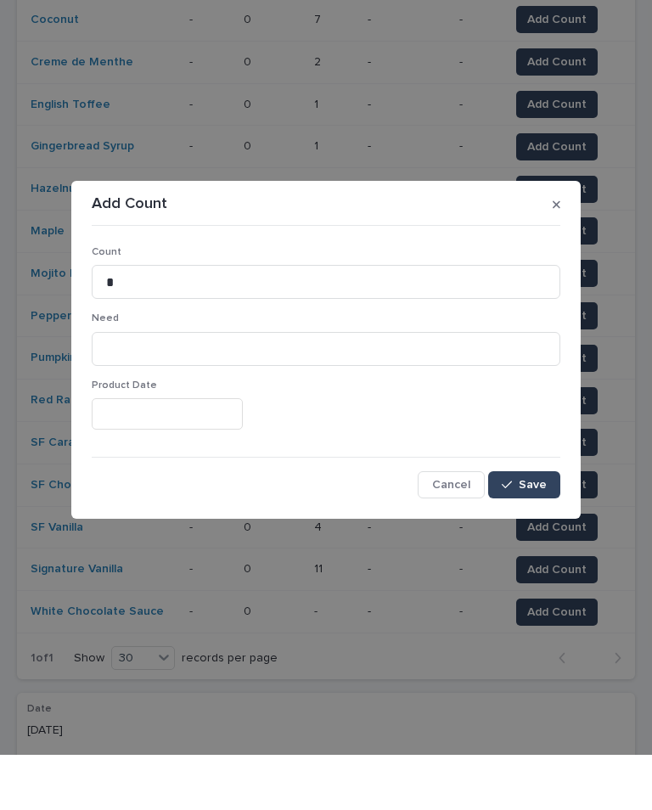
click at [535, 526] on button "Save" at bounding box center [524, 539] width 72 height 27
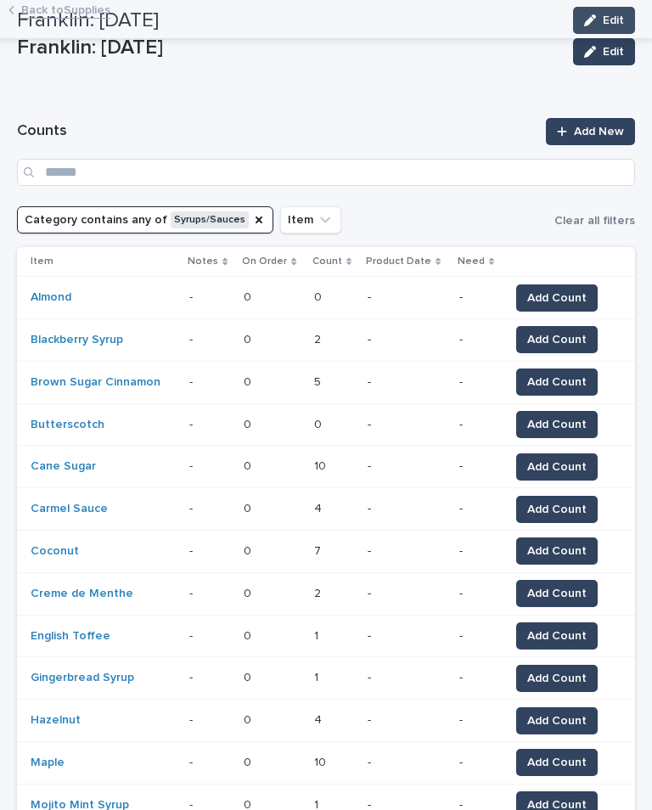
scroll to position [96, 0]
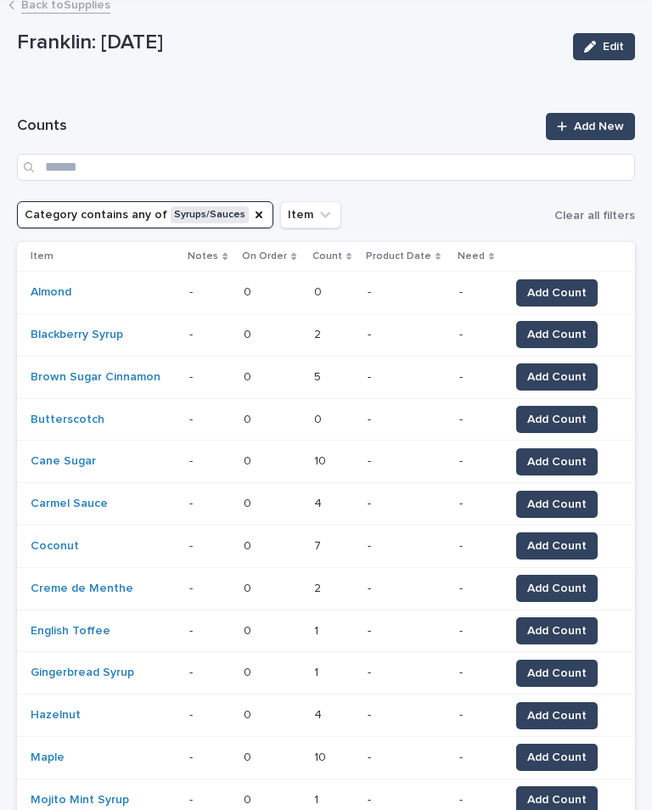
click at [252, 222] on div "Category" at bounding box center [259, 214] width 14 height 17
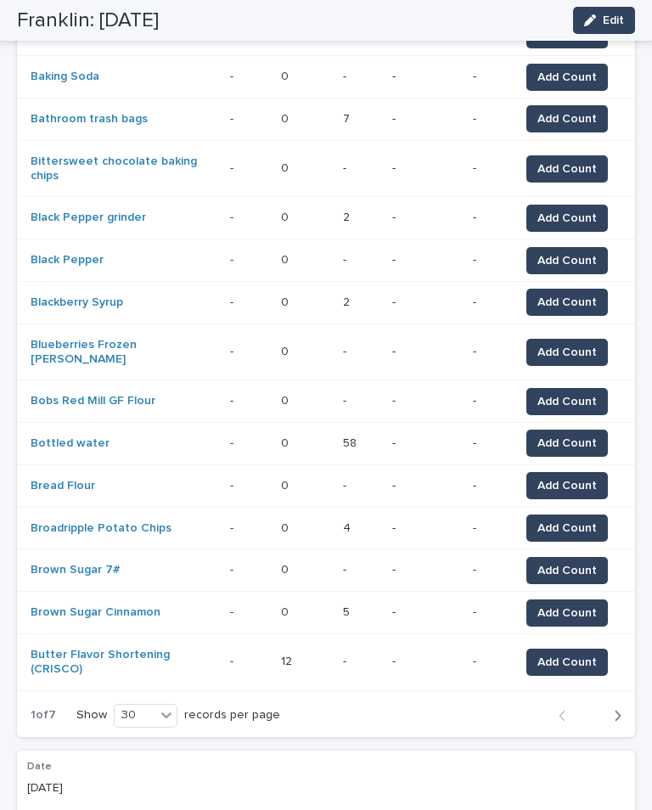
scroll to position [1012, 0]
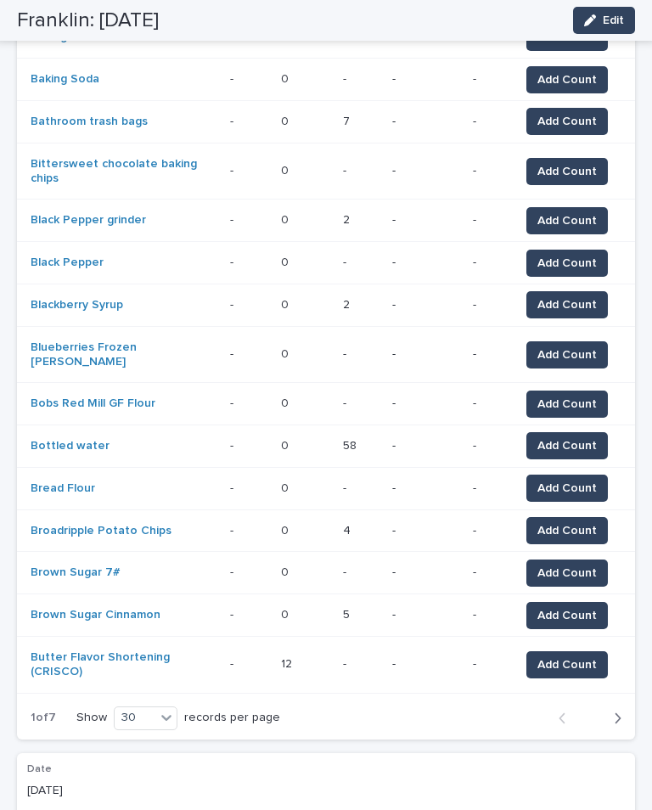
click at [616, 711] on icon "button" at bounding box center [618, 718] width 8 height 15
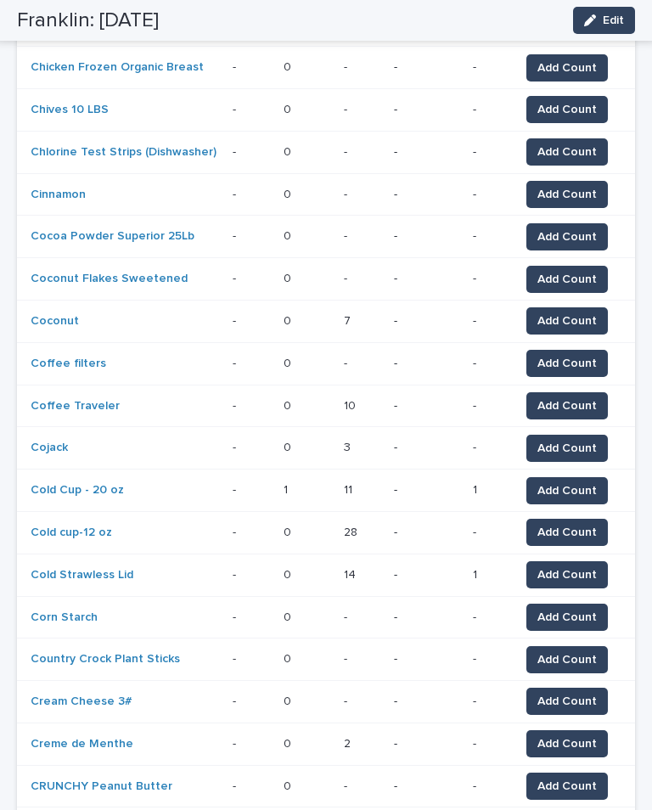
scroll to position [790, 0]
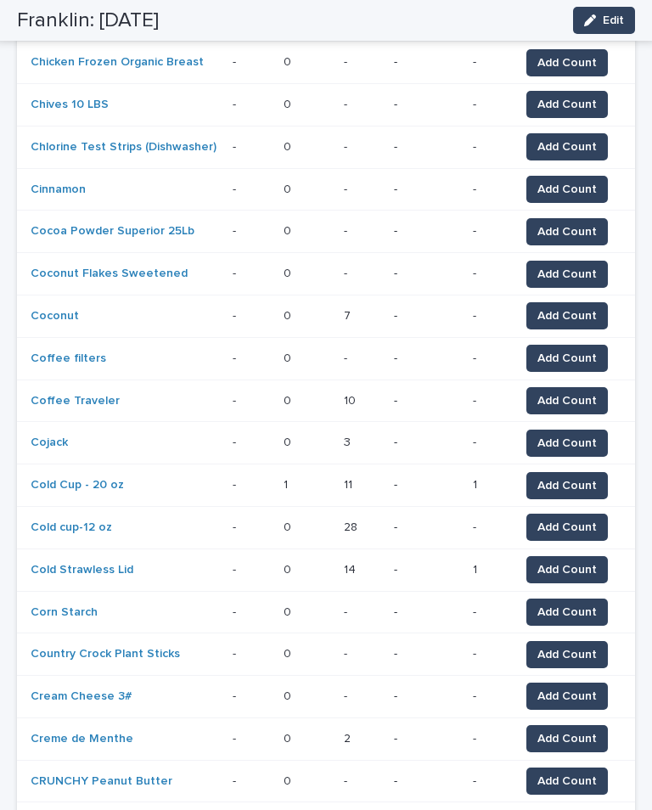
click at [588, 350] on span "Add Count" at bounding box center [566, 358] width 59 height 17
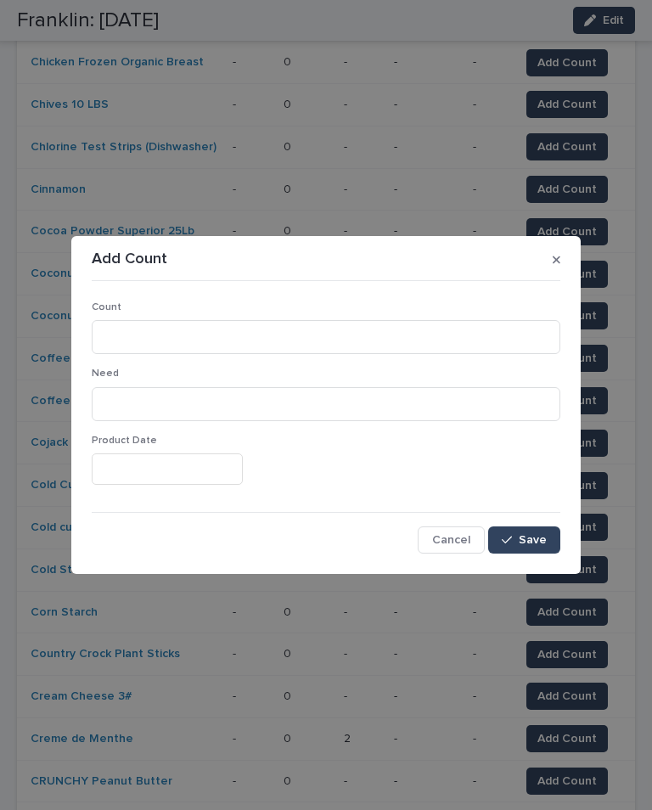
click at [136, 315] on div "Count" at bounding box center [326, 334] width 469 height 66
click at [140, 334] on input at bounding box center [326, 337] width 469 height 34
type input "*"
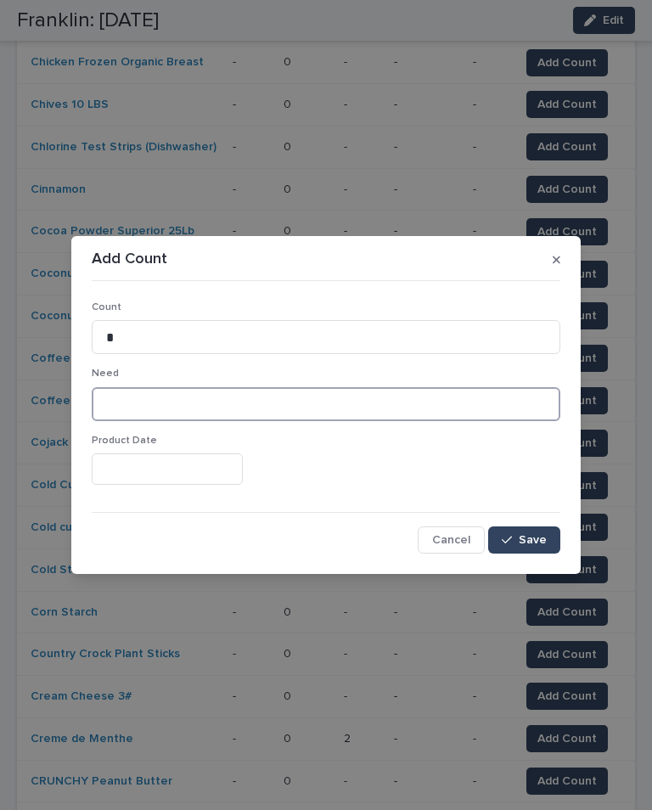
click at [168, 407] on input at bounding box center [326, 404] width 469 height 34
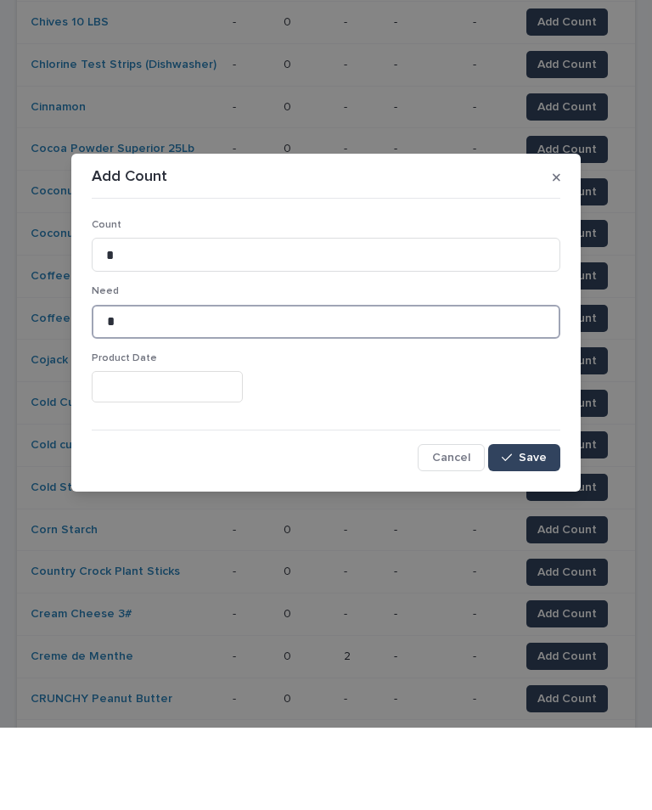
type input "*"
click at [542, 526] on button "Save" at bounding box center [524, 539] width 72 height 27
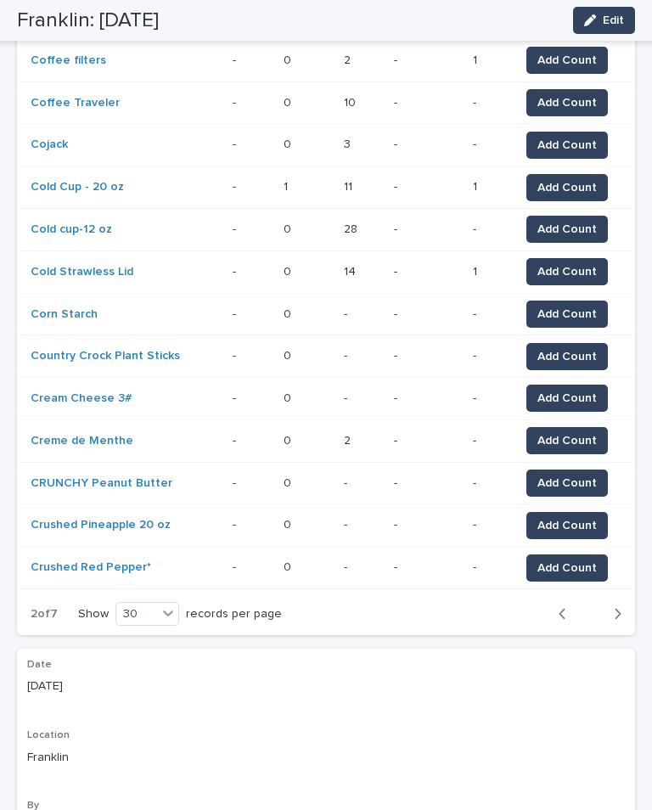
scroll to position [1091, 0]
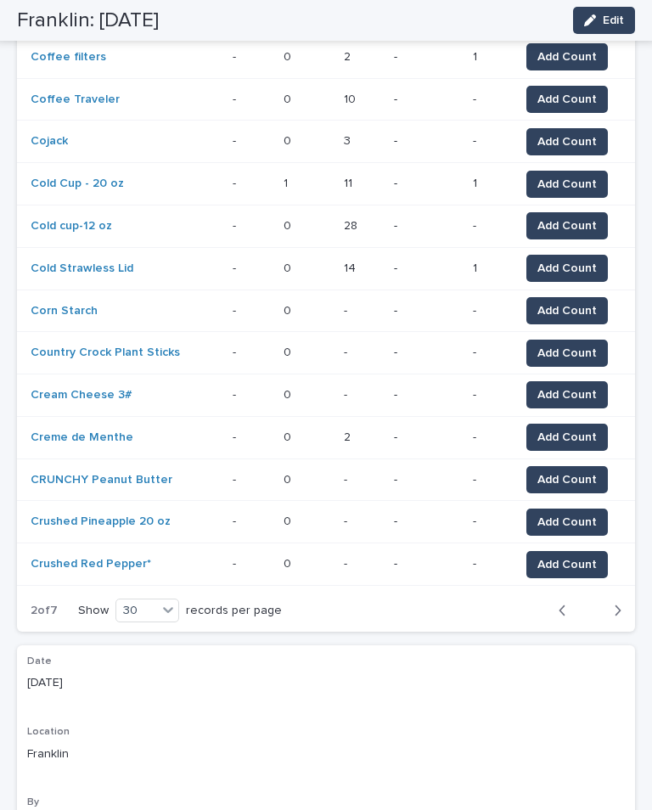
click at [618, 603] on icon "button" at bounding box center [618, 610] width 8 height 15
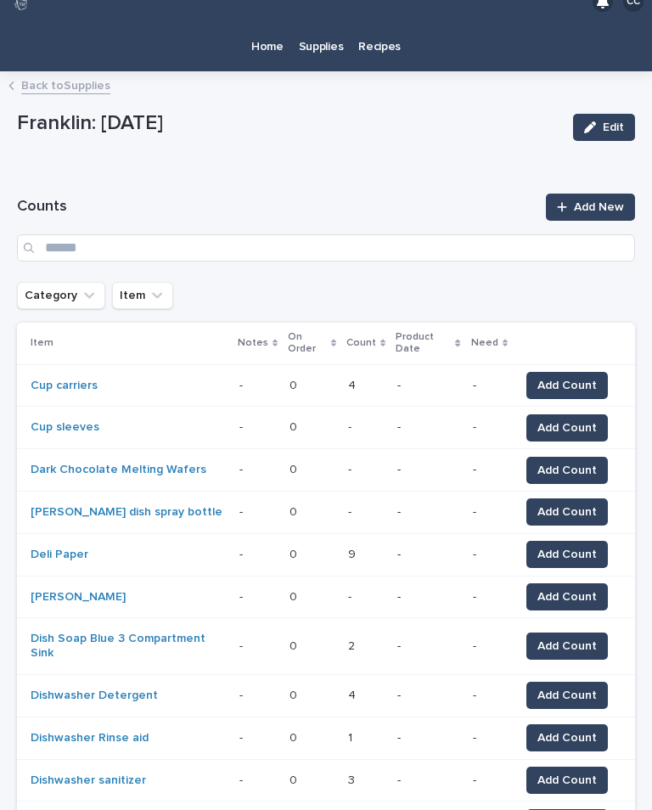
scroll to position [15, 0]
click at [554, 419] on span "Add Count" at bounding box center [566, 427] width 59 height 17
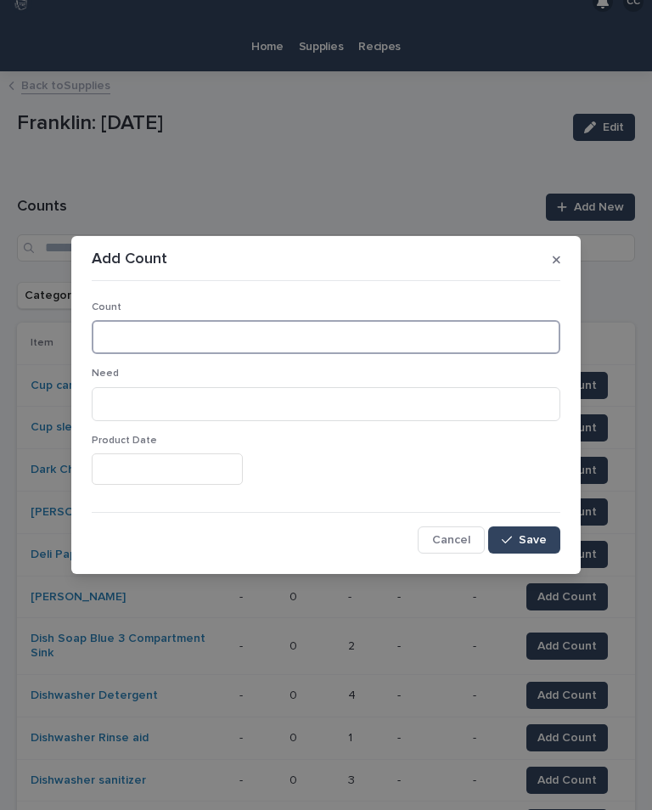
click at [457, 321] on input at bounding box center [326, 337] width 469 height 34
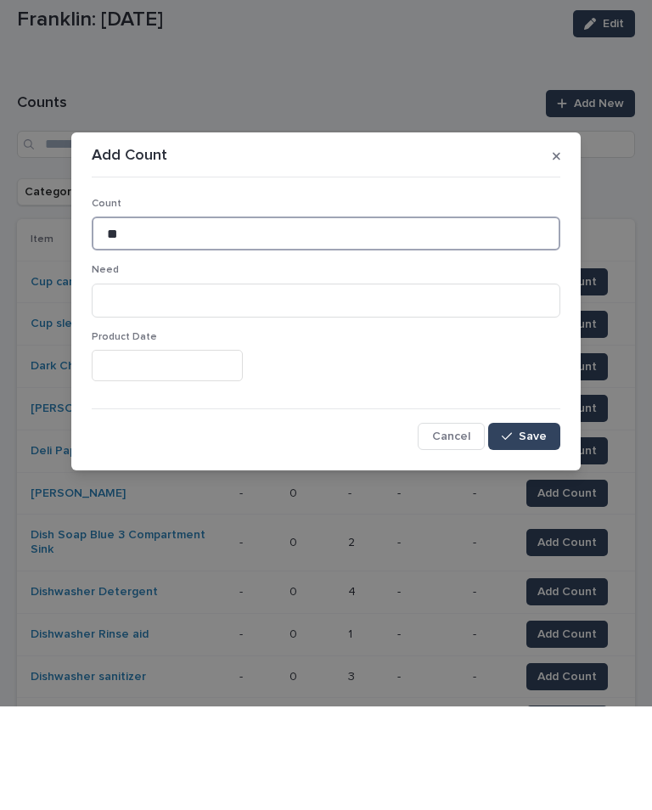
type input "**"
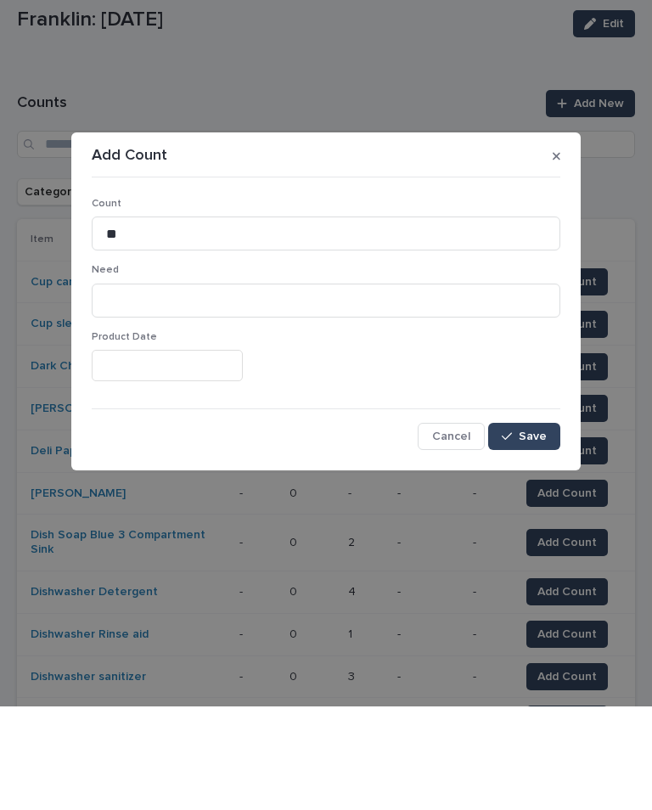
click at [535, 534] on span "Save" at bounding box center [533, 540] width 28 height 12
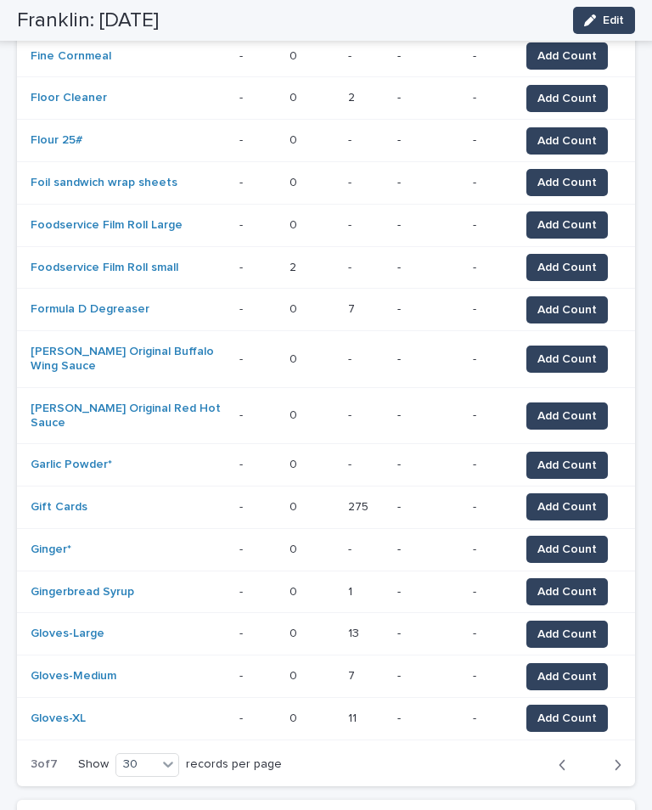
scroll to position [952, 0]
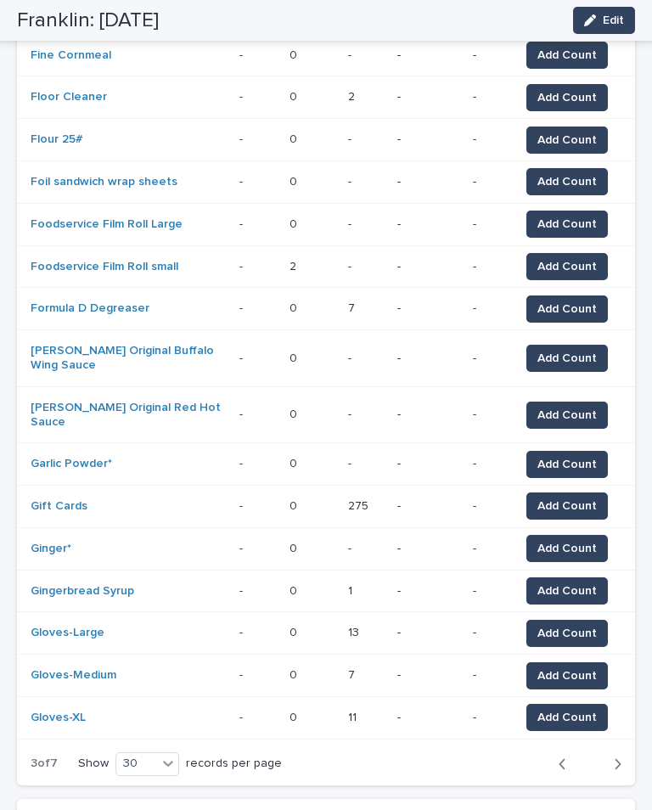
click at [569, 173] on span "Add Count" at bounding box center [566, 181] width 59 height 17
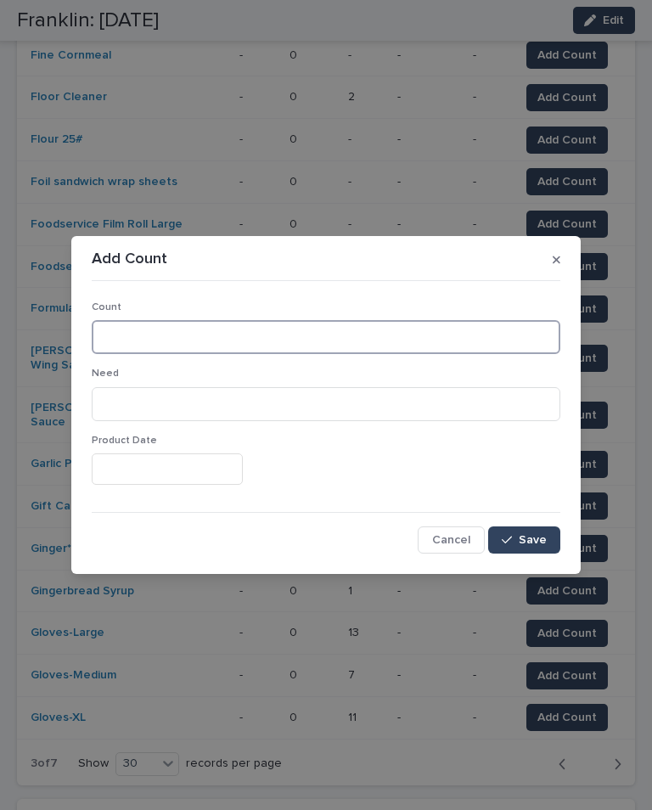
click at [434, 335] on input at bounding box center [326, 337] width 469 height 34
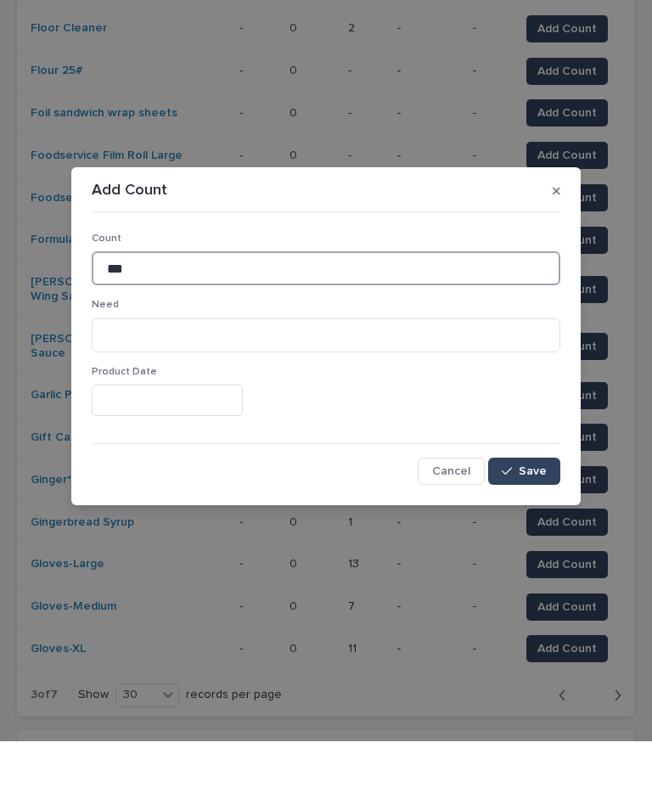
type input "***"
click at [517, 526] on button "Save" at bounding box center [524, 539] width 72 height 27
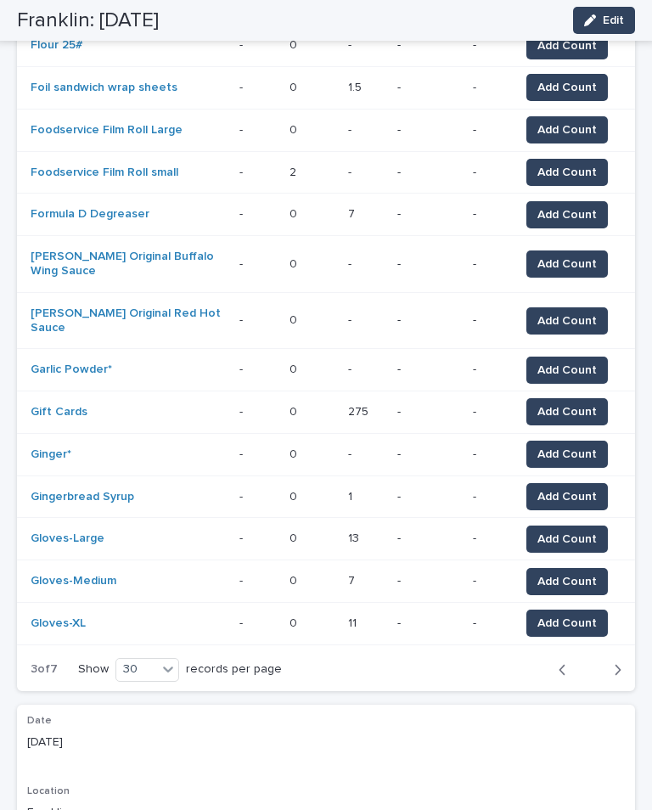
scroll to position [1046, 0]
click at [614, 662] on icon "button" at bounding box center [618, 669] width 8 height 15
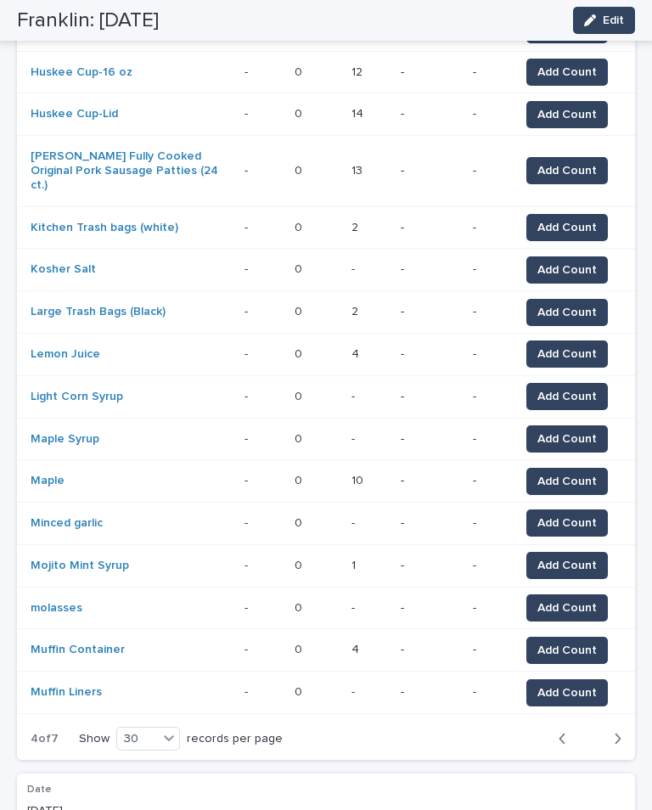
scroll to position [1025, 0]
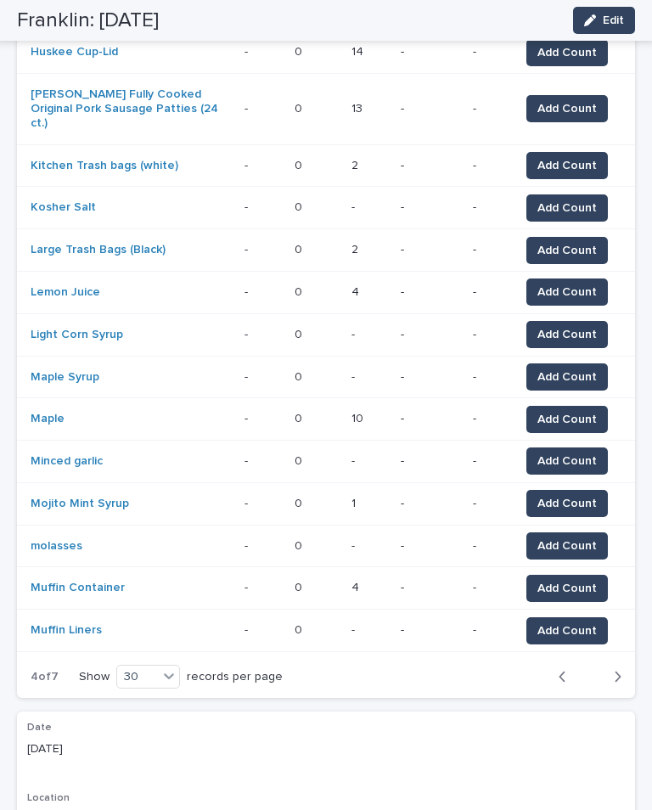
click at [611, 669] on div "button" at bounding box center [614, 676] width 14 height 15
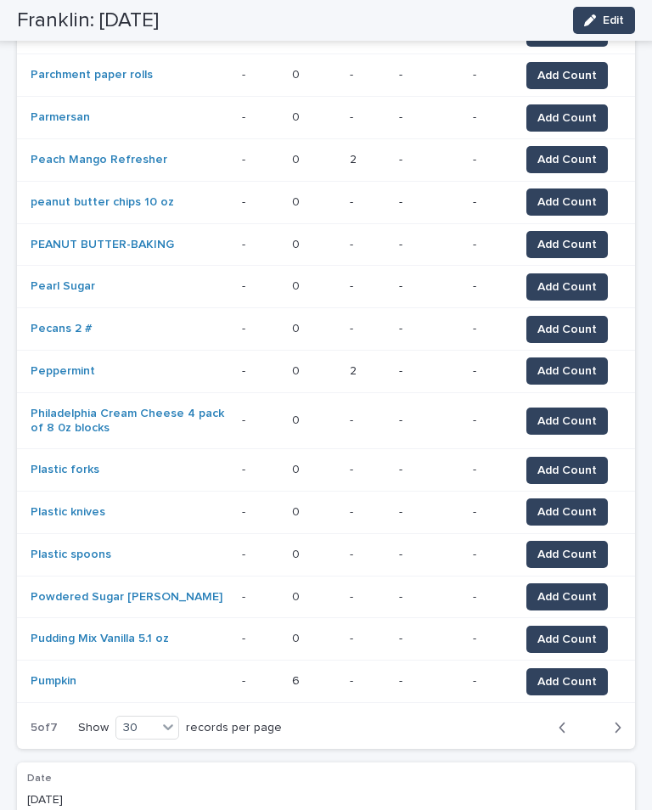
scroll to position [985, 0]
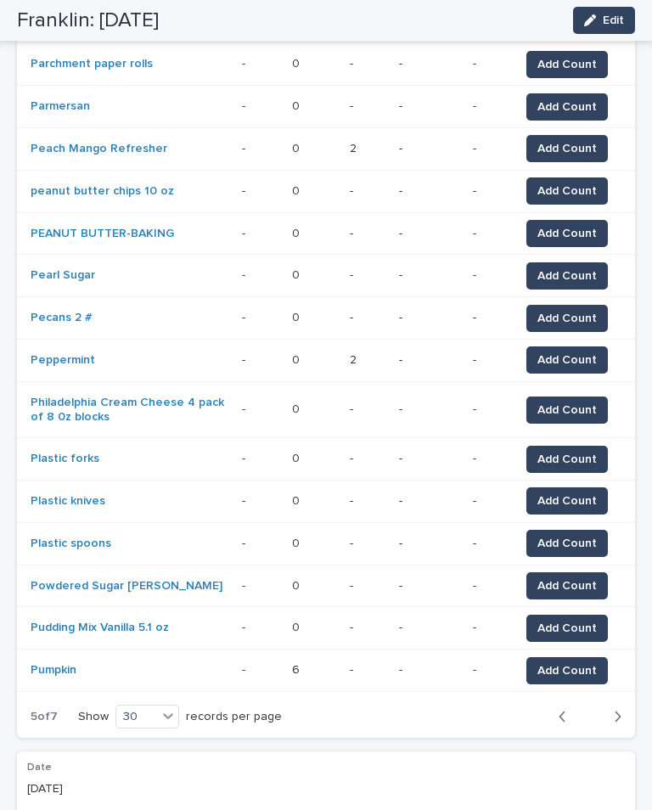
click at [567, 451] on span "Add Count" at bounding box center [566, 459] width 59 height 17
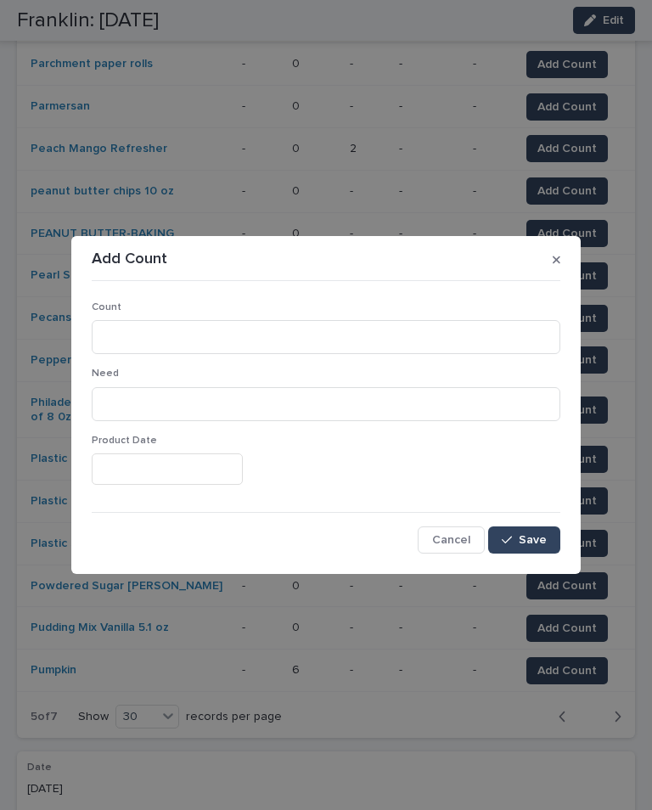
click at [574, 256] on section "Add Count Count Need Product Date Cancel Save" at bounding box center [325, 405] width 509 height 338
click at [552, 262] on button "button" at bounding box center [556, 259] width 21 height 27
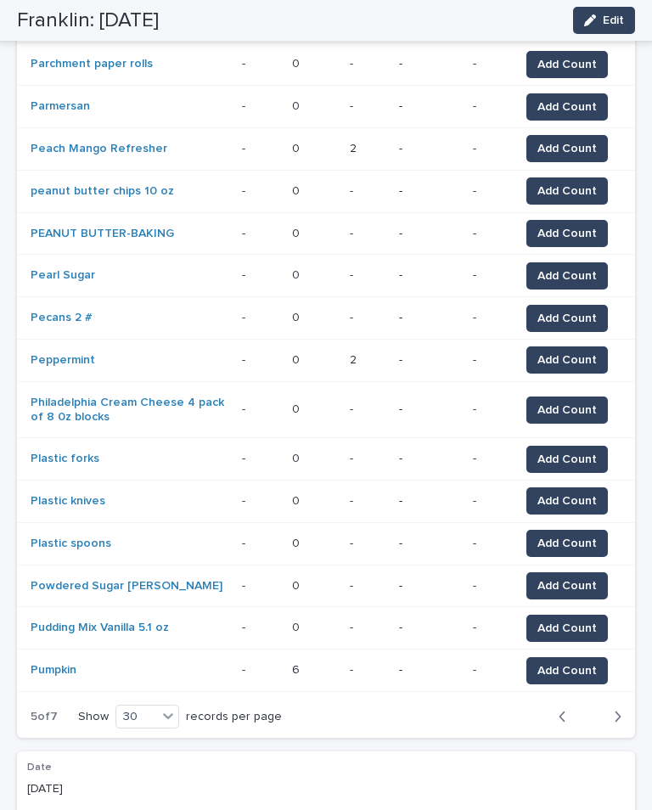
click at [584, 451] on span "Add Count" at bounding box center [566, 459] width 59 height 17
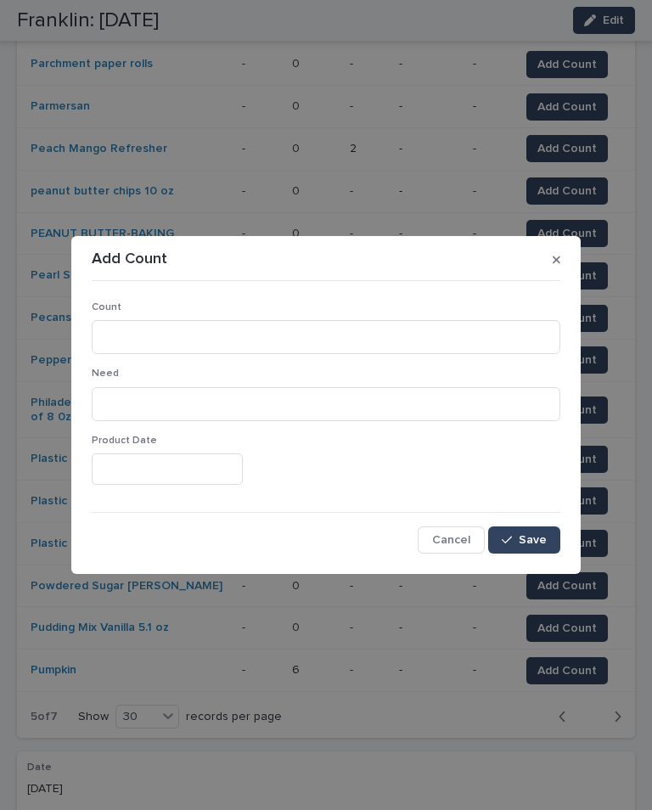
click at [332, 312] on p "Count" at bounding box center [326, 307] width 469 height 12
click at [210, 335] on input at bounding box center [326, 337] width 469 height 34
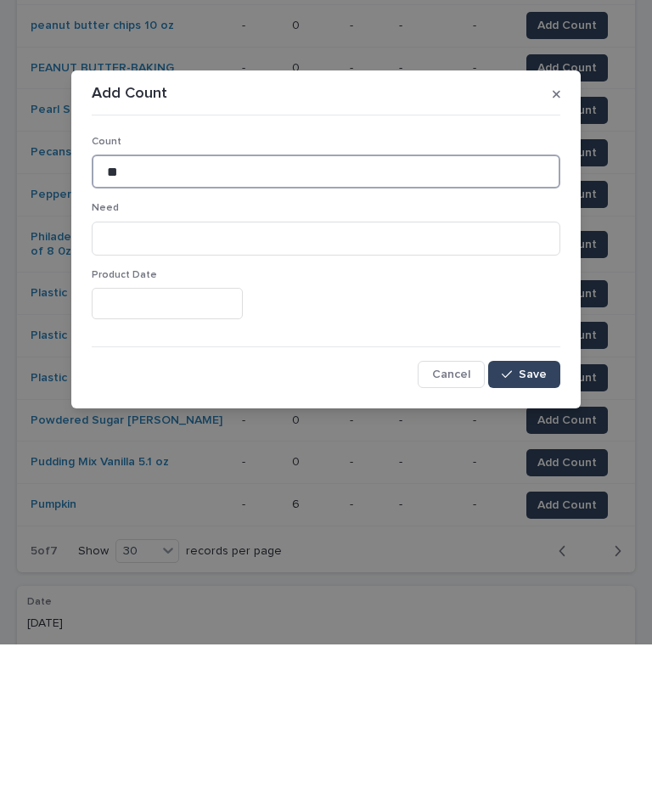
type input "**"
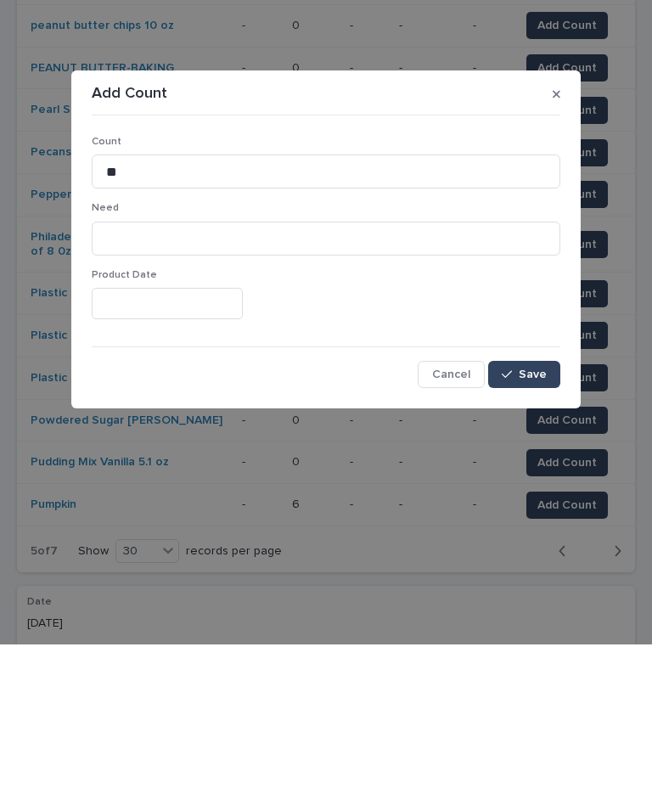
click at [523, 526] on button "Save" at bounding box center [524, 539] width 72 height 27
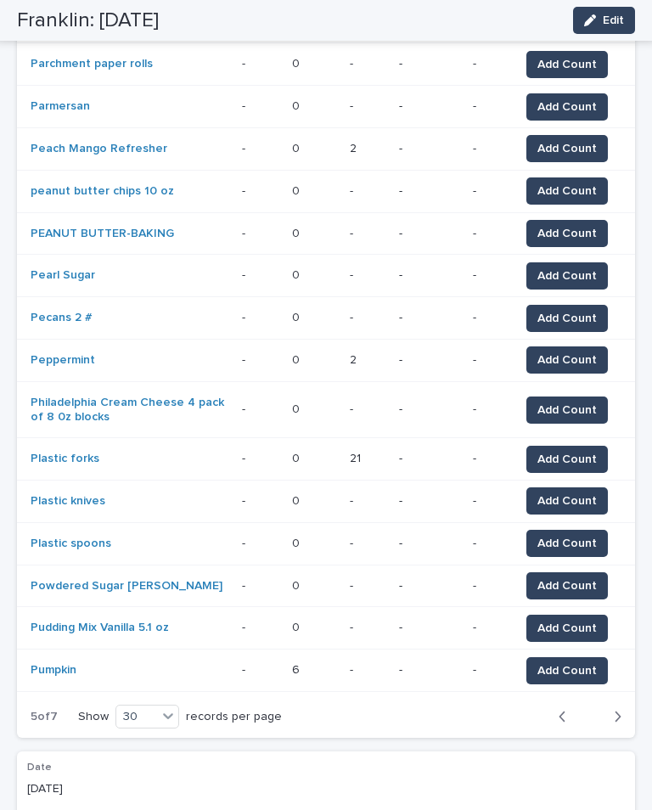
click at [575, 492] on span "Add Count" at bounding box center [566, 500] width 59 height 17
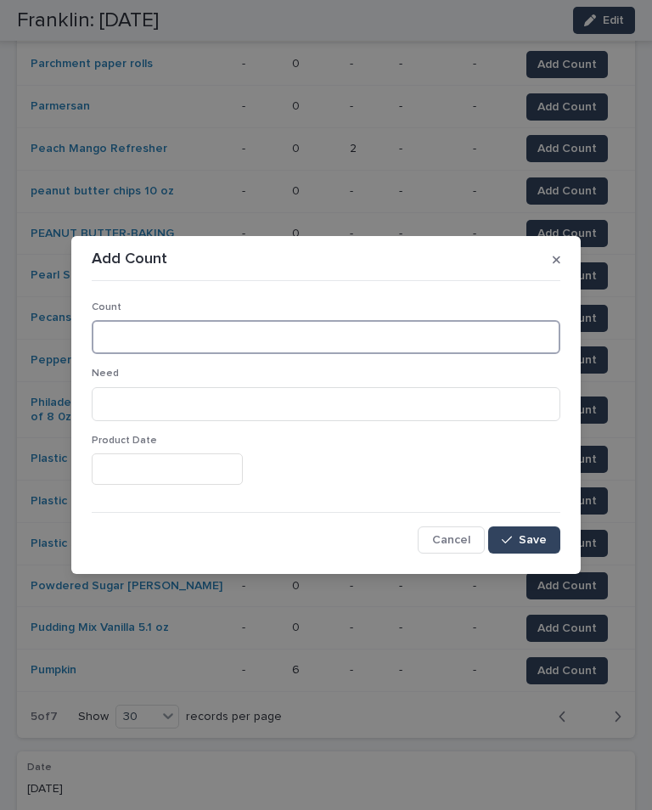
click at [183, 340] on input at bounding box center [326, 337] width 469 height 34
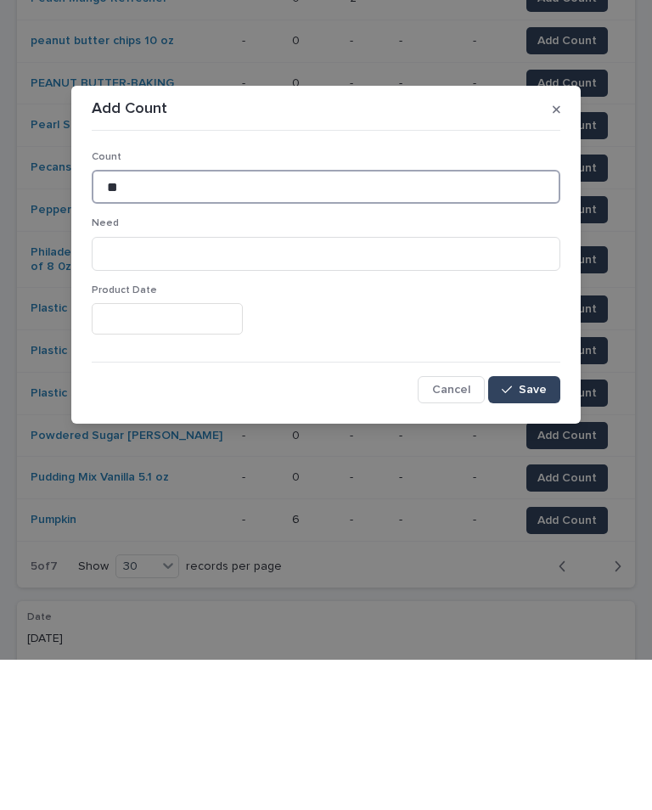
type input "**"
click at [521, 526] on button "Save" at bounding box center [524, 539] width 72 height 27
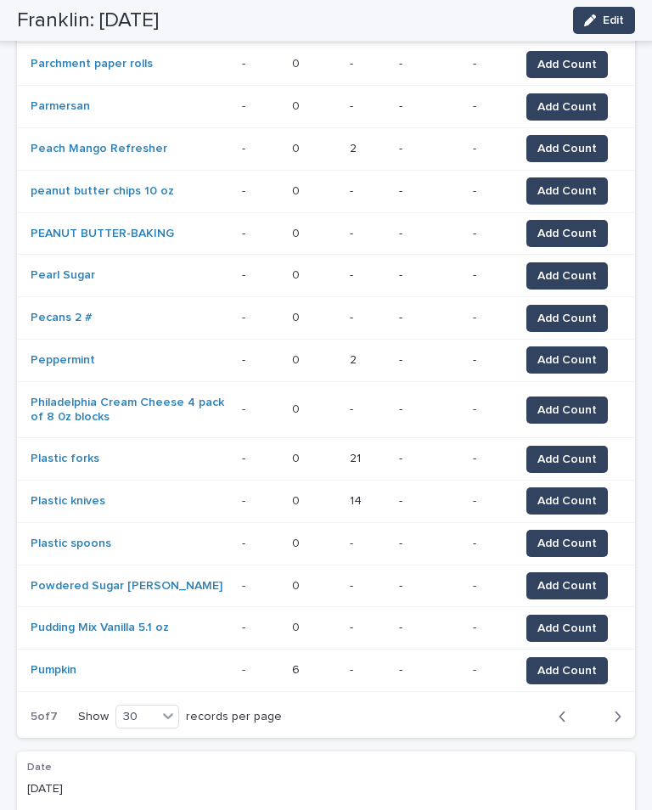
click at [547, 530] on button "Add Count" at bounding box center [567, 543] width 82 height 27
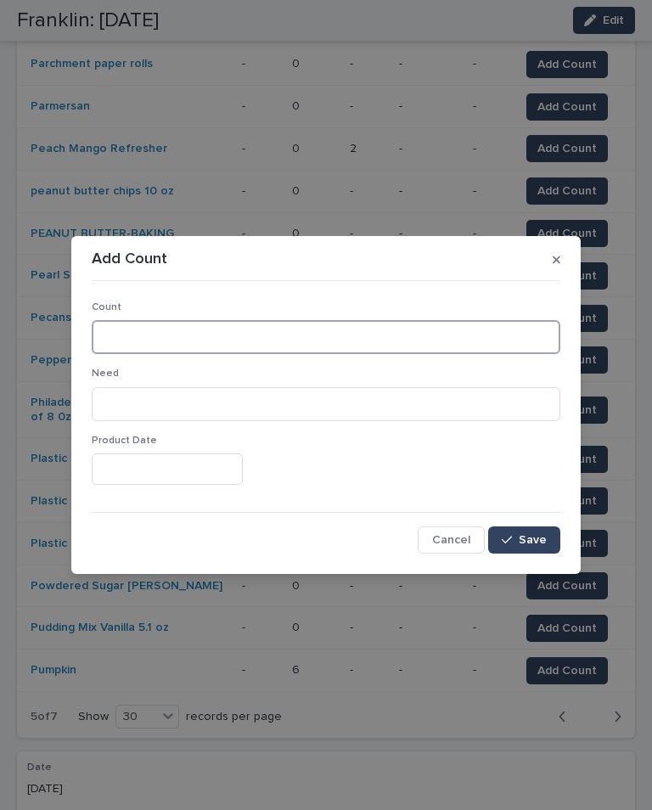
click at [229, 329] on input at bounding box center [326, 337] width 469 height 34
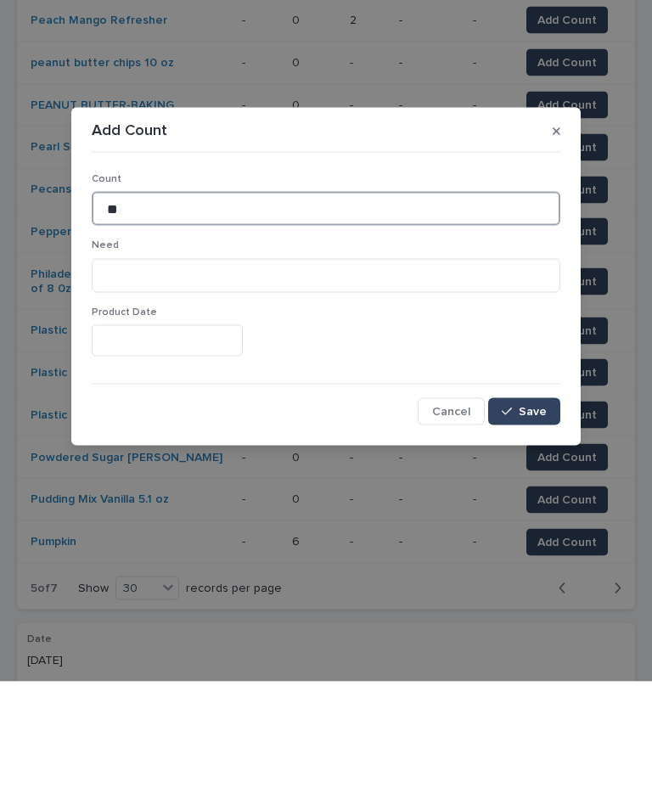
type input "**"
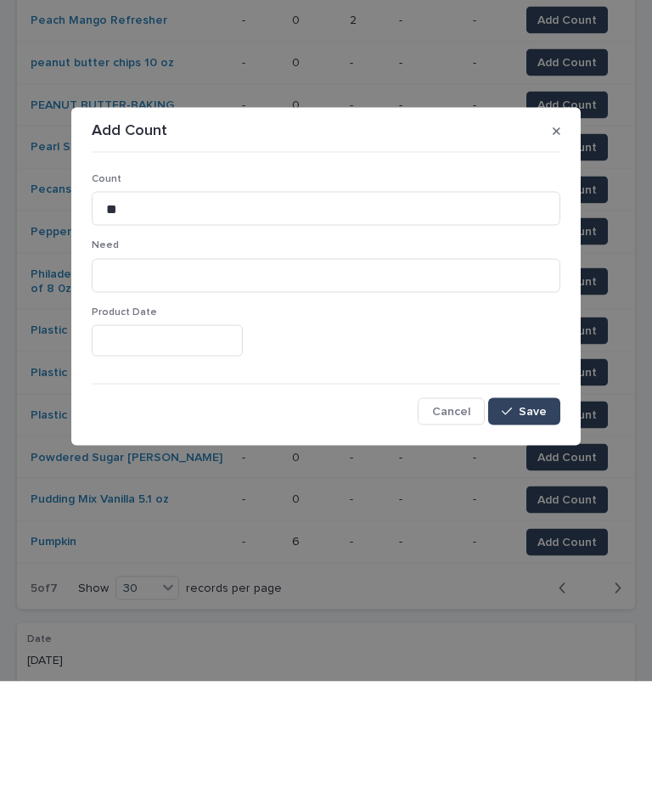
click at [534, 534] on span "Save" at bounding box center [533, 540] width 28 height 12
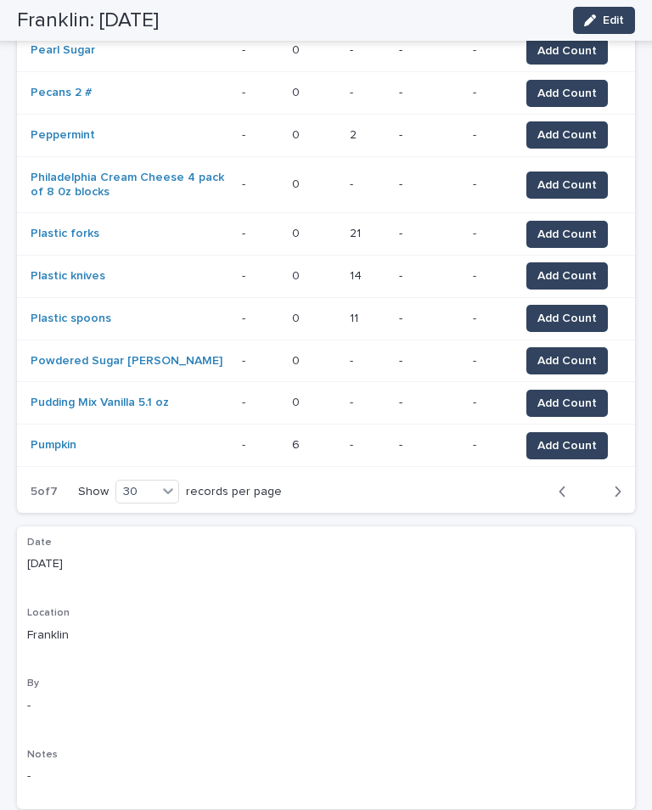
scroll to position [1224, 0]
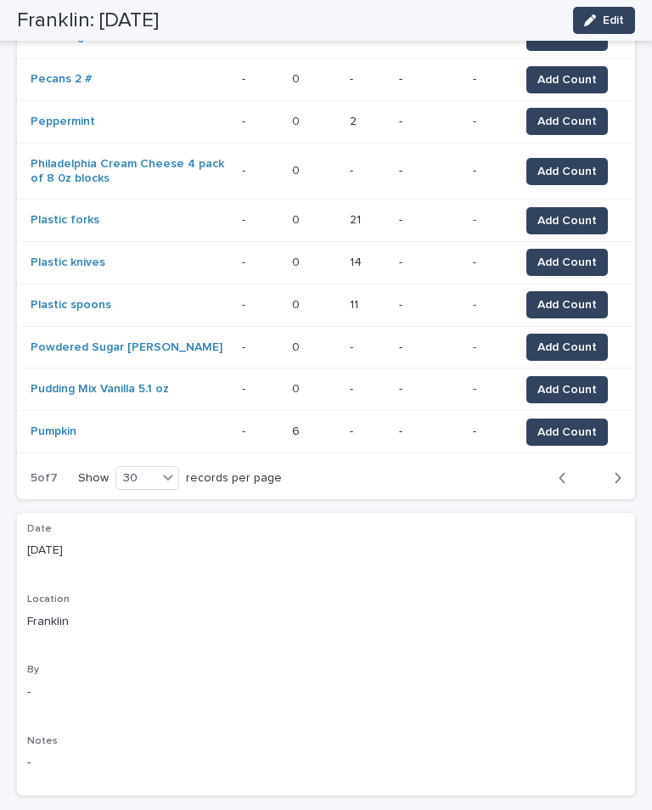
click at [611, 470] on div "button" at bounding box center [614, 477] width 14 height 15
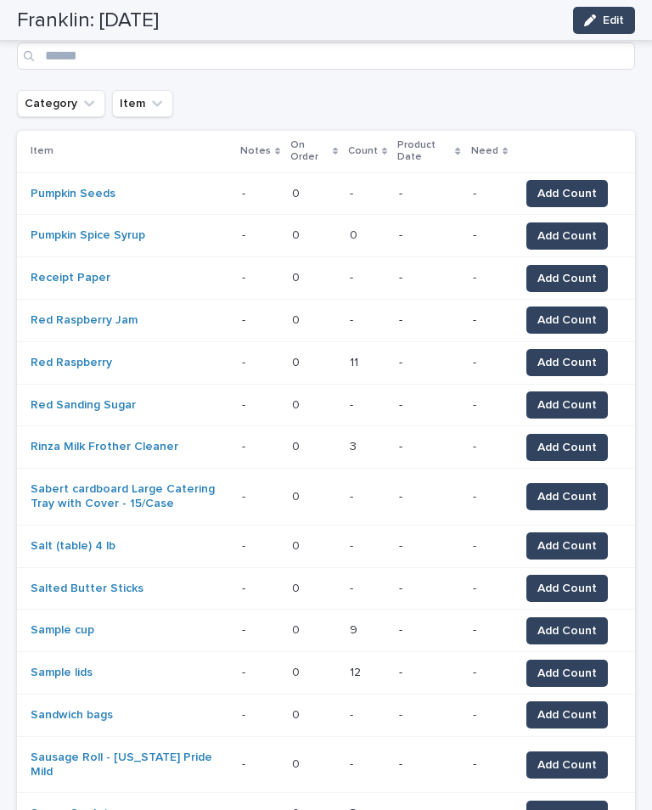
scroll to position [205, 0]
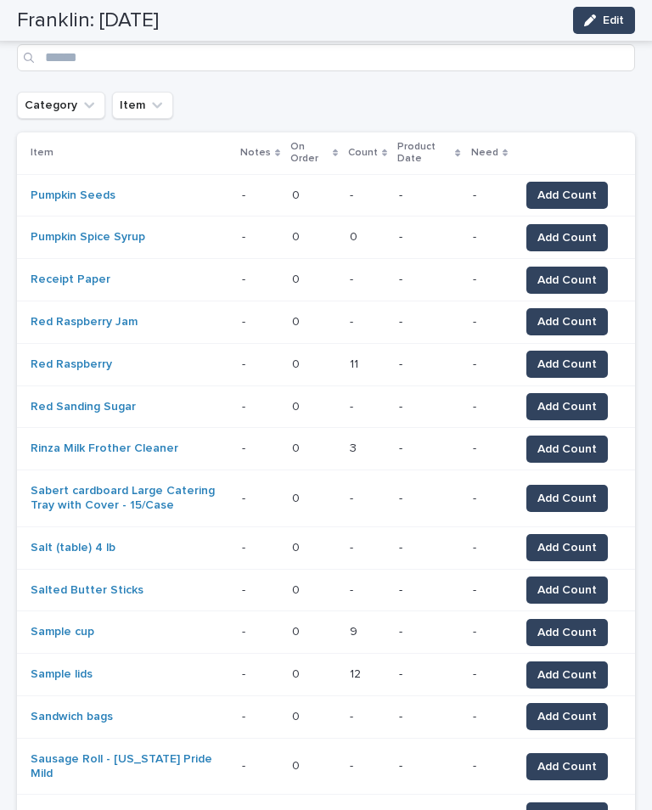
click at [572, 272] on span "Add Count" at bounding box center [566, 280] width 59 height 17
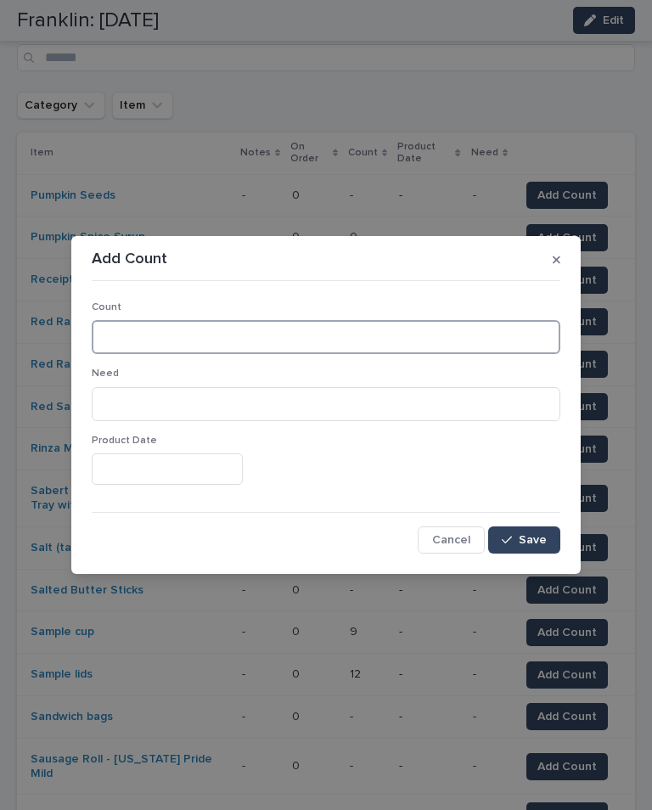
click at [434, 349] on input at bounding box center [326, 337] width 469 height 34
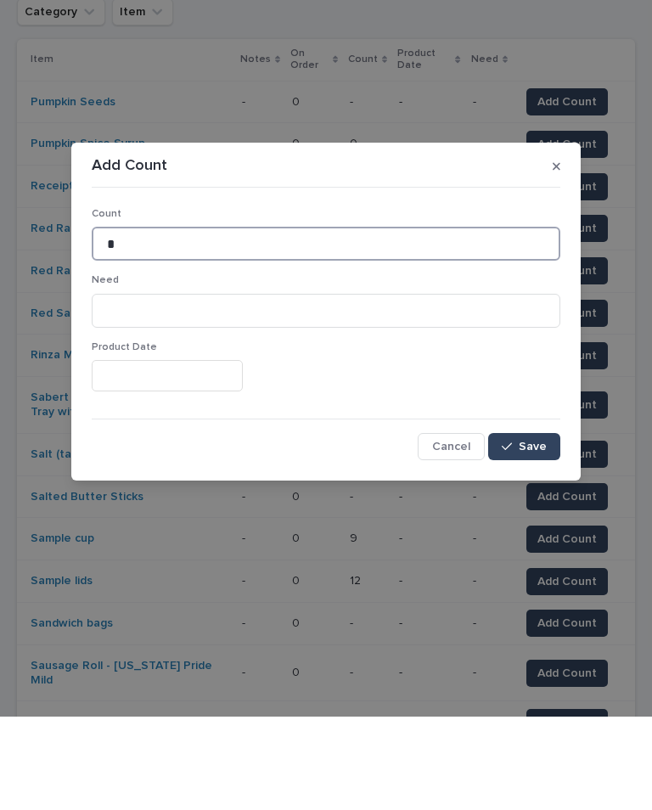
type input "*"
click at [539, 526] on button "Save" at bounding box center [524, 539] width 72 height 27
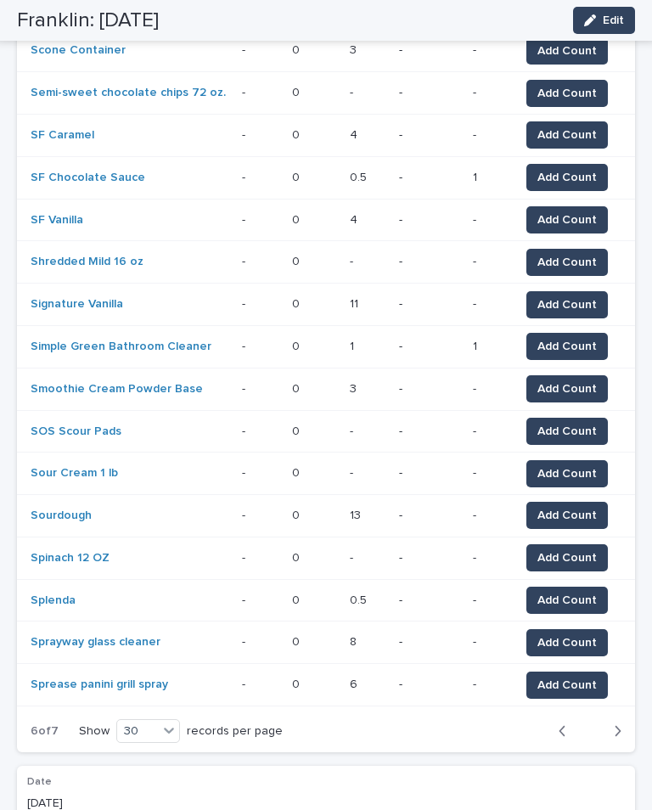
scroll to position [982, 0]
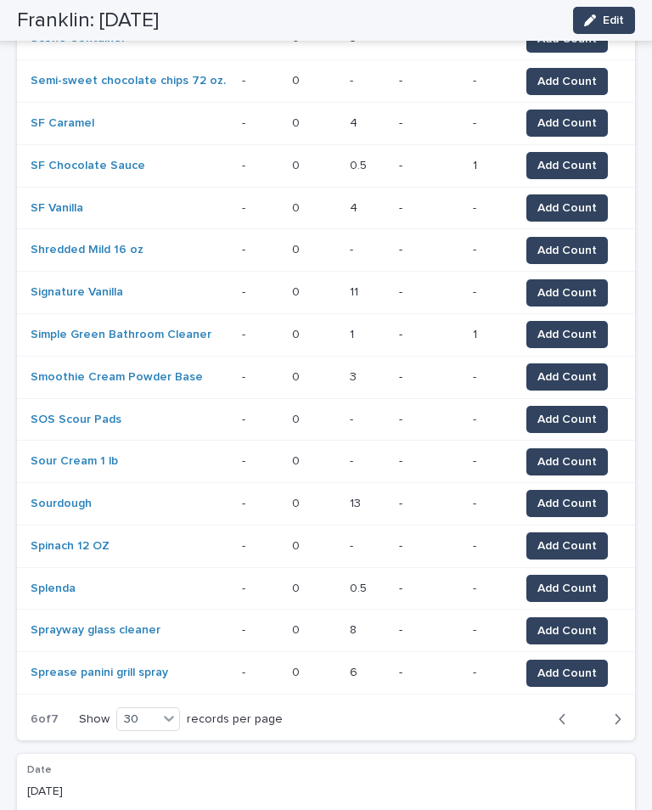
click at [613, 712] on div "button" at bounding box center [614, 719] width 14 height 15
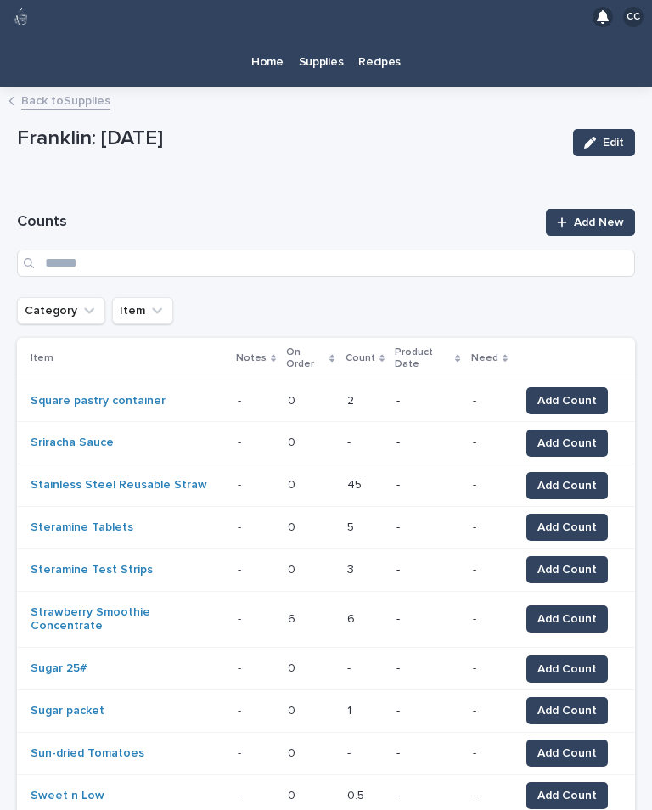
scroll to position [0, 0]
